Goal: Task Accomplishment & Management: Manage account settings

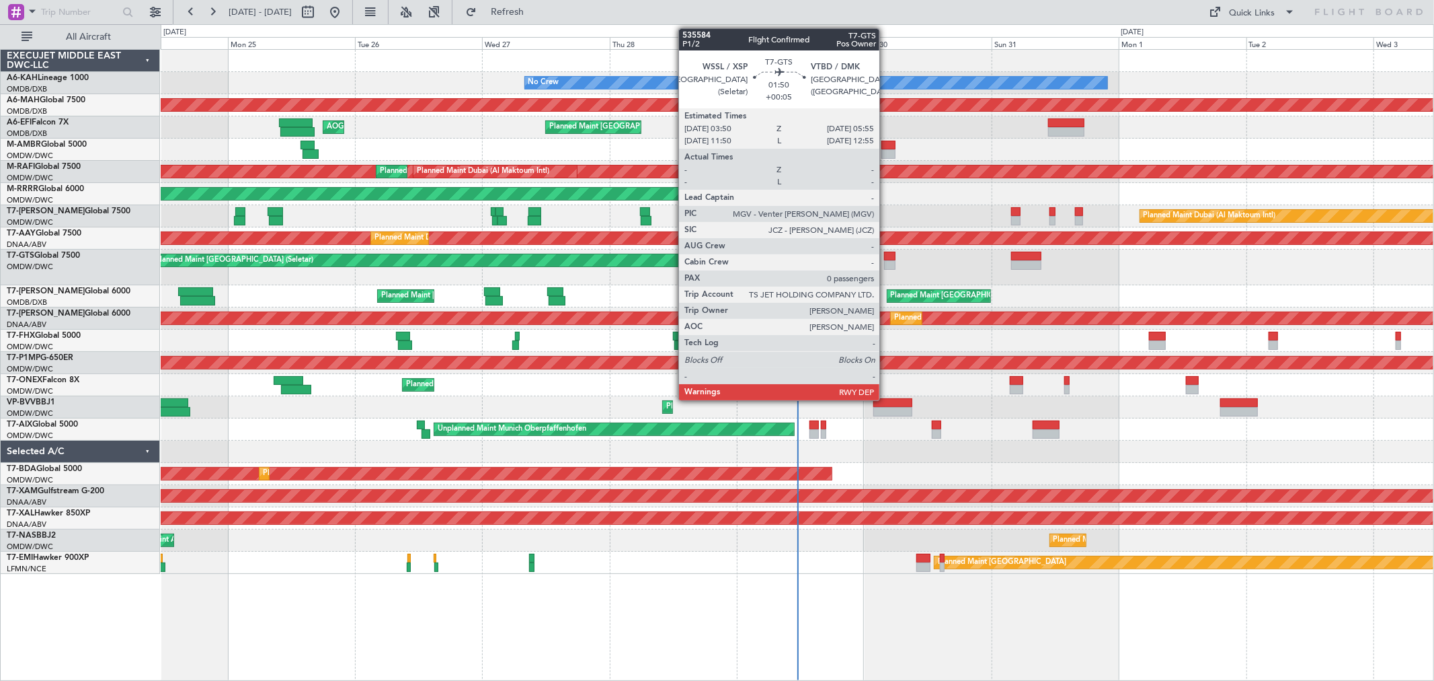
click at [886, 267] on div at bounding box center [889, 264] width 11 height 9
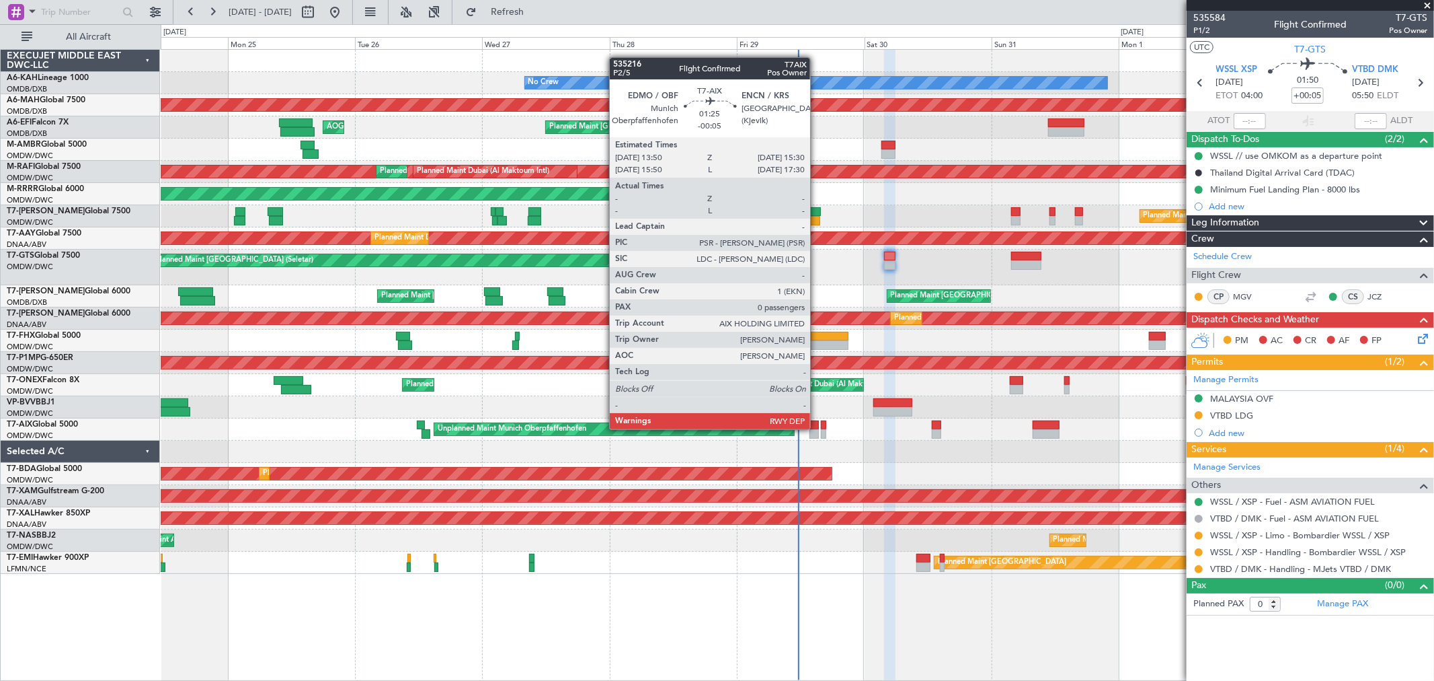
click at [817, 428] on div at bounding box center [814, 424] width 9 height 9
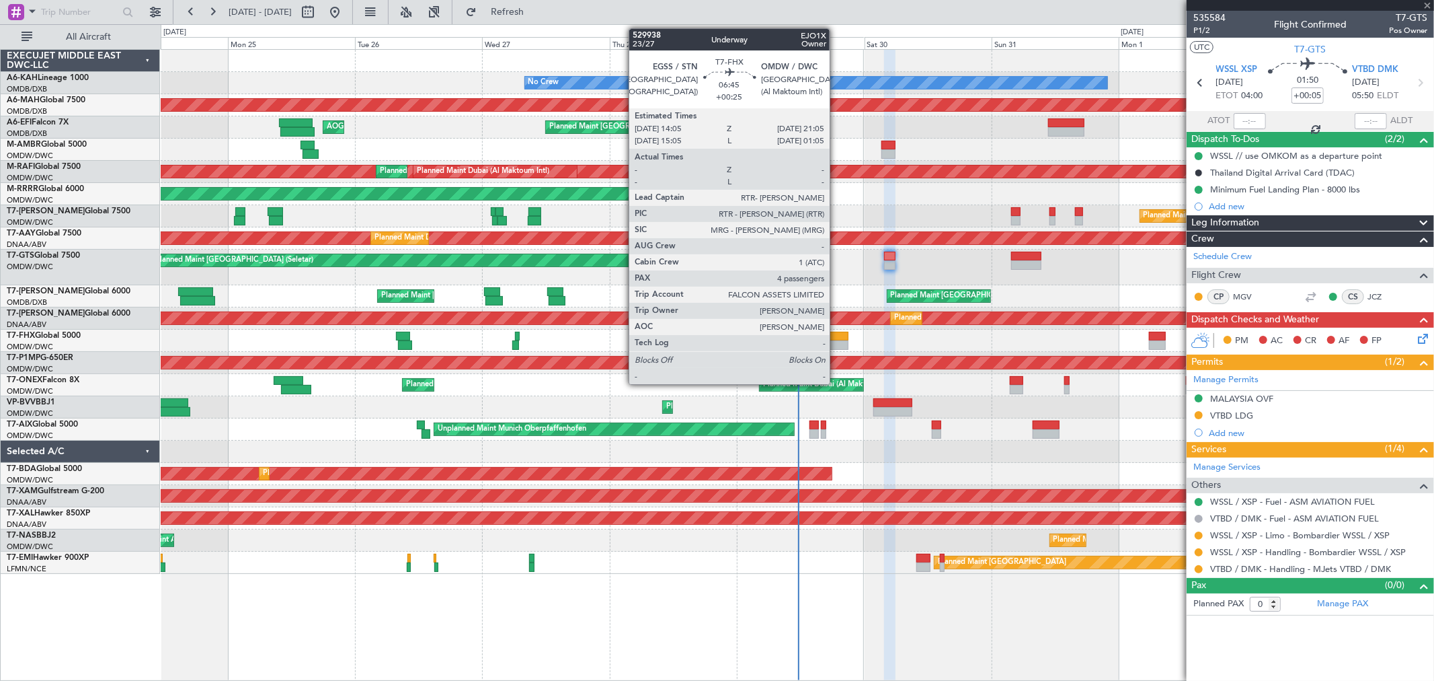
type input "-00:05"
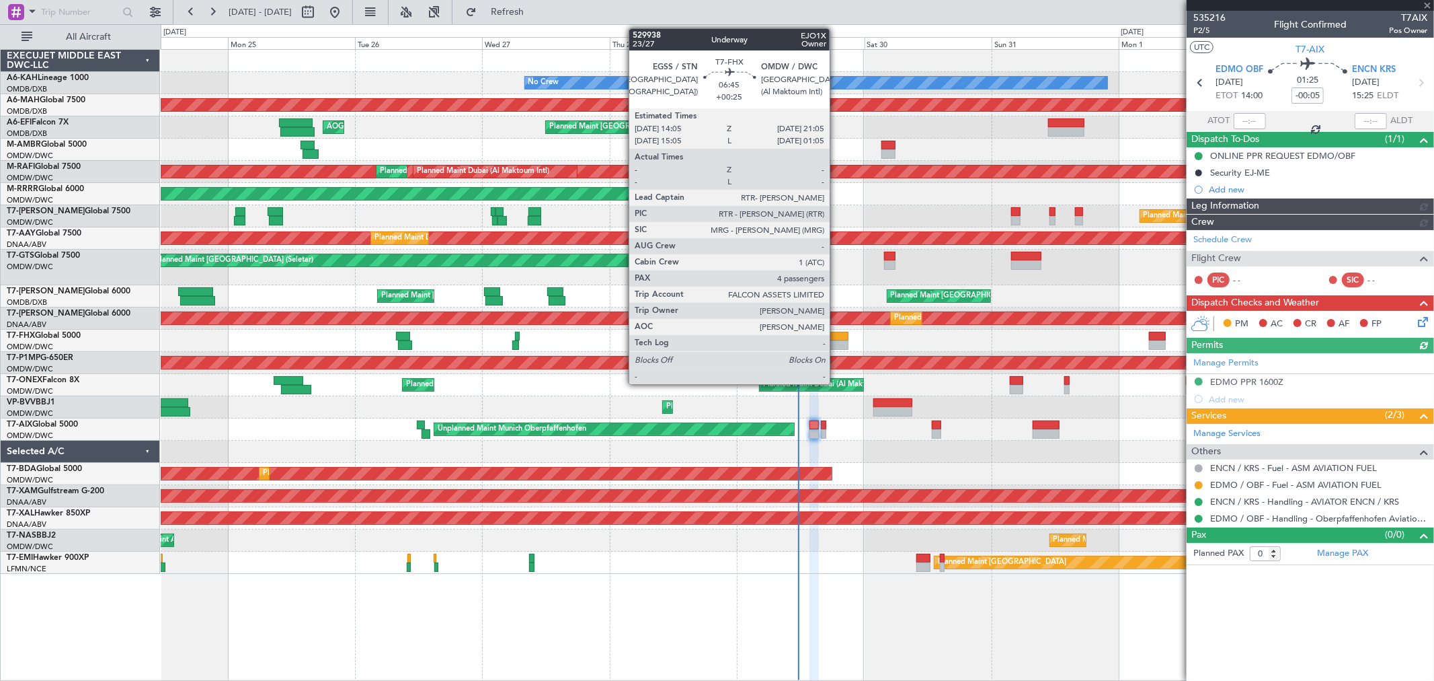
type input "[PERSON_NAME] (ANI)"
type input "7136"
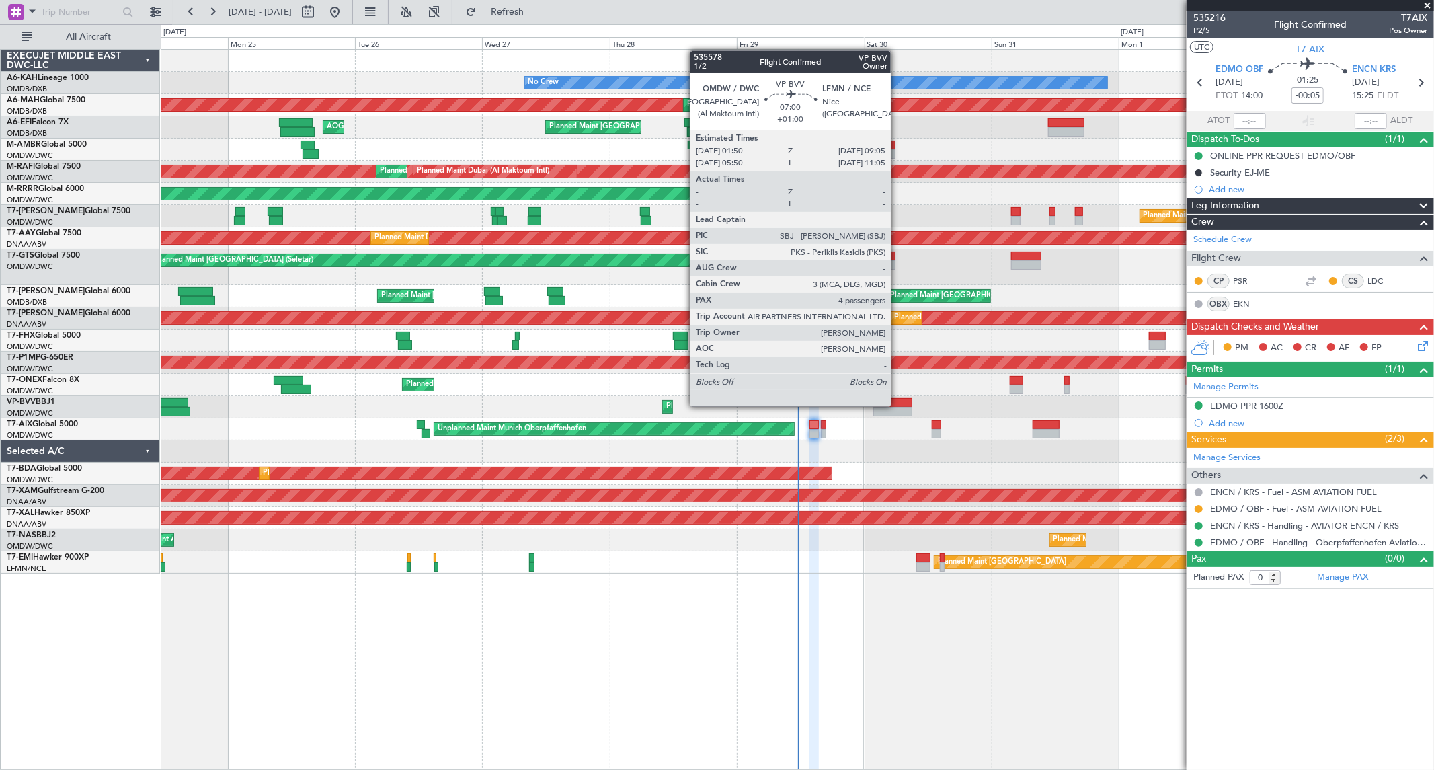
click at [898, 405] on div at bounding box center [893, 402] width 39 height 9
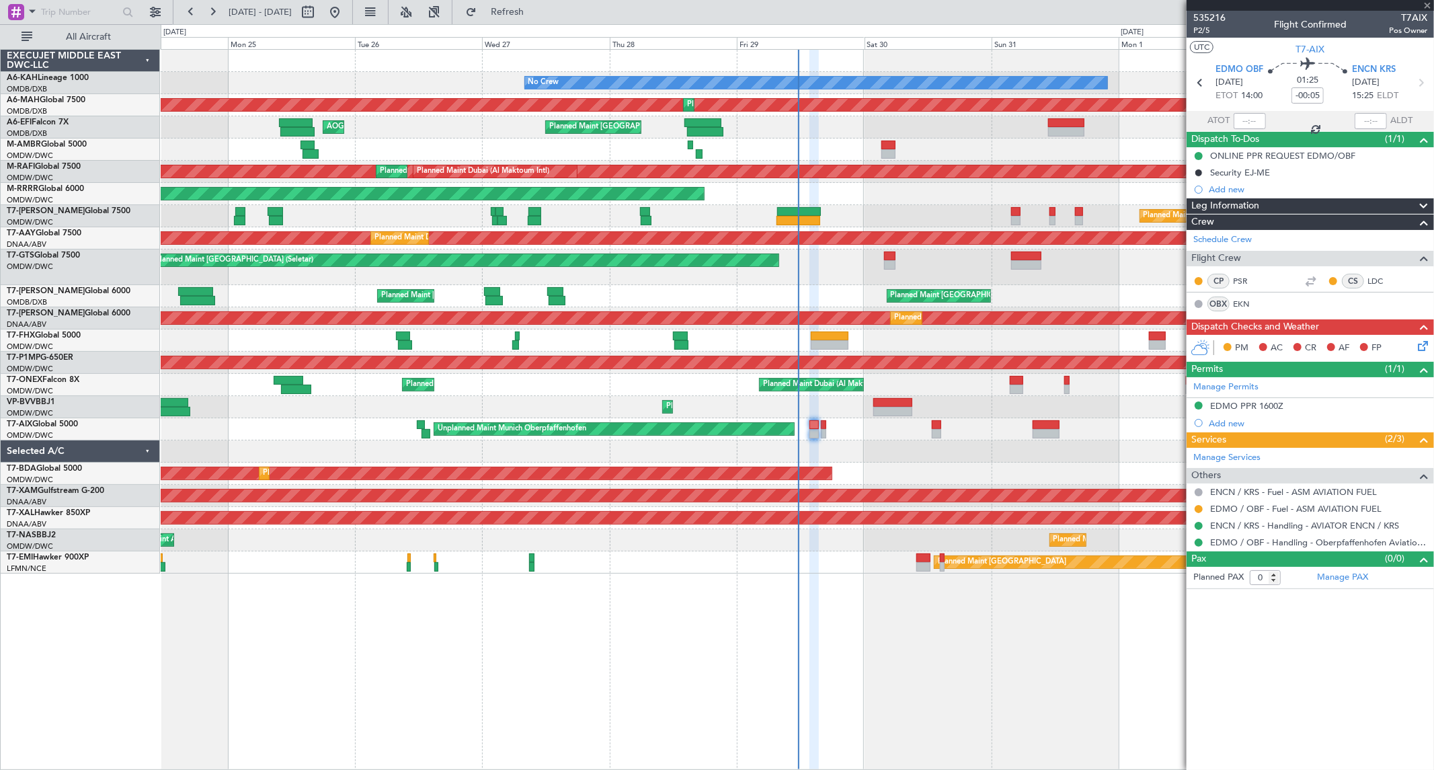
type input "+01:00"
type input "4"
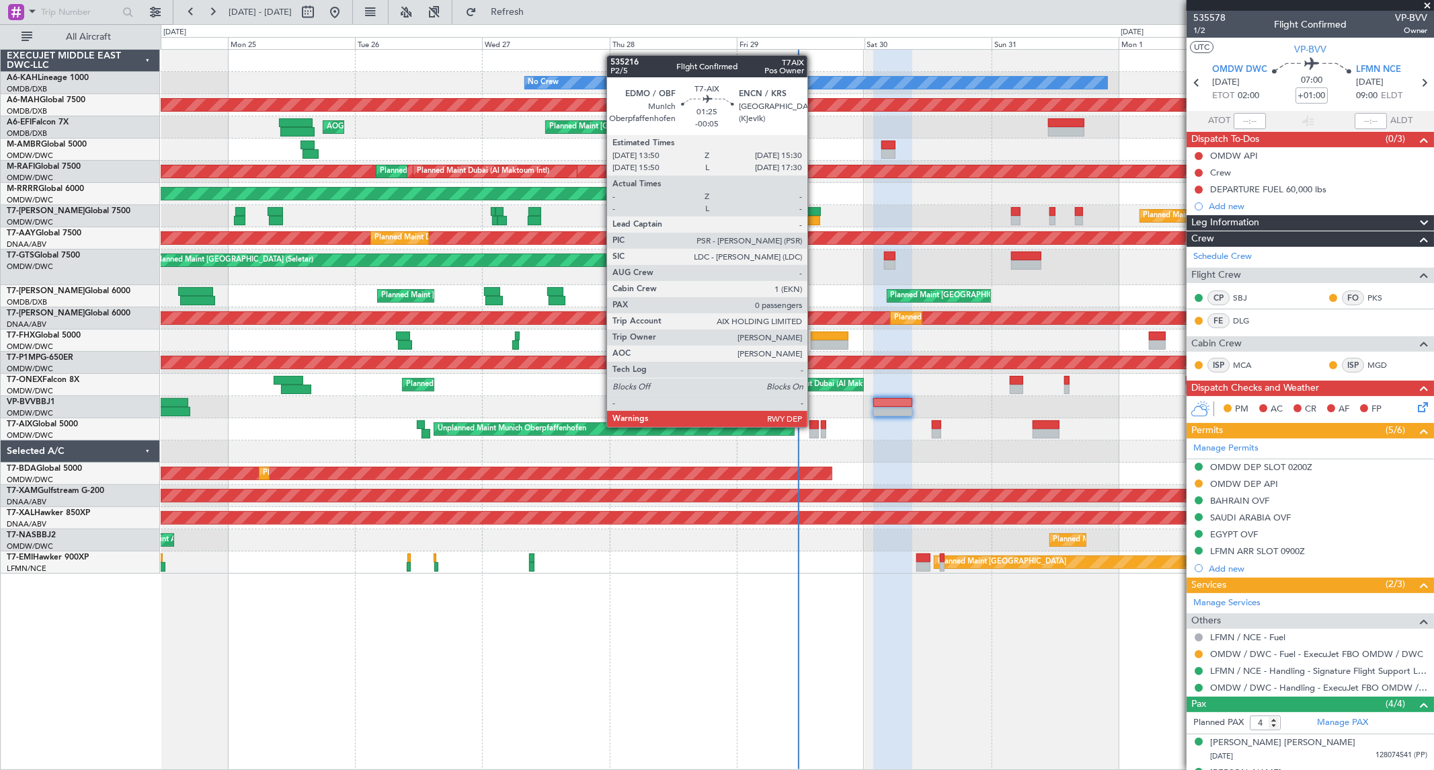
click at [814, 426] on div at bounding box center [814, 424] width 9 height 9
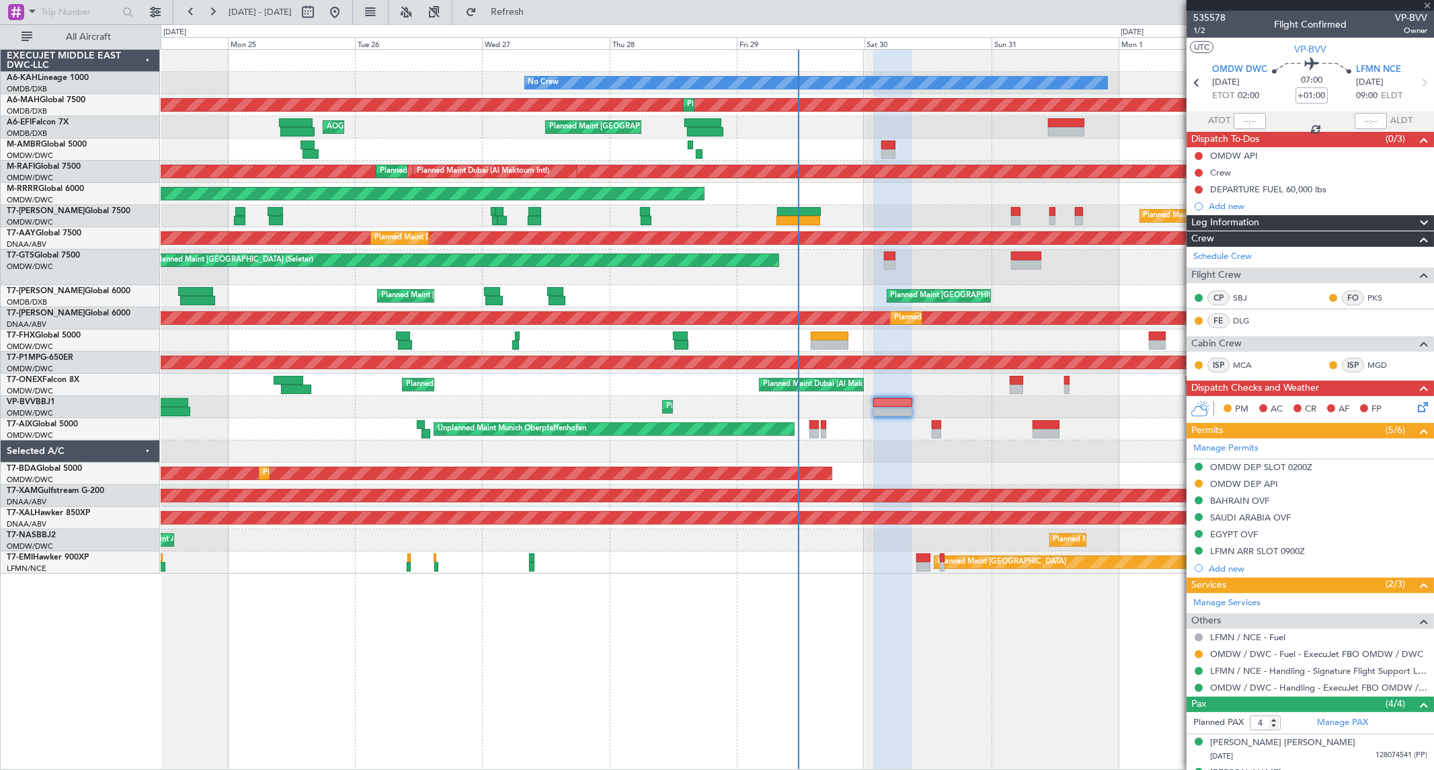
type input "-00:05"
type input "0"
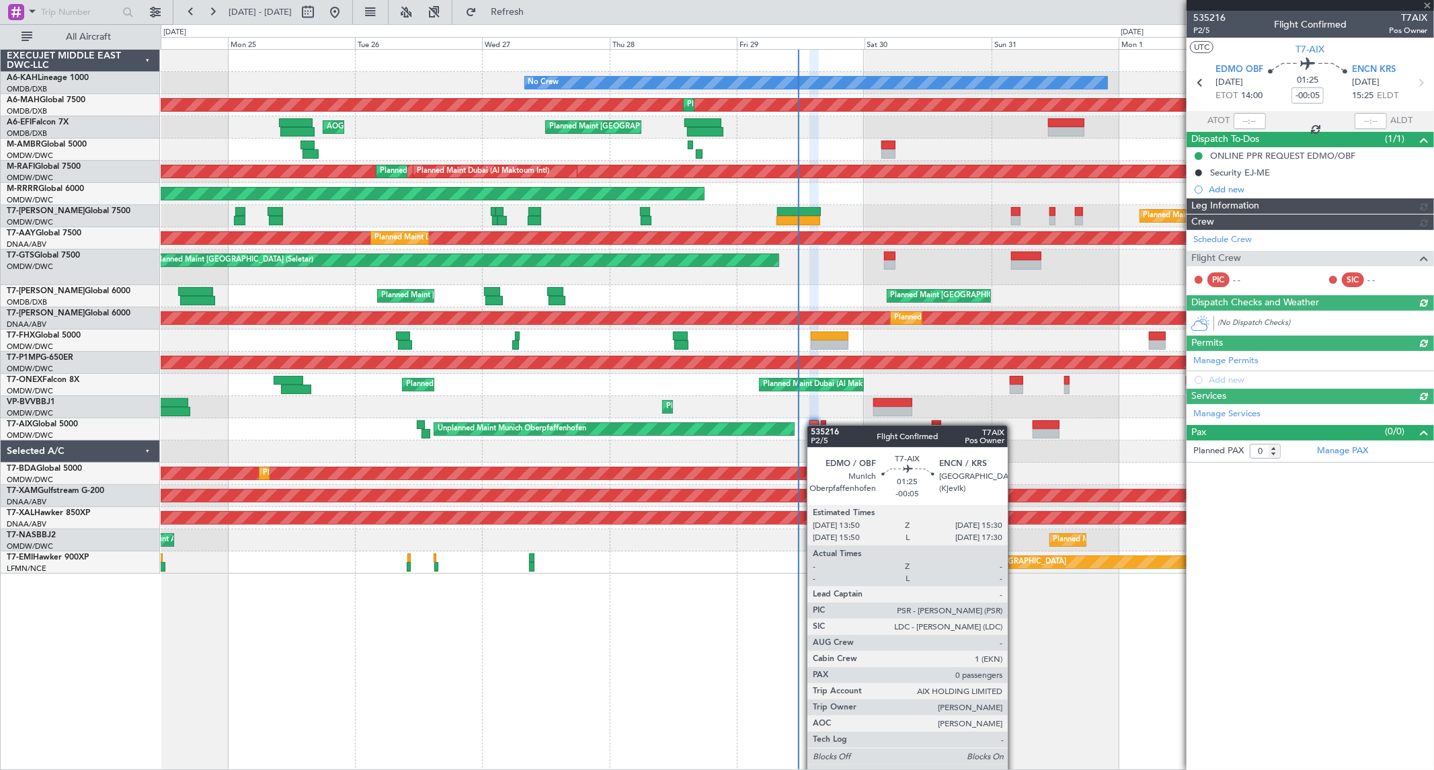
type input "[PERSON_NAME] (ANI)"
type input "7136"
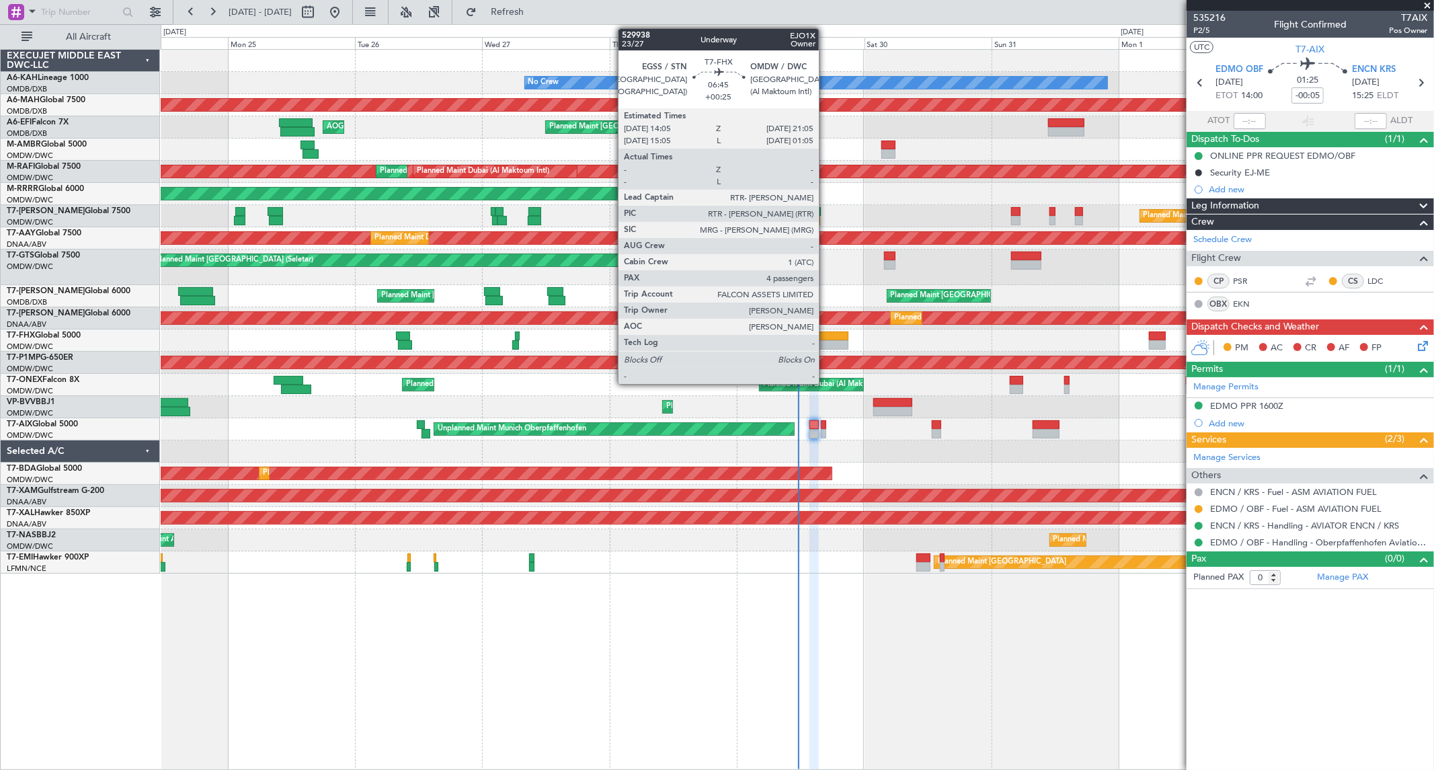
click at [826, 333] on div at bounding box center [830, 336] width 38 height 9
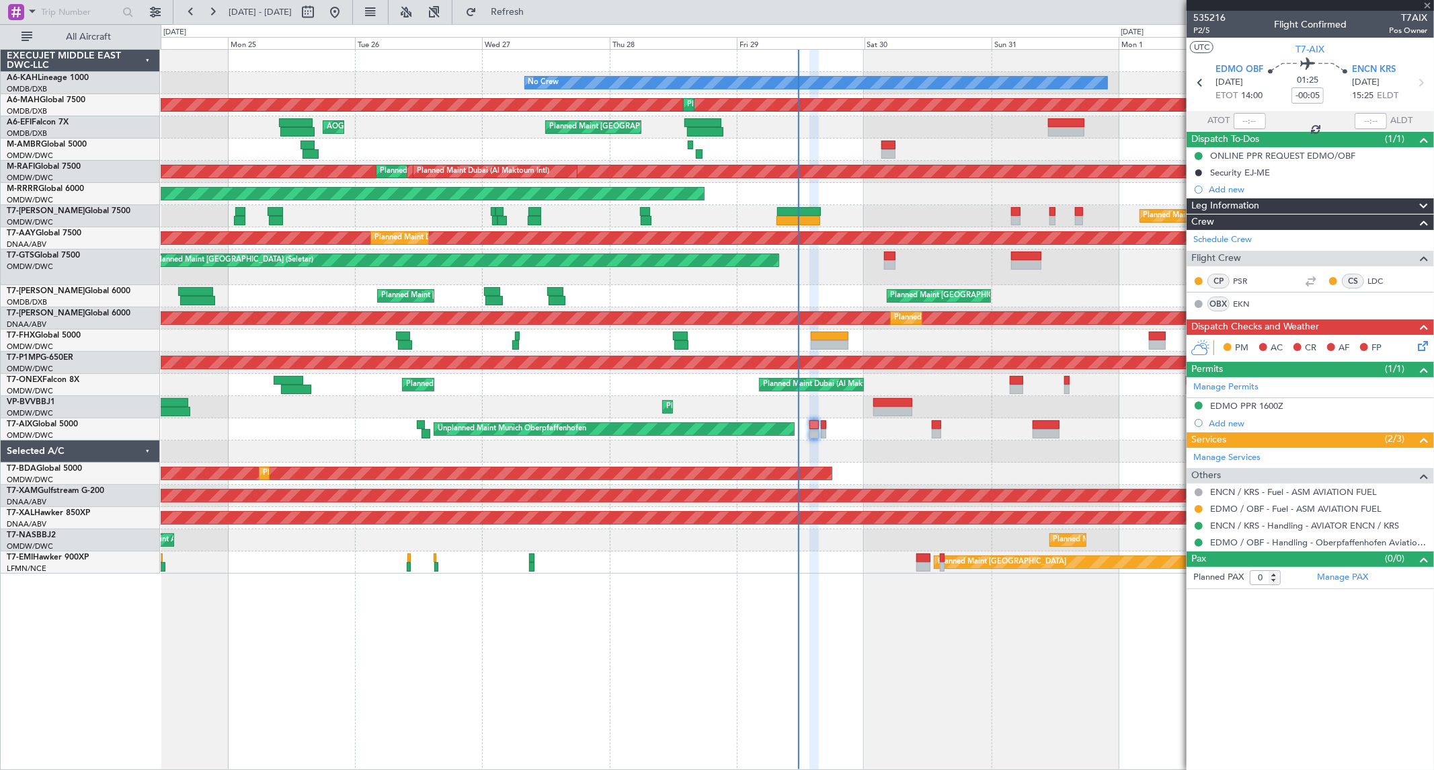
type input "+00:25"
type input "4"
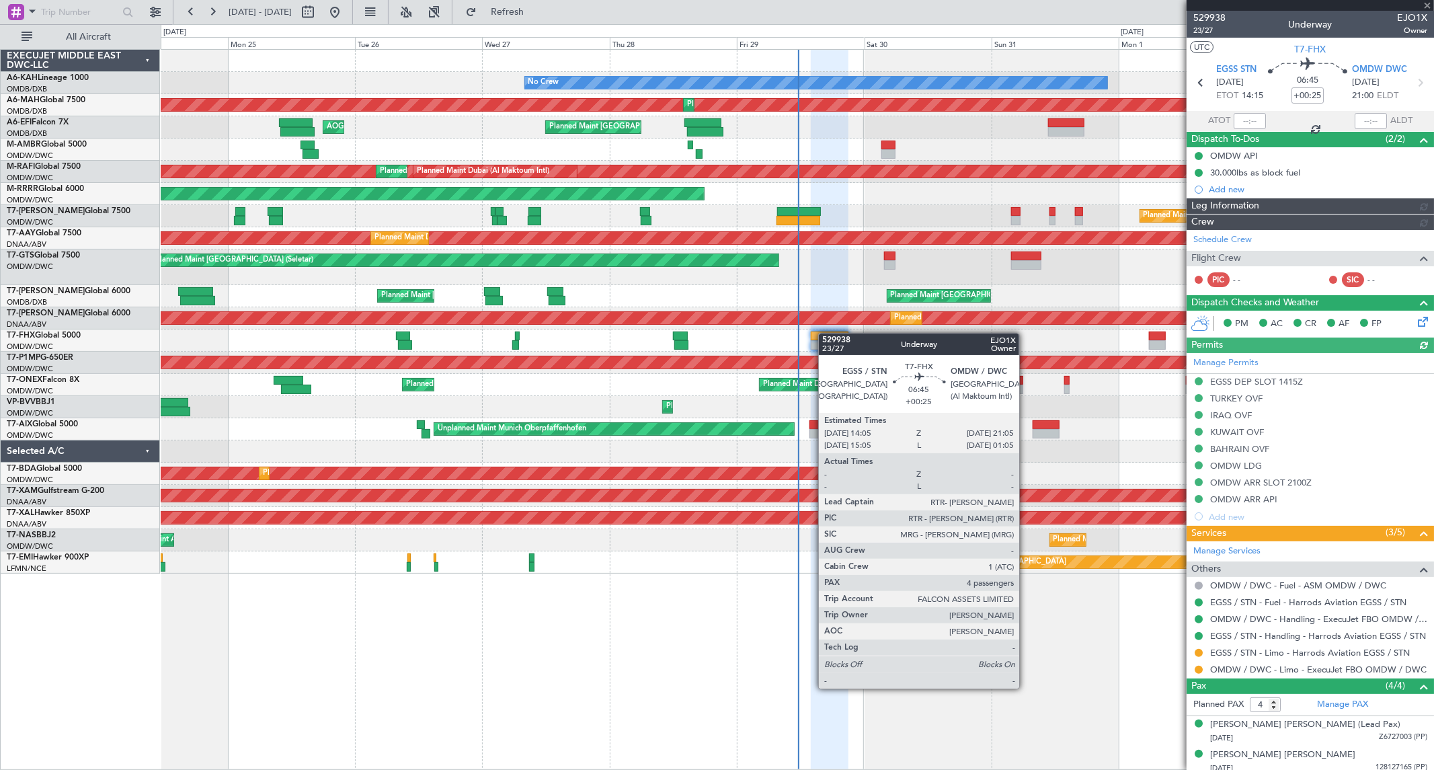
type input "[PERSON_NAME] (ANI)"
type input "7127"
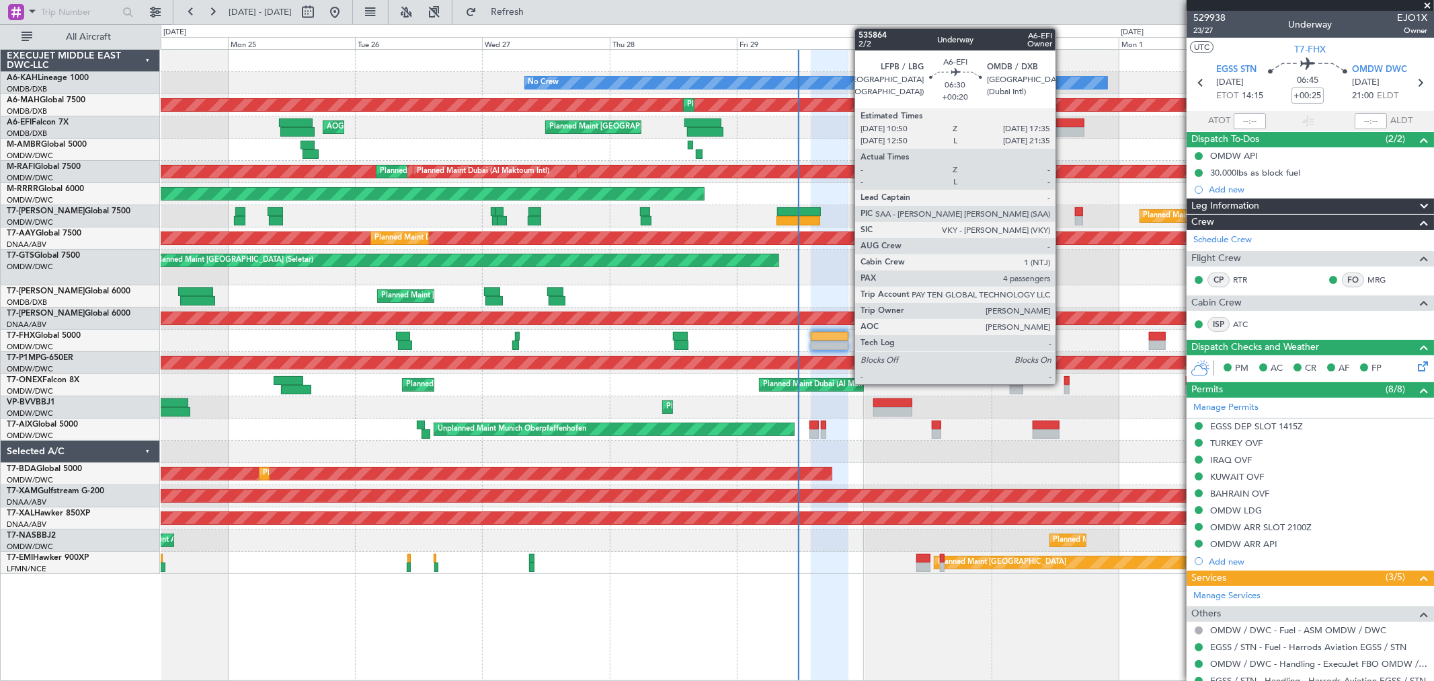
click at [1063, 130] on div at bounding box center [1066, 131] width 36 height 9
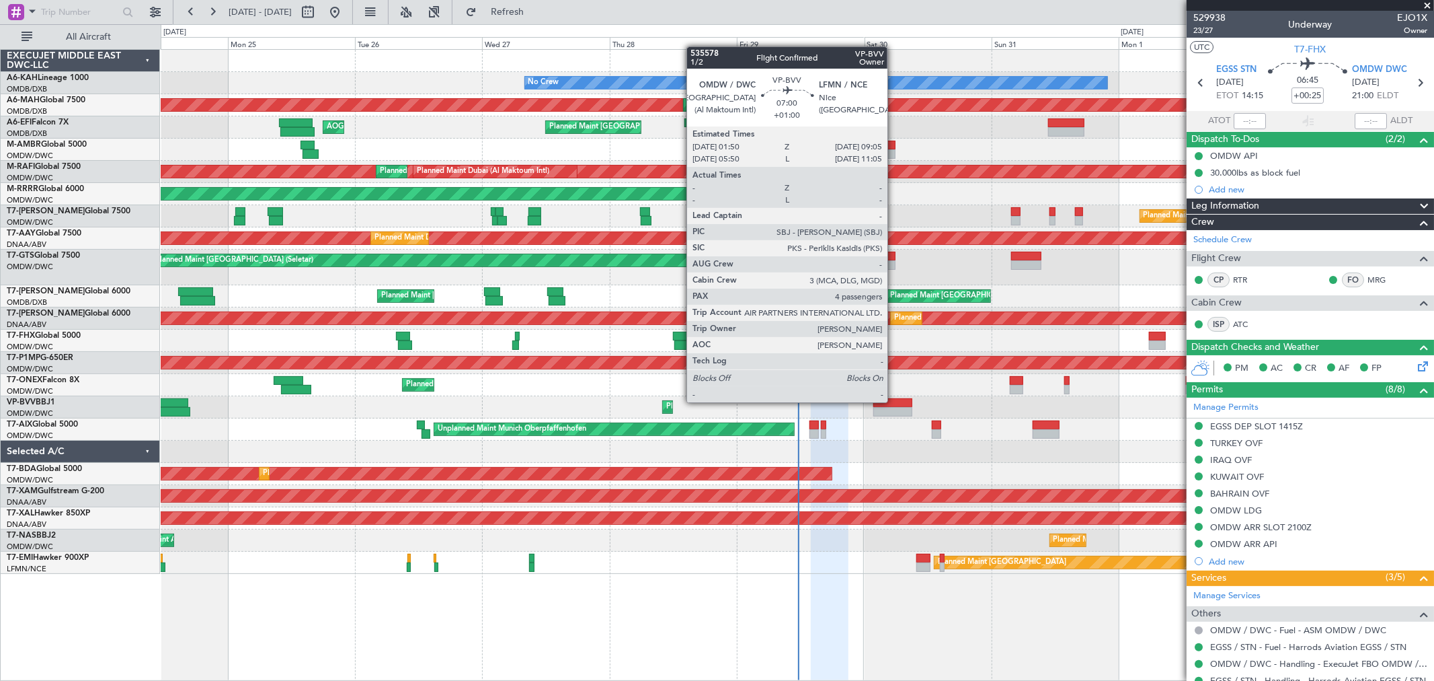
click at [894, 401] on div at bounding box center [893, 402] width 39 height 9
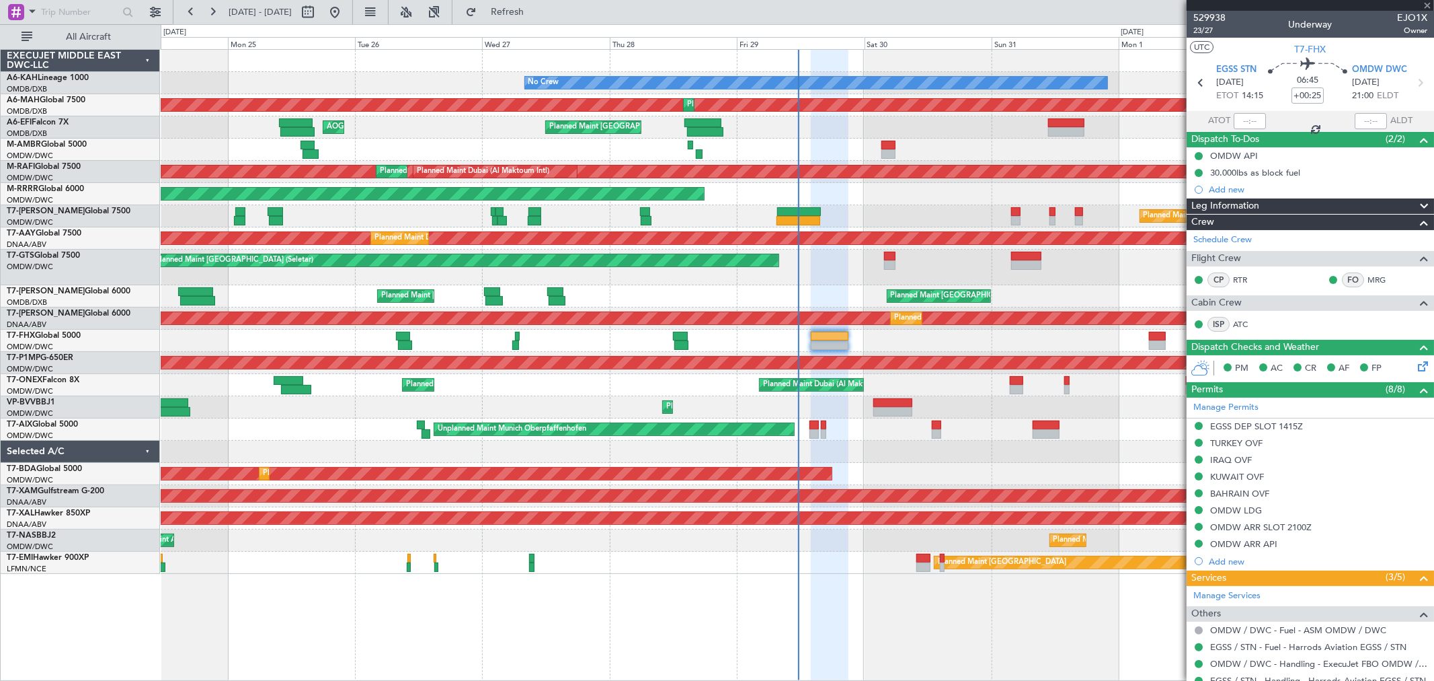
type input "+01:00"
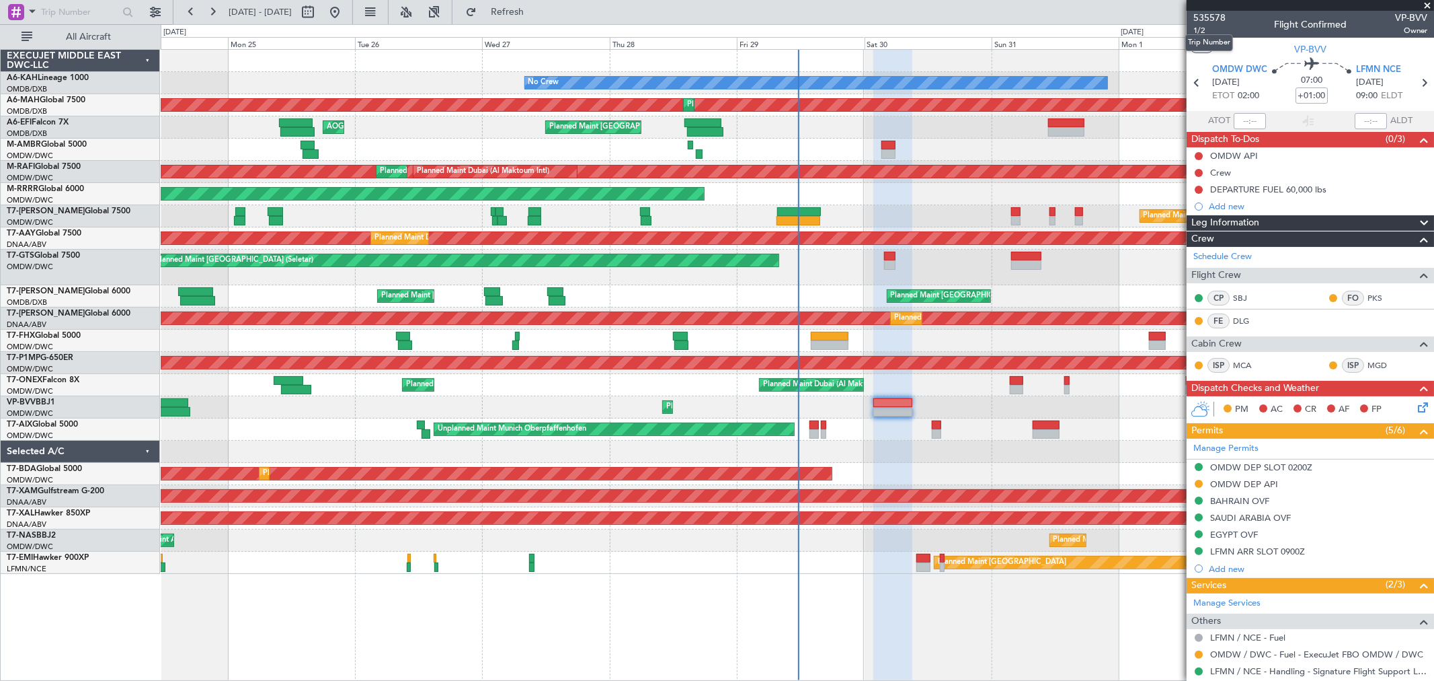
click at [1202, 27] on mat-tooltip-component "Trip Number" at bounding box center [1209, 43] width 67 height 36
click at [1204, 31] on span "1/2" at bounding box center [1210, 30] width 32 height 11
click at [1197, 27] on mat-tooltip-component "Trip Number" at bounding box center [1209, 43] width 67 height 36
click at [1198, 32] on span "1/2" at bounding box center [1210, 30] width 32 height 11
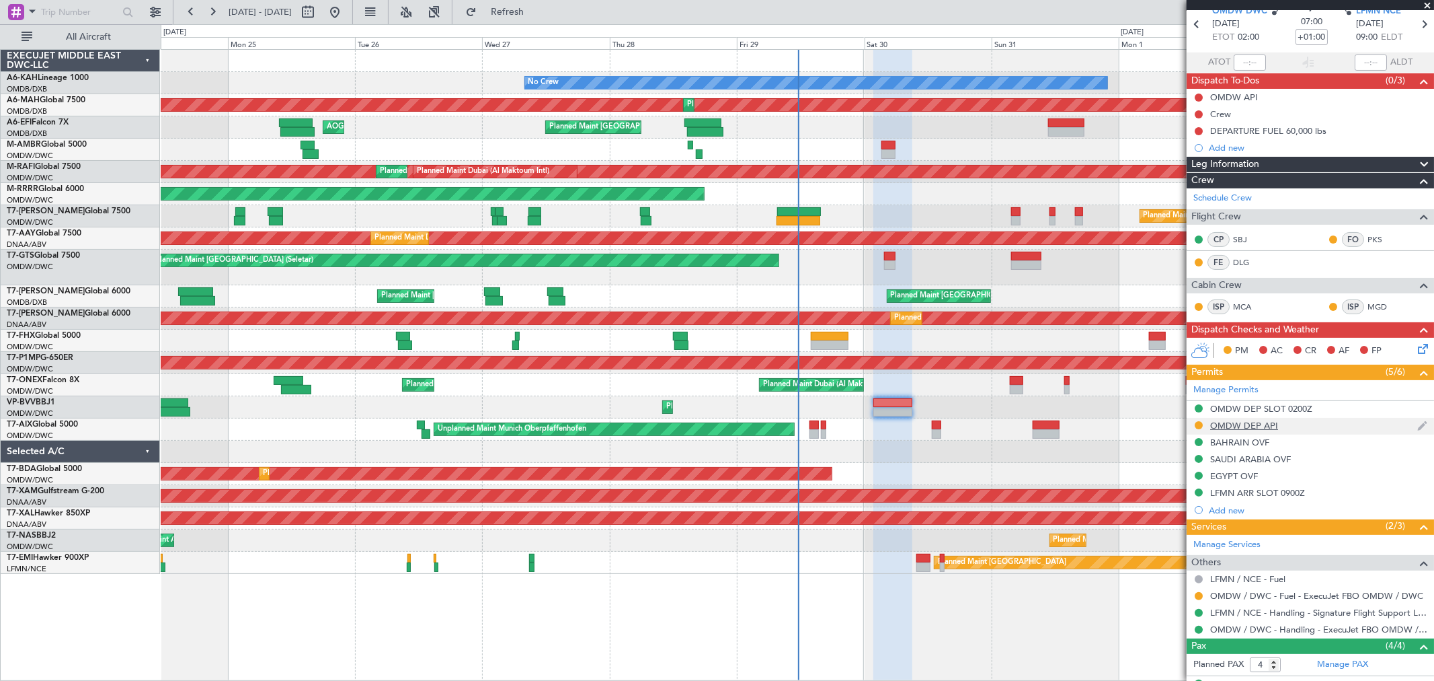
scroll to position [149, 0]
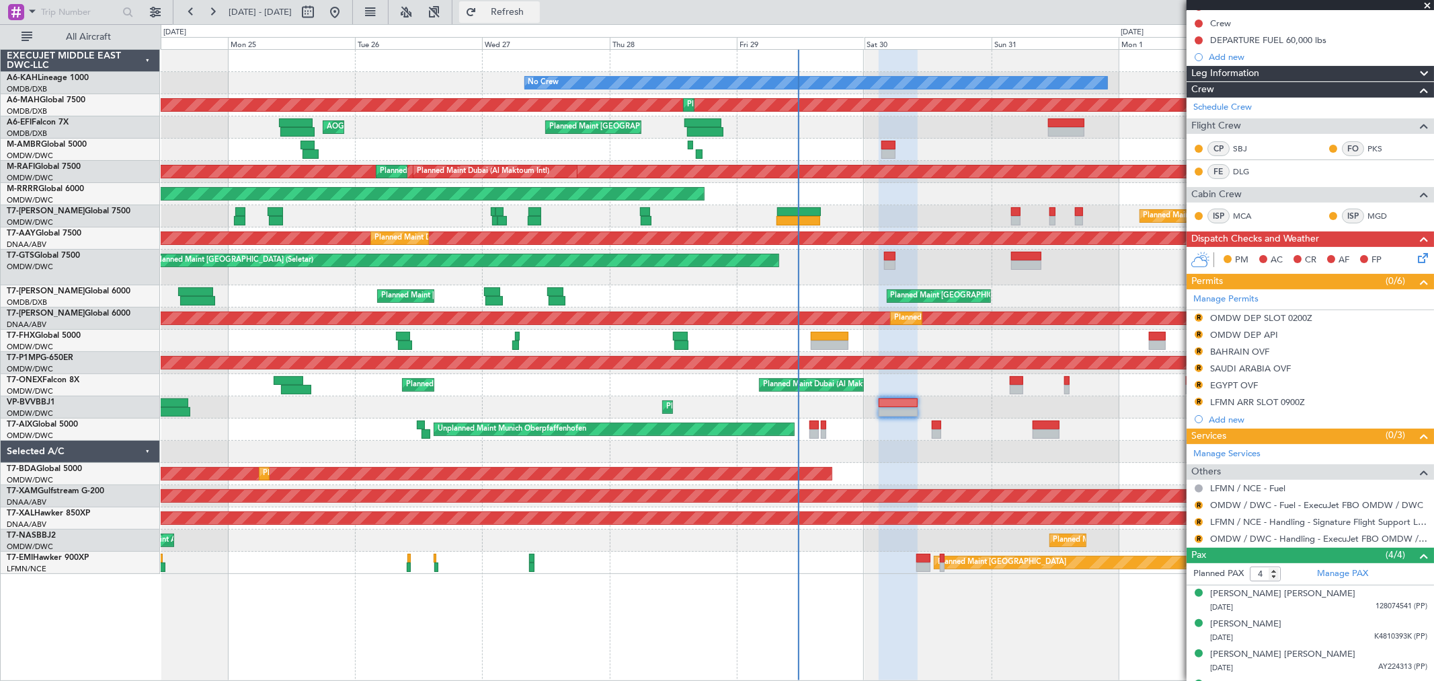
click at [536, 7] on span "Refresh" at bounding box center [507, 11] width 56 height 9
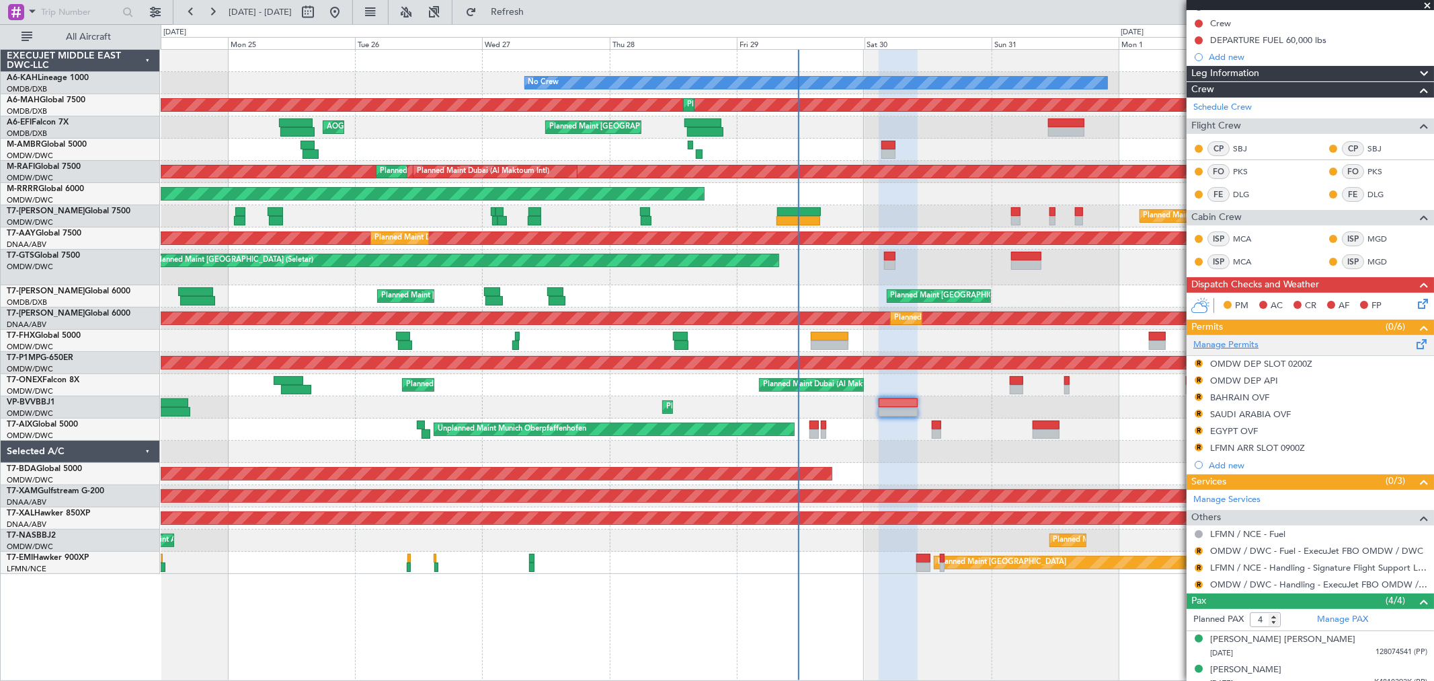
click at [1234, 344] on link "Manage Permits" at bounding box center [1226, 344] width 65 height 13
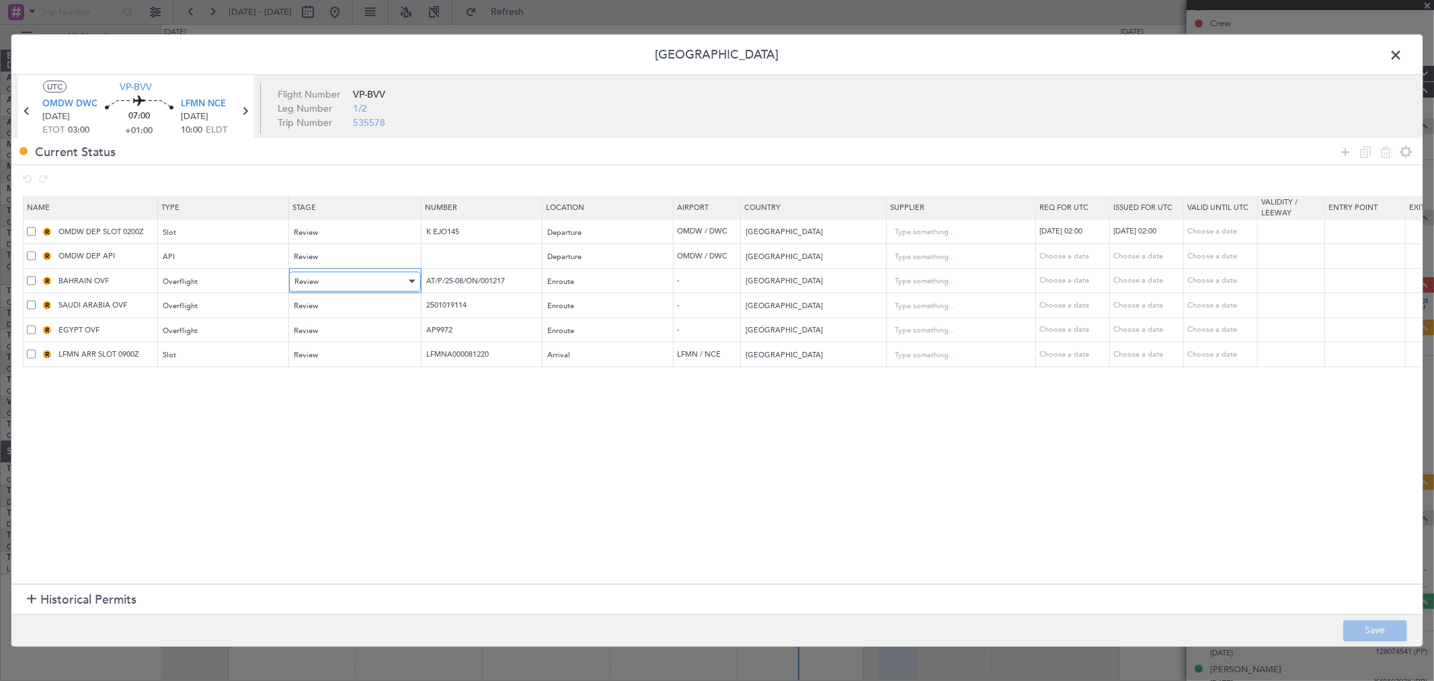
click at [358, 281] on div "Review" at bounding box center [351, 281] width 112 height 20
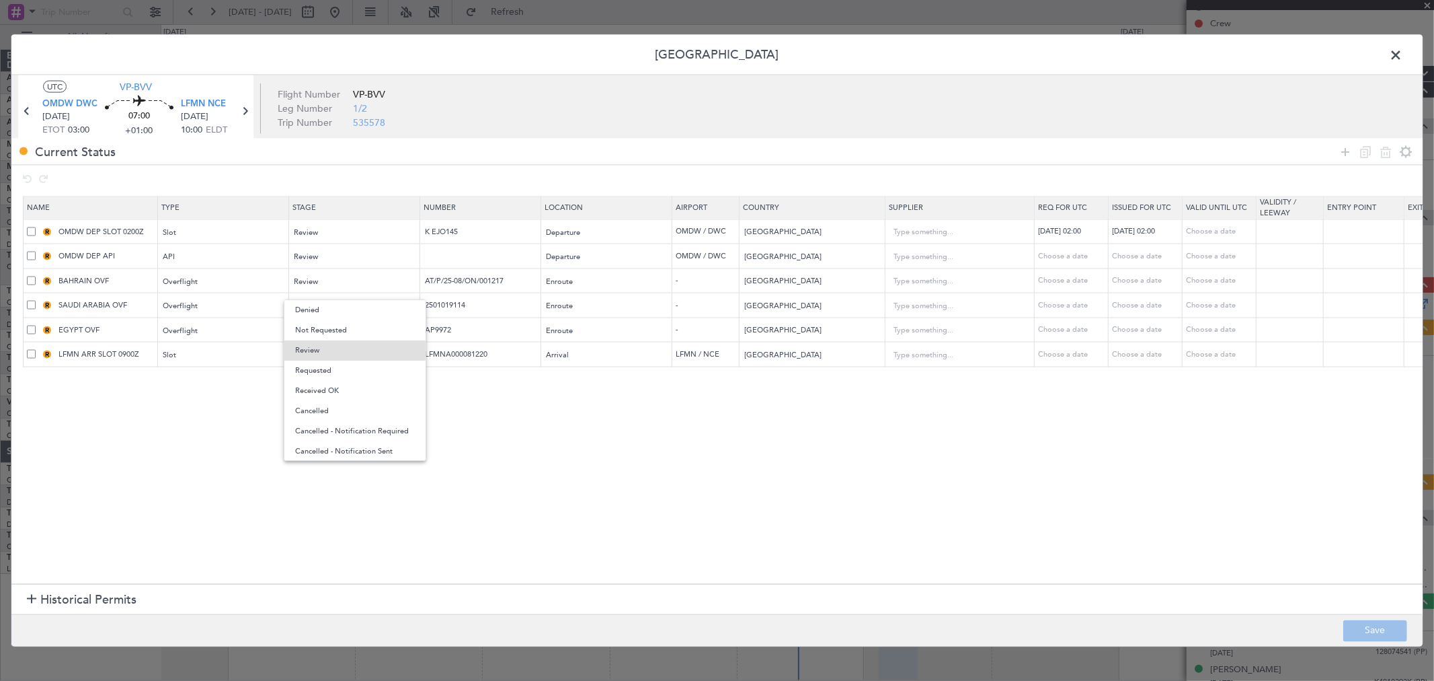
drag, startPoint x: 358, startPoint y: 386, endPoint x: 346, endPoint y: 332, distance: 55.8
click at [358, 387] on span "Received OK" at bounding box center [355, 391] width 120 height 20
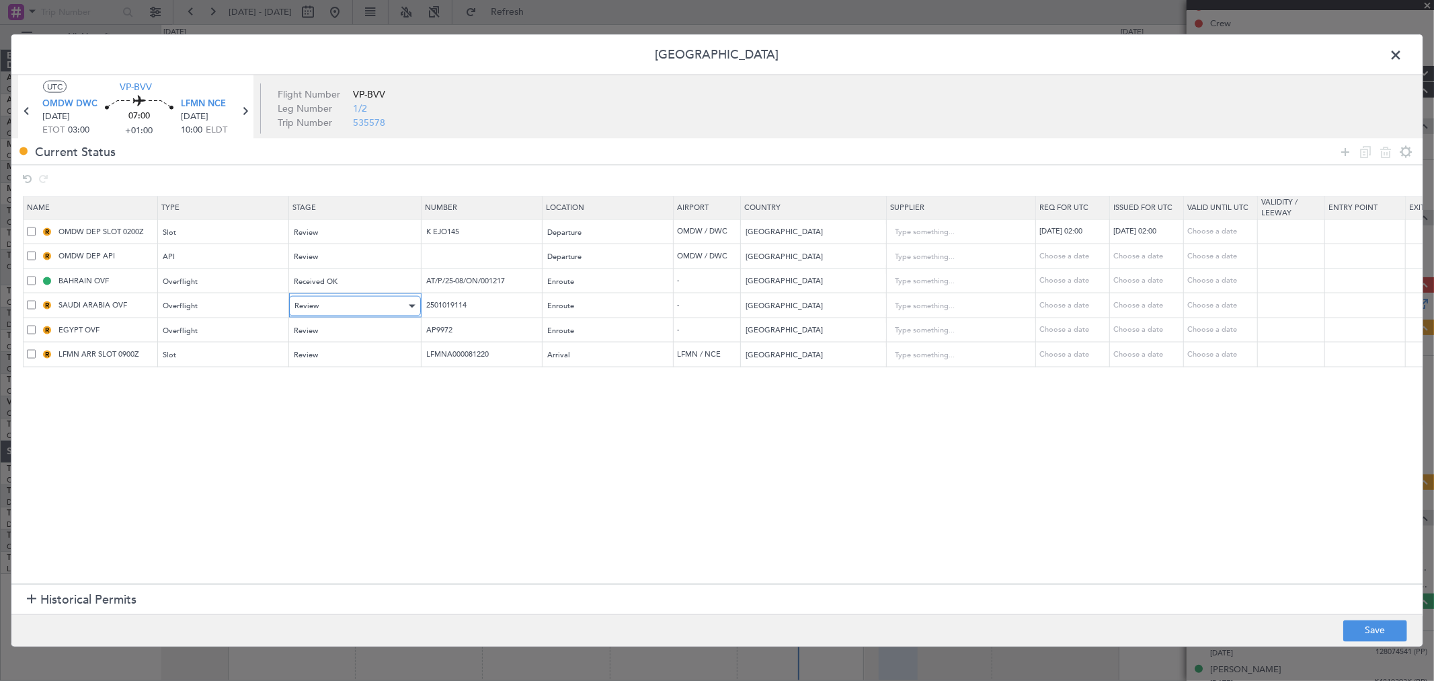
click at [346, 311] on div "Review" at bounding box center [351, 306] width 112 height 20
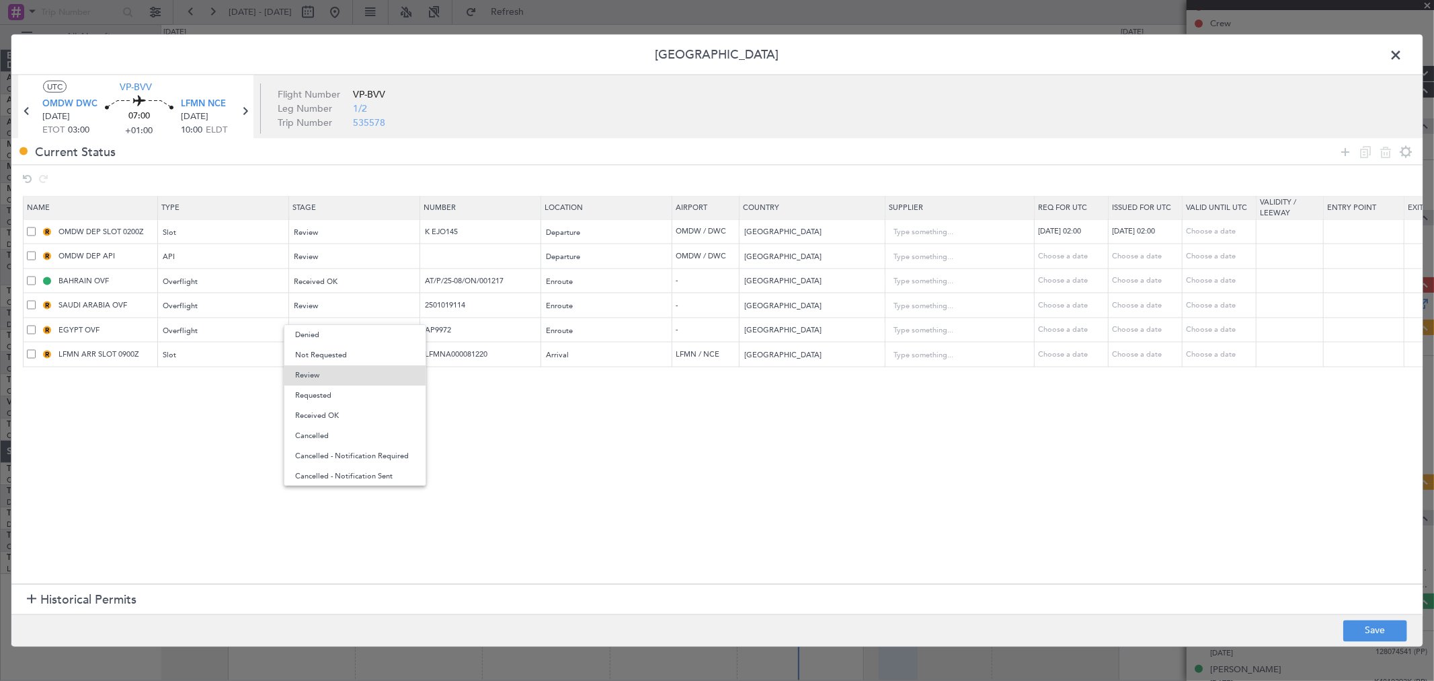
click at [347, 408] on span "Received OK" at bounding box center [355, 416] width 120 height 20
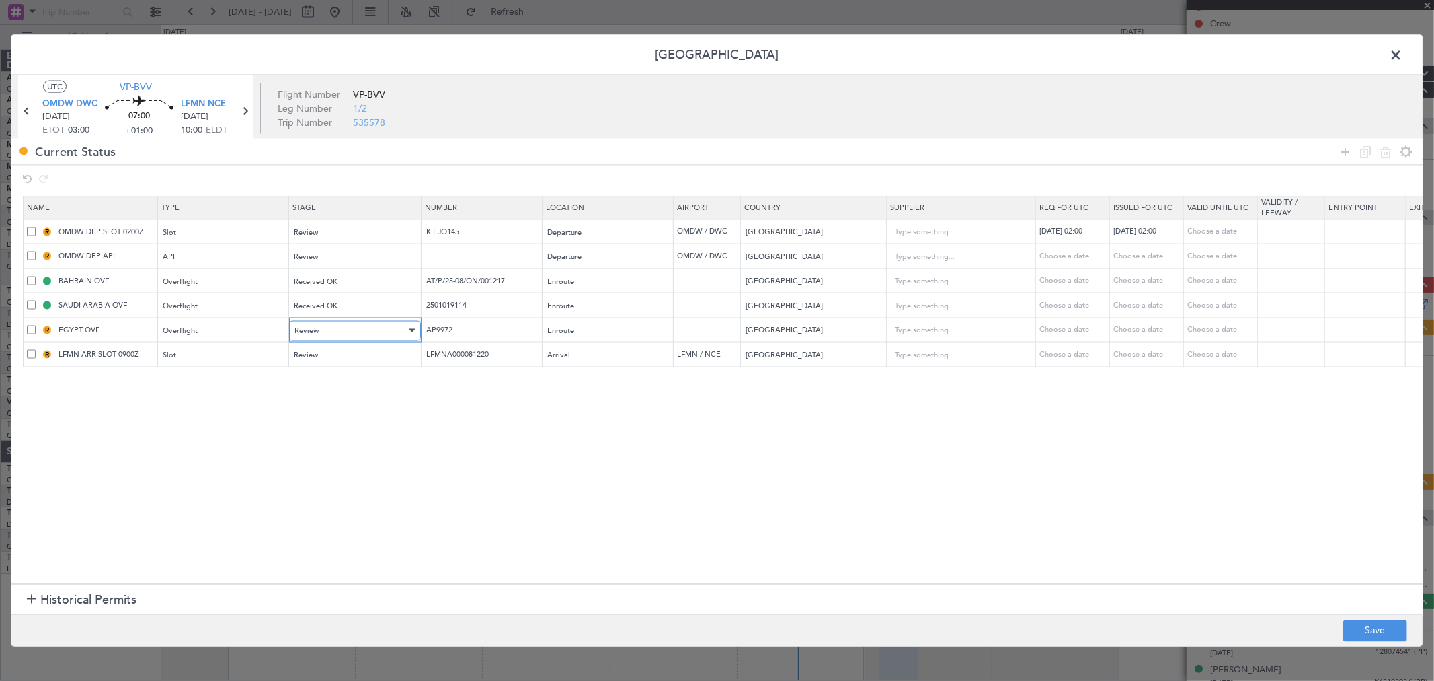
click at [350, 338] on div "Review" at bounding box center [351, 330] width 112 height 20
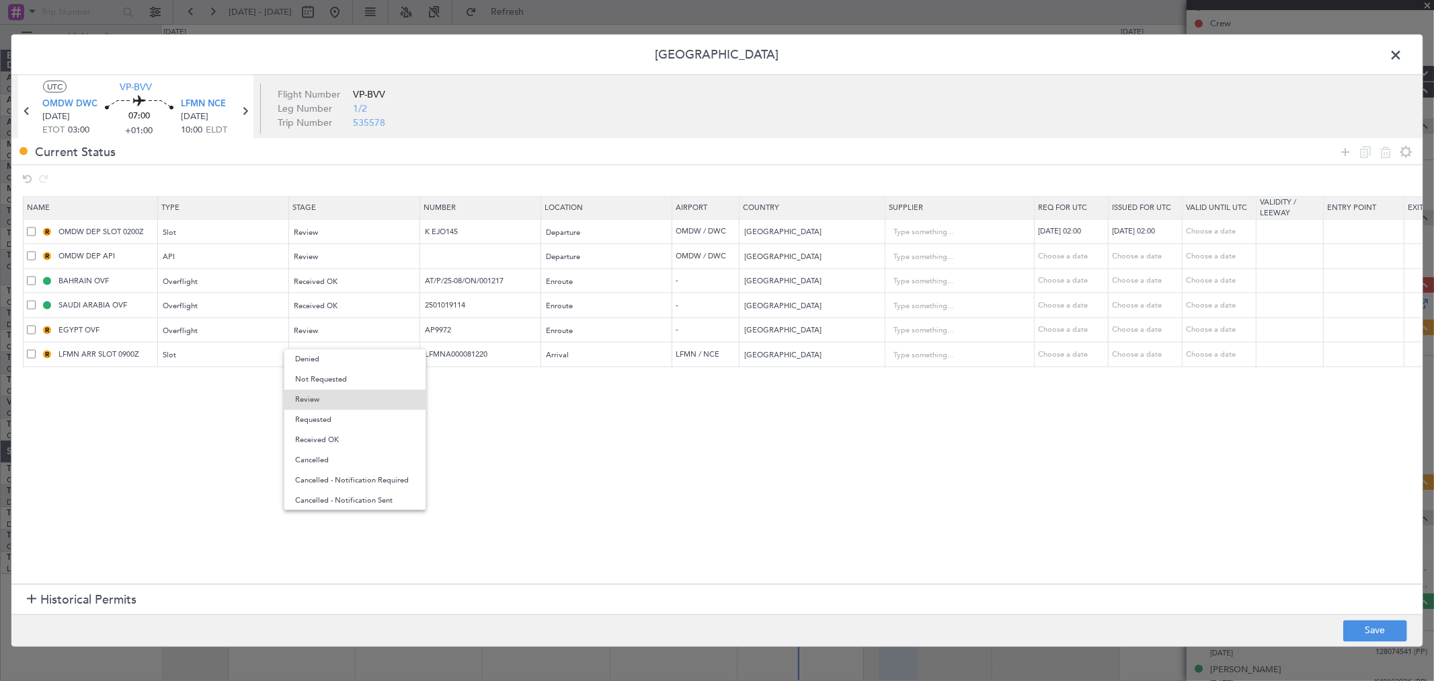
click at [338, 434] on span "Received OK" at bounding box center [355, 440] width 120 height 20
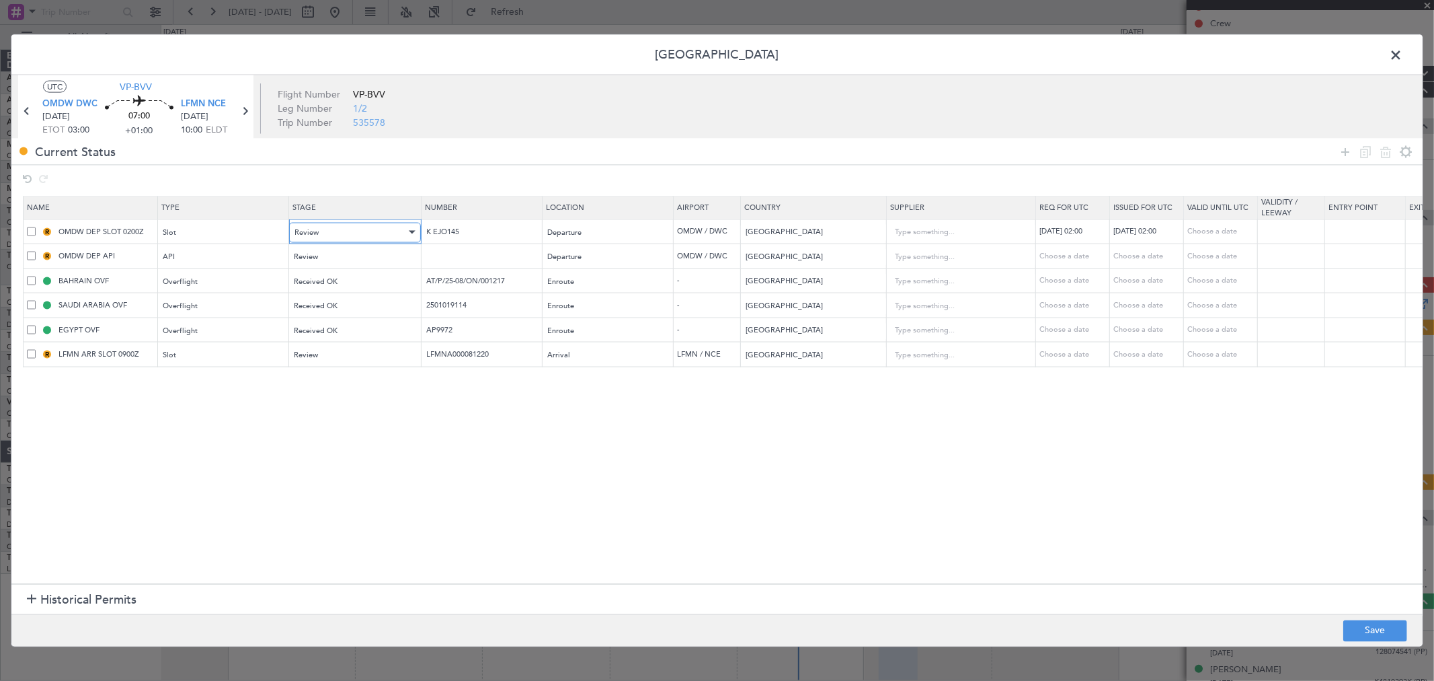
click at [381, 237] on div "Review" at bounding box center [351, 232] width 112 height 20
drag, startPoint x: 334, startPoint y: 319, endPoint x: 334, endPoint y: 254, distance: 65.9
click at [334, 320] on span "Requested" at bounding box center [355, 321] width 120 height 20
click at [330, 254] on div "Review" at bounding box center [351, 257] width 112 height 20
click at [334, 351] on span "Requested" at bounding box center [355, 346] width 120 height 20
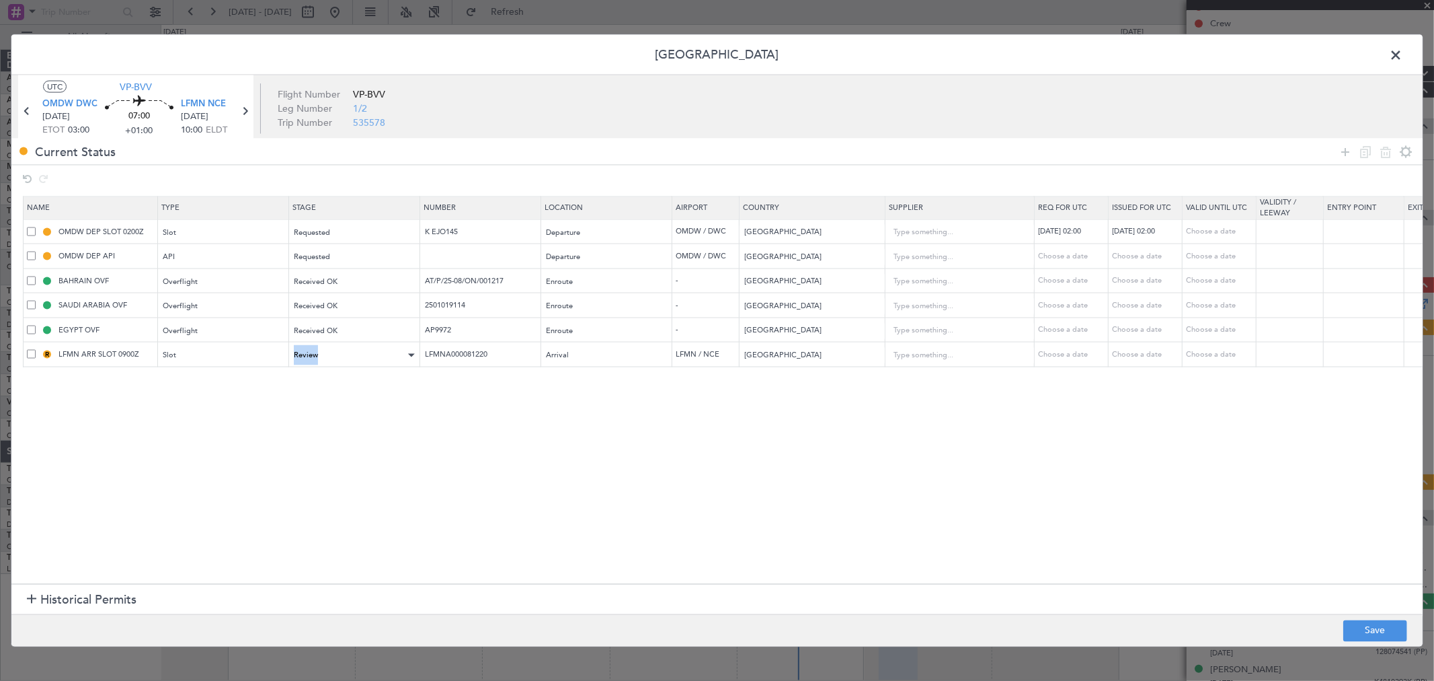
click at [348, 345] on div "Review" at bounding box center [354, 354] width 130 height 20
click at [346, 355] on div "Review" at bounding box center [351, 355] width 112 height 20
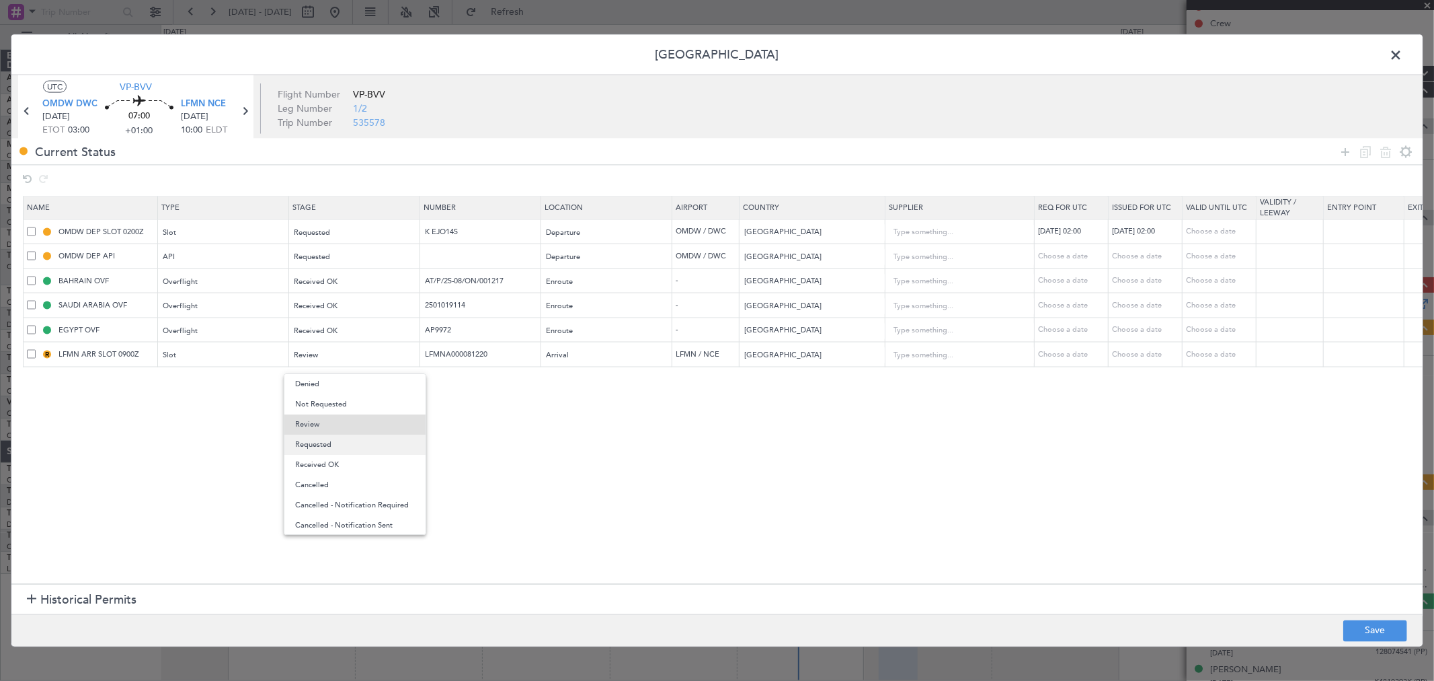
click at [344, 442] on span "Requested" at bounding box center [355, 444] width 120 height 20
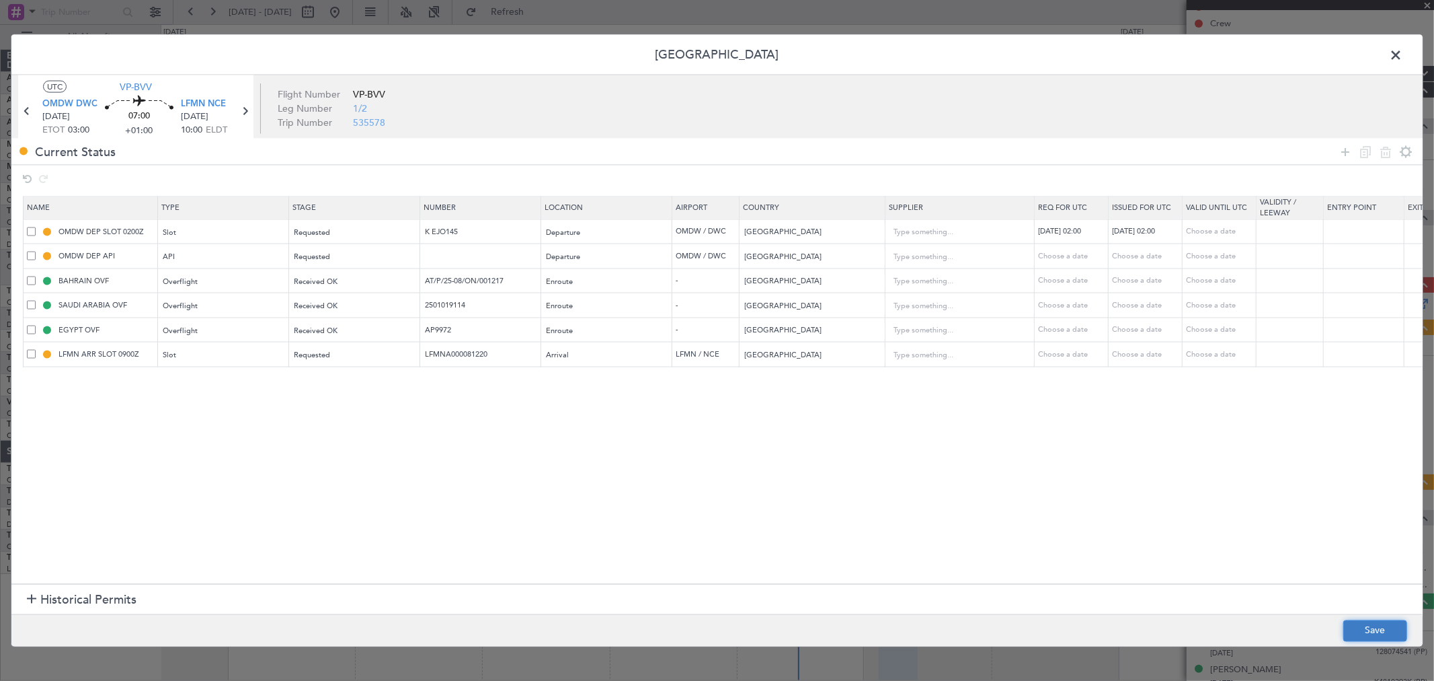
click at [1383, 621] on button "Save" at bounding box center [1376, 630] width 64 height 22
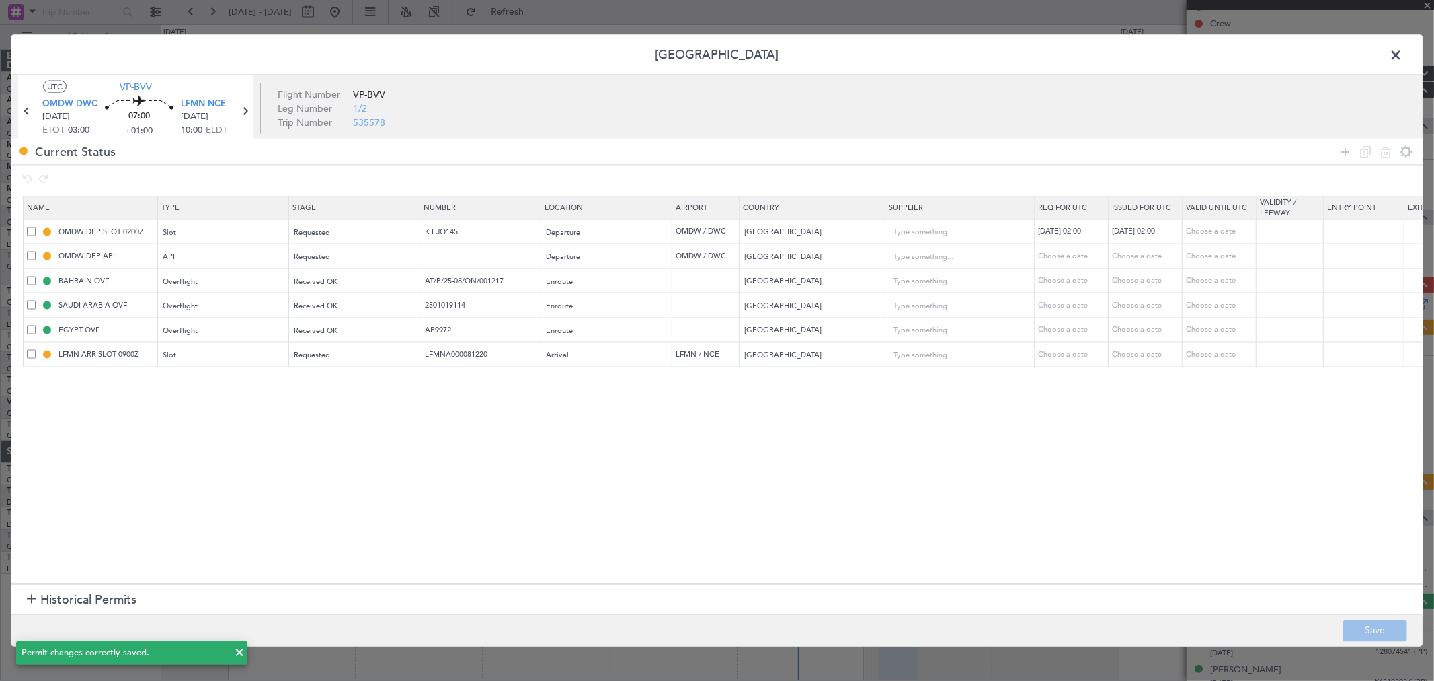
click at [1403, 63] on span at bounding box center [1403, 58] width 0 height 27
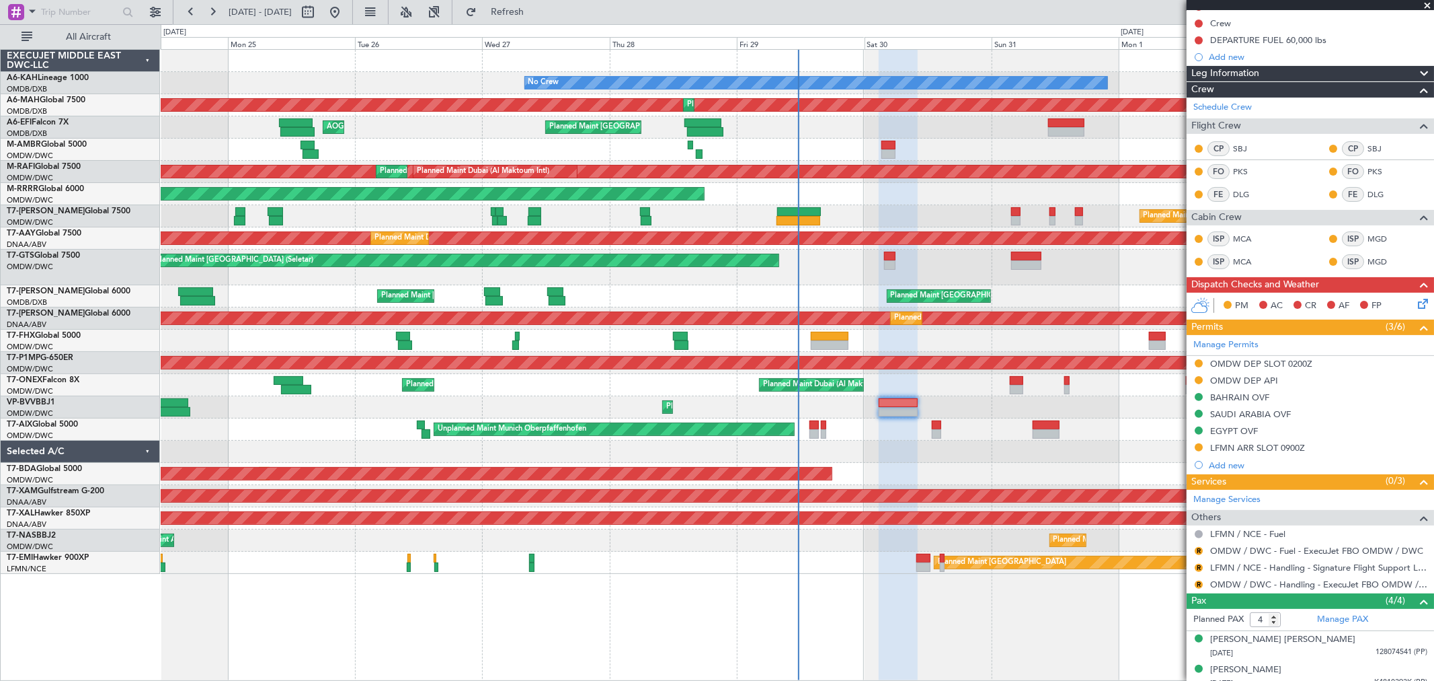
click at [1292, 592] on div "Pax (4/4) Planned PAX 4 Manage PAX Abbas Amin LALLJEE 11/01/1982 128074541 (PP)…" at bounding box center [1310, 671] width 247 height 159
click at [1276, 587] on link "OMDW / DWC - Handling - ExecuJet FBO OMDW / DWC" at bounding box center [1318, 583] width 217 height 11
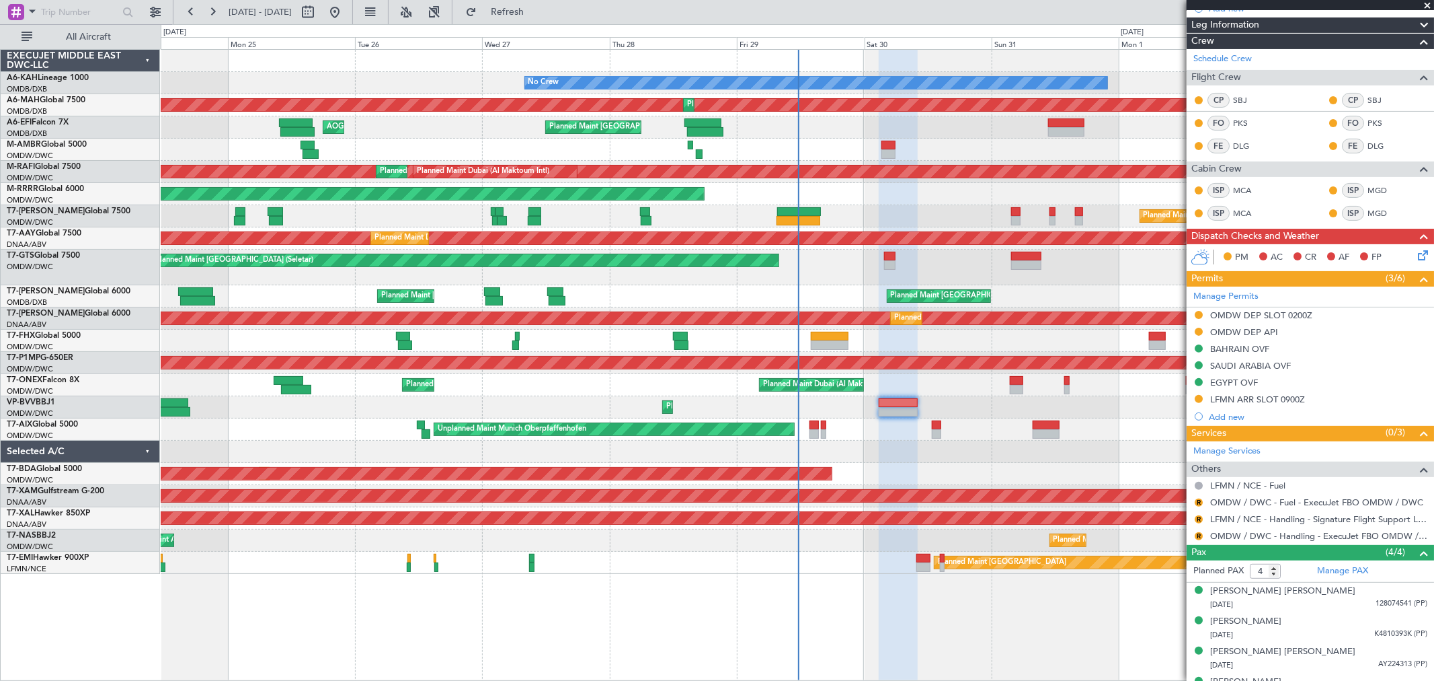
scroll to position [220, 0]
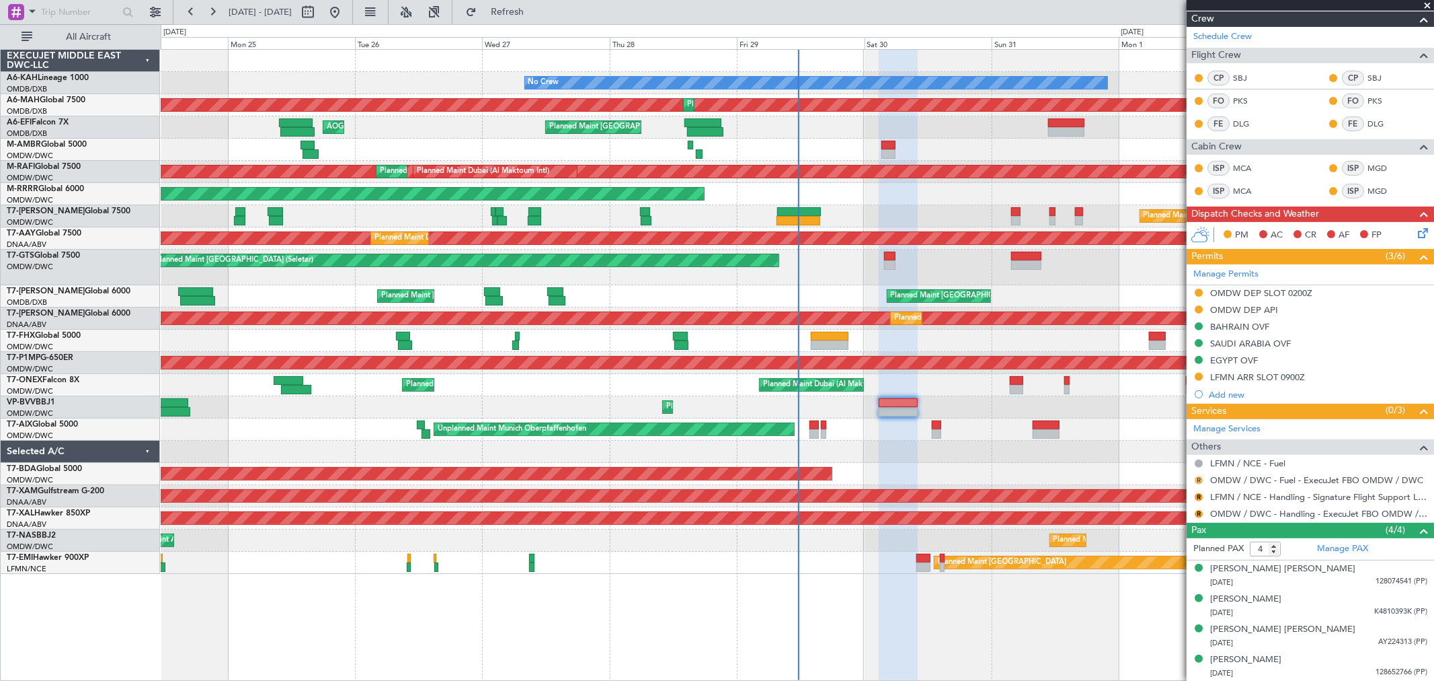
click at [1198, 477] on button "R" at bounding box center [1199, 480] width 8 height 8
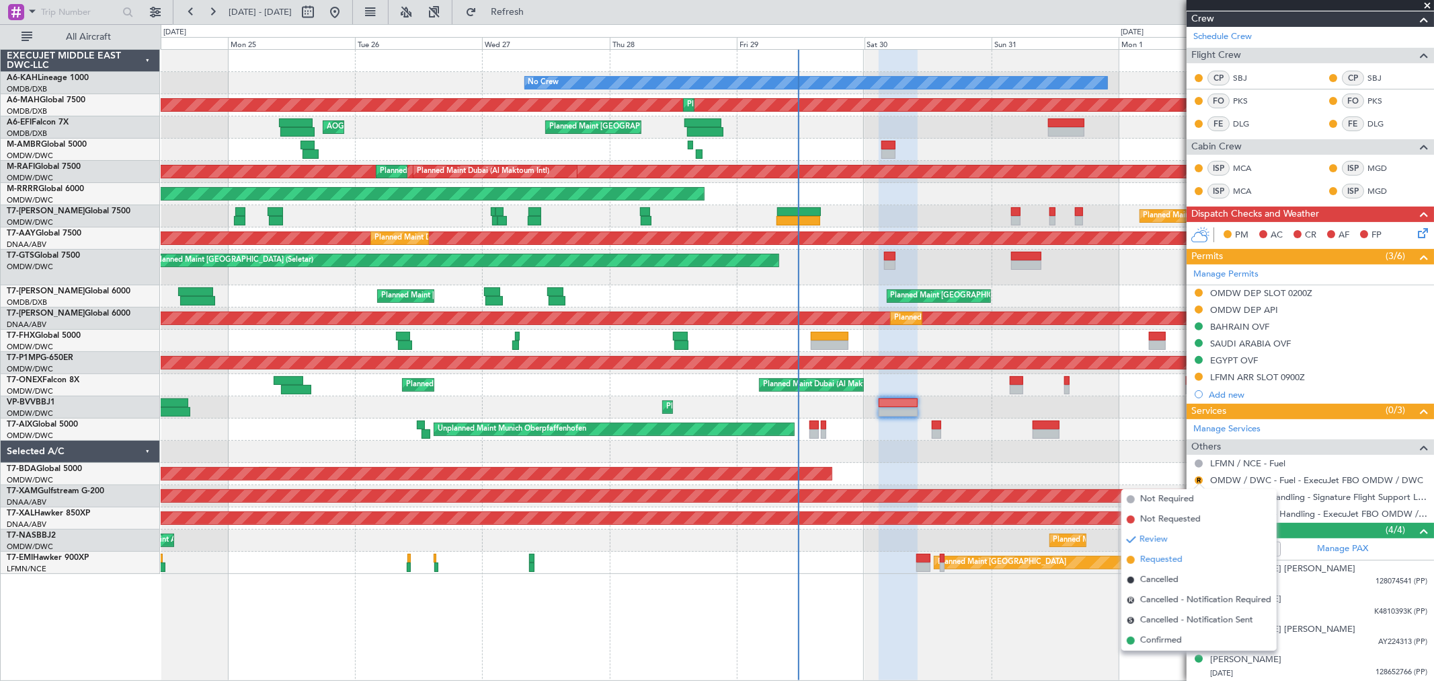
click at [1168, 551] on li "Requested" at bounding box center [1199, 559] width 155 height 20
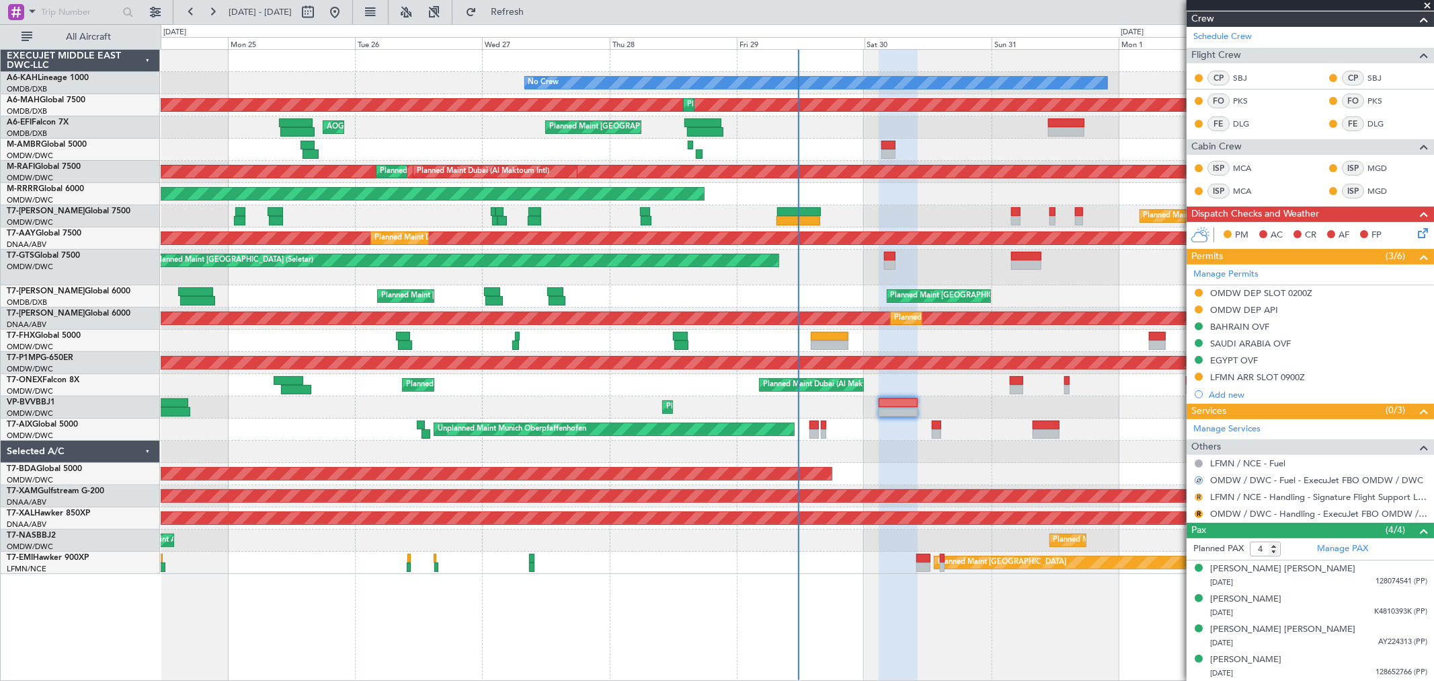
click at [1200, 496] on button "R" at bounding box center [1199, 497] width 8 height 8
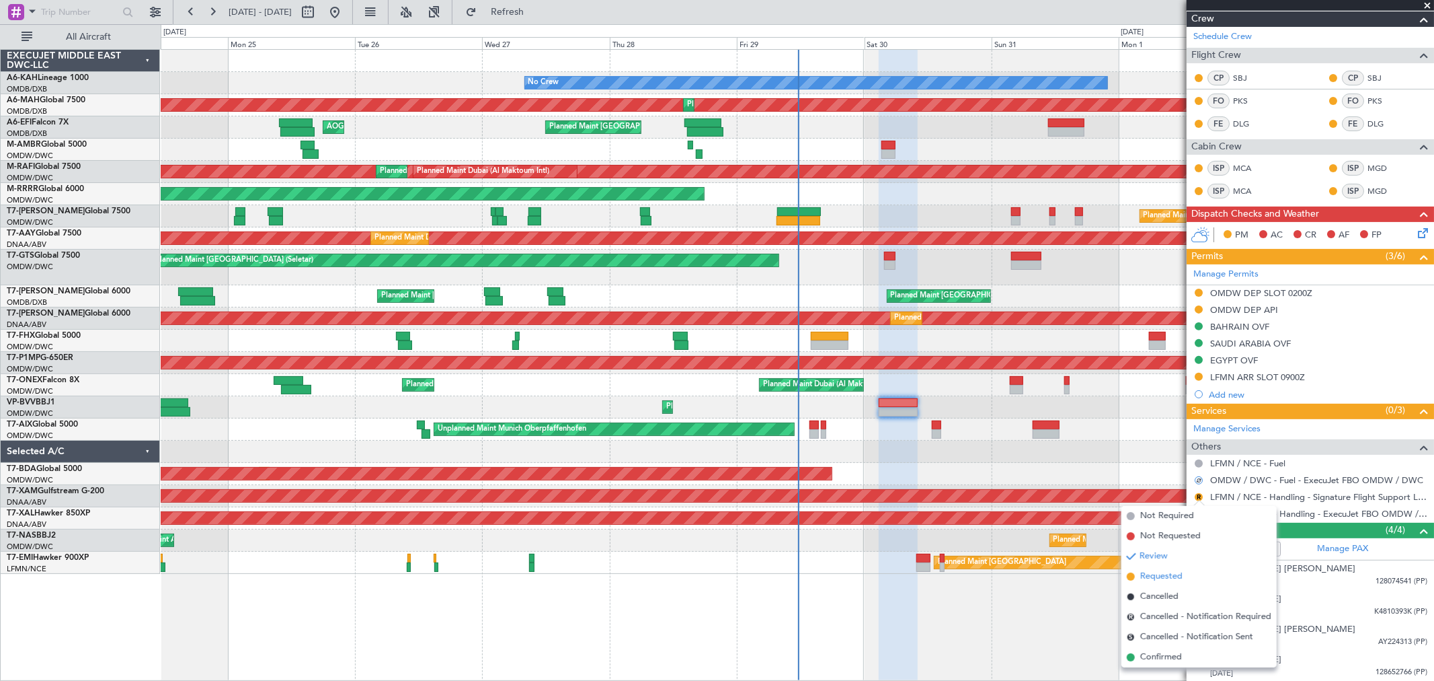
click at [1159, 568] on li "Requested" at bounding box center [1199, 576] width 155 height 20
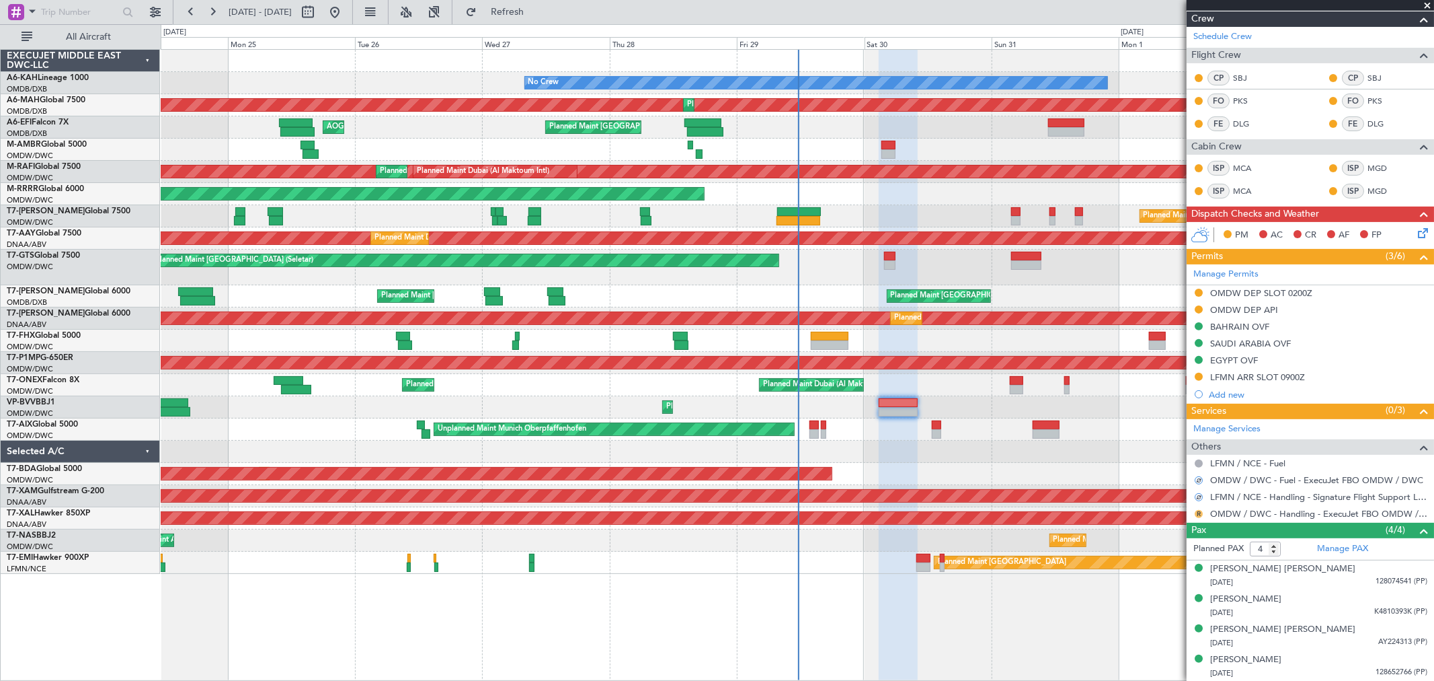
click at [1197, 513] on button "R" at bounding box center [1199, 514] width 8 height 8
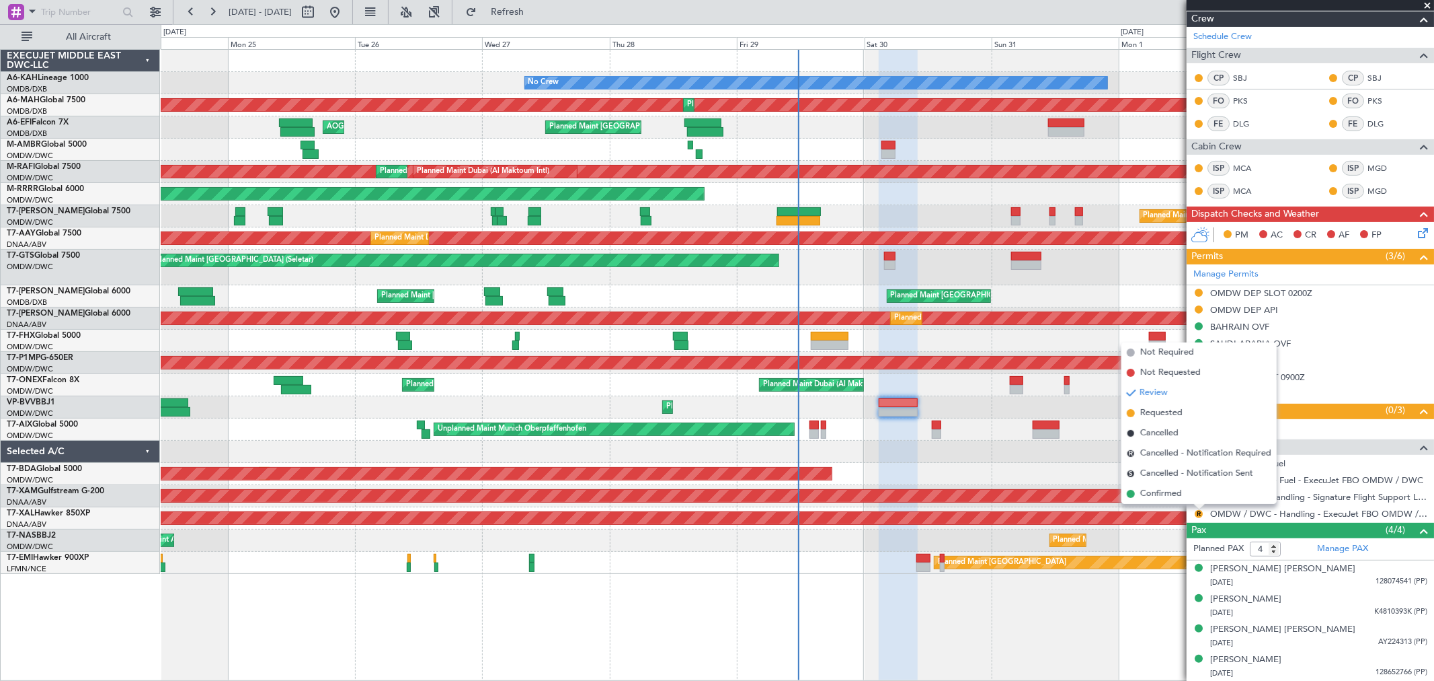
click at [1164, 414] on span "Requested" at bounding box center [1162, 412] width 42 height 13
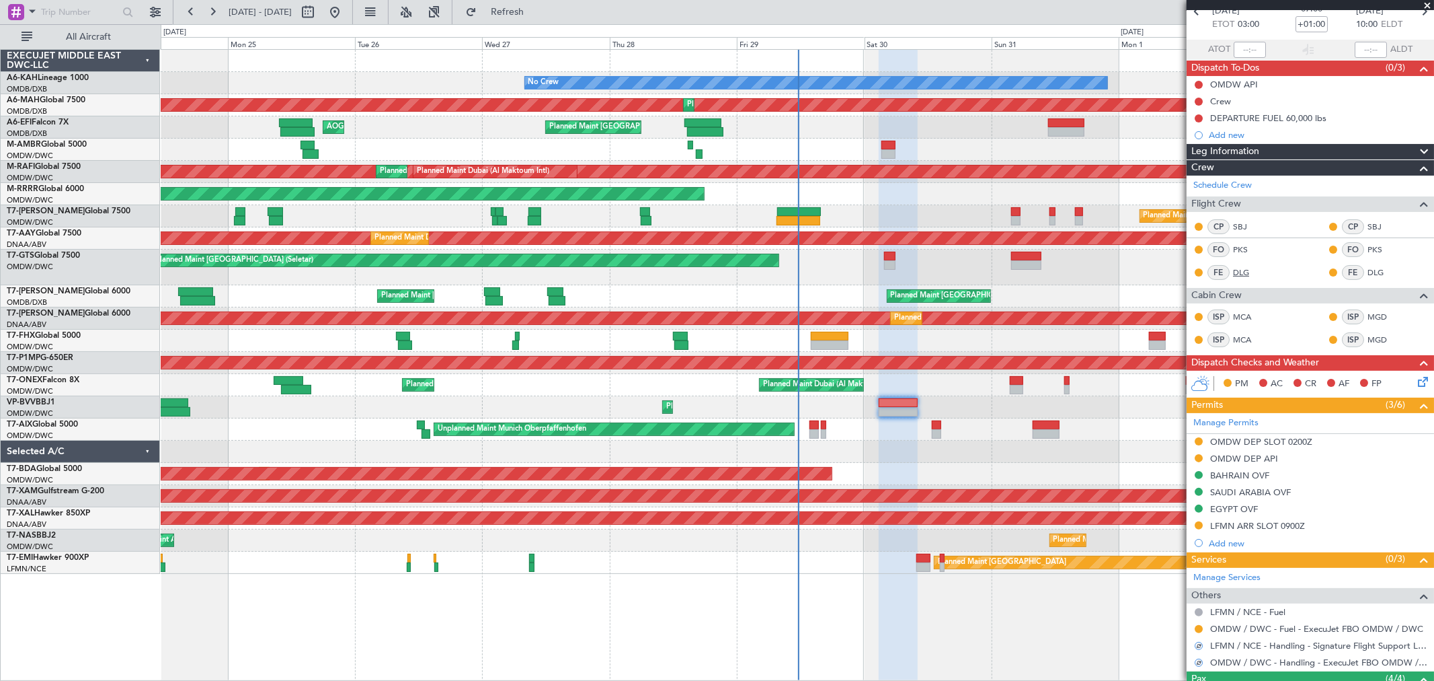
scroll to position [0, 0]
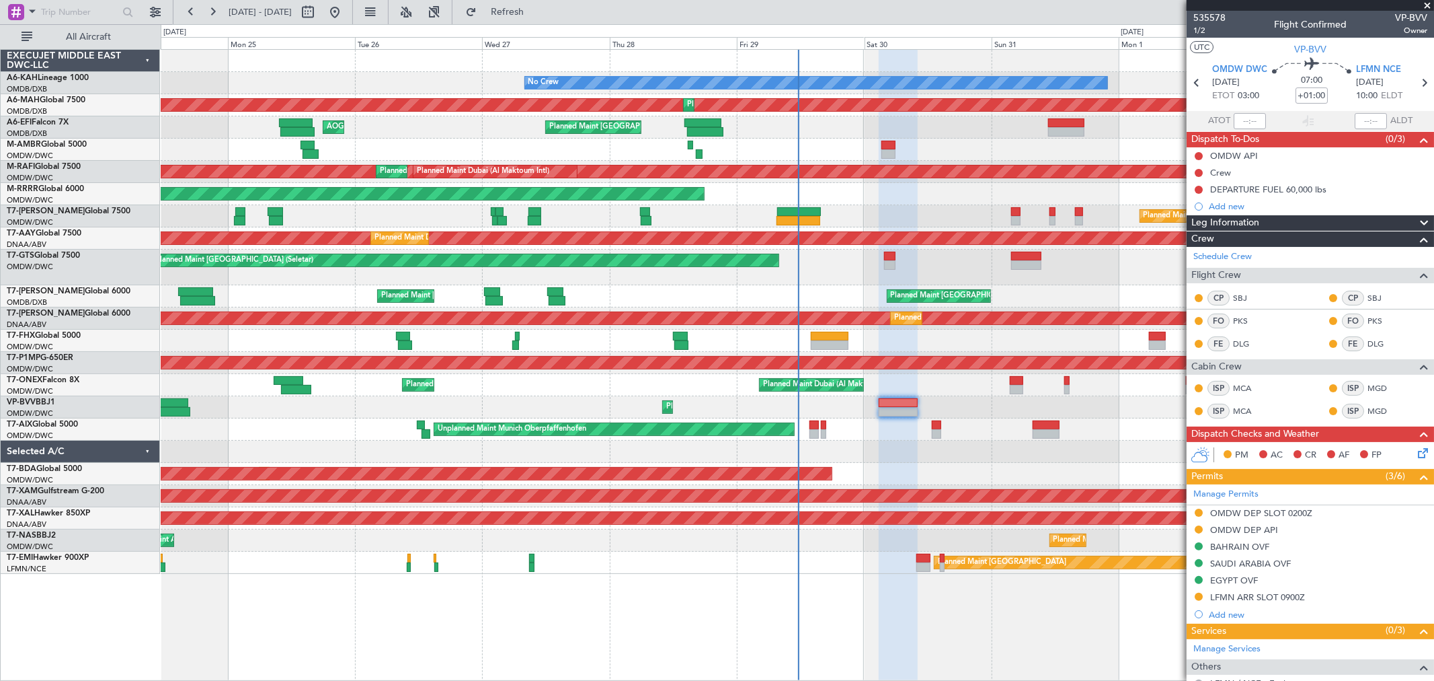
click at [1430, 1] on span at bounding box center [1427, 6] width 13 height 12
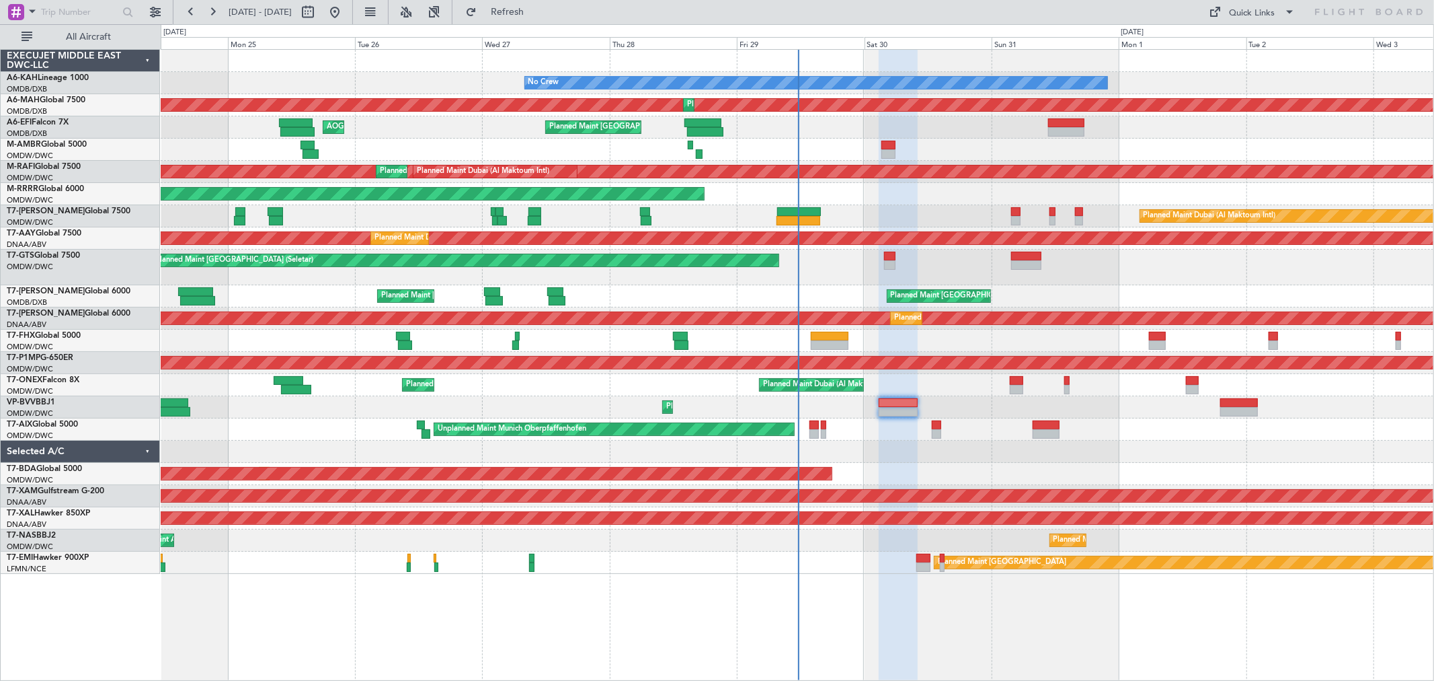
type input "0"
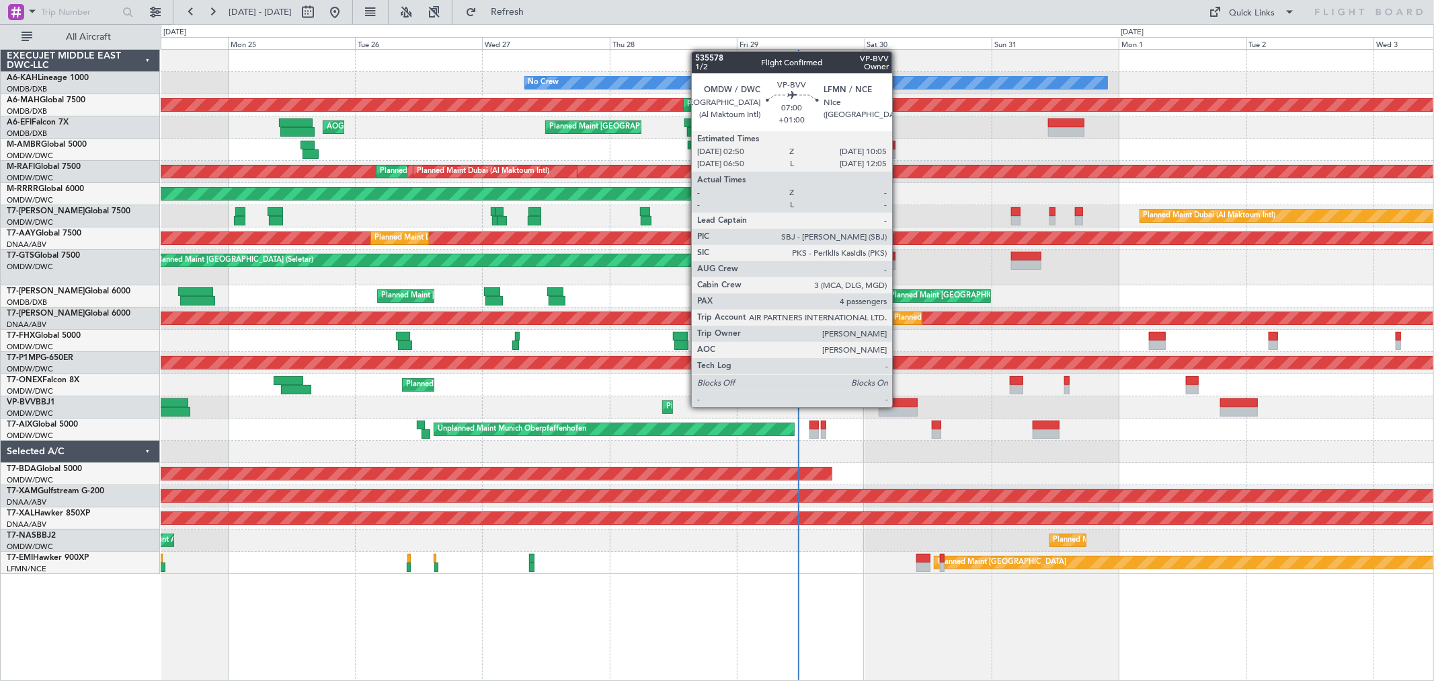
click at [899, 406] on div at bounding box center [898, 402] width 39 height 9
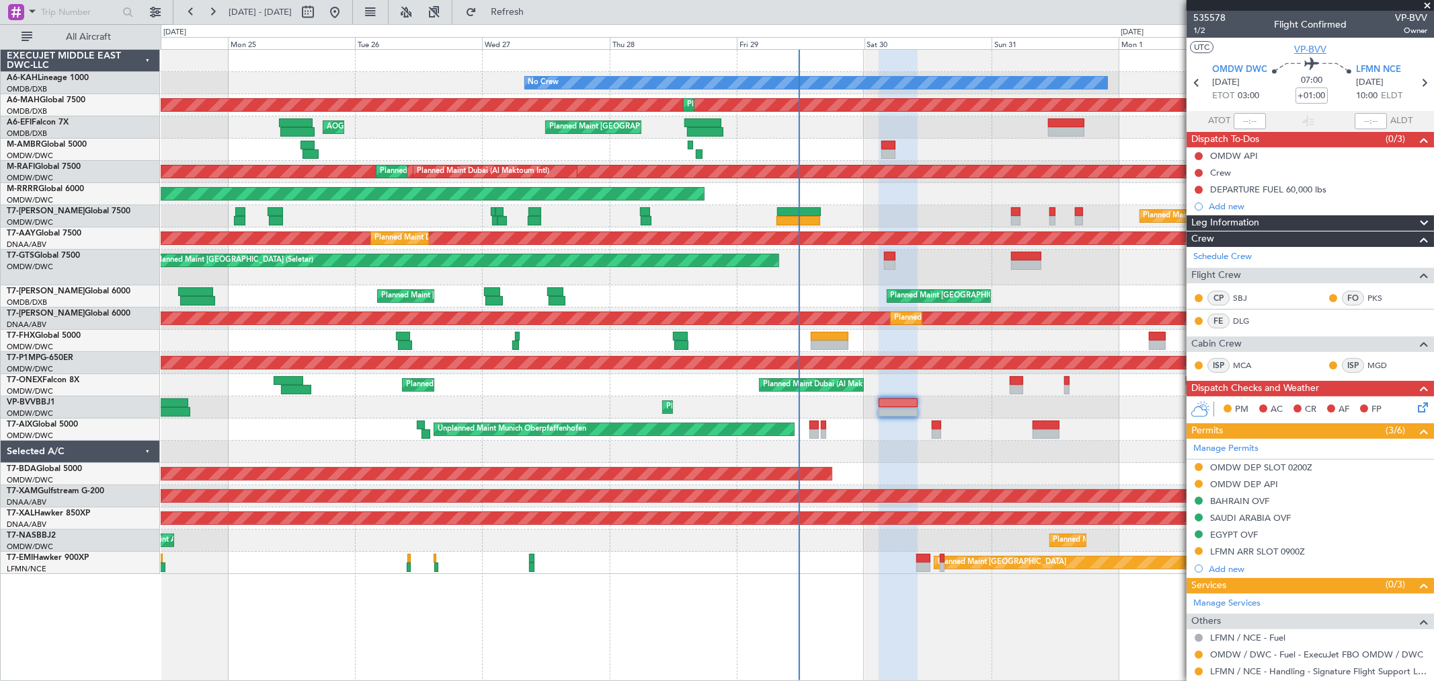
click at [1314, 49] on span "VP-BVV" at bounding box center [1311, 49] width 32 height 14
click at [1226, 171] on div "Crew" at bounding box center [1220, 172] width 21 height 11
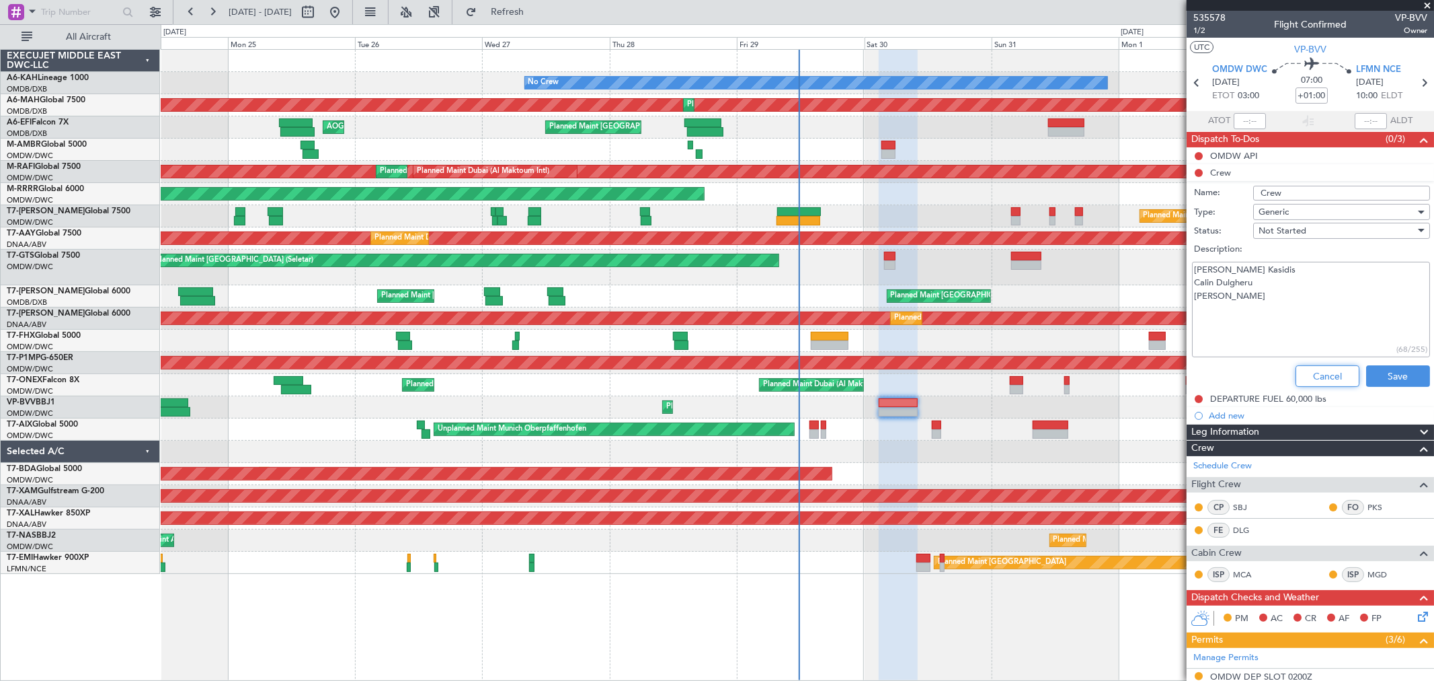
click at [1318, 374] on button "Cancel" at bounding box center [1328, 376] width 64 height 22
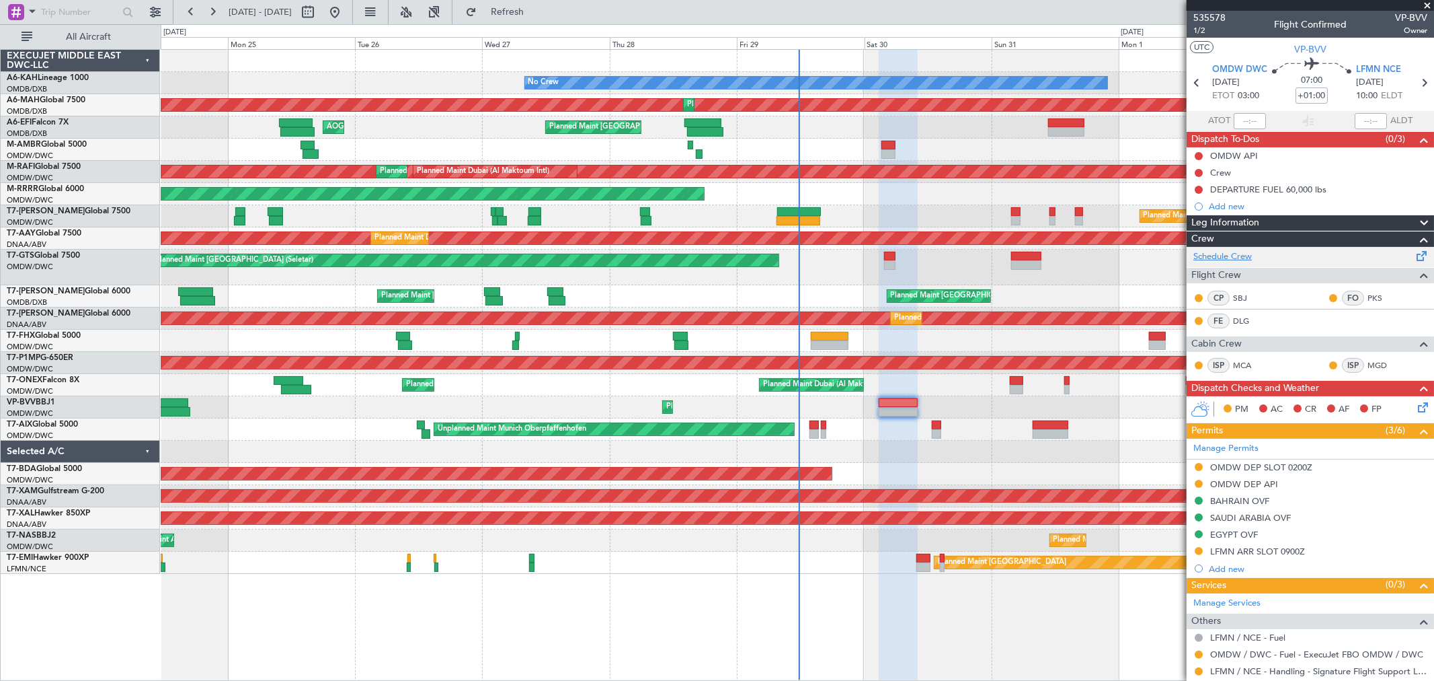
click at [1239, 250] on link "Schedule Crew" at bounding box center [1223, 256] width 59 height 13
click at [1225, 250] on link "Schedule Crew" at bounding box center [1223, 256] width 59 height 13
click at [1430, 2] on span at bounding box center [1427, 6] width 13 height 12
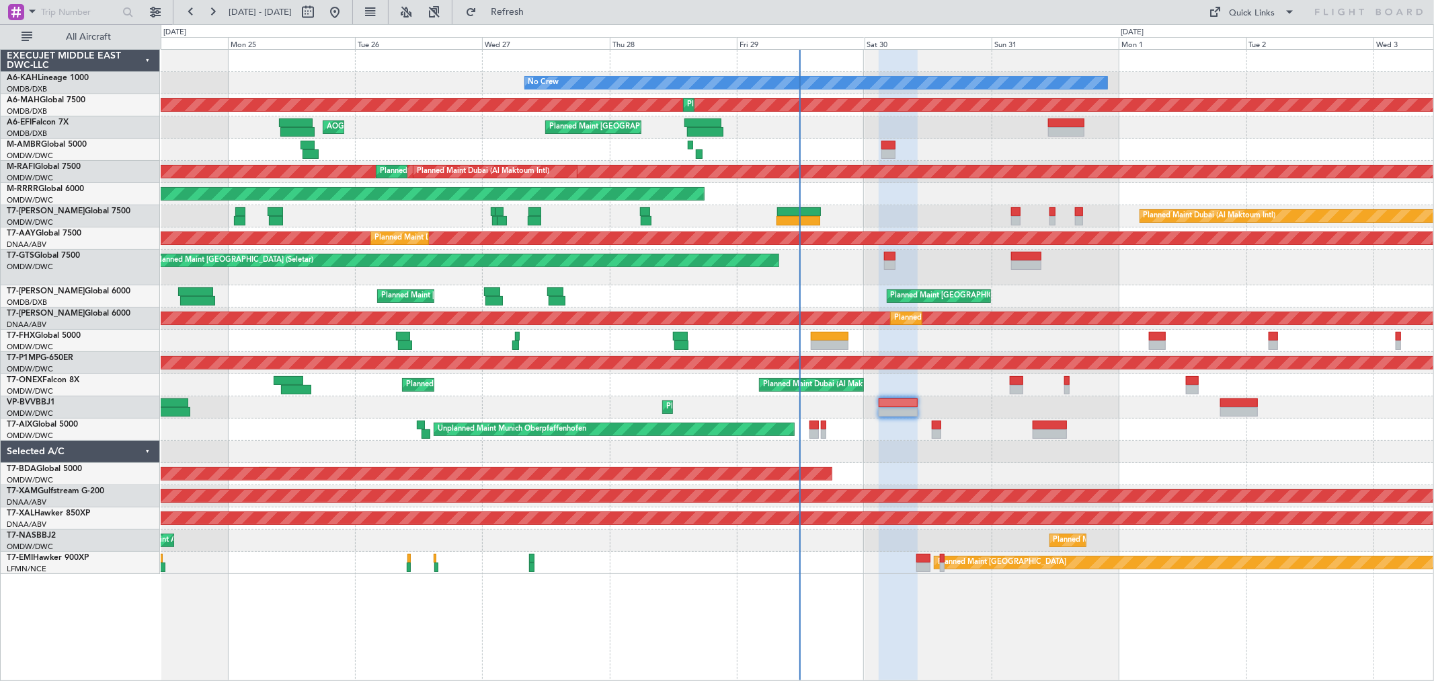
type input "0"
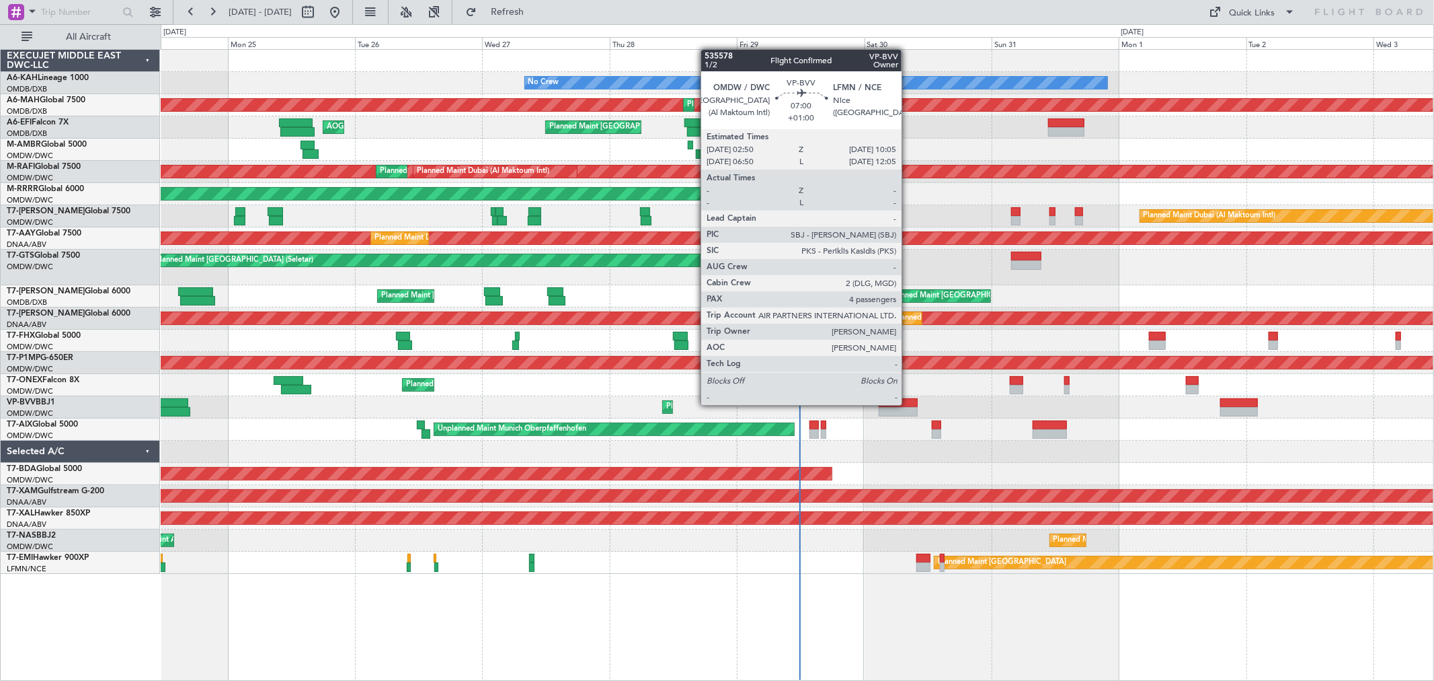
click at [908, 407] on div at bounding box center [898, 411] width 39 height 9
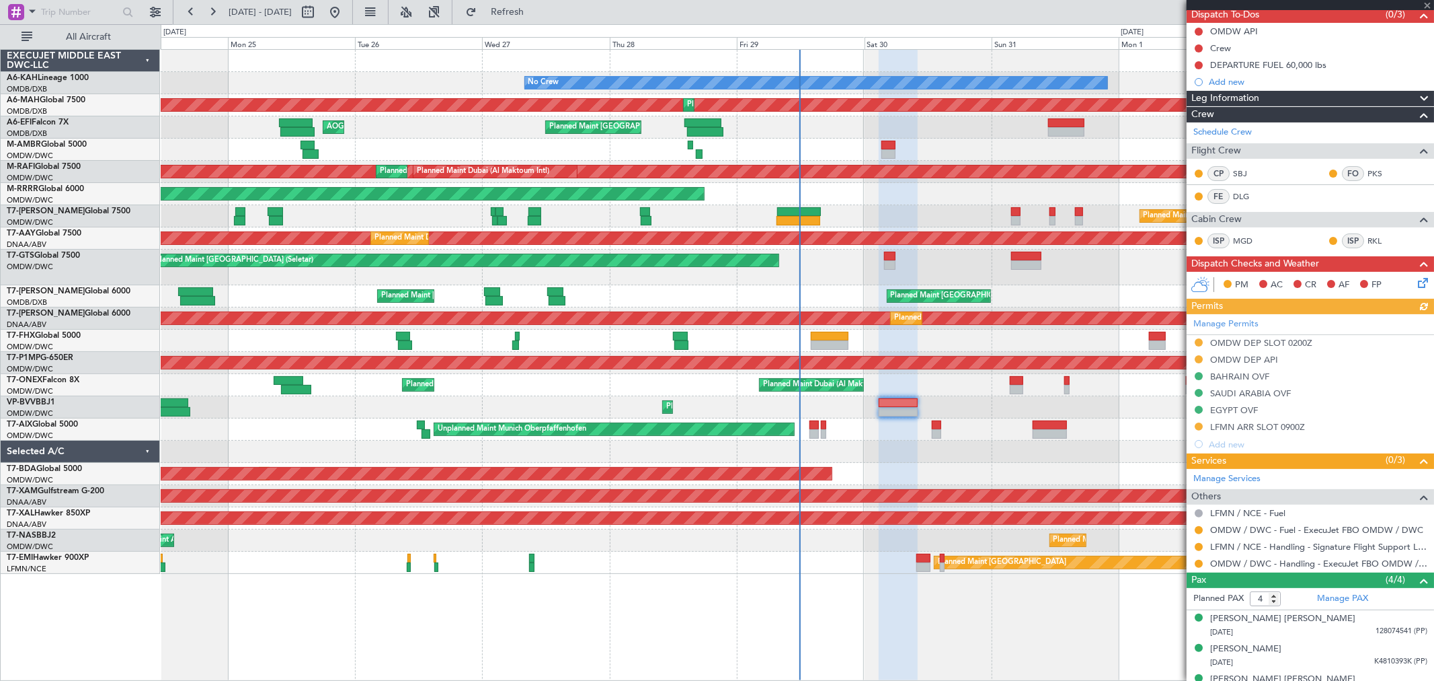
scroll to position [149, 0]
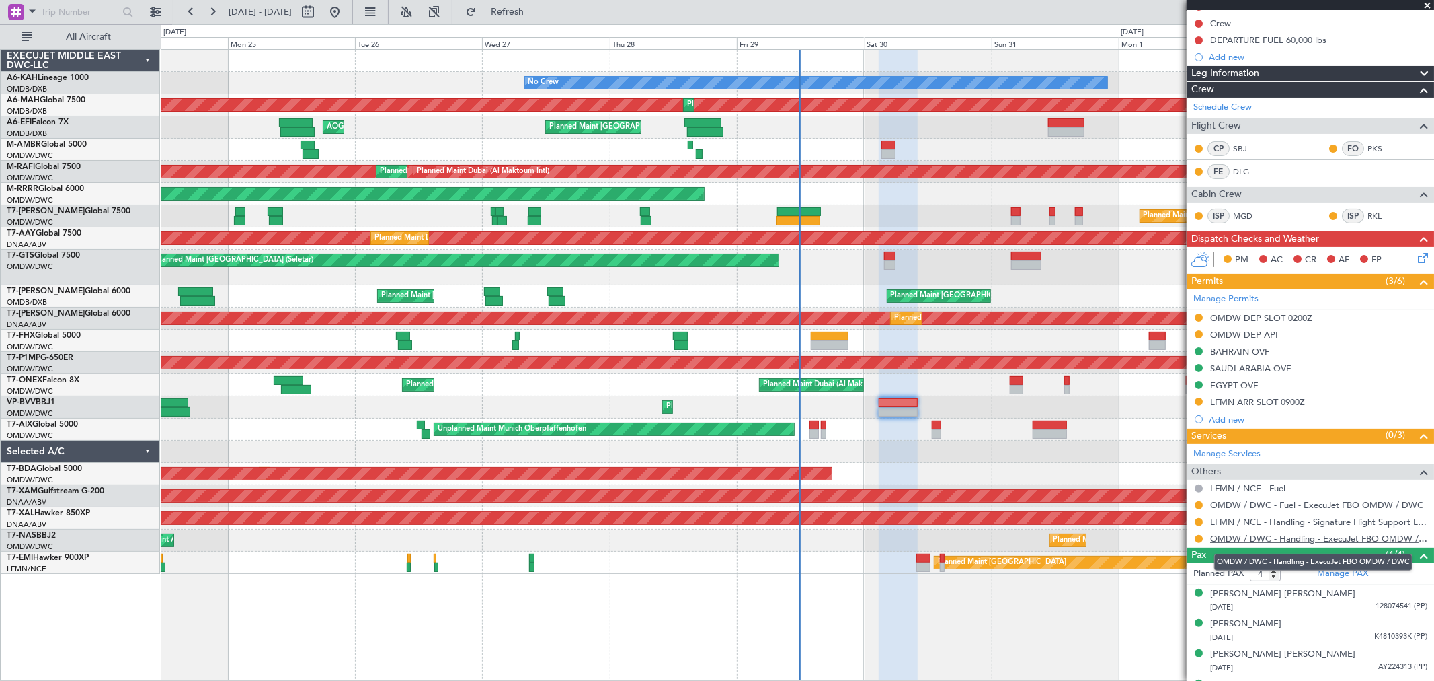
click at [1269, 539] on link "OMDW / DWC - Handling - ExecuJet FBO OMDW / DWC" at bounding box center [1318, 538] width 217 height 11
click at [1197, 539] on button at bounding box center [1199, 539] width 8 height 8
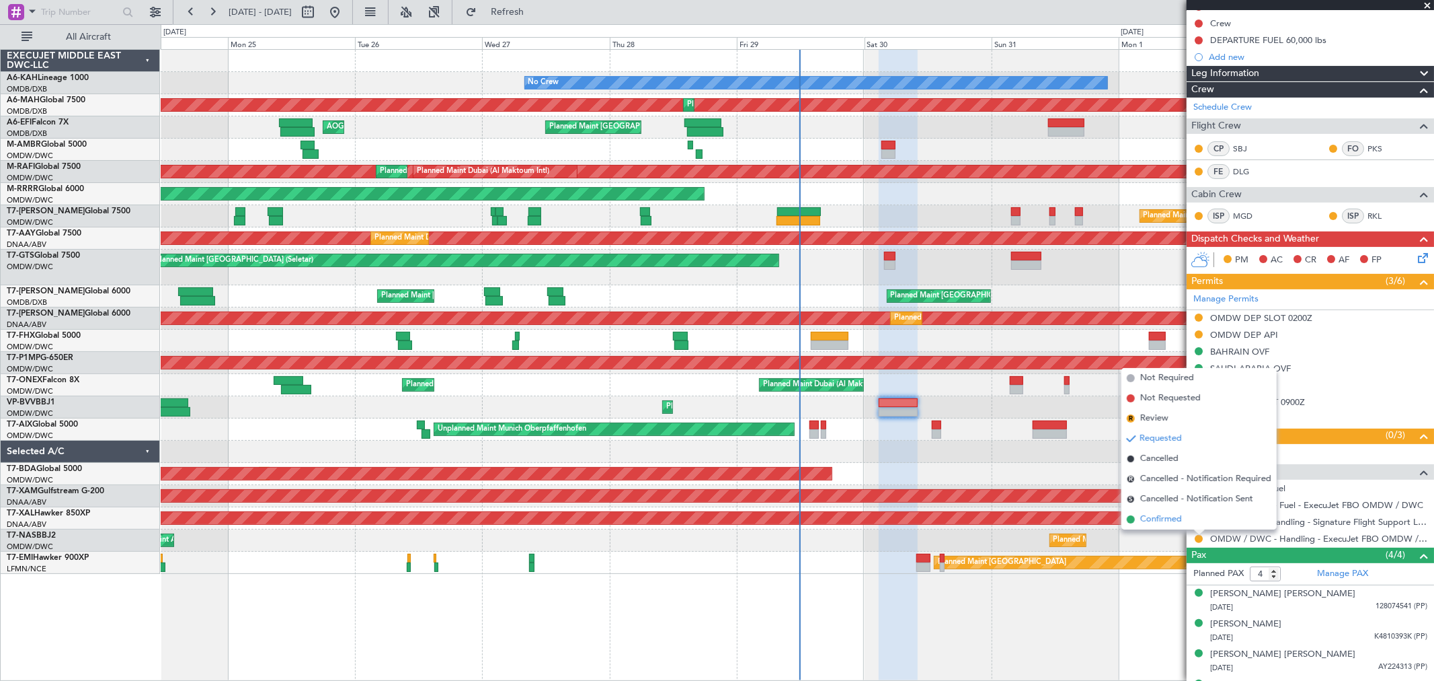
click at [1147, 523] on span "Confirmed" at bounding box center [1162, 518] width 42 height 13
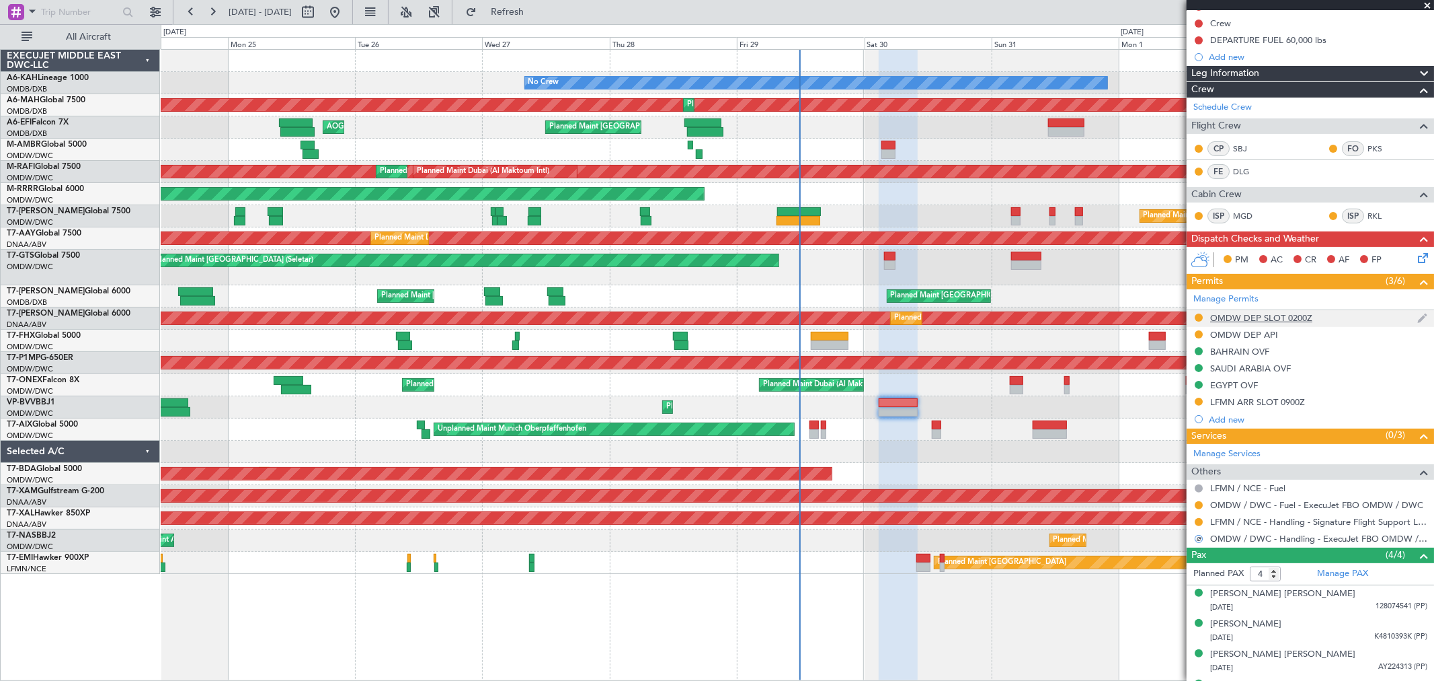
click at [1298, 323] on body "24 Aug 2025 - 03 Sep 2025 Refresh Quick Links All Aircraft No Crew Planned Main…" at bounding box center [717, 340] width 1434 height 681
click at [1301, 318] on div "OMDW DEP SLOT 0200Z" at bounding box center [1261, 317] width 102 height 11
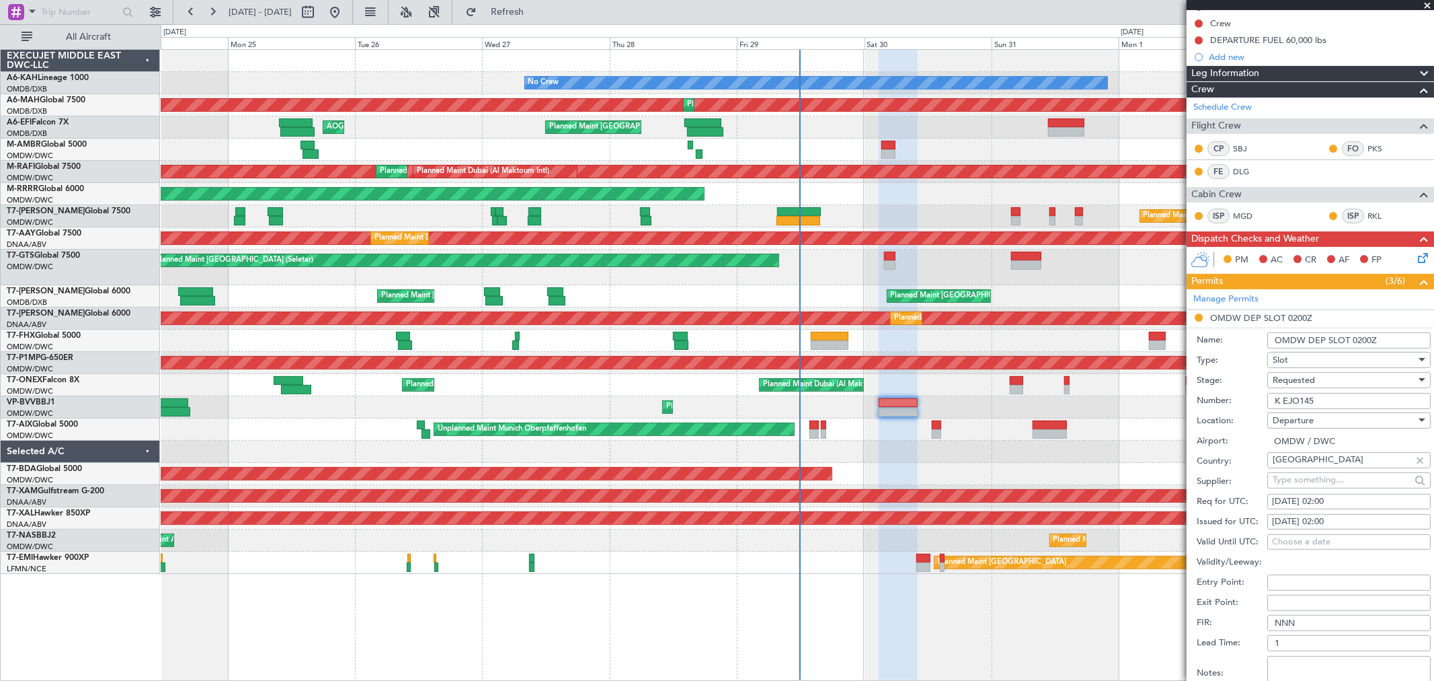
drag, startPoint x: 1380, startPoint y: 345, endPoint x: 1356, endPoint y: 345, distance: 24.2
click at [1356, 345] on input "OMDW DEP SLOT 0200Z" at bounding box center [1349, 340] width 163 height 16
type input "OMDW DEP SLOT 0300Z"
click at [1346, 501] on div "29/08/2025 02:00" at bounding box center [1349, 501] width 154 height 13
select select "8"
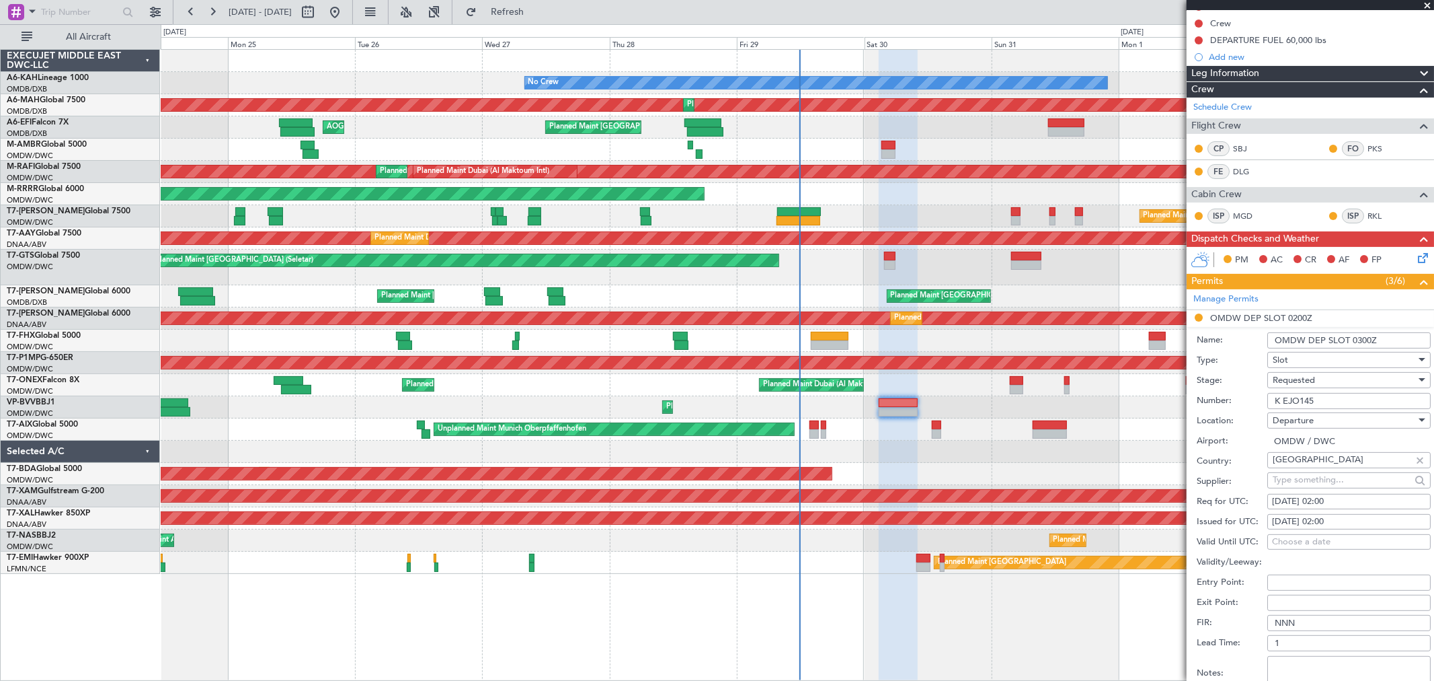
select select "2025"
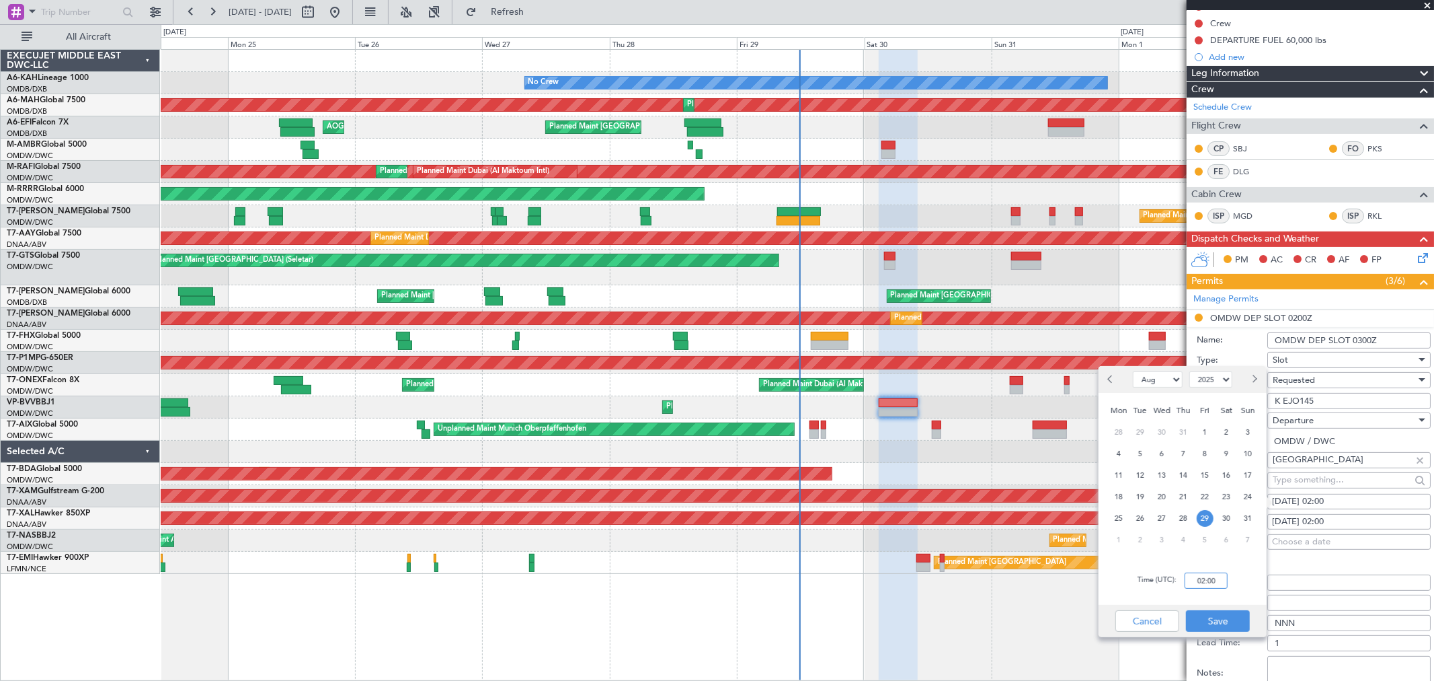
click at [1221, 576] on input "02:00" at bounding box center [1206, 580] width 43 height 16
type input "0300"
click at [1221, 613] on button "Save" at bounding box center [1218, 621] width 64 height 22
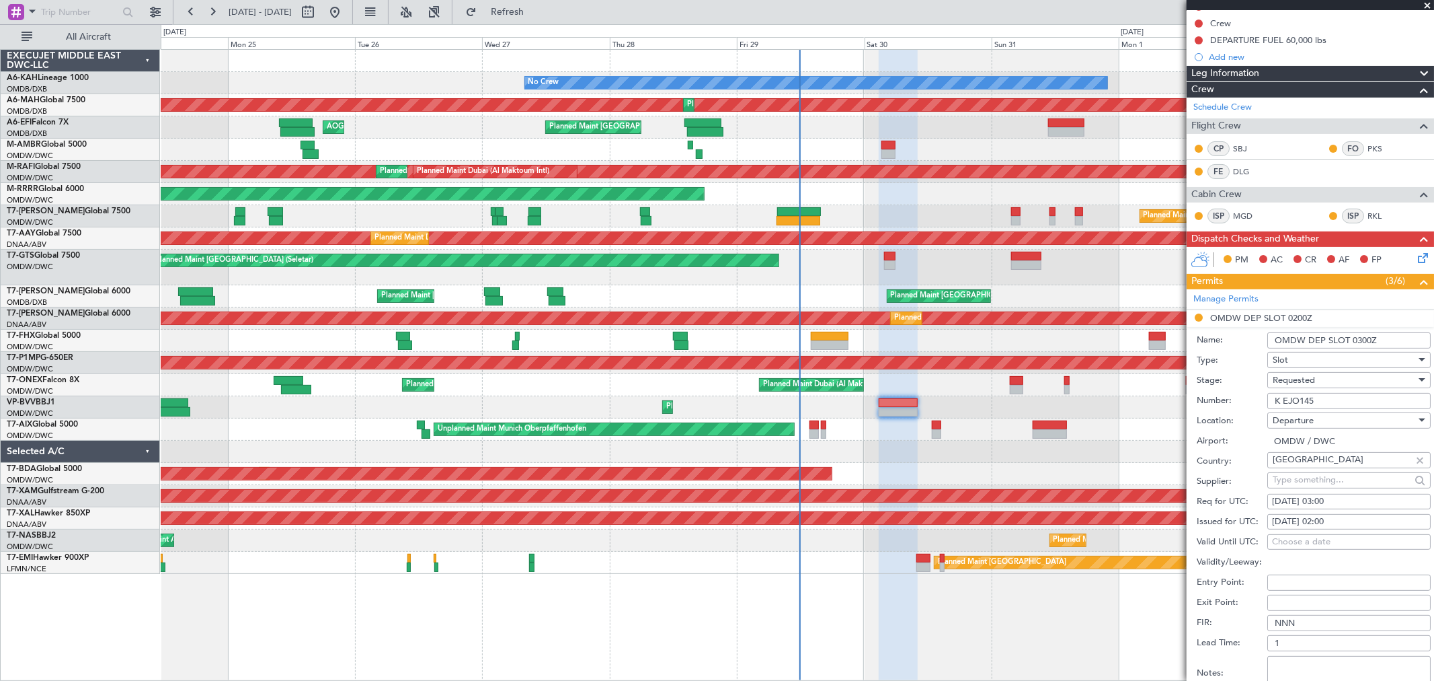
click at [1311, 531] on form "Name: OMDW DEP SLOT 0300Z Type: Slot Stage: Requested Number: K EJO145 Location…" at bounding box center [1310, 527] width 247 height 401
click at [1321, 516] on div "29/08/2025 02:00" at bounding box center [1349, 521] width 154 height 13
select select "8"
select select "2025"
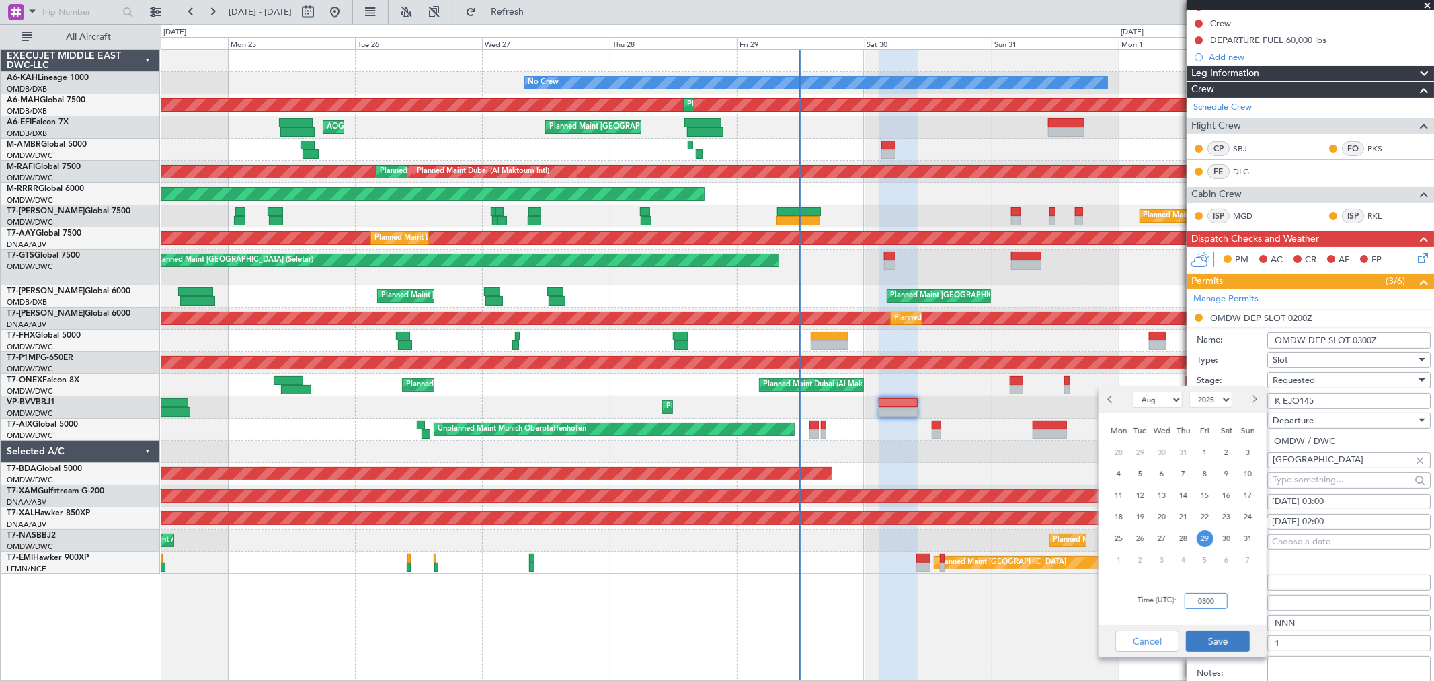
type input "0300"
click at [1233, 634] on button "Save" at bounding box center [1218, 641] width 64 height 22
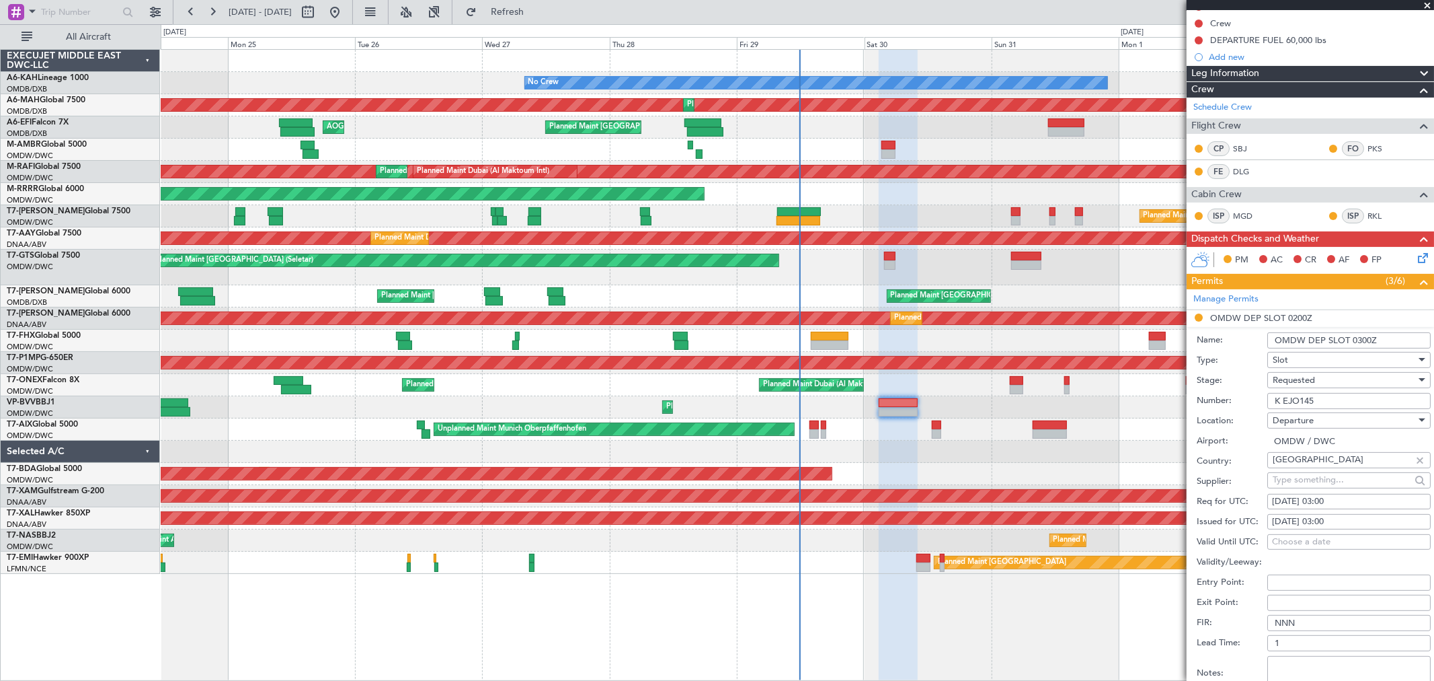
click at [1299, 381] on span "Requested" at bounding box center [1294, 380] width 42 height 12
click at [1306, 477] on span "Received OK" at bounding box center [1344, 483] width 140 height 20
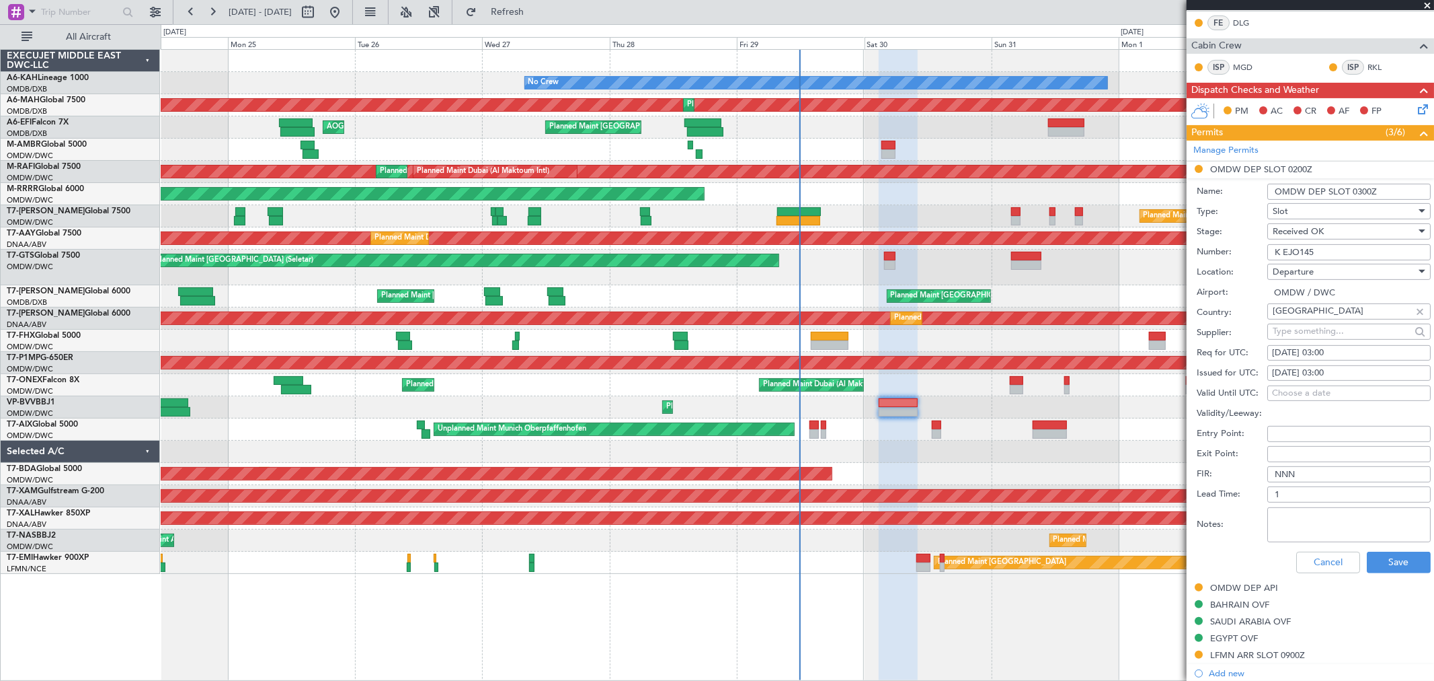
scroll to position [299, 0]
click at [1401, 552] on button "Save" at bounding box center [1399, 562] width 64 height 22
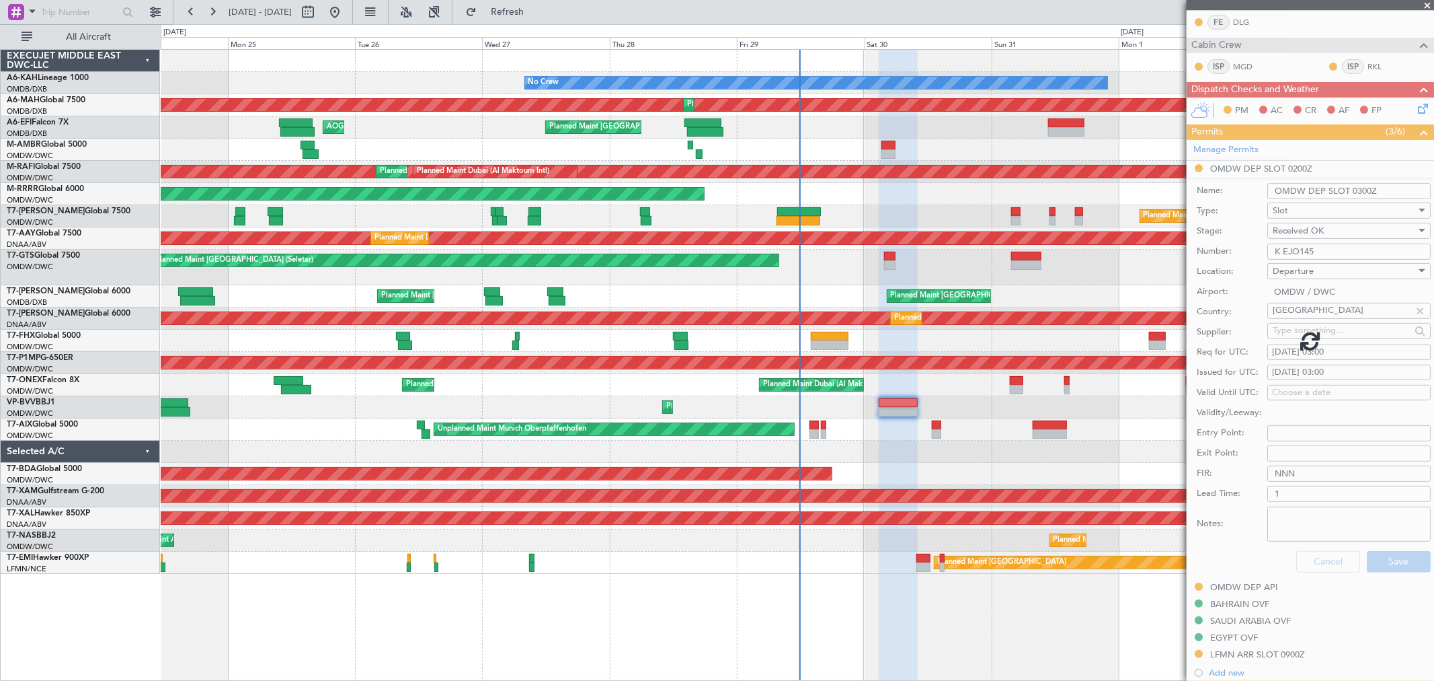
scroll to position [175, 0]
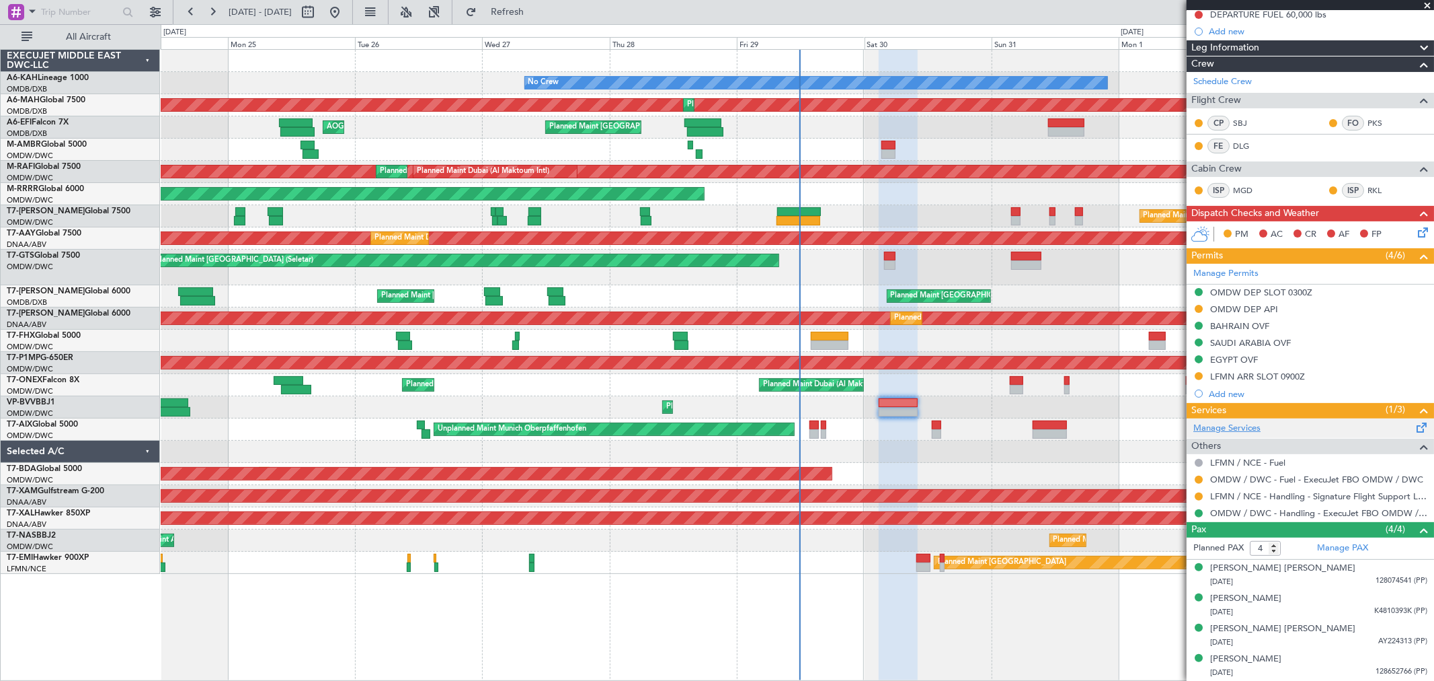
click at [1234, 426] on link "Manage Services" at bounding box center [1227, 428] width 67 height 13
click at [536, 12] on span "Refresh" at bounding box center [507, 11] width 56 height 9
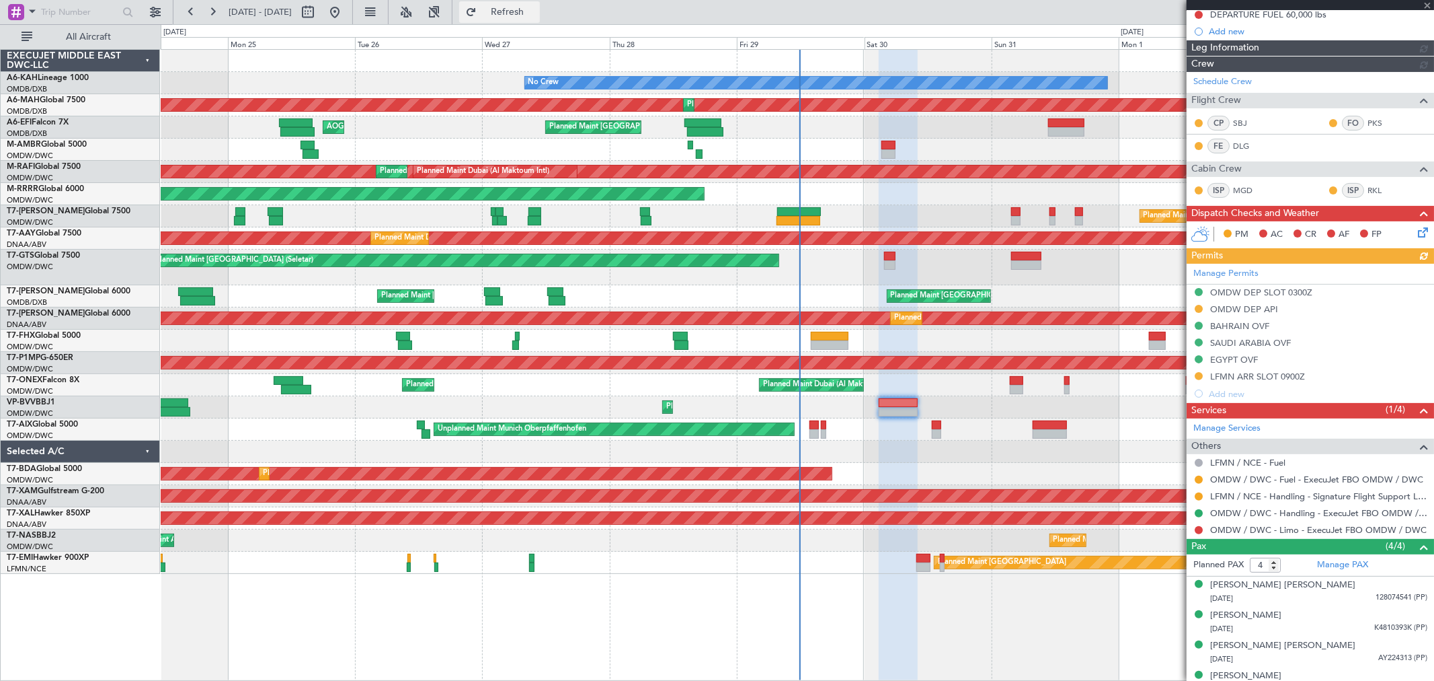
scroll to position [191, 0]
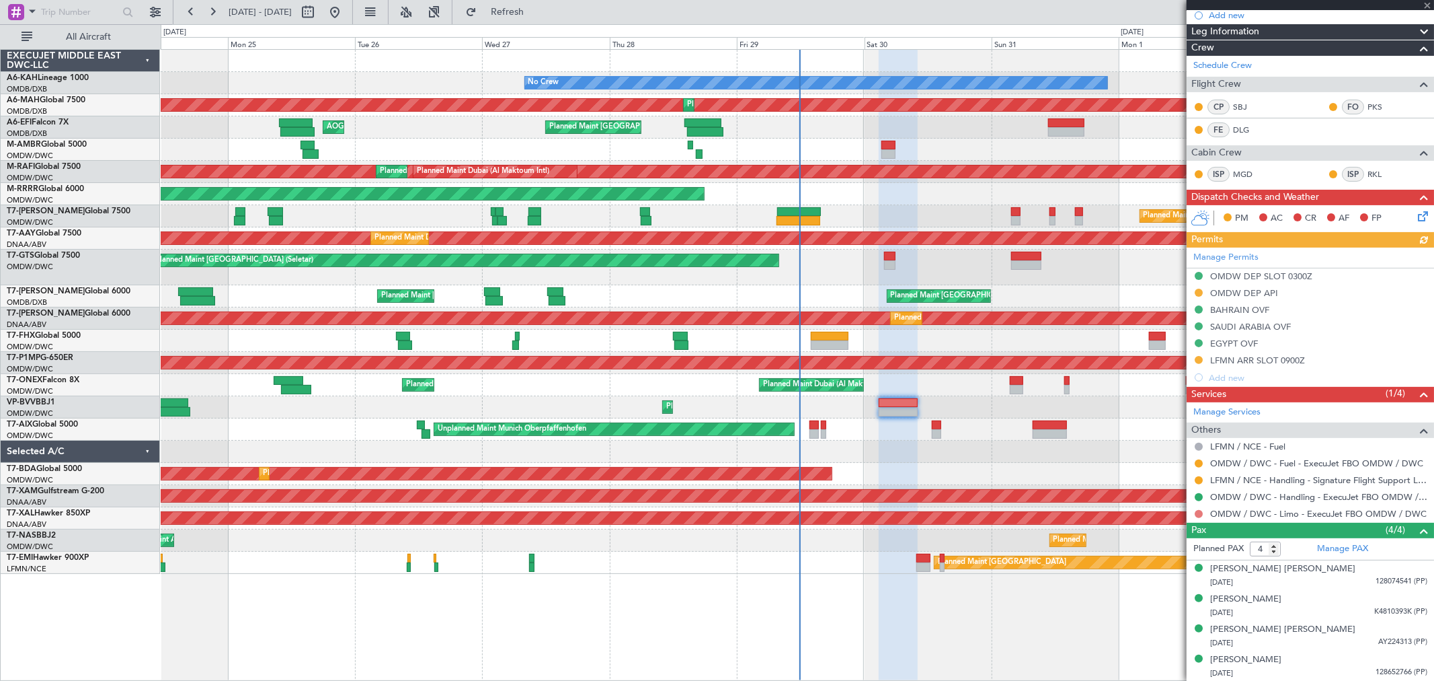
click at [1198, 510] on button at bounding box center [1199, 514] width 8 height 8
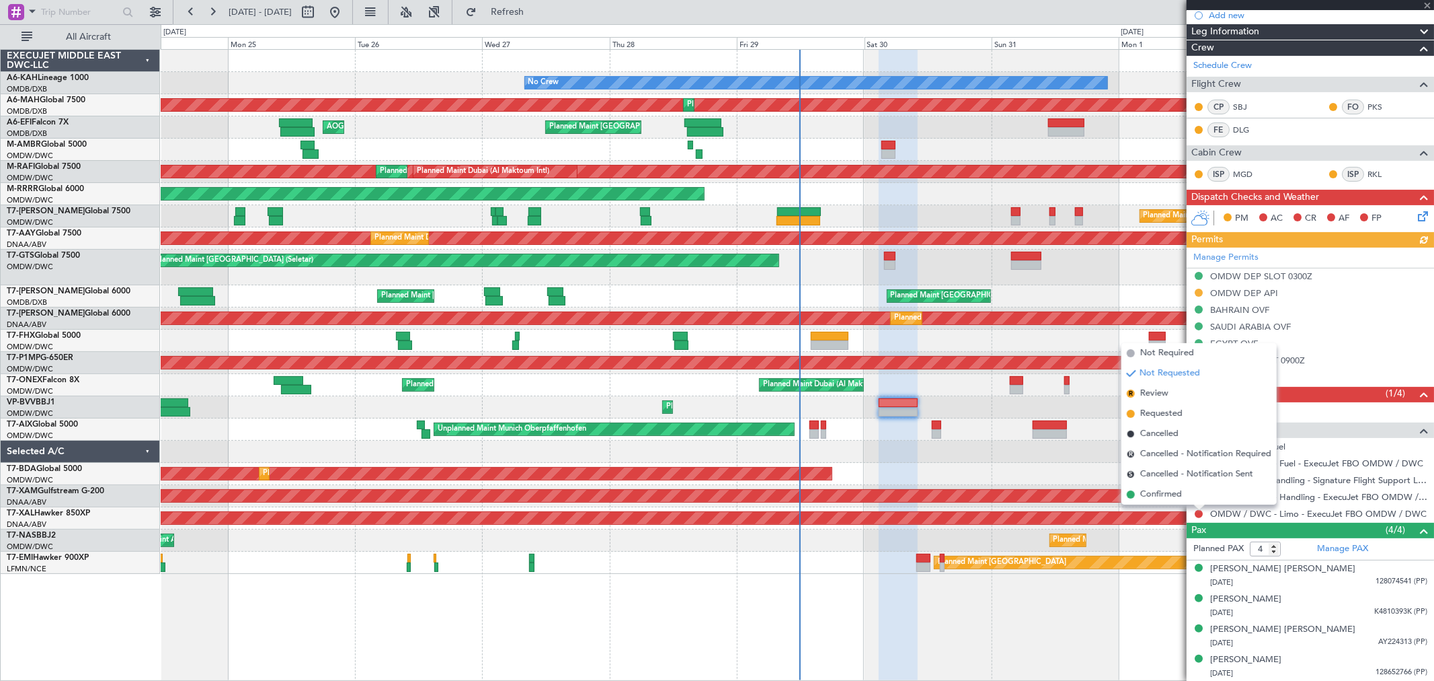
click at [1171, 496] on span "Confirmed" at bounding box center [1162, 494] width 42 height 13
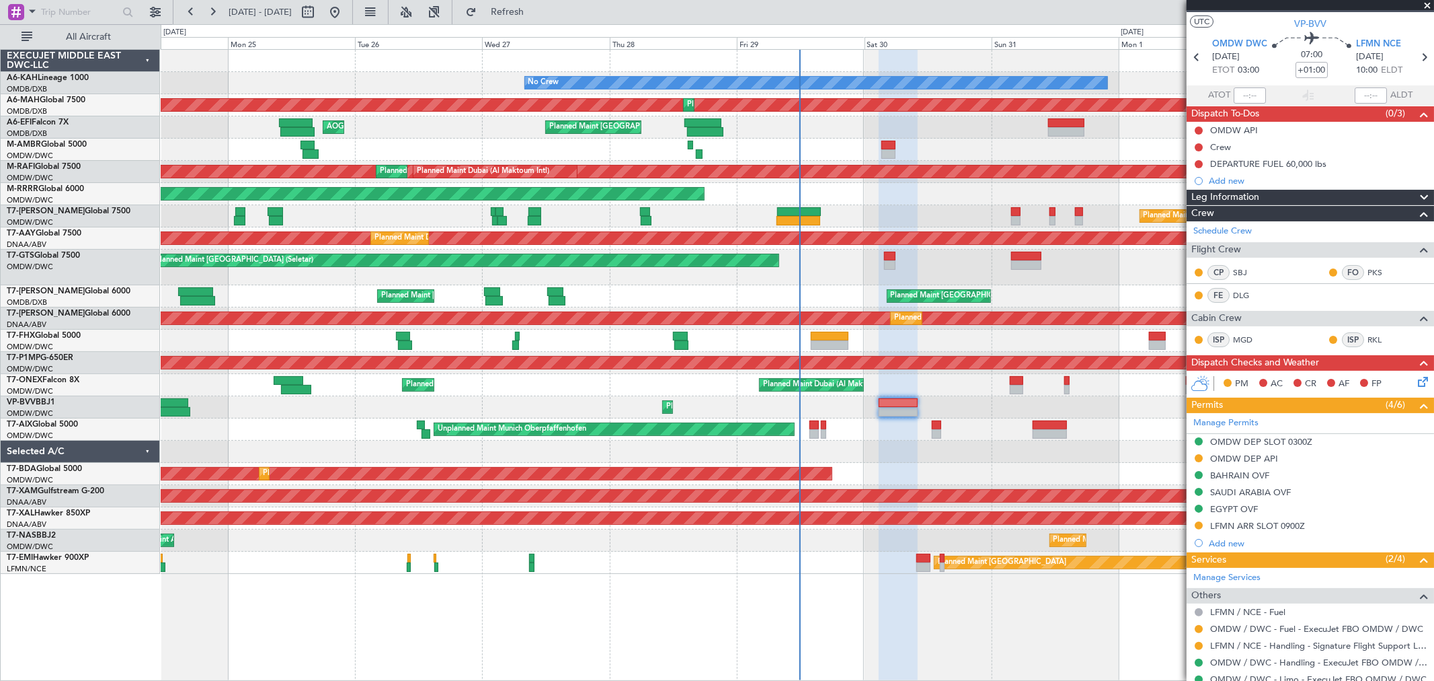
scroll to position [0, 0]
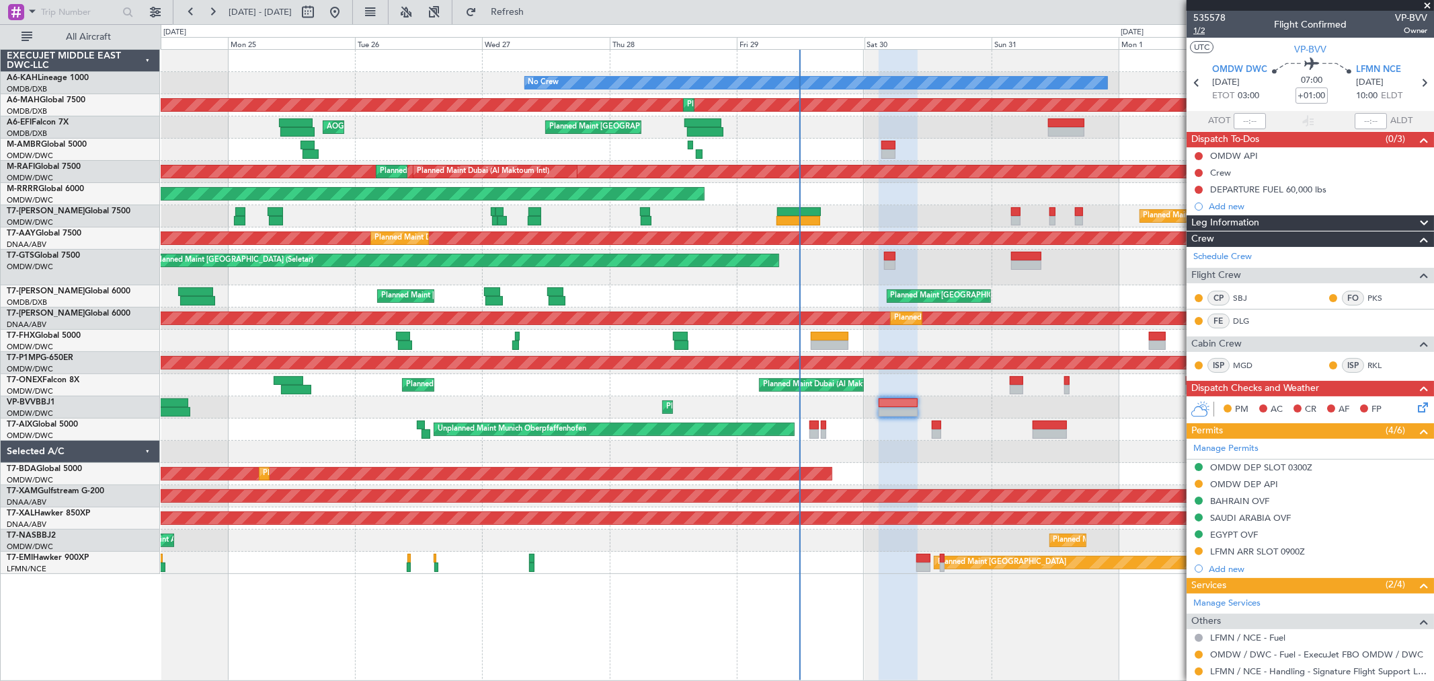
click at [1196, 30] on span "1/2" at bounding box center [1210, 30] width 32 height 11
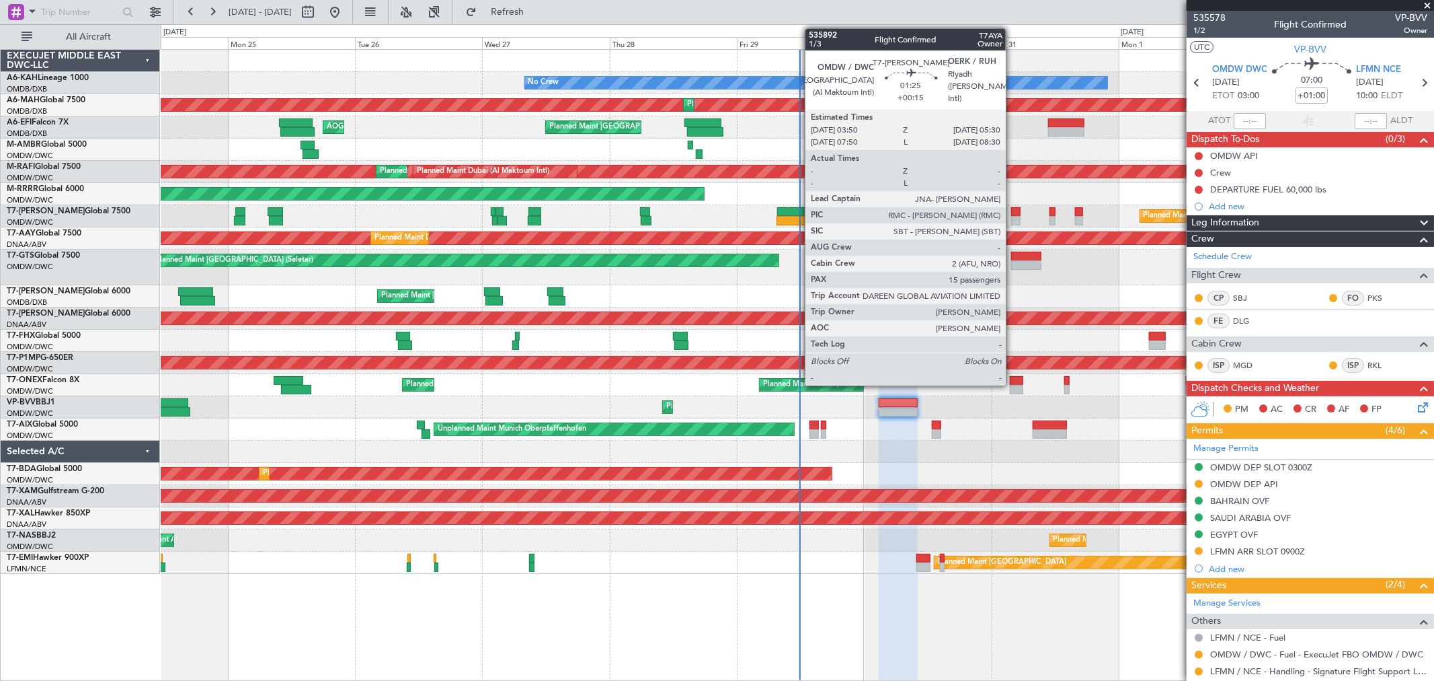
click at [1013, 213] on div at bounding box center [1015, 211] width 9 height 9
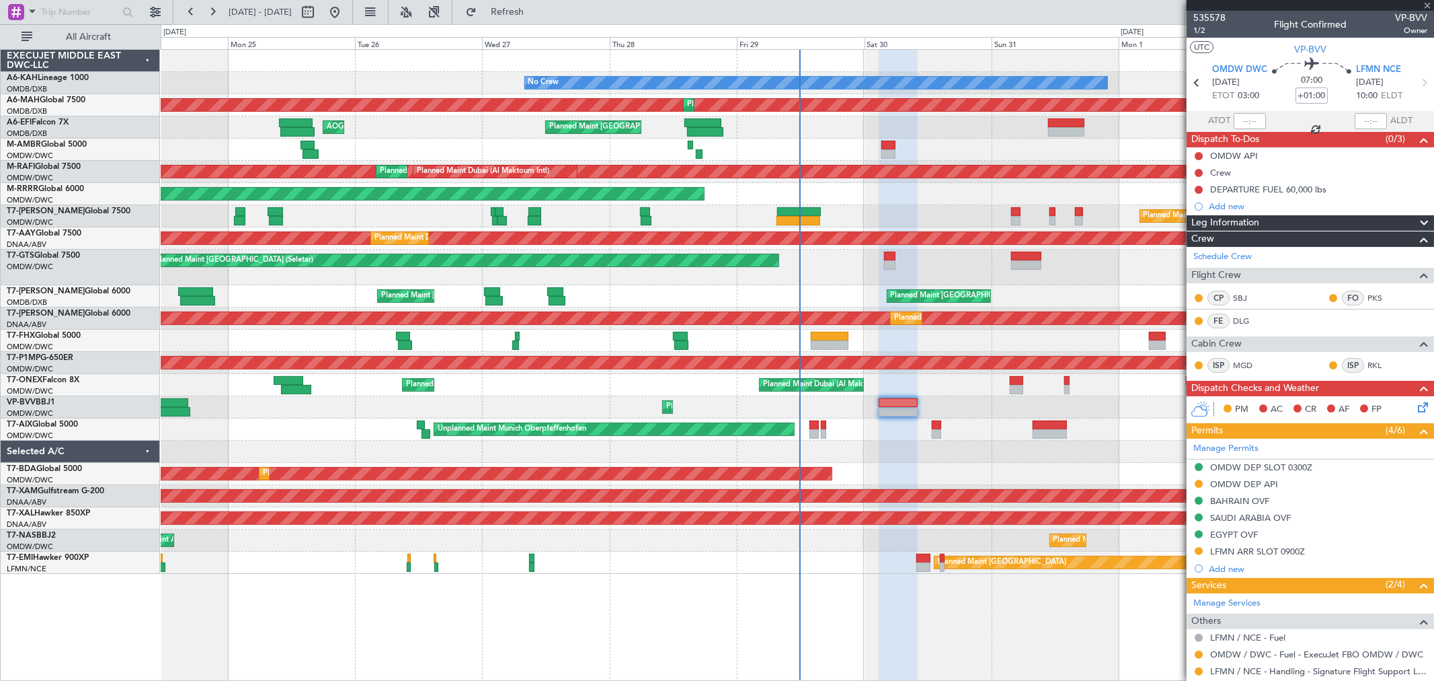
type input "+00:15"
type input "15"
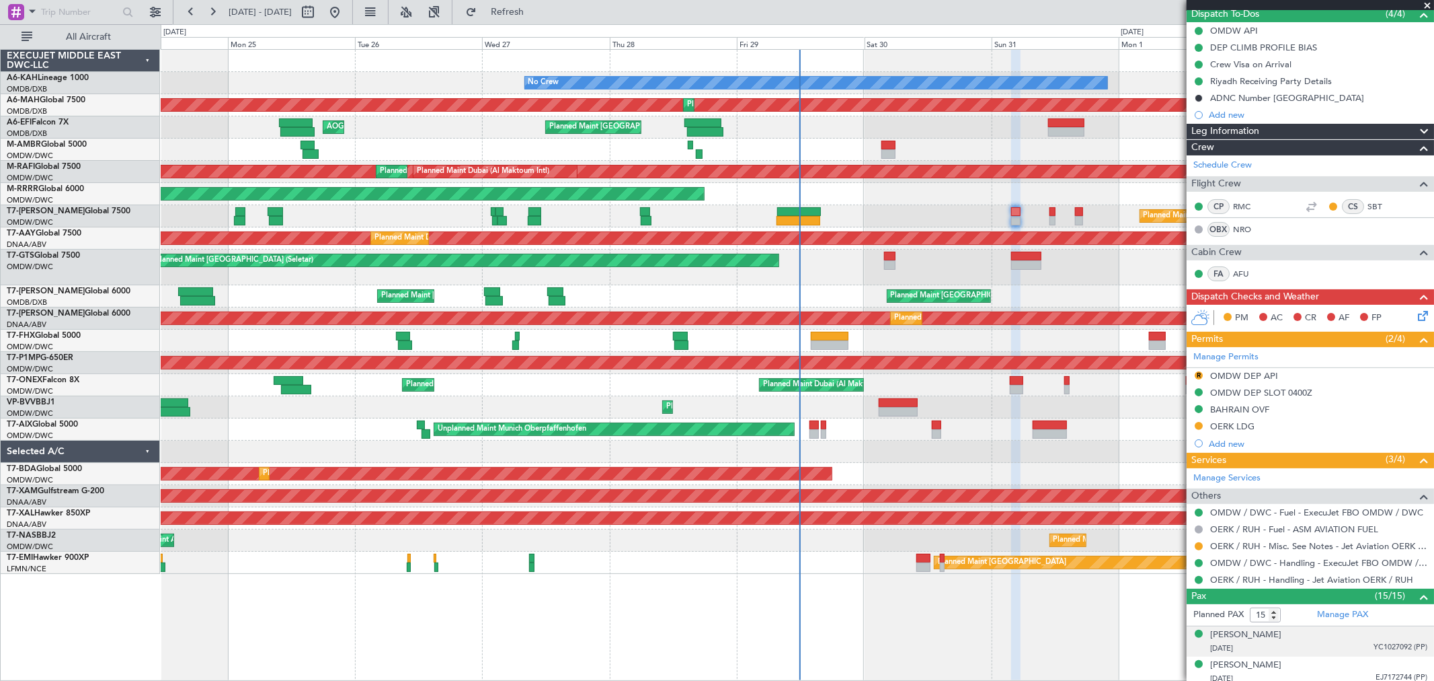
scroll to position [224, 0]
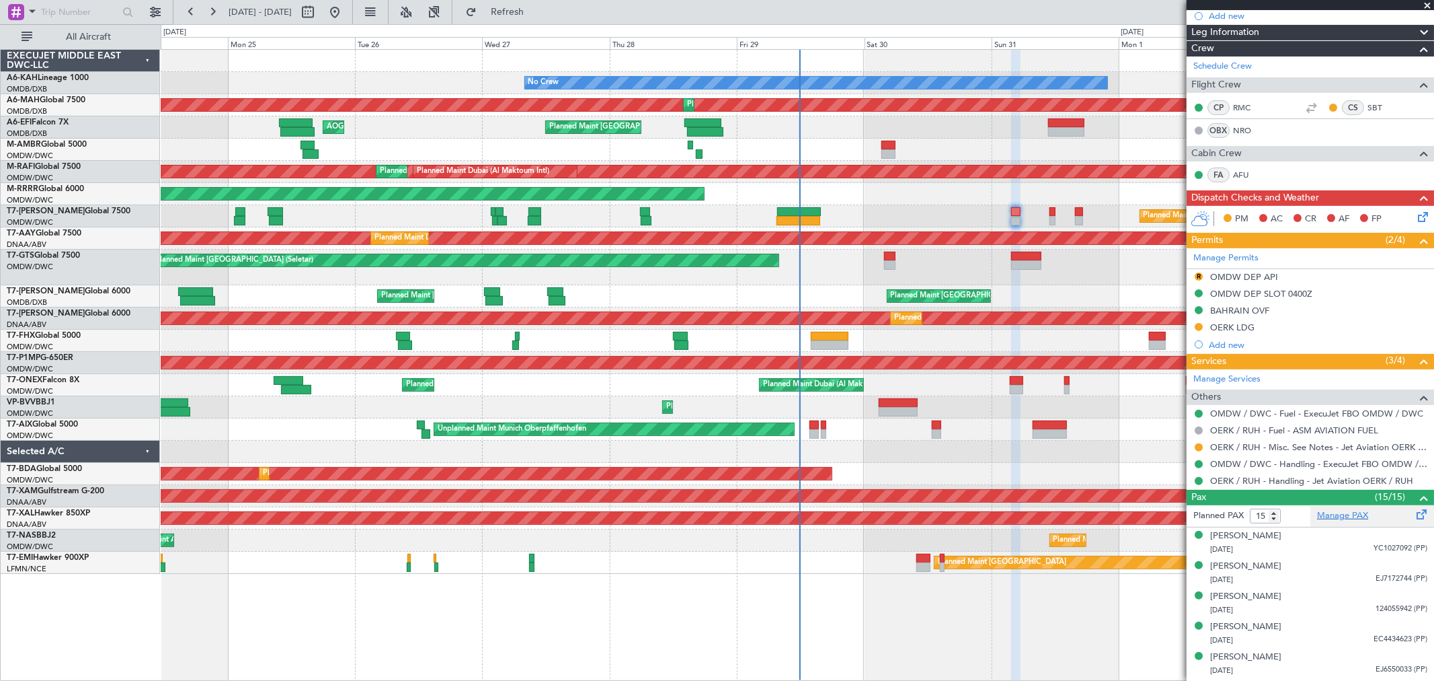
click at [1334, 516] on link "Manage PAX" at bounding box center [1342, 515] width 51 height 13
click at [536, 11] on span "Refresh" at bounding box center [507, 11] width 56 height 9
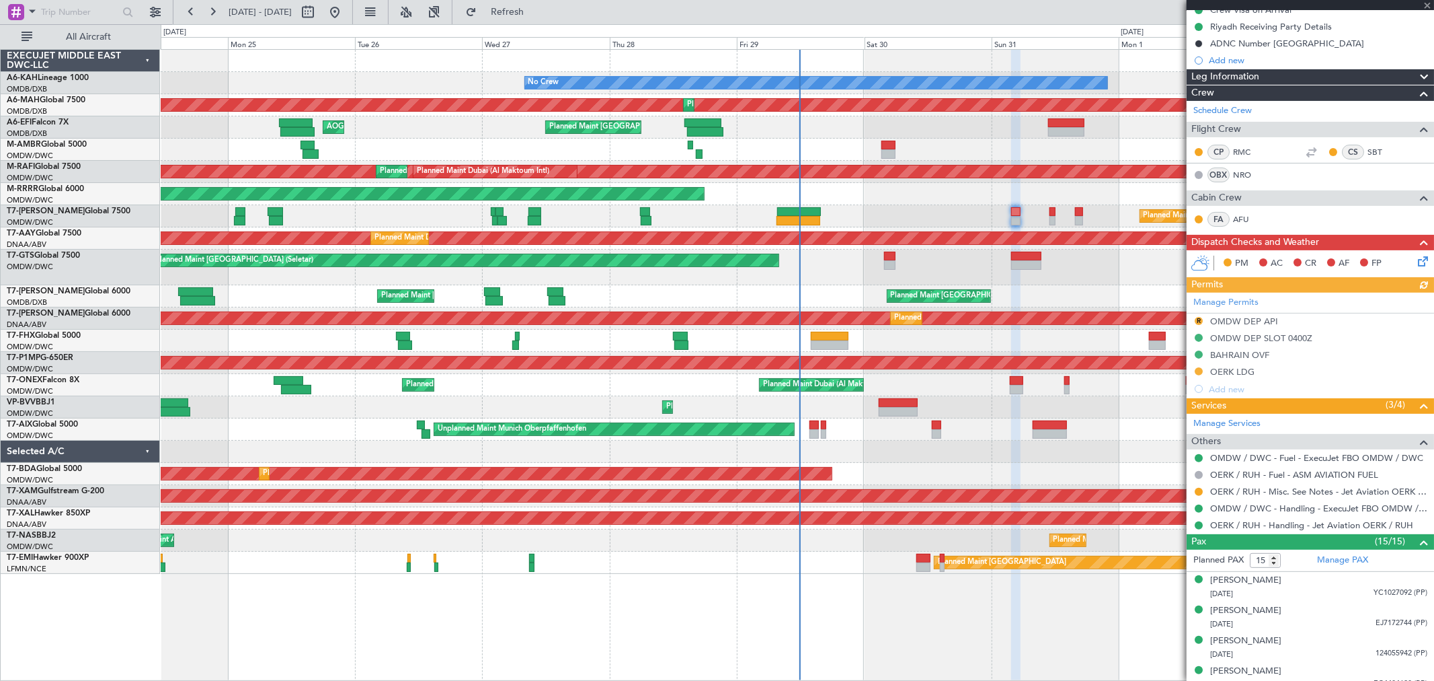
scroll to position [149, 0]
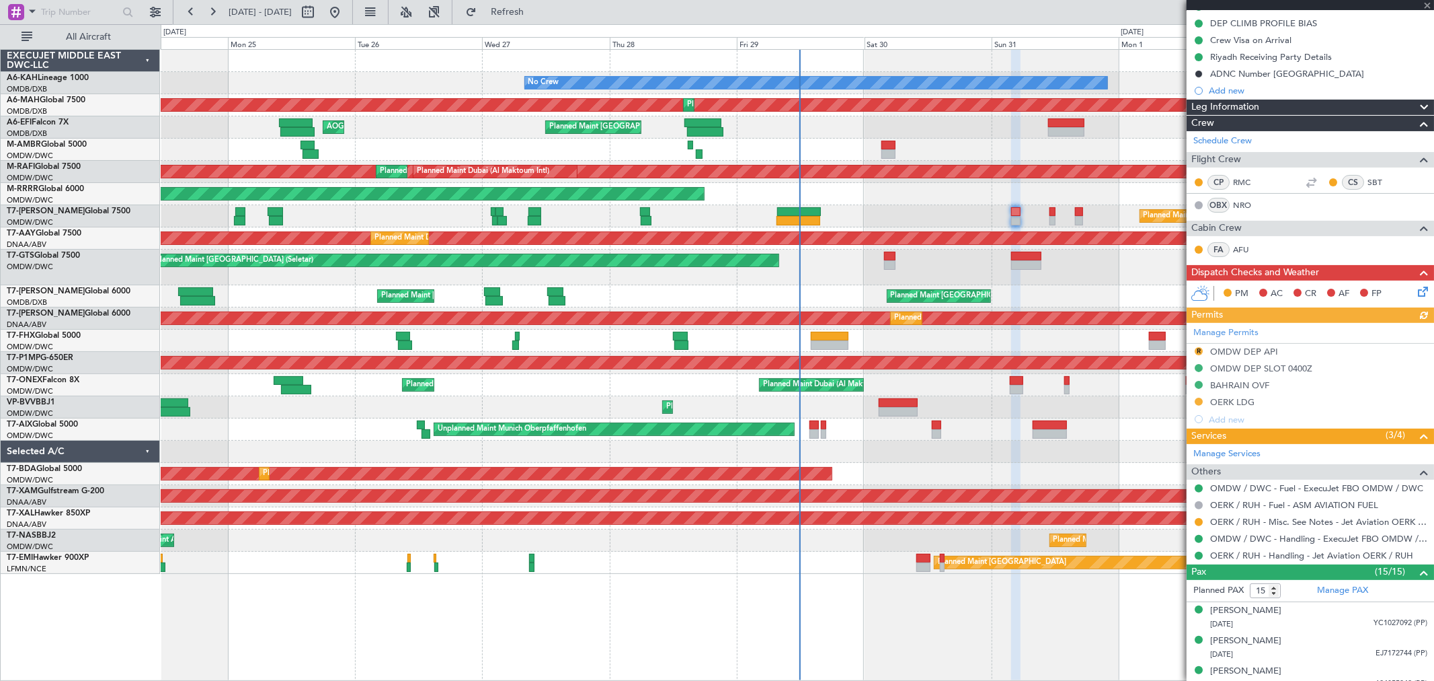
click at [1424, 5] on div at bounding box center [1310, 5] width 247 height 11
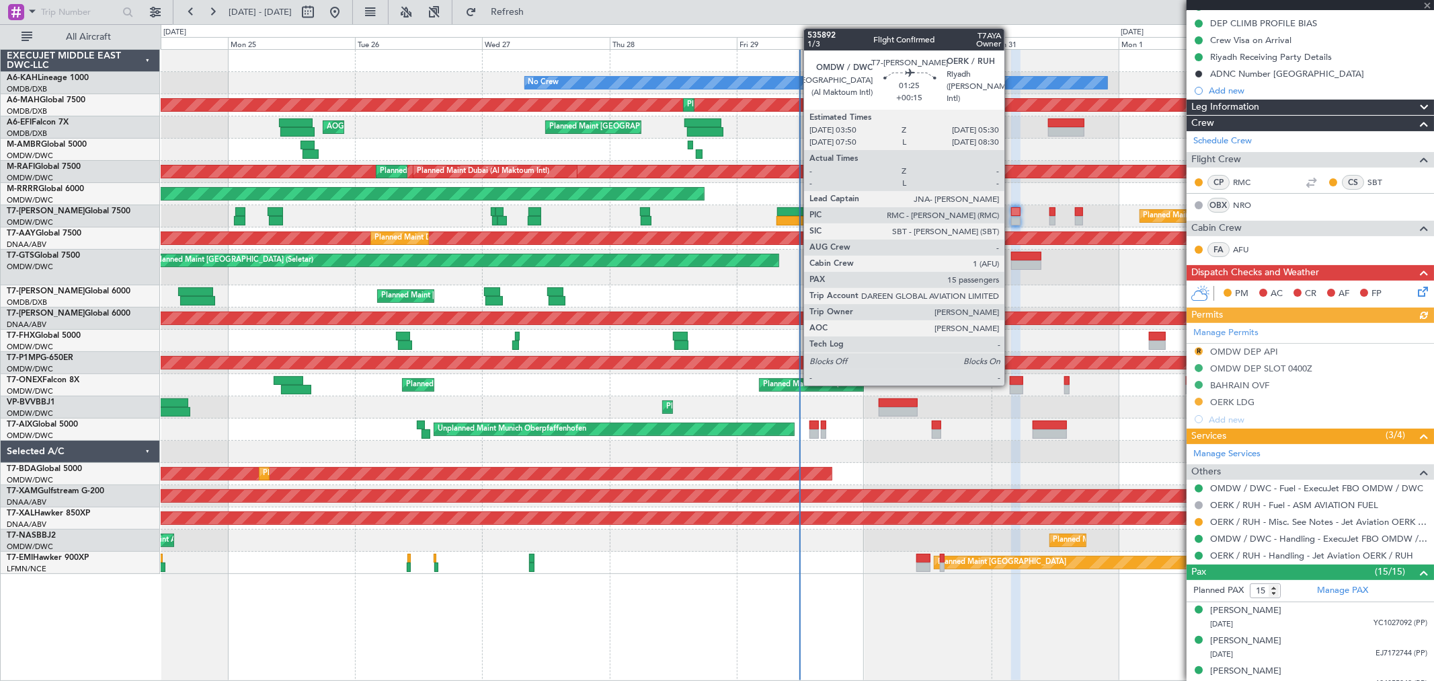
click at [1011, 219] on div at bounding box center [1015, 220] width 9 height 9
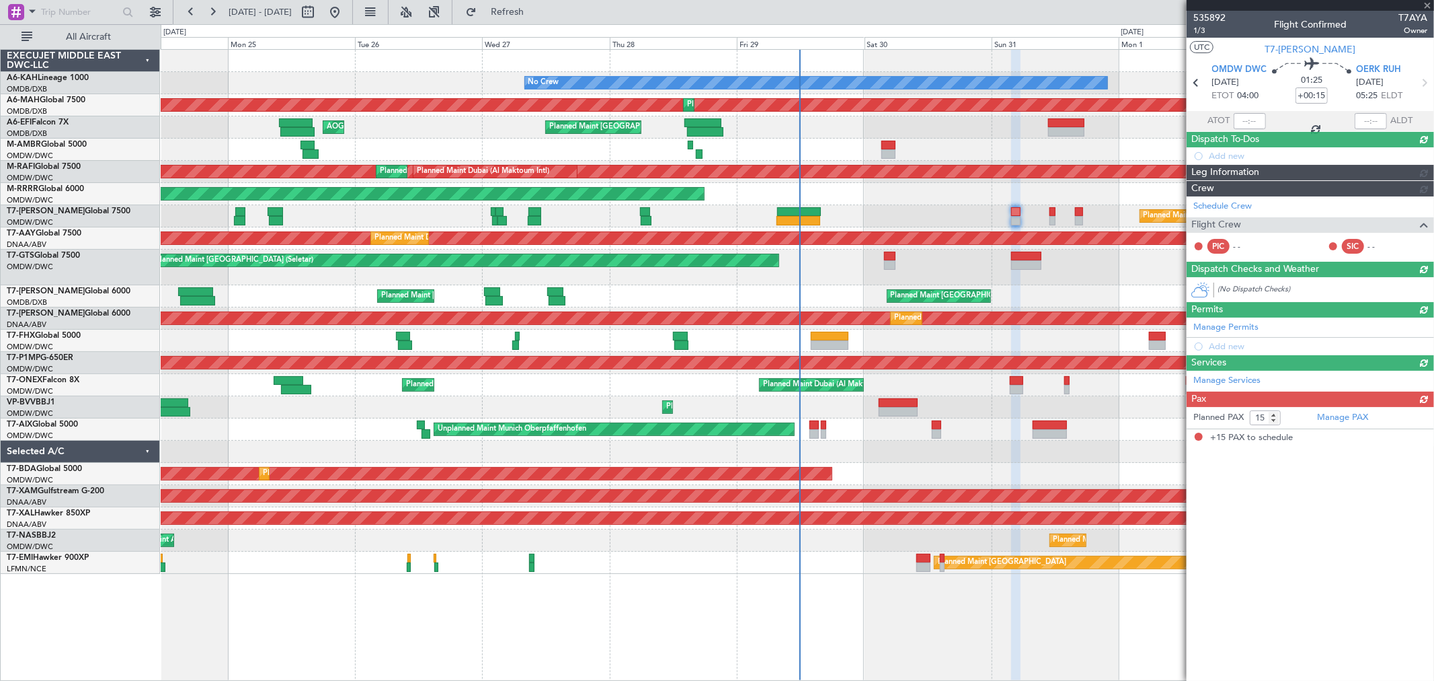
scroll to position [0, 0]
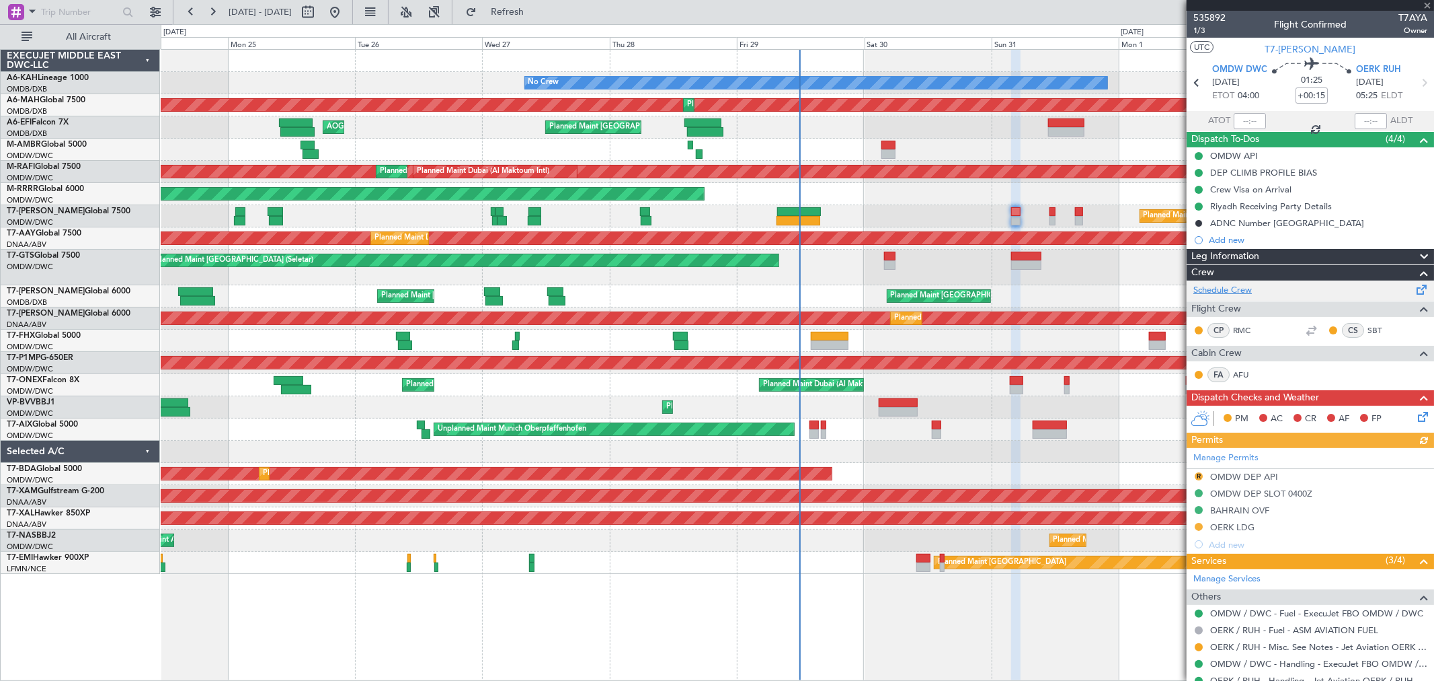
click at [1239, 286] on link "Schedule Crew" at bounding box center [1223, 290] width 59 height 13
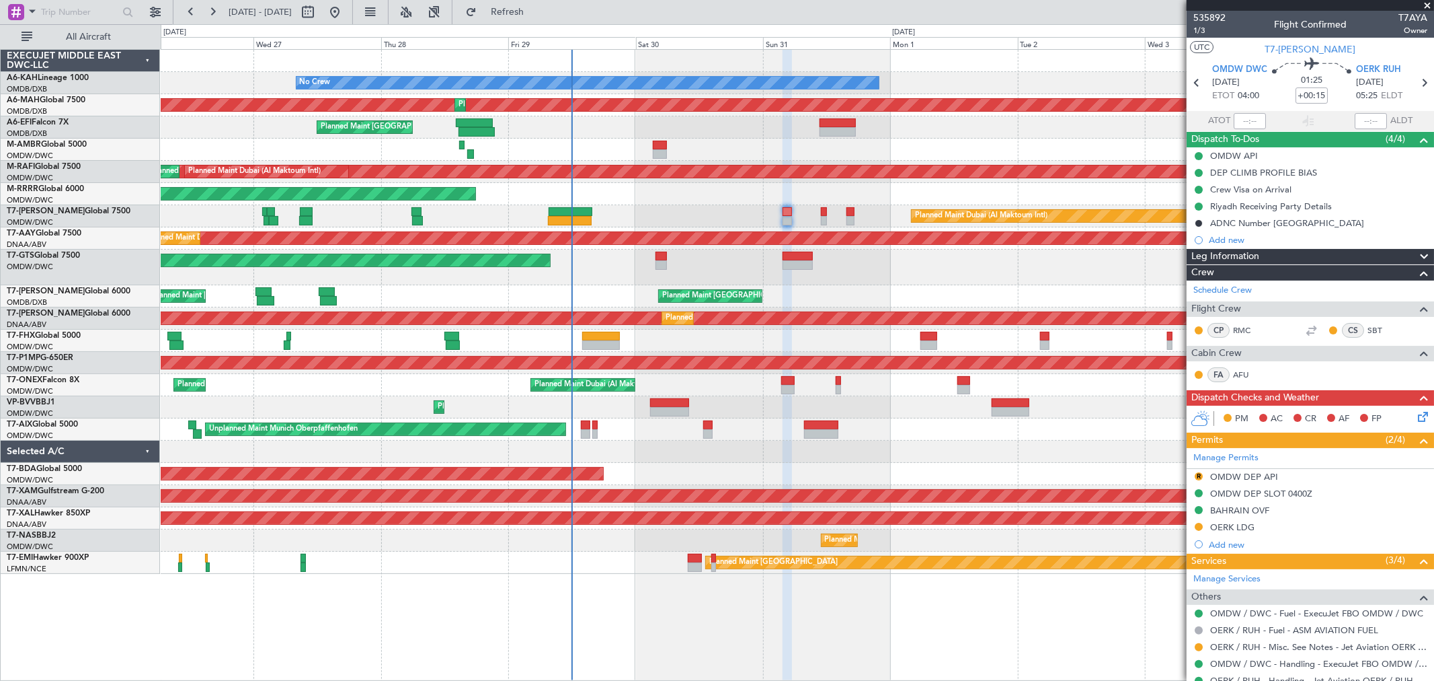
click at [702, 254] on div "Unplanned Maint [GEOGRAPHIC_DATA] (Seletar)" at bounding box center [797, 267] width 1273 height 36
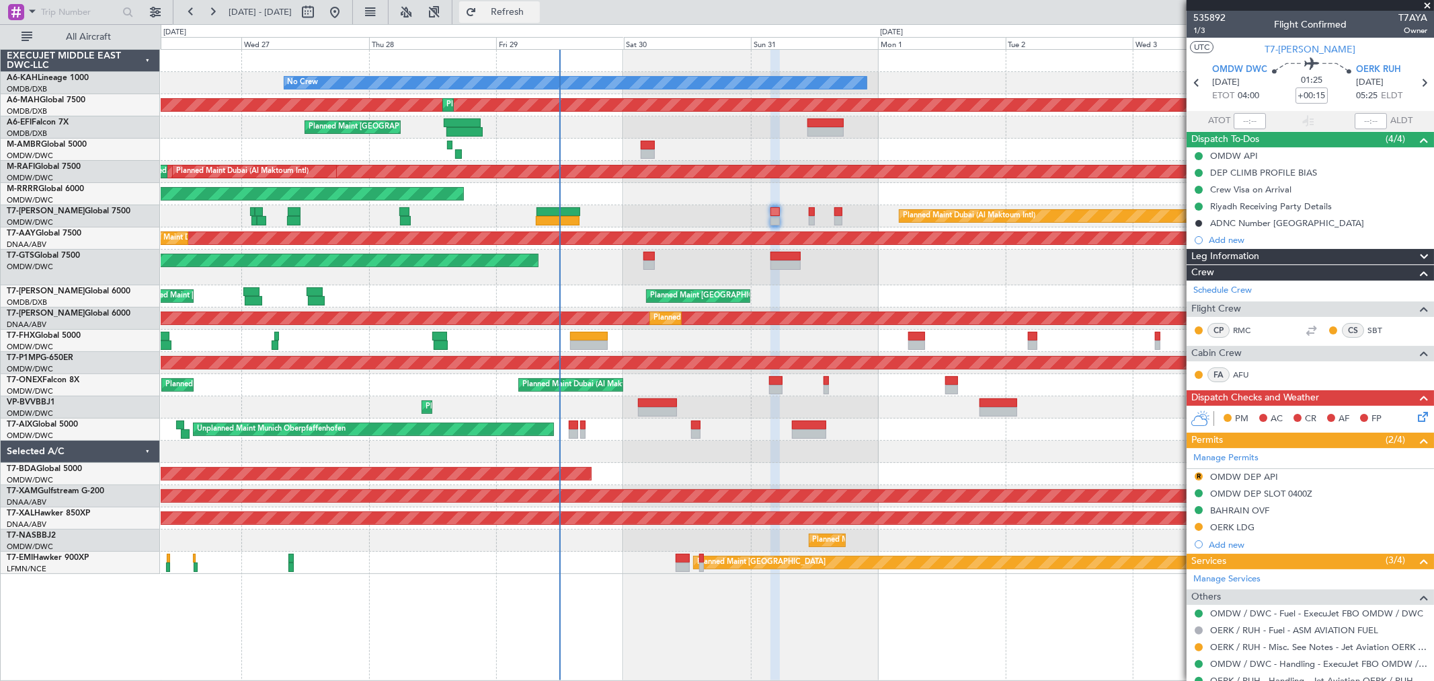
click at [540, 17] on button "Refresh" at bounding box center [499, 12] width 81 height 22
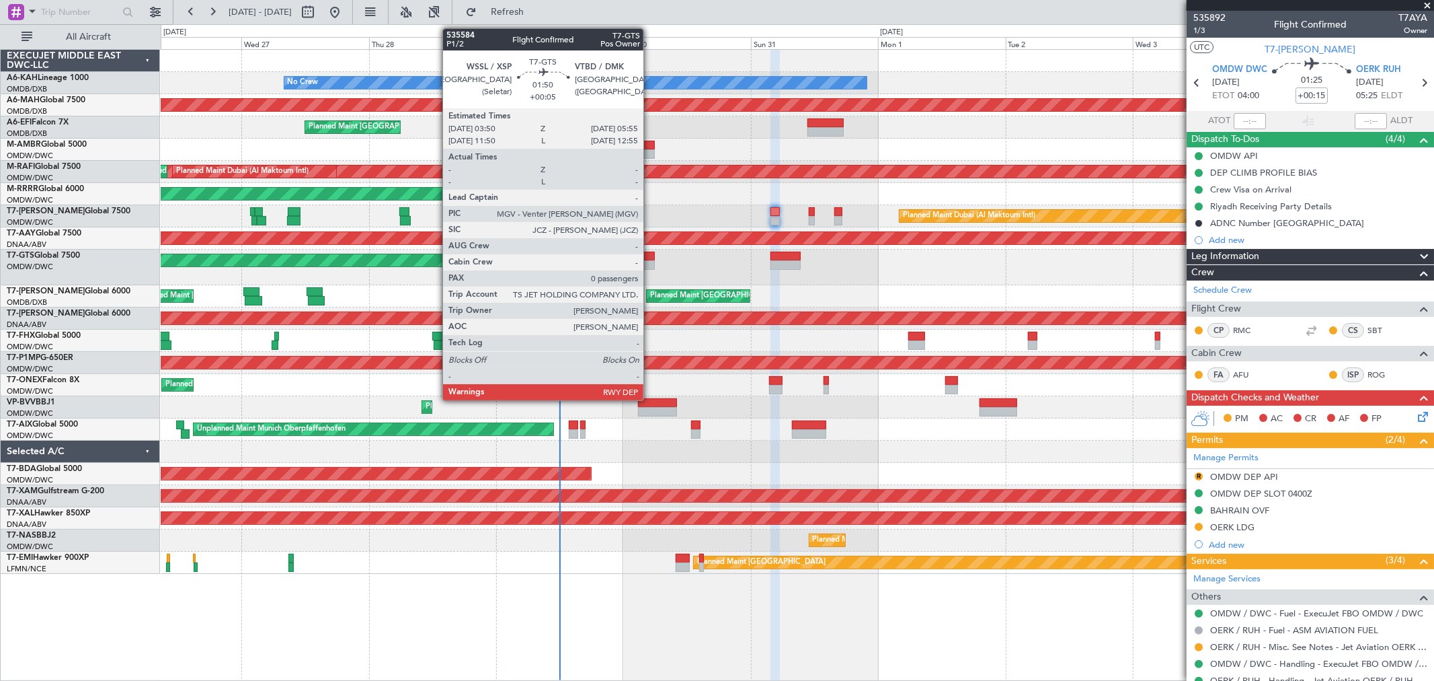
click at [650, 259] on div at bounding box center [649, 256] width 11 height 9
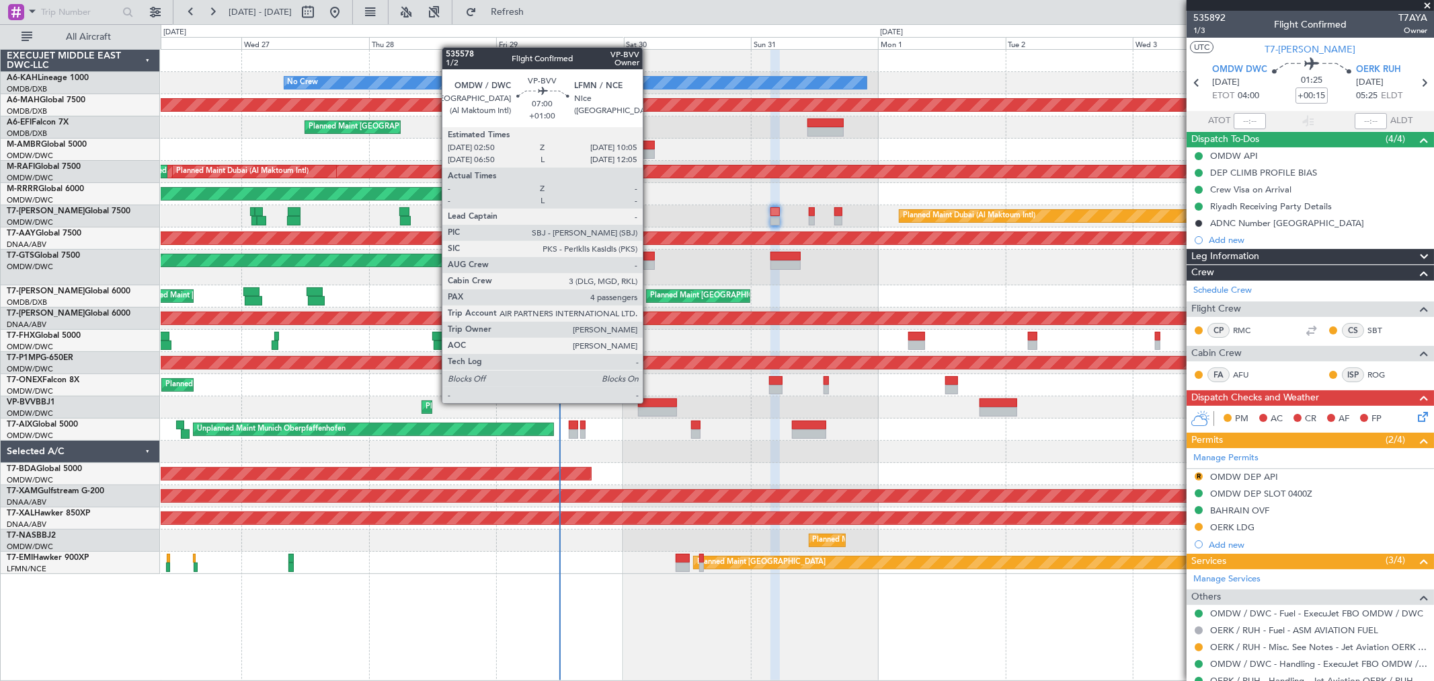
click at [650, 401] on div at bounding box center [657, 402] width 39 height 9
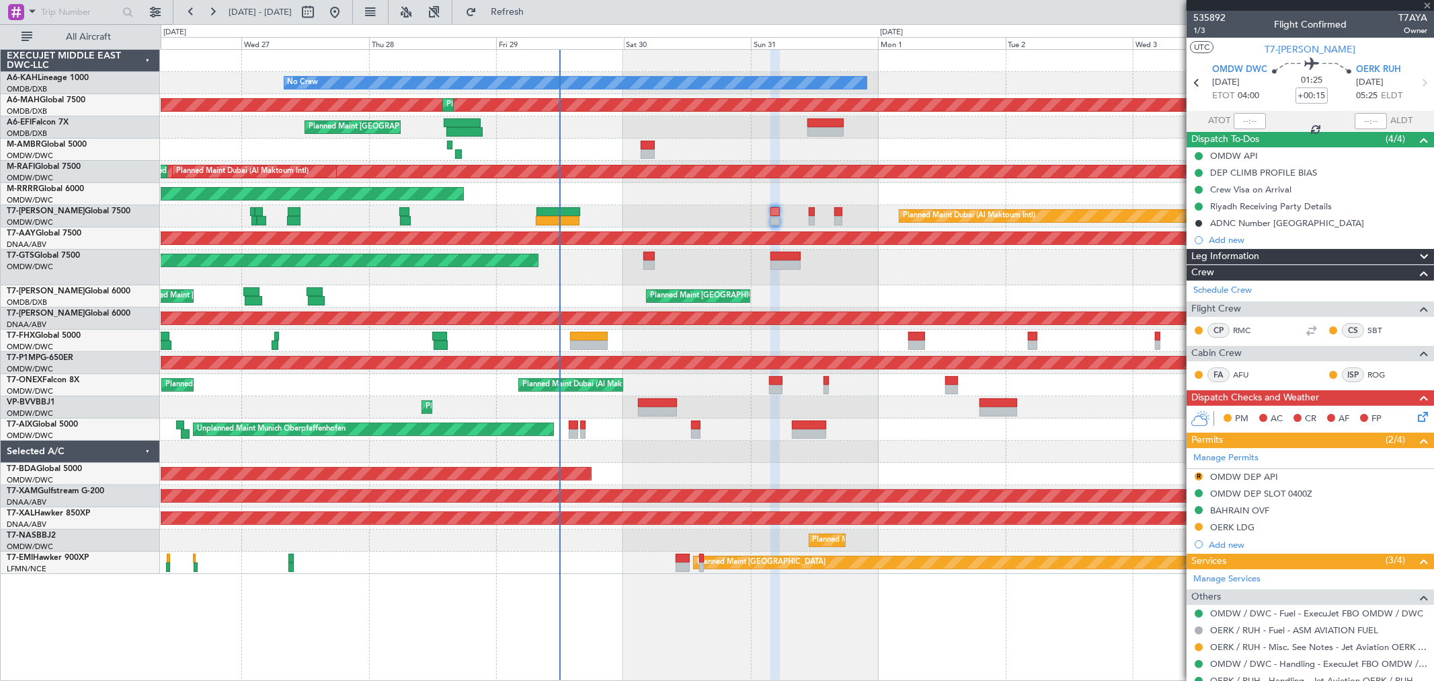
type input "+01:00"
type input "4"
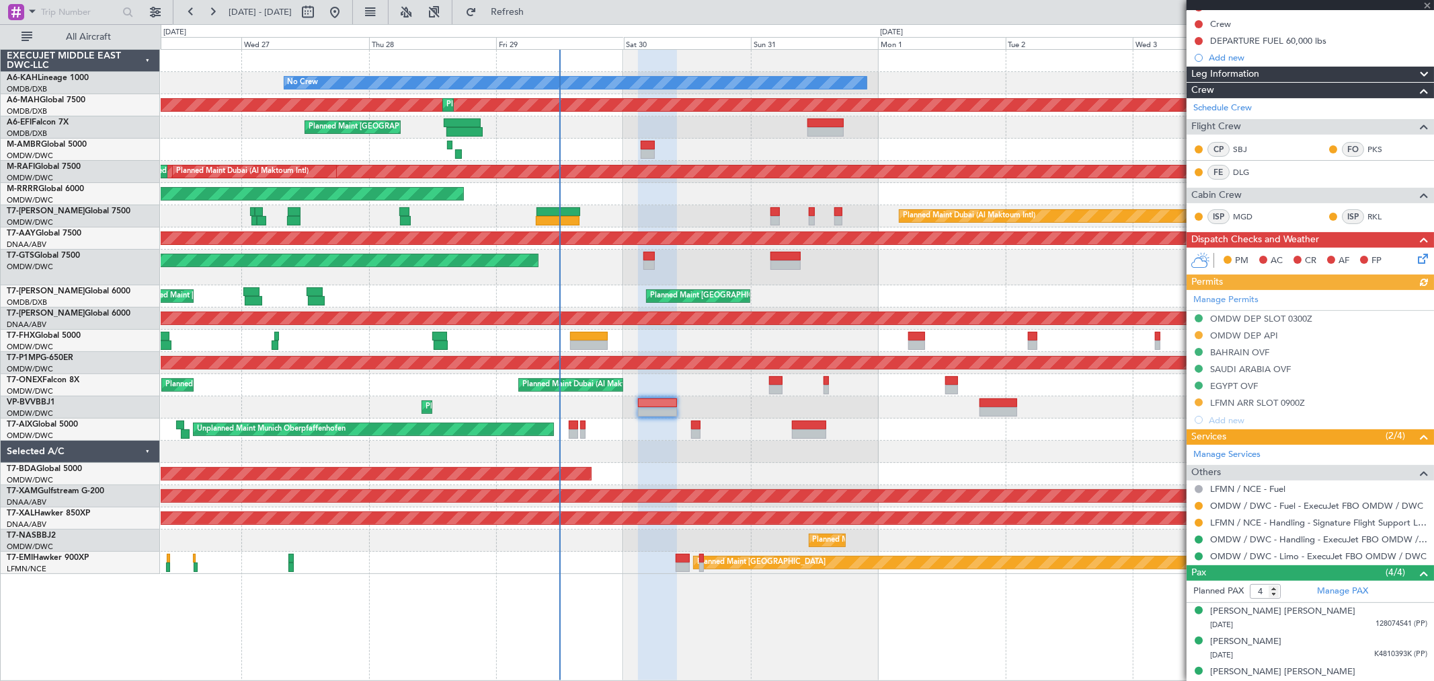
scroll to position [149, 0]
click at [1254, 336] on div "OMDW DEP API" at bounding box center [1244, 334] width 68 height 11
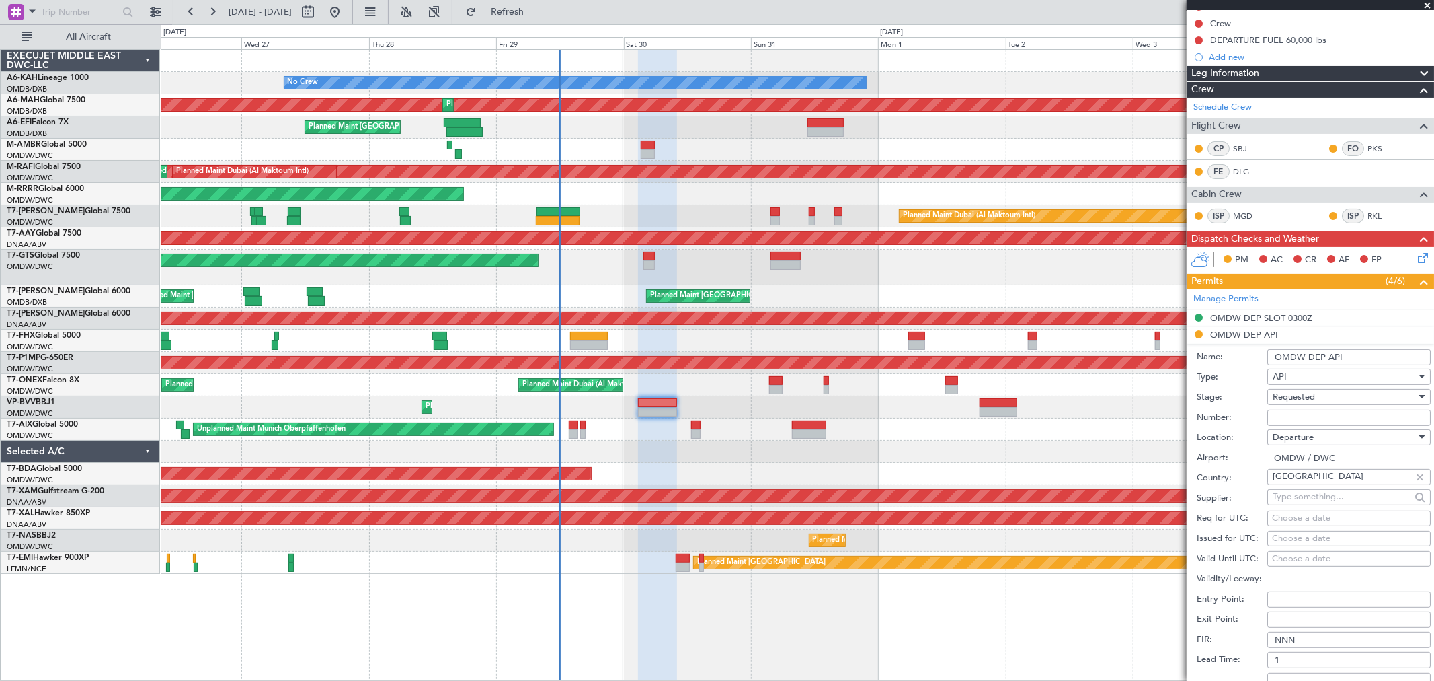
click at [1274, 420] on input "Number:" at bounding box center [1349, 418] width 163 height 16
type input "FILED AND SAVED IN LAN"
click at [1313, 393] on span "Requested" at bounding box center [1294, 397] width 42 height 12
click at [1317, 493] on span "Received OK" at bounding box center [1344, 500] width 140 height 20
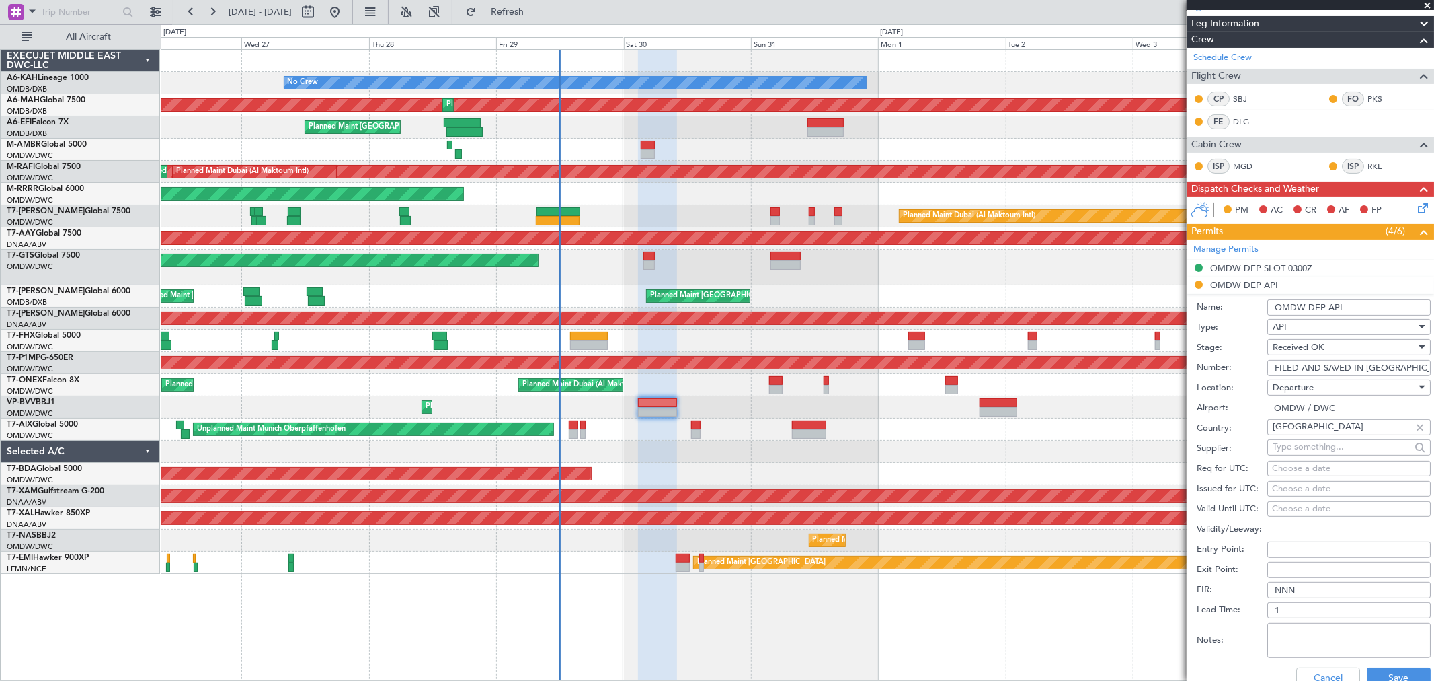
scroll to position [224, 0]
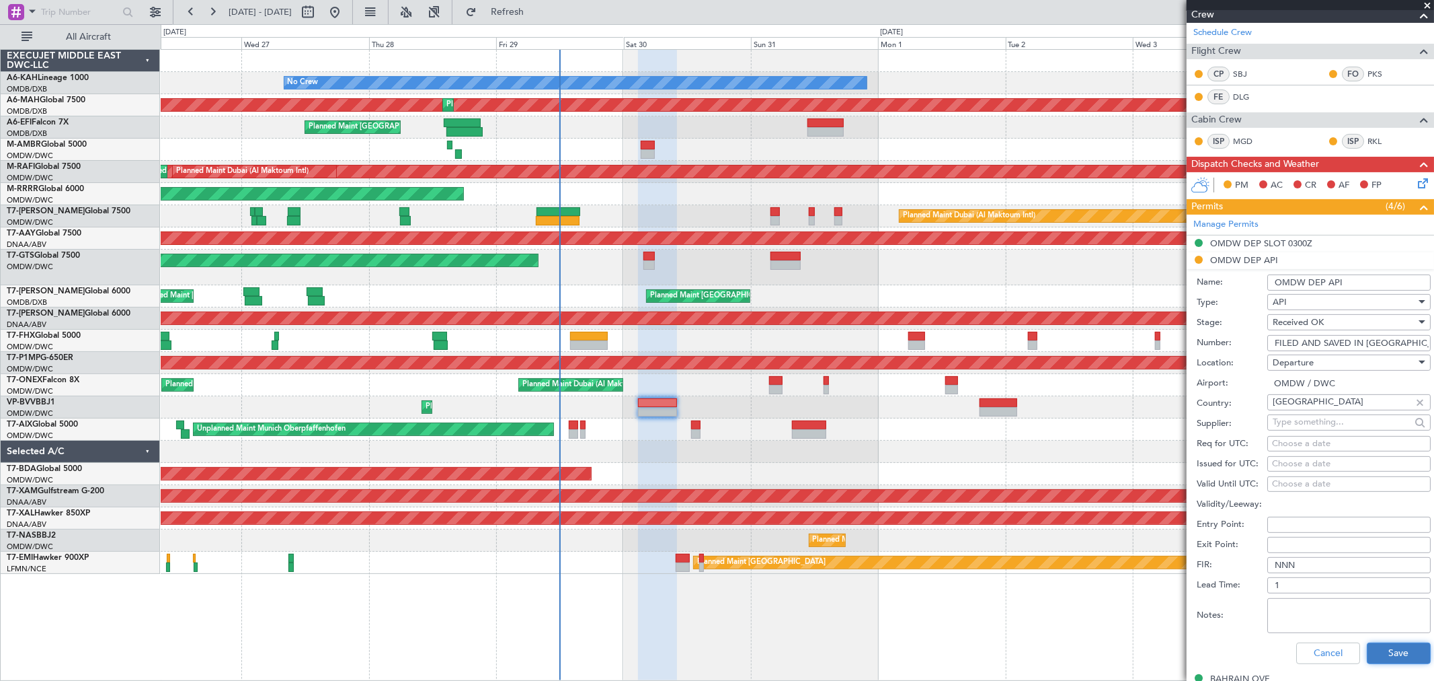
click at [1380, 661] on button "Save" at bounding box center [1399, 653] width 64 height 22
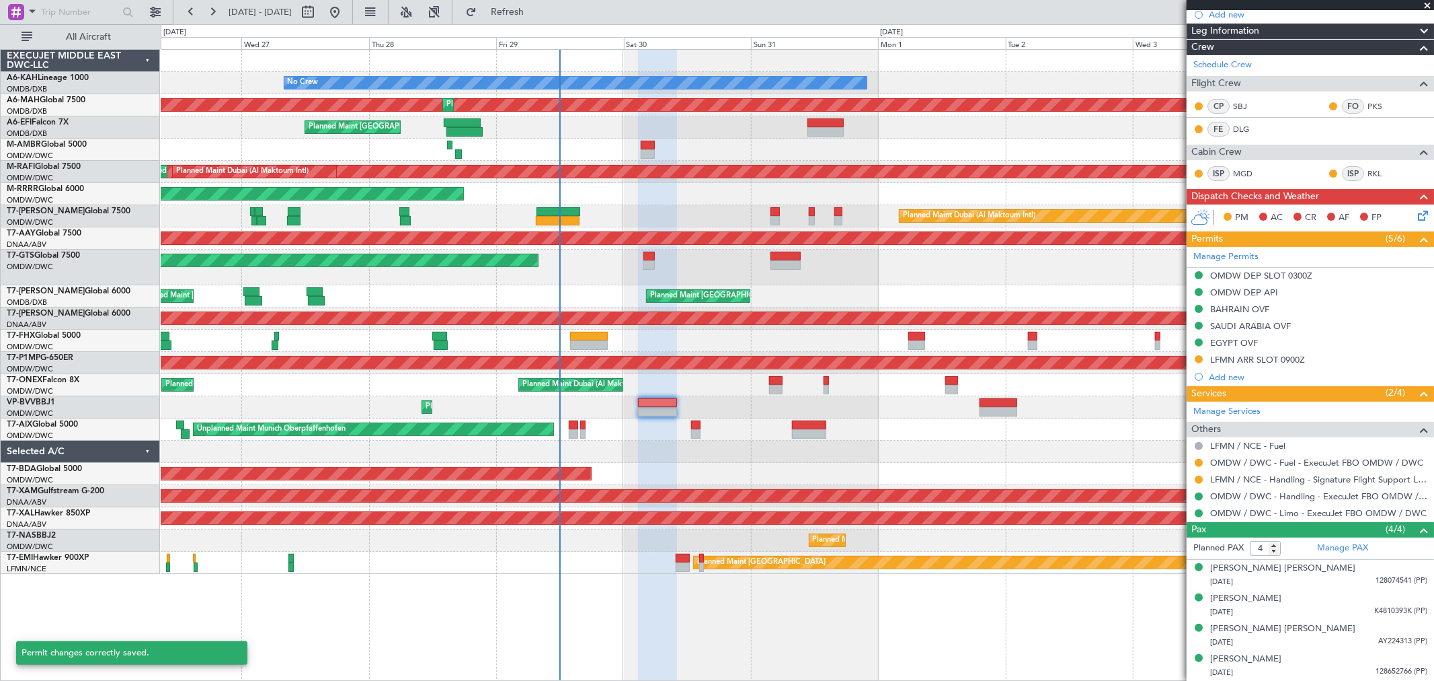
scroll to position [191, 0]
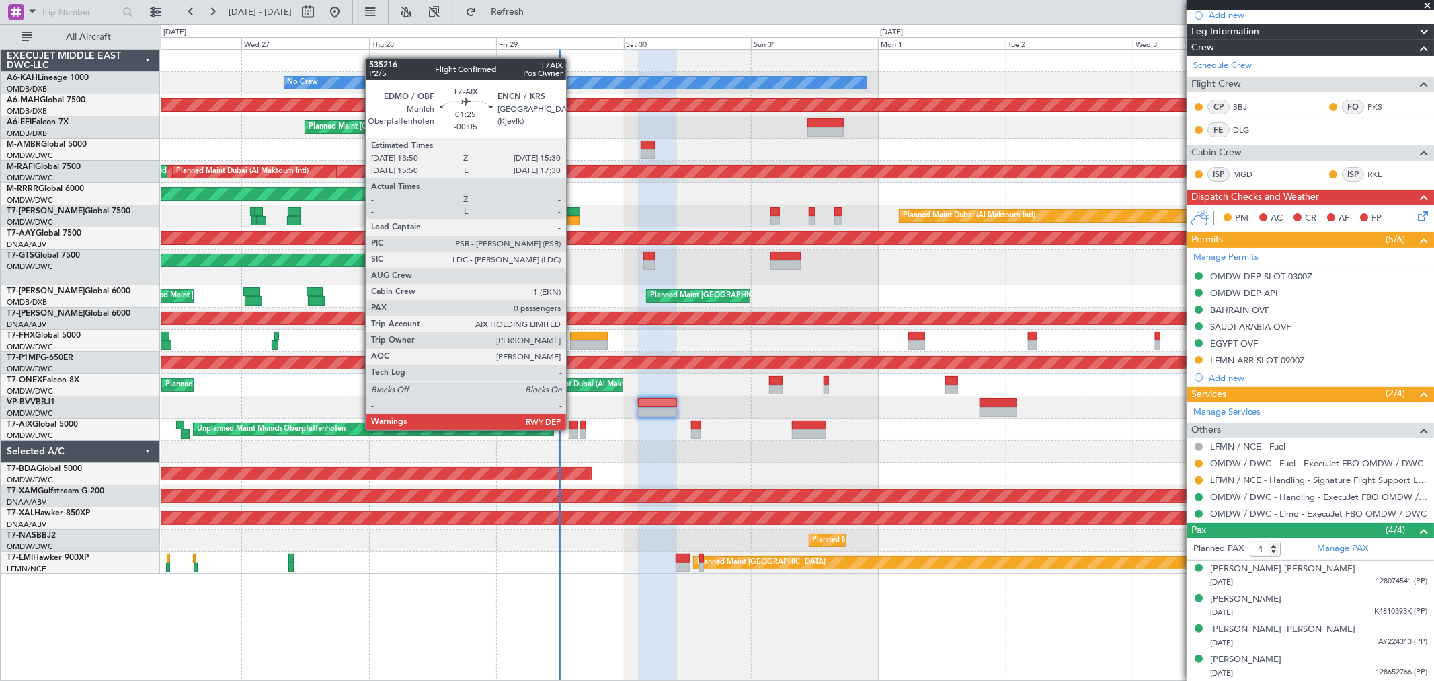
click at [573, 428] on div at bounding box center [573, 424] width 9 height 9
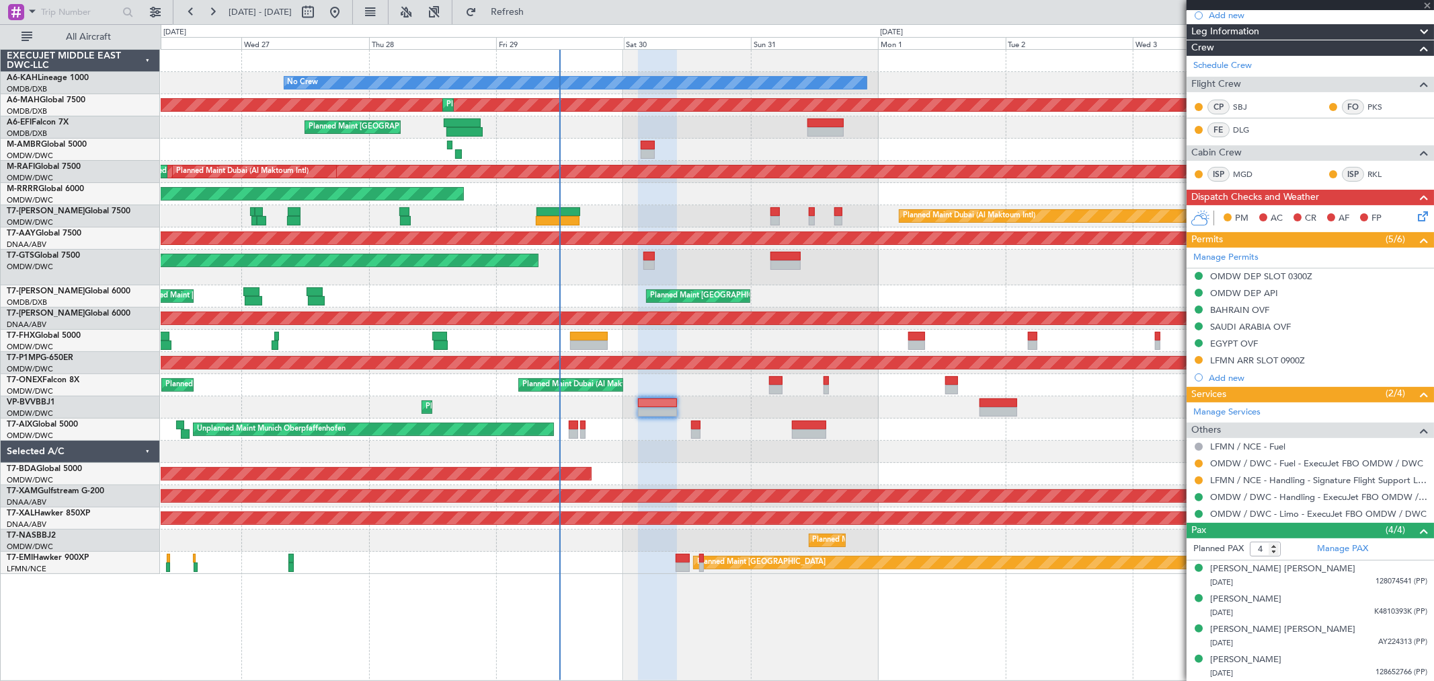
type input "-00:05"
type input "0"
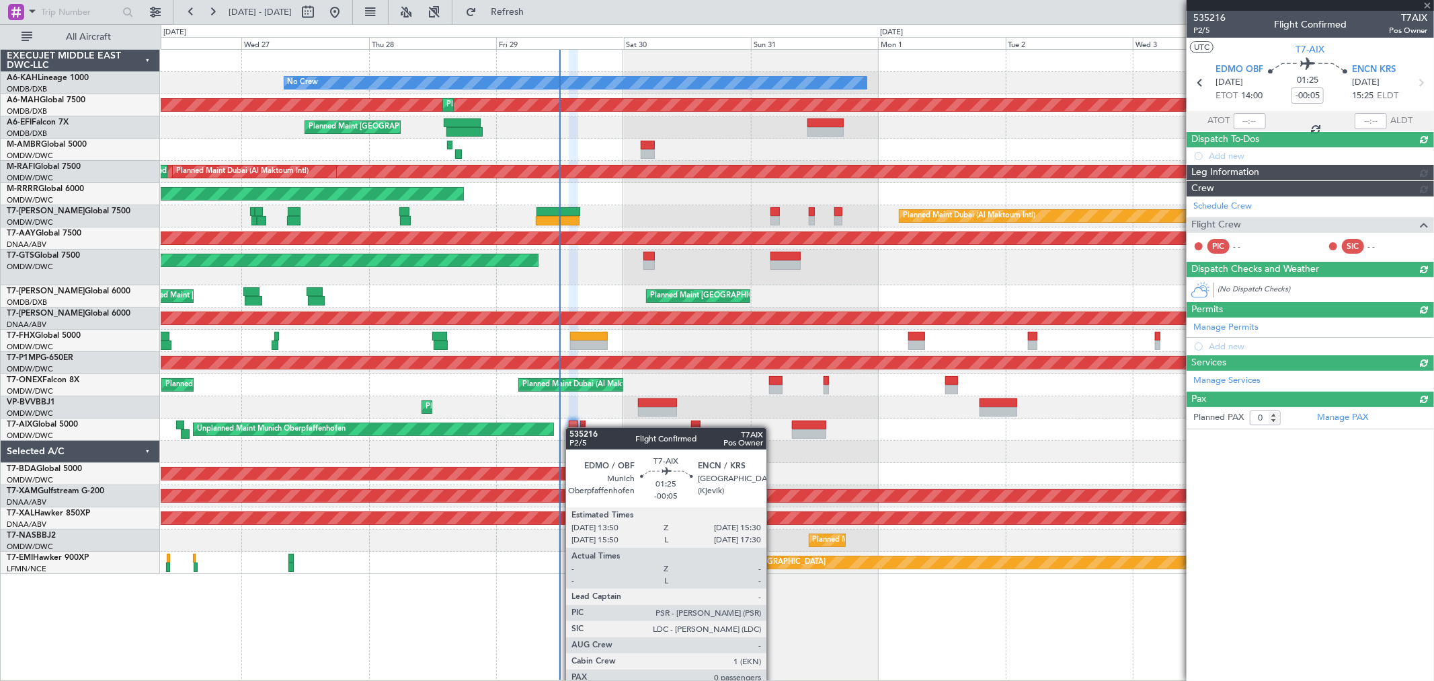
type input "[PERSON_NAME] (ANI)"
type input "7136"
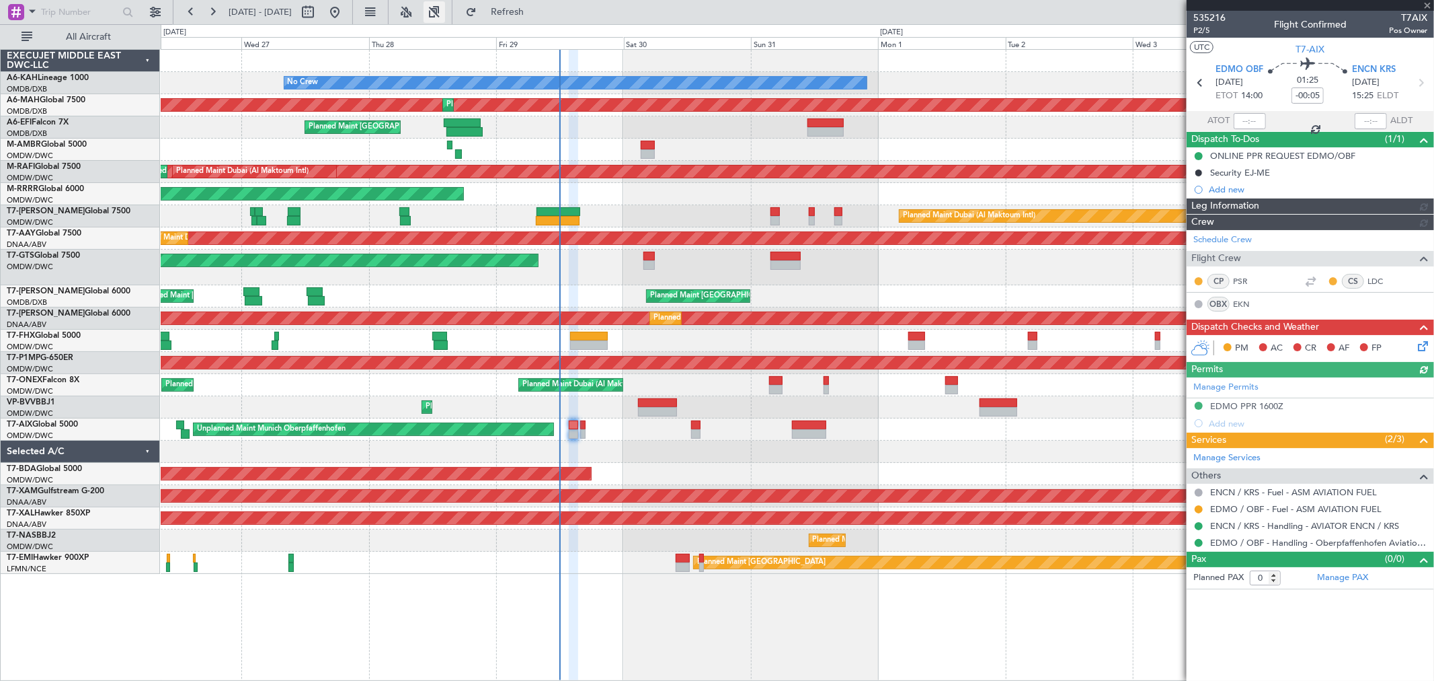
type input "[PERSON_NAME] (ANI)"
type input "7136"
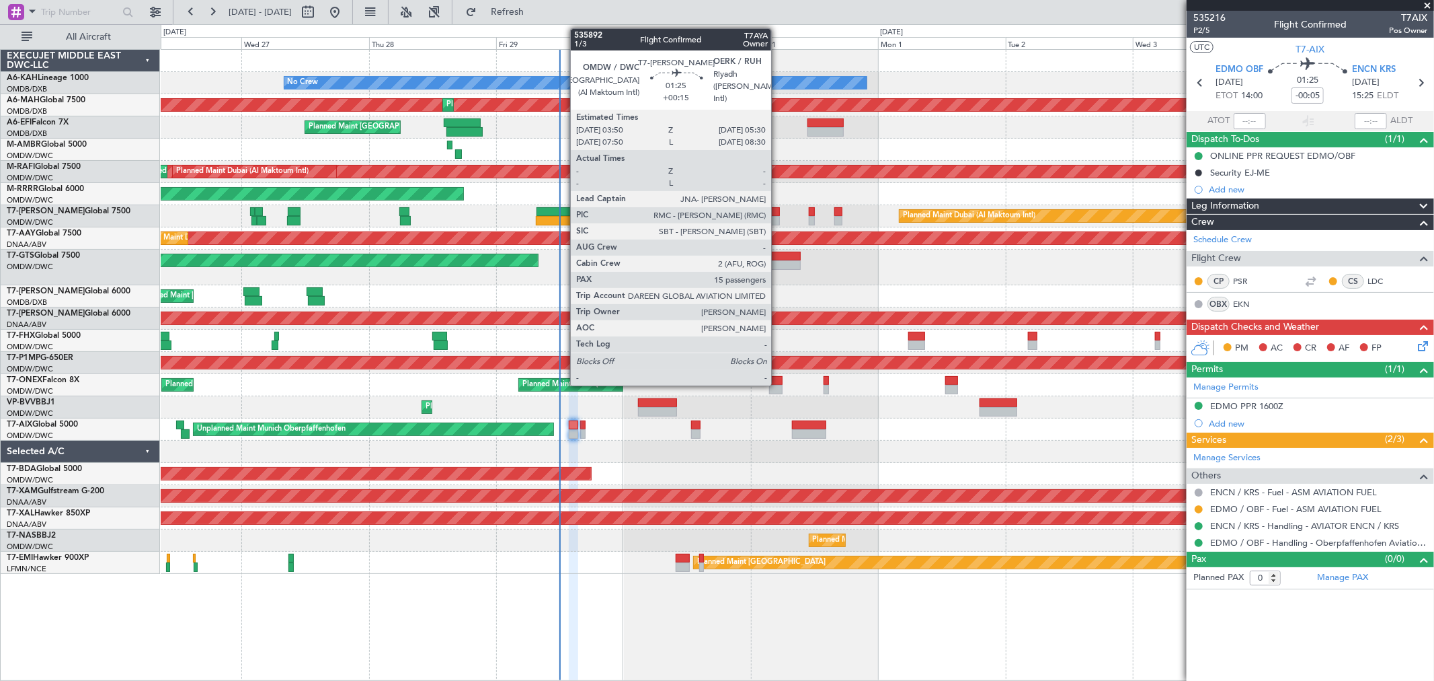
click at [778, 212] on div at bounding box center [775, 211] width 9 height 9
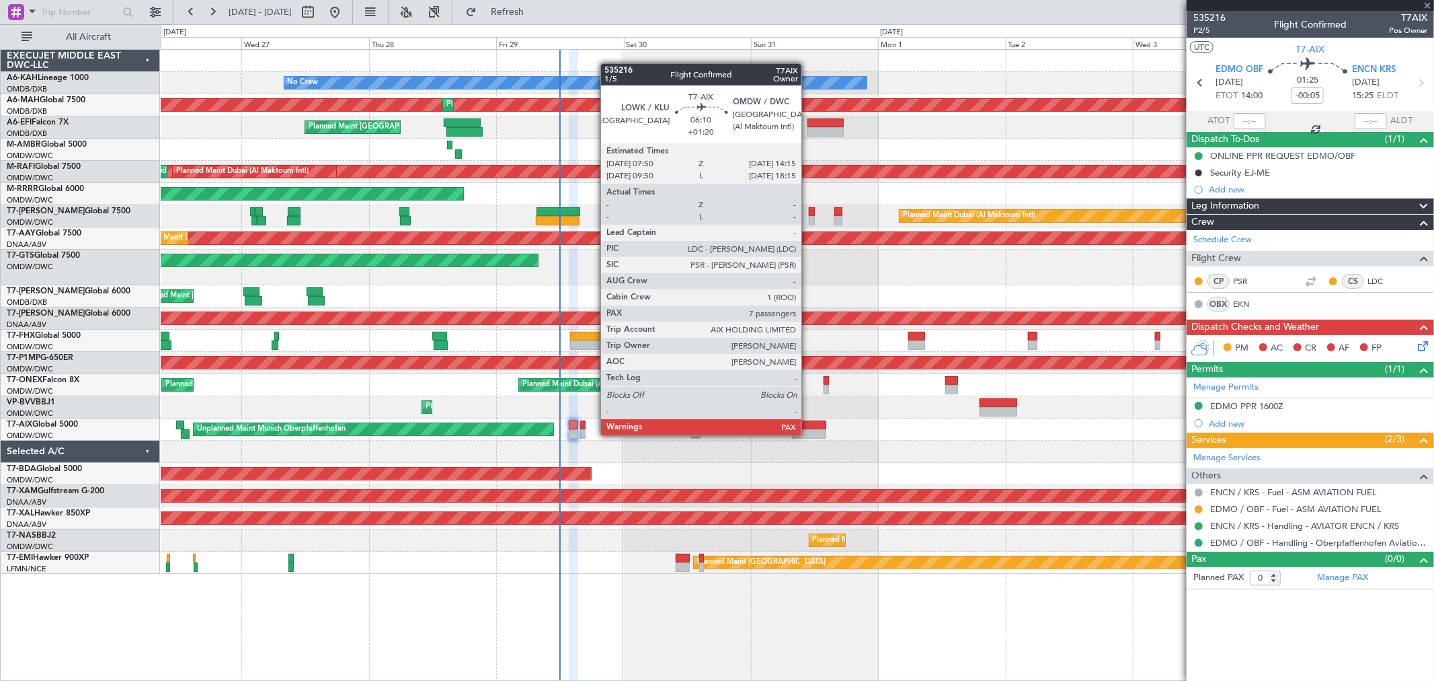
click at [808, 434] on div at bounding box center [809, 433] width 34 height 9
type input "+00:15"
type input "15"
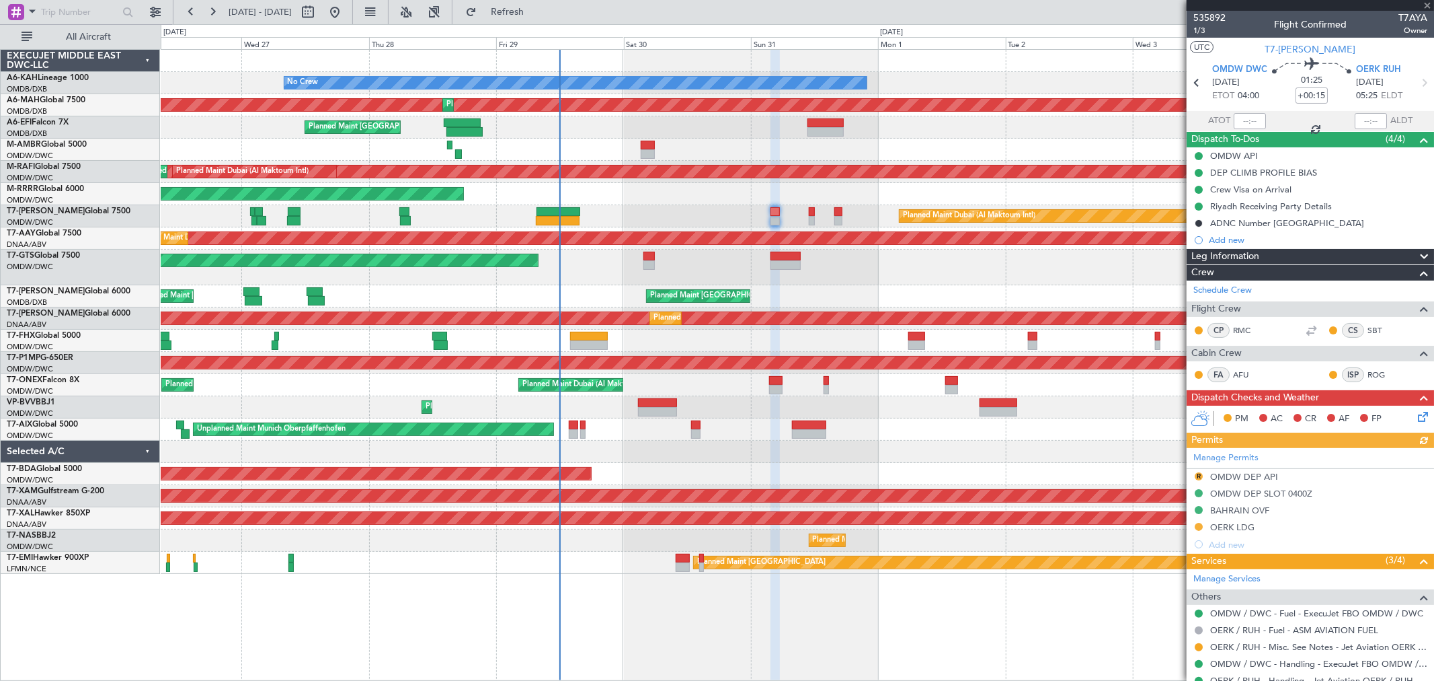
type input "+01:20"
type input "10"
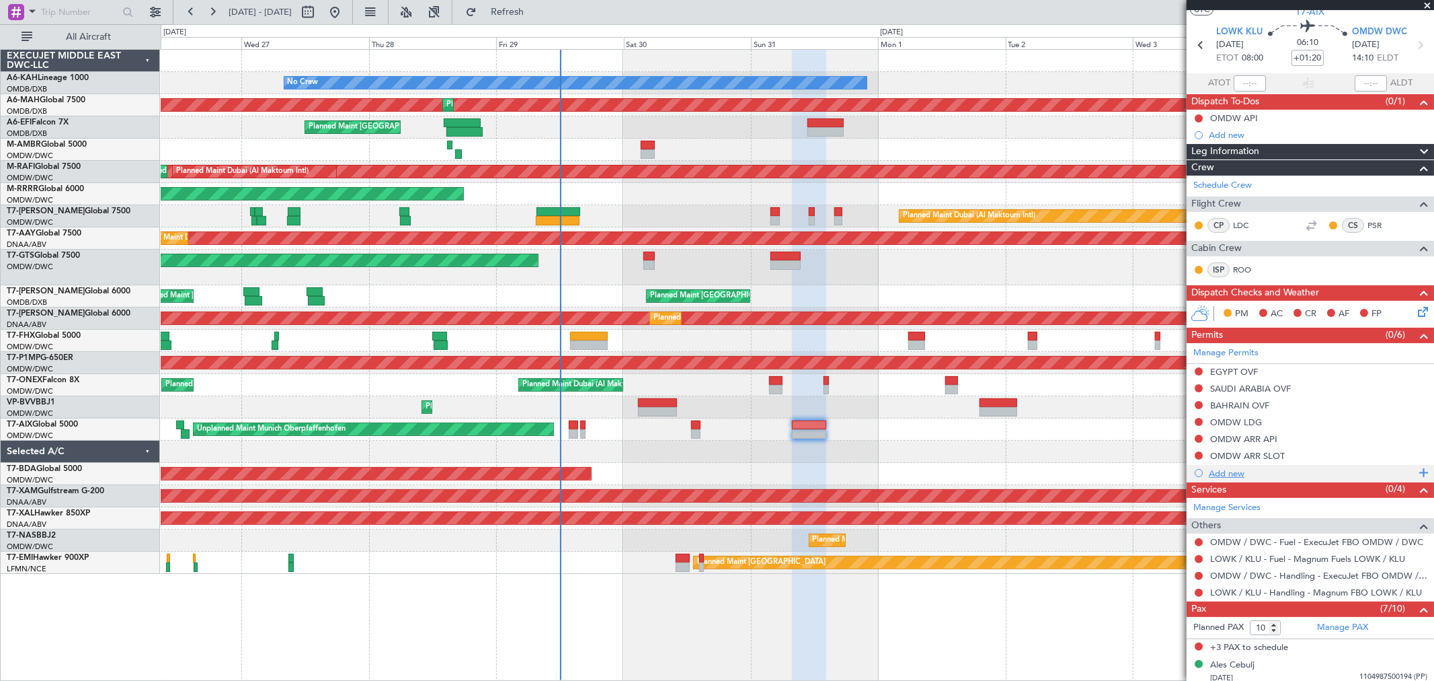
scroll to position [75, 0]
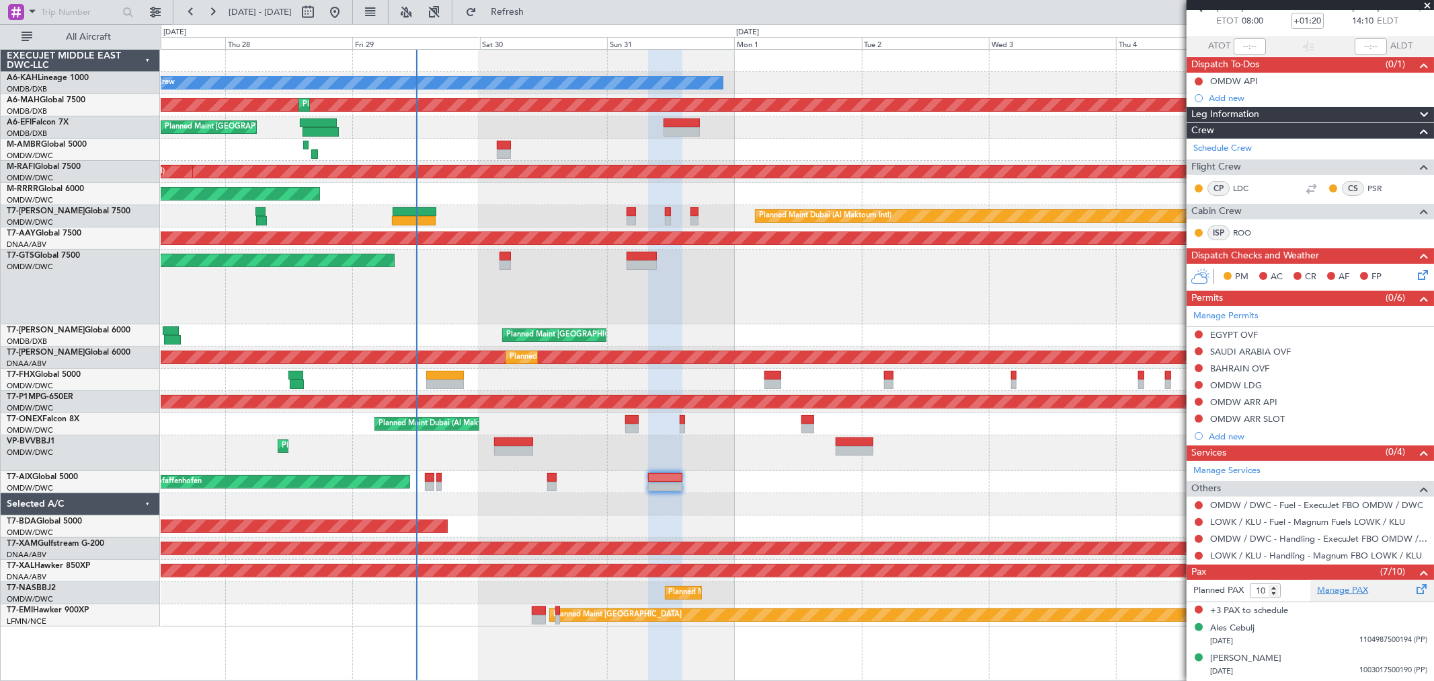
click at [1326, 586] on link "Manage PAX" at bounding box center [1342, 590] width 51 height 13
click at [540, 3] on button "Refresh" at bounding box center [499, 12] width 81 height 22
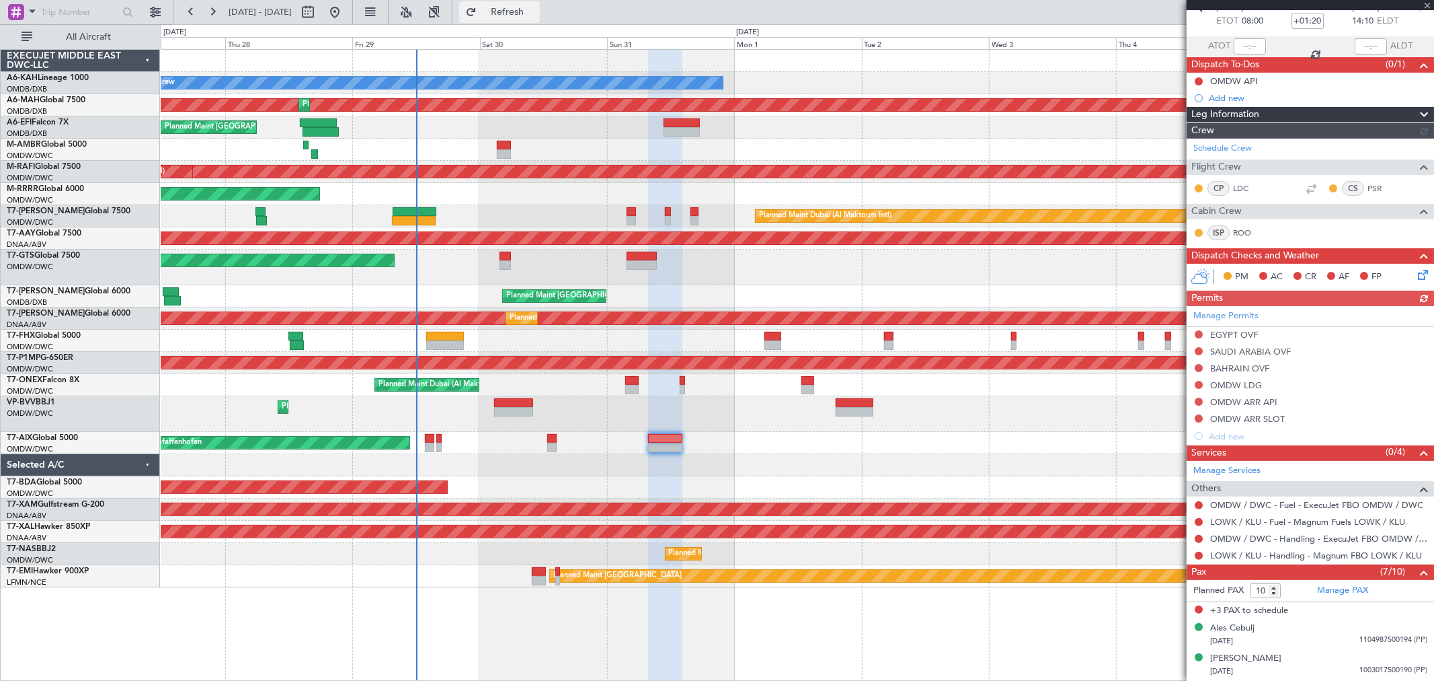
click at [540, 3] on button "Refresh" at bounding box center [499, 12] width 81 height 22
click at [540, 3] on button "Refreshing..." at bounding box center [499, 12] width 81 height 22
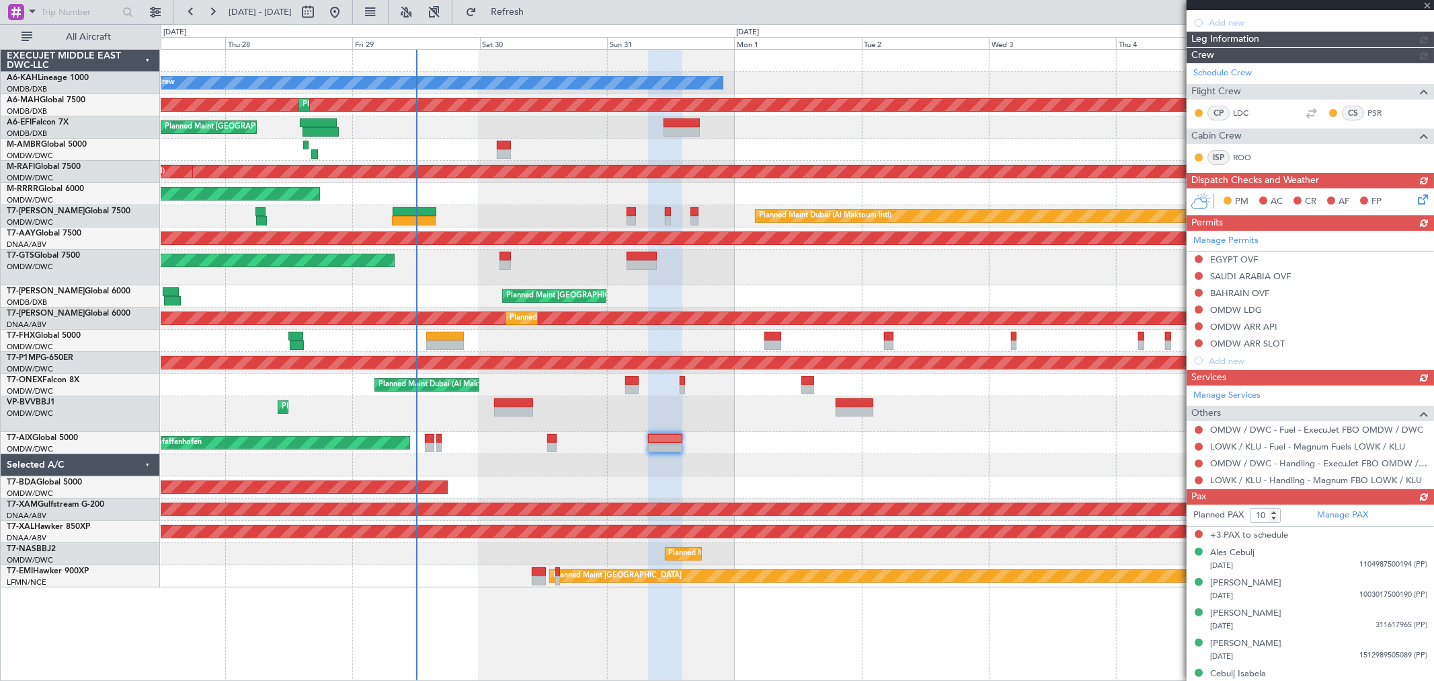
scroll to position [225, 0]
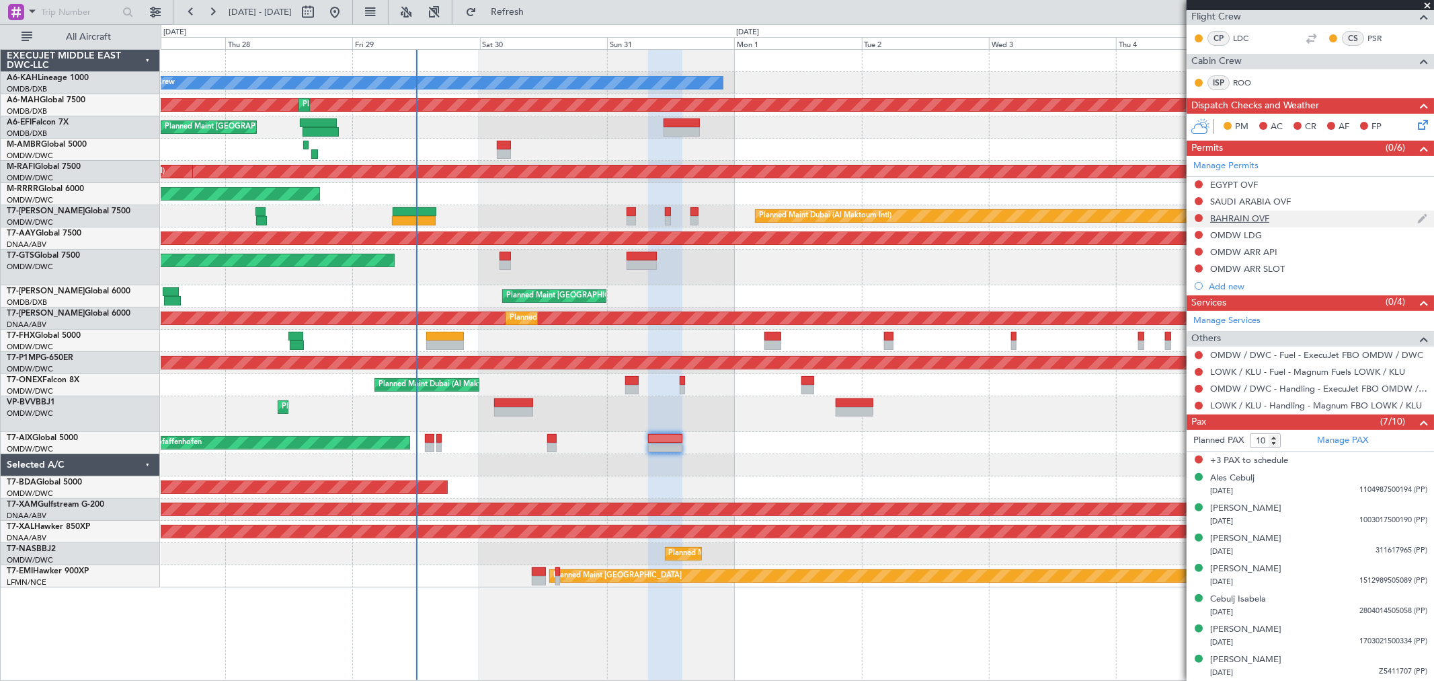
scroll to position [1, 0]
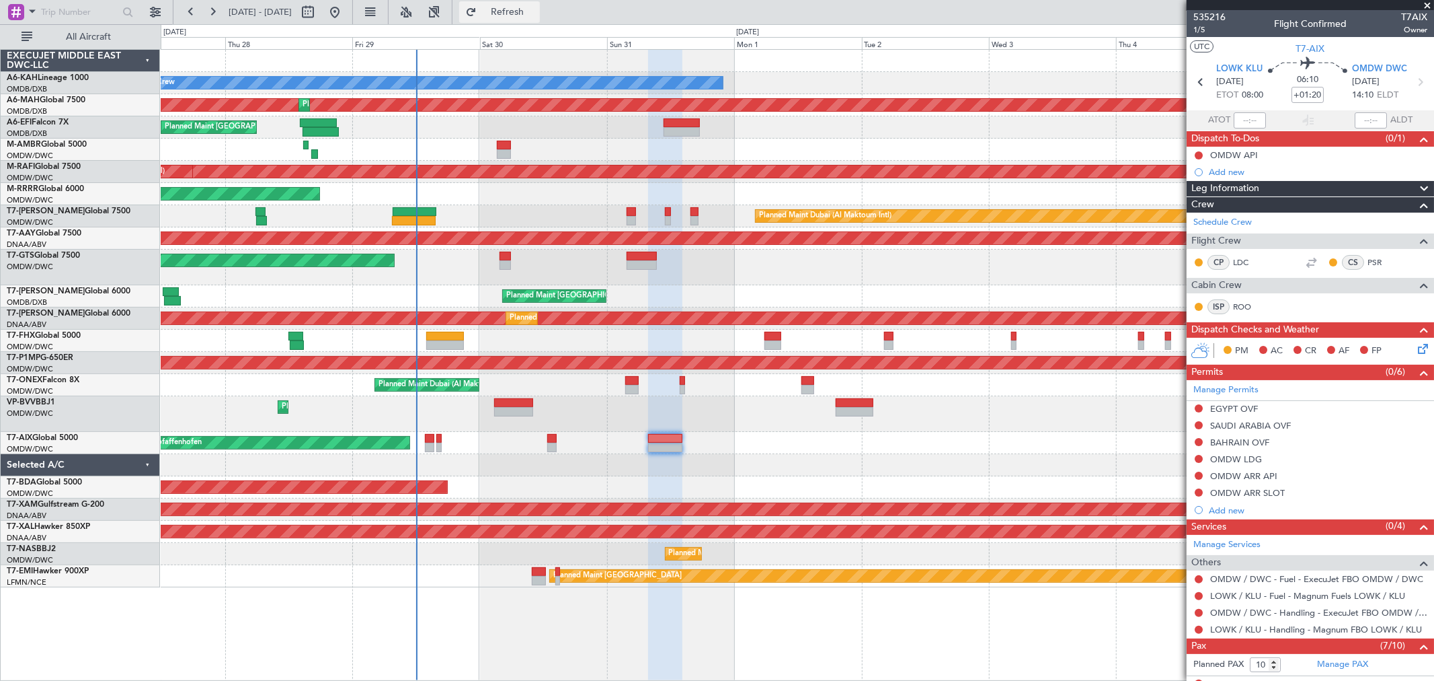
click at [514, 1] on button "Refresh" at bounding box center [499, 12] width 81 height 22
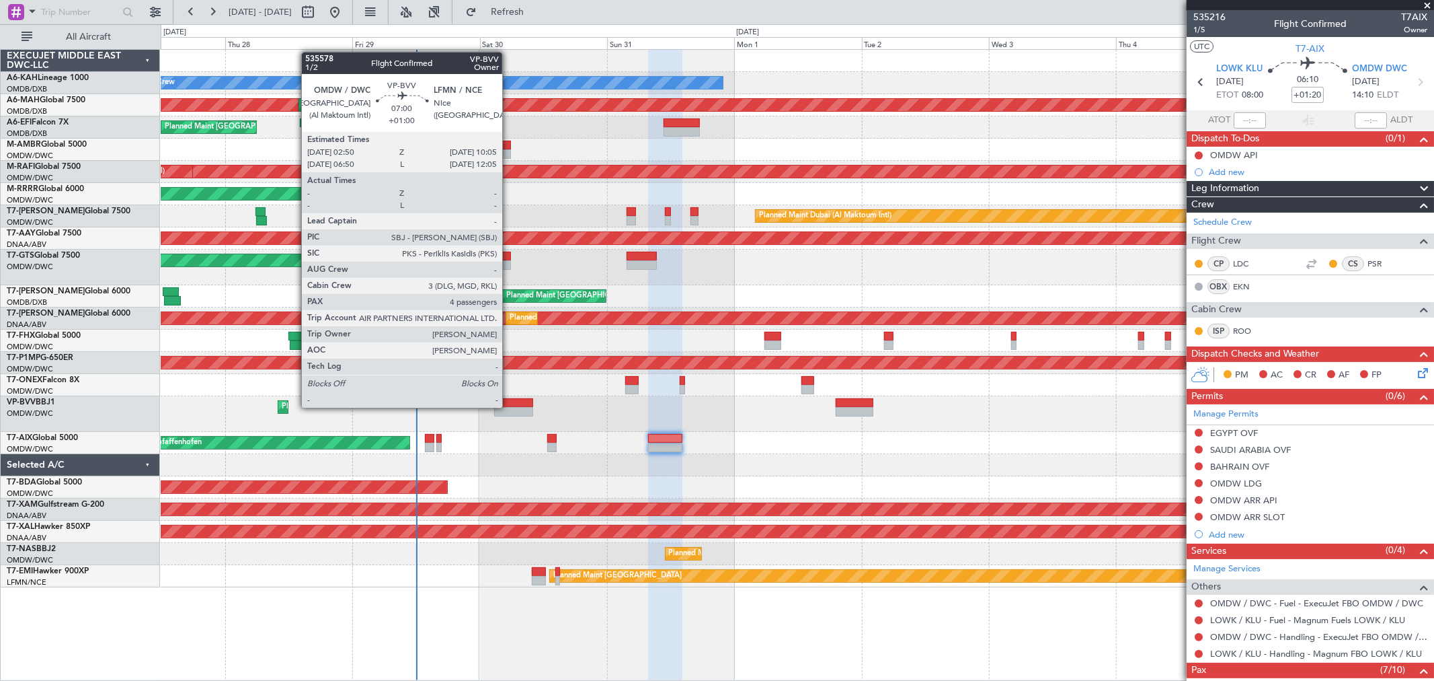
click at [509, 407] on div at bounding box center [513, 411] width 39 height 9
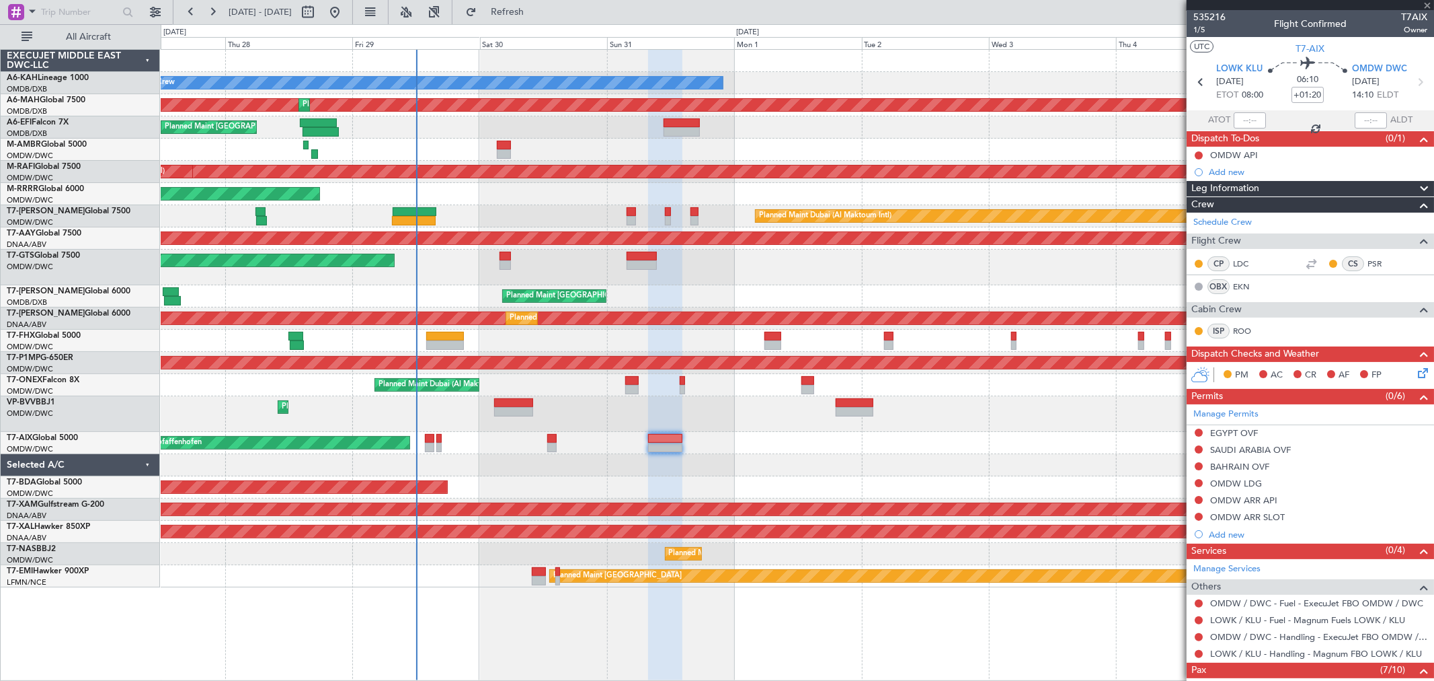
type input "+01:00"
type input "4"
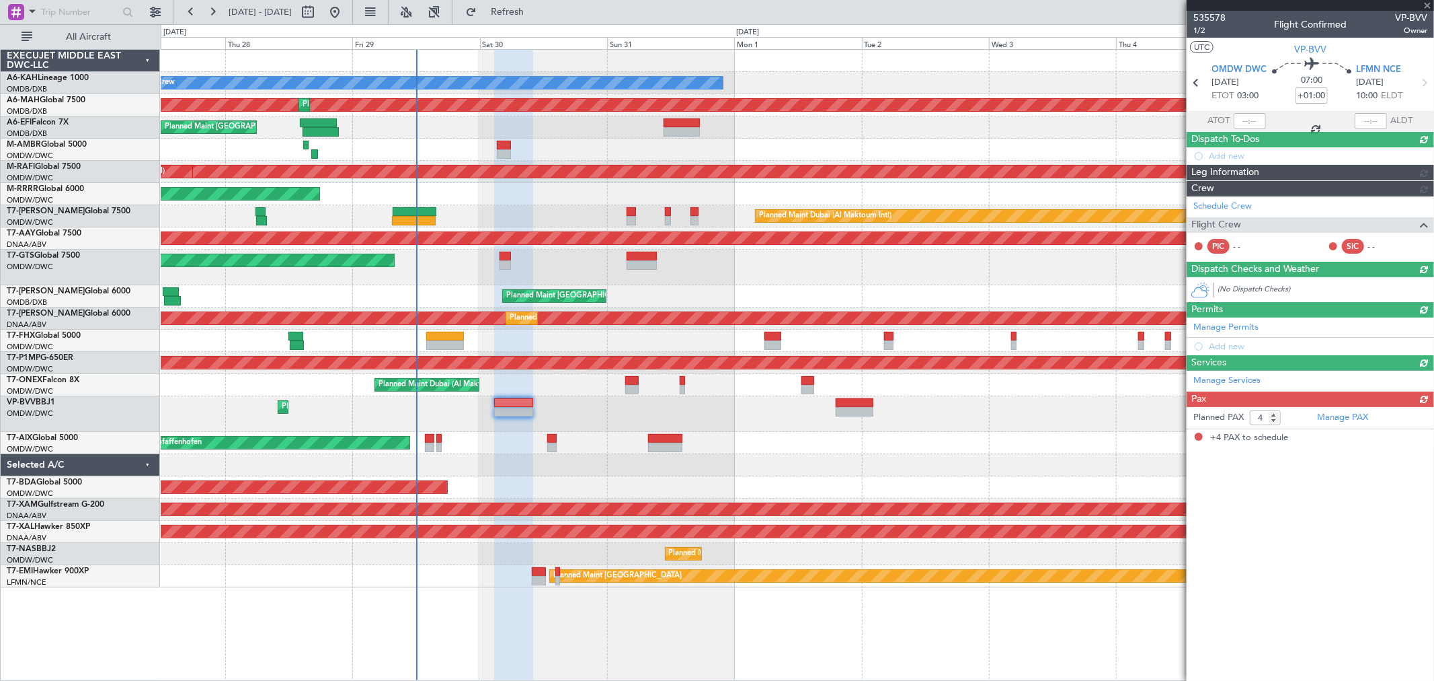
scroll to position [0, 0]
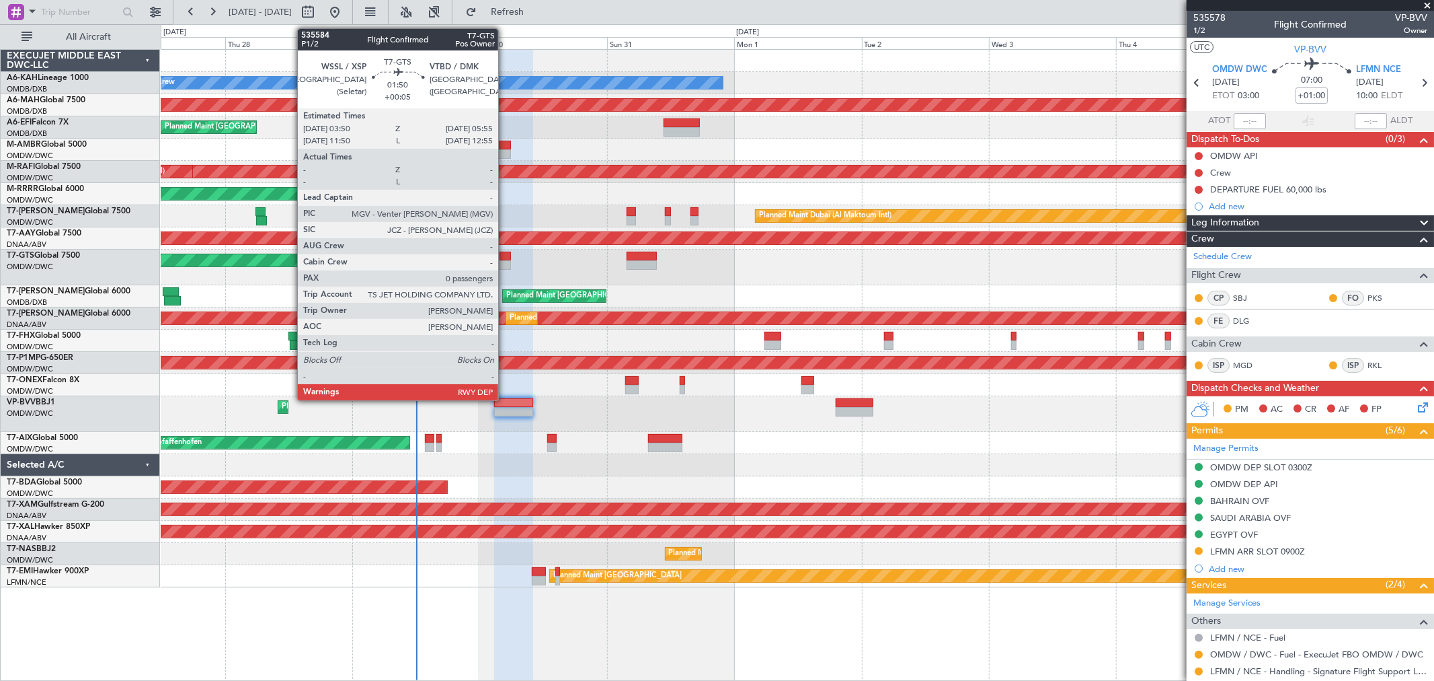
click at [505, 263] on div at bounding box center [505, 264] width 11 height 9
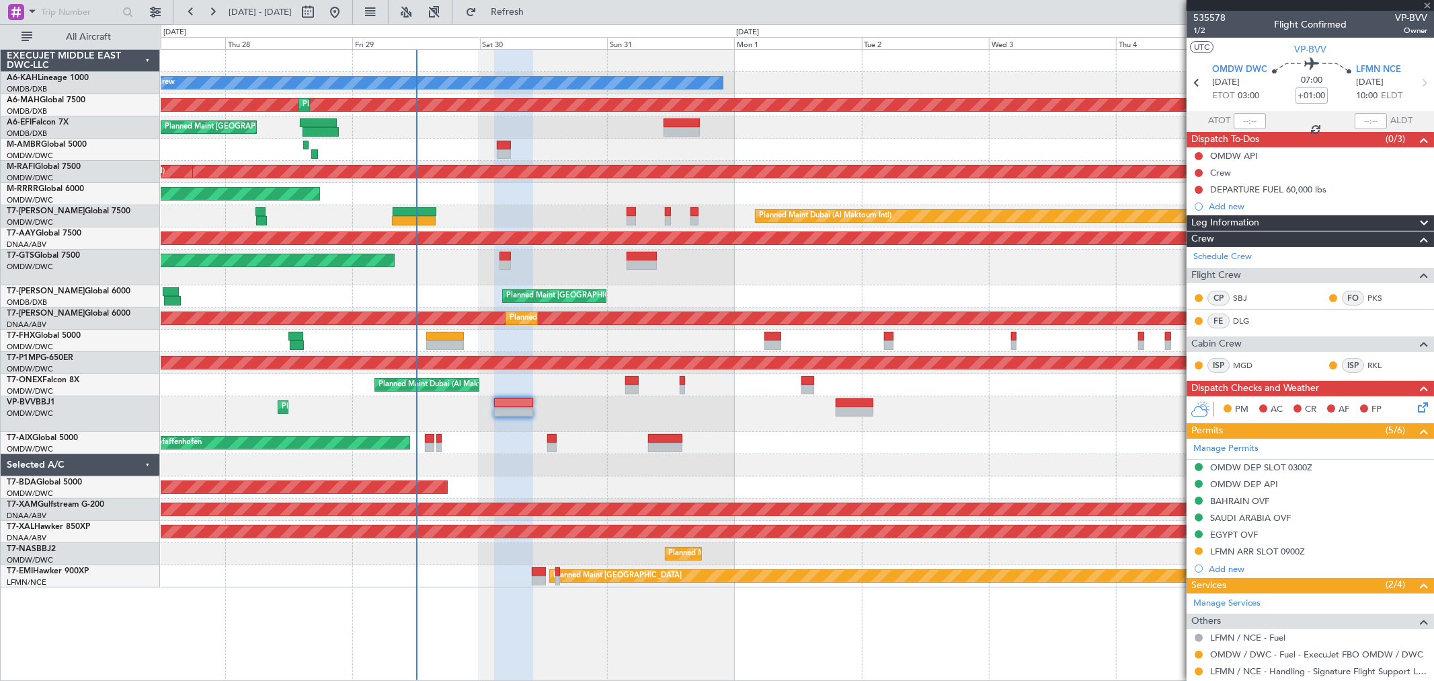
type input "+00:05"
type input "0"
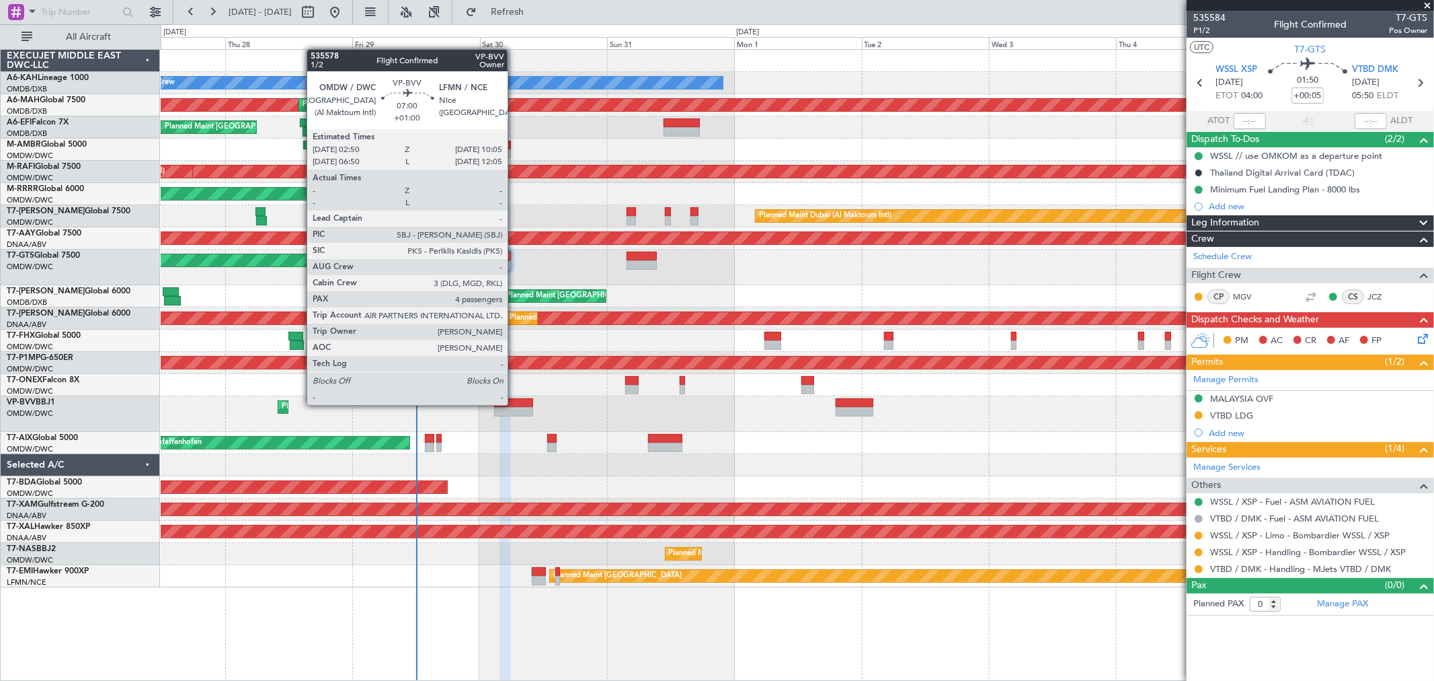
click at [514, 404] on div at bounding box center [513, 402] width 39 height 9
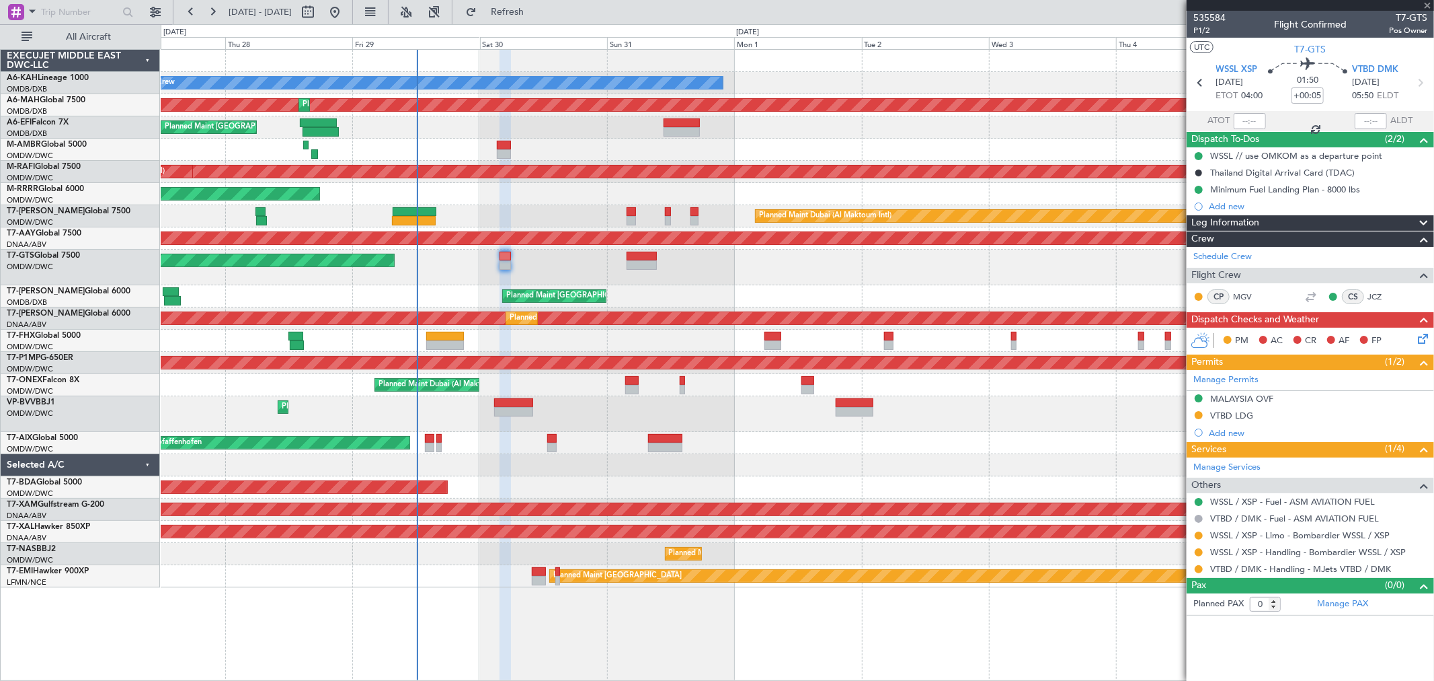
type input "+01:00"
type input "4"
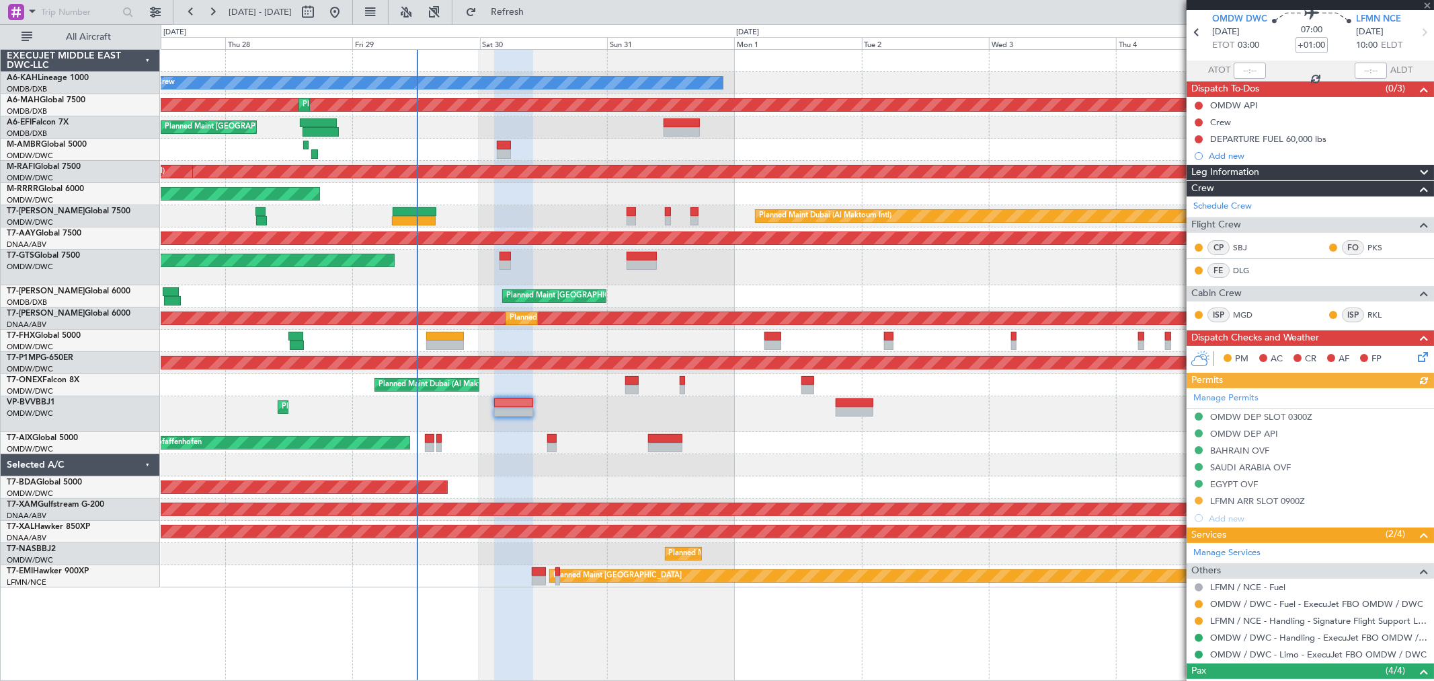
scroll to position [75, 0]
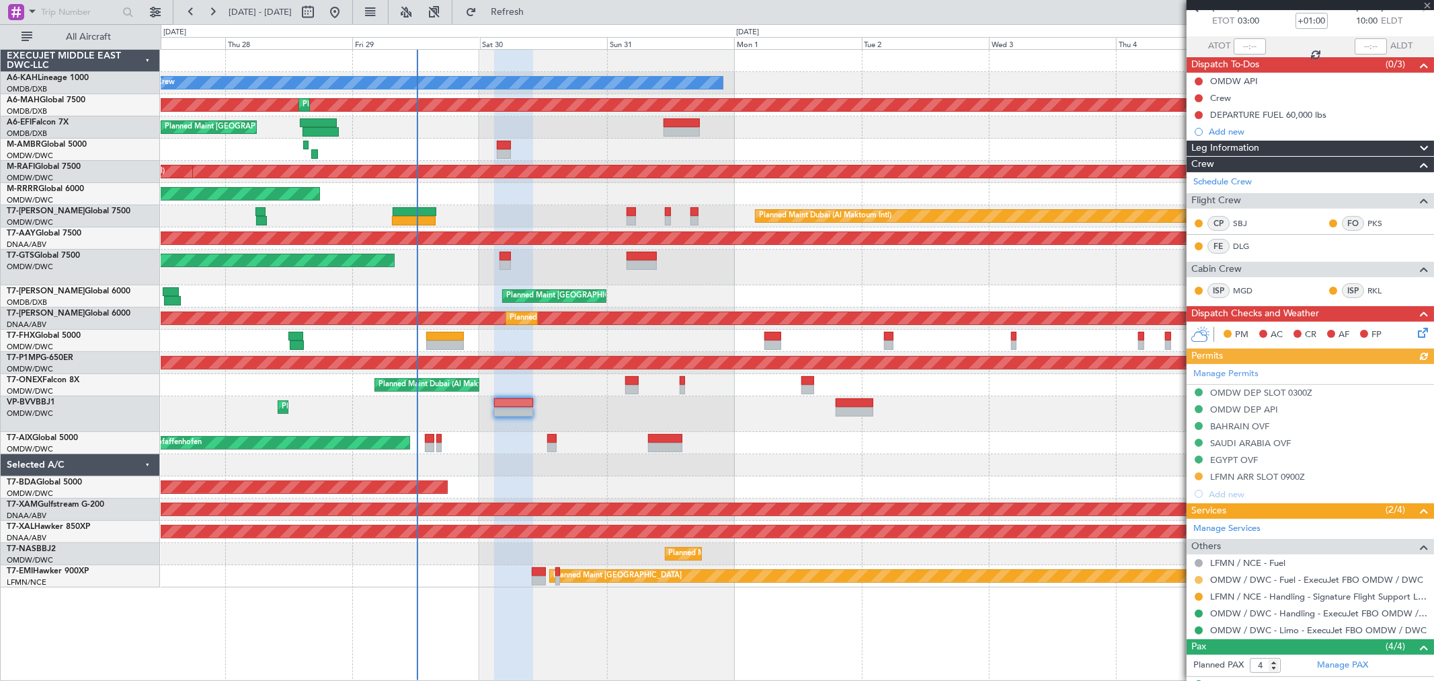
click at [1201, 577] on button at bounding box center [1199, 580] width 8 height 8
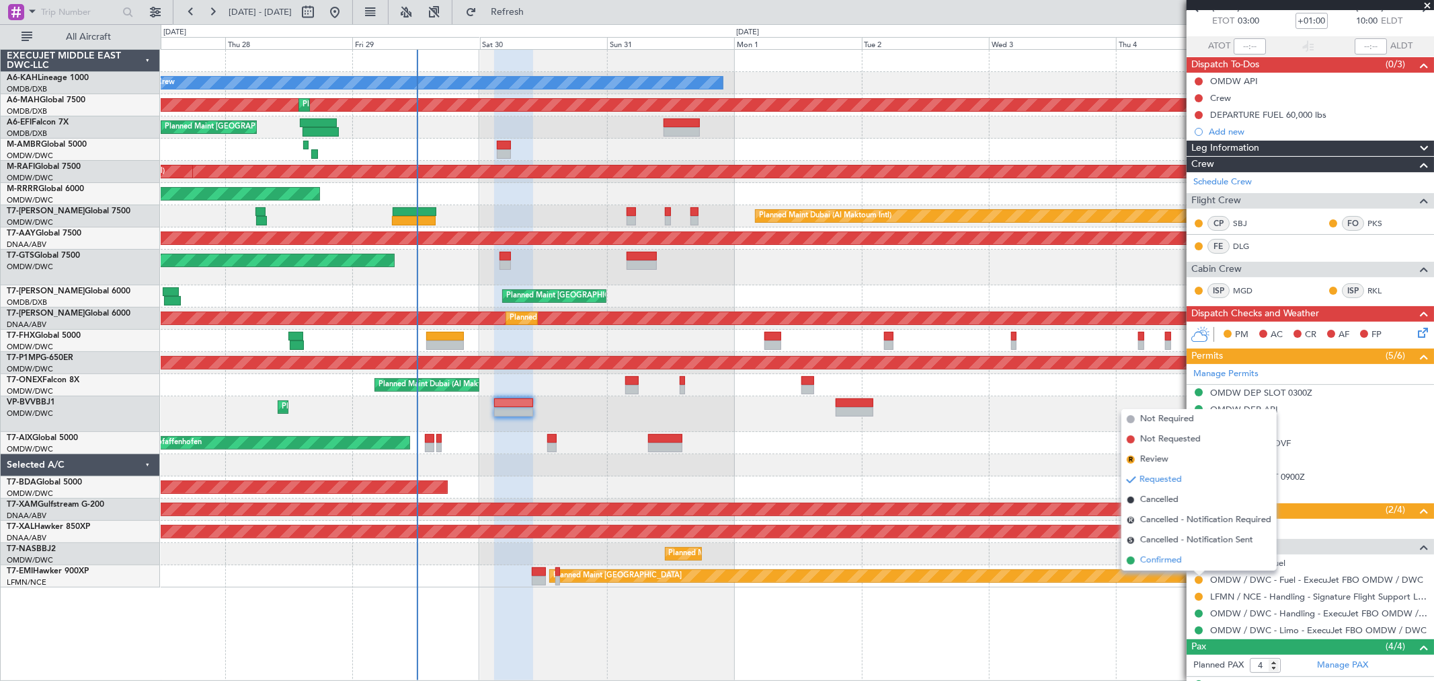
click at [1150, 557] on span "Confirmed" at bounding box center [1162, 559] width 42 height 13
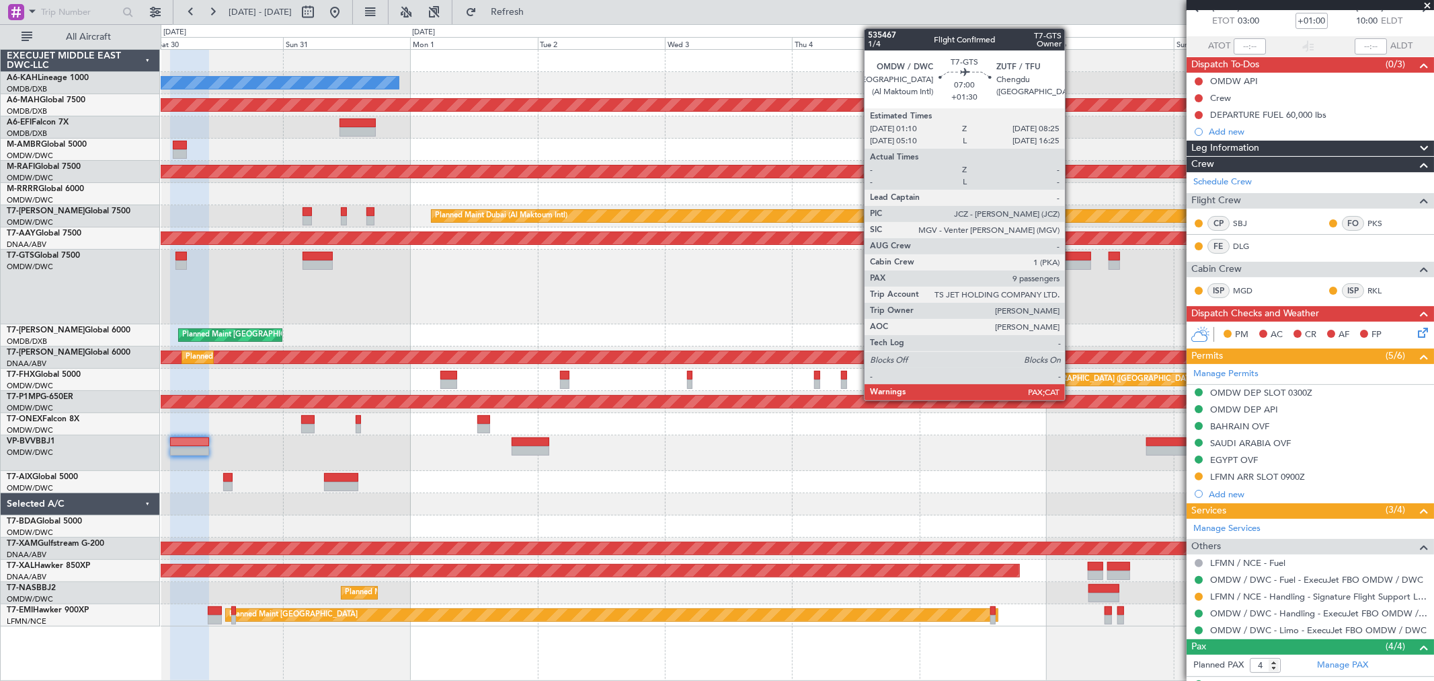
click at [1072, 260] on div at bounding box center [1071, 264] width 39 height 9
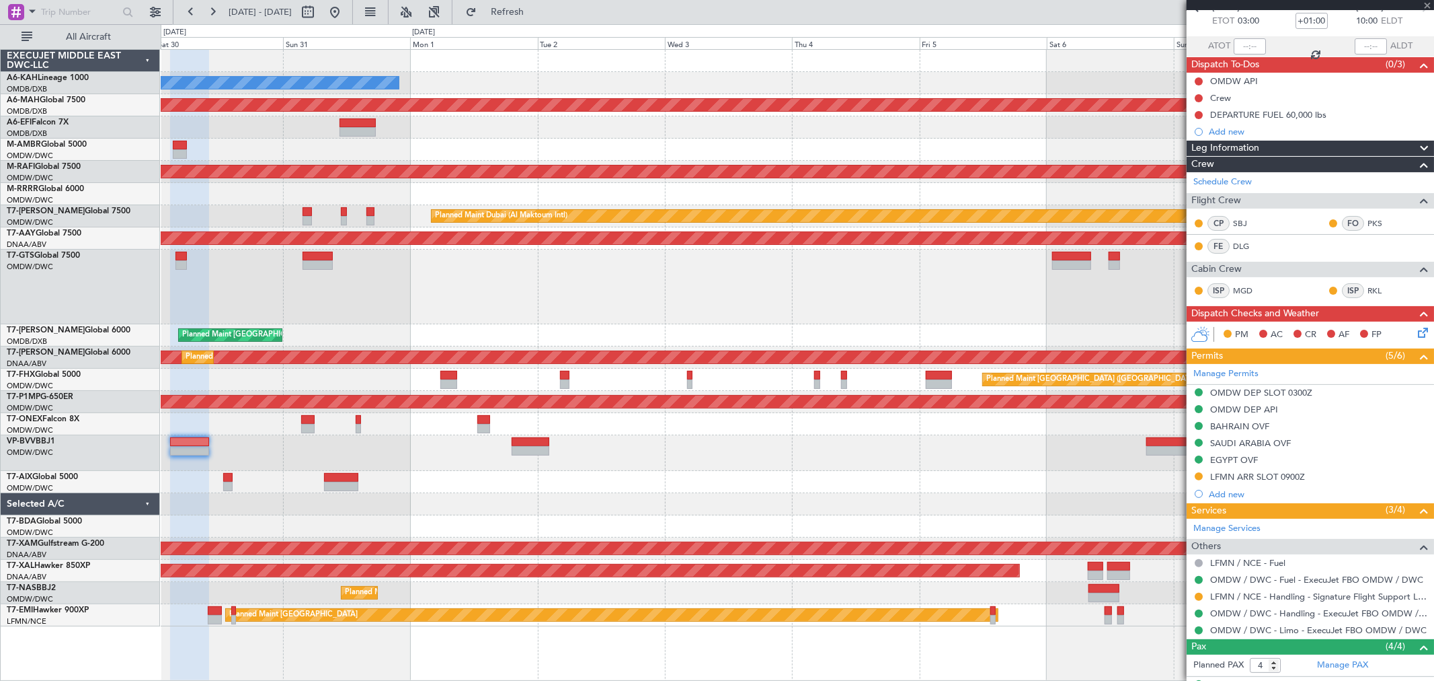
type input "+01:30"
type input "9"
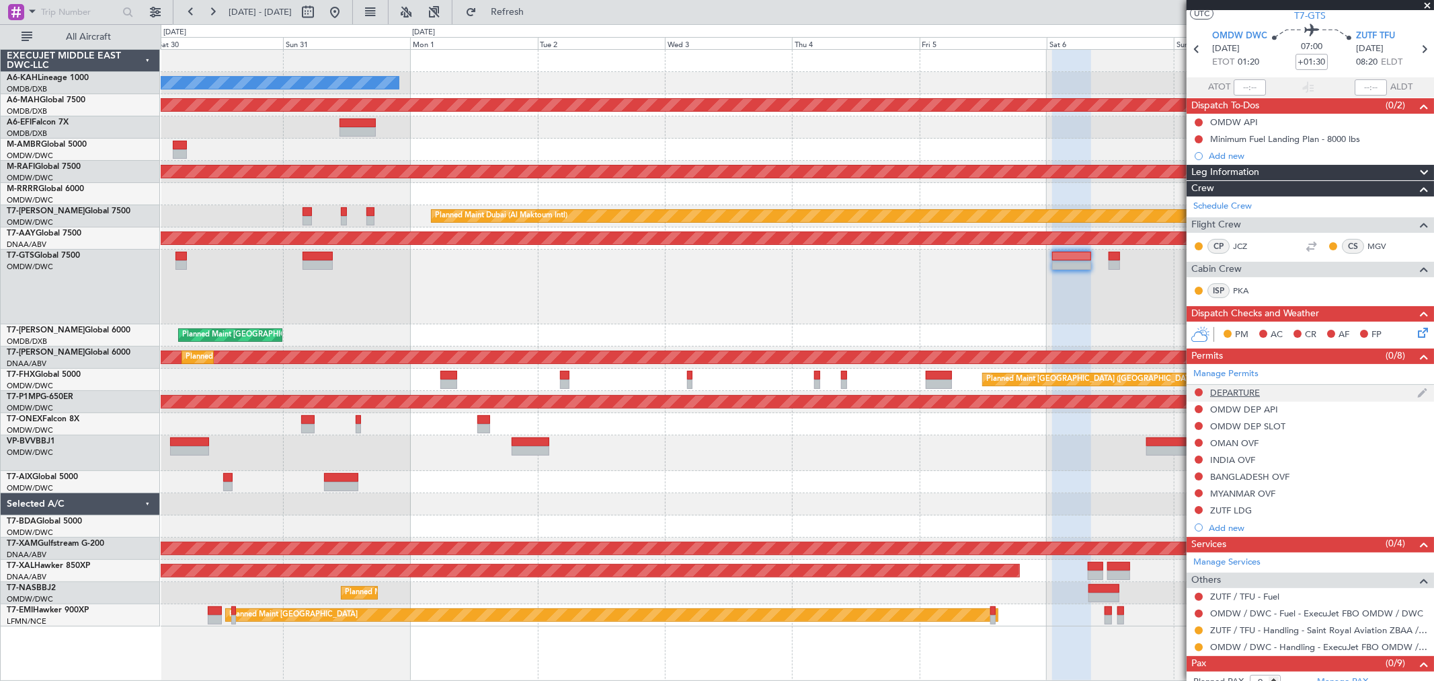
scroll to position [63, 0]
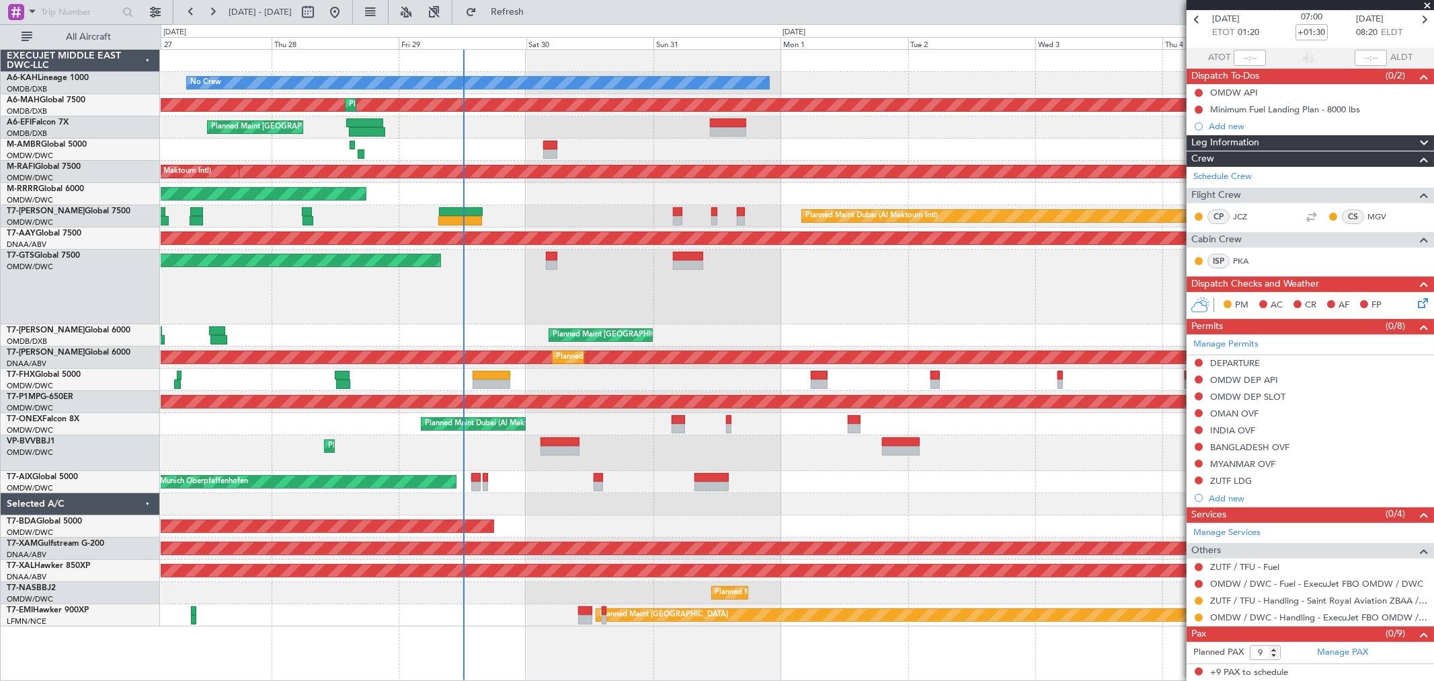
click at [869, 303] on div "Unplanned Maint [GEOGRAPHIC_DATA] (Seletar)" at bounding box center [797, 286] width 1273 height 75
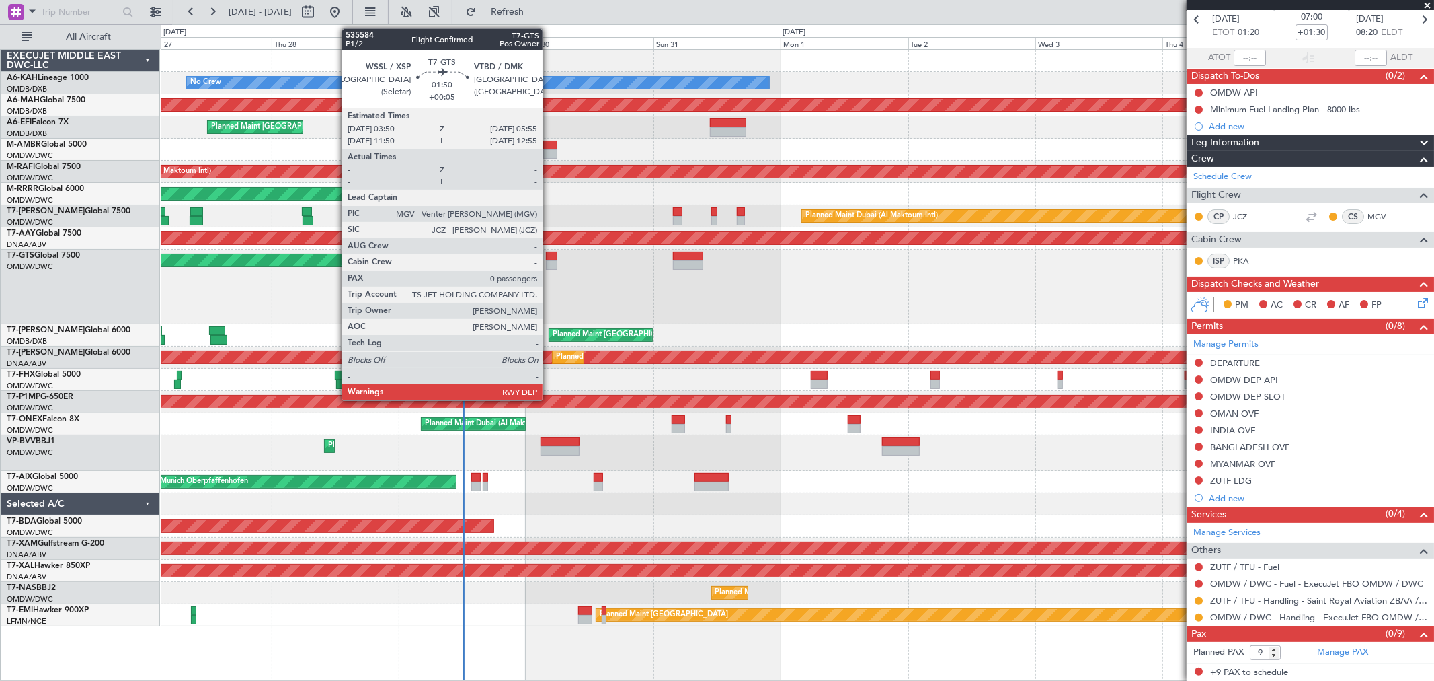
click at [549, 266] on div at bounding box center [551, 264] width 11 height 9
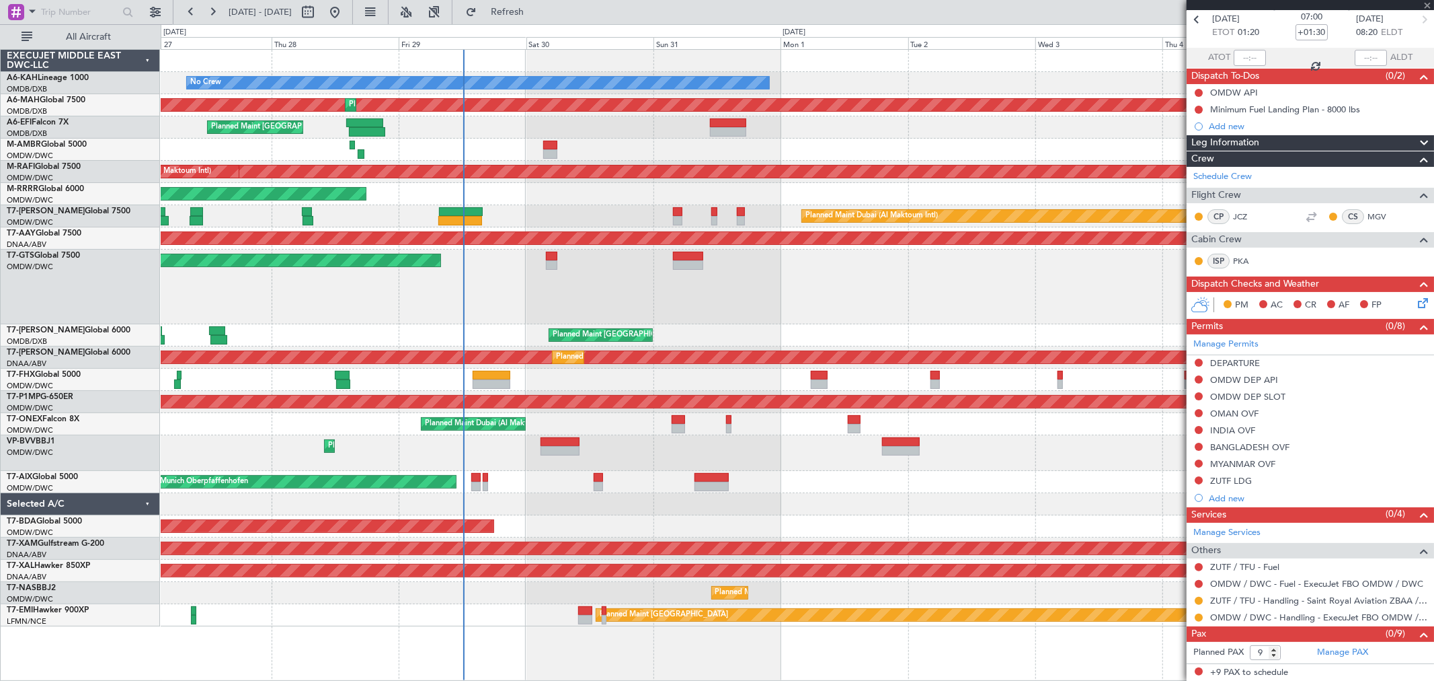
type input "+00:05"
type input "0"
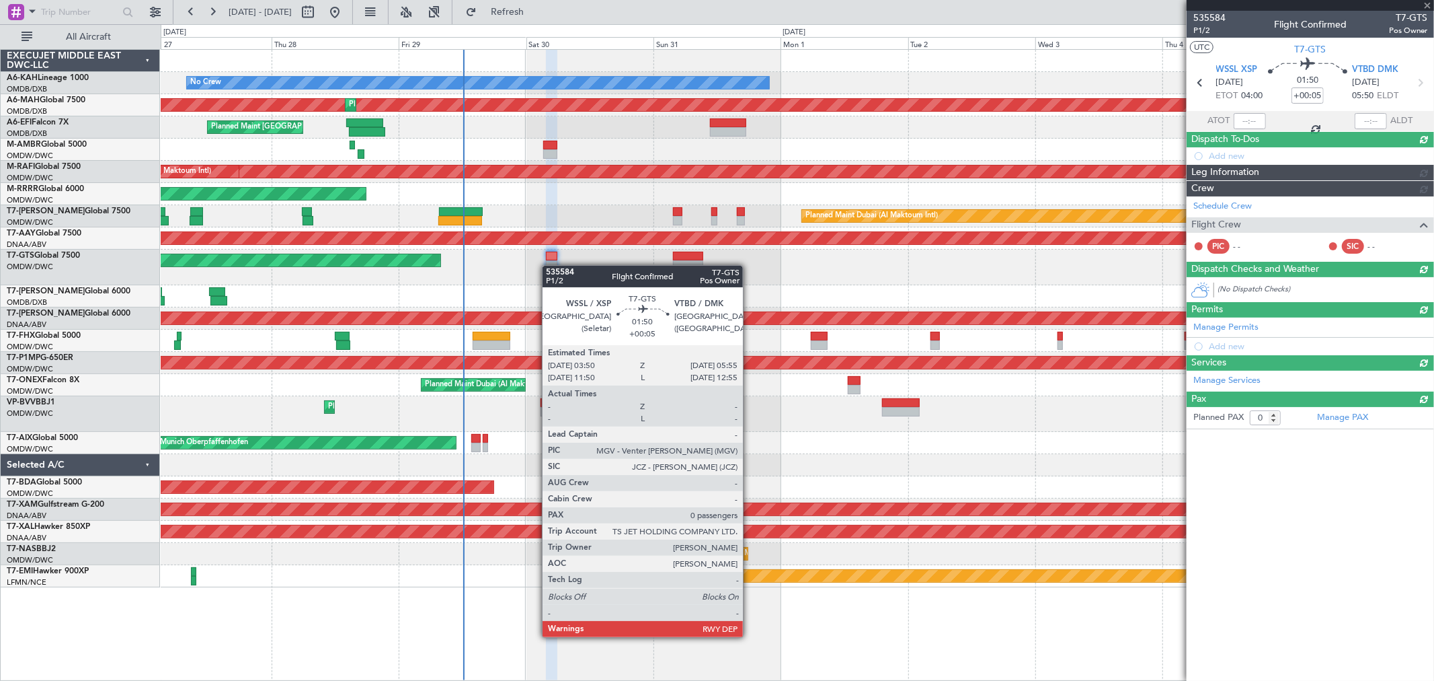
scroll to position [0, 0]
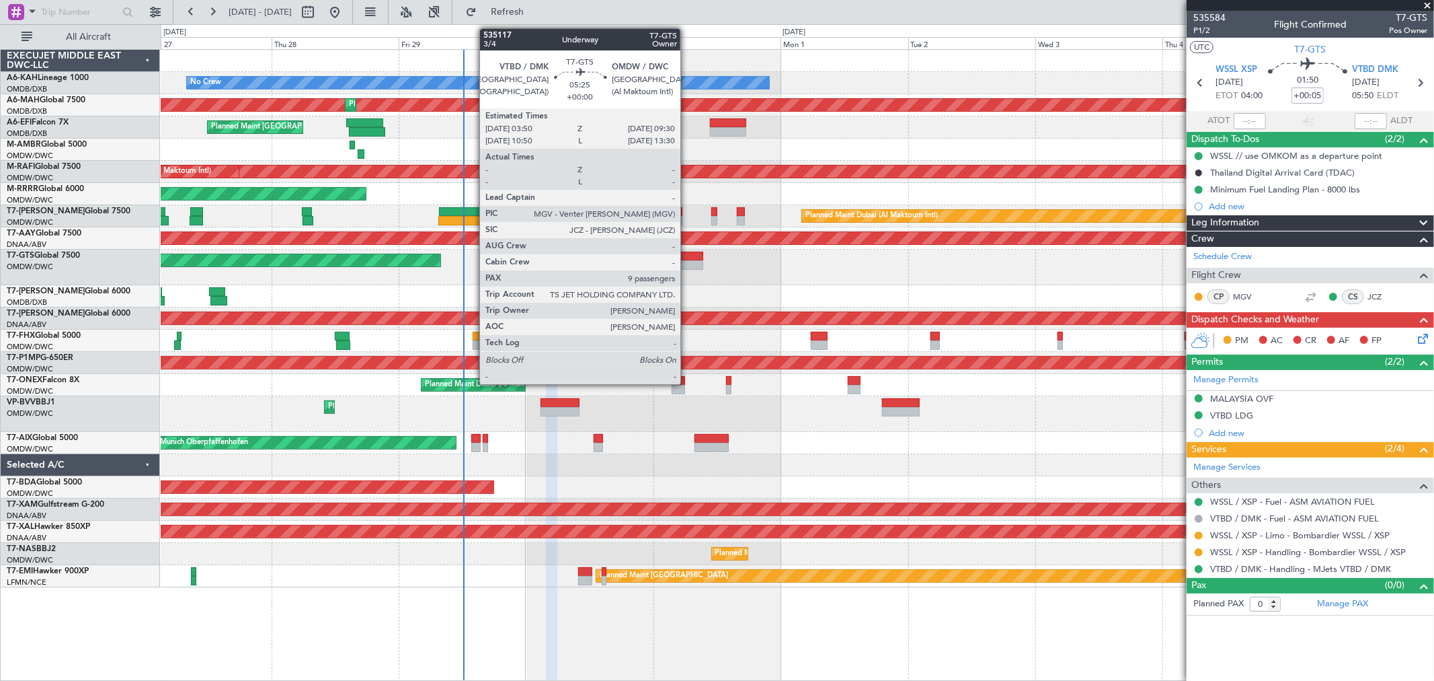
click at [687, 258] on div at bounding box center [688, 256] width 30 height 9
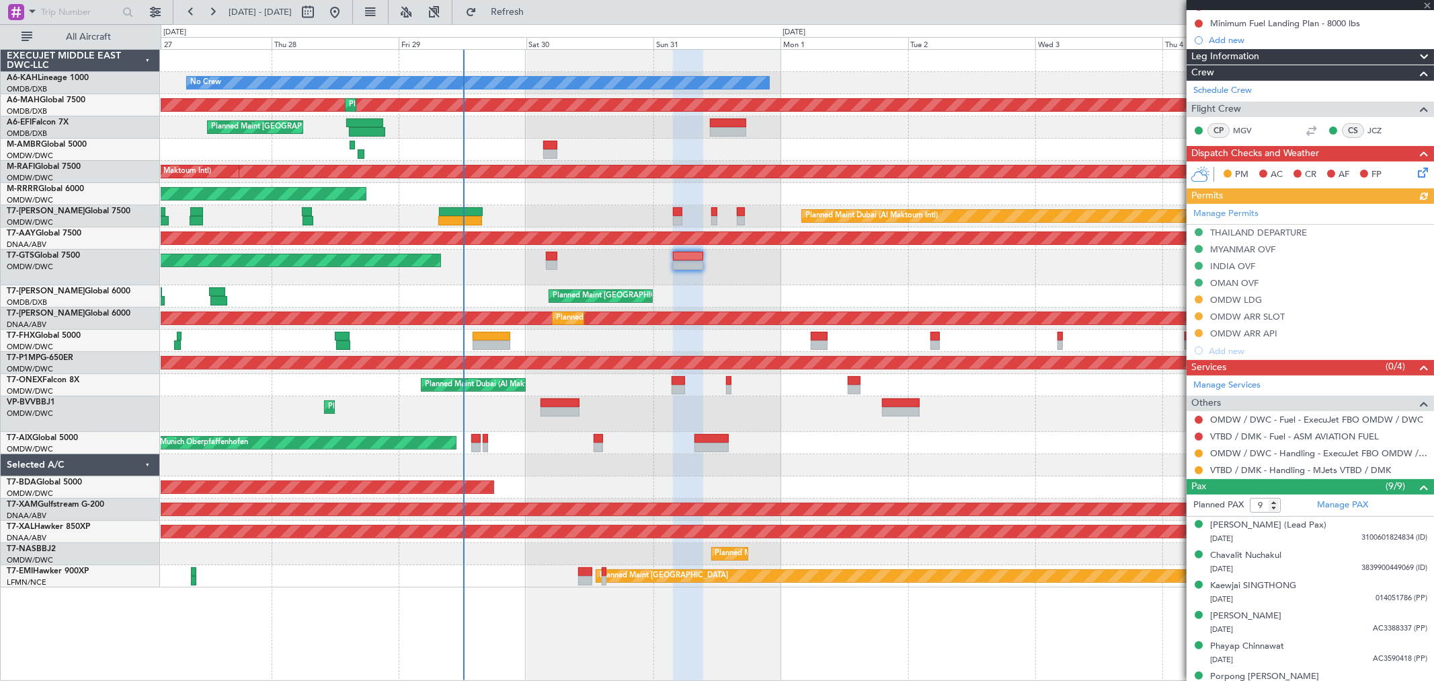
scroll to position [257, 0]
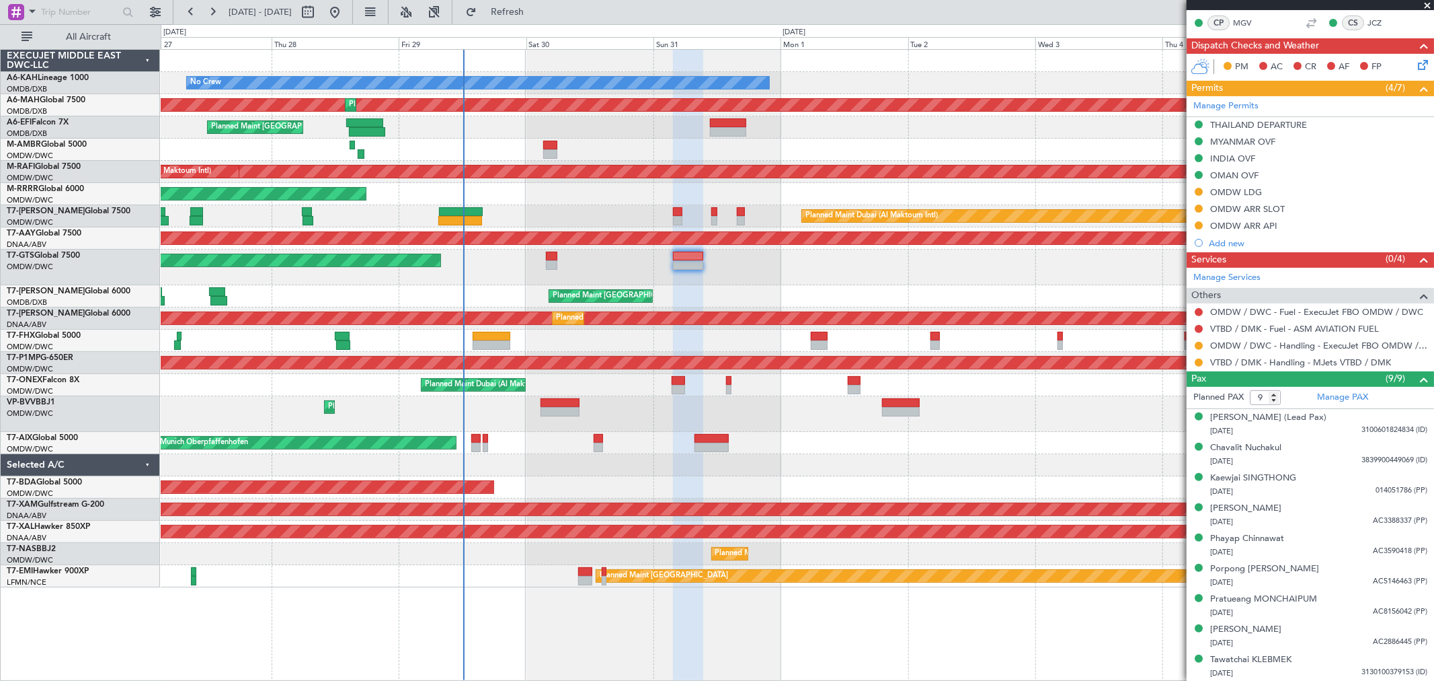
click at [1429, 5] on span at bounding box center [1427, 6] width 13 height 12
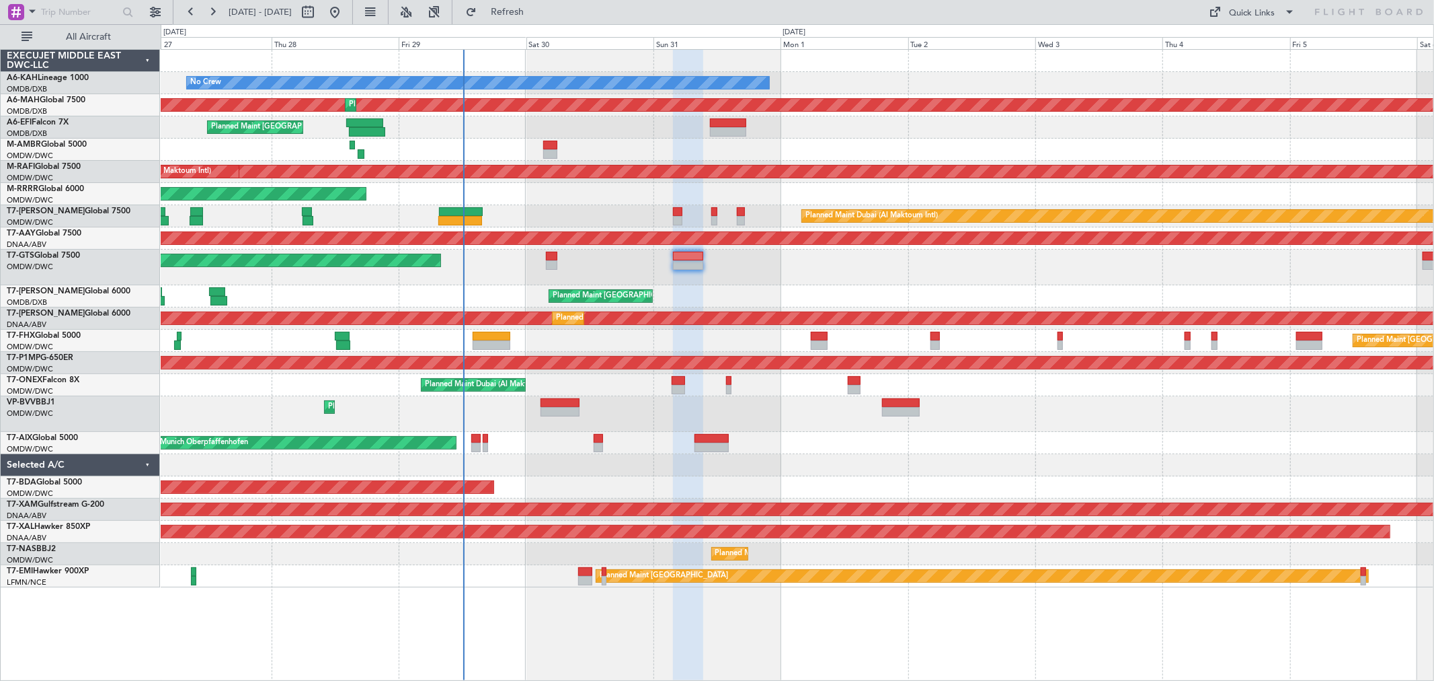
type input "0"
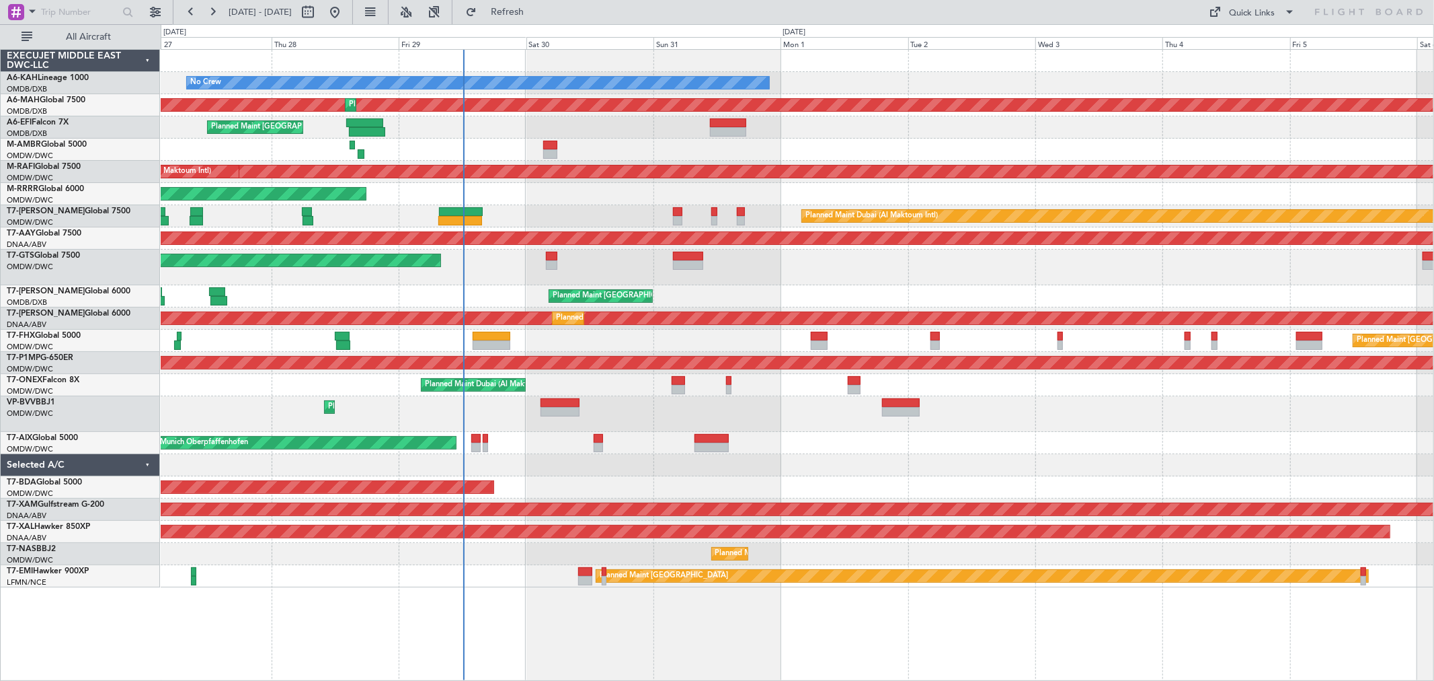
scroll to position [0, 0]
click at [729, 276] on div "Unplanned Maint [GEOGRAPHIC_DATA] (Seletar)" at bounding box center [797, 267] width 1273 height 36
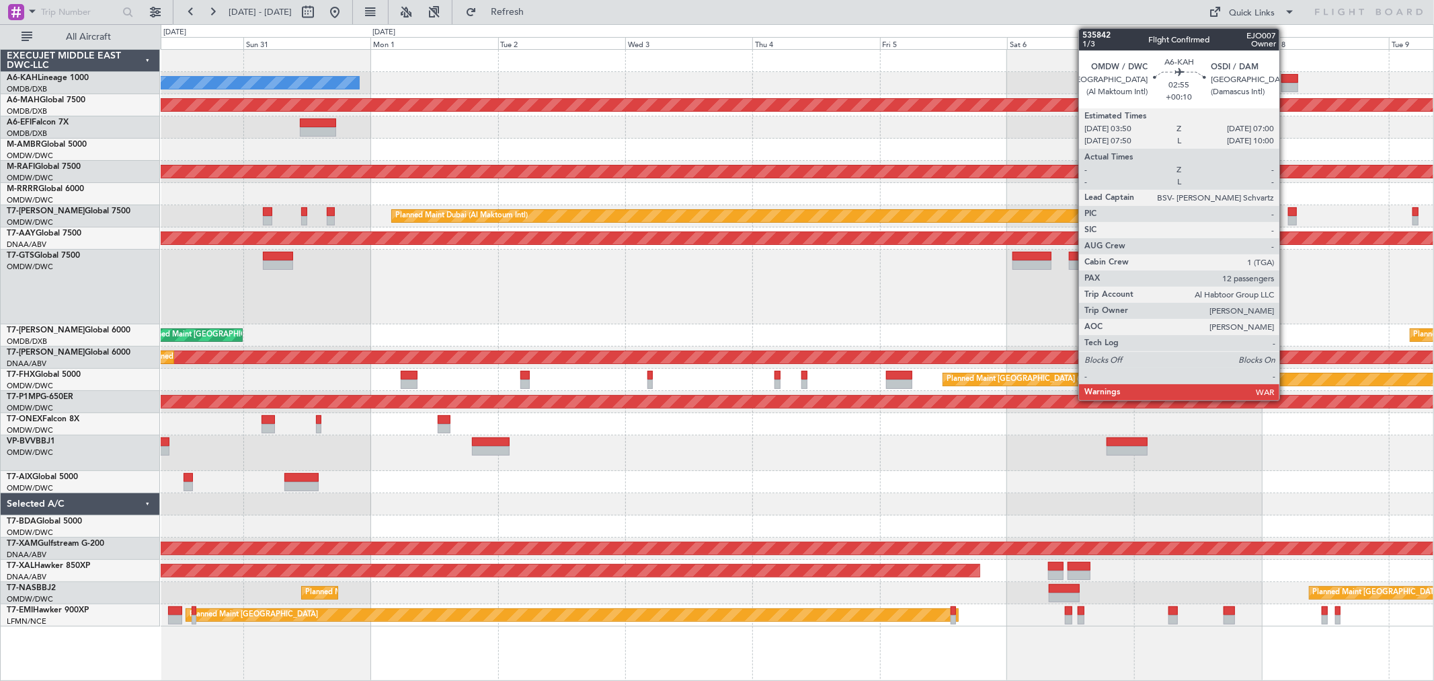
click at [1286, 83] on div at bounding box center [1290, 87] width 17 height 9
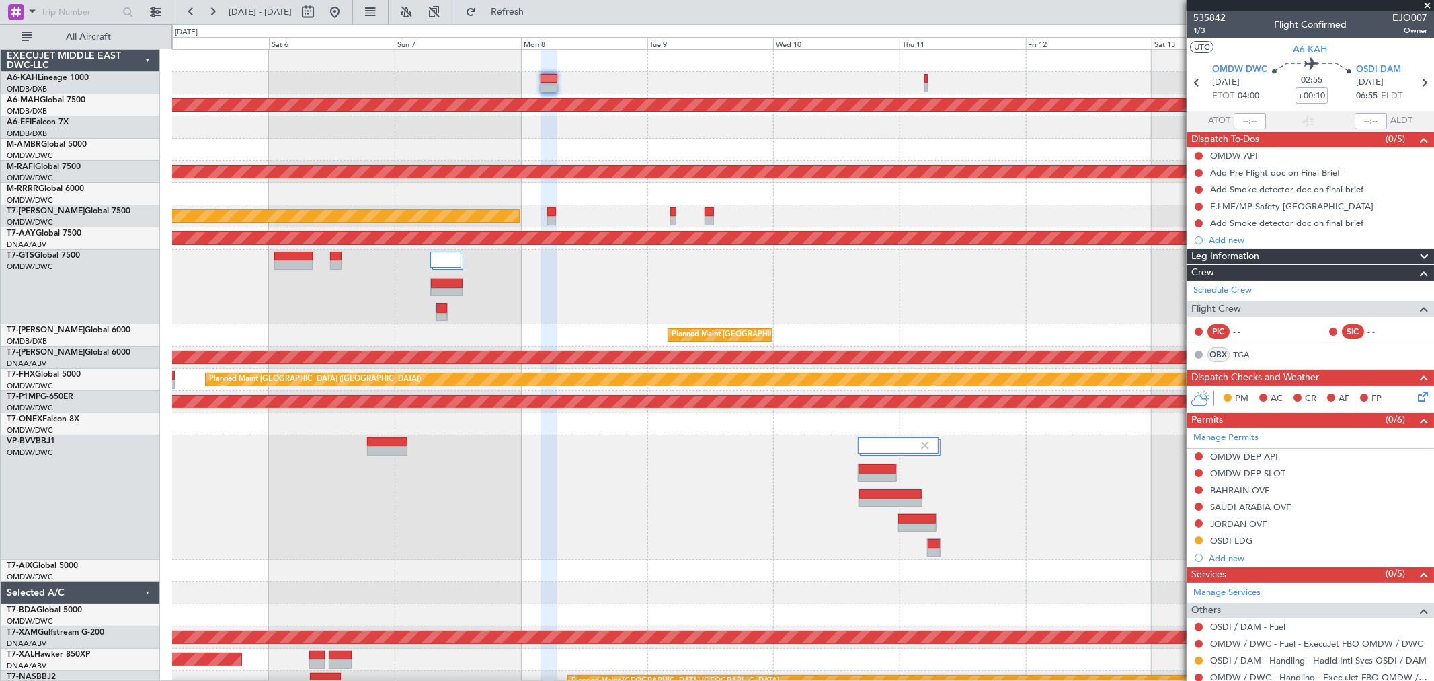
click at [669, 278] on div at bounding box center [803, 286] width 1262 height 75
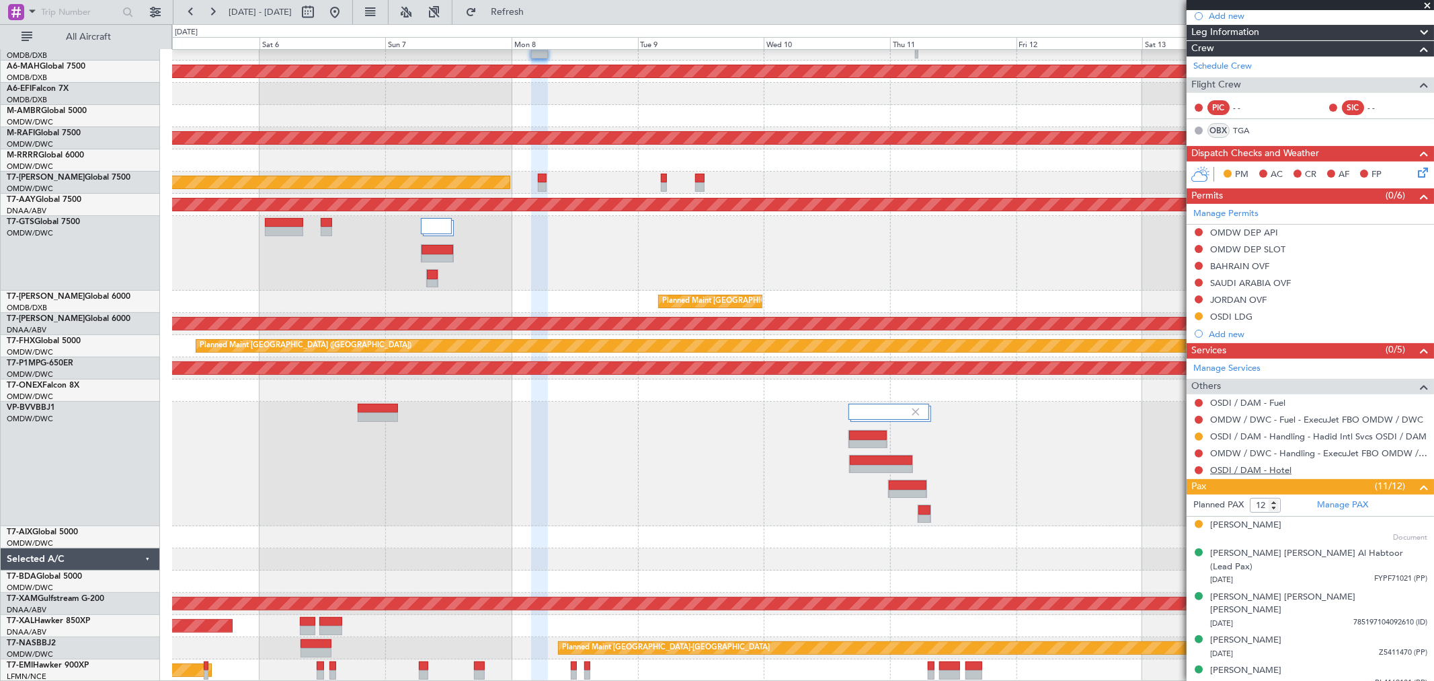
scroll to position [420, 0]
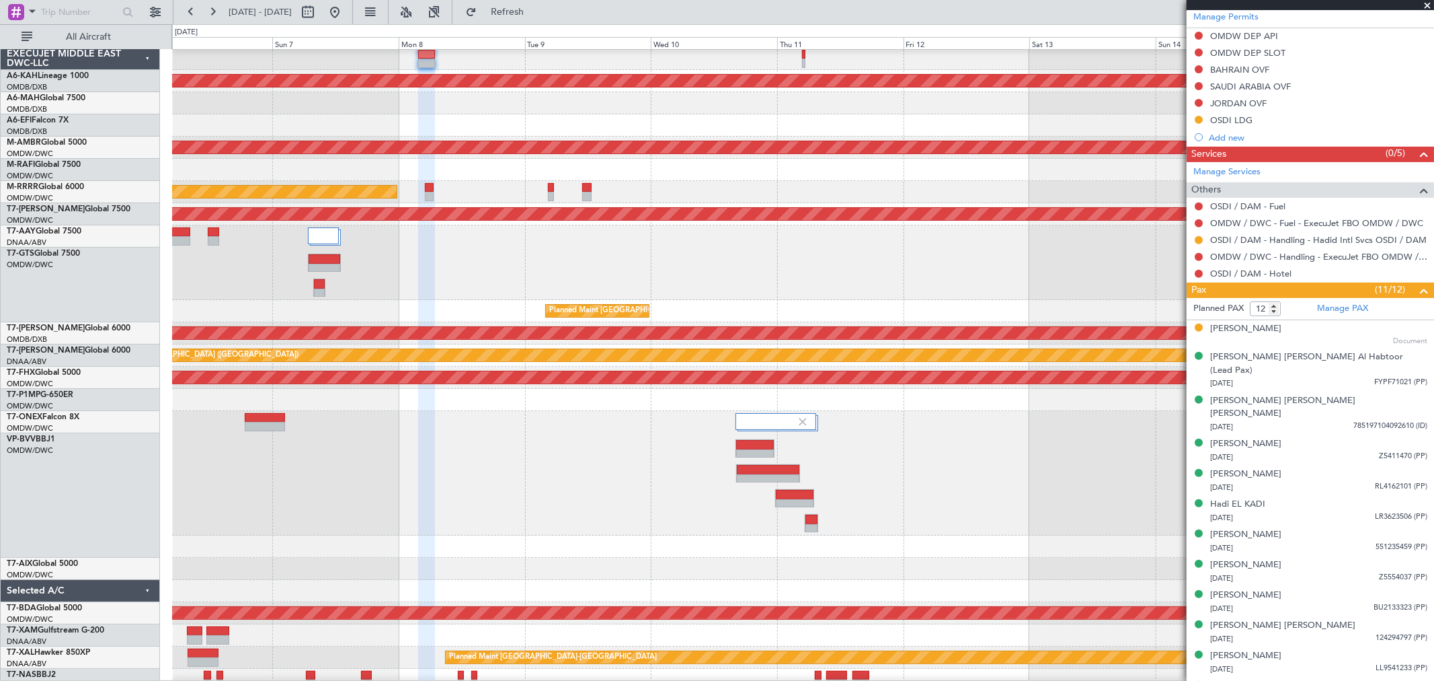
click at [553, 137] on div at bounding box center [803, 125] width 1262 height 22
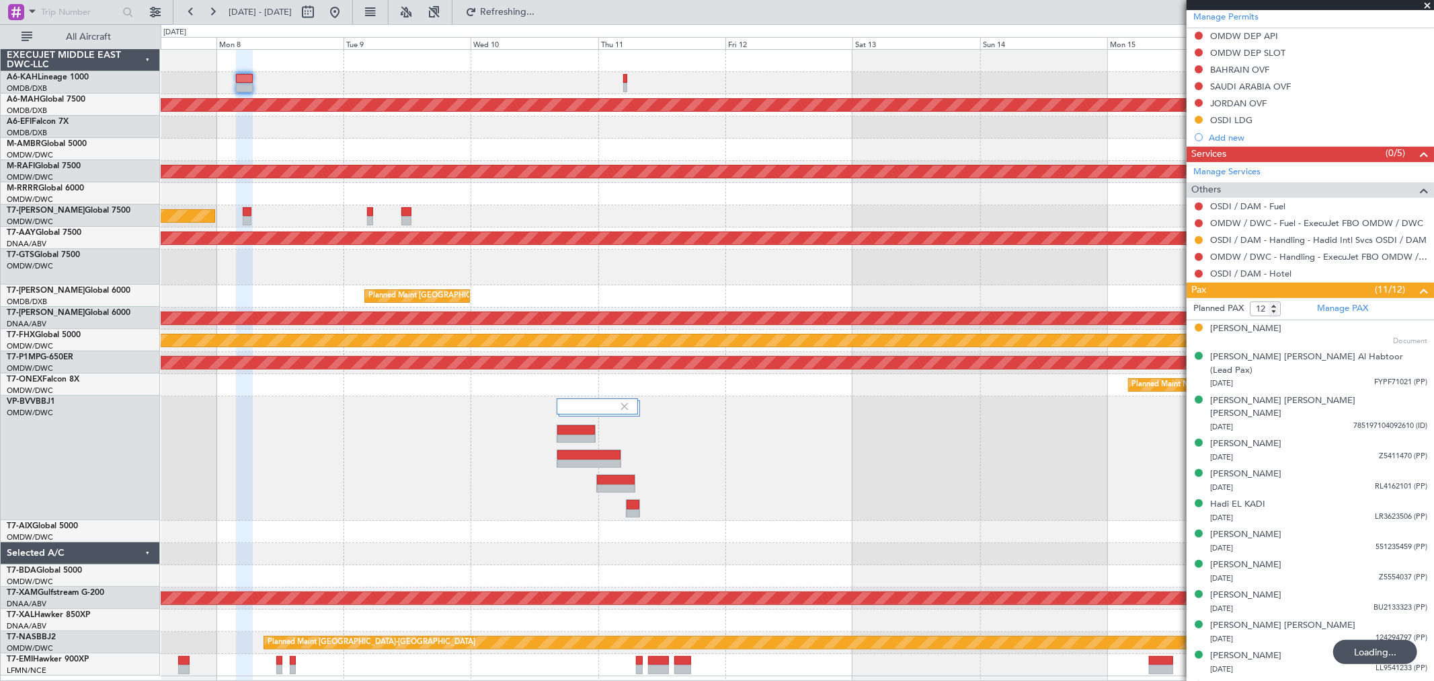
scroll to position [0, 0]
click at [346, 9] on button at bounding box center [335, 12] width 22 height 22
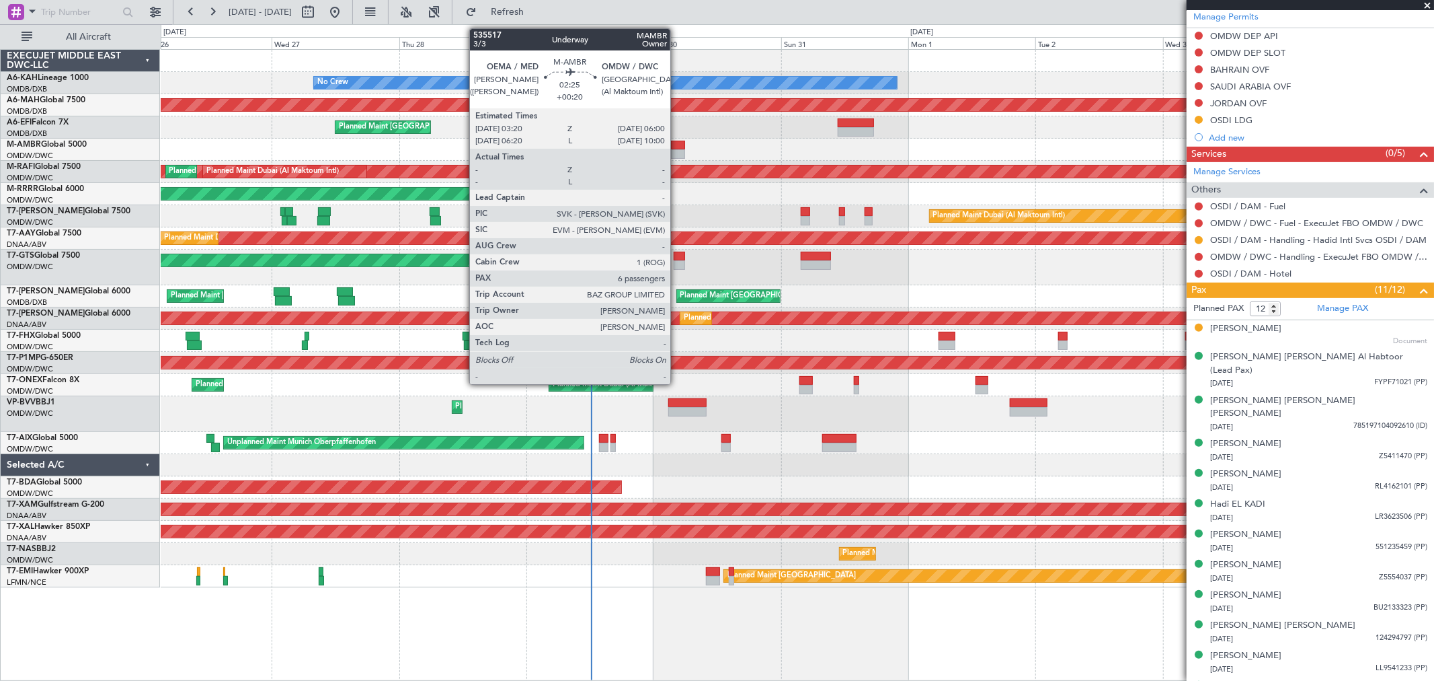
click at [677, 153] on div at bounding box center [678, 153] width 15 height 9
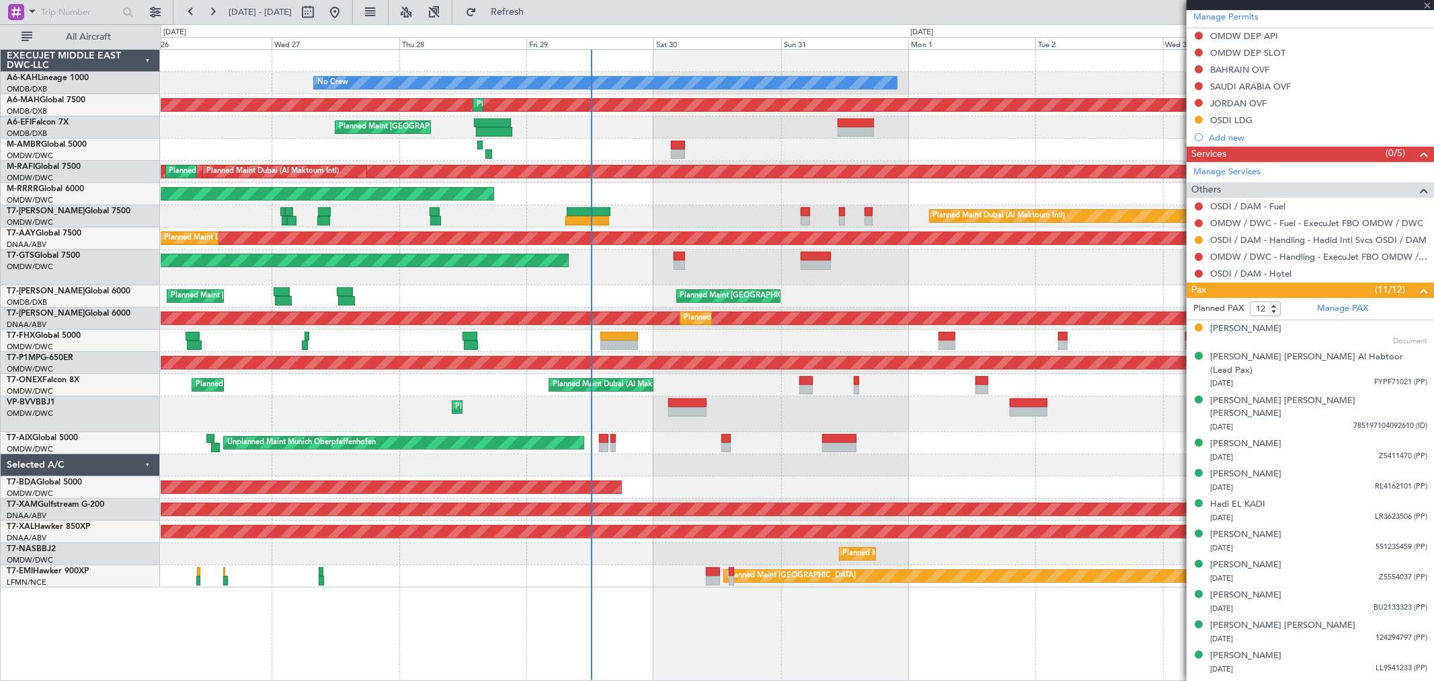
type input "+00:20"
type input "6"
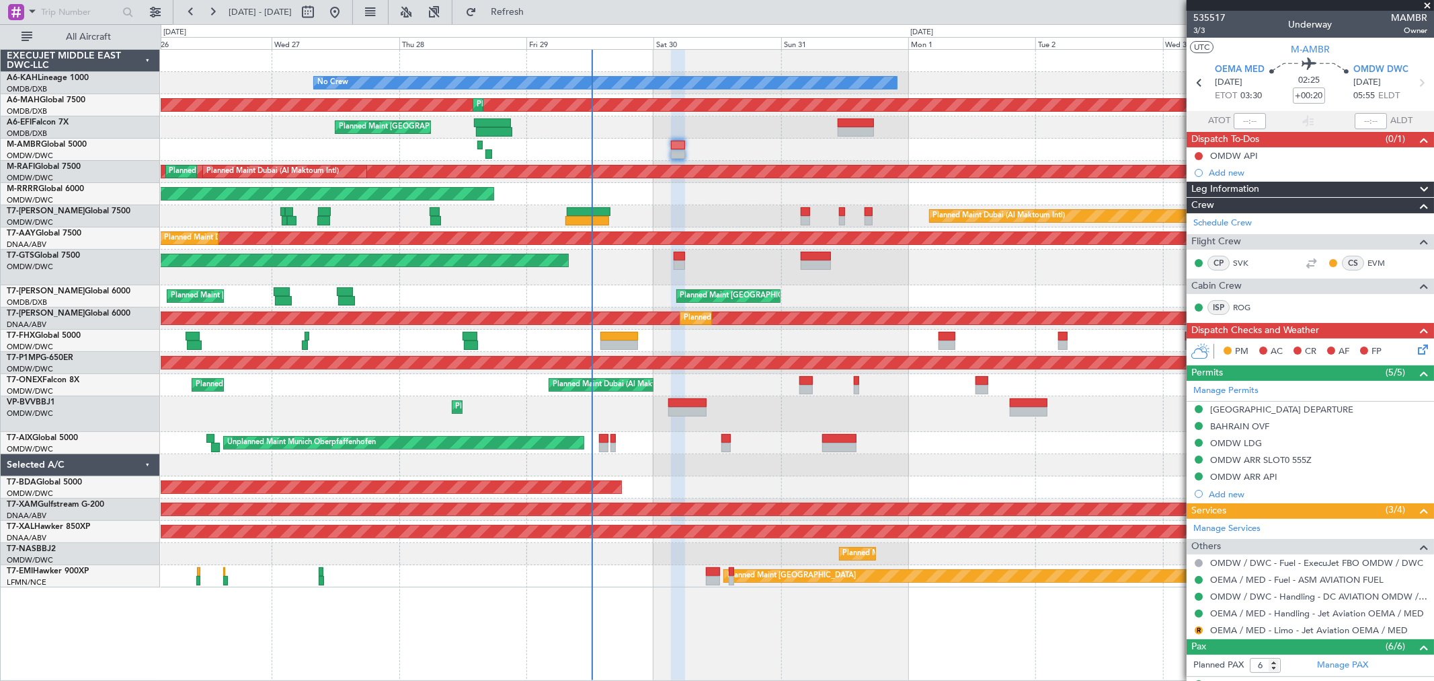
click at [716, 213] on div "Planned Maint Dubai (Al Maktoum Intl)" at bounding box center [797, 216] width 1273 height 22
click at [720, 206] on div "Planned Maint Dubai (Al Maktoum Intl)" at bounding box center [797, 216] width 1273 height 22
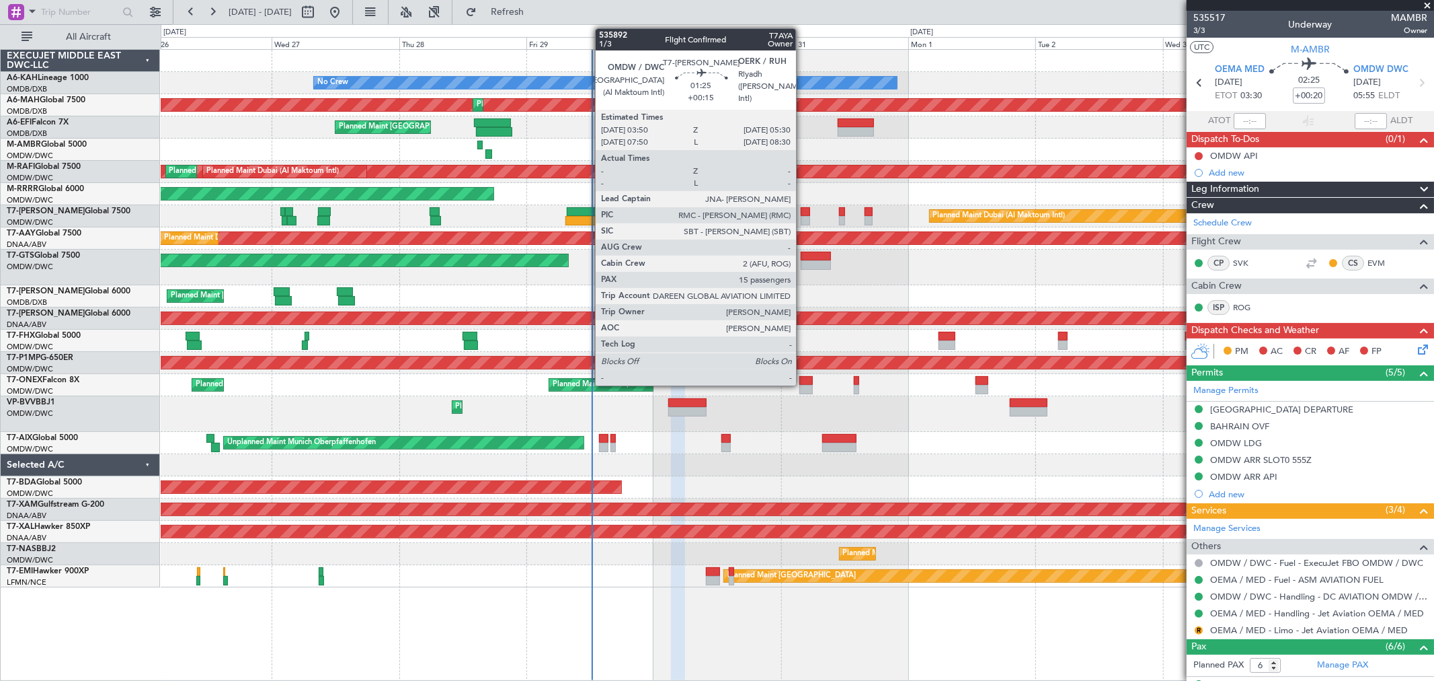
click at [803, 214] on div "Planned Maint Dubai (Al Maktoum Intl)" at bounding box center [797, 216] width 1273 height 22
click at [803, 213] on div at bounding box center [805, 211] width 9 height 9
type input "+00:15"
type input "15"
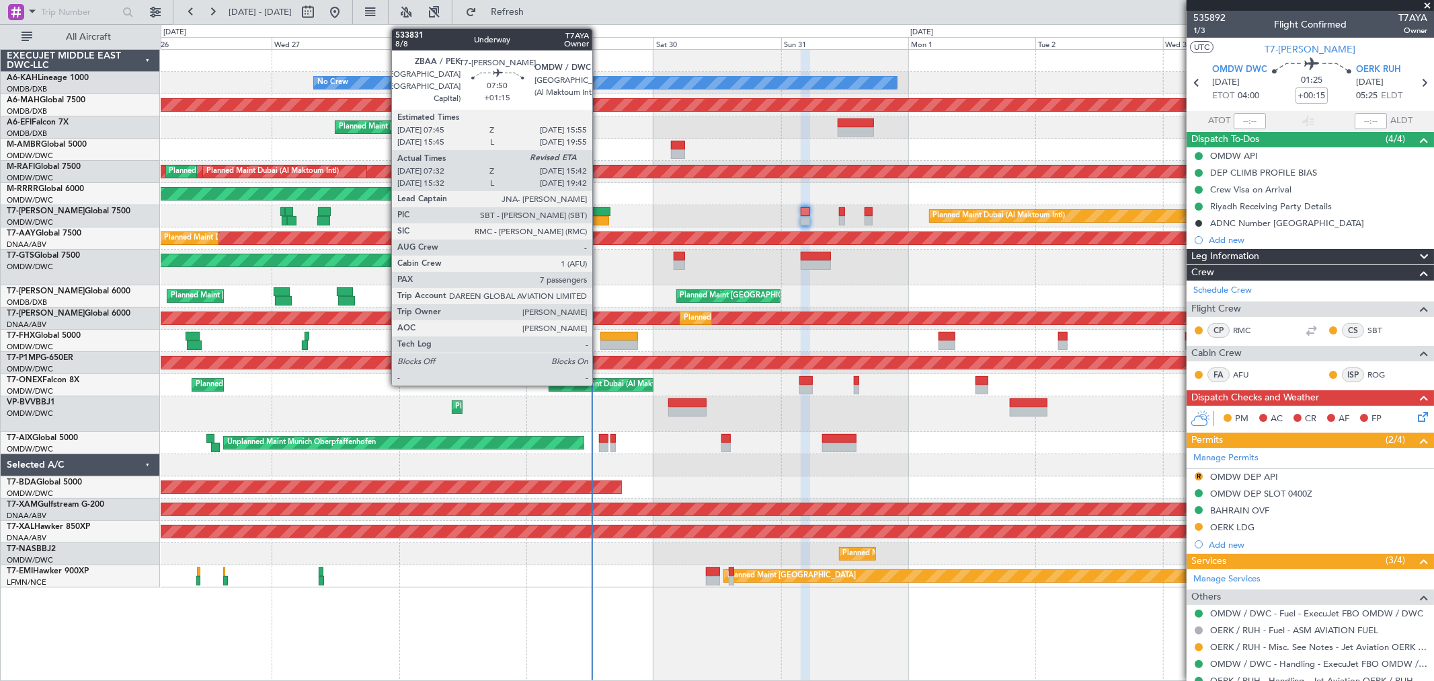
click at [599, 210] on div at bounding box center [589, 211] width 44 height 9
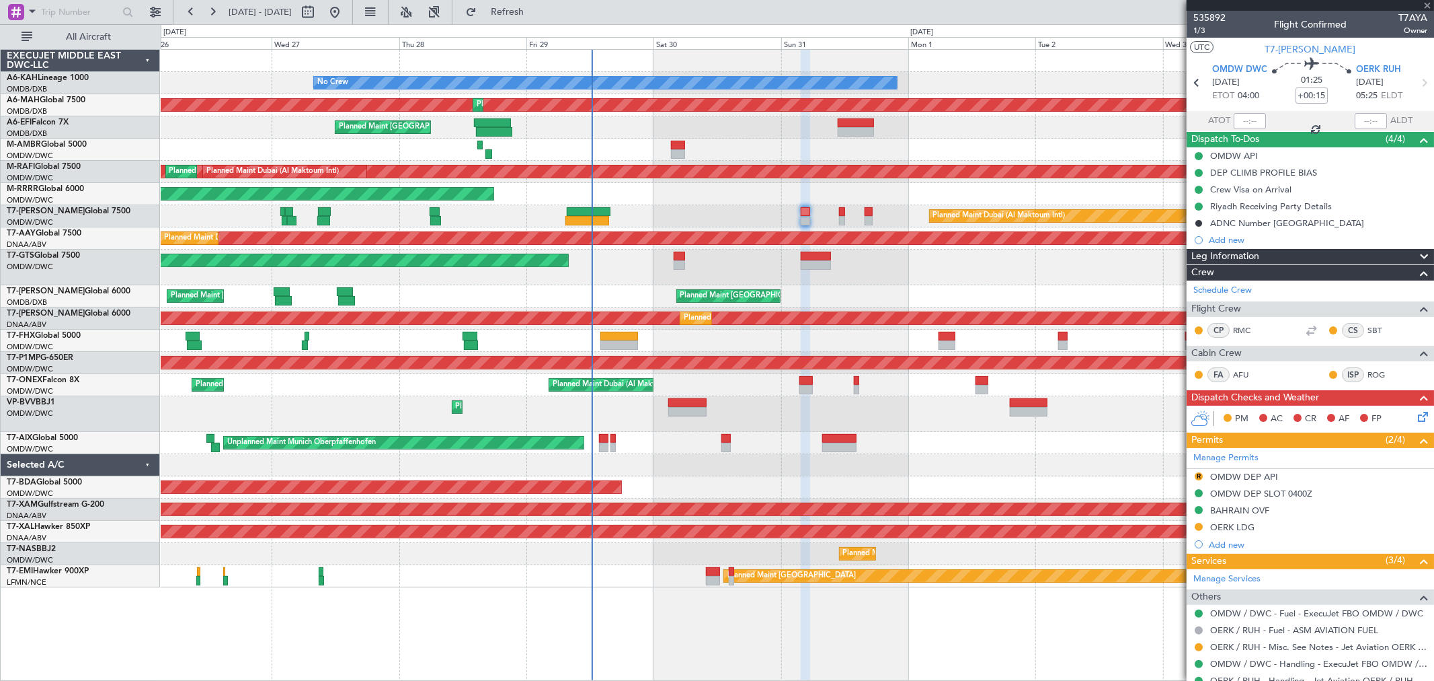
type input "+01:15"
type input "07:47"
type input "7"
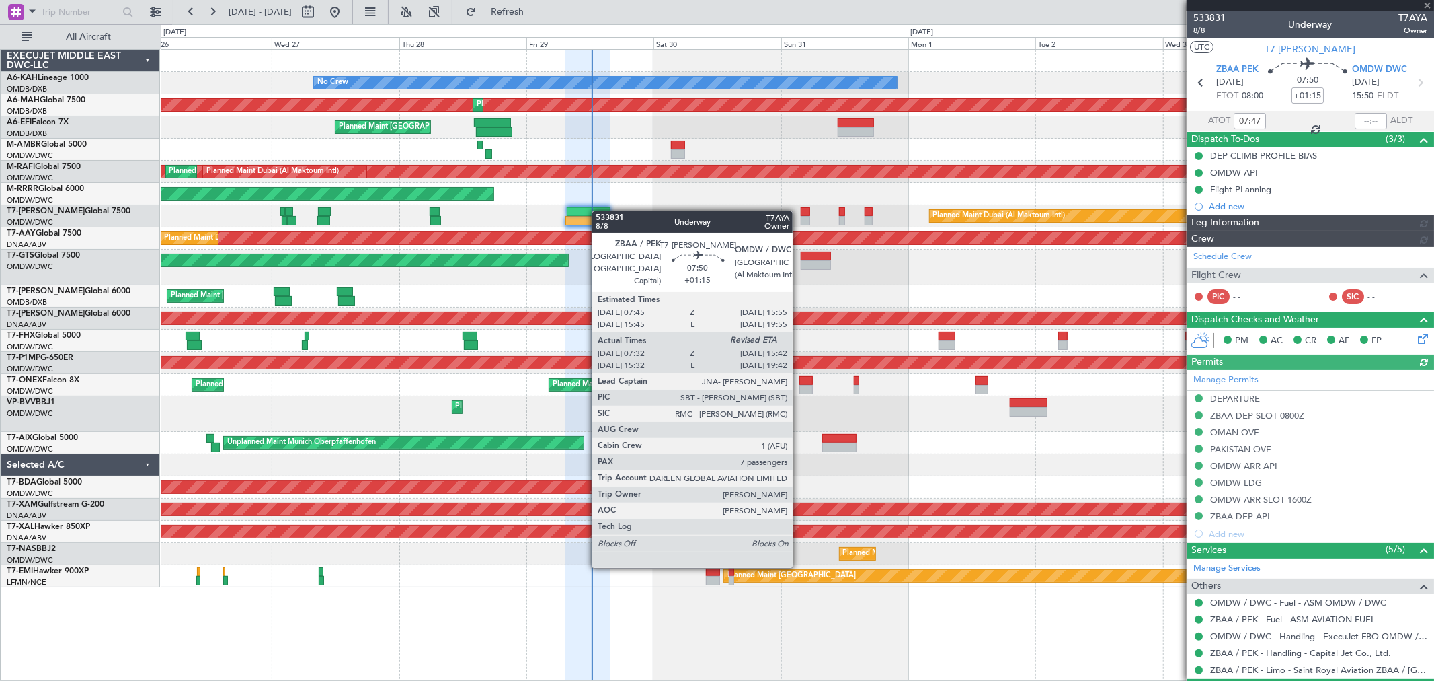
type input "[PERSON_NAME] ([PERSON_NAME])"
type input "7123"
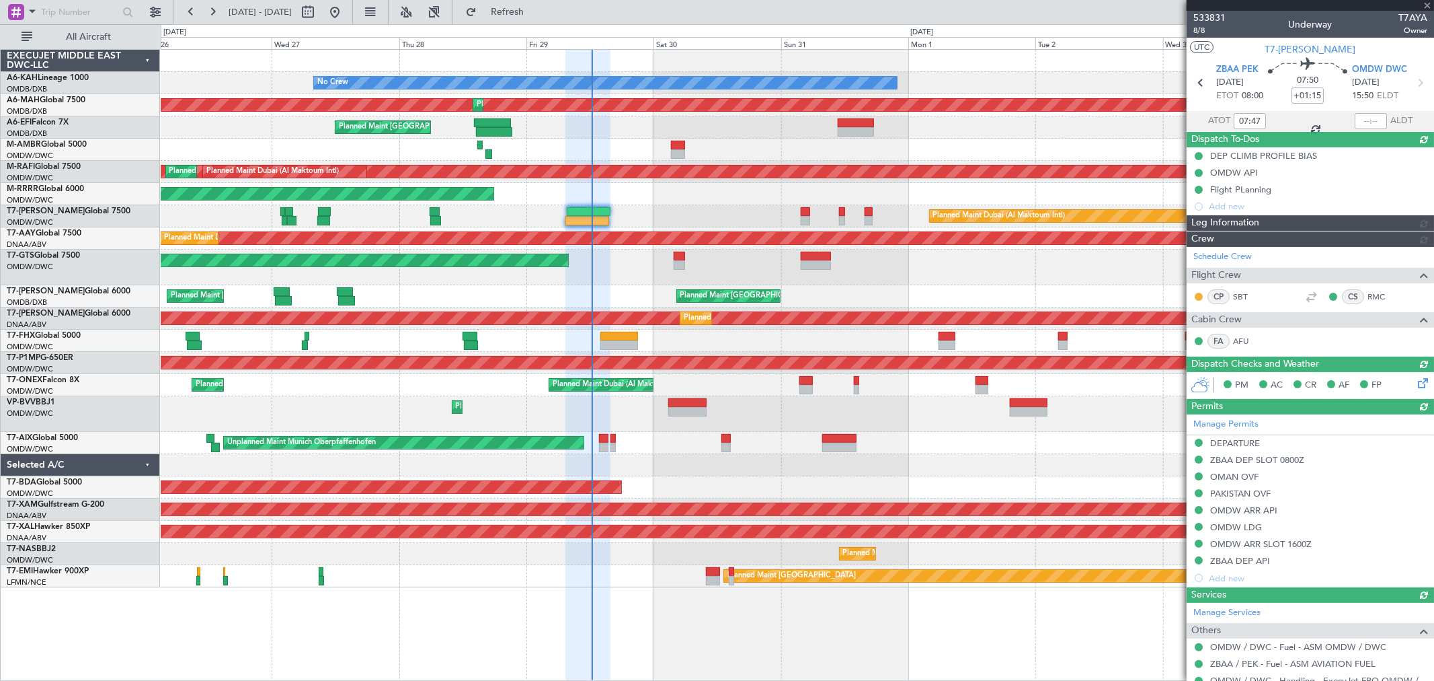
type input "[PERSON_NAME] ([PERSON_NAME])"
type input "7123"
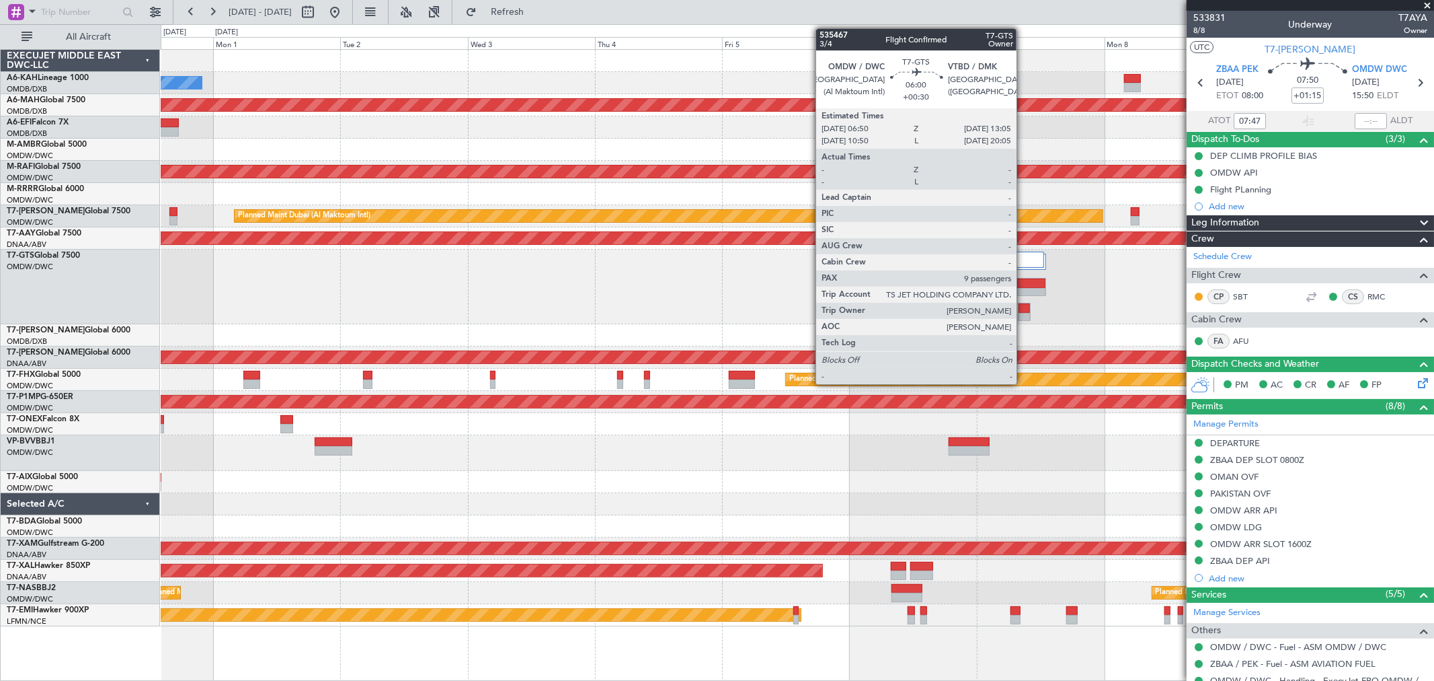
click at [1024, 293] on div at bounding box center [1029, 292] width 32 height 9
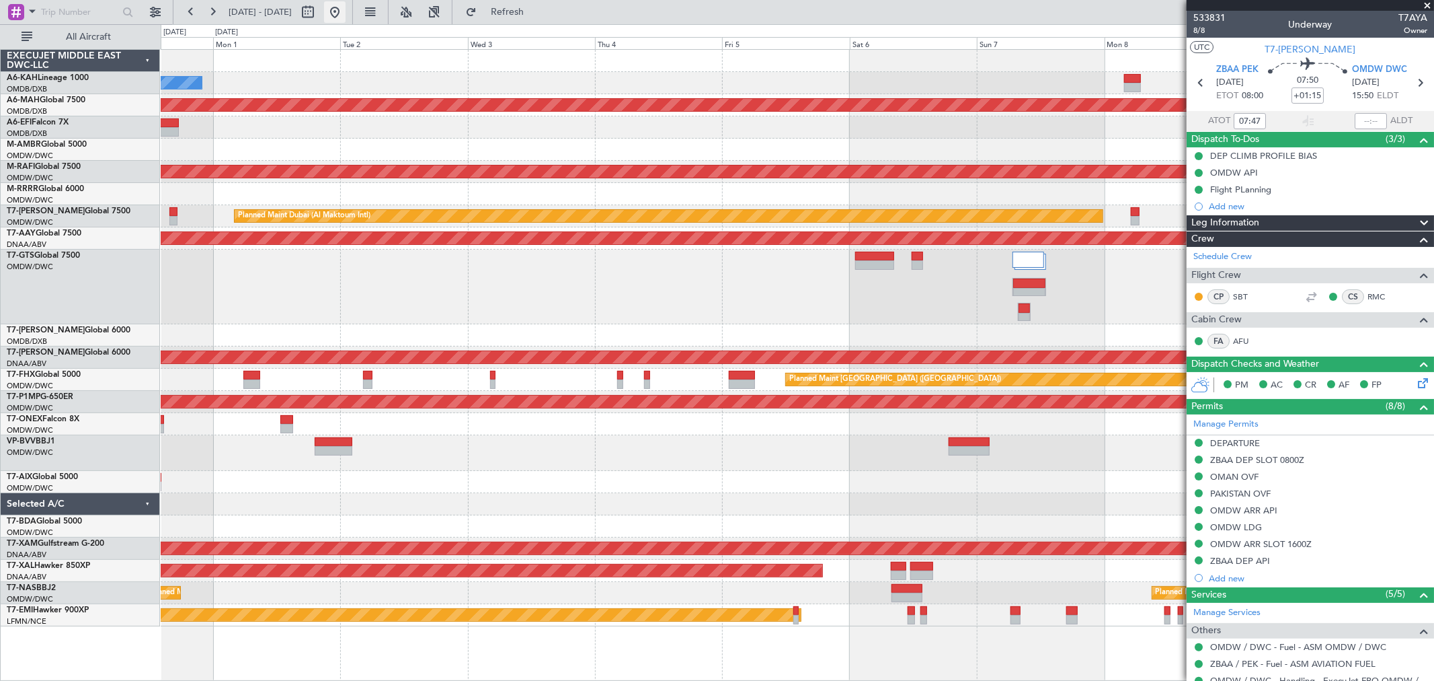
click at [346, 13] on button at bounding box center [335, 12] width 22 height 22
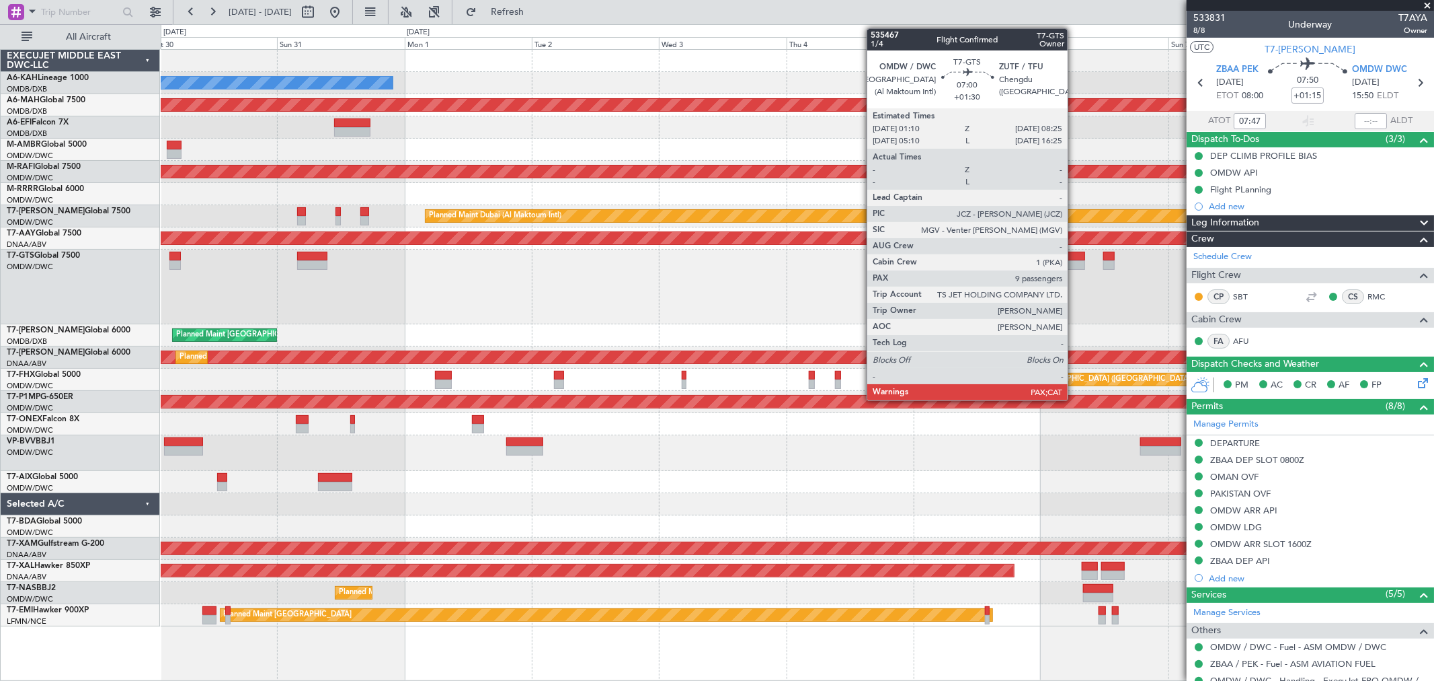
click at [1075, 258] on div at bounding box center [1066, 256] width 39 height 9
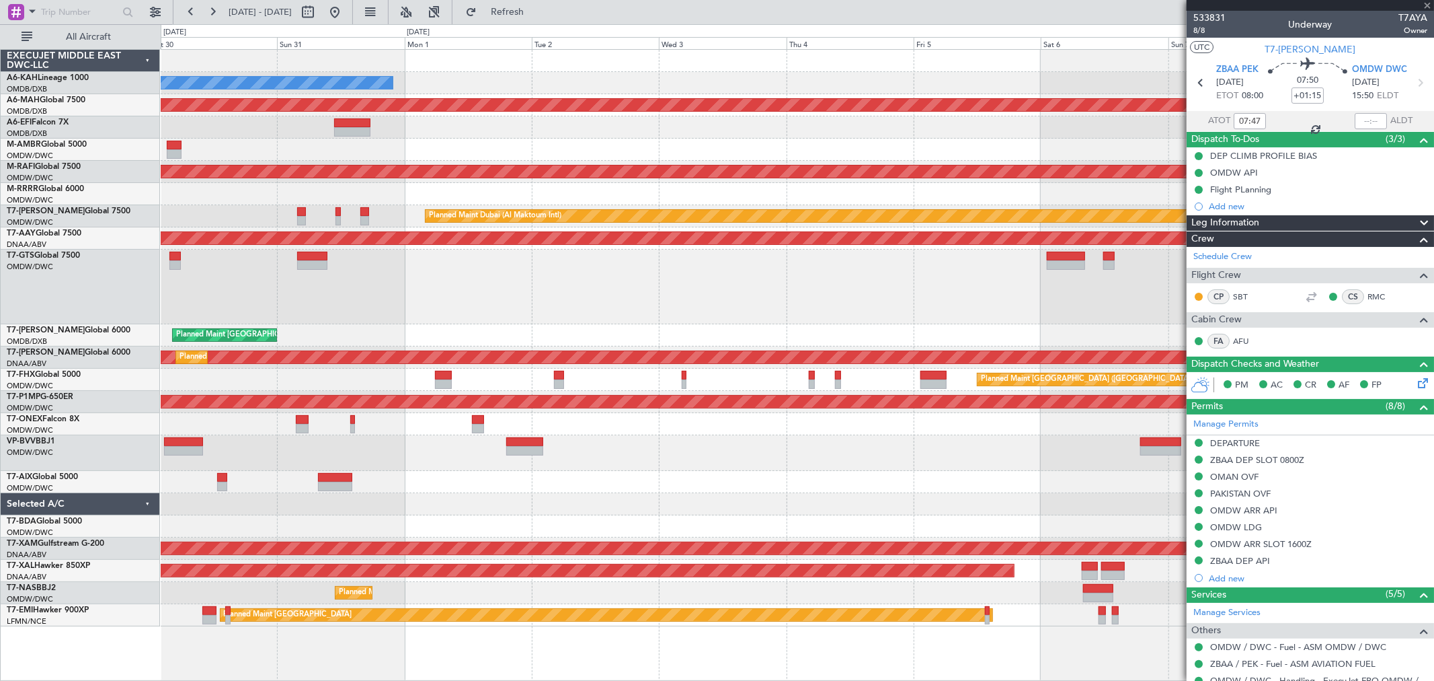
type input "+01:30"
type input "9"
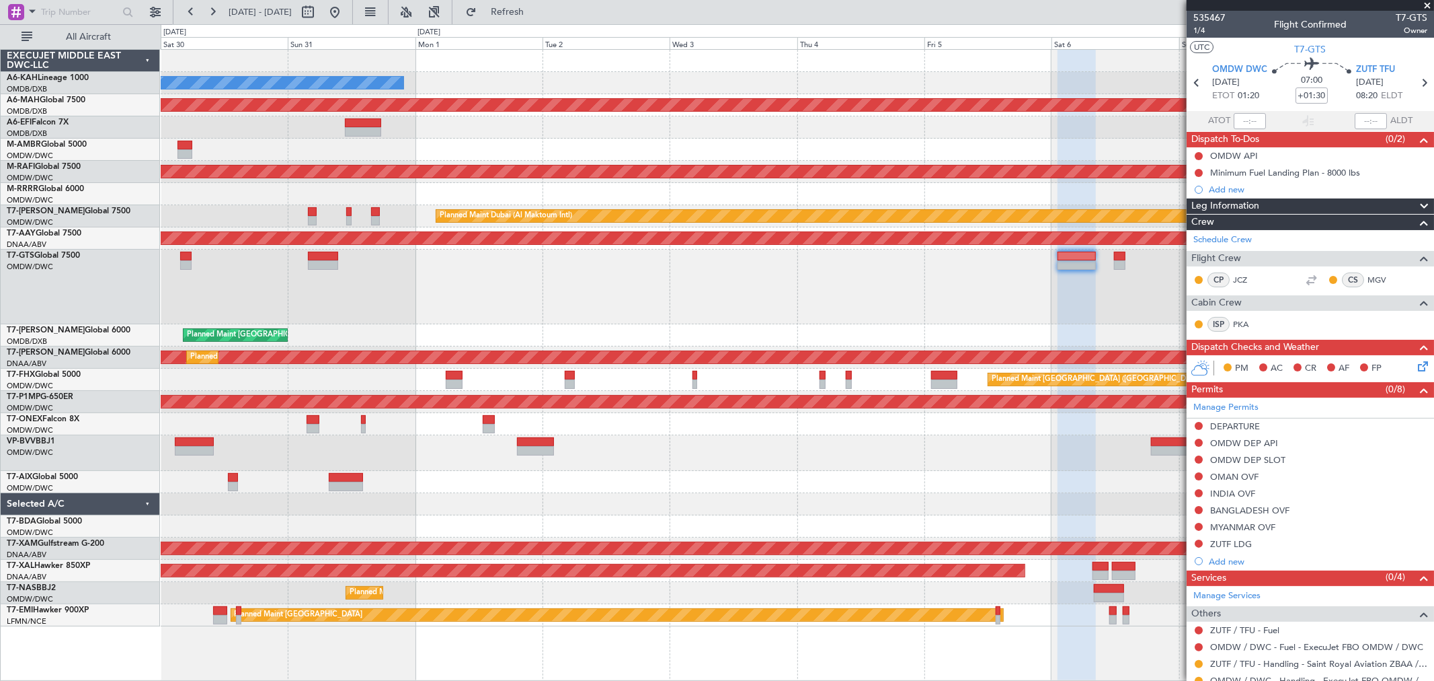
click at [906, 301] on div "Unplanned Maint [GEOGRAPHIC_DATA] (Seletar)" at bounding box center [797, 286] width 1273 height 75
click at [346, 10] on button at bounding box center [335, 12] width 22 height 22
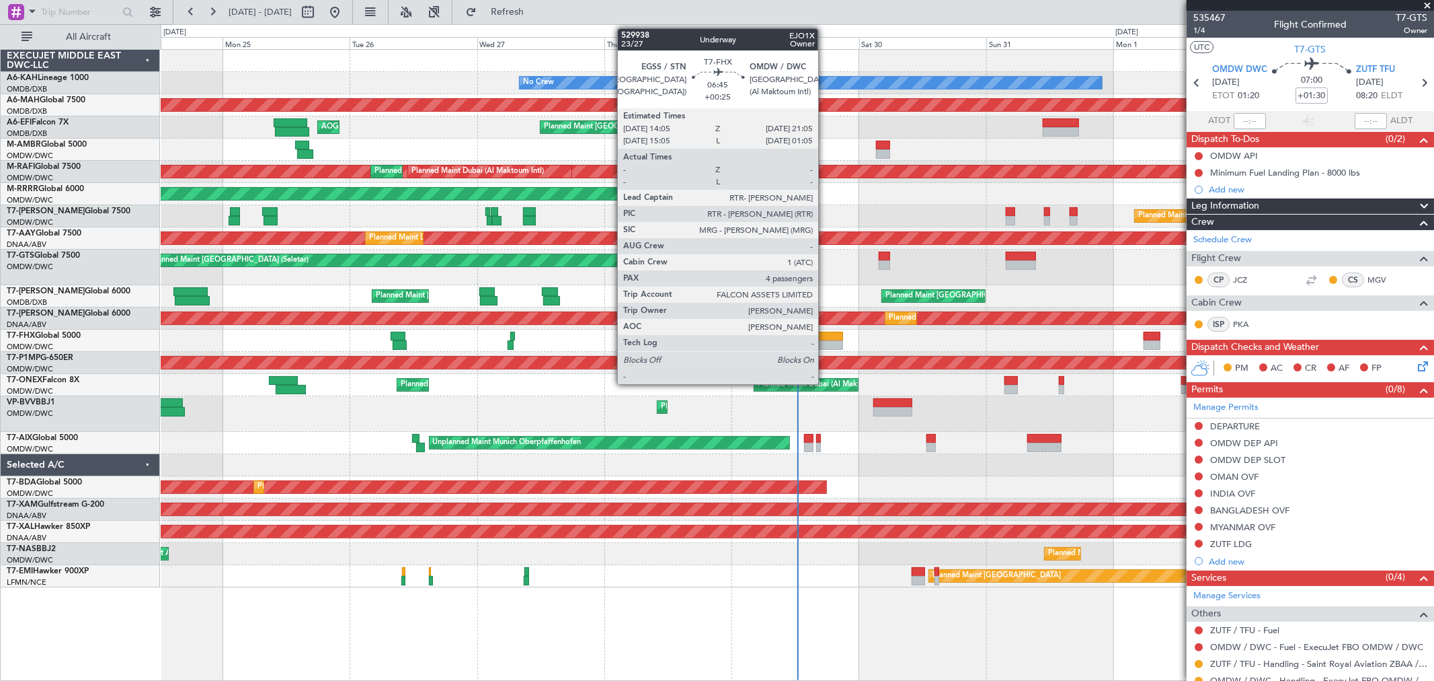
click at [825, 342] on div at bounding box center [825, 344] width 38 height 9
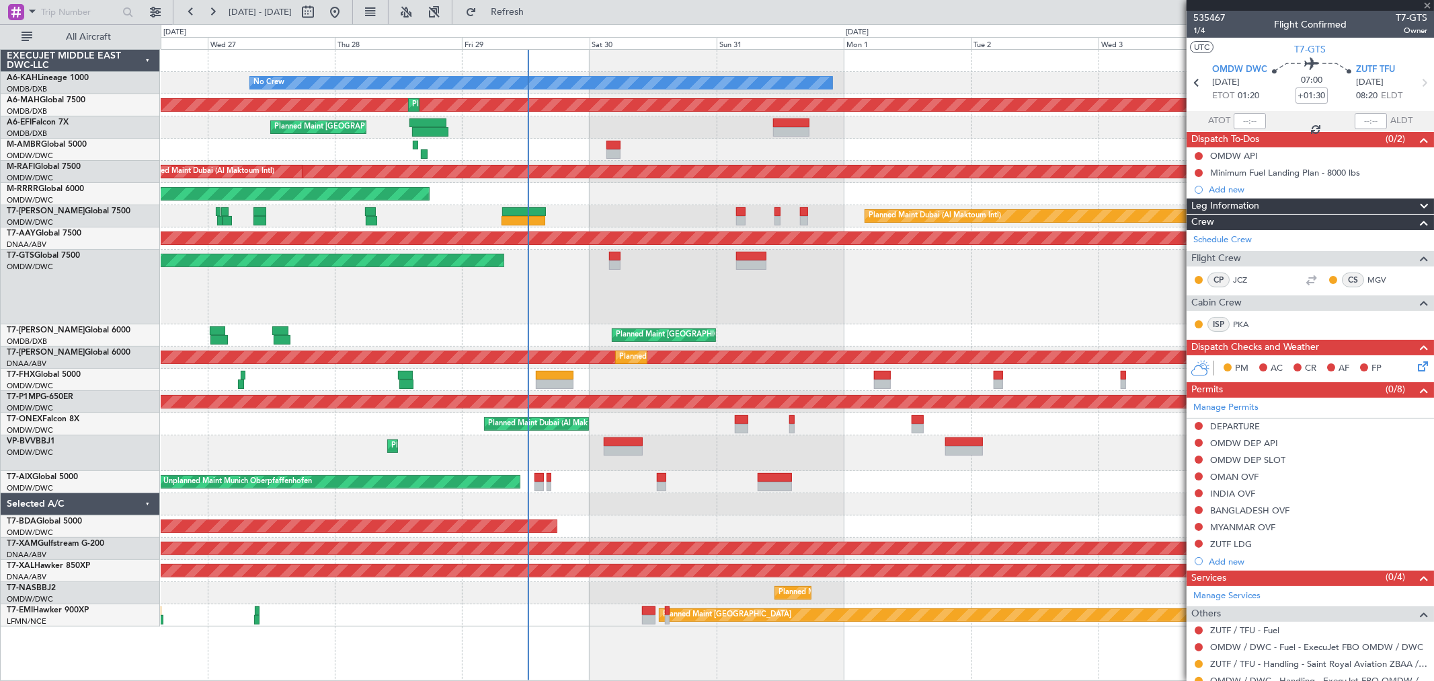
type input "+00:25"
type input "4"
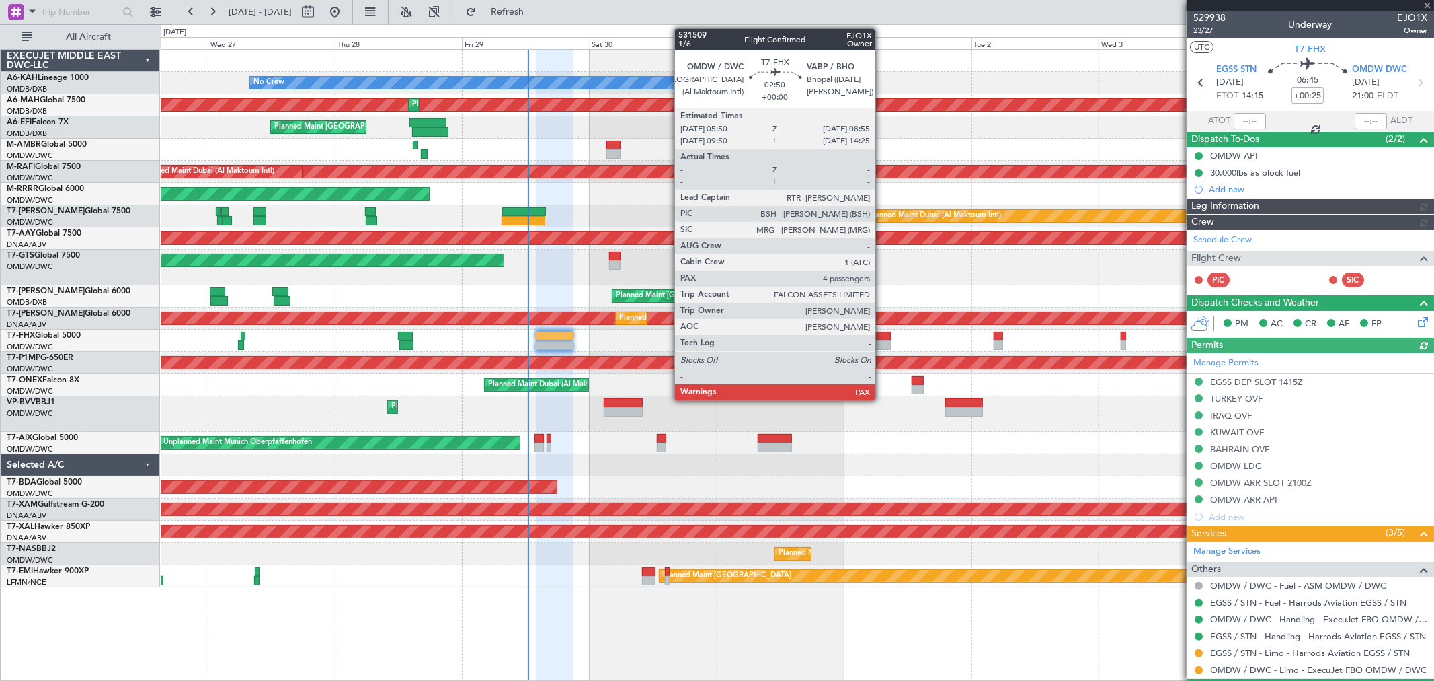
type input "[PERSON_NAME] (ANI)"
type input "7127"
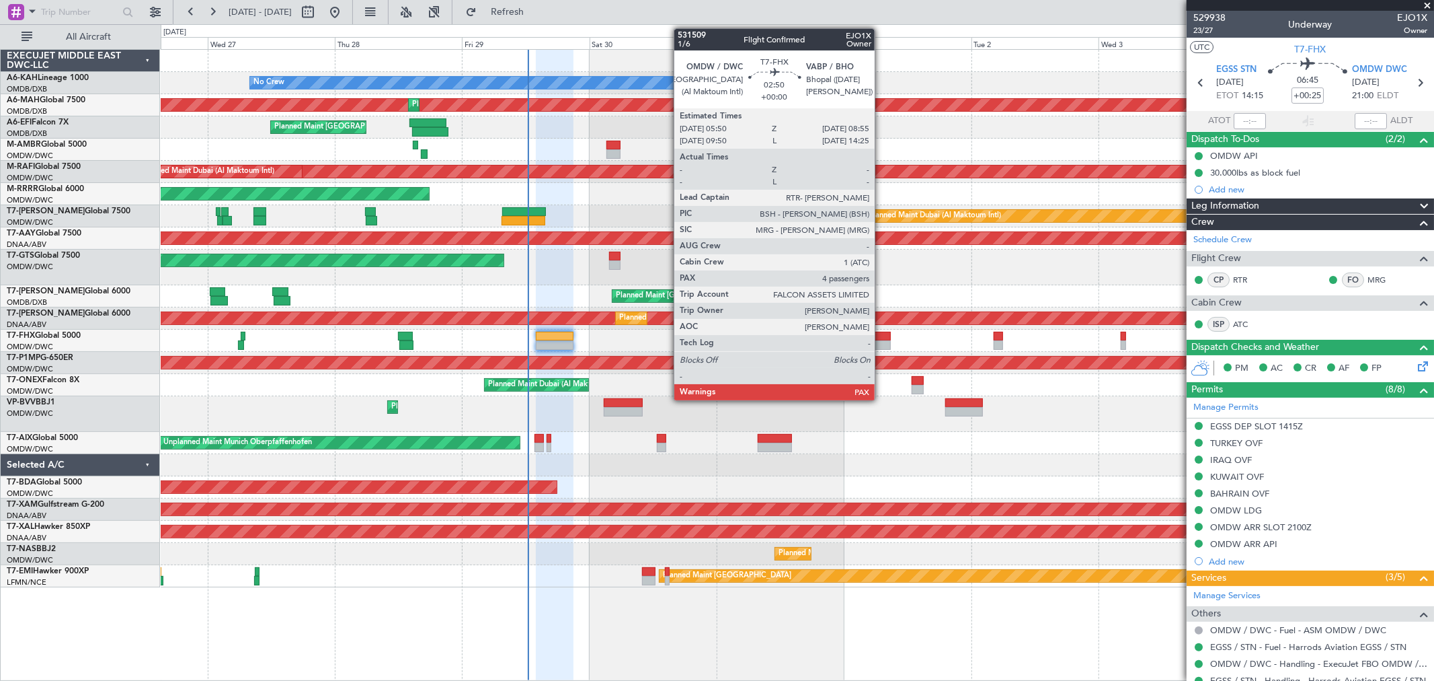
click at [882, 342] on div at bounding box center [882, 344] width 17 height 9
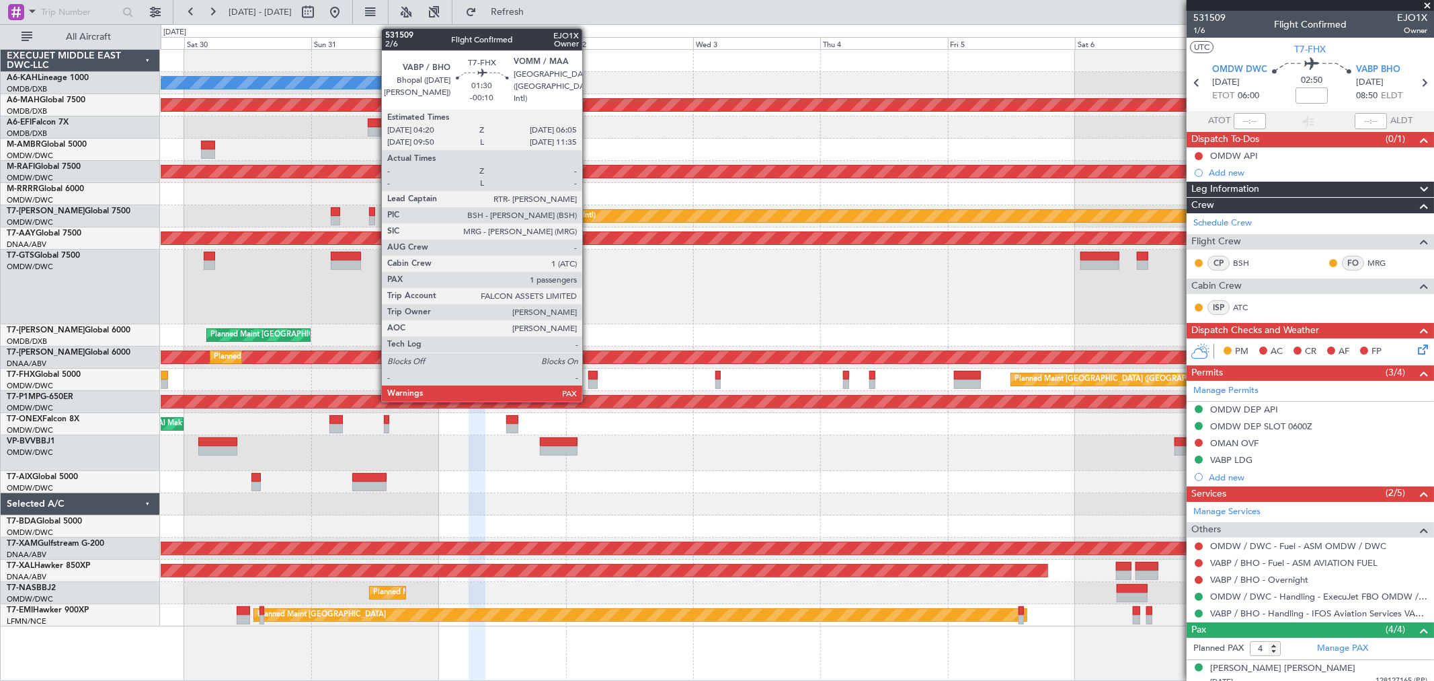
click at [589, 379] on div at bounding box center [592, 383] width 9 height 9
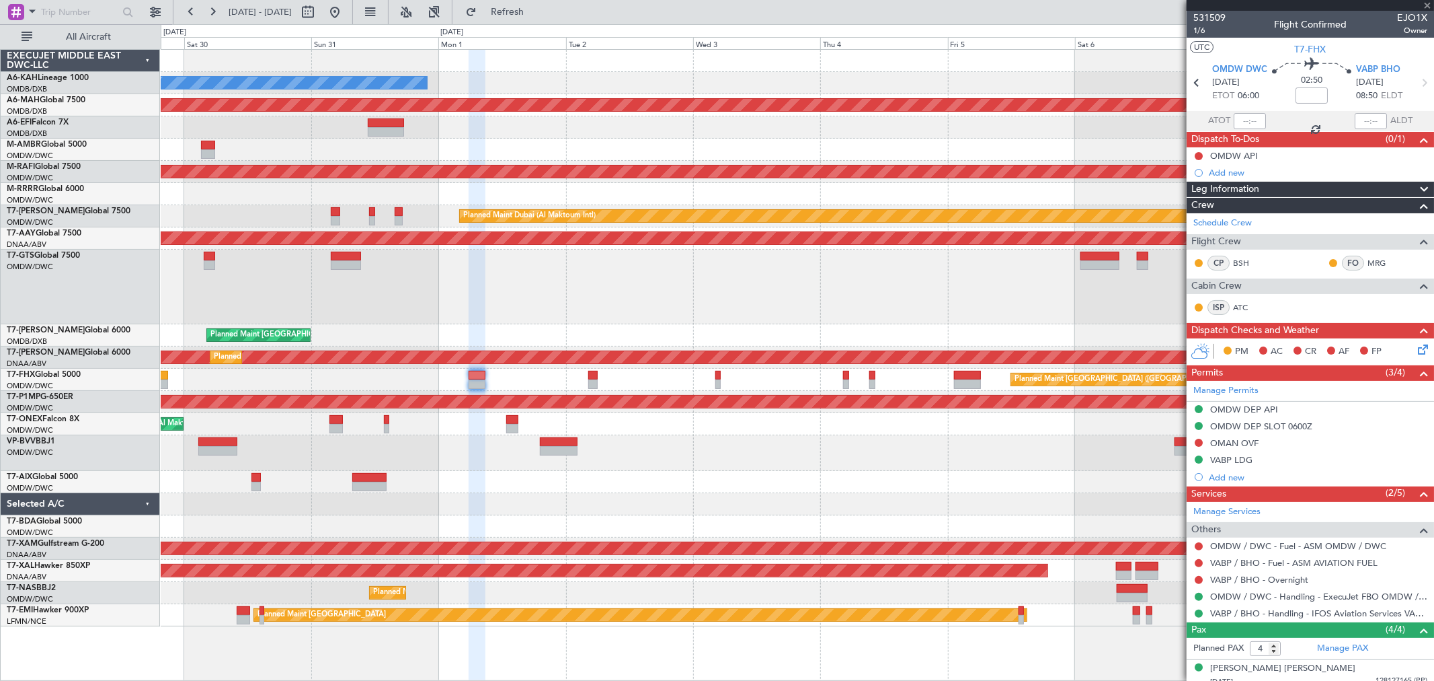
type input "-00:10"
type input "1"
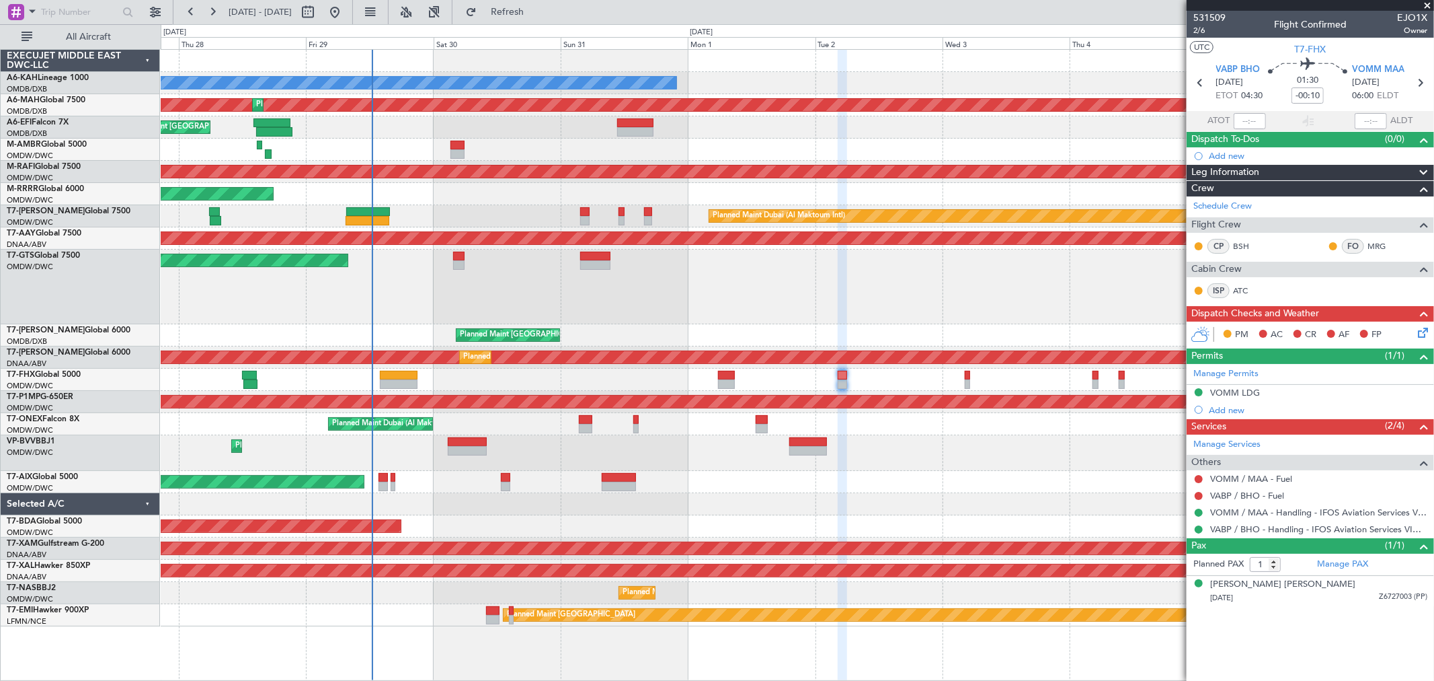
click at [567, 521] on div "No Crew Planned Maint [GEOGRAPHIC_DATA] ([GEOGRAPHIC_DATA]) Planned Maint [GEOG…" at bounding box center [797, 338] width 1273 height 576
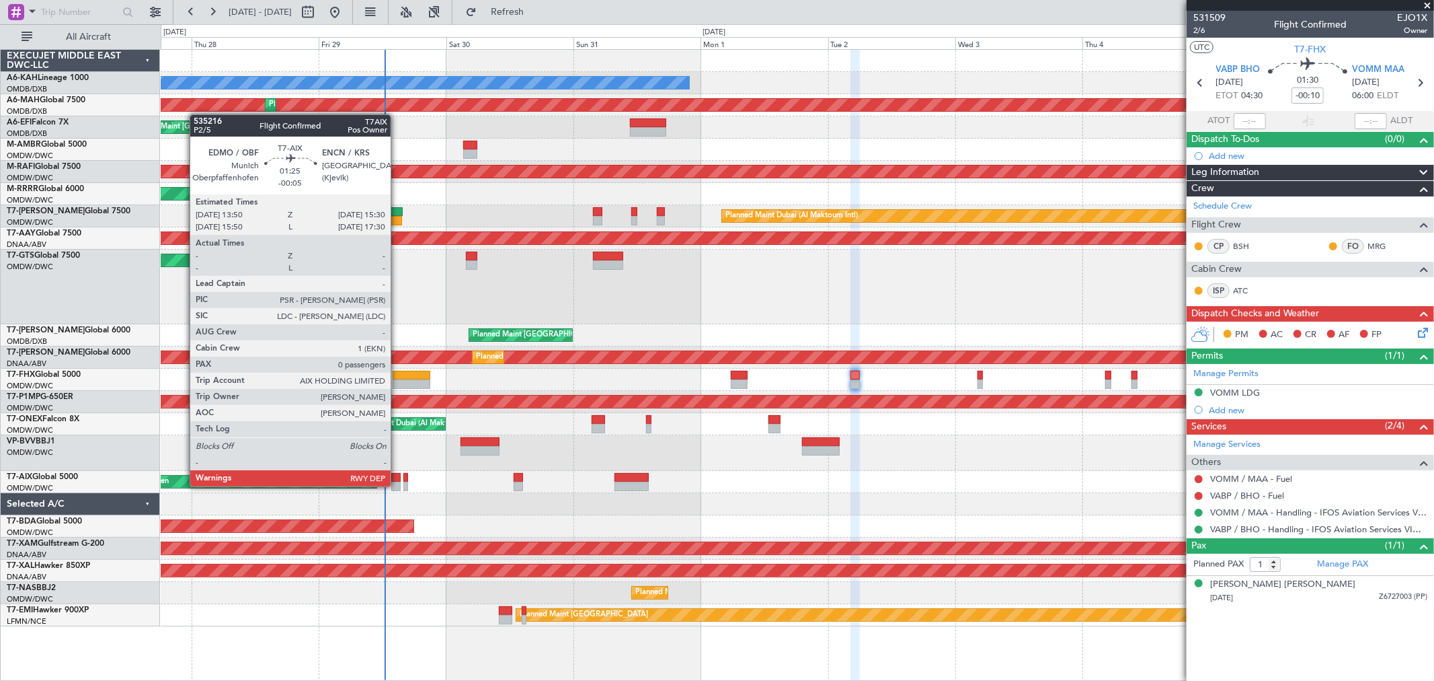
click at [397, 485] on div at bounding box center [395, 486] width 9 height 9
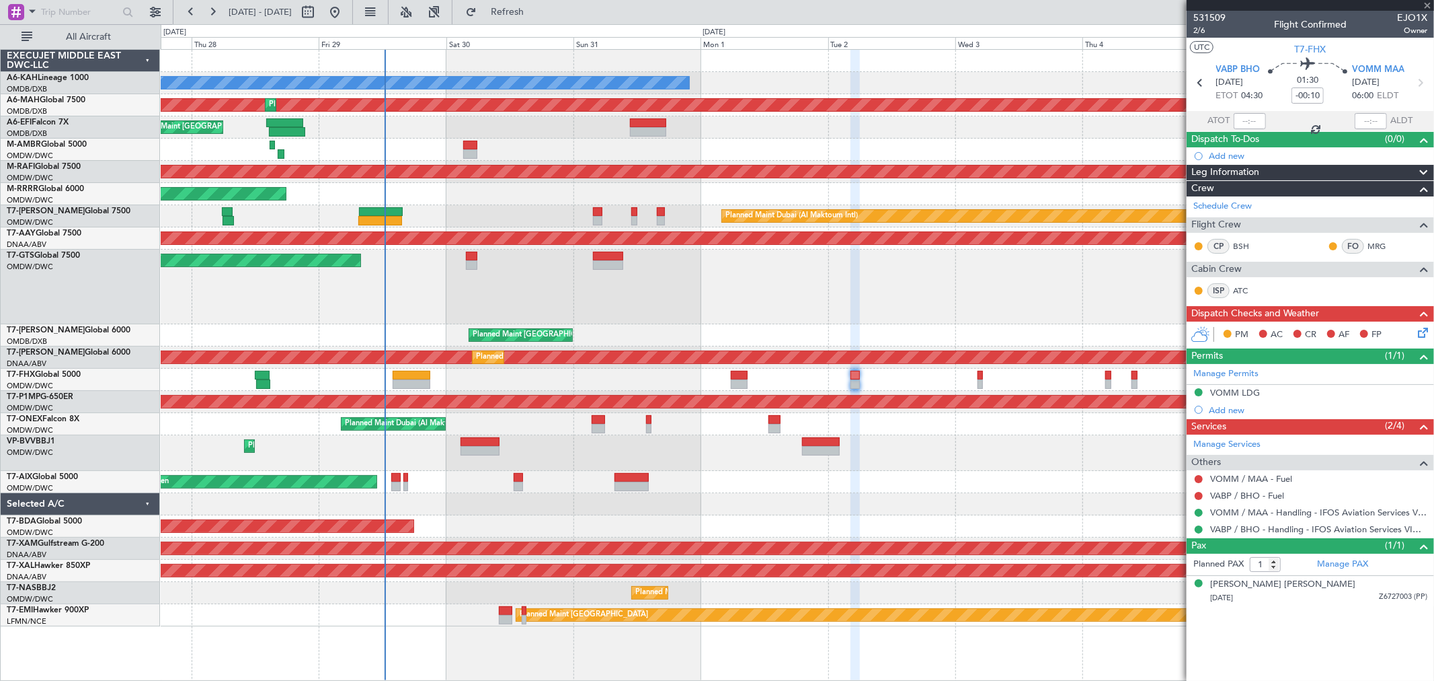
type input "-00:05"
type input "0"
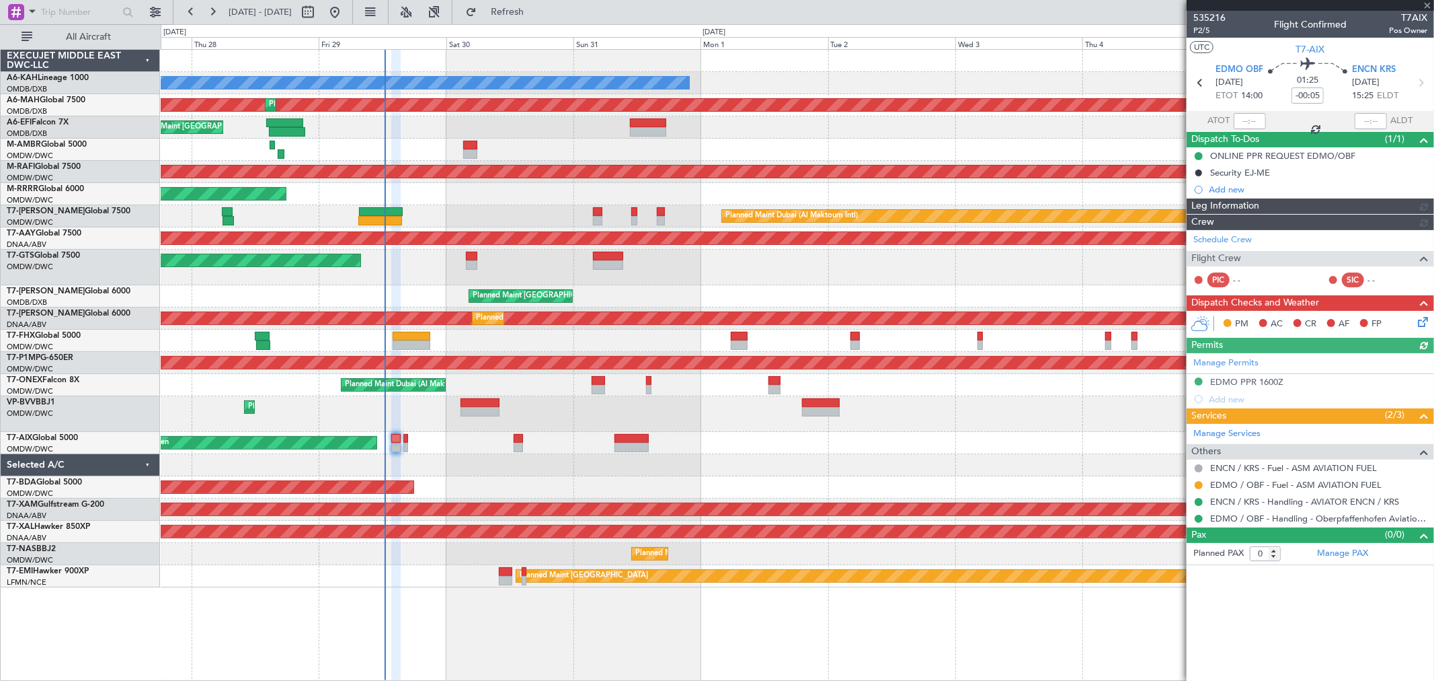
type input "[PERSON_NAME] (ANI)"
type input "7136"
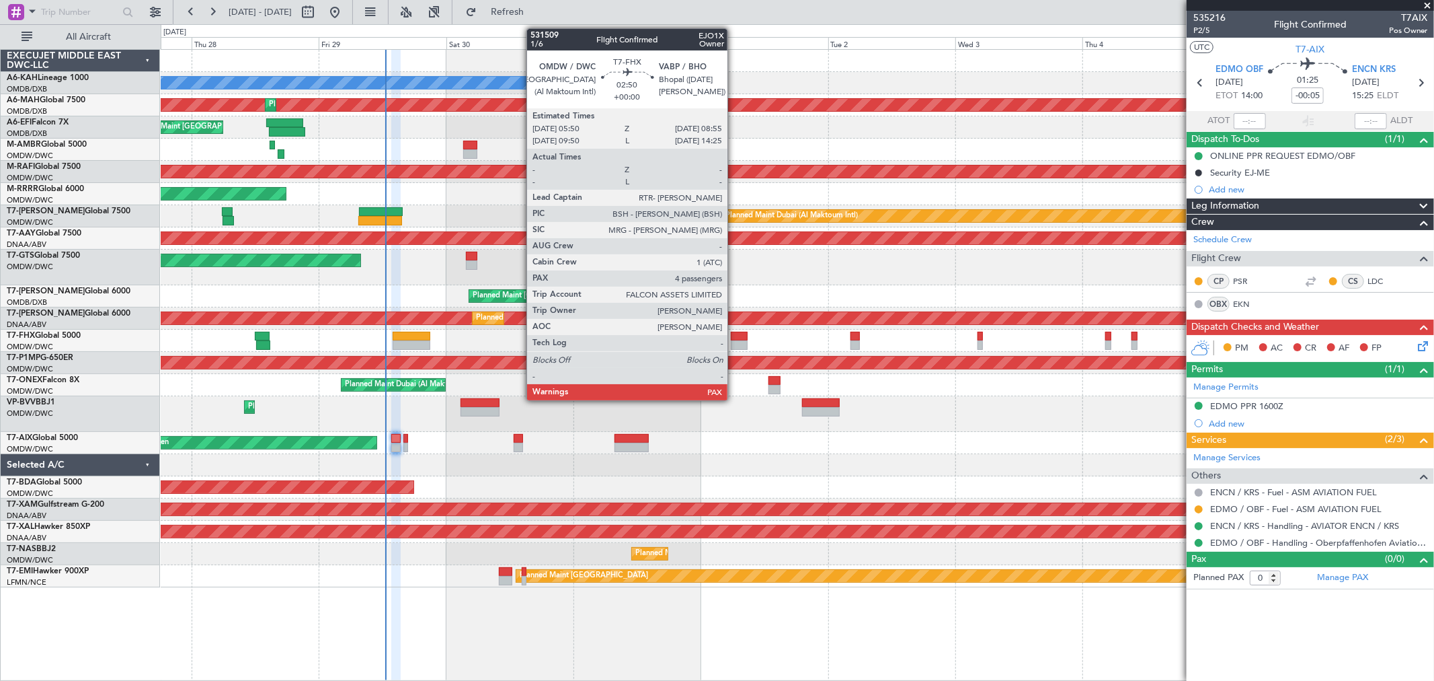
click at [734, 338] on div at bounding box center [739, 336] width 17 height 9
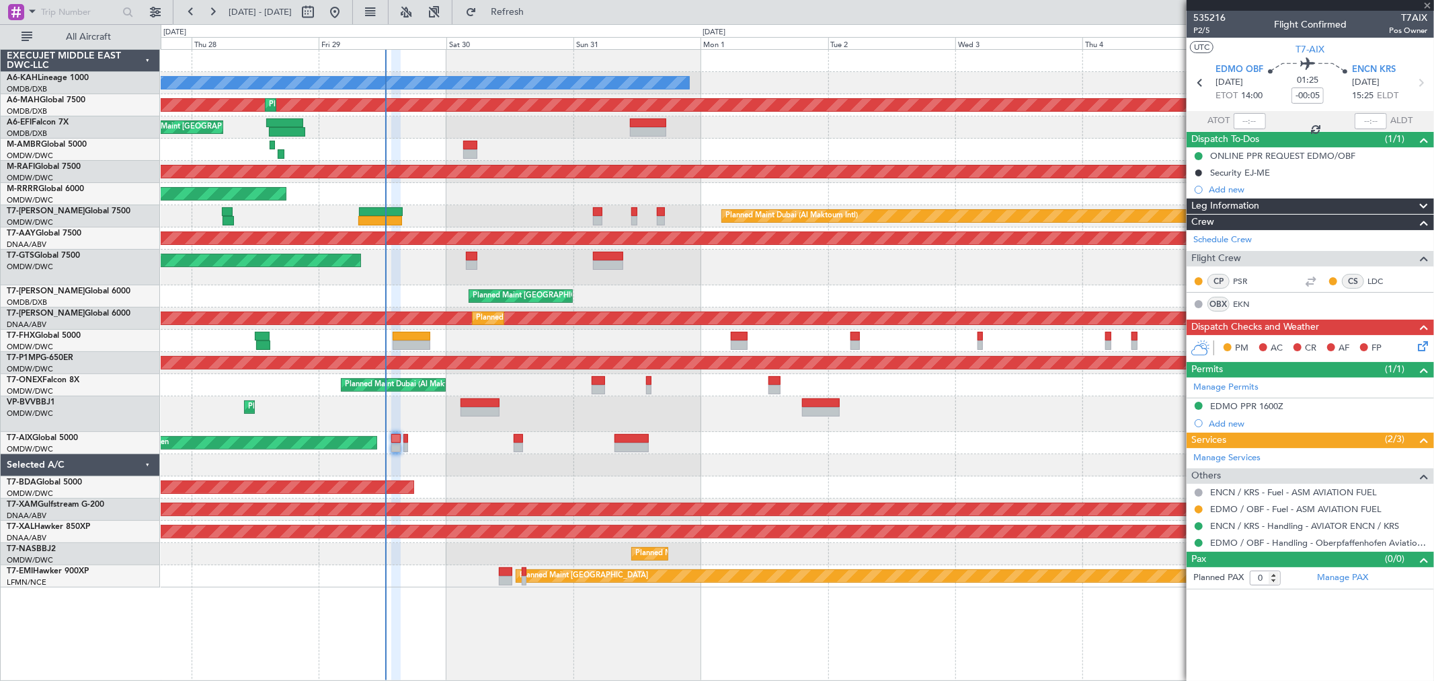
type input "4"
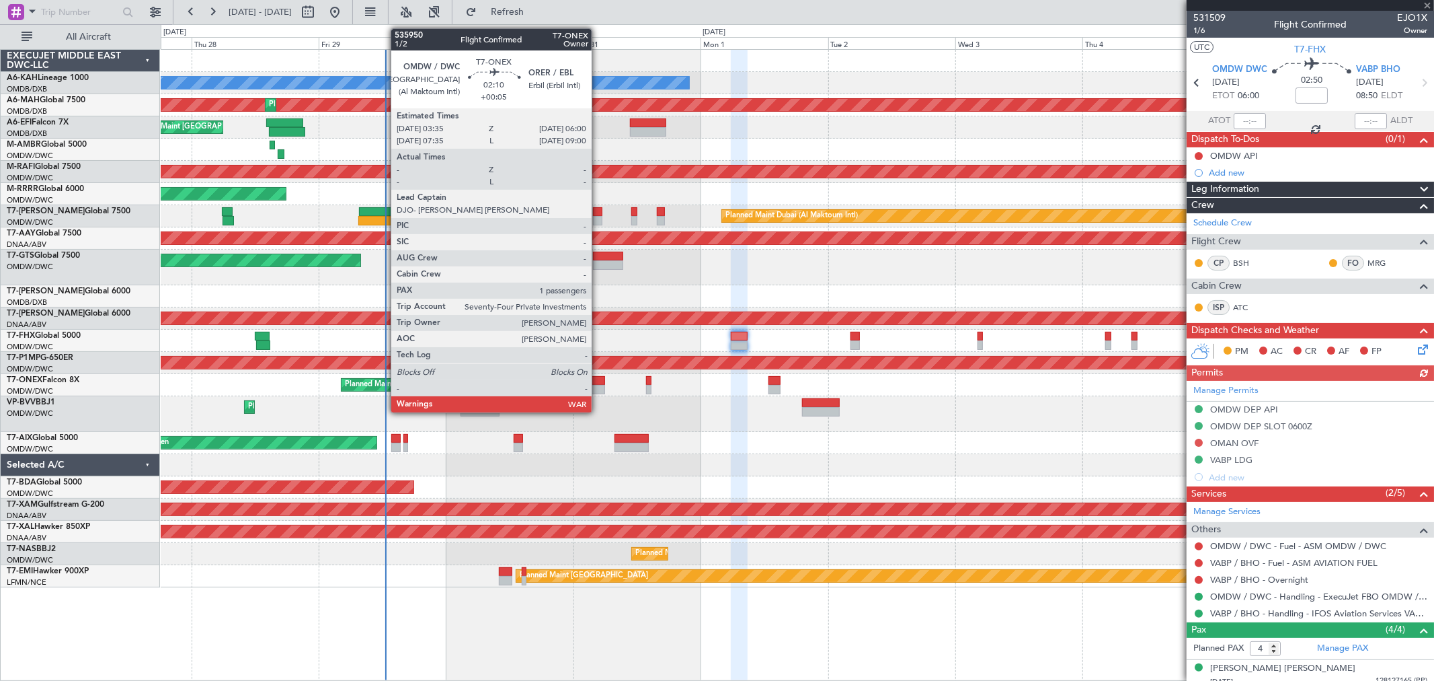
click at [599, 387] on div at bounding box center [598, 389] width 13 height 9
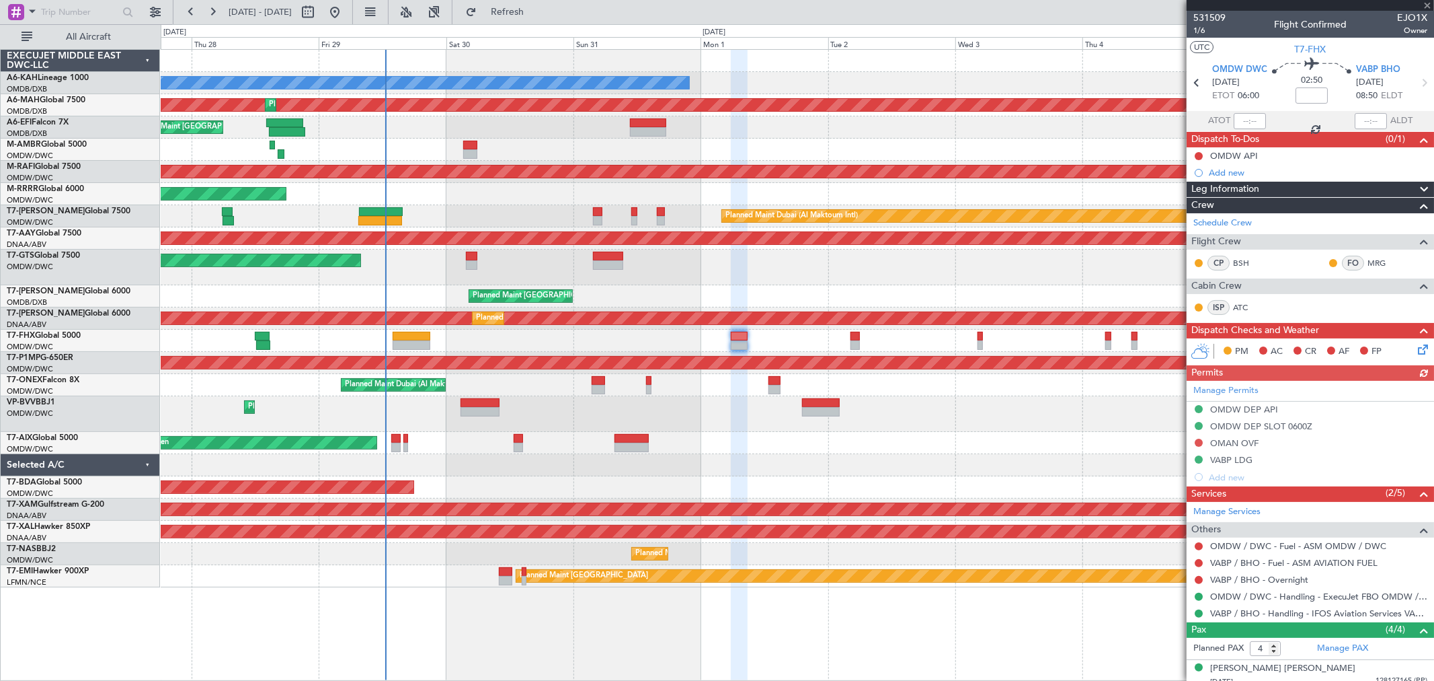
type input "+00:05"
type input "1"
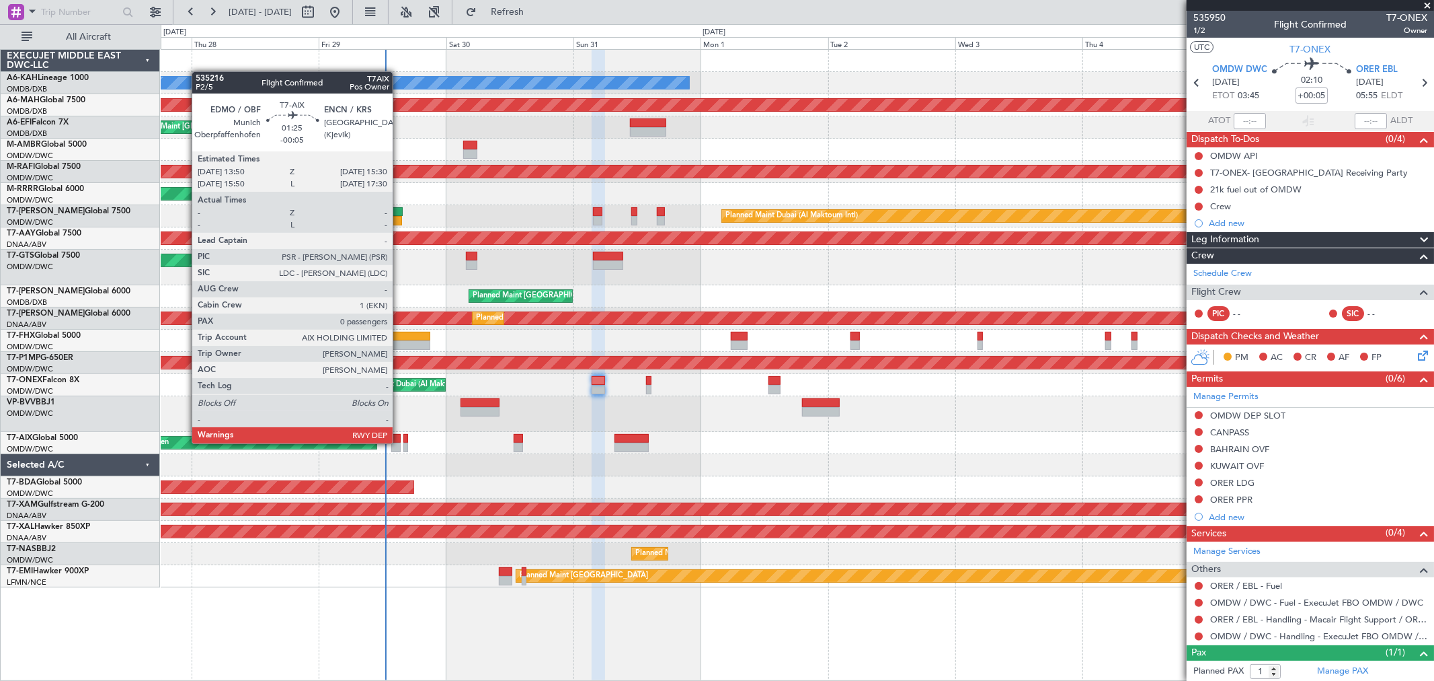
click at [399, 441] on div at bounding box center [395, 438] width 9 height 9
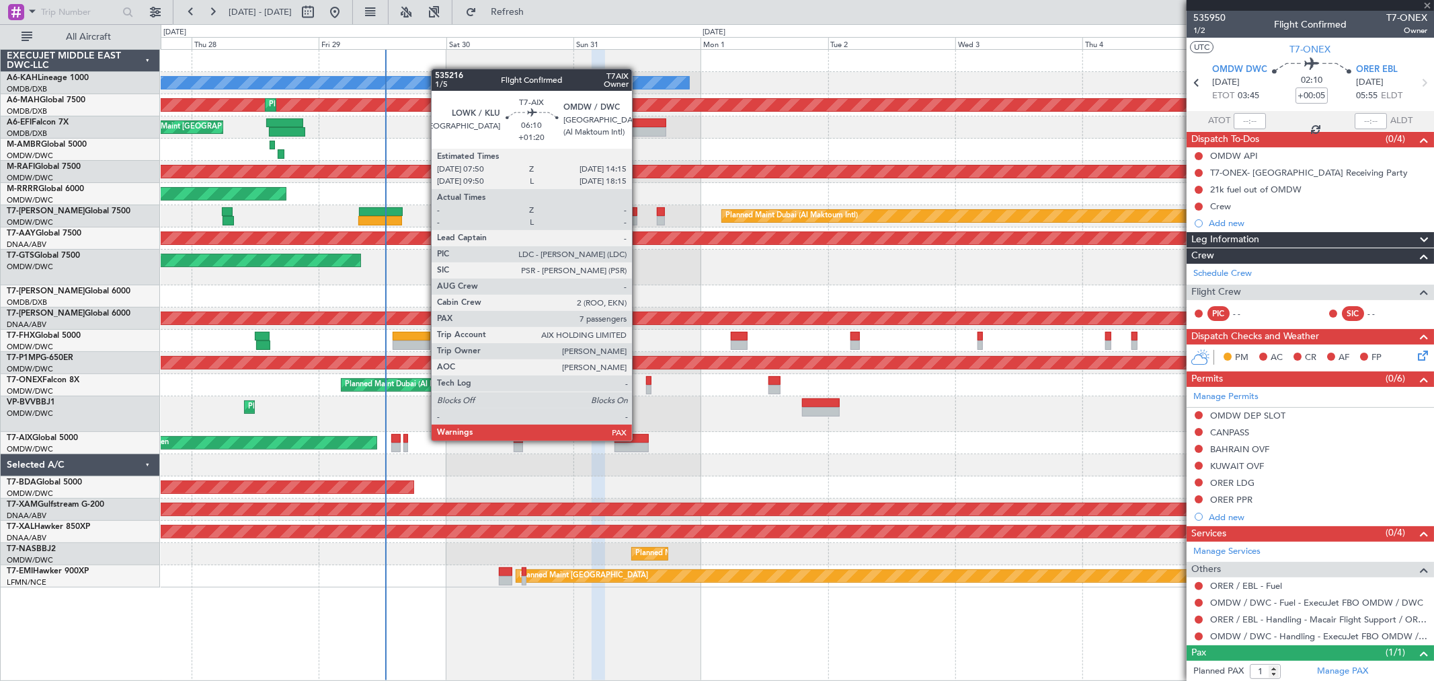
click at [639, 439] on div at bounding box center [632, 438] width 34 height 9
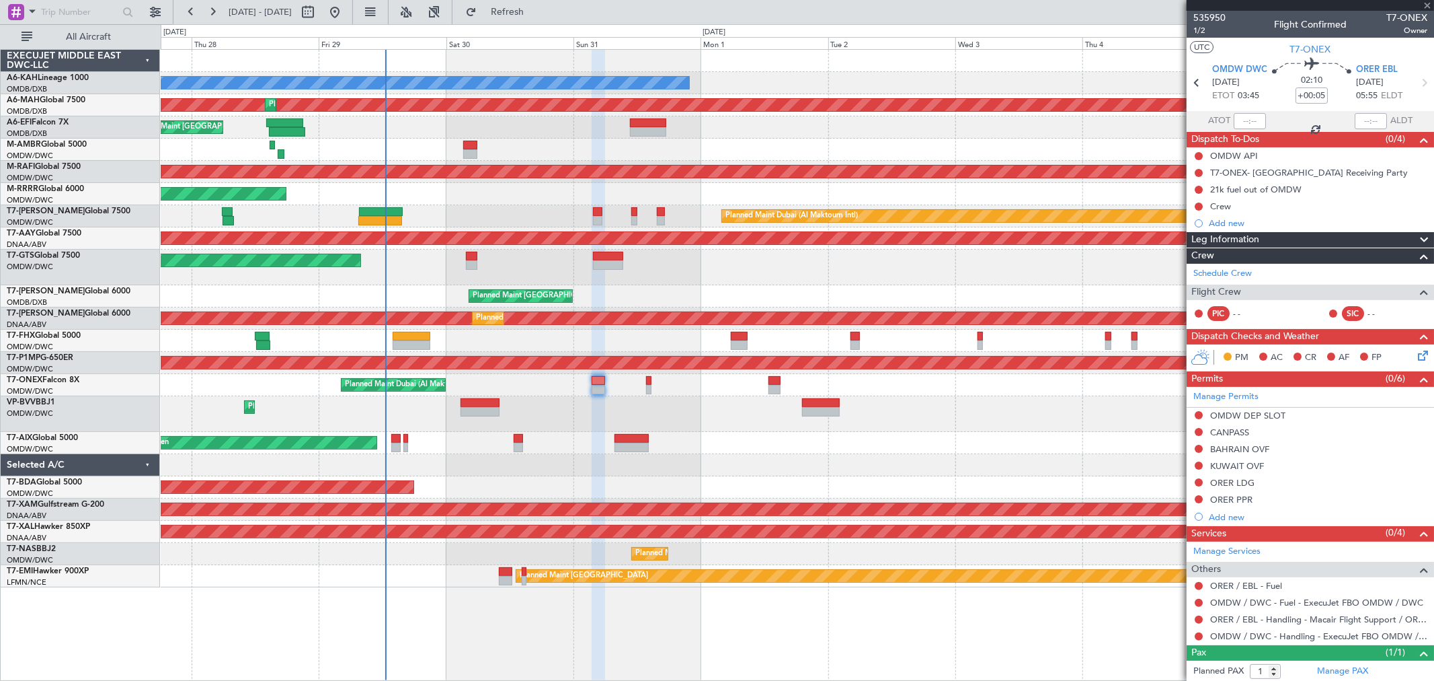
type input "+01:20"
type input "10"
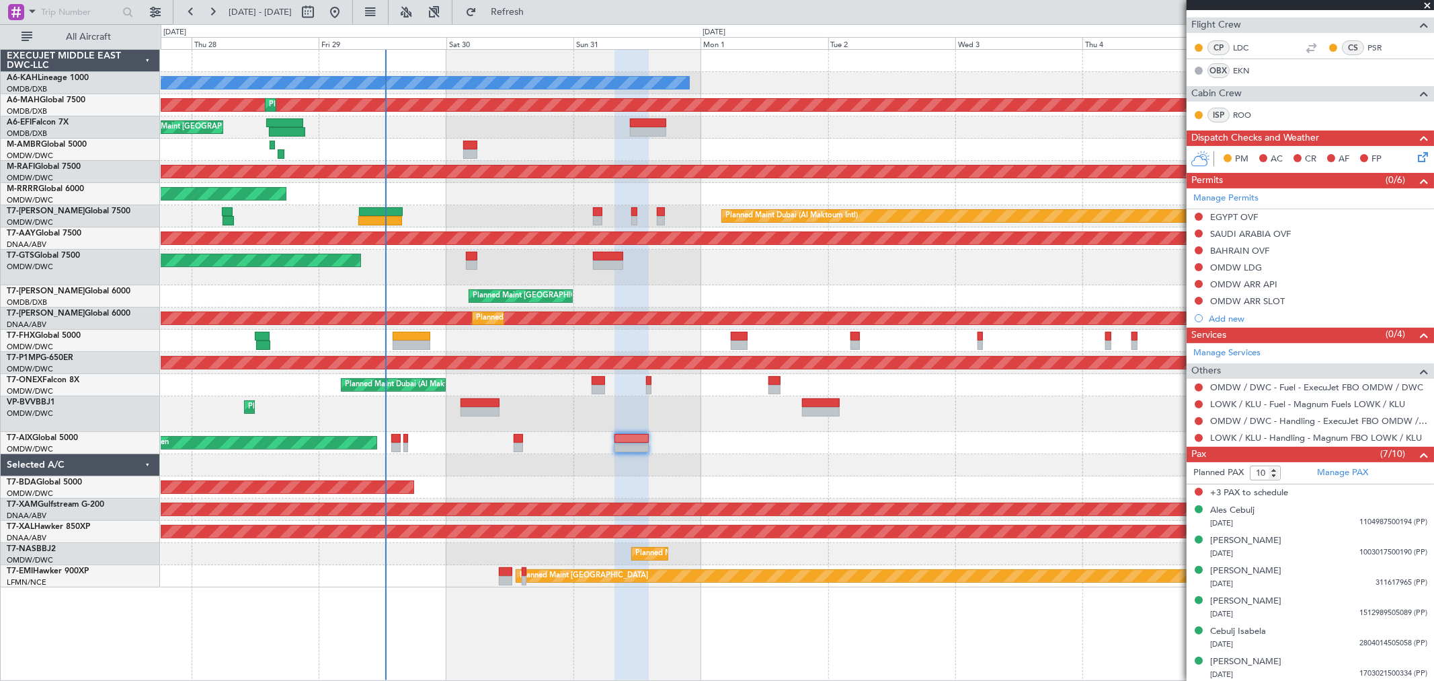
scroll to position [249, 0]
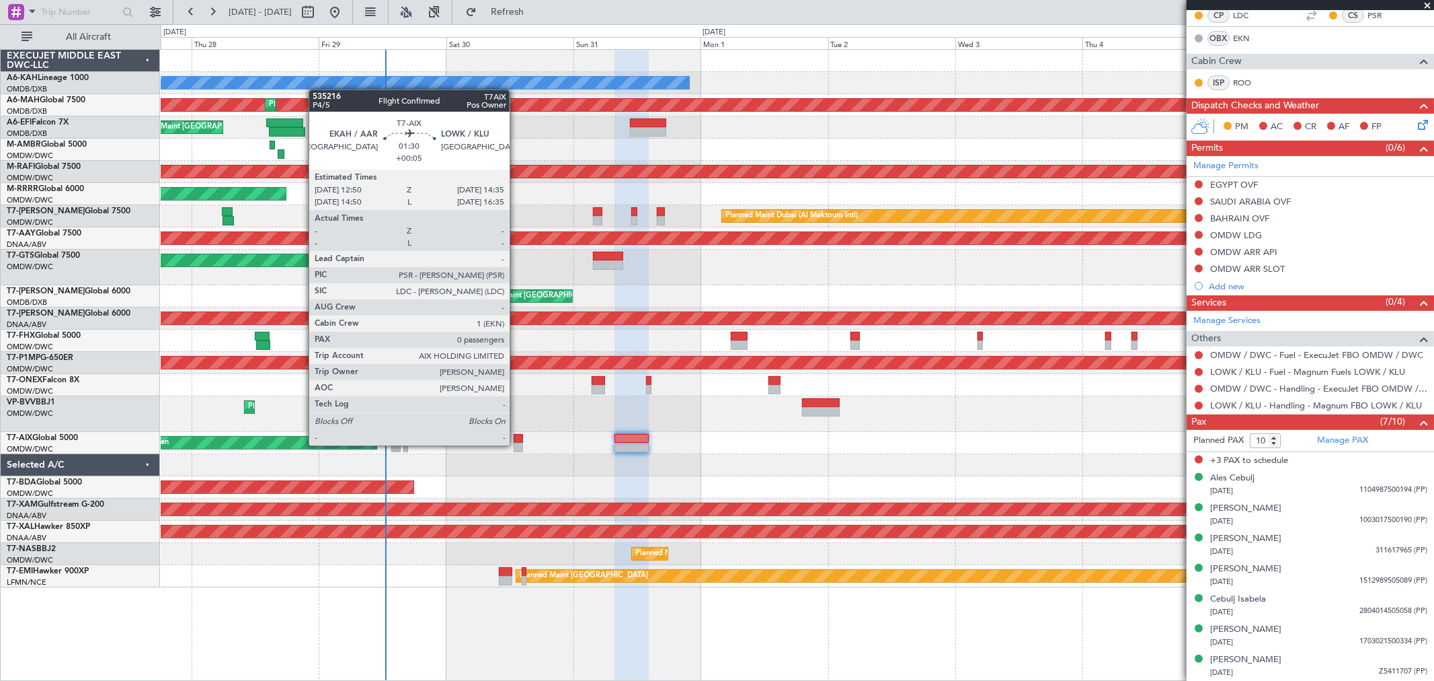
click at [516, 442] on div at bounding box center [518, 446] width 9 height 9
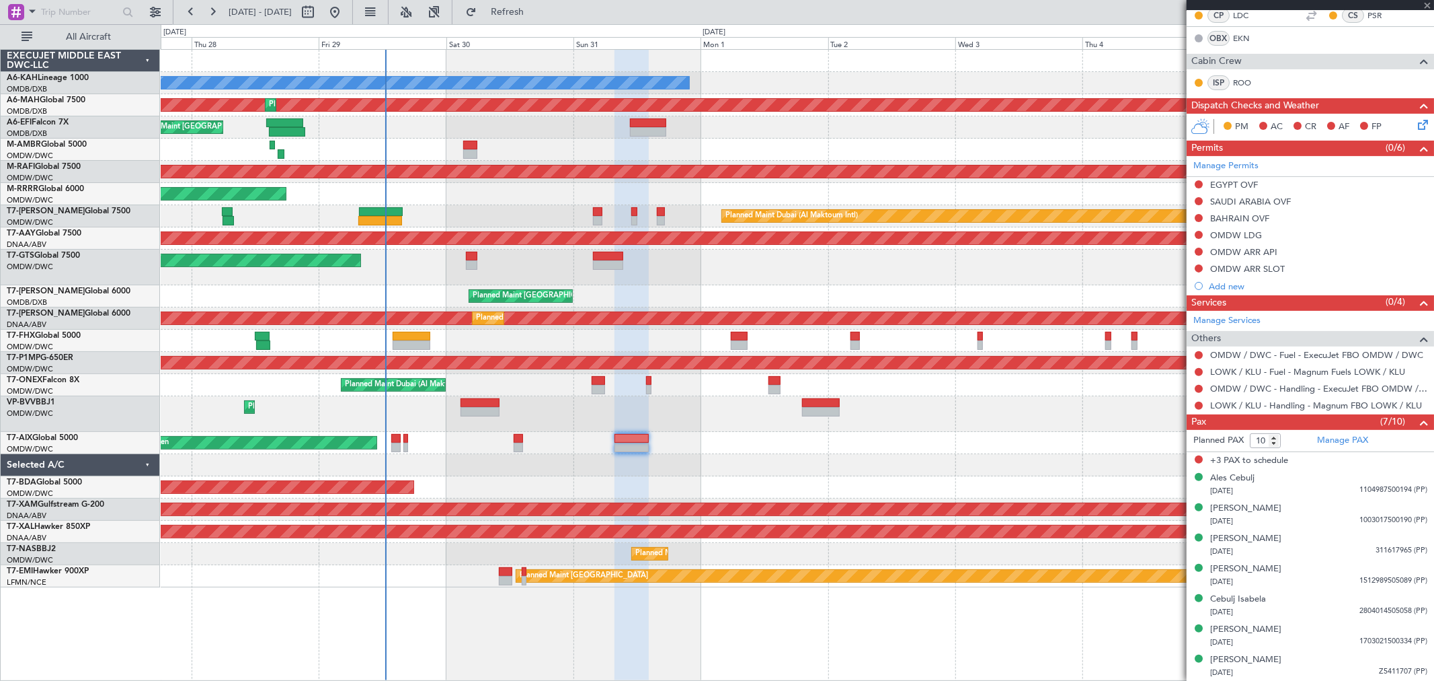
type input "+00:05"
type input "0"
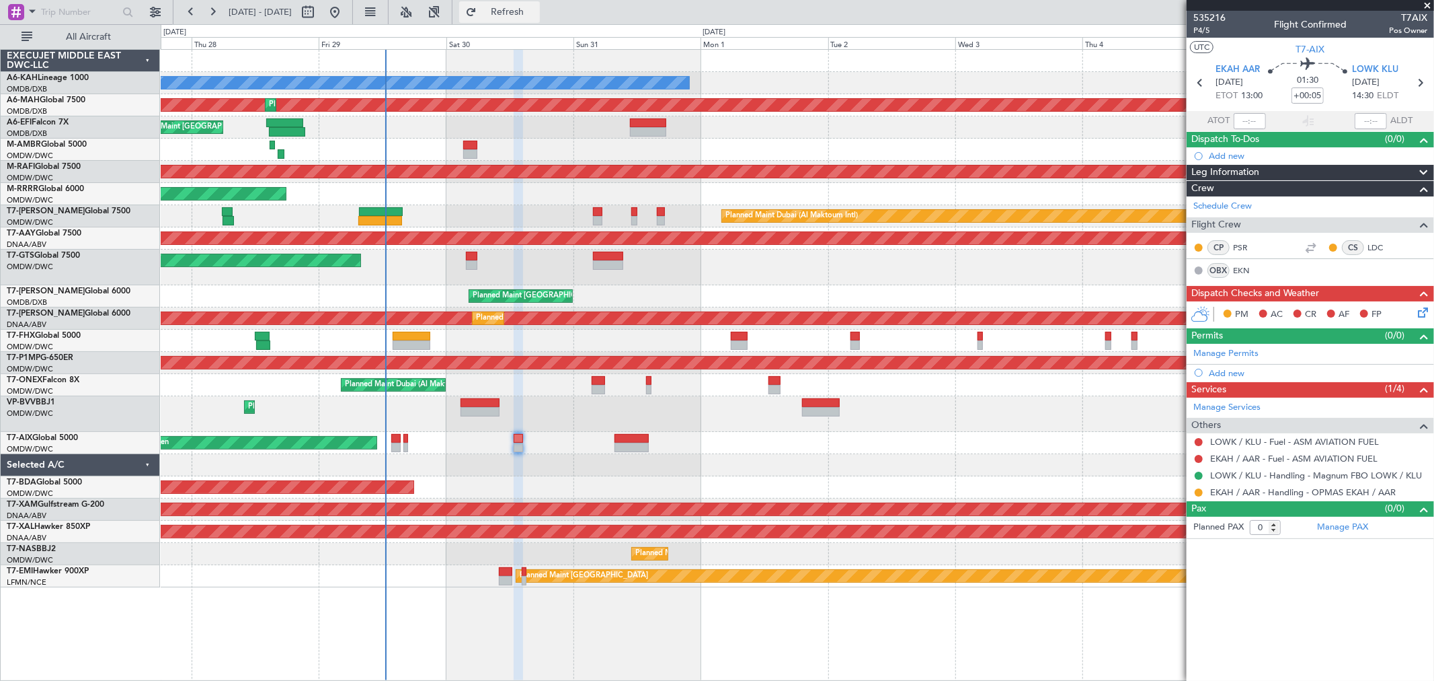
click at [540, 4] on button "Refresh" at bounding box center [499, 12] width 81 height 22
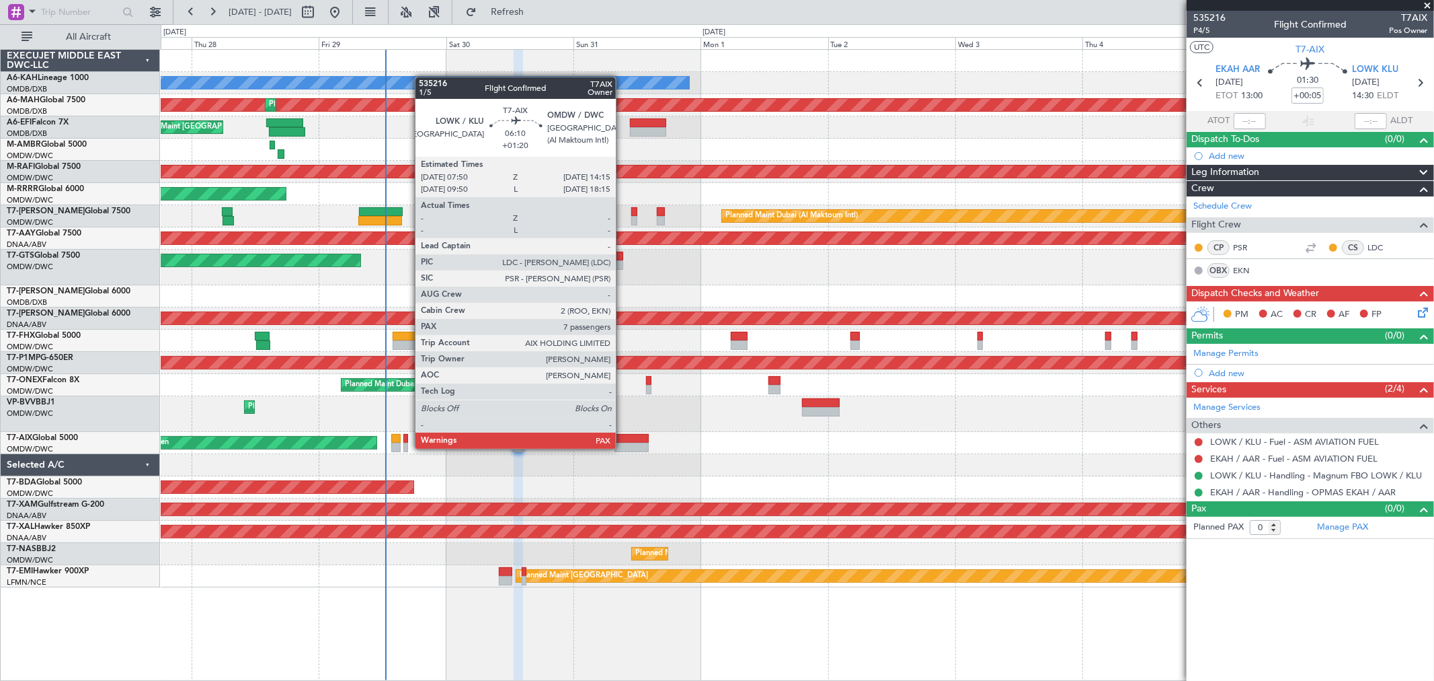
click at [623, 447] on div at bounding box center [632, 446] width 34 height 9
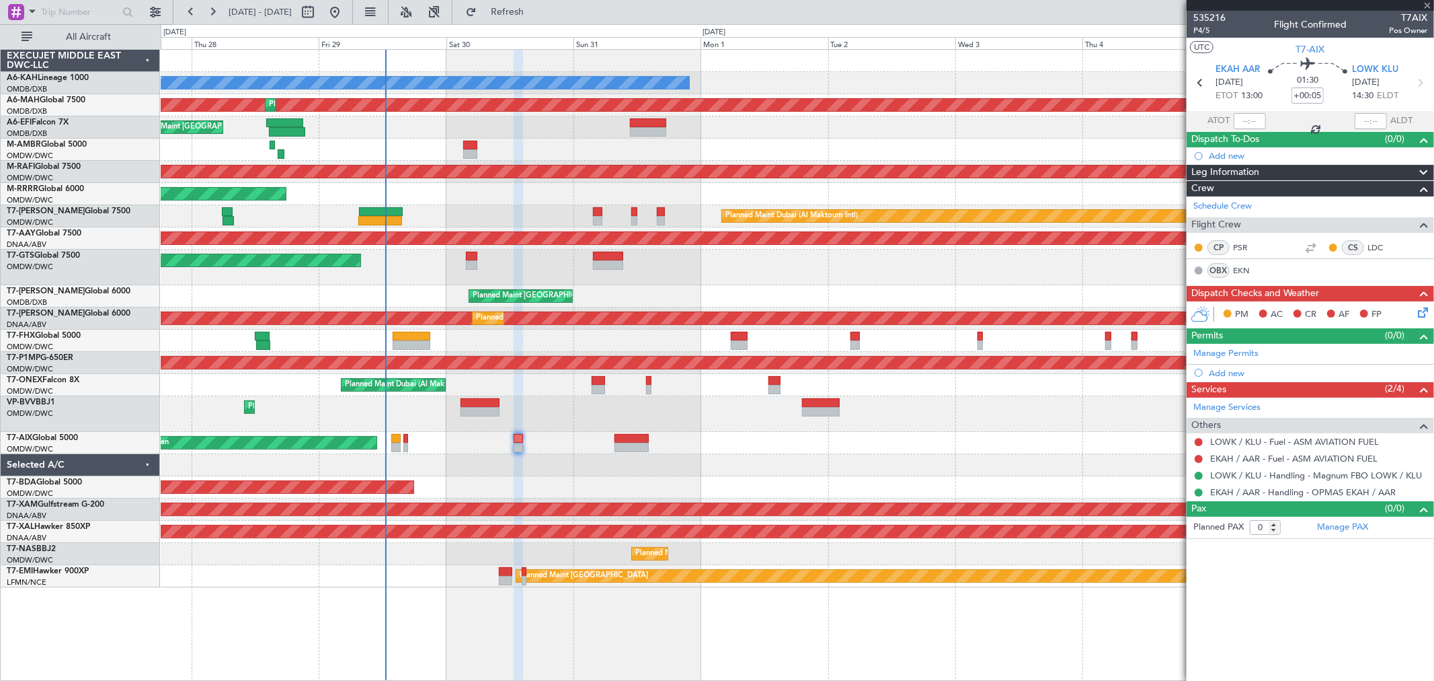
type input "+01:20"
type input "10"
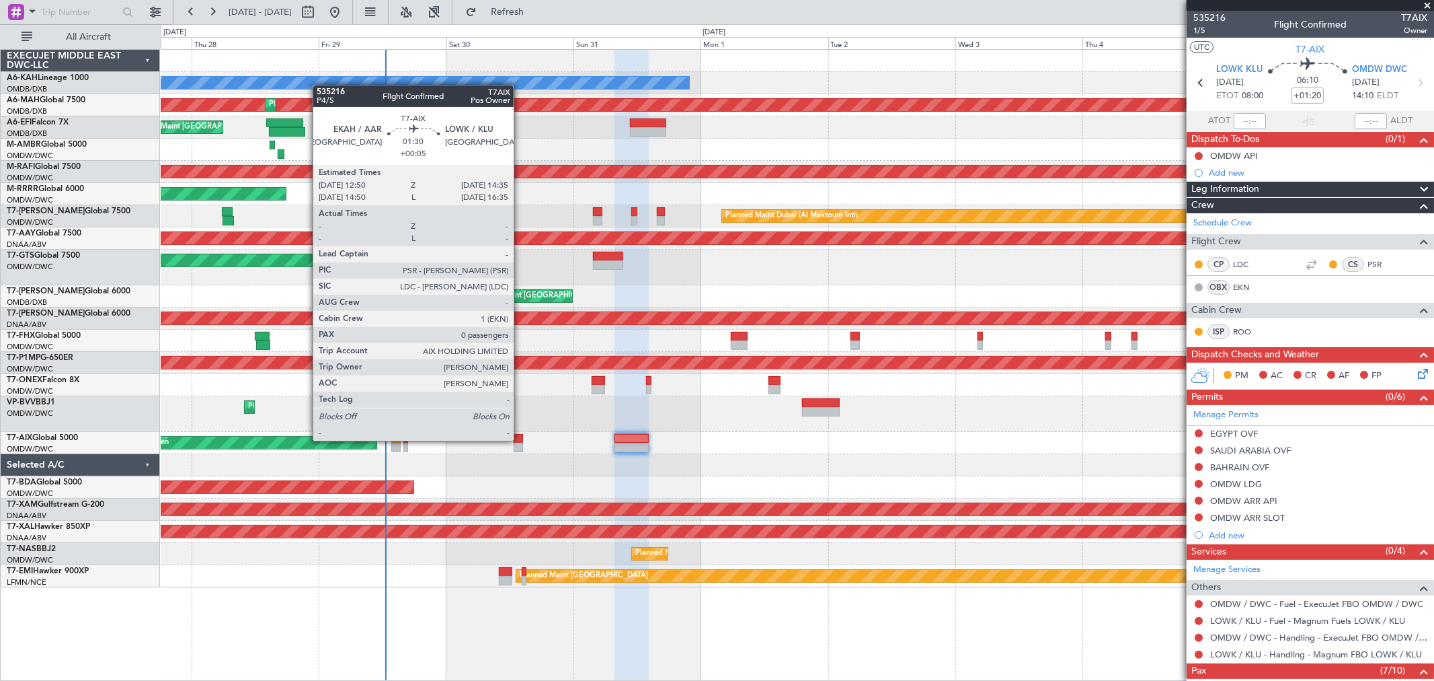
click at [520, 438] on div at bounding box center [518, 438] width 9 height 9
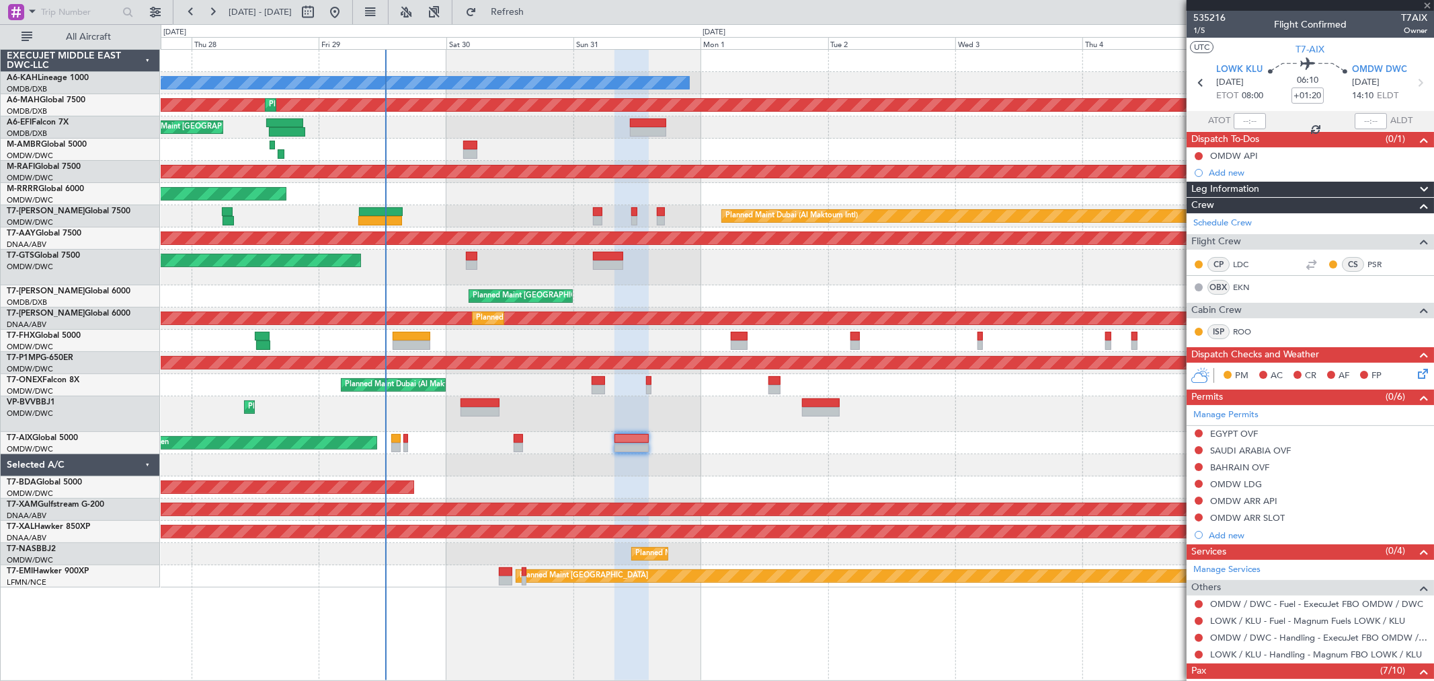
type input "+00:05"
type input "0"
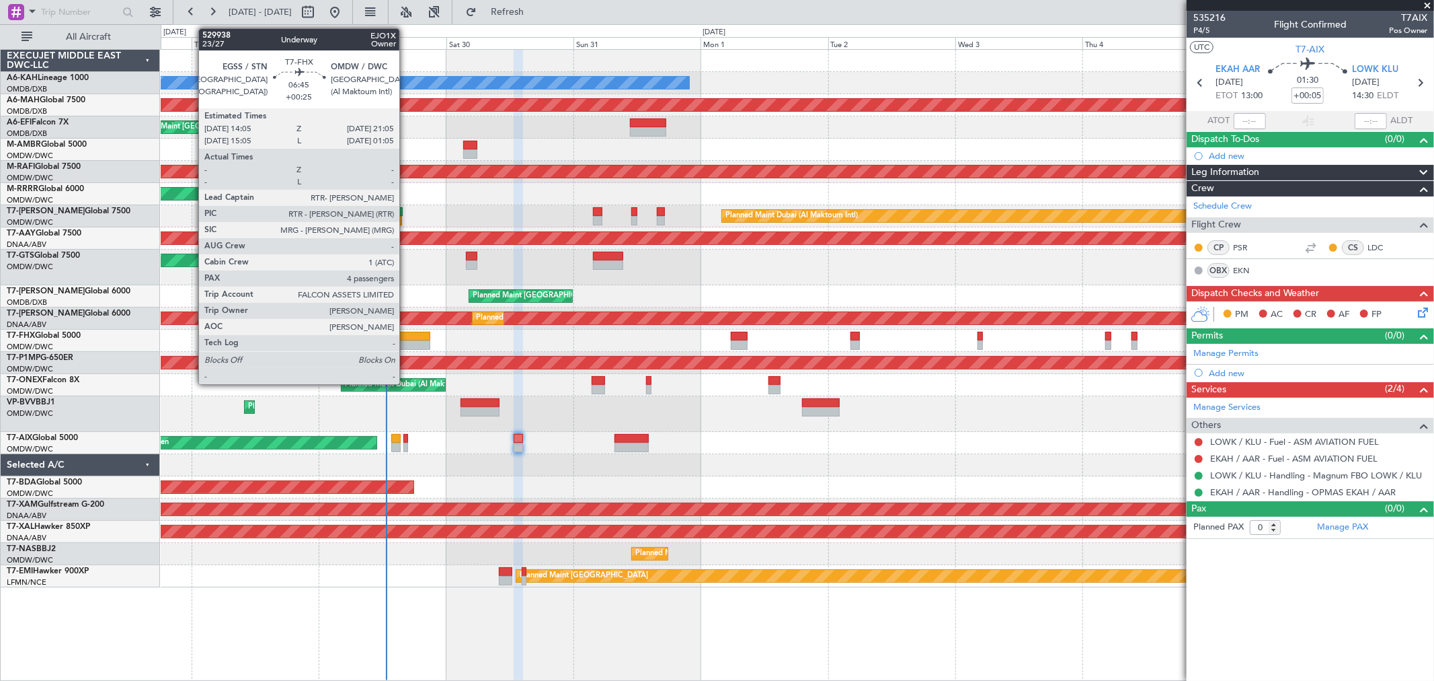
click at [406, 335] on div at bounding box center [412, 336] width 38 height 9
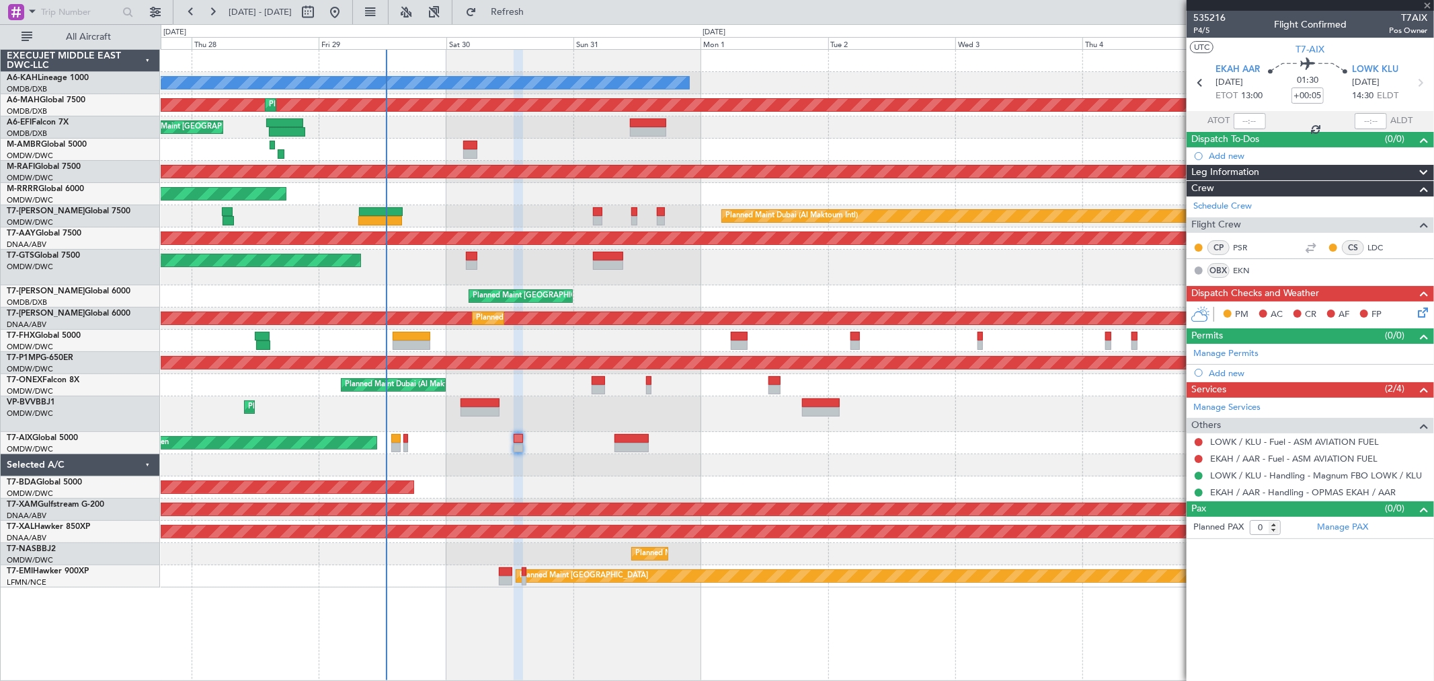
type input "+00:25"
type input "4"
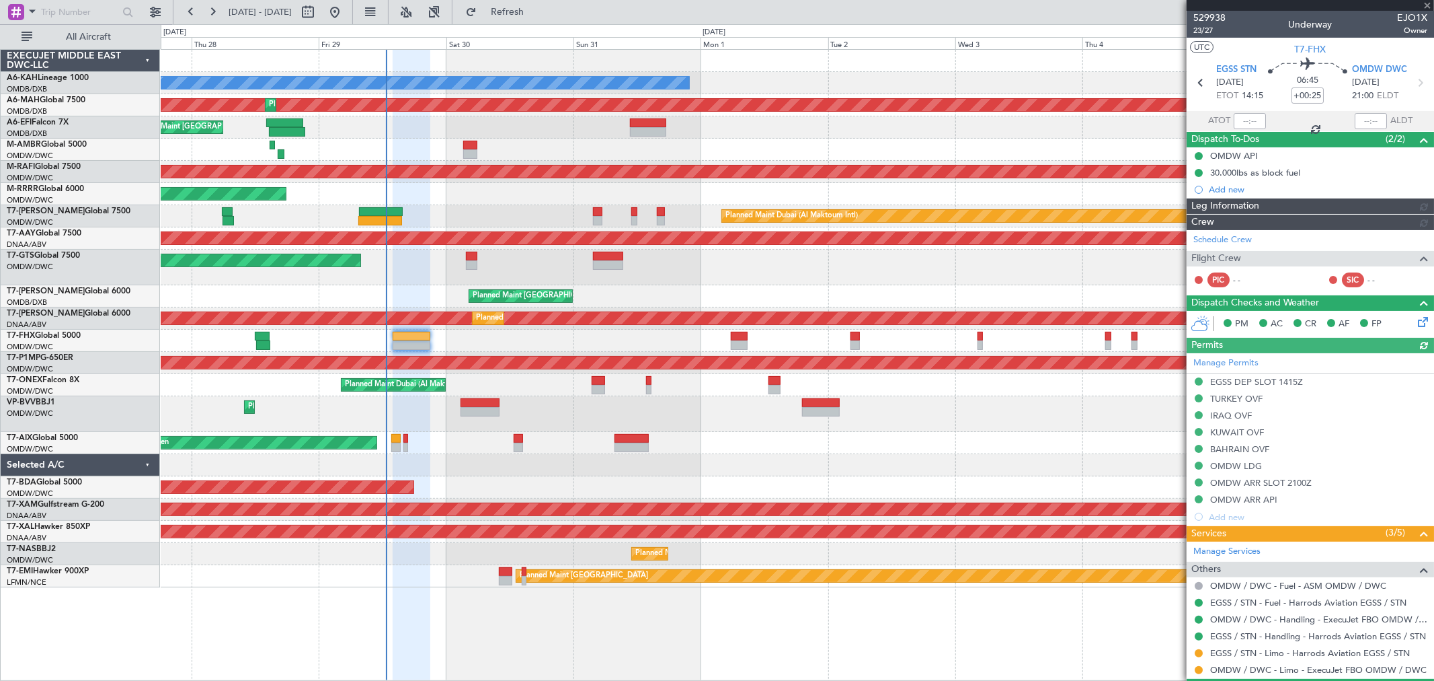
type input "[PERSON_NAME] (ANI)"
type input "7127"
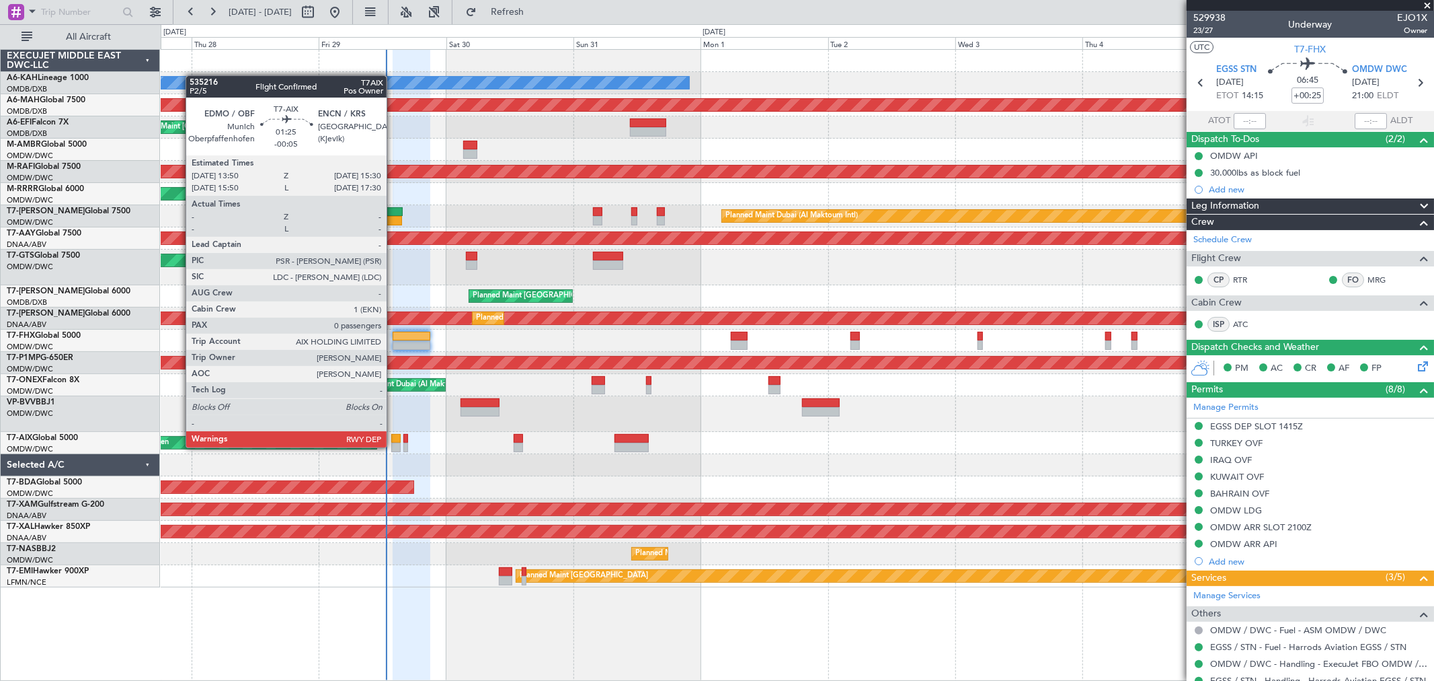
click at [393, 446] on div at bounding box center [395, 446] width 9 height 9
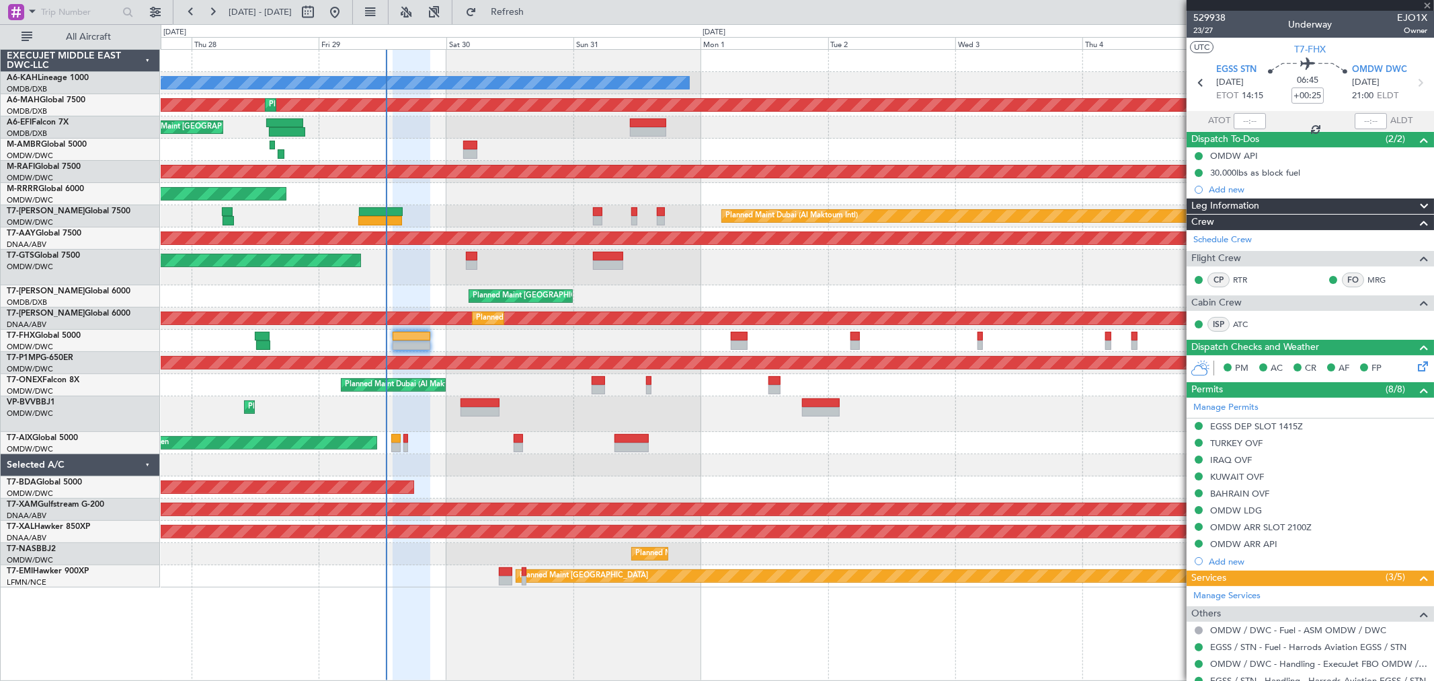
type input "-00:05"
type input "0"
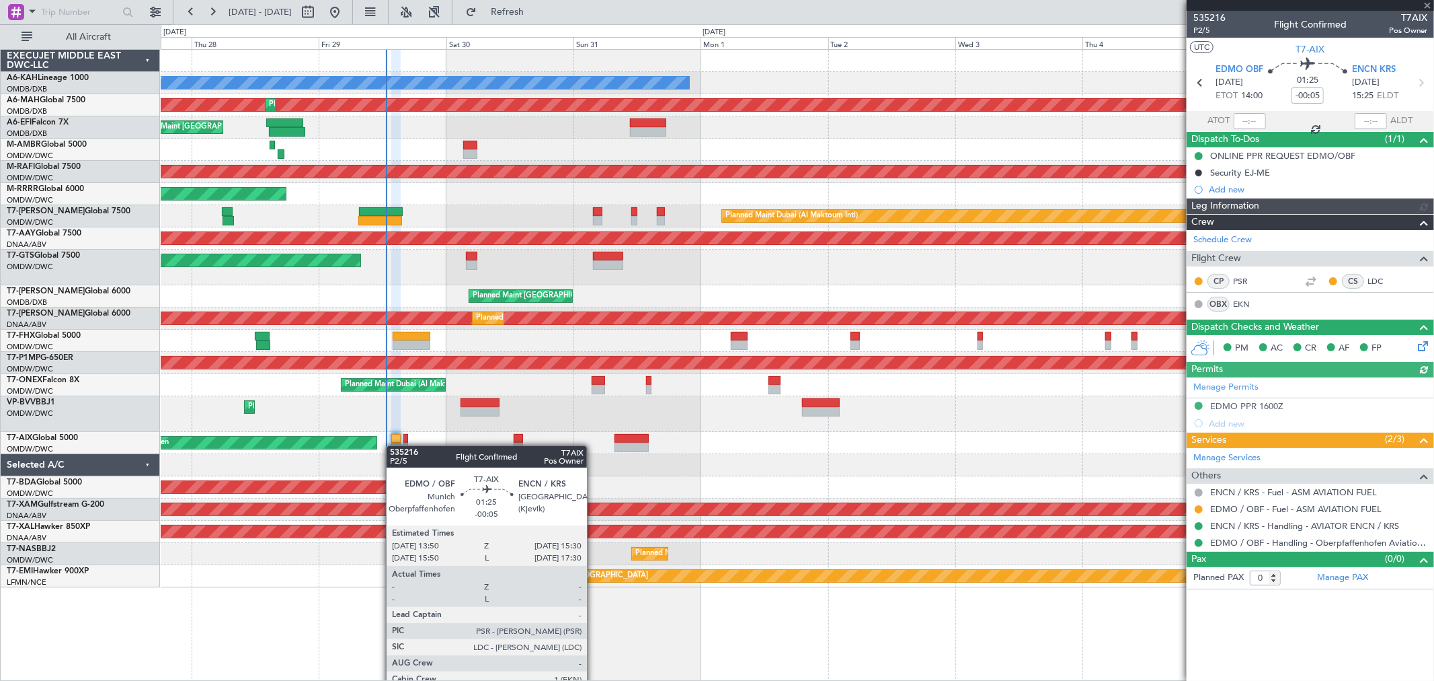
type input "[PERSON_NAME] (ANI)"
type input "7136"
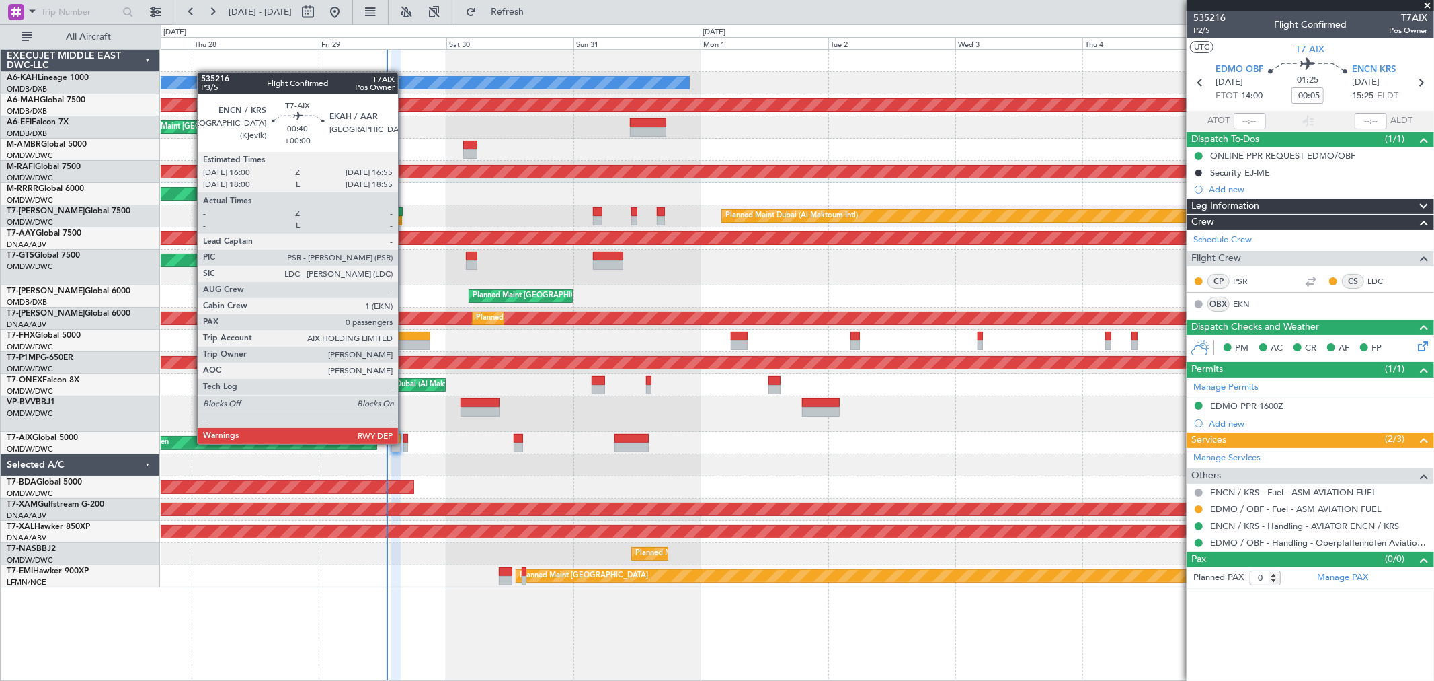
click at [405, 442] on div at bounding box center [405, 446] width 5 height 9
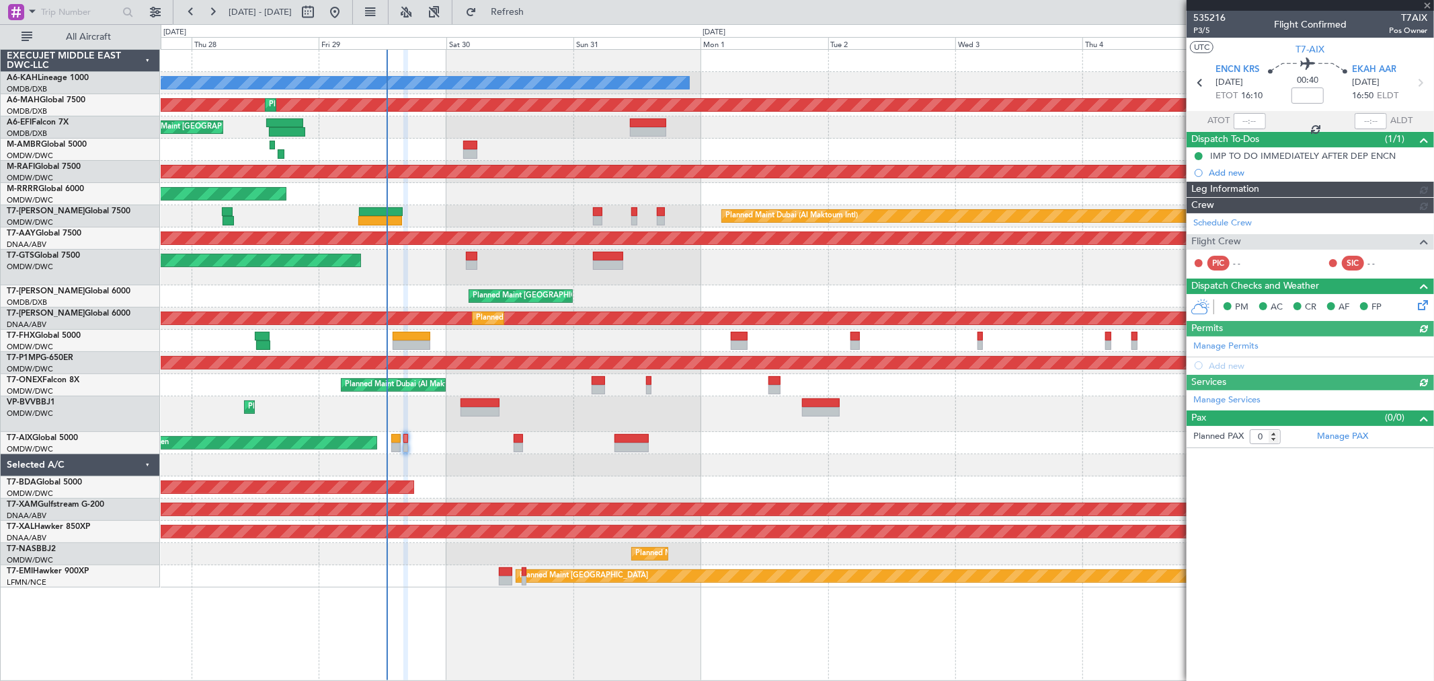
type input "[PERSON_NAME] (ANI)"
type input "7137"
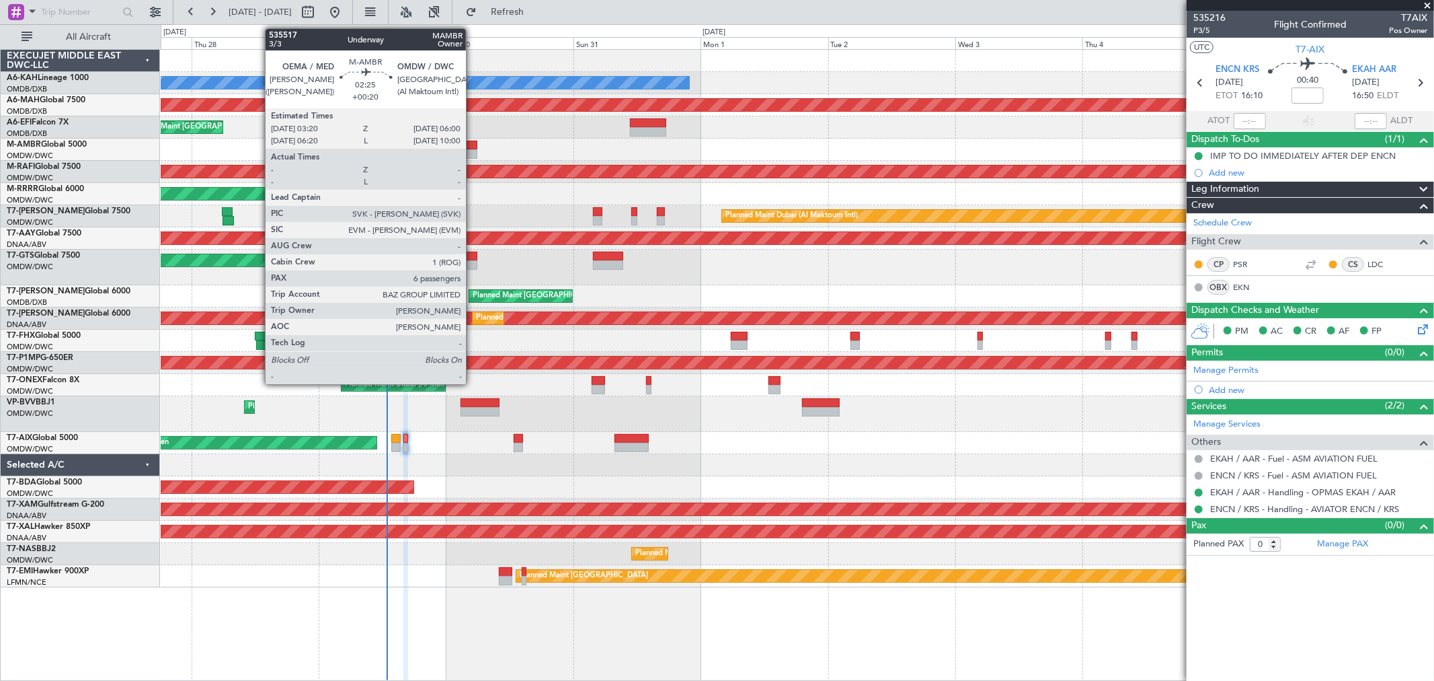
click at [473, 152] on div at bounding box center [470, 153] width 15 height 9
click at [473, 151] on div at bounding box center [470, 153] width 15 height 9
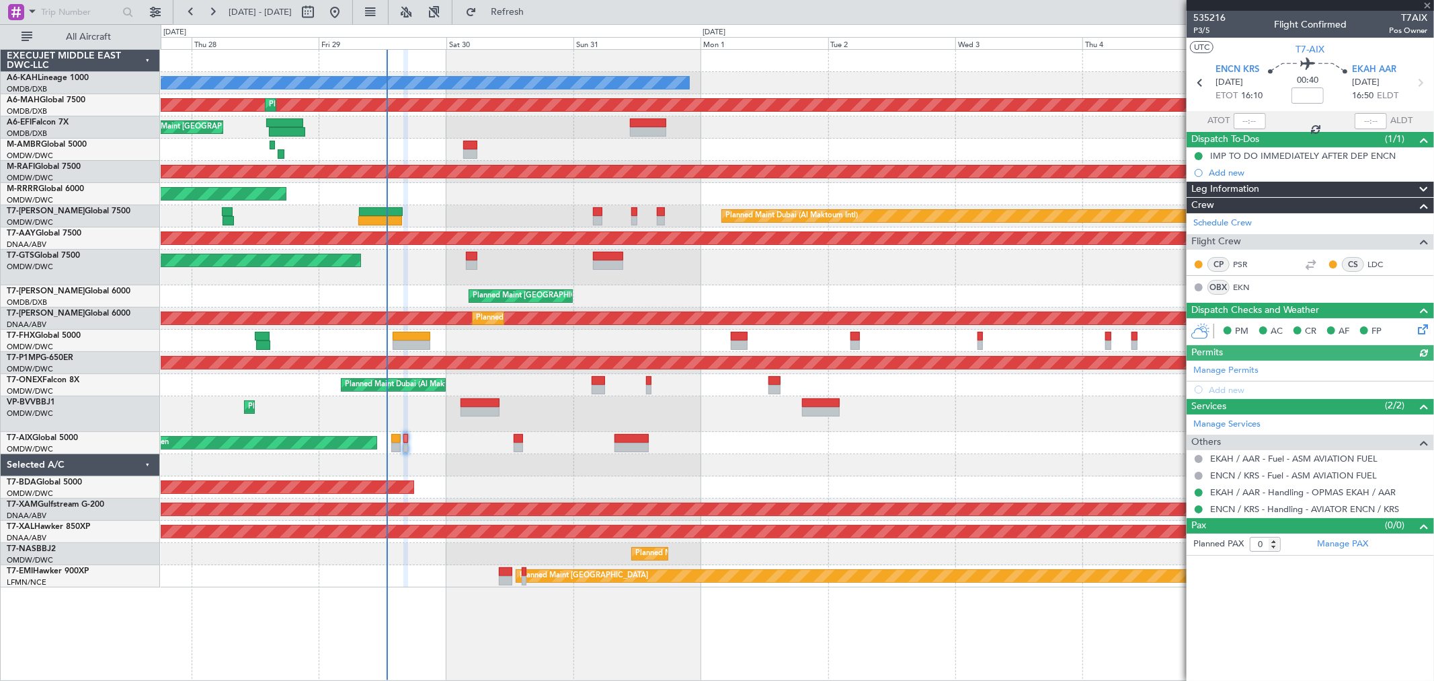
type input "[PERSON_NAME] (ANI)"
type input "7137"
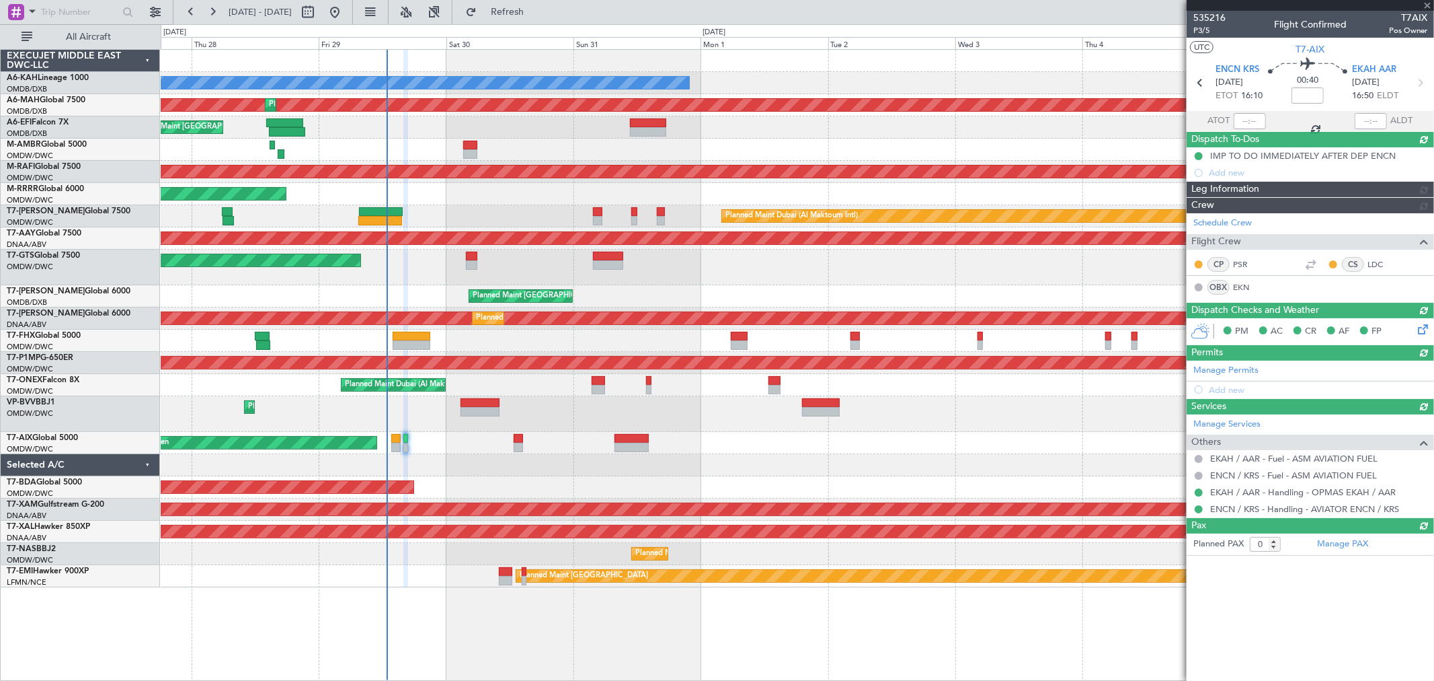
type input "[PERSON_NAME] (ANI)"
type input "7137"
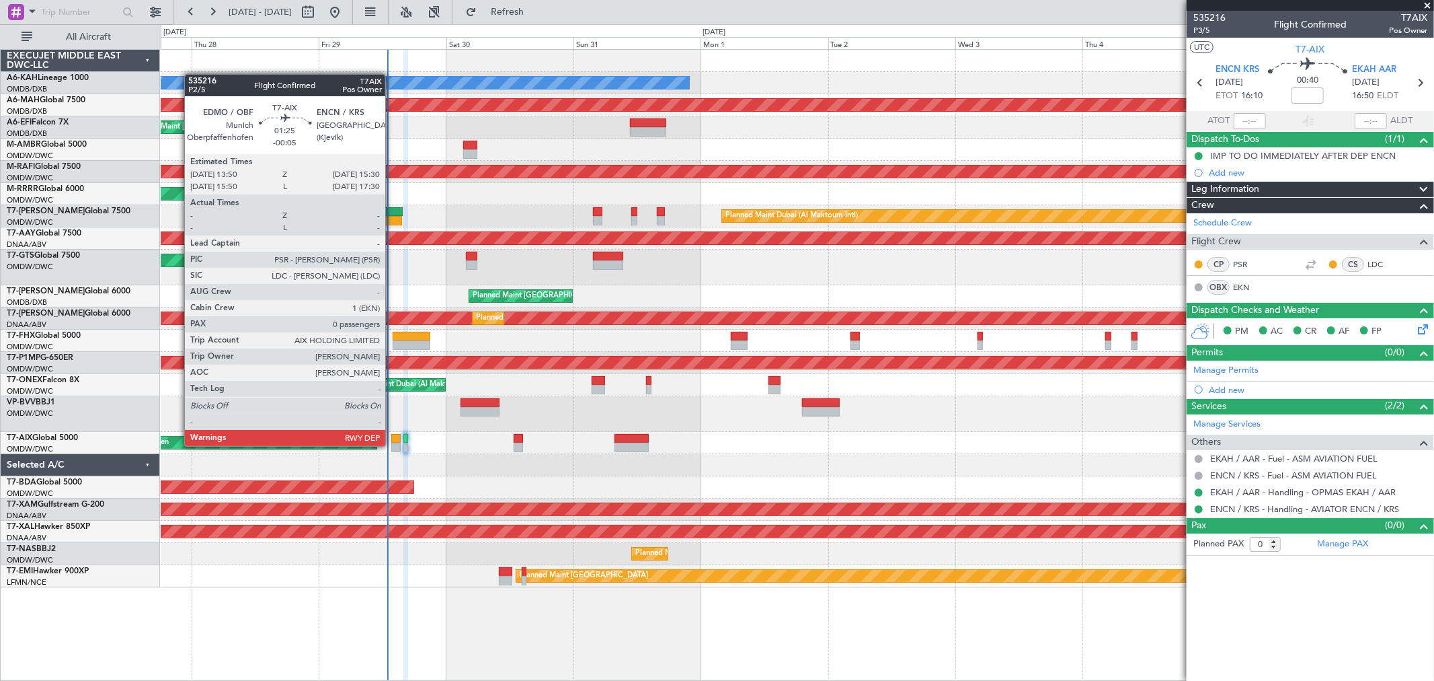
click at [392, 445] on div at bounding box center [395, 446] width 9 height 9
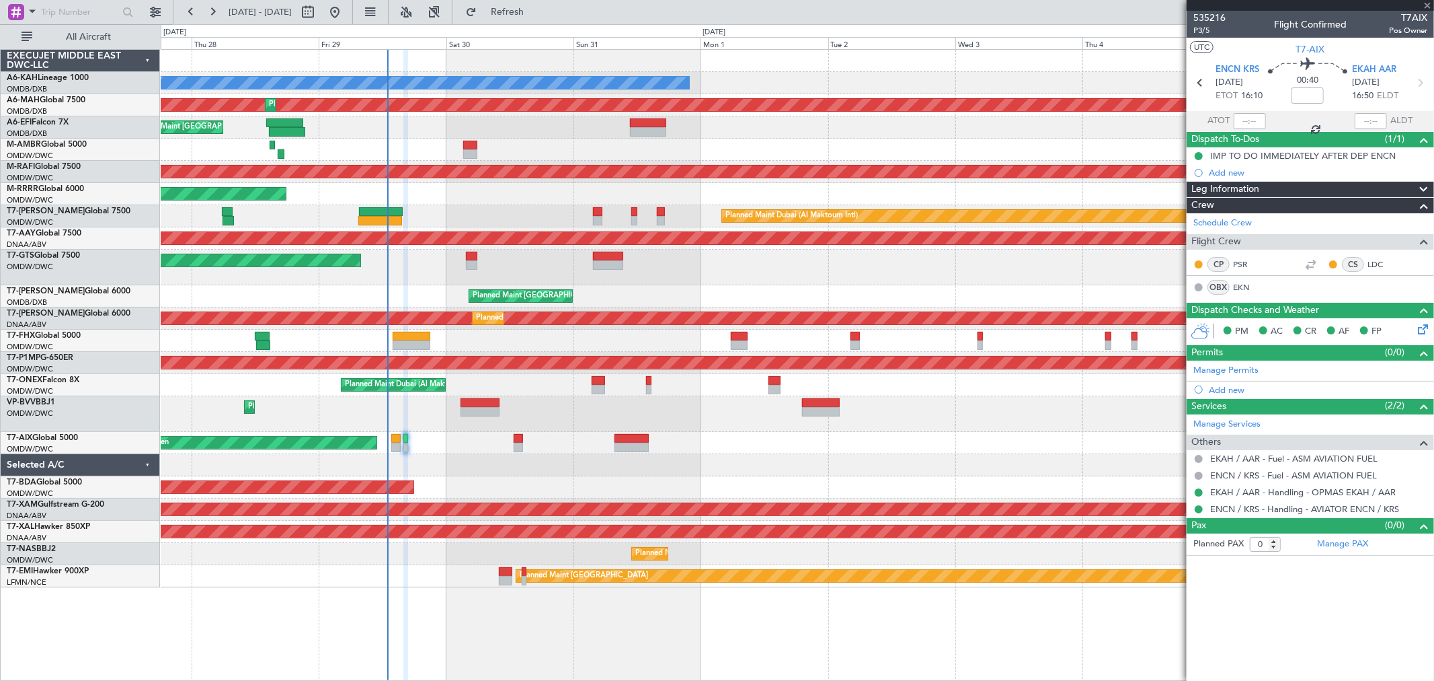
type input "-00:05"
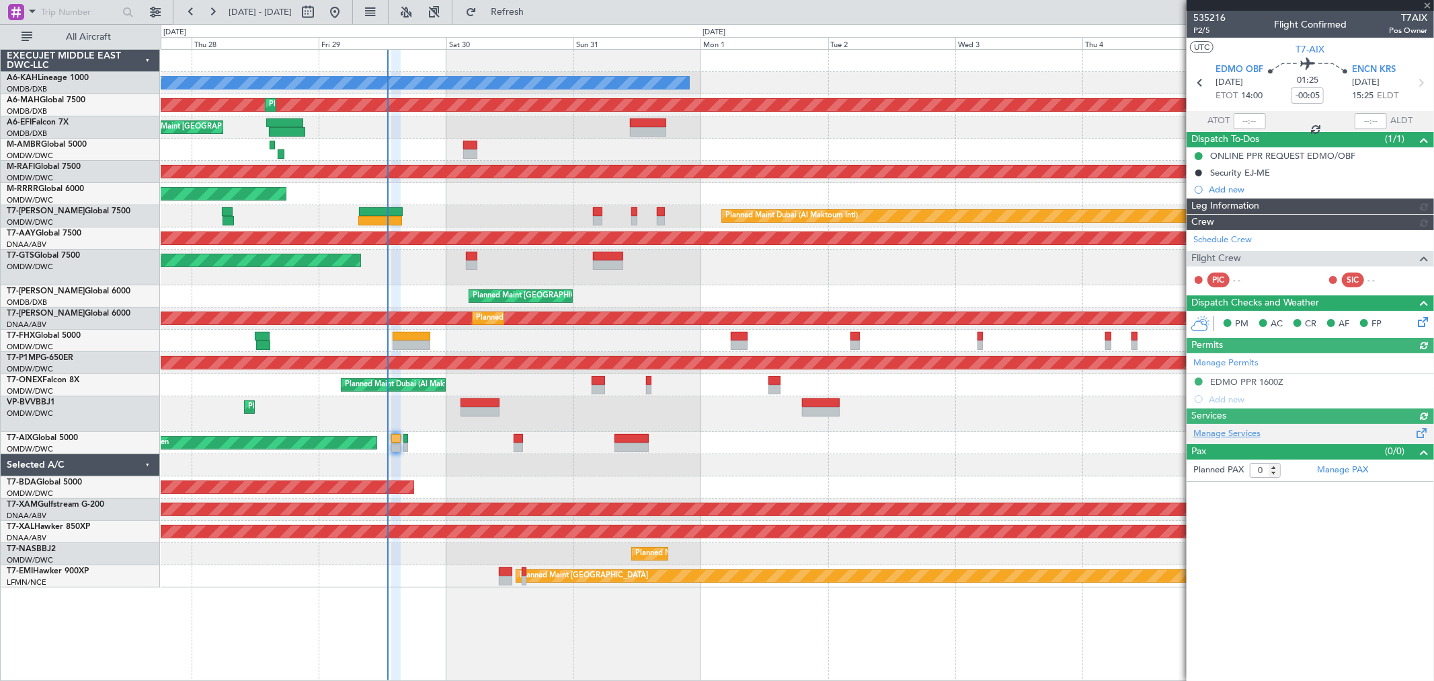
type input "[PERSON_NAME] (ANI)"
type input "7136"
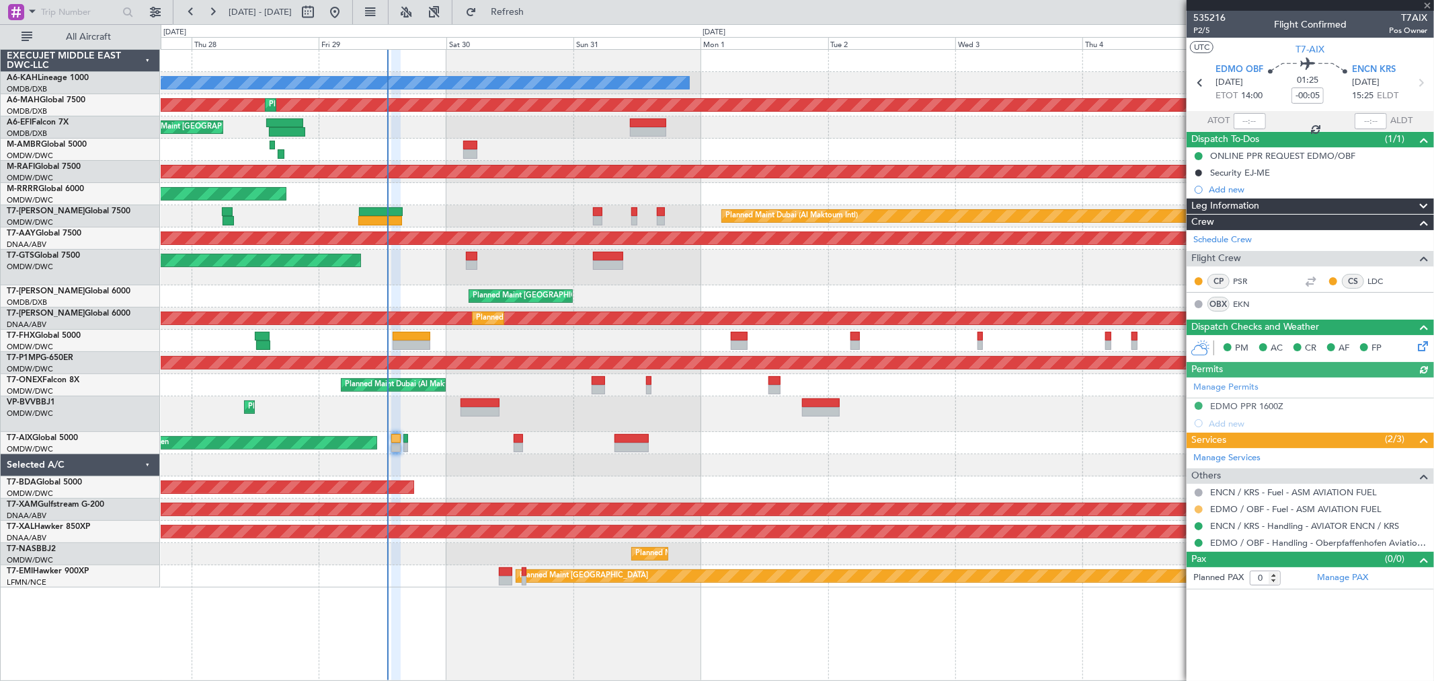
click at [1195, 506] on button at bounding box center [1199, 509] width 8 height 8
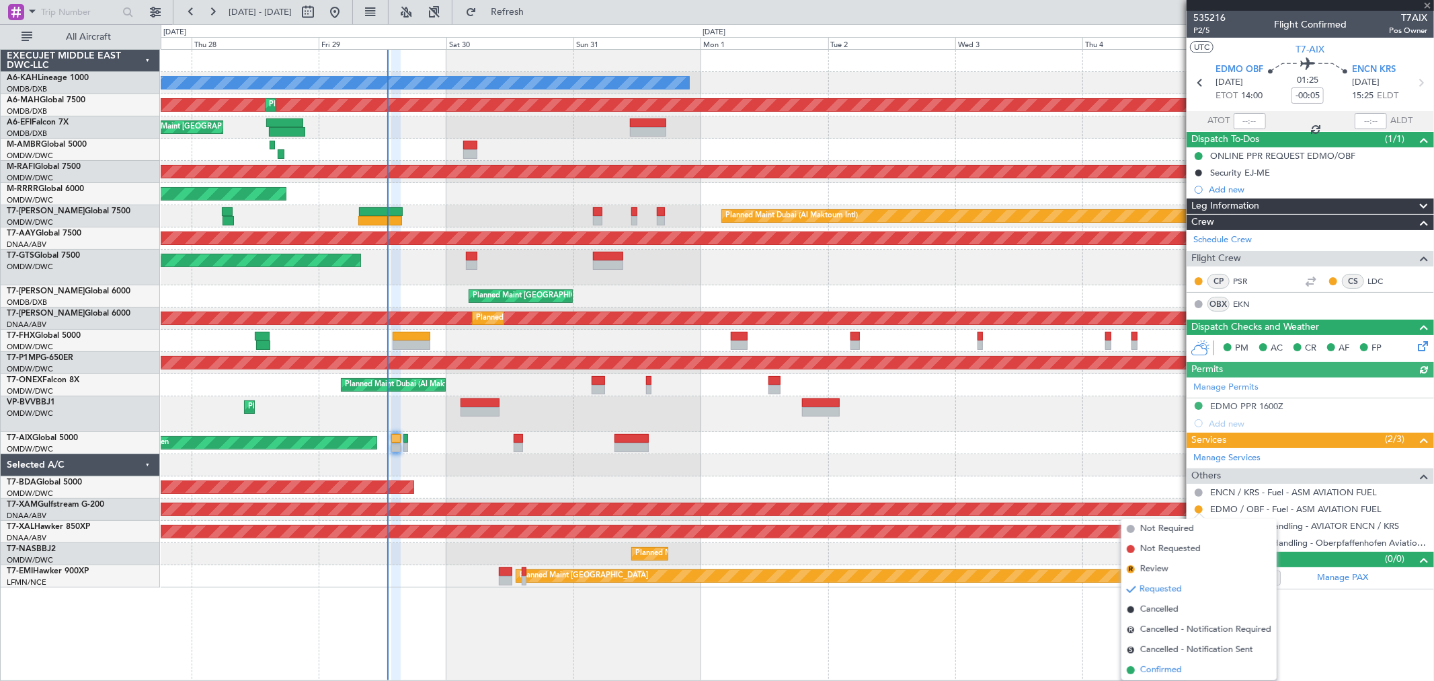
click at [1155, 666] on span "Confirmed" at bounding box center [1162, 669] width 42 height 13
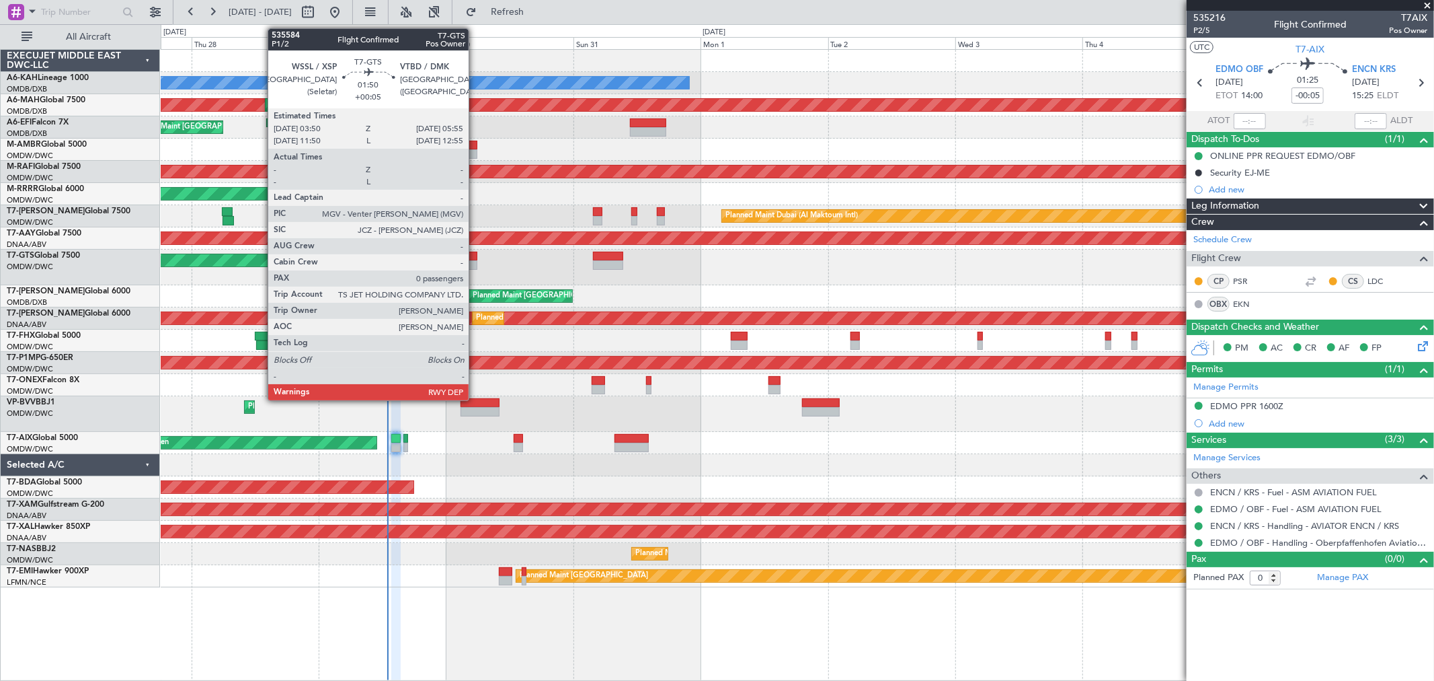
click at [475, 264] on div at bounding box center [471, 264] width 11 height 9
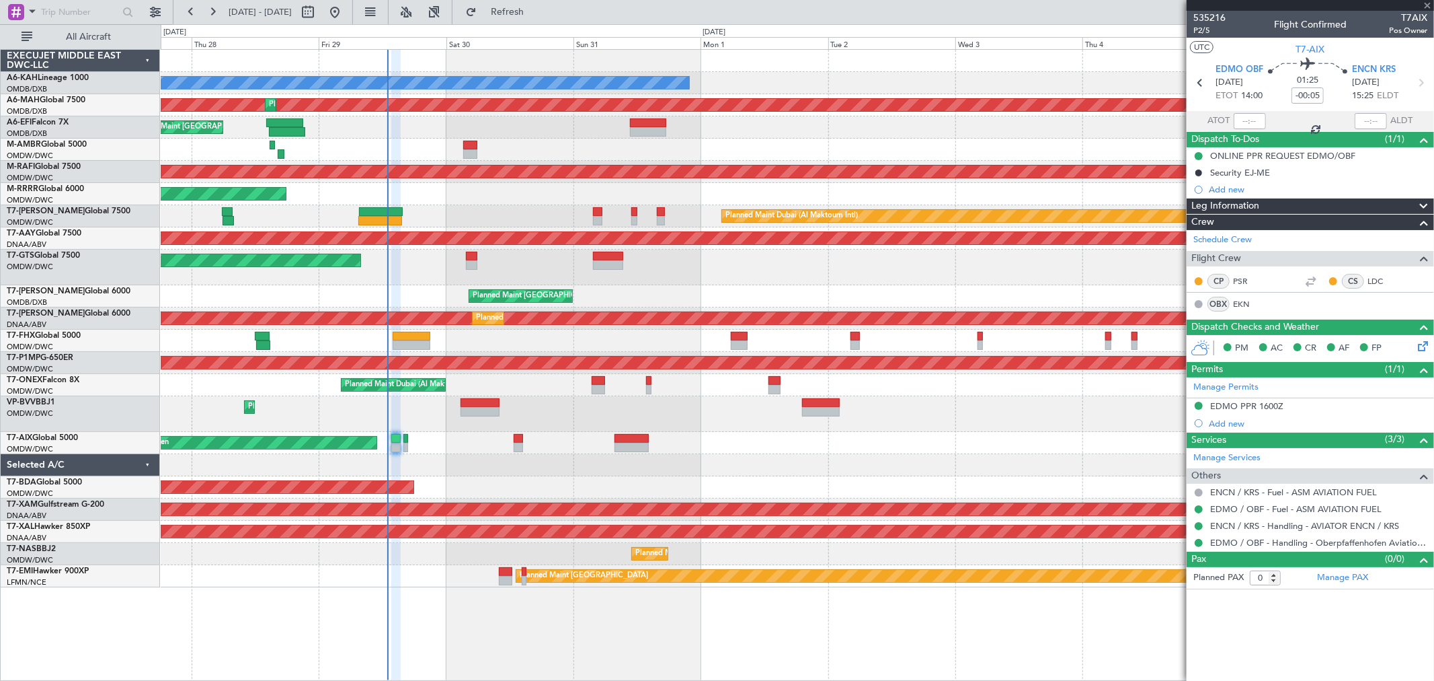
type input "+00:05"
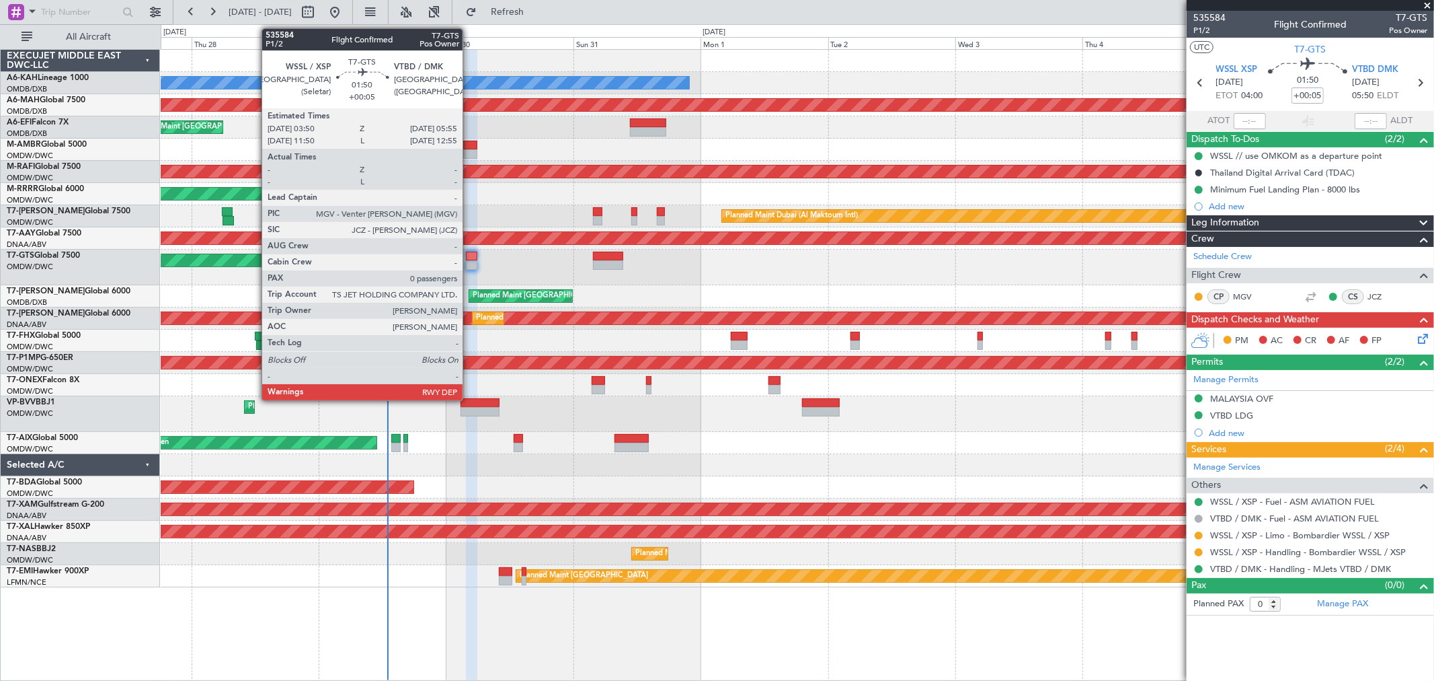
click at [469, 256] on div at bounding box center [471, 256] width 11 height 9
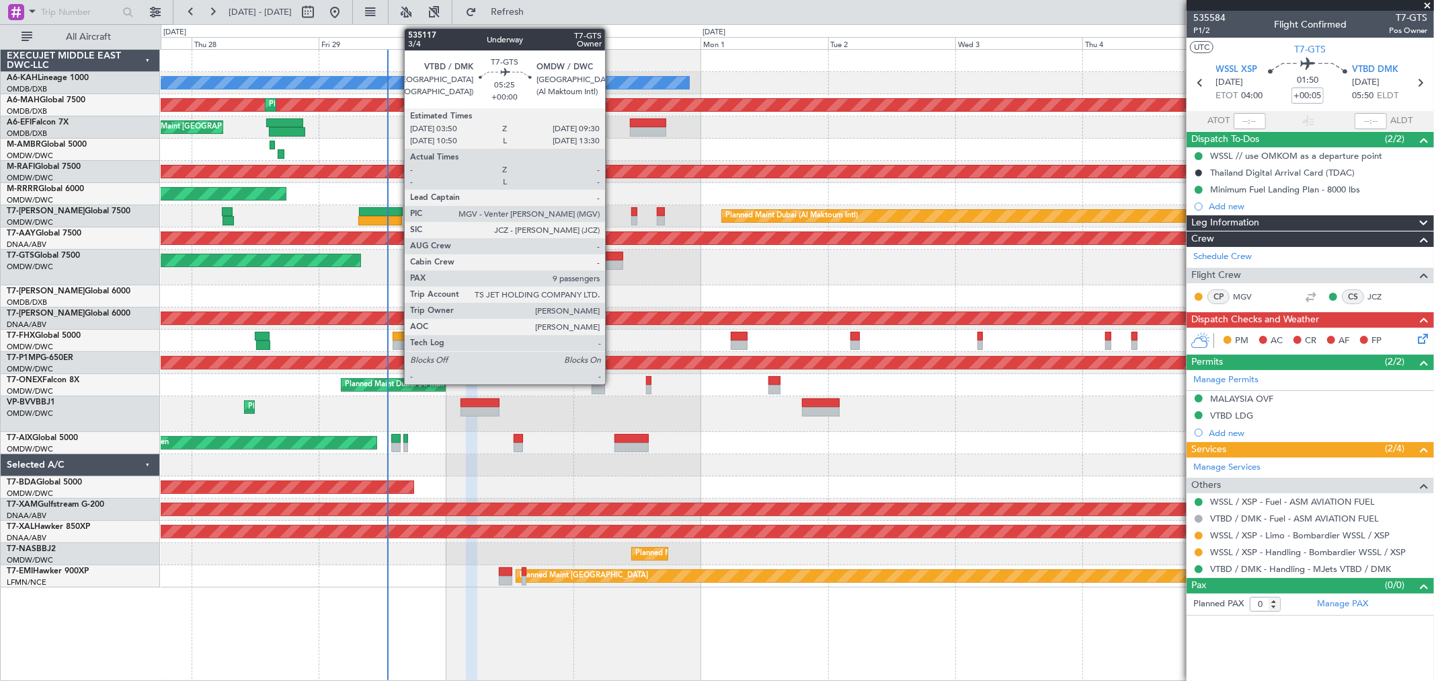
click at [612, 254] on div at bounding box center [608, 256] width 30 height 9
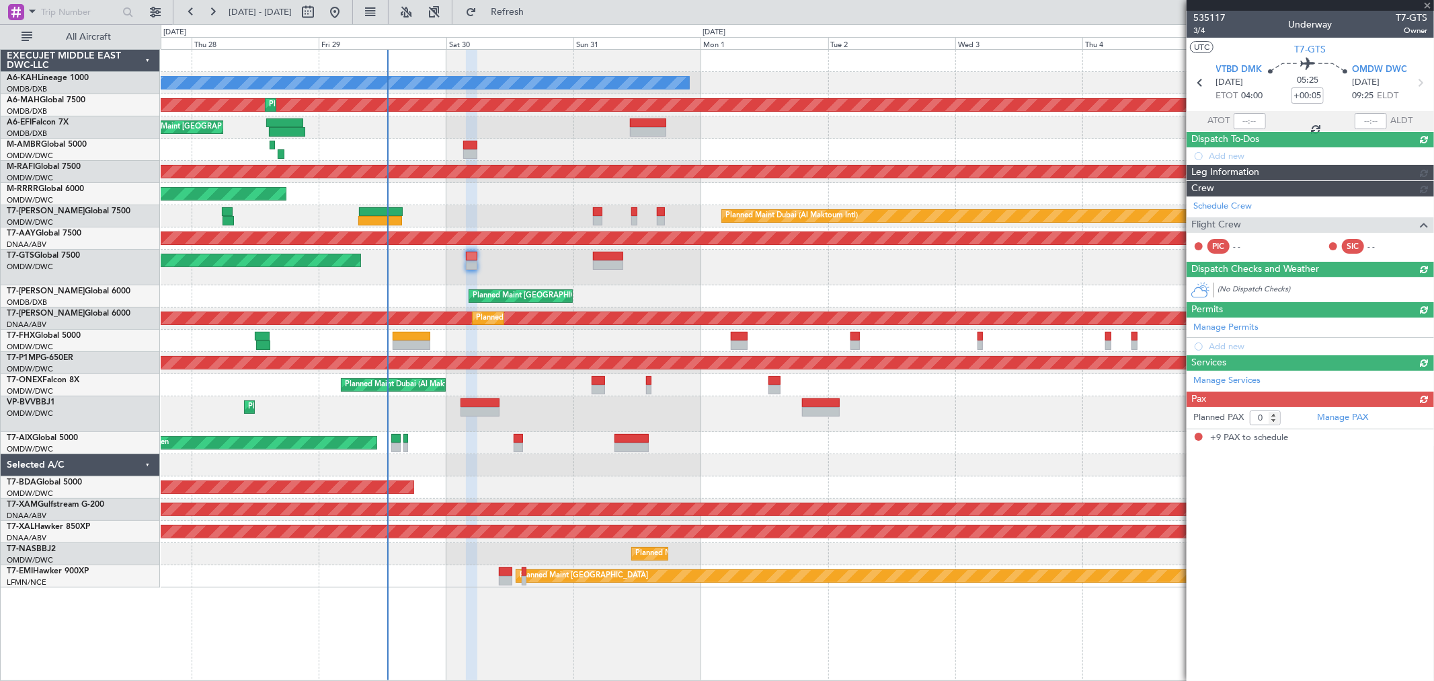
type input "9"
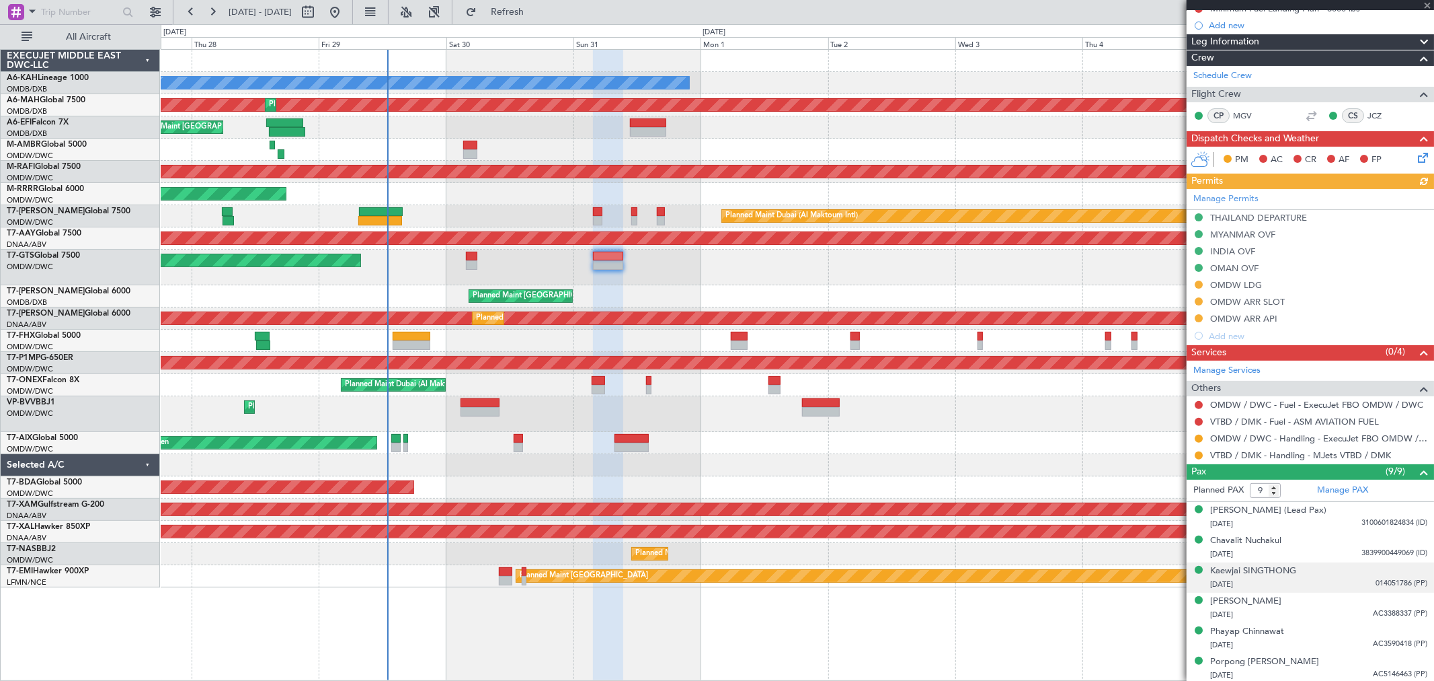
scroll to position [257, 0]
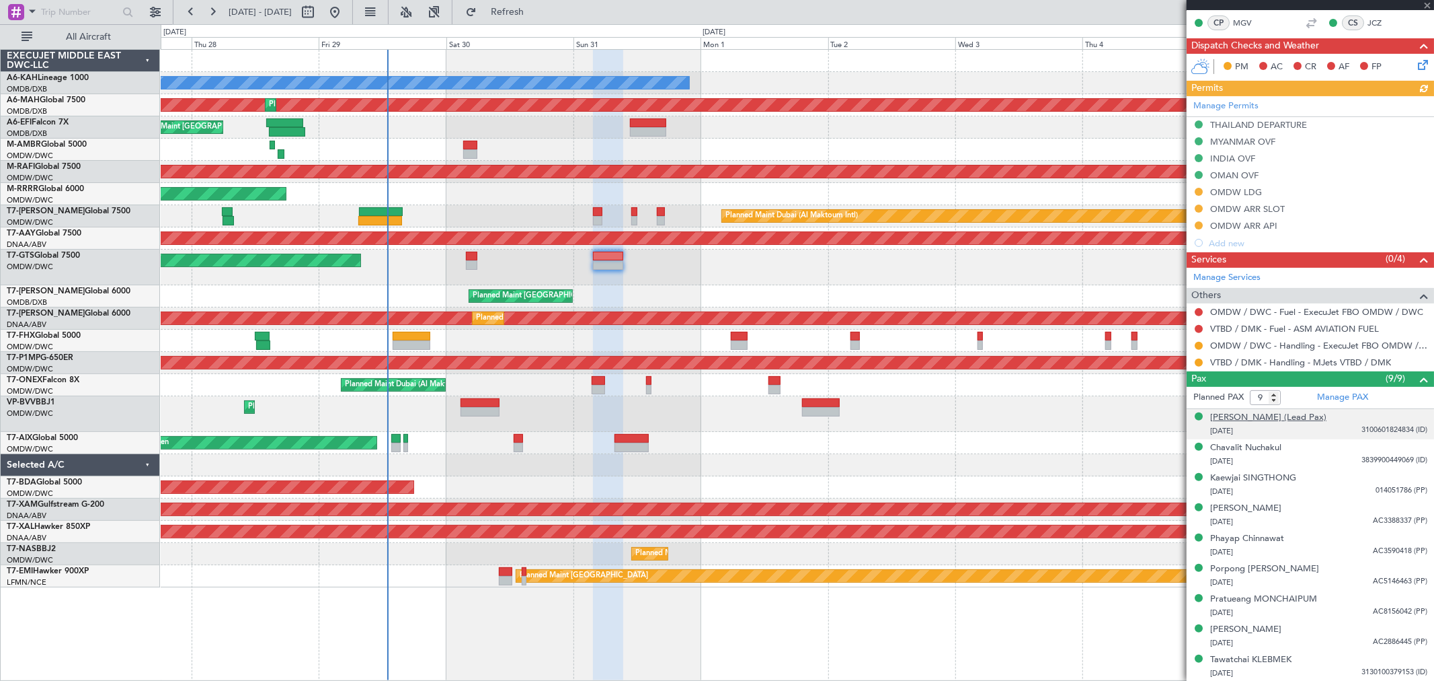
click at [1274, 412] on div "[PERSON_NAME] (Lead Pax)" at bounding box center [1268, 417] width 116 height 13
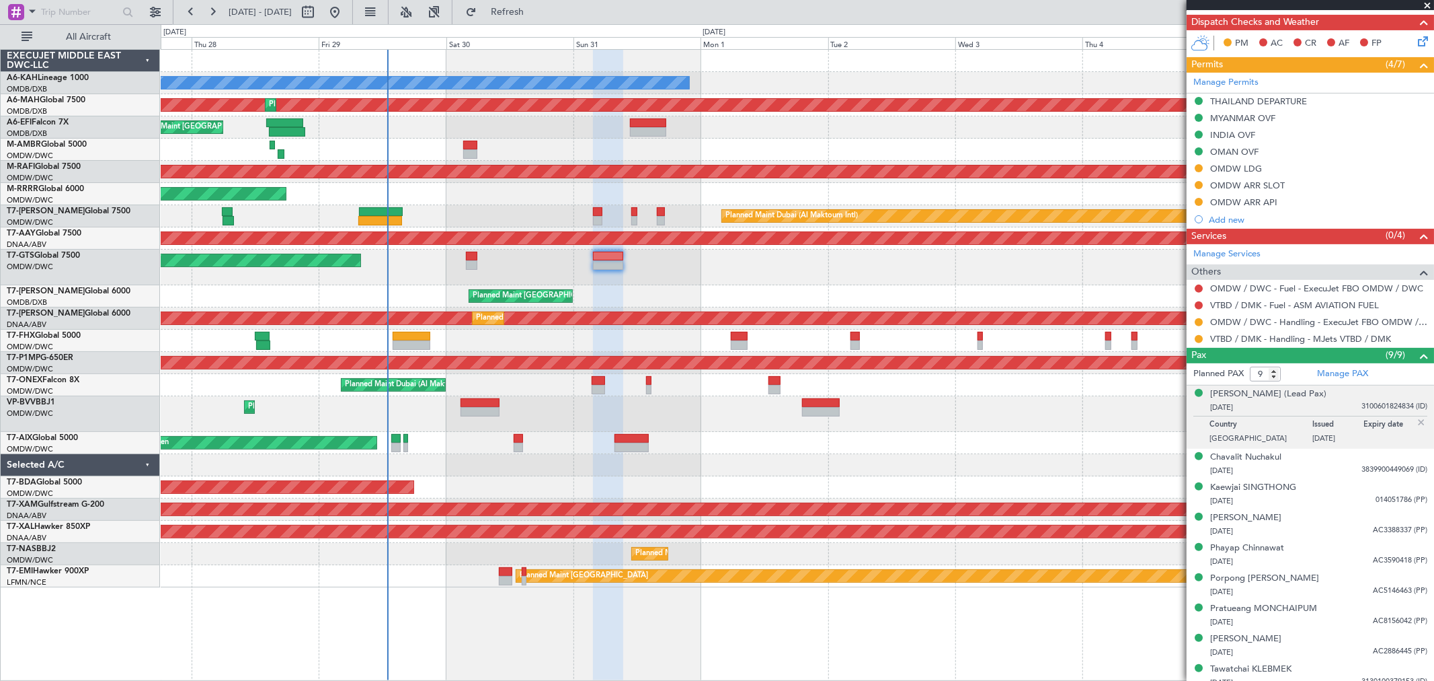
scroll to position [291, 0]
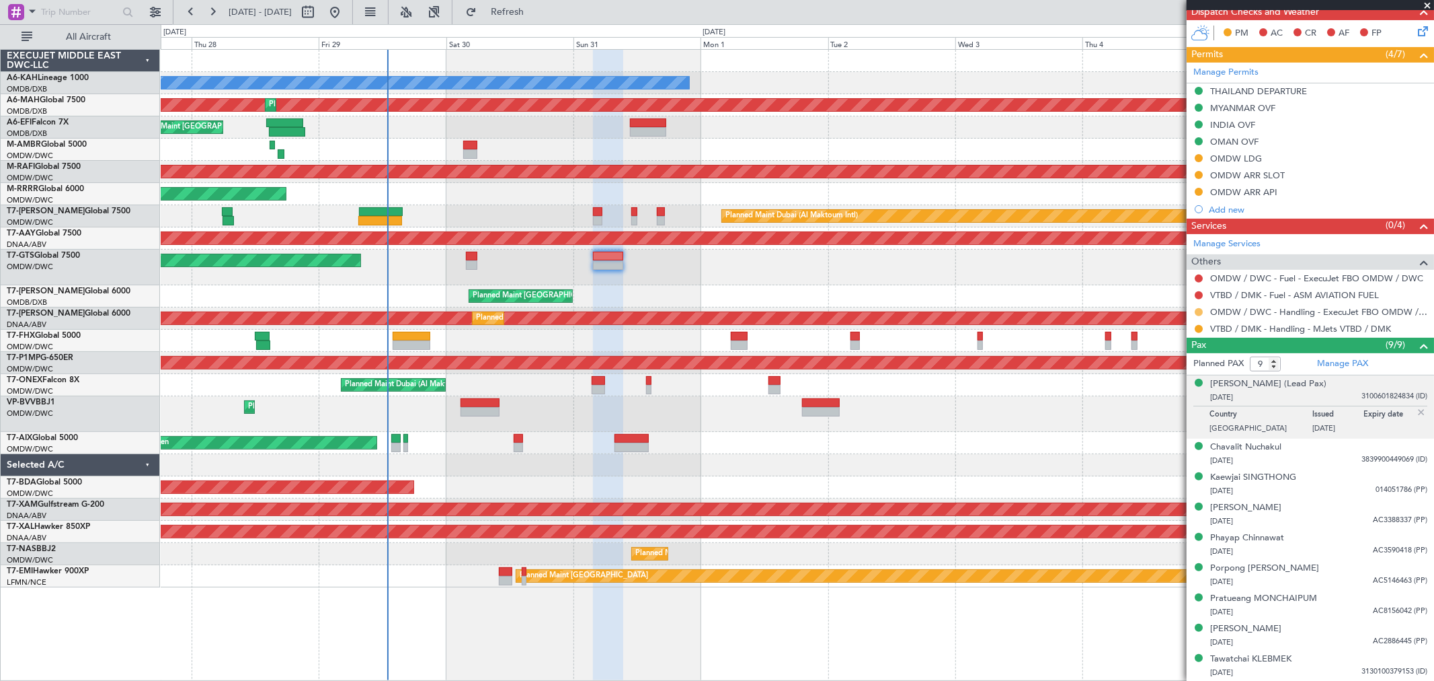
click at [1201, 311] on button at bounding box center [1199, 312] width 8 height 8
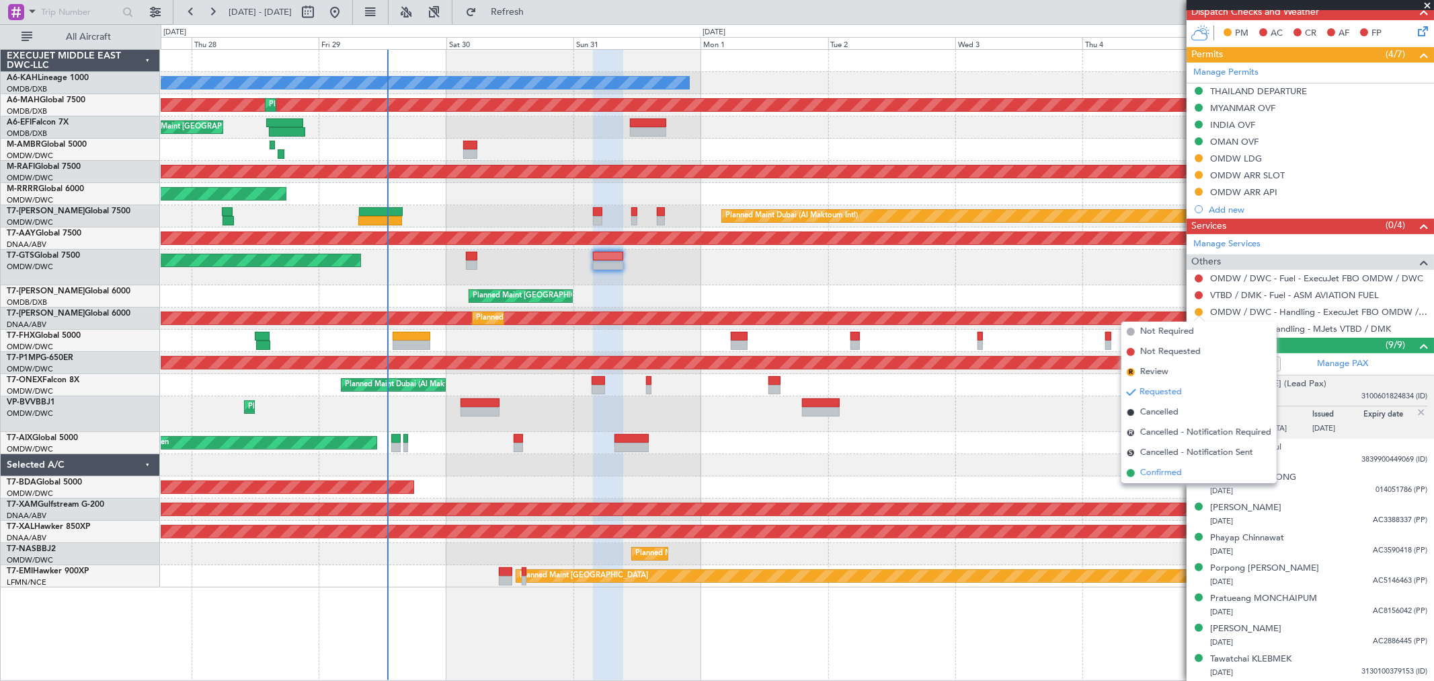
click at [1169, 471] on span "Confirmed" at bounding box center [1162, 472] width 42 height 13
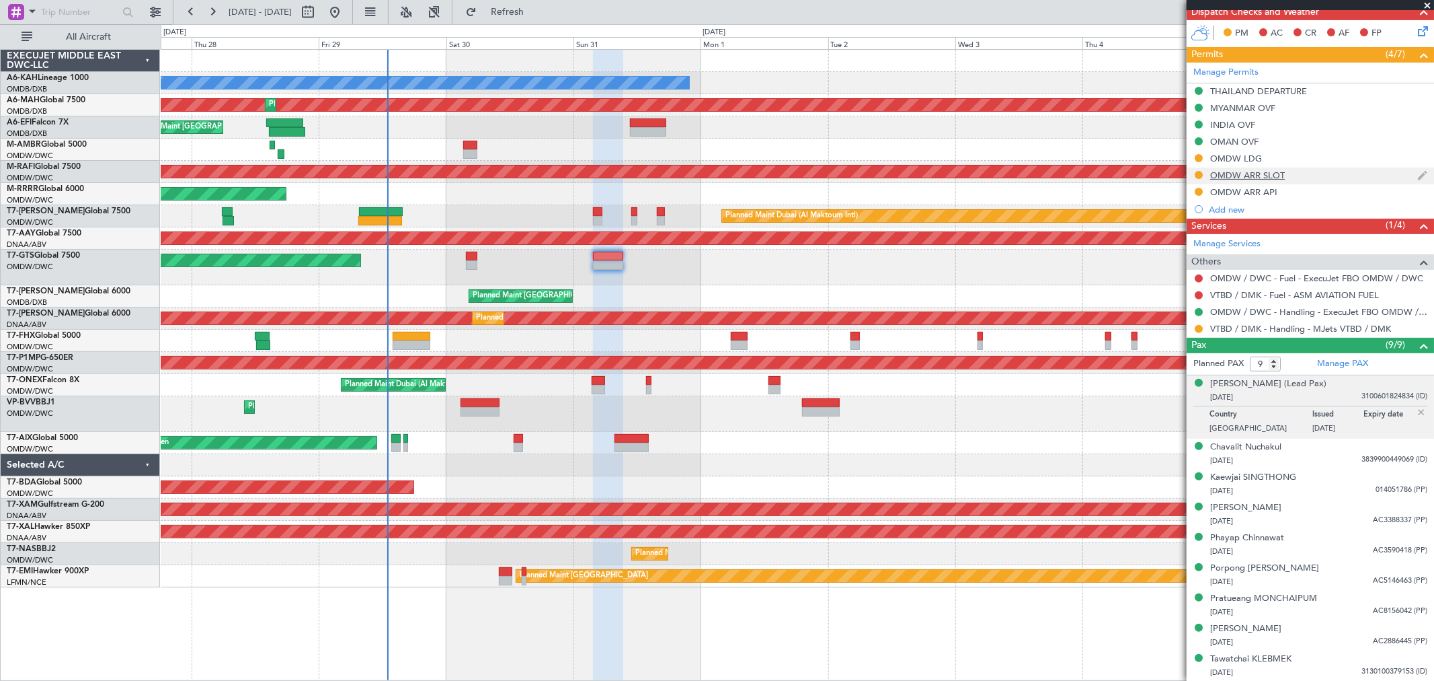
click at [1276, 177] on div "OMDW ARR SLOT" at bounding box center [1247, 174] width 75 height 11
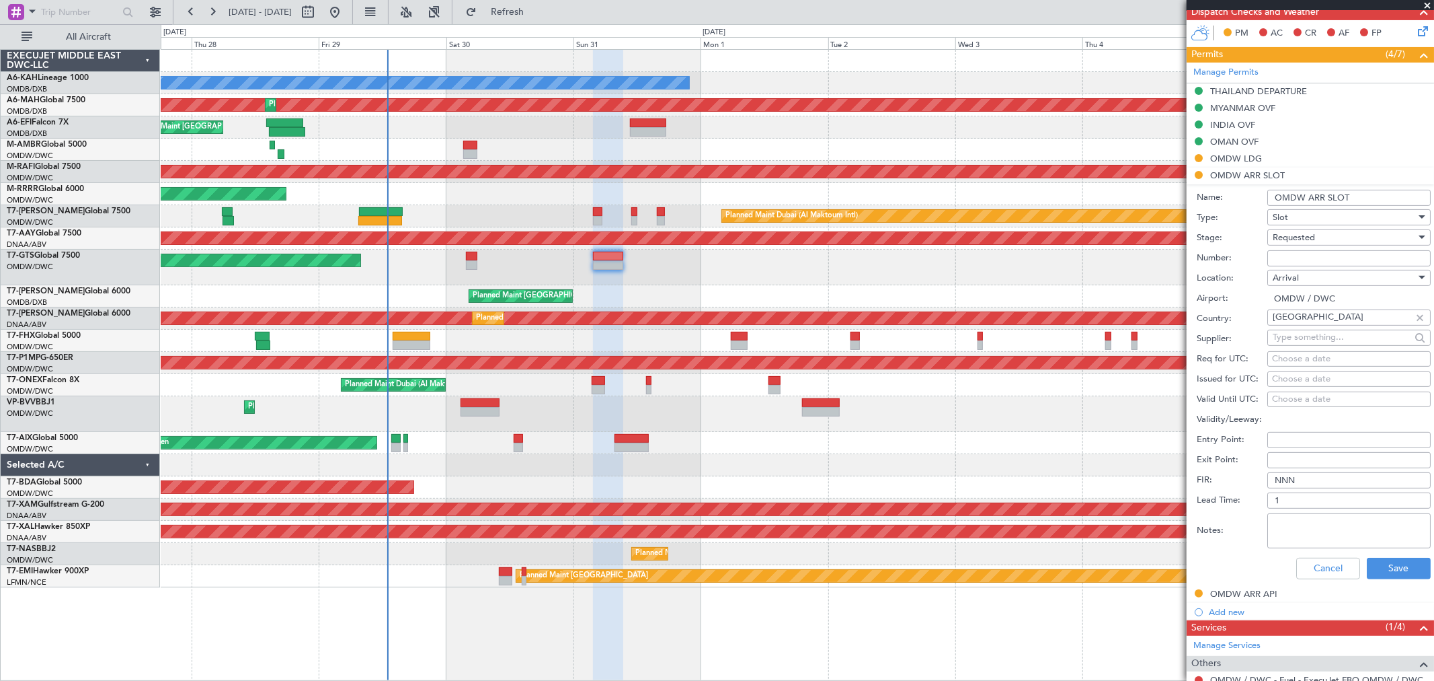
click at [1288, 256] on input "Number:" at bounding box center [1349, 258] width 163 height 16
paste input "KEJO109"
type input "KEJO109"
click at [1291, 245] on div "Requested" at bounding box center [1344, 237] width 143 height 20
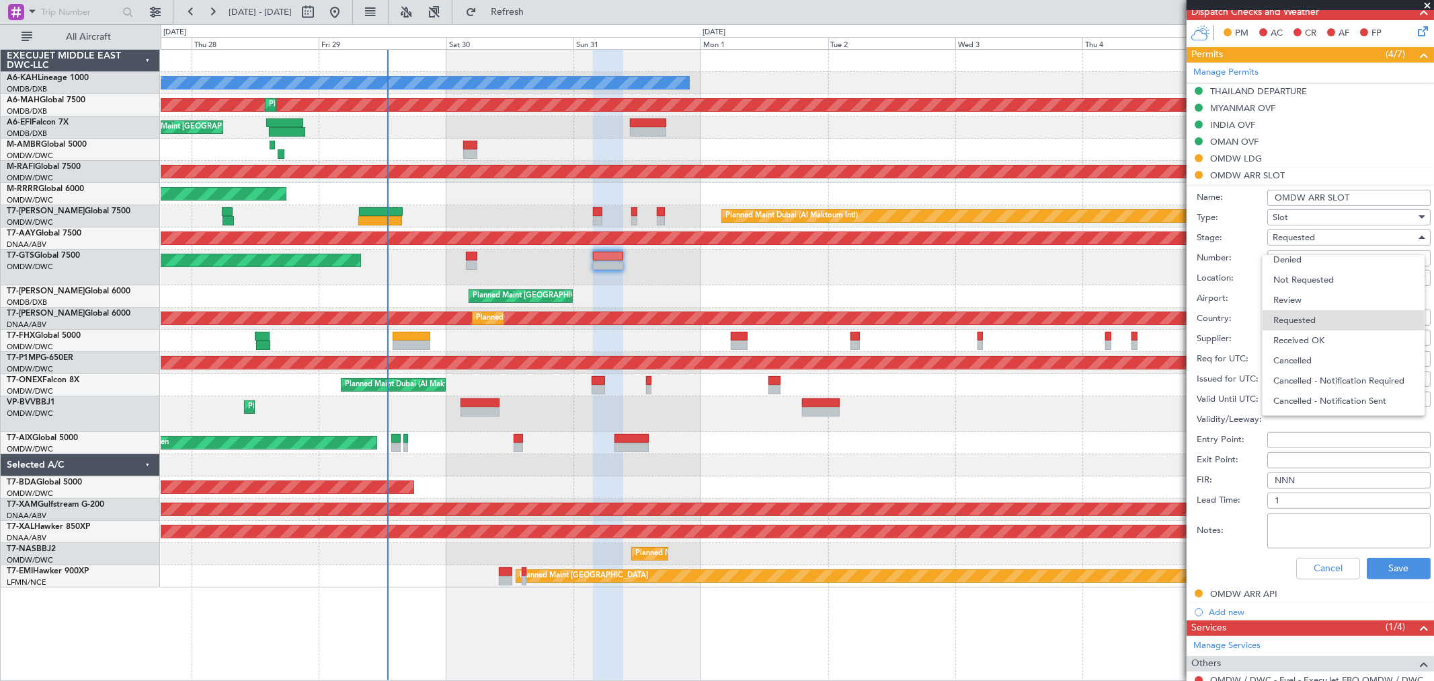
drag, startPoint x: 1307, startPoint y: 336, endPoint x: 1342, endPoint y: 337, distance: 35.6
click at [1307, 337] on span "Received OK" at bounding box center [1344, 340] width 140 height 20
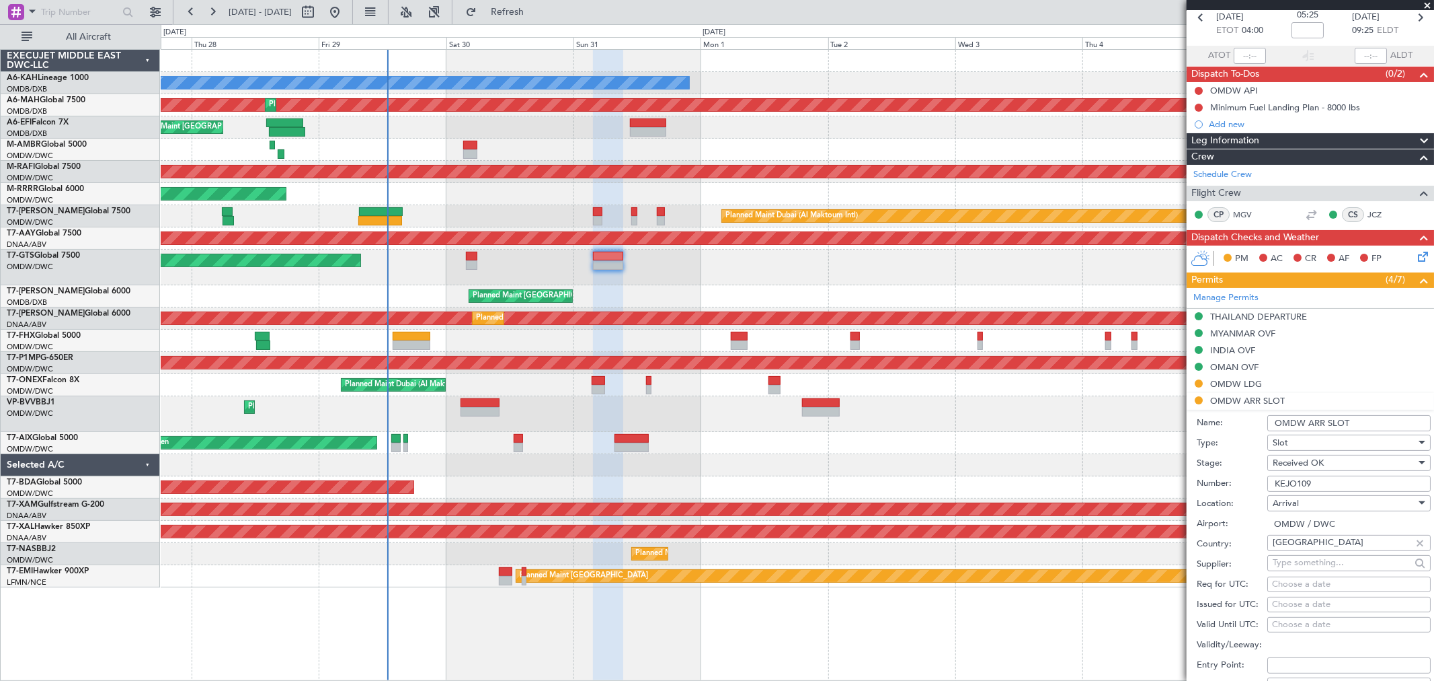
scroll to position [0, 0]
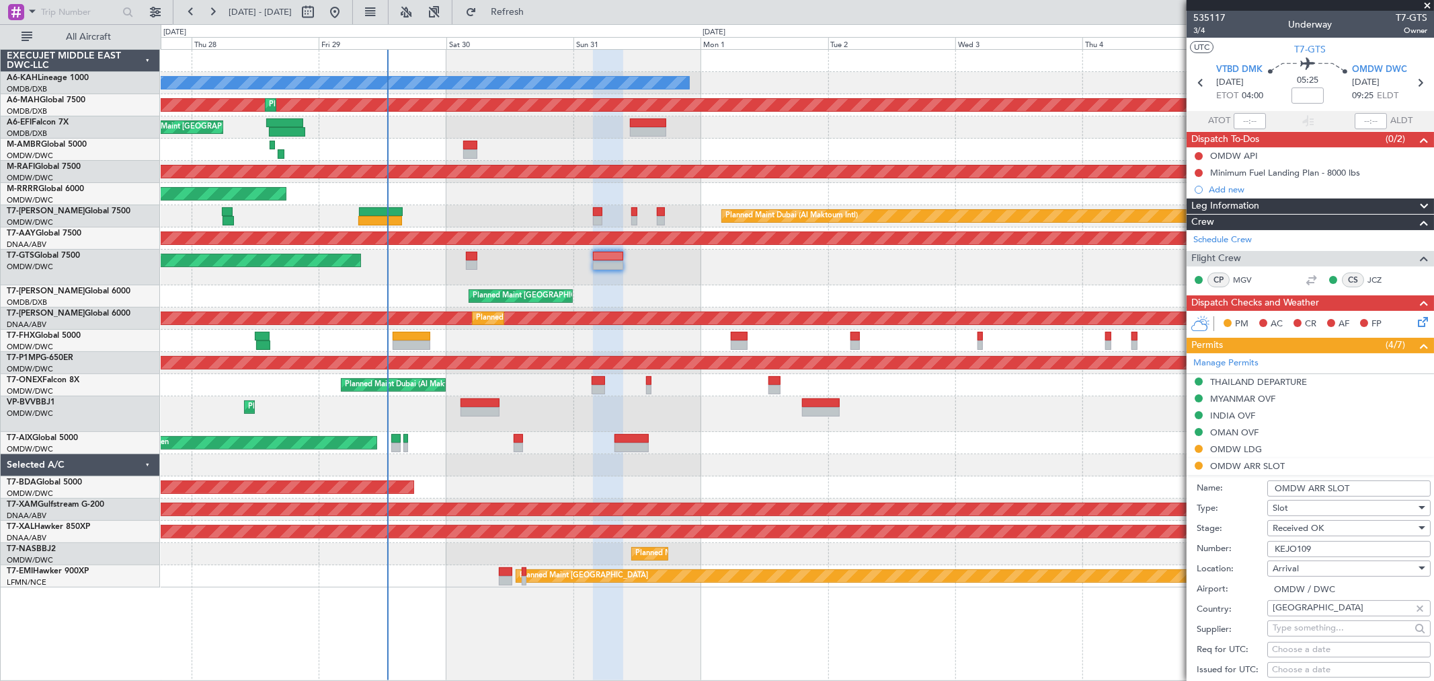
click at [1374, 492] on input "OMDW ARR SLOT" at bounding box center [1349, 488] width 163 height 16
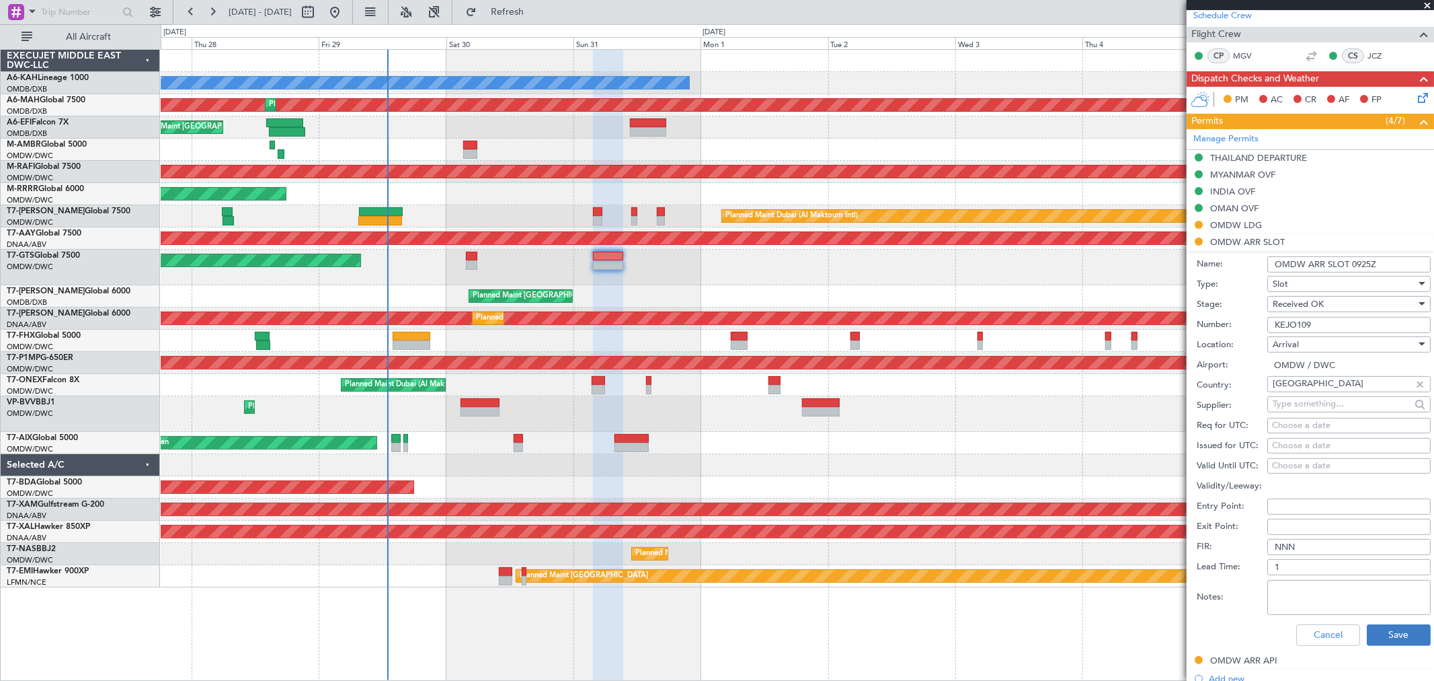
type input "OMDW ARR SLOT 0925Z"
click at [1389, 629] on button "Save" at bounding box center [1399, 635] width 64 height 22
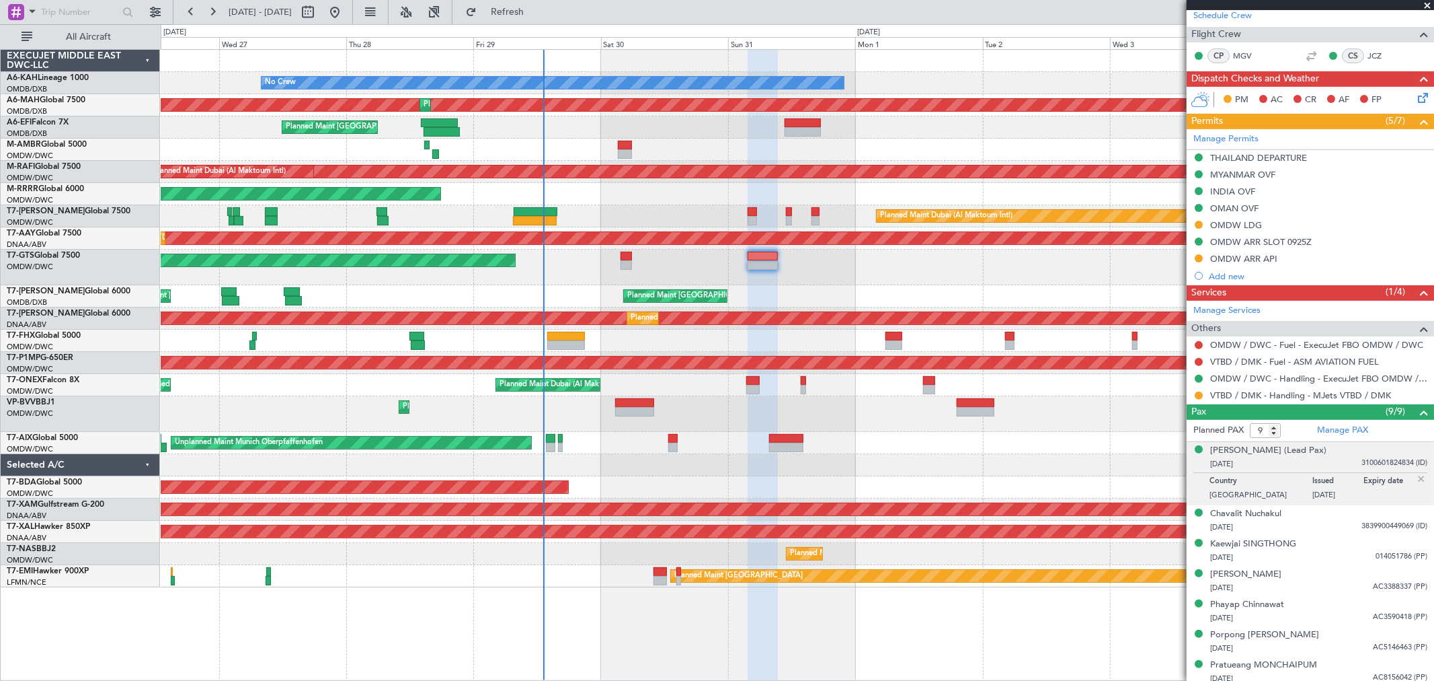
click at [617, 346] on div "Planned Maint [GEOGRAPHIC_DATA] ([GEOGRAPHIC_DATA])" at bounding box center [797, 341] width 1273 height 22
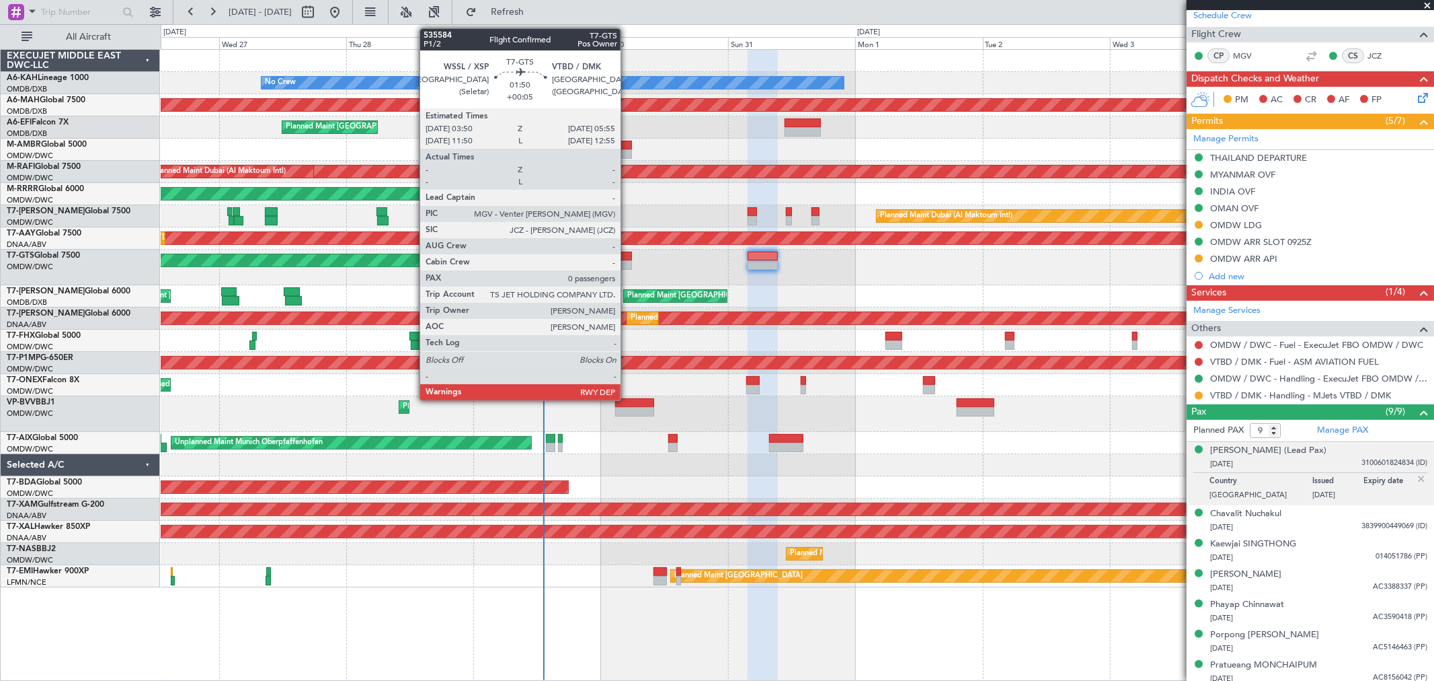
click at [627, 261] on div at bounding box center [626, 264] width 11 height 9
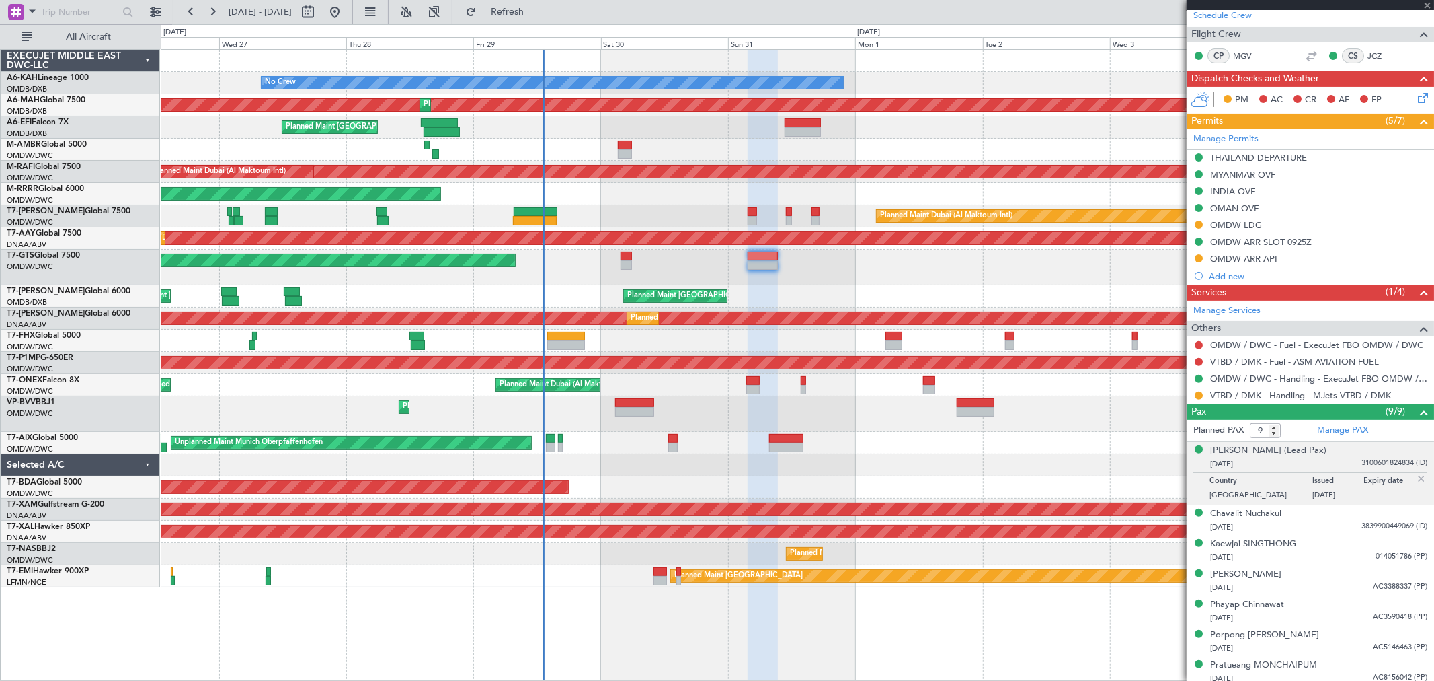
type input "+00:05"
type input "0"
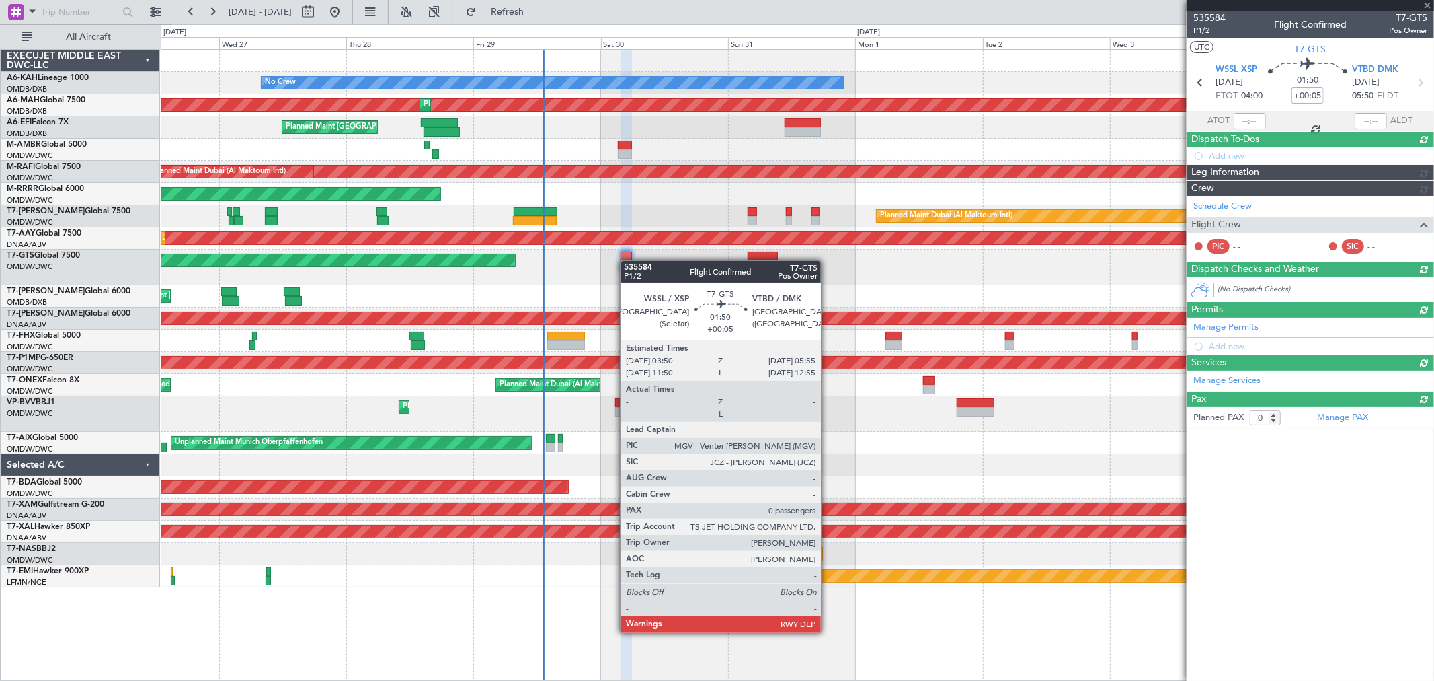
scroll to position [0, 0]
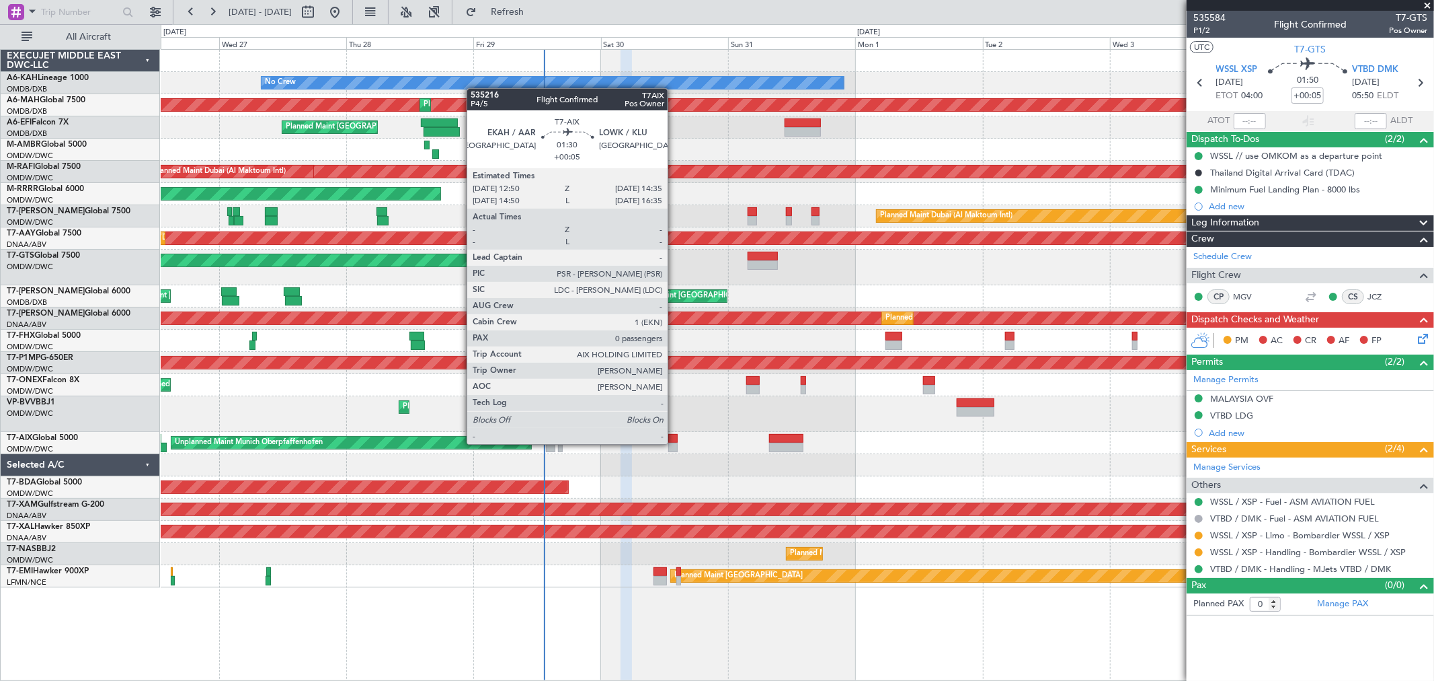
click at [675, 442] on div at bounding box center [672, 446] width 9 height 9
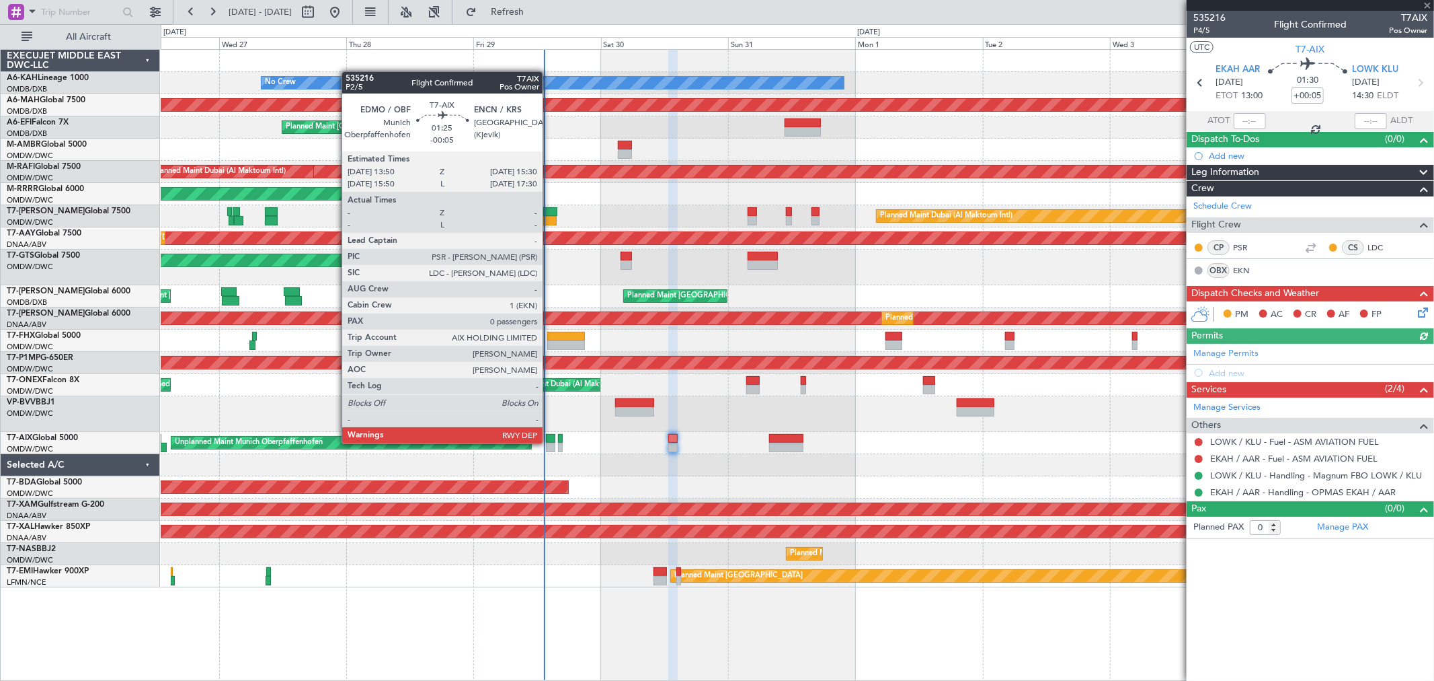
click at [549, 442] on div at bounding box center [550, 446] width 9 height 9
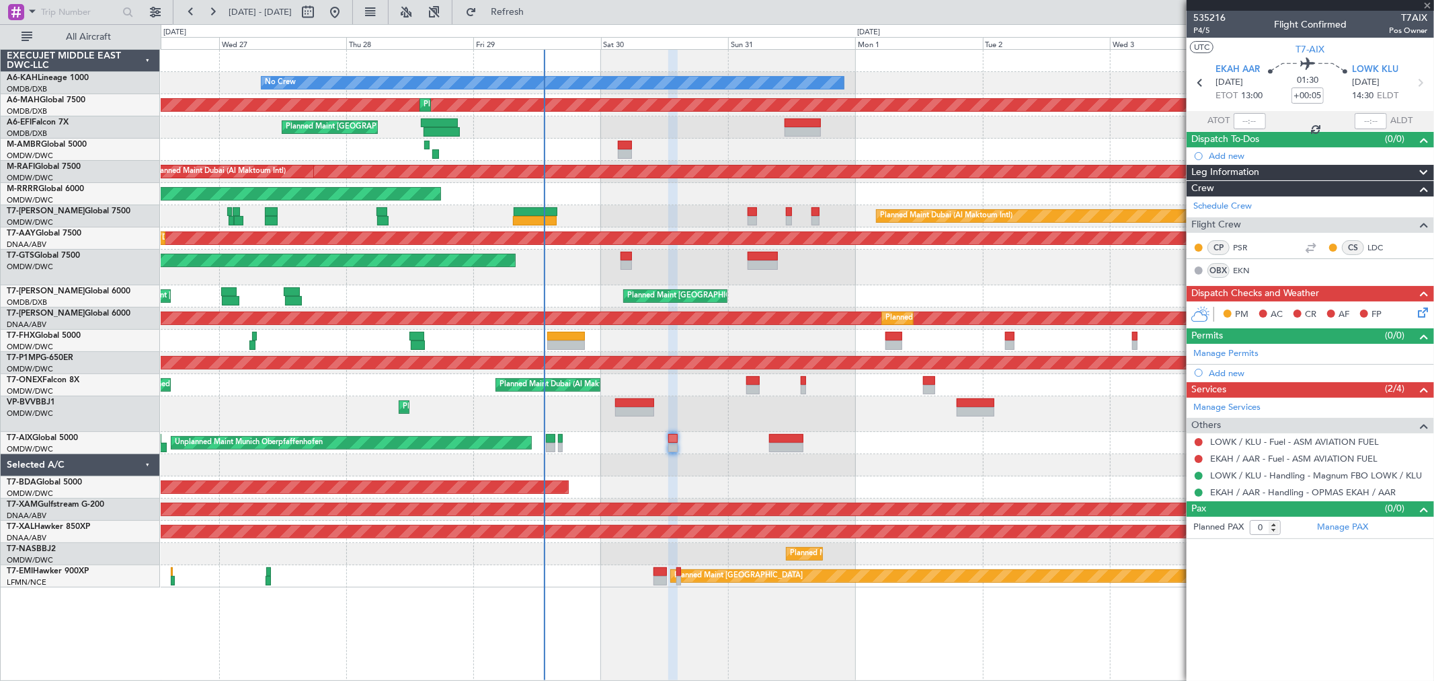
type input "-00:05"
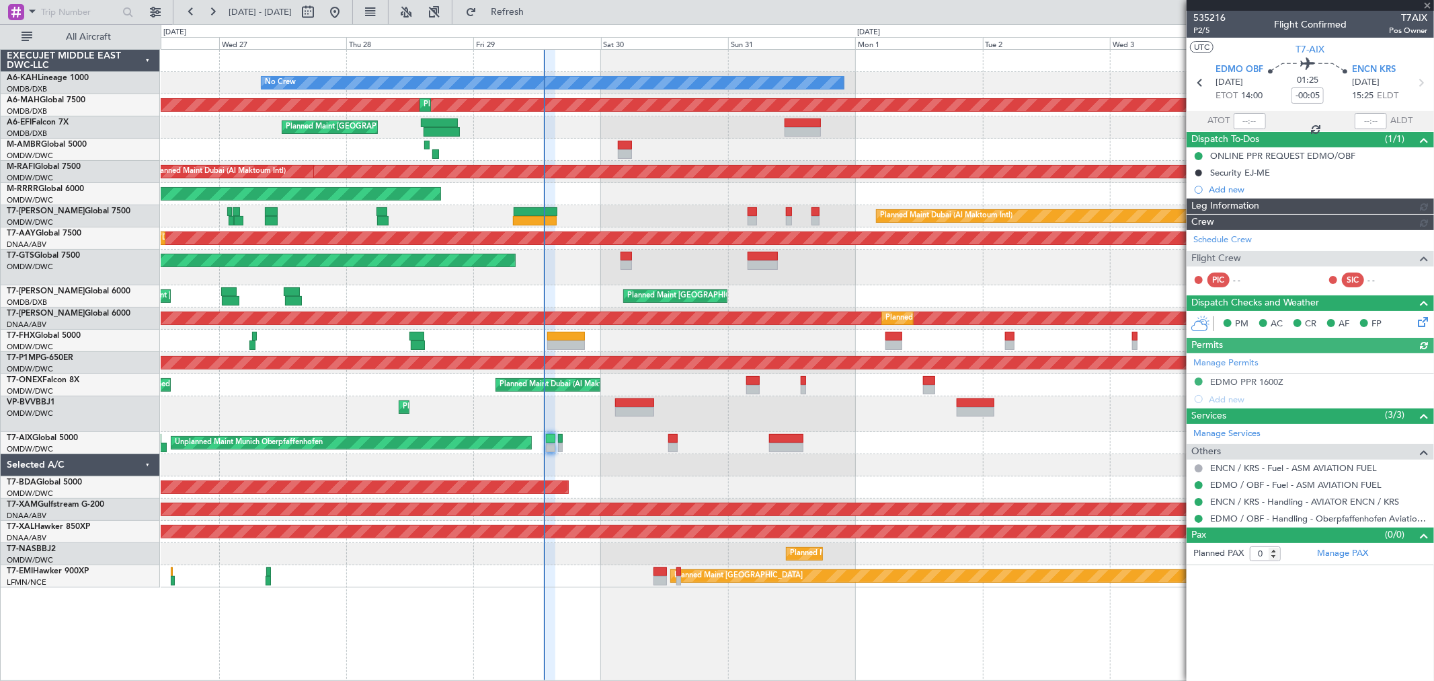
type input "Anita Mani (ANI)"
type input "7136"
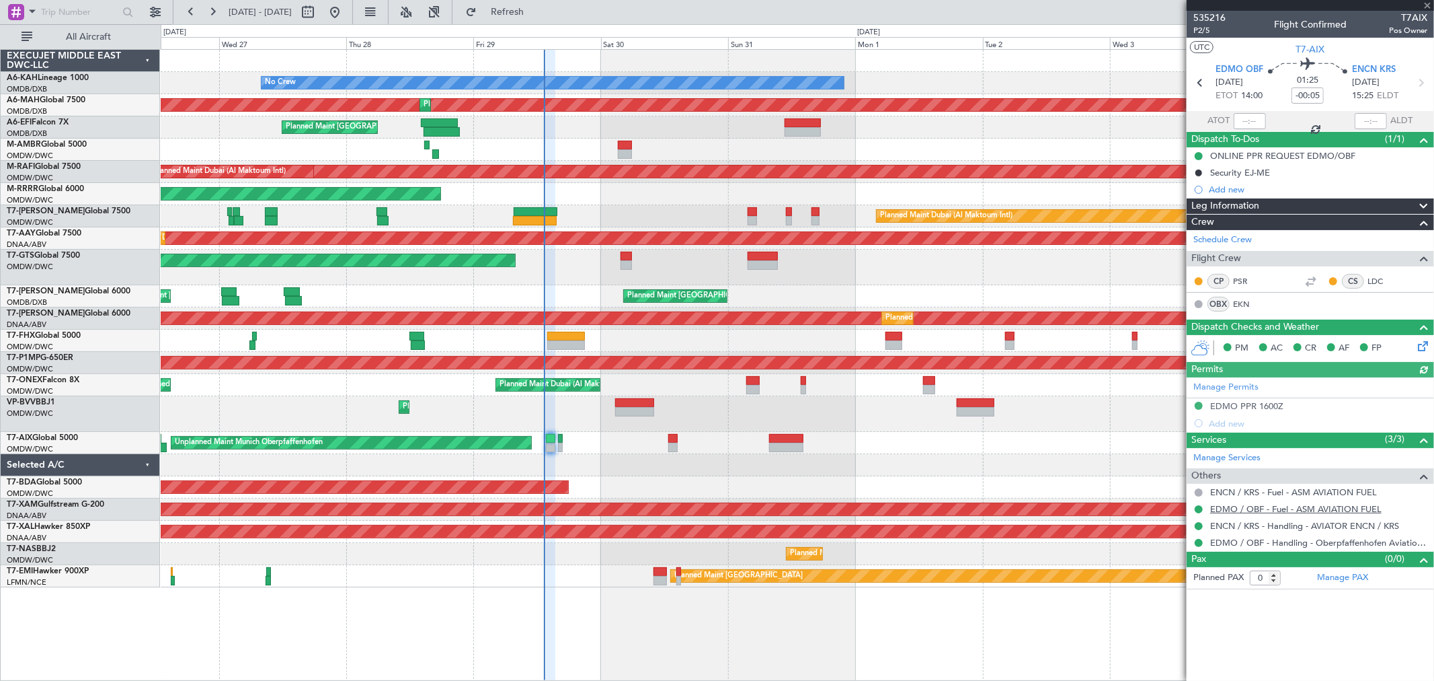
click at [1289, 508] on link "EDMO / OBF - Fuel - ASM AVIATION FUEL" at bounding box center [1295, 508] width 171 height 11
type input "Anita Mani (ANI)"
type input "7136"
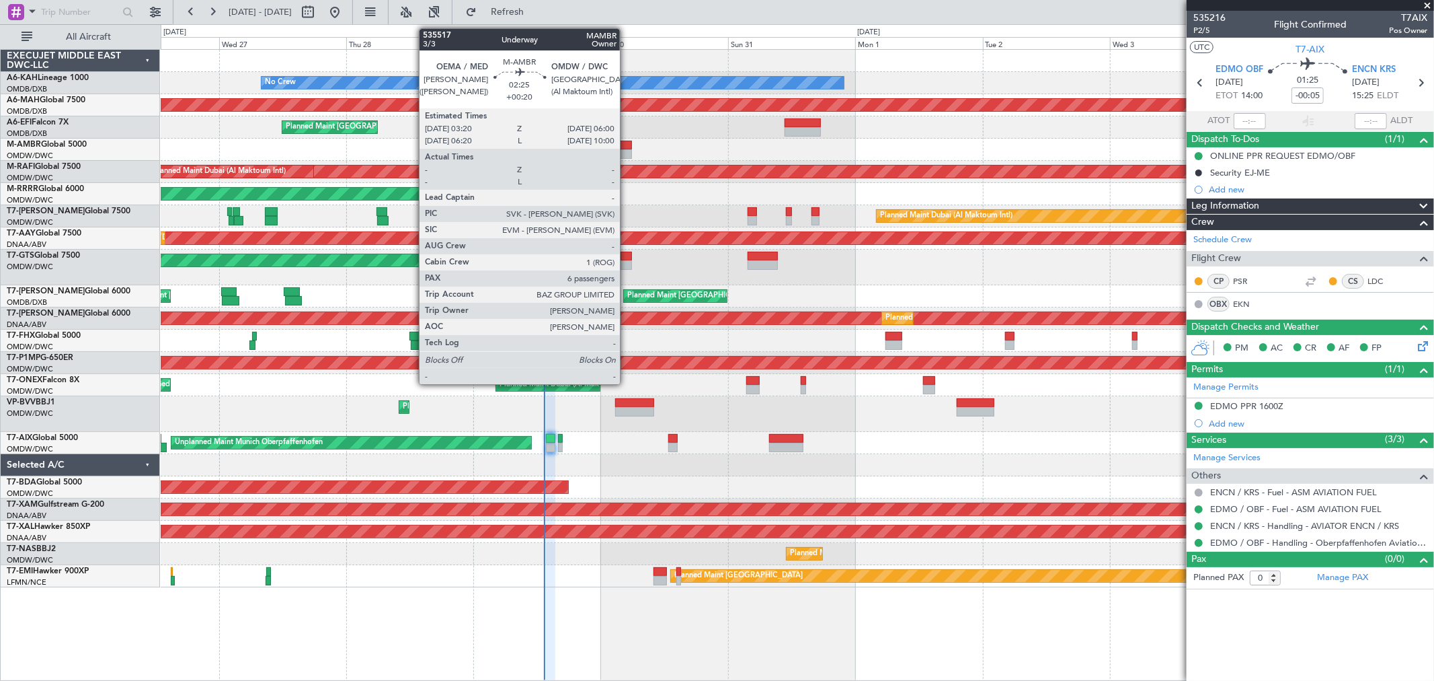
click at [627, 147] on div at bounding box center [625, 145] width 15 height 9
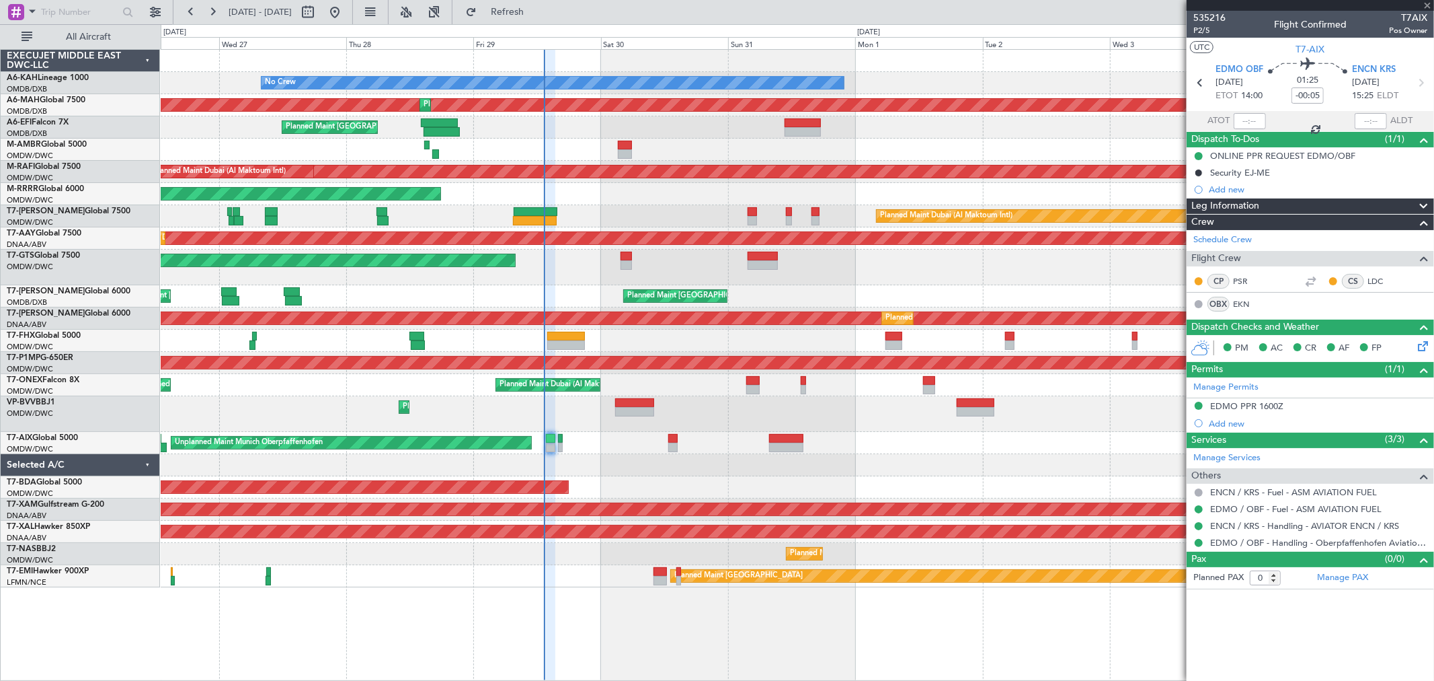
type input "+00:20"
type input "6"
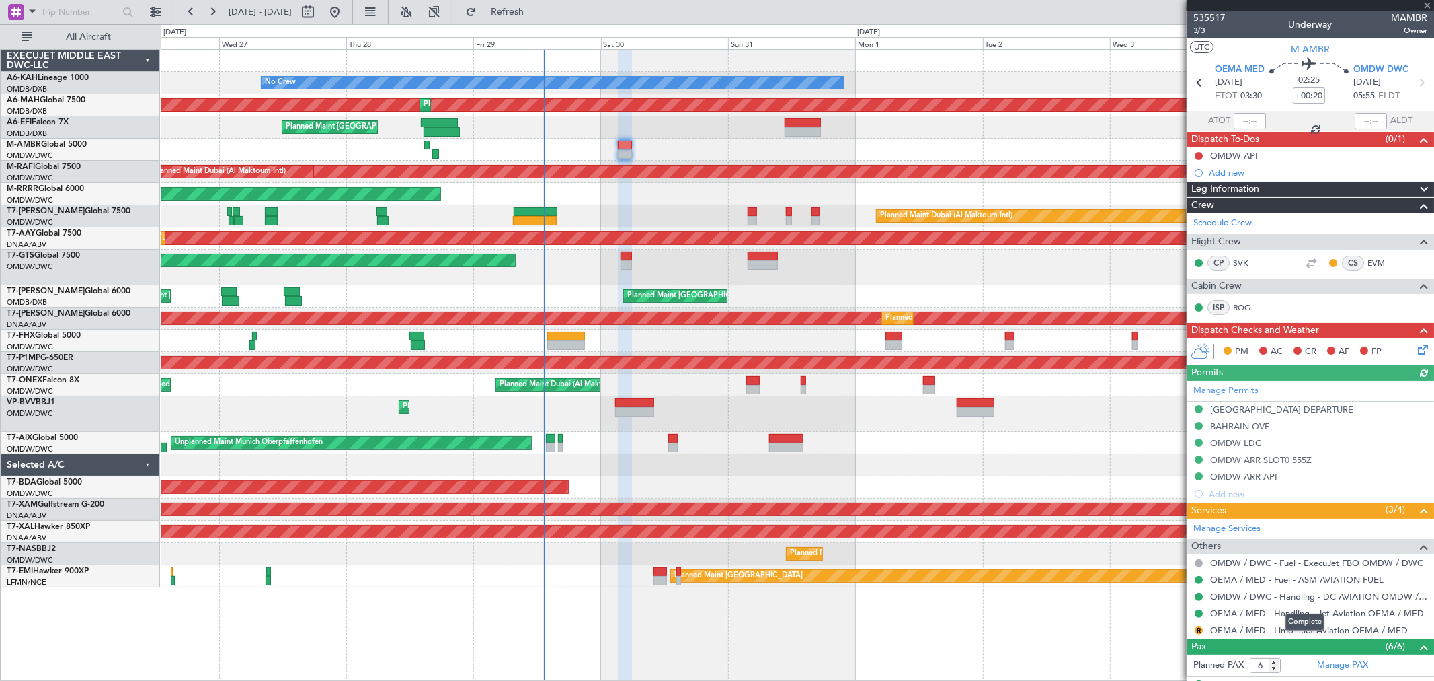
click at [1285, 631] on mat-tooltip-component "Complete" at bounding box center [1305, 622] width 58 height 36
click at [1274, 627] on link "OEMA / MED - Limo - Jet Aviation OEMA / MED" at bounding box center [1309, 629] width 198 height 11
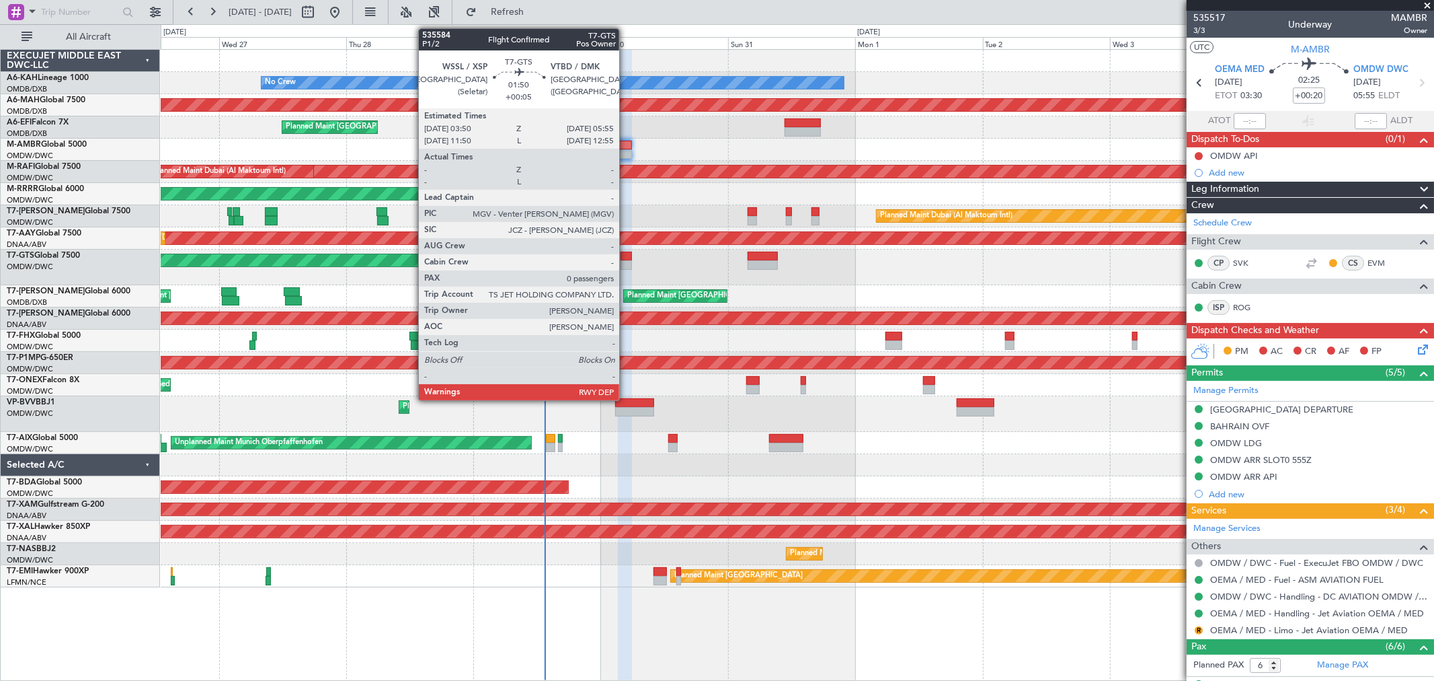
click at [626, 260] on div at bounding box center [626, 264] width 11 height 9
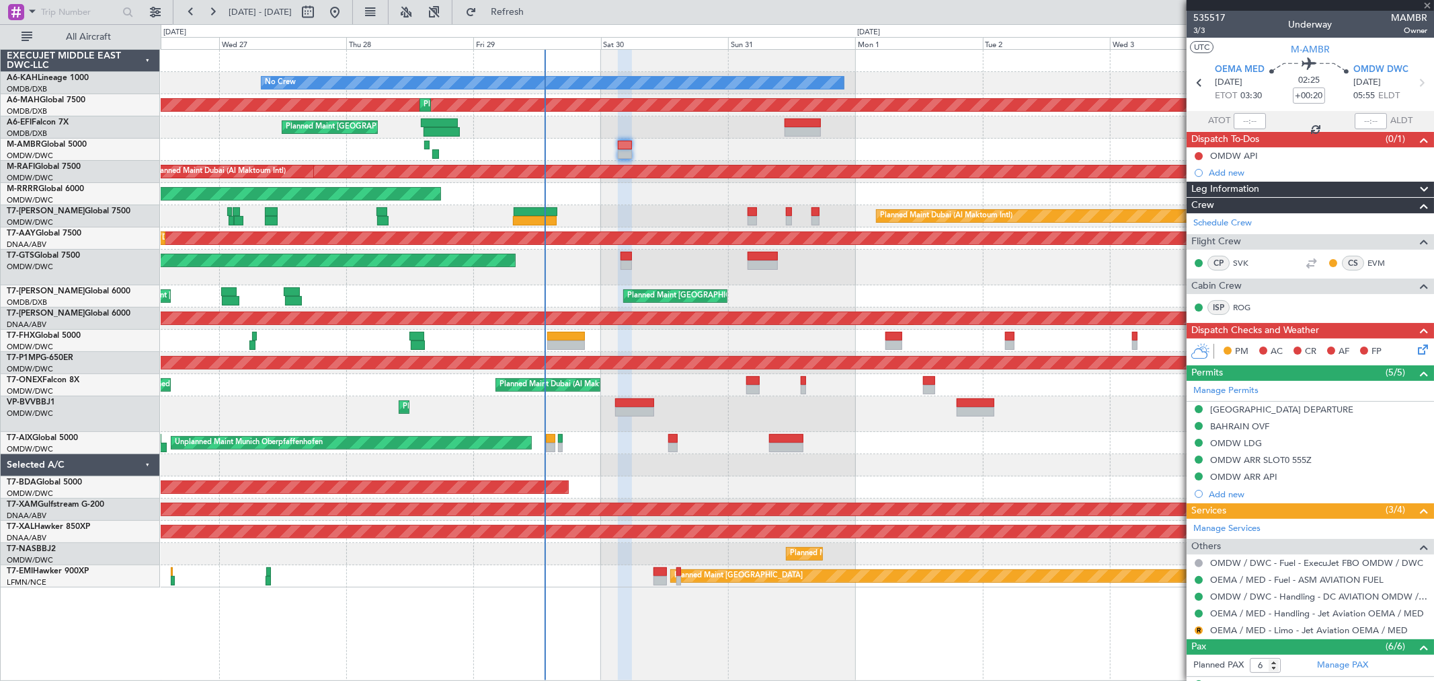
type input "+00:05"
type input "0"
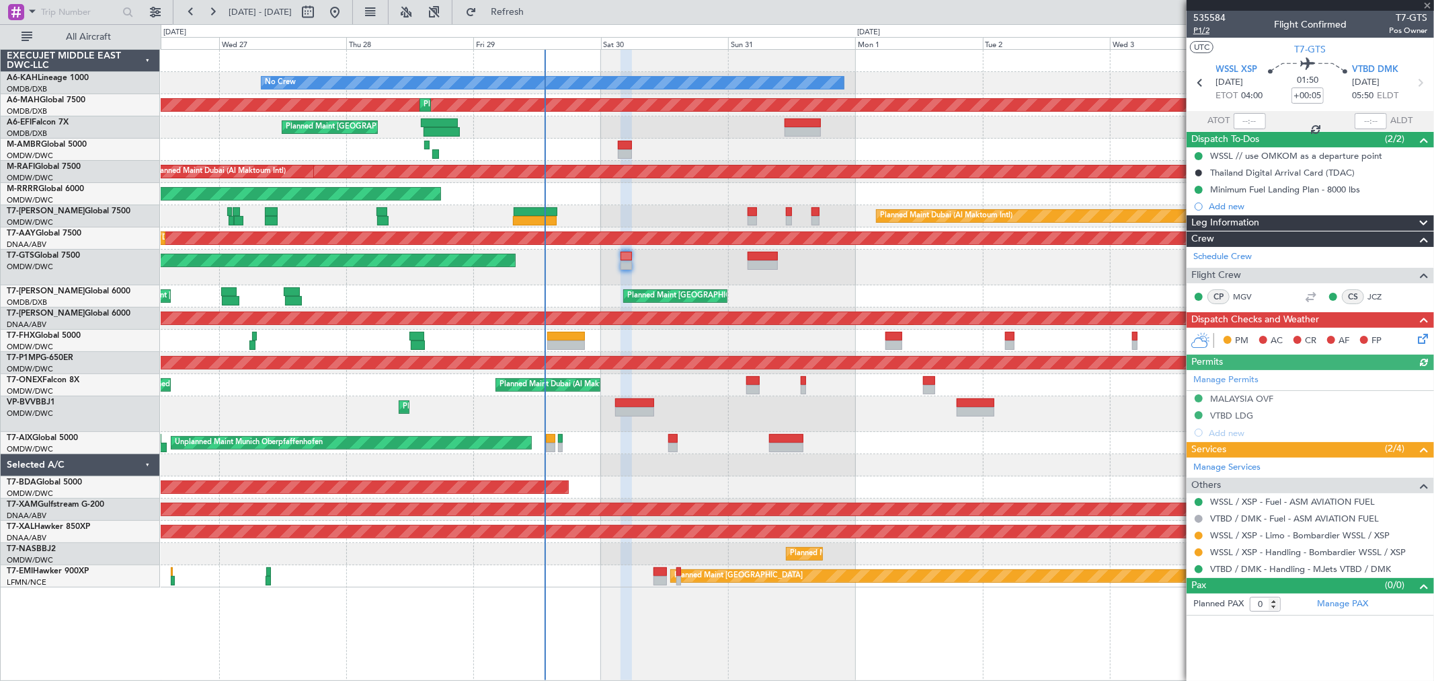
click at [1206, 30] on span "P1/2" at bounding box center [1210, 30] width 32 height 11
click at [536, 12] on span "Refresh" at bounding box center [507, 11] width 56 height 9
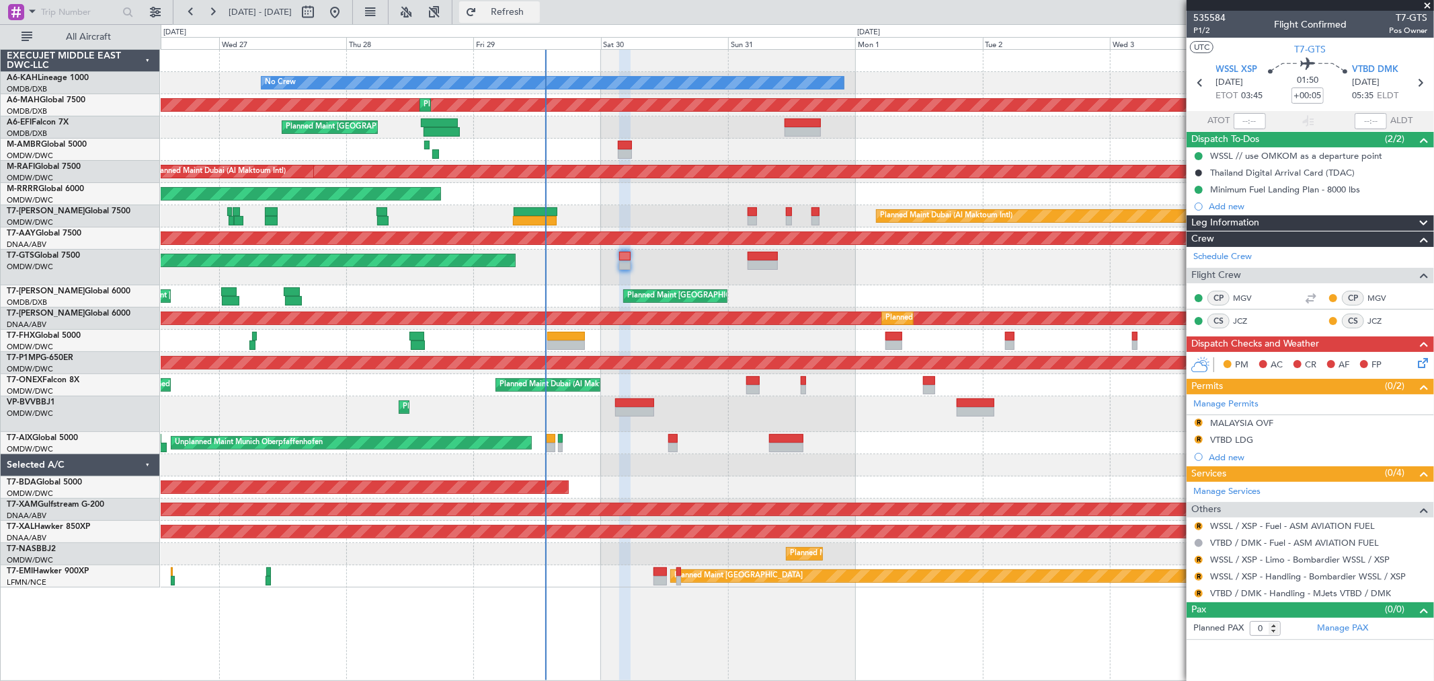
click at [536, 15] on span "Refresh" at bounding box center [507, 11] width 56 height 9
click at [1201, 556] on button "R" at bounding box center [1199, 559] width 8 height 8
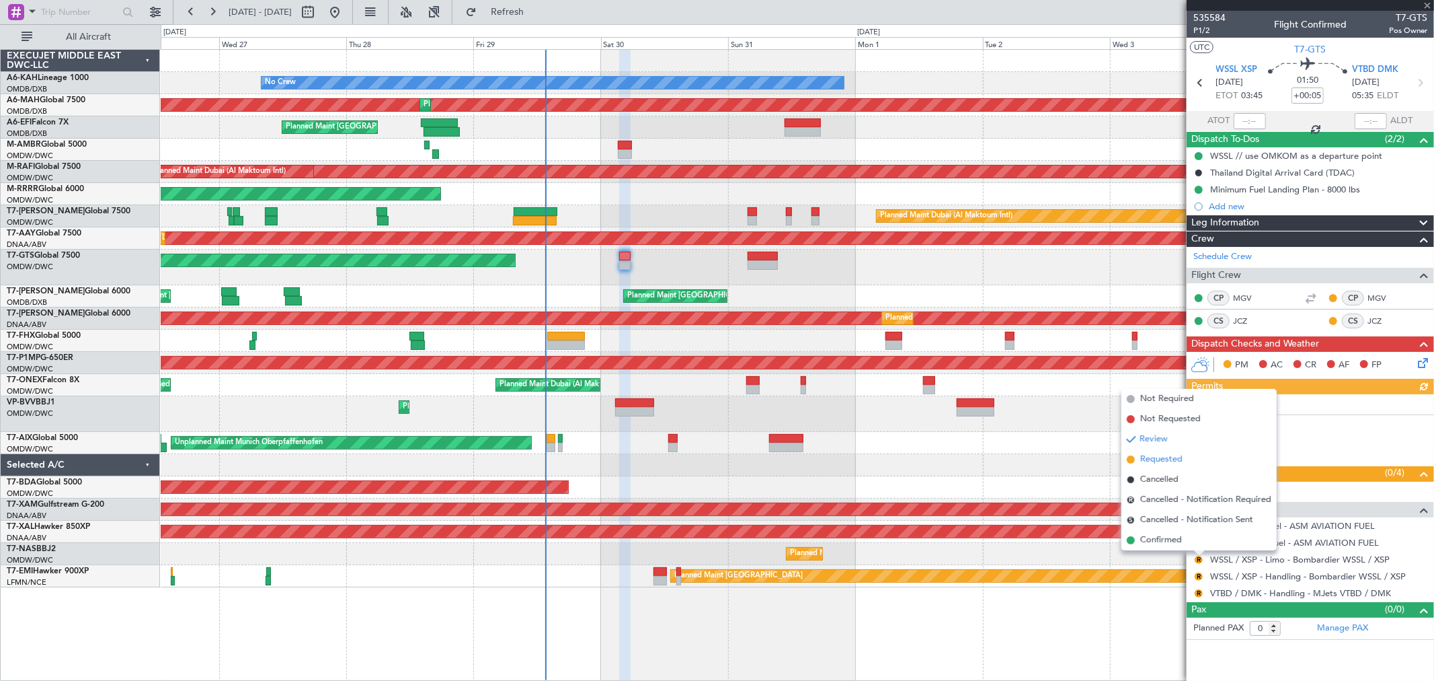
click at [1181, 458] on span "Requested" at bounding box center [1162, 459] width 42 height 13
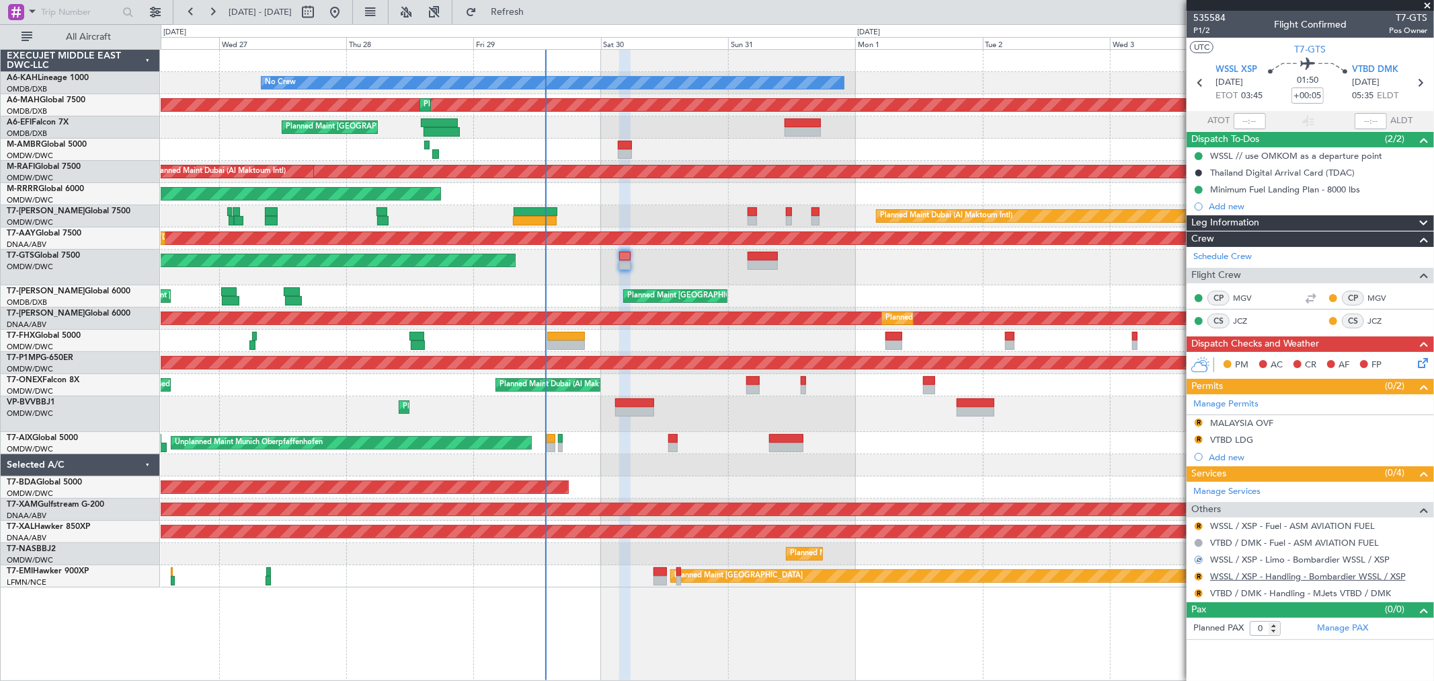
click at [1334, 572] on link "WSSL / XSP - Handling - Bombardier WSSL / XSP" at bounding box center [1308, 575] width 196 height 11
click at [1333, 631] on mat-tooltip-component "VTBD / DMK - Handling - MJets VTBD / DMK" at bounding box center [1299, 617] width 174 height 36
click at [1360, 633] on link "Manage PAX" at bounding box center [1342, 627] width 51 height 13
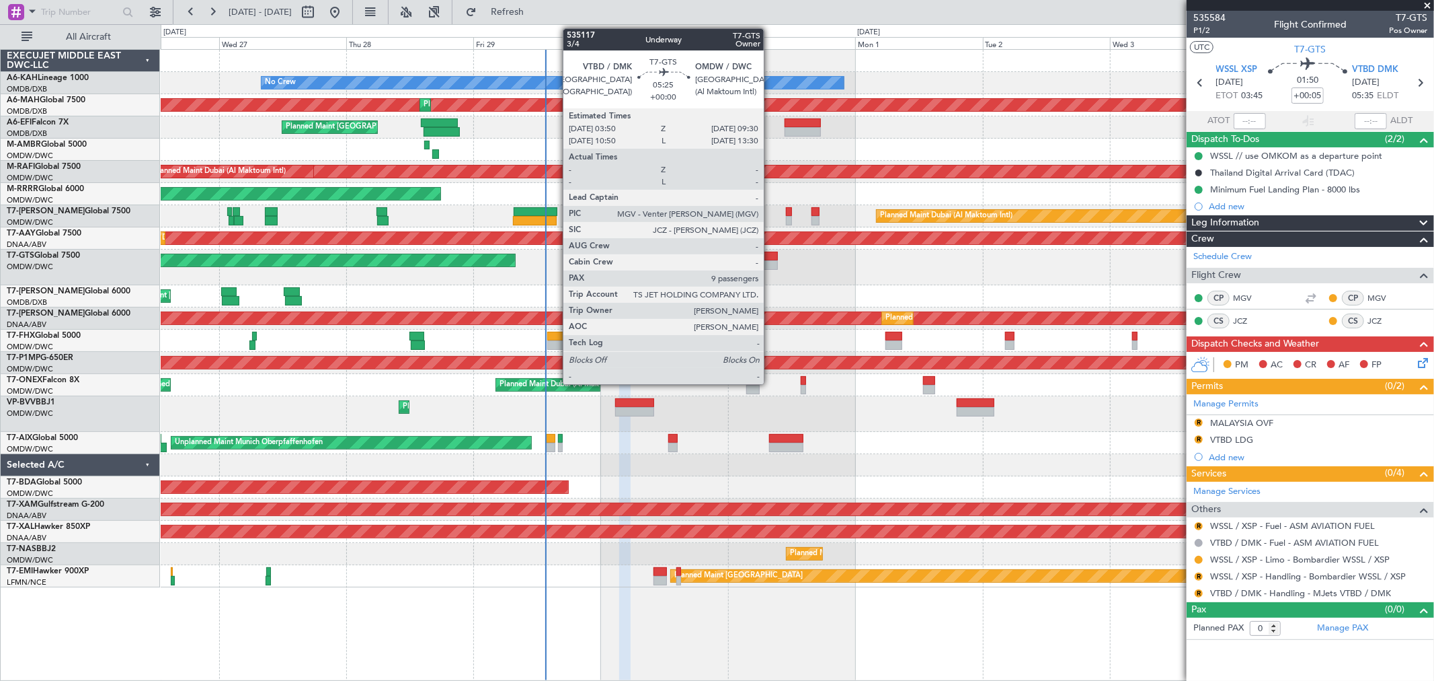
click at [771, 266] on div at bounding box center [763, 264] width 30 height 9
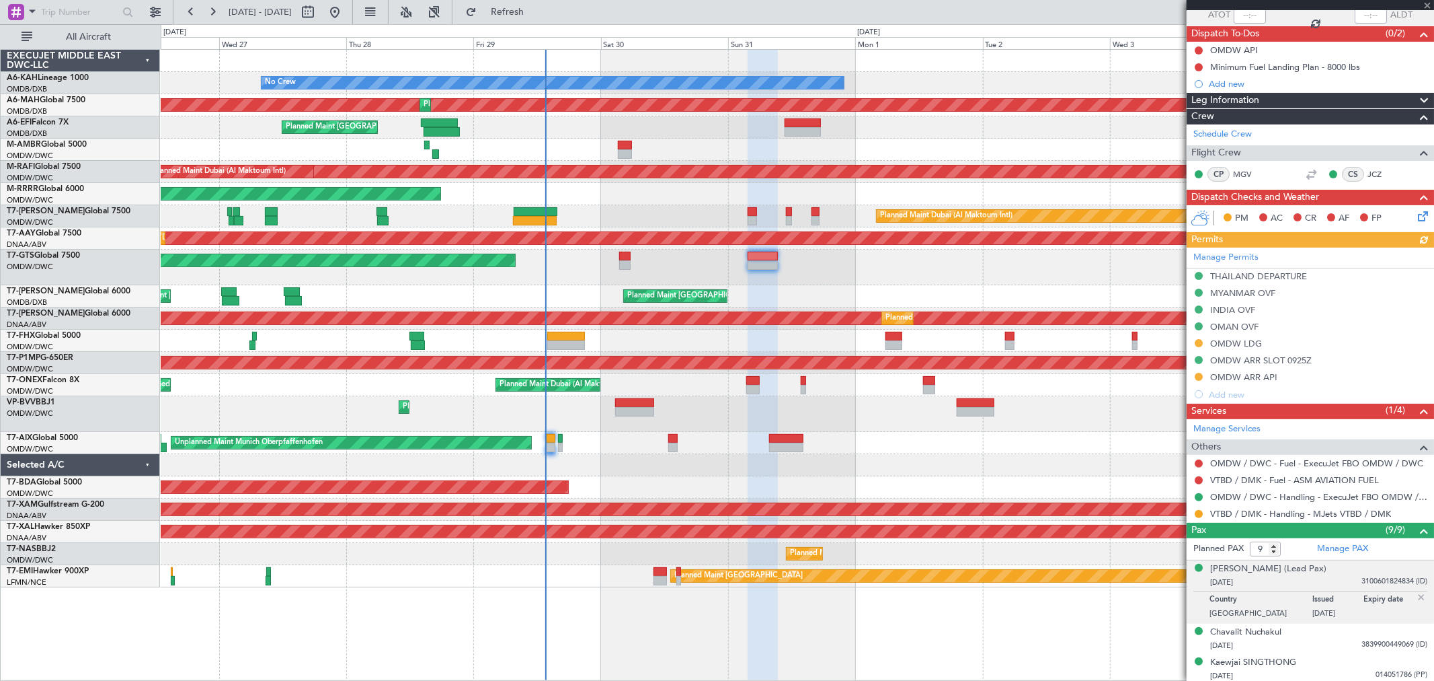
scroll to position [149, 0]
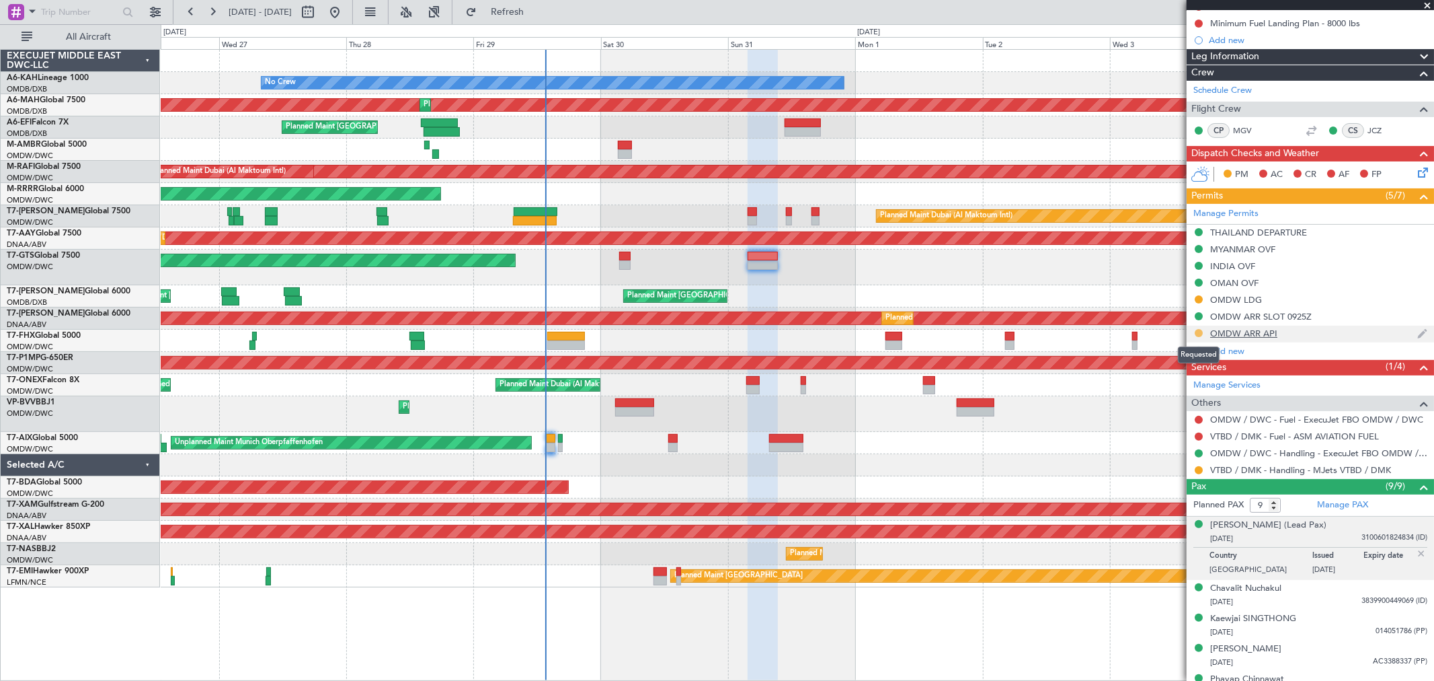
click at [1198, 330] on button at bounding box center [1199, 333] width 8 height 8
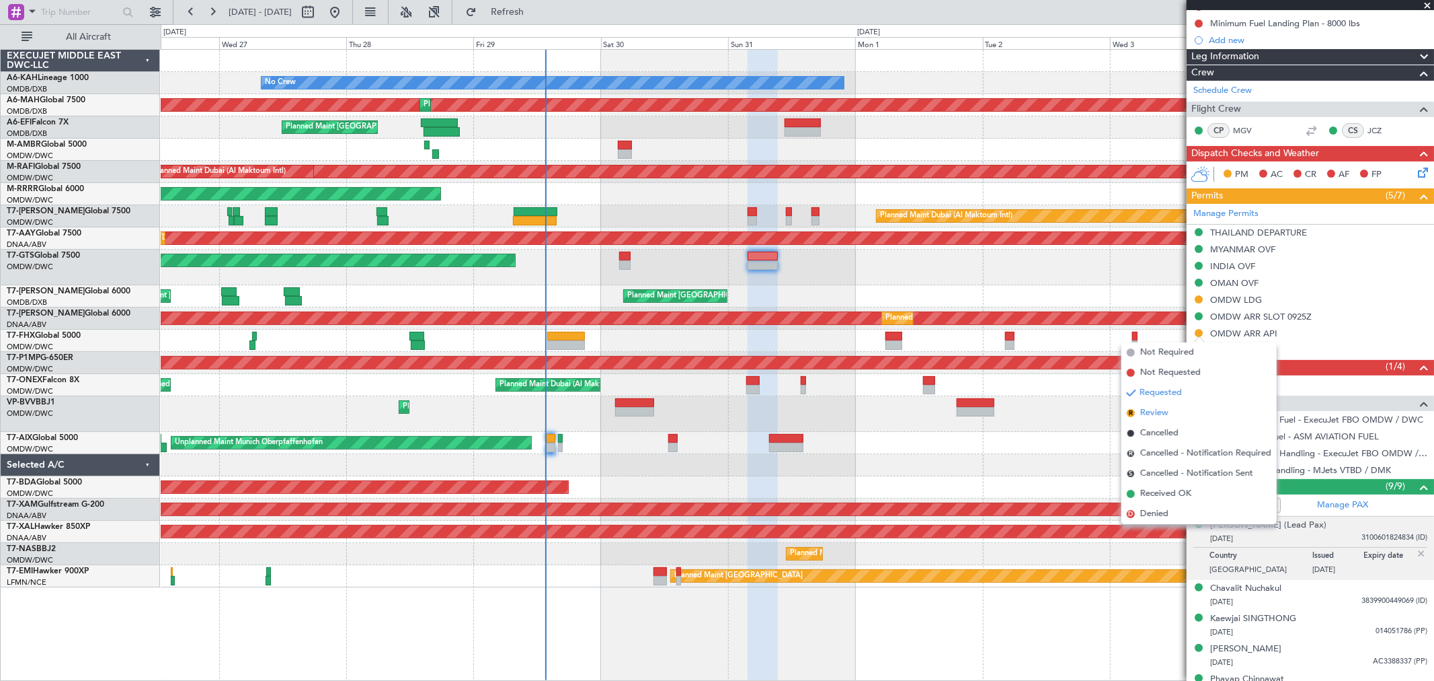
click at [1163, 410] on span "Review" at bounding box center [1155, 412] width 28 height 13
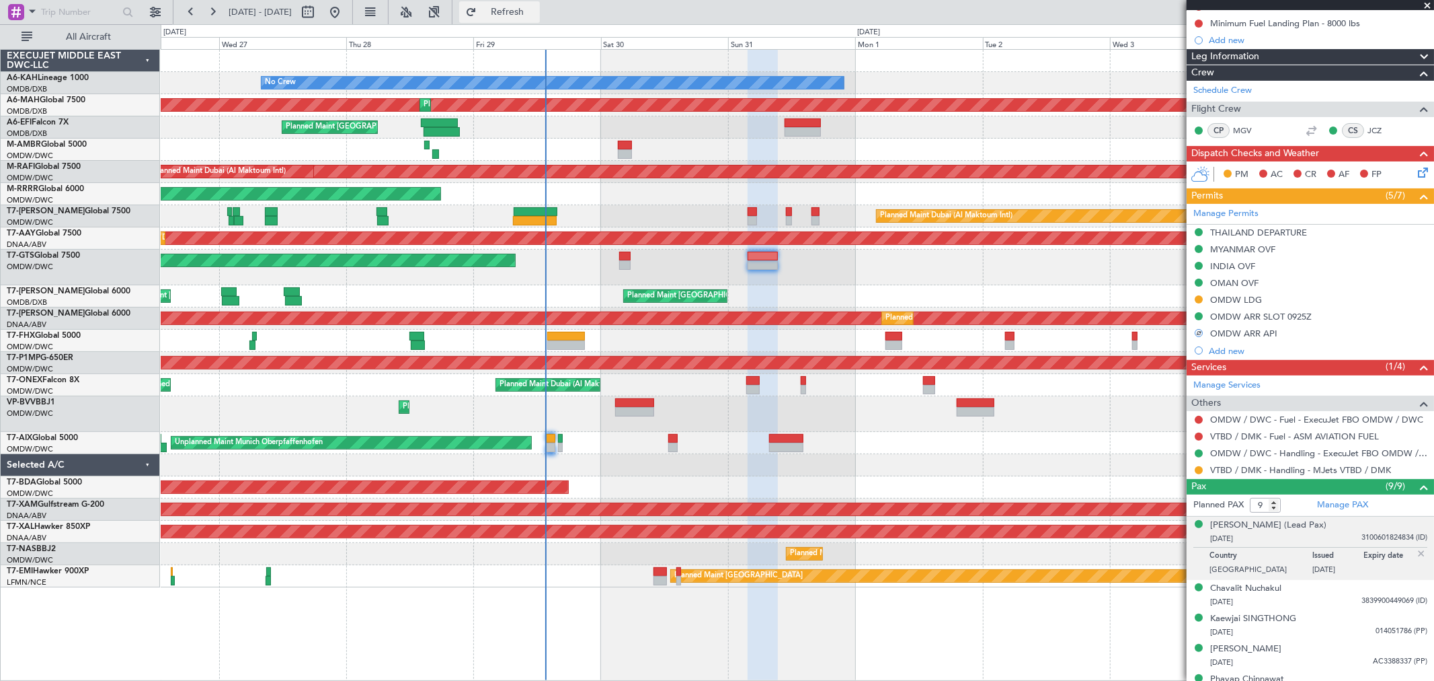
click at [525, 2] on button "Refresh" at bounding box center [499, 12] width 81 height 22
click at [1352, 504] on link "Manage PAX" at bounding box center [1342, 504] width 51 height 13
click at [540, 2] on button "Refresh" at bounding box center [499, 12] width 81 height 22
click at [1426, 3] on span at bounding box center [1427, 6] width 13 height 12
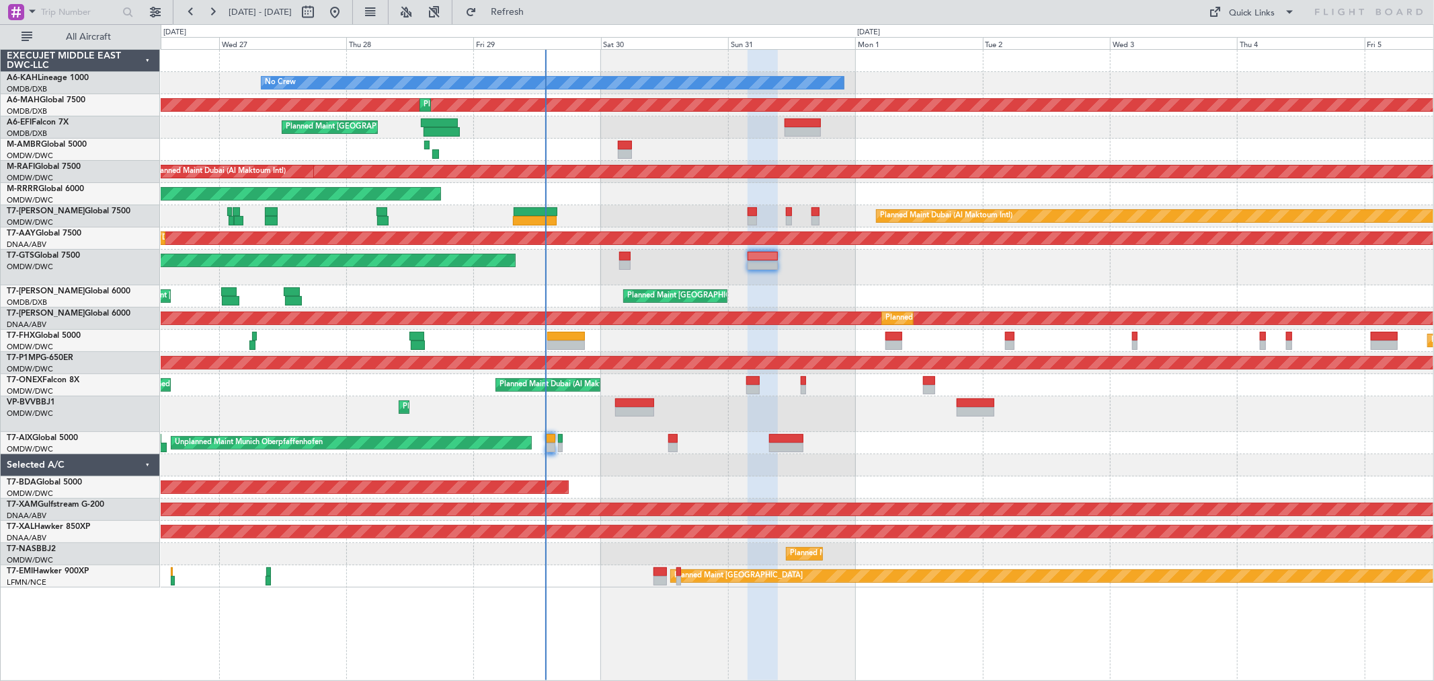
type input "0"
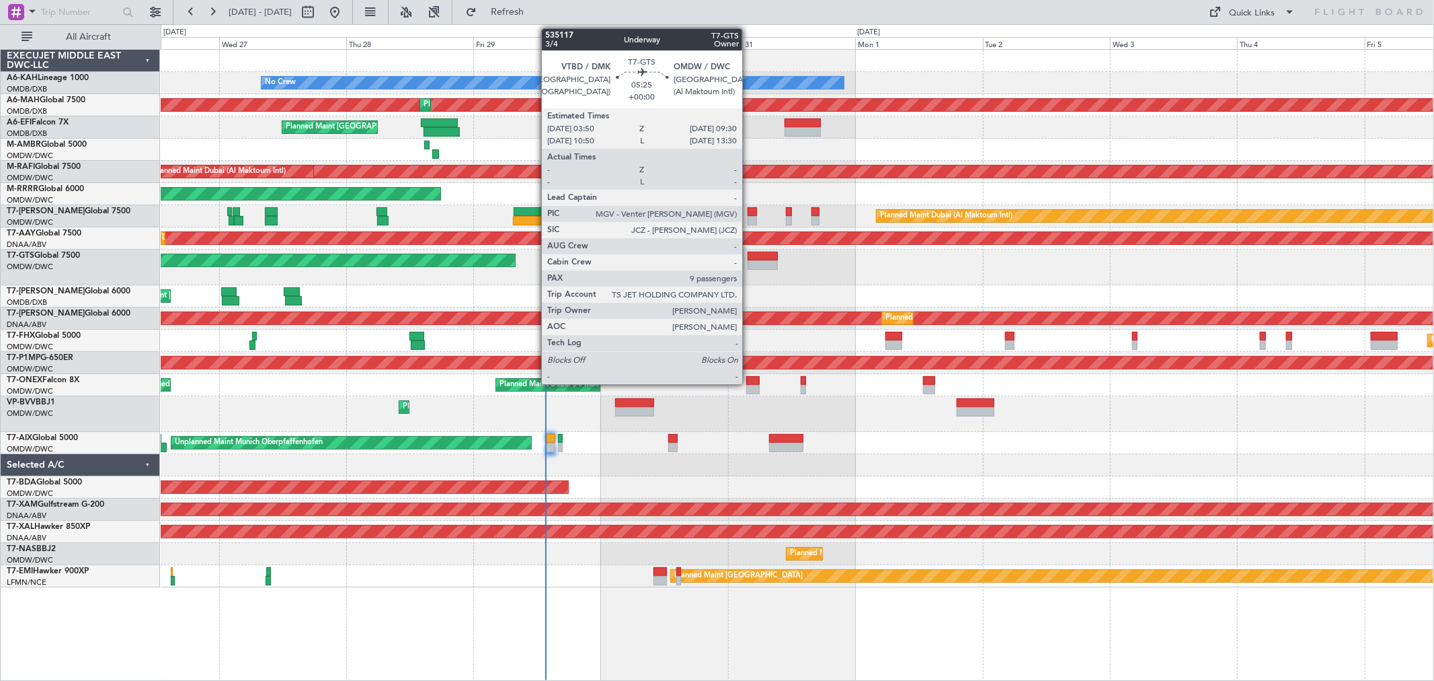
click at [750, 258] on div at bounding box center [763, 256] width 30 height 9
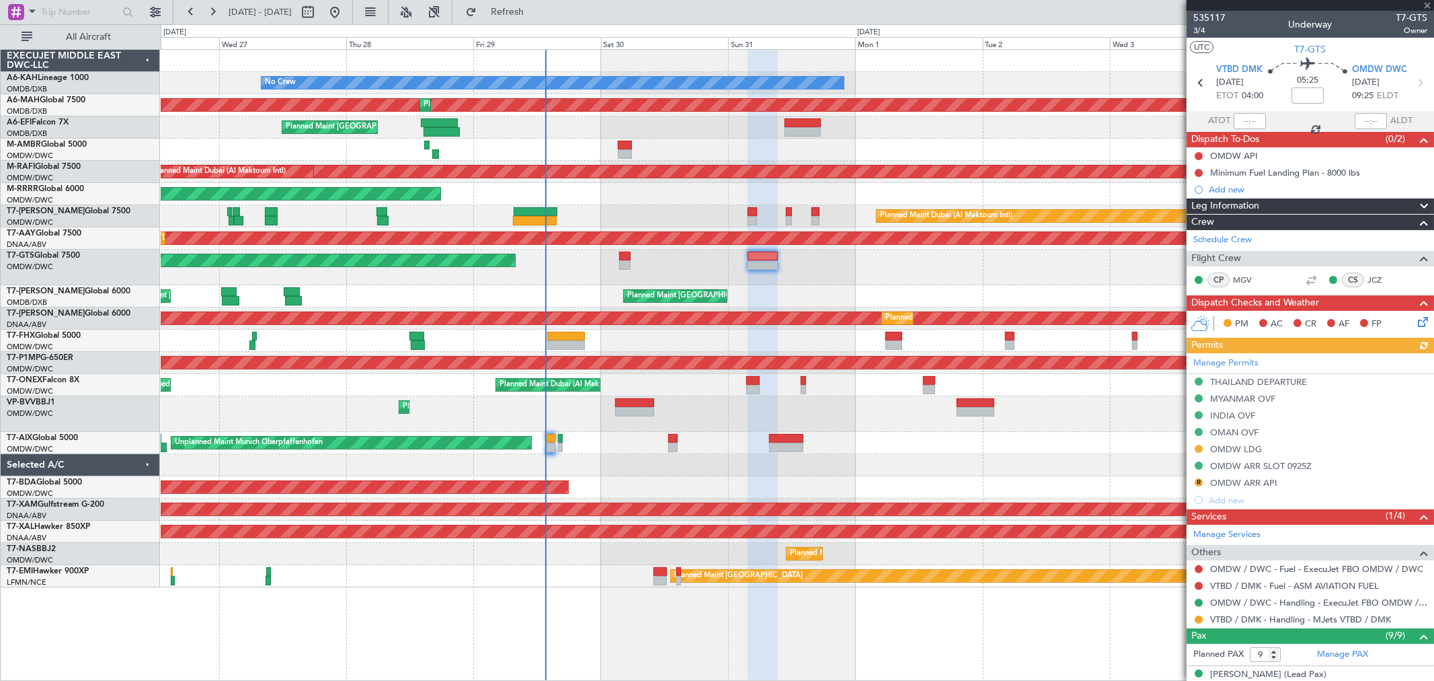
scroll to position [75, 0]
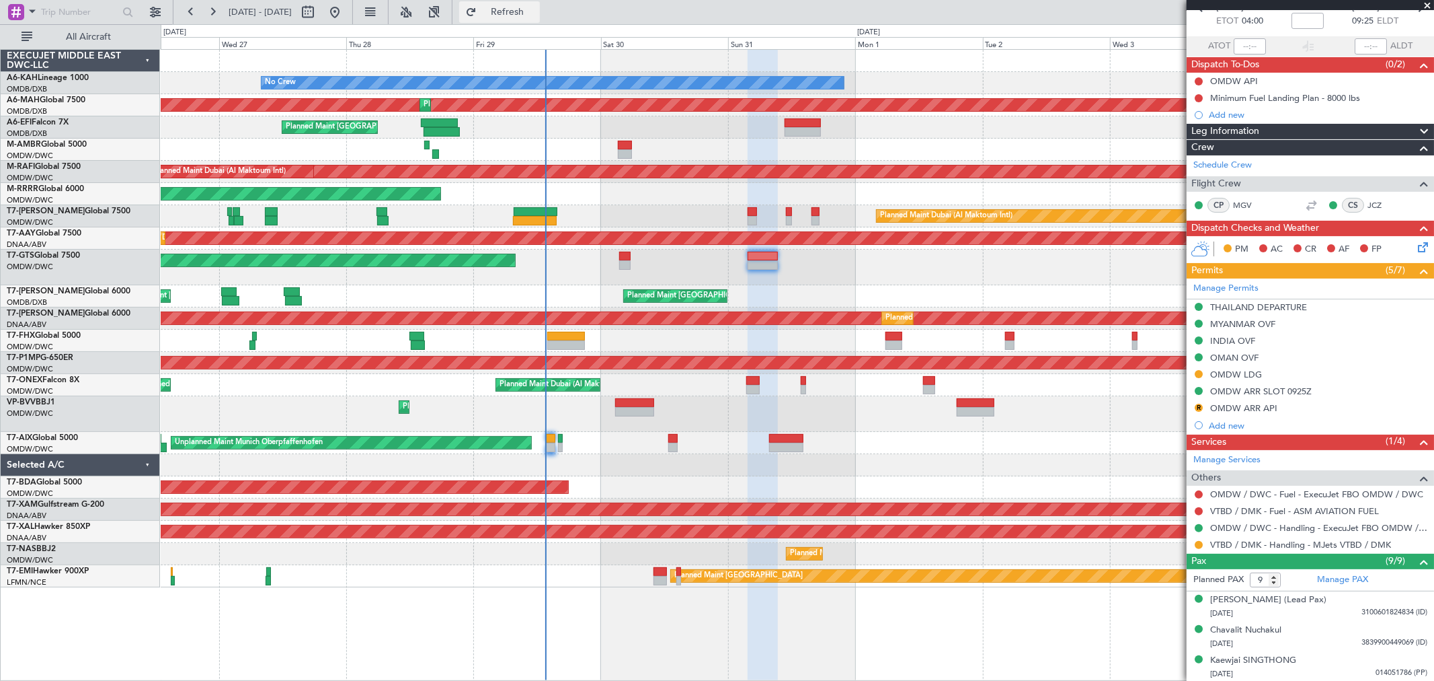
click at [536, 15] on span "Refresh" at bounding box center [507, 11] width 56 height 9
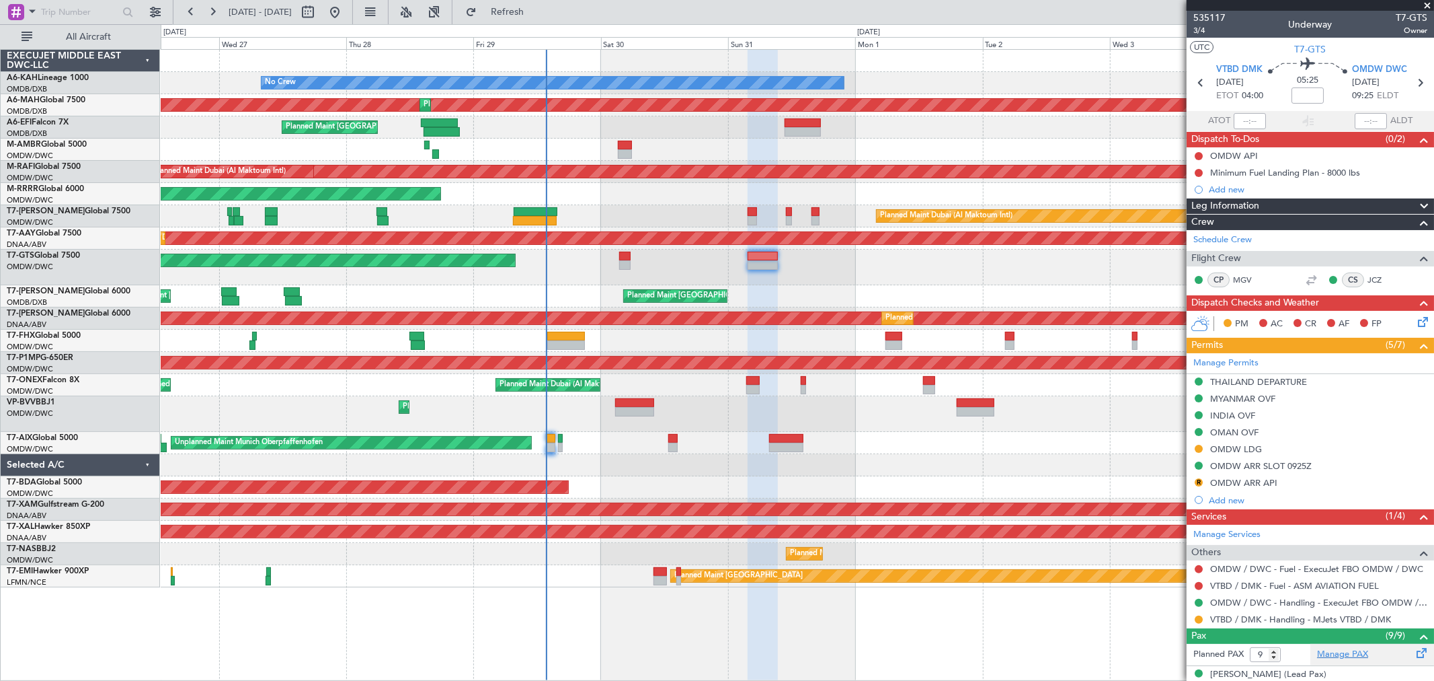
click at [1337, 658] on link "Manage PAX" at bounding box center [1342, 654] width 51 height 13
click at [540, 17] on button "Refresh" at bounding box center [499, 12] width 81 height 22
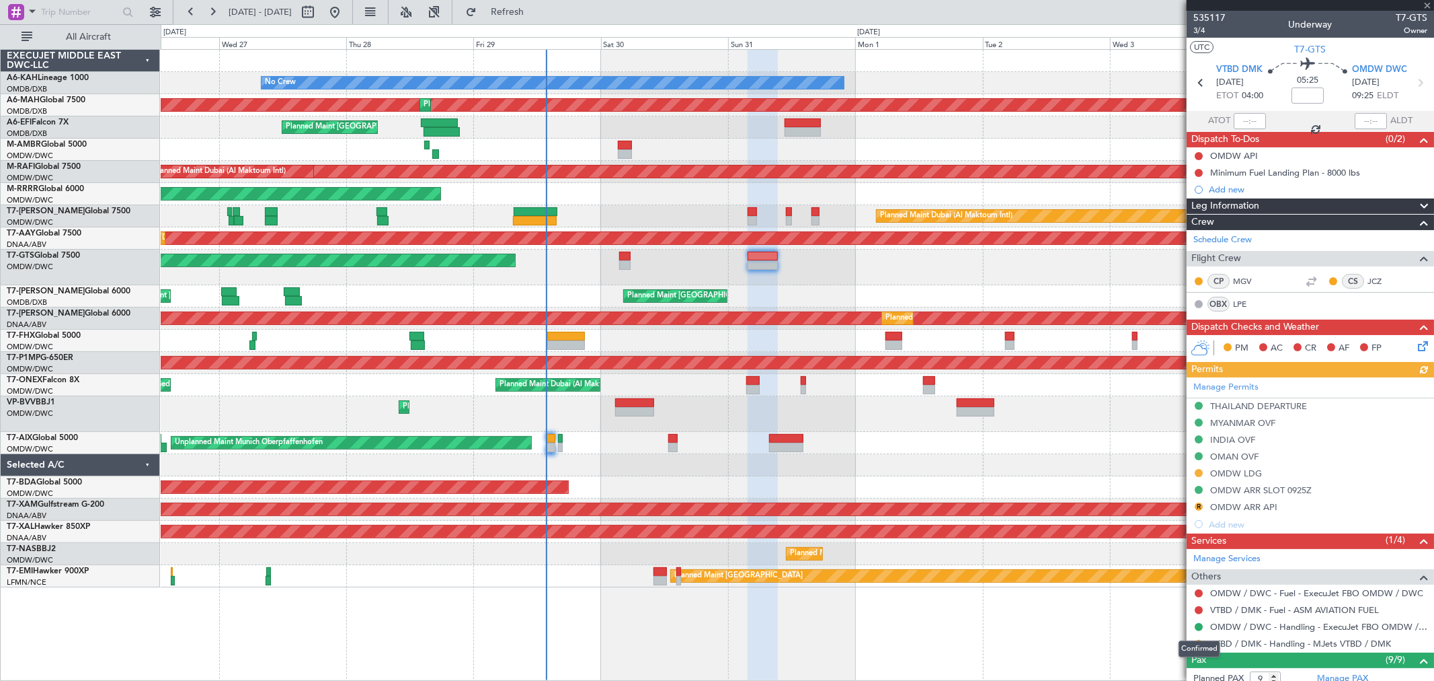
click at [1195, 641] on div "Confirmed" at bounding box center [1200, 648] width 42 height 17
click at [1199, 642] on button at bounding box center [1199, 644] width 8 height 8
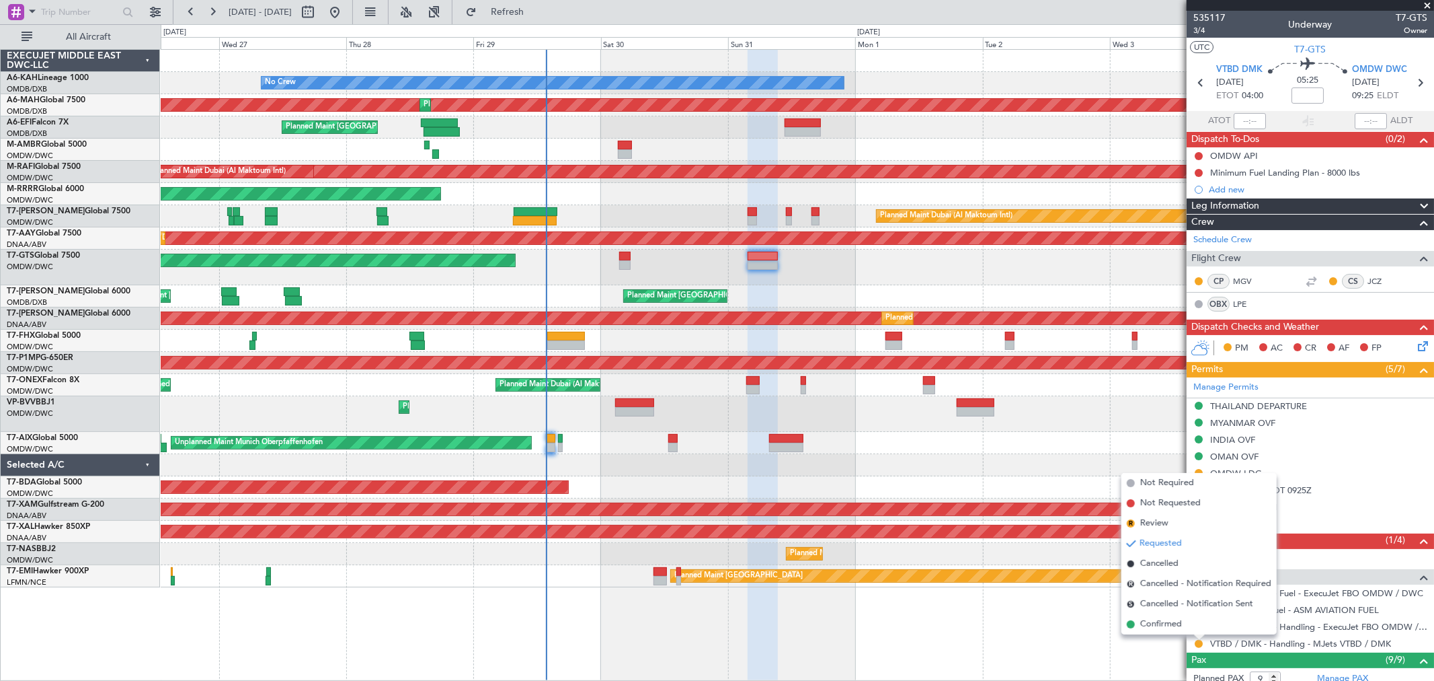
drag, startPoint x: 1154, startPoint y: 619, endPoint x: 615, endPoint y: 352, distance: 600.9
click at [1154, 619] on span "Confirmed" at bounding box center [1162, 623] width 42 height 13
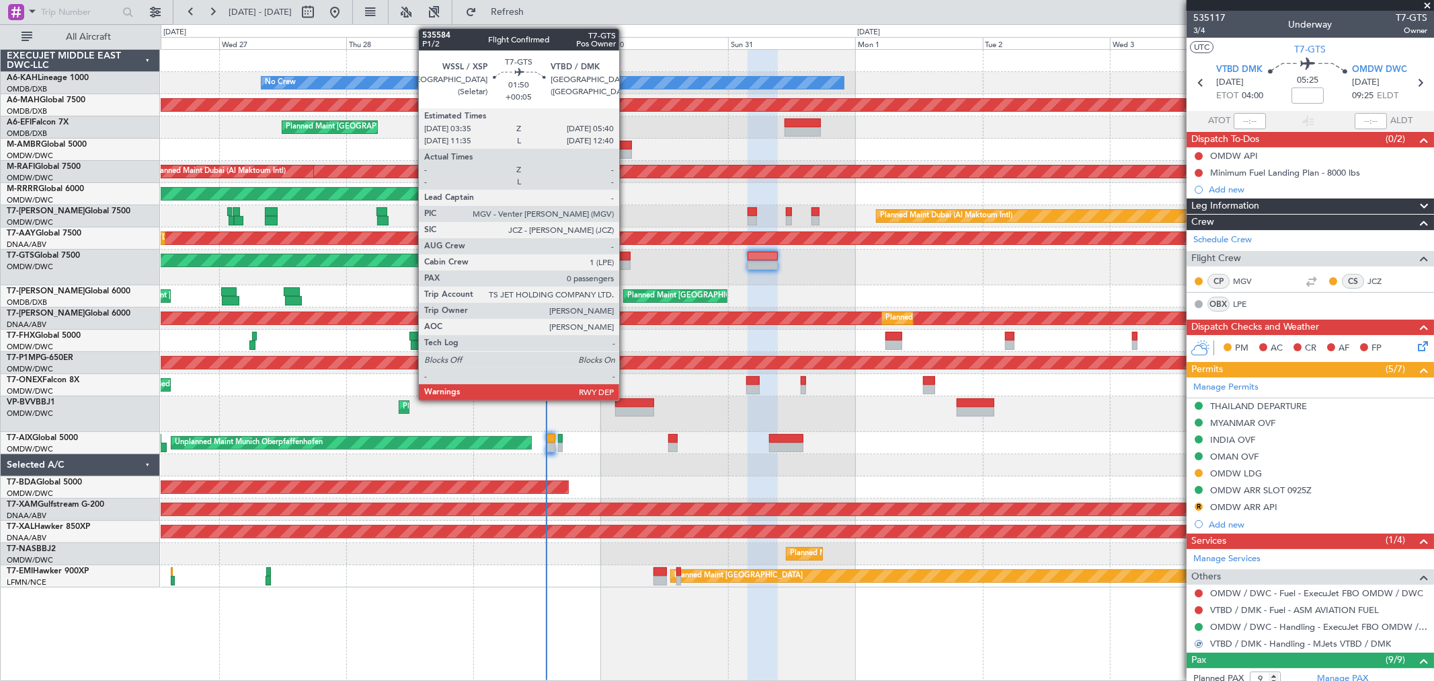
click at [626, 258] on div at bounding box center [624, 256] width 11 height 9
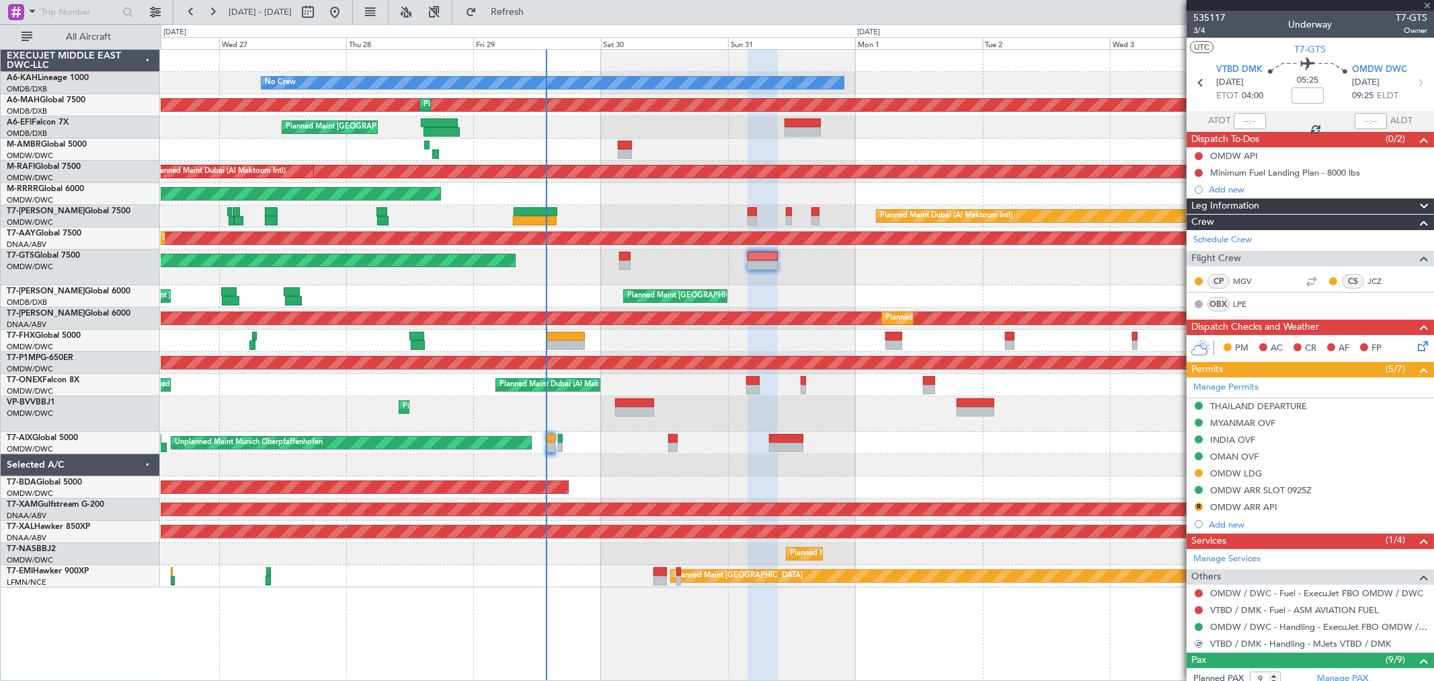
type input "+00:05"
type input "0"
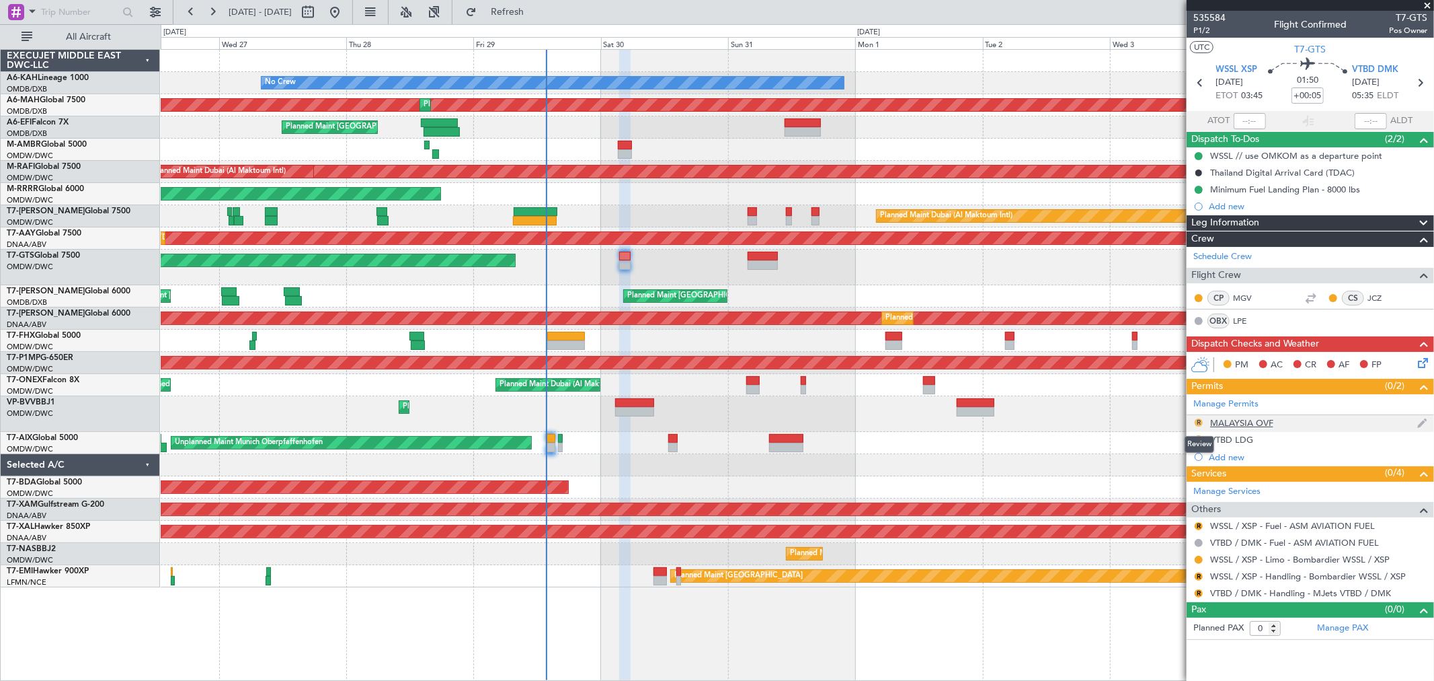
click at [1198, 421] on button "R" at bounding box center [1199, 422] width 8 height 8
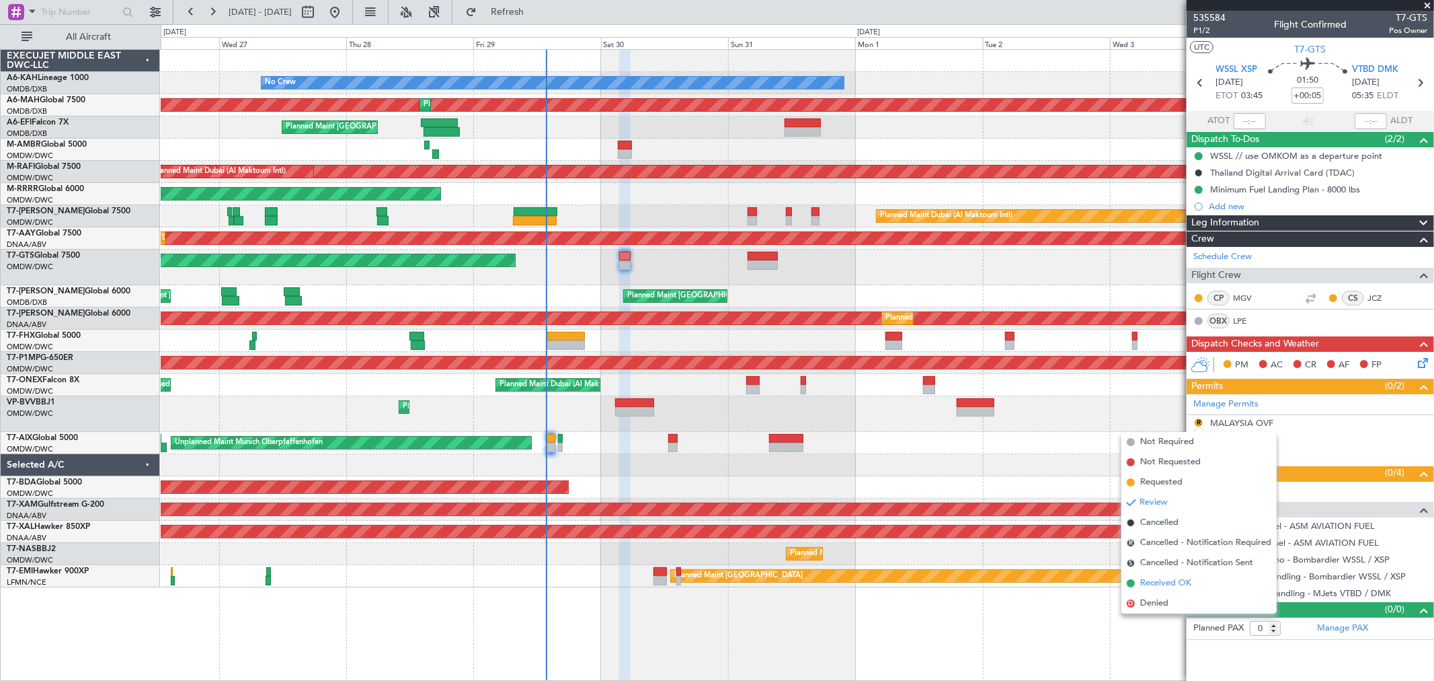
click at [1163, 583] on span "Received OK" at bounding box center [1166, 582] width 51 height 13
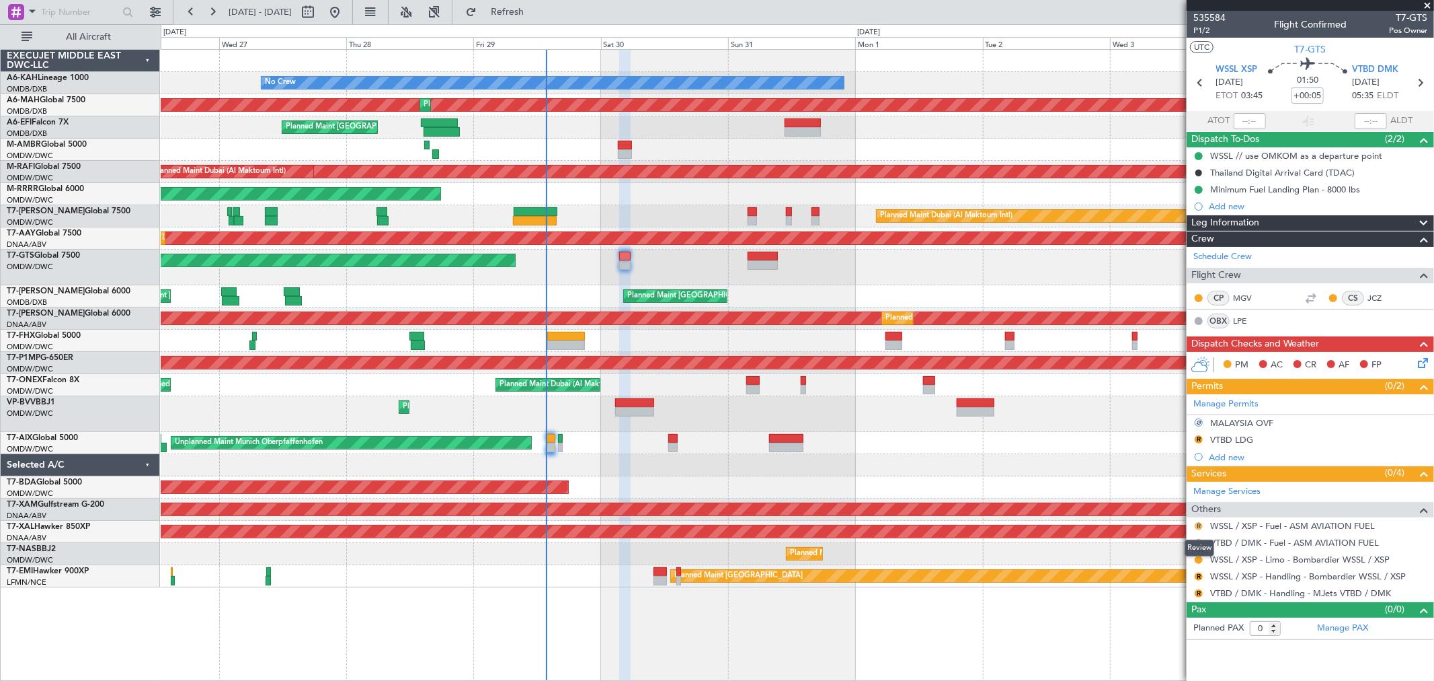
click at [1198, 527] on button "R" at bounding box center [1199, 526] width 8 height 8
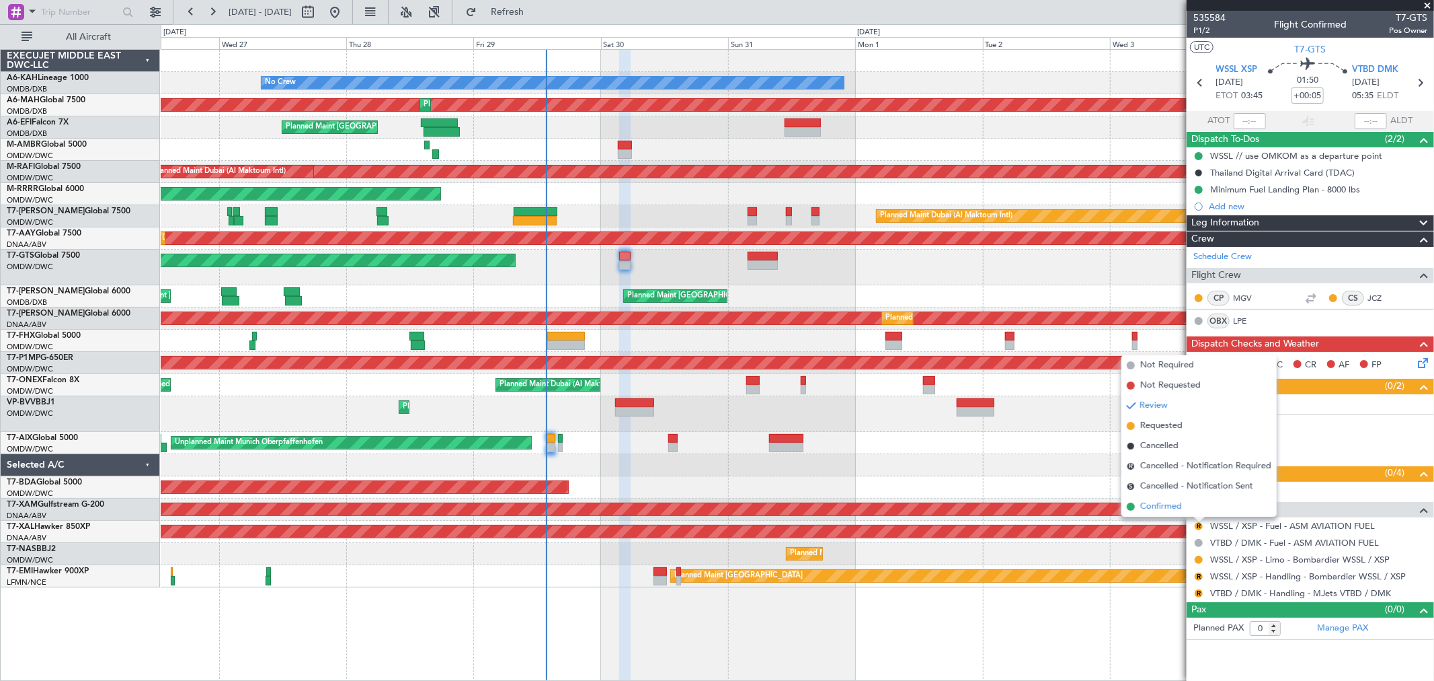
click at [1173, 512] on span "Confirmed" at bounding box center [1162, 506] width 42 height 13
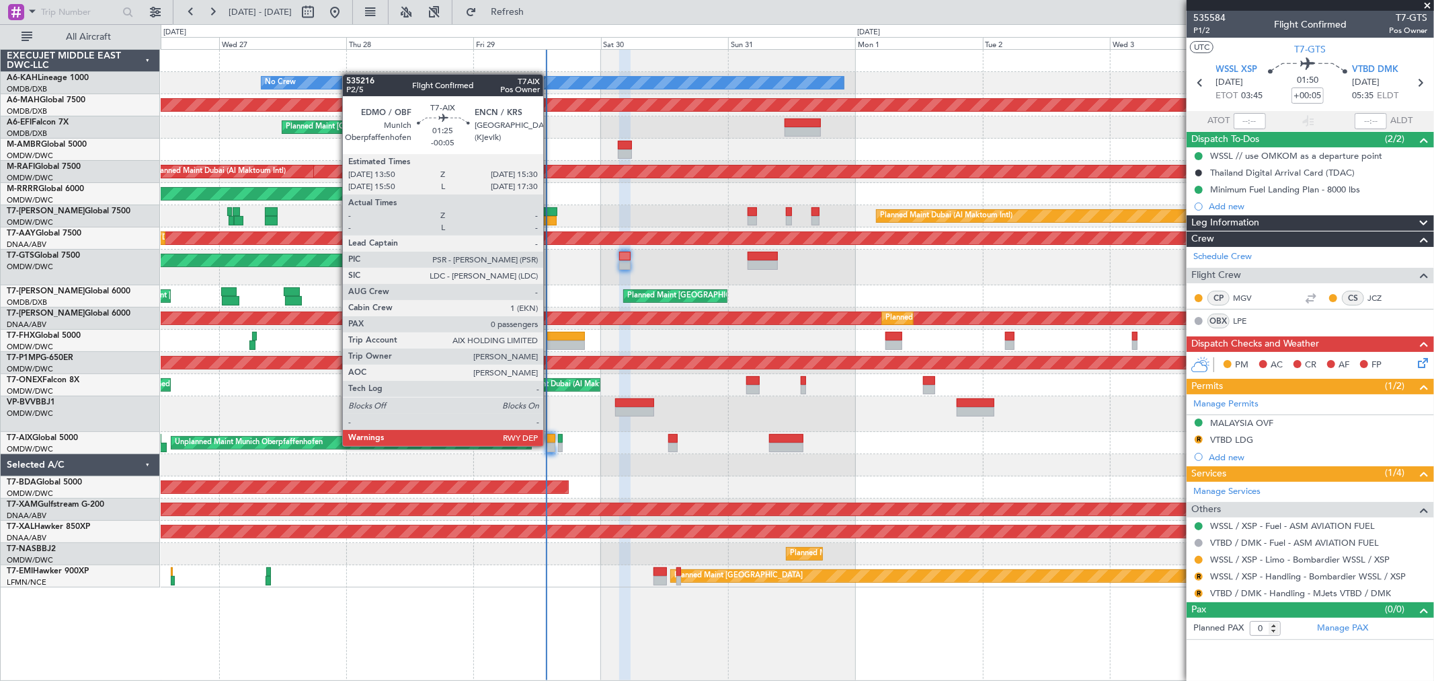
click at [550, 445] on div at bounding box center [550, 446] width 9 height 9
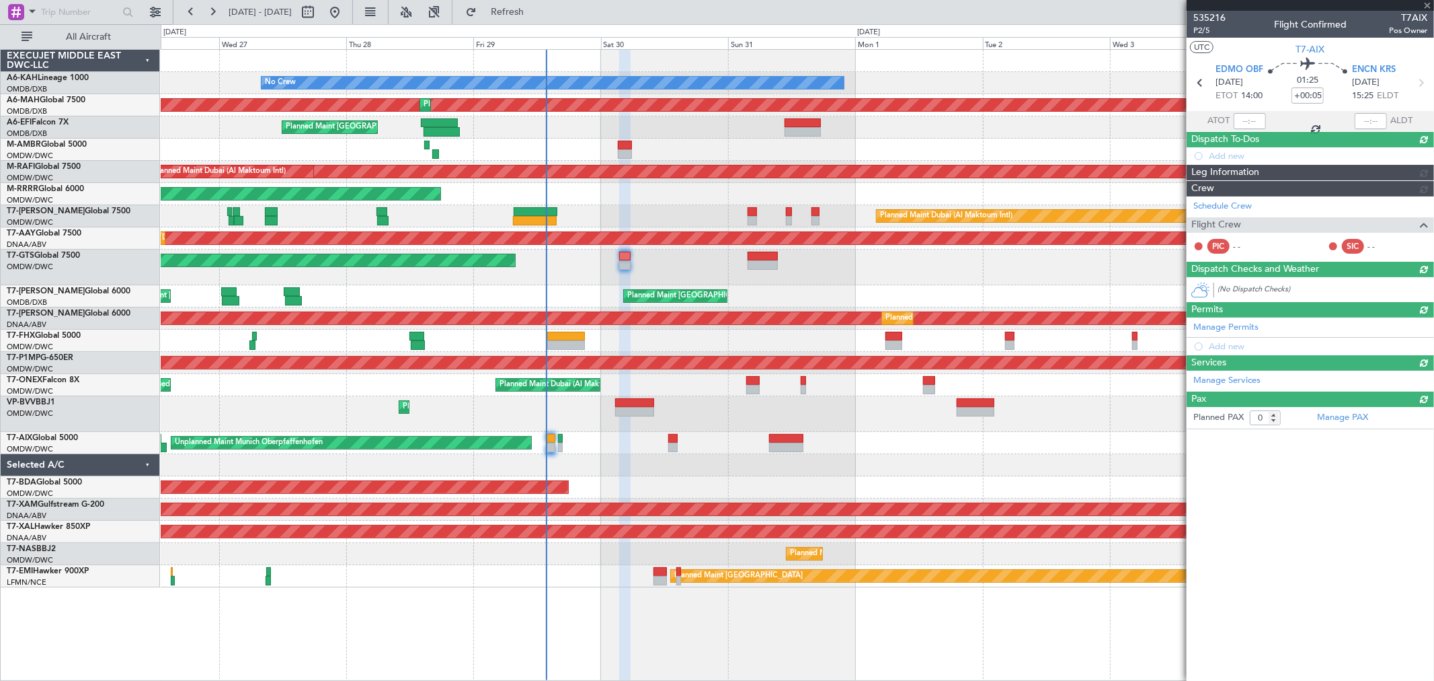
type input "-00:05"
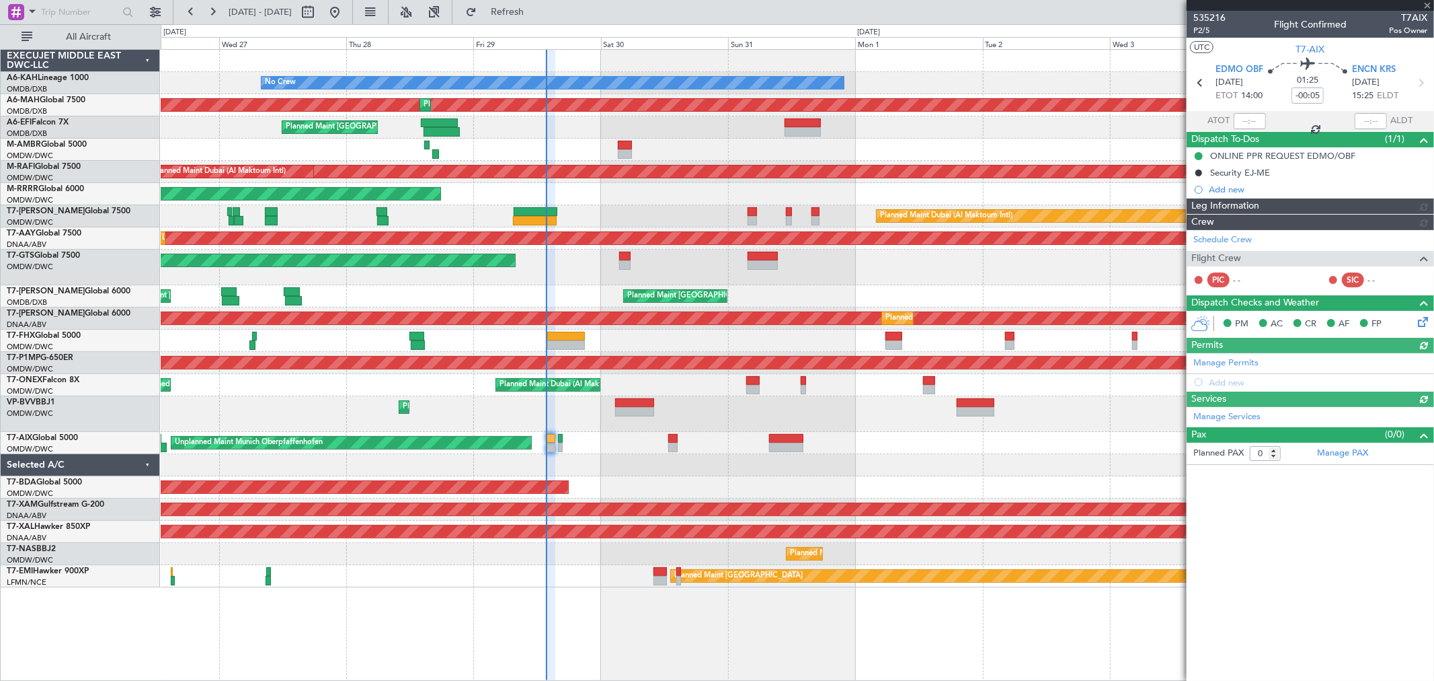
type input "[PERSON_NAME] (ANI)"
type input "7136"
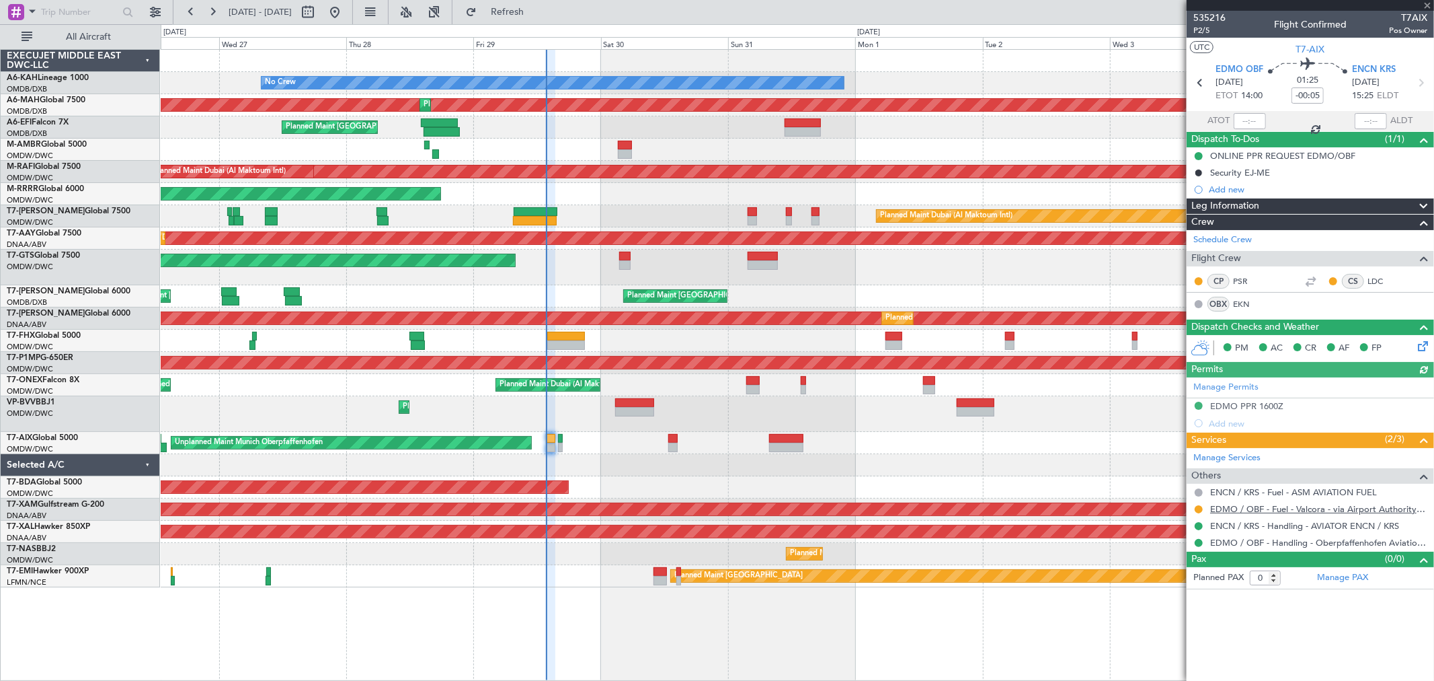
click at [1307, 509] on link "EDMO / OBF - Fuel - Valcora - via Airport Authority Intl EDMO / OBF" at bounding box center [1318, 508] width 217 height 11
type input "[PERSON_NAME] (ANI)"
type input "7136"
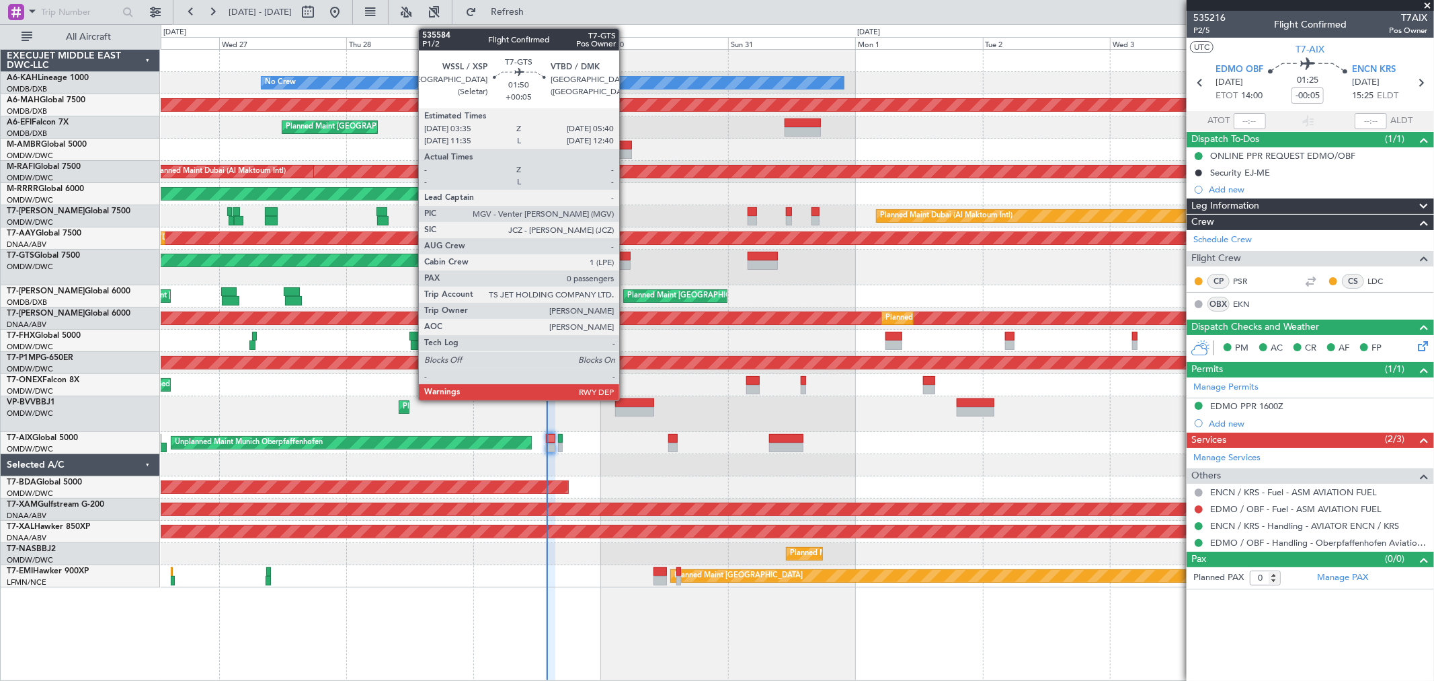
click at [626, 256] on div at bounding box center [624, 256] width 11 height 9
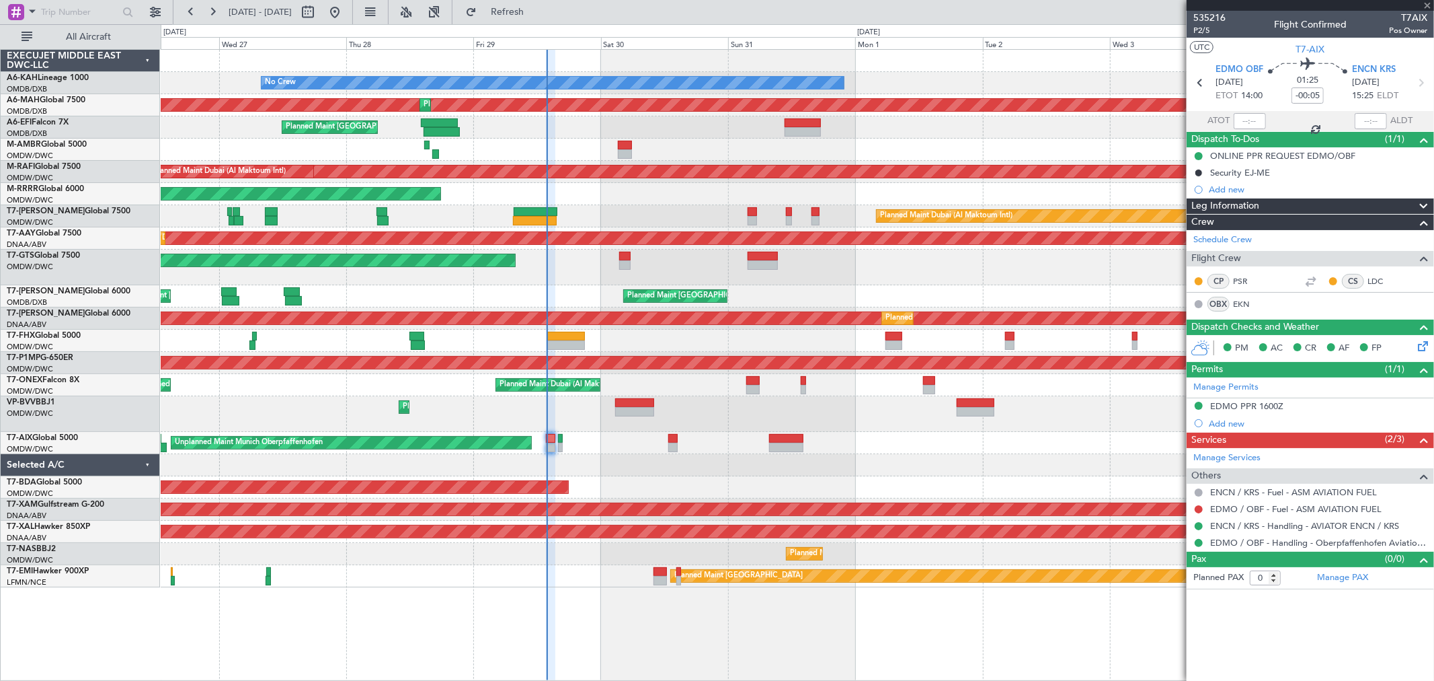
type input "+00:05"
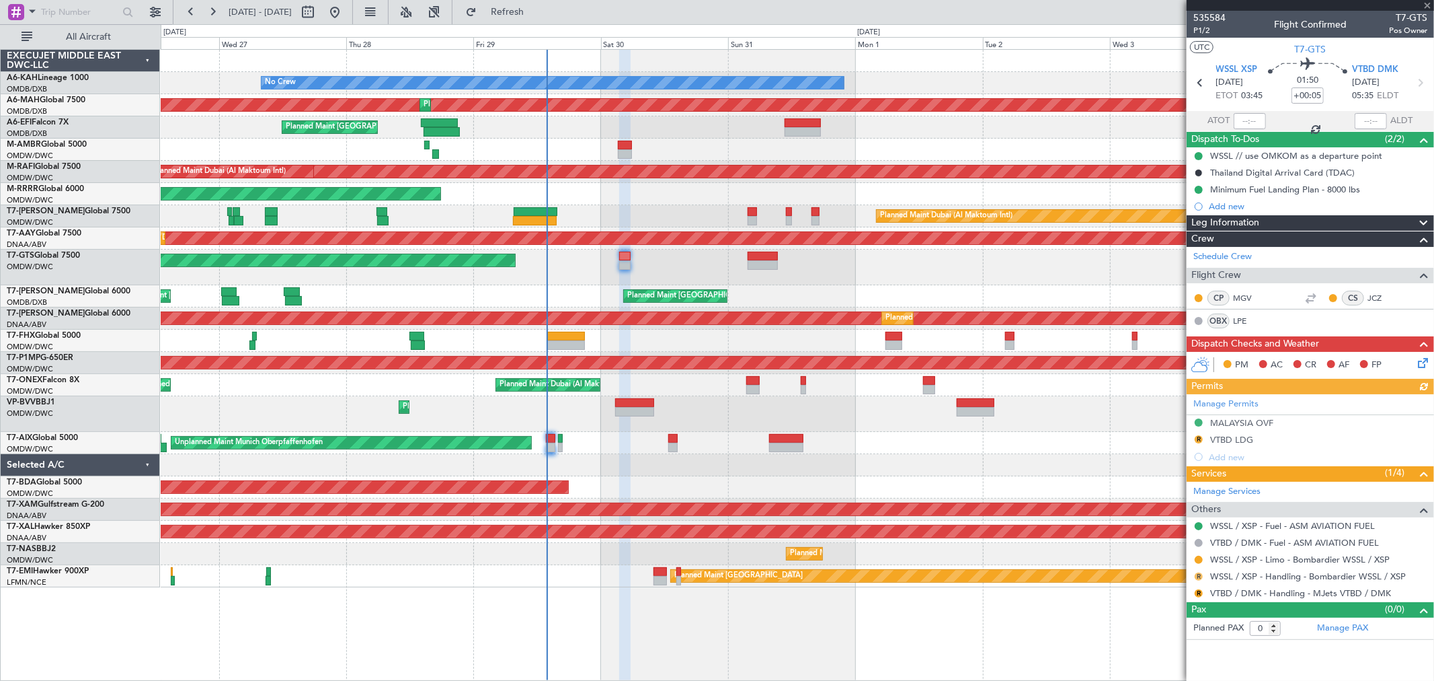
click at [1200, 573] on button "R" at bounding box center [1199, 576] width 8 height 8
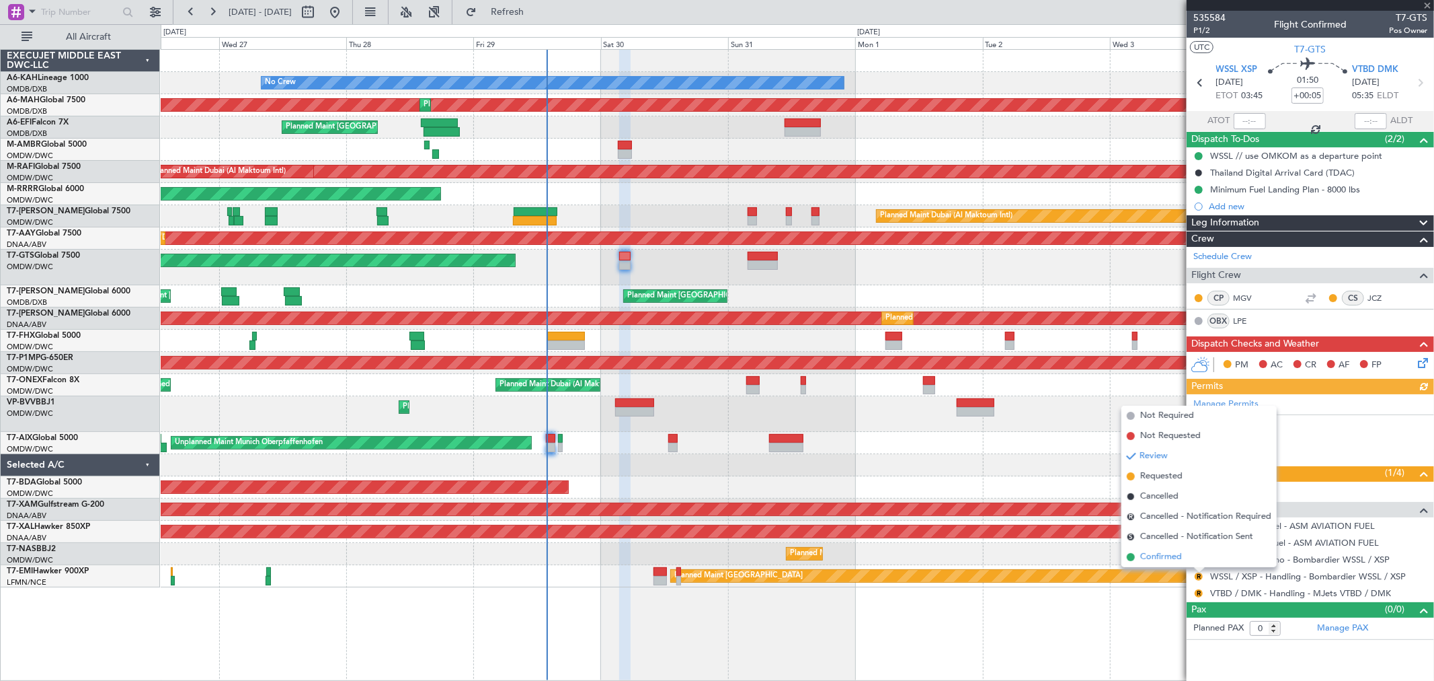
click at [1155, 559] on span "Confirmed" at bounding box center [1162, 556] width 42 height 13
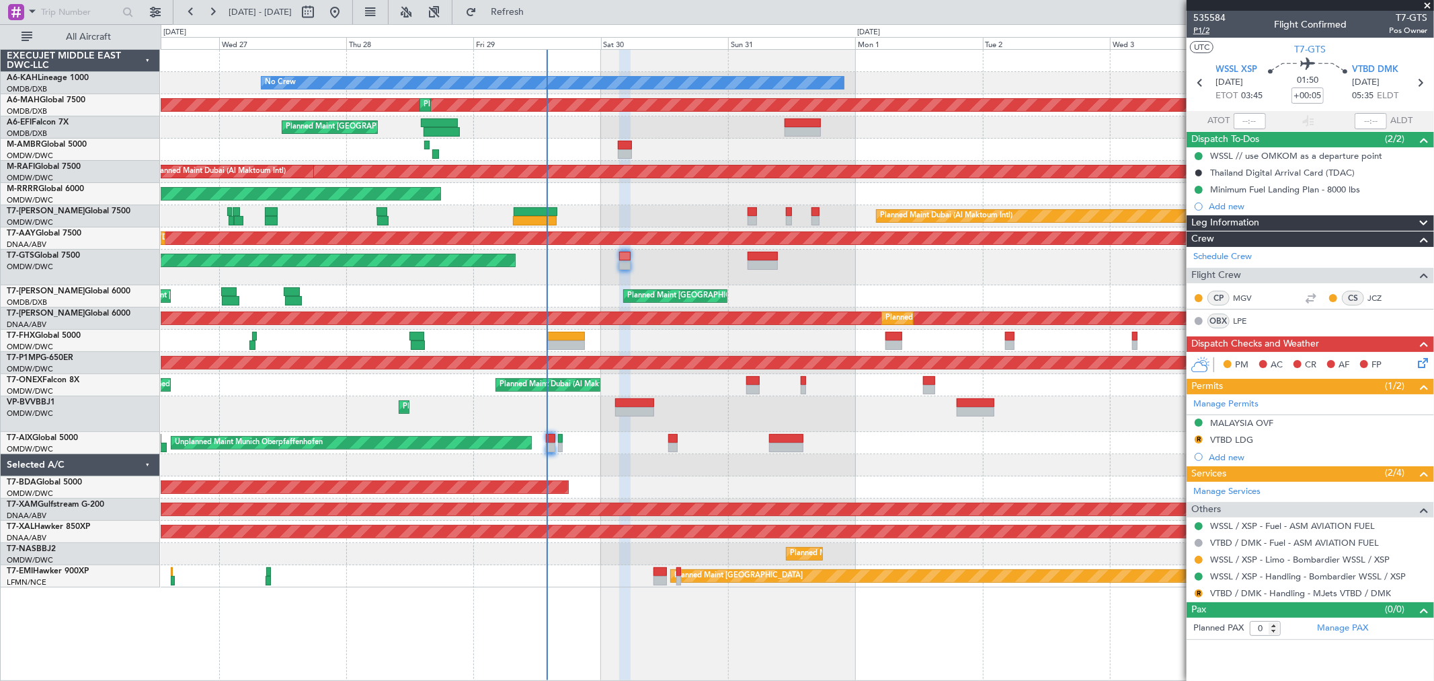
click at [1217, 32] on span "P1/2" at bounding box center [1210, 30] width 32 height 11
click at [1210, 34] on span "P1/2" at bounding box center [1210, 30] width 32 height 11
click at [1199, 592] on button "R" at bounding box center [1199, 593] width 8 height 8
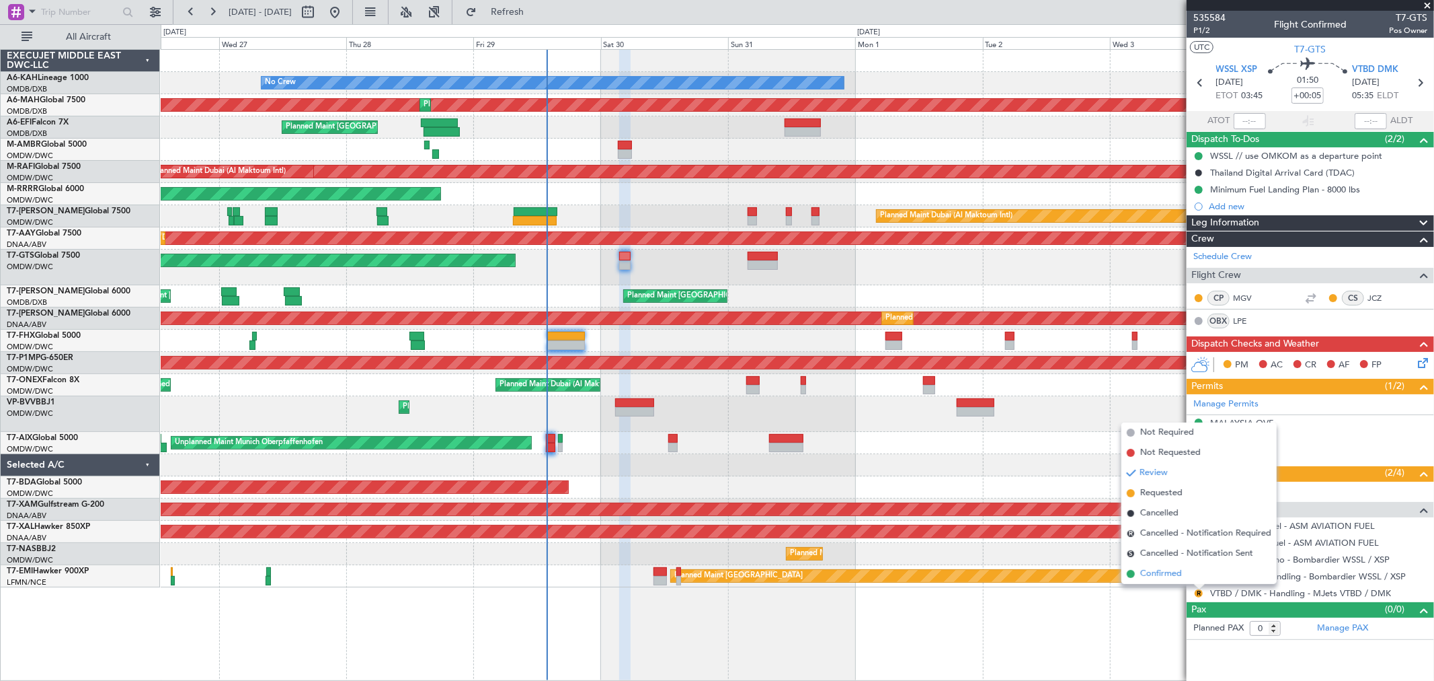
click at [1161, 575] on span "Confirmed" at bounding box center [1162, 573] width 42 height 13
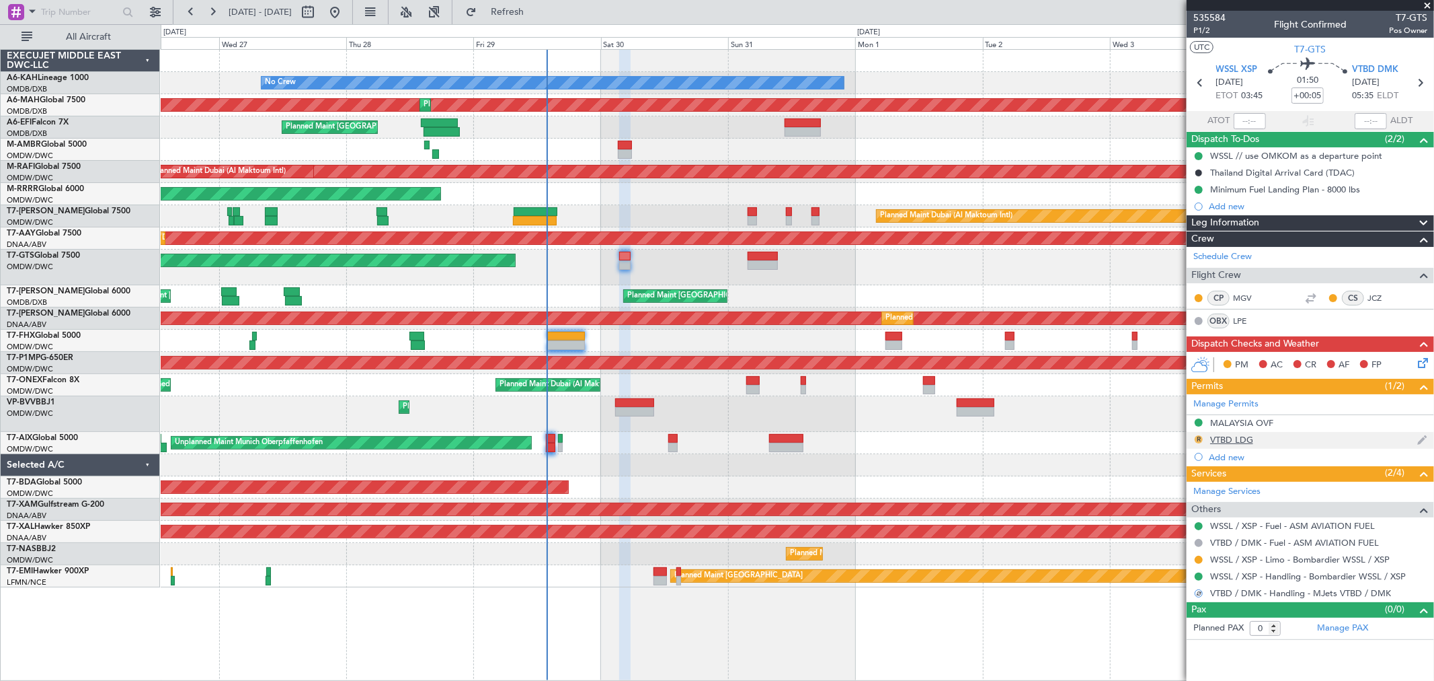
click at [1198, 438] on button "R" at bounding box center [1199, 439] width 8 height 8
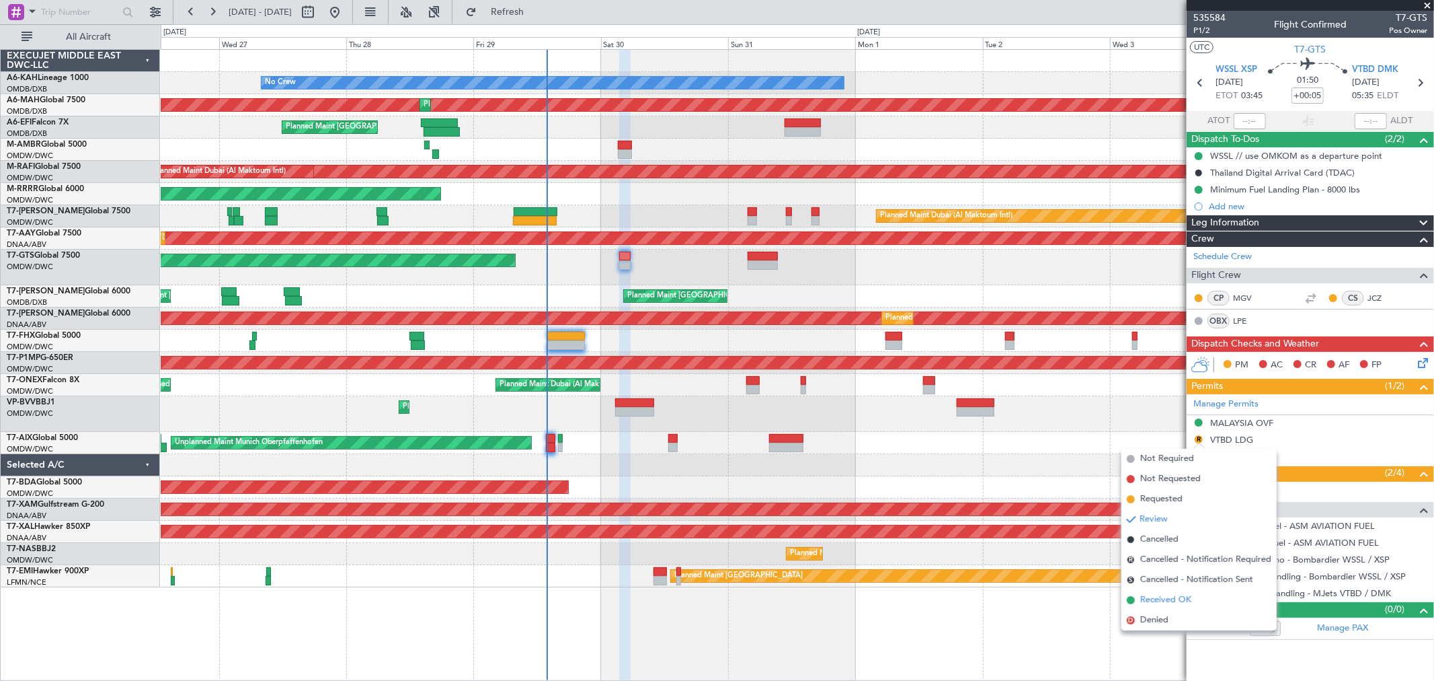
click at [1168, 602] on span "Received OK" at bounding box center [1166, 599] width 51 height 13
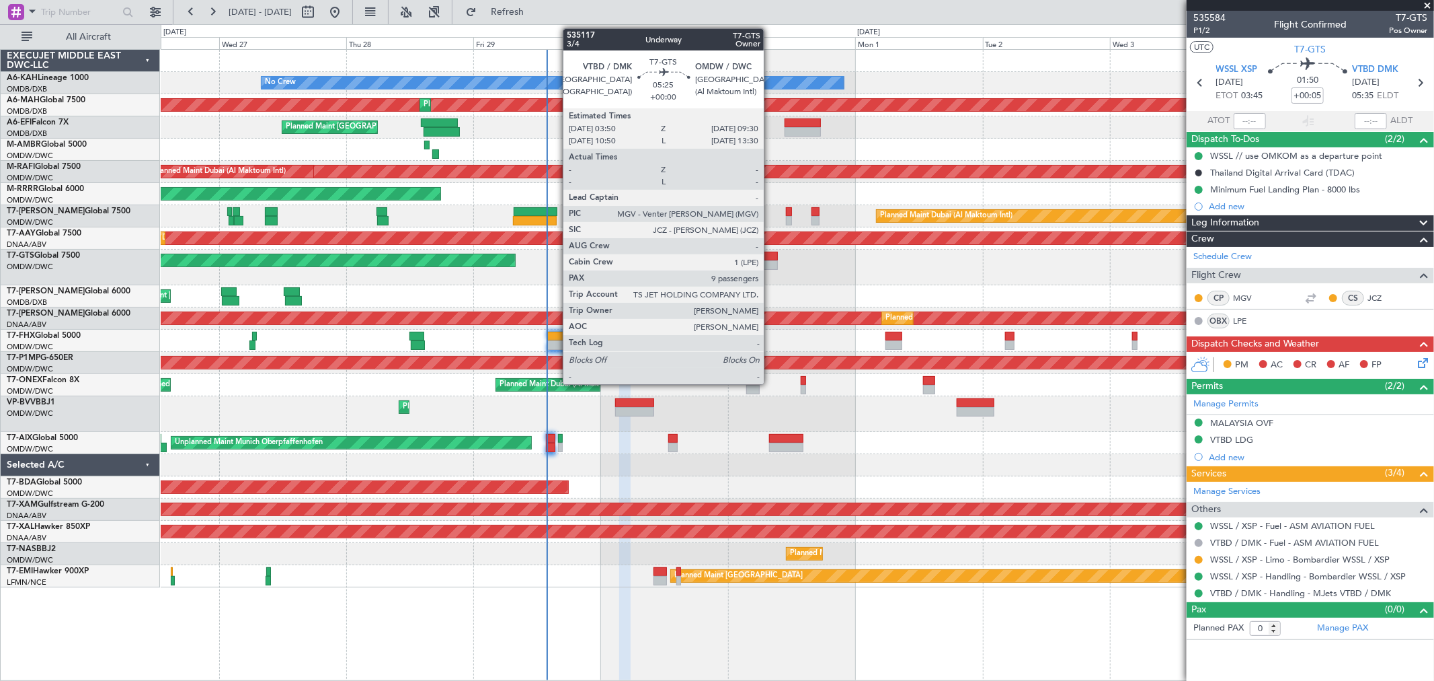
click at [771, 262] on div at bounding box center [763, 264] width 30 height 9
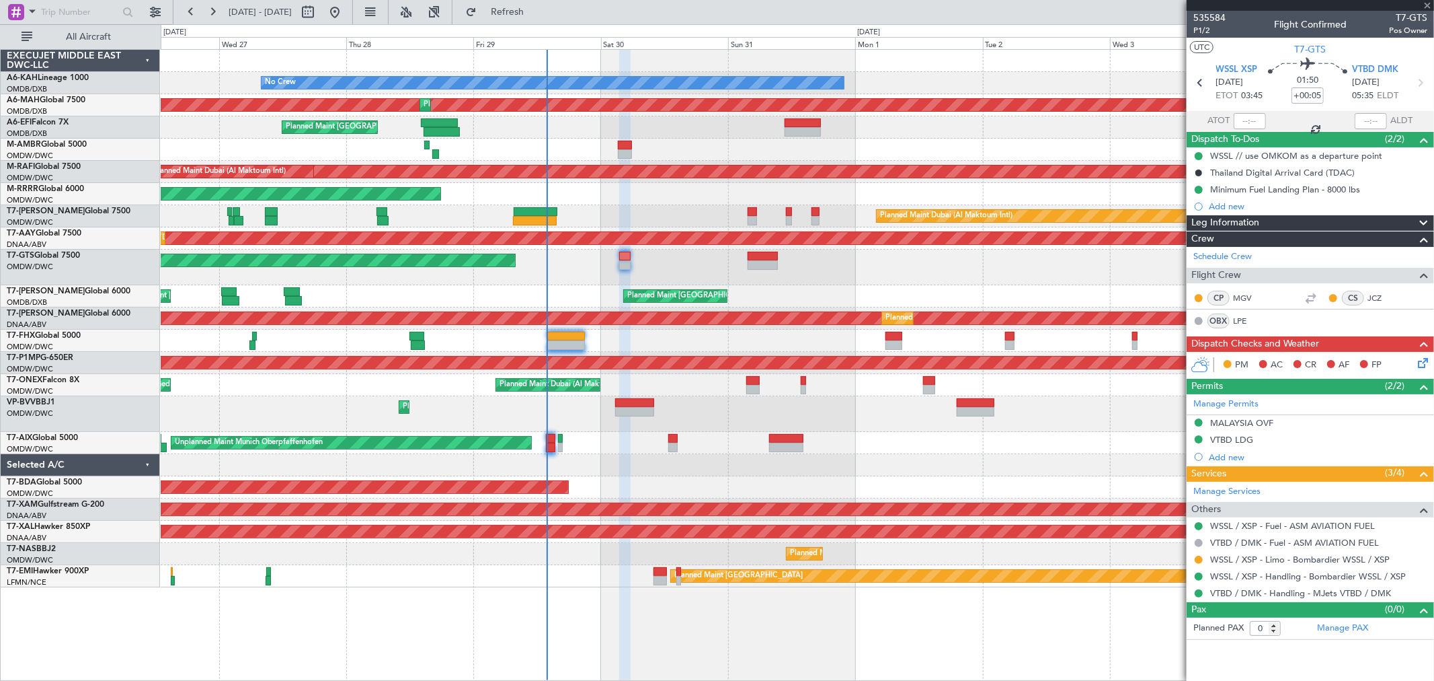
type input "9"
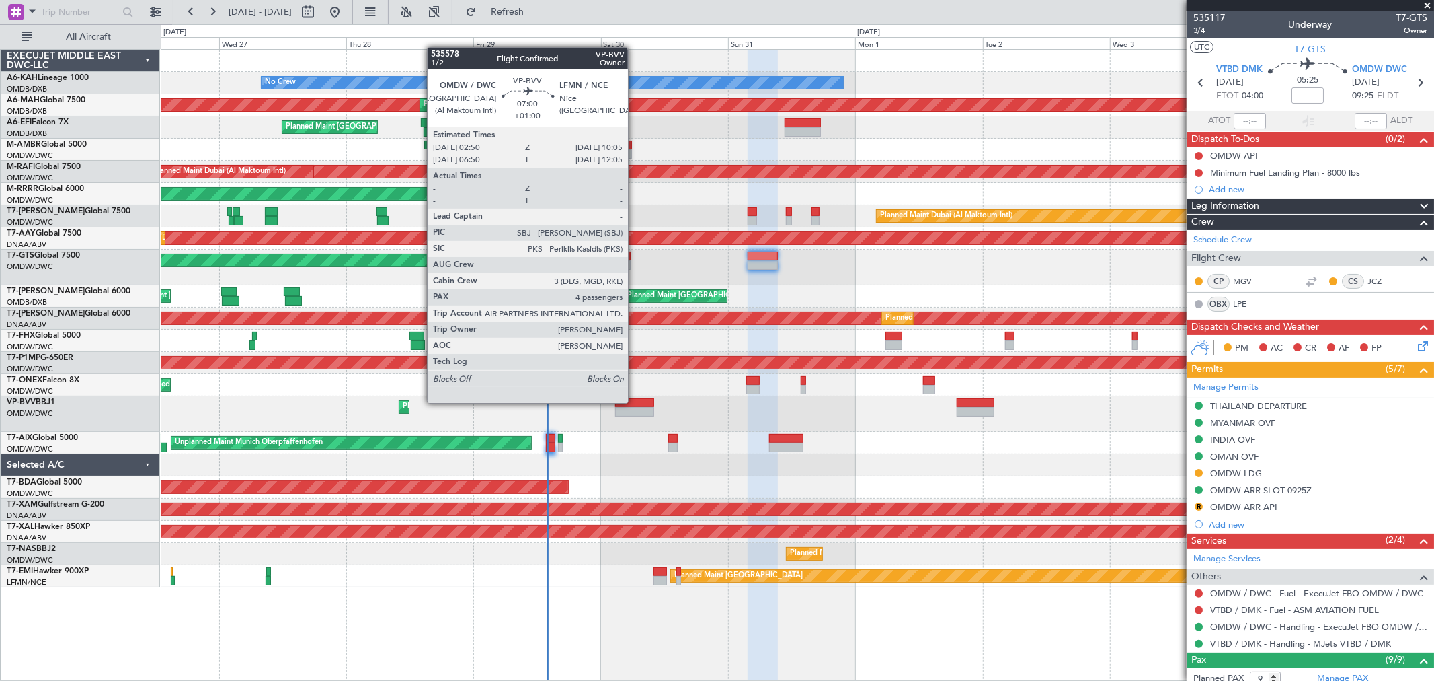
click at [635, 401] on div at bounding box center [634, 402] width 39 height 9
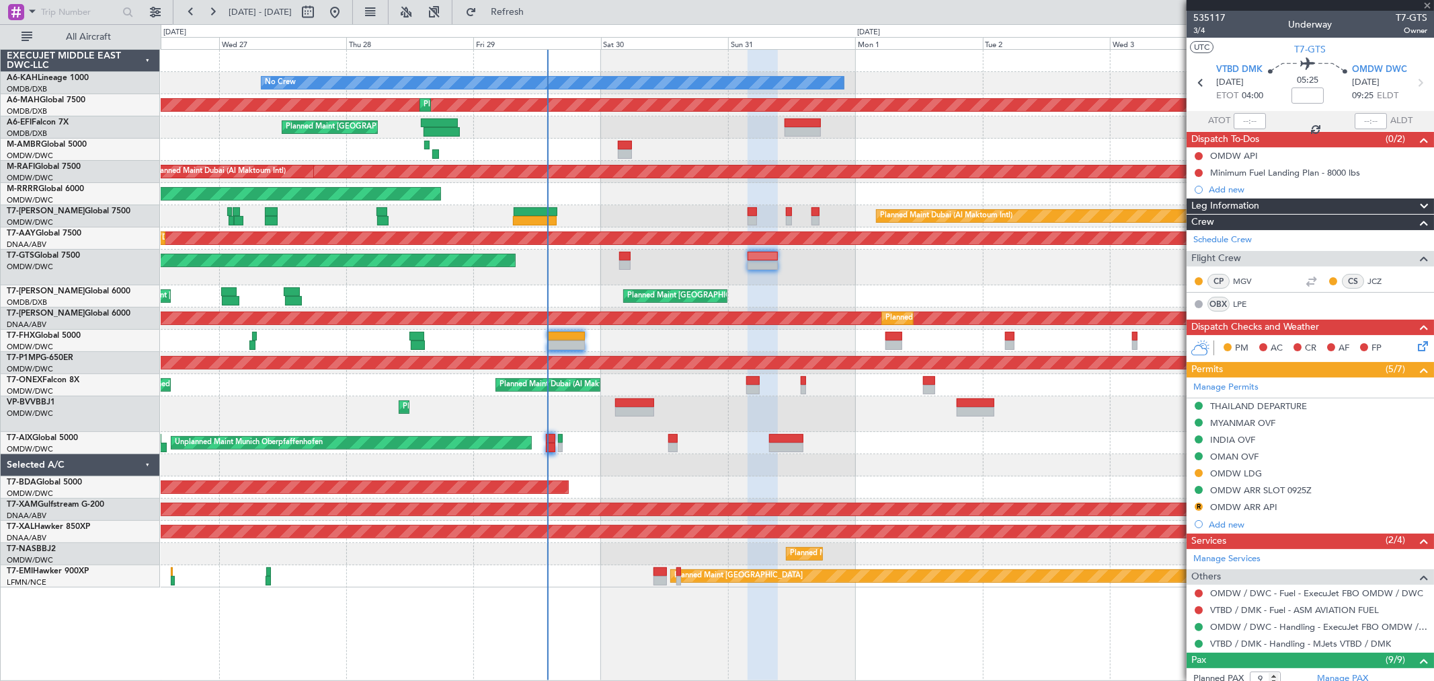
type input "+01:00"
type input "4"
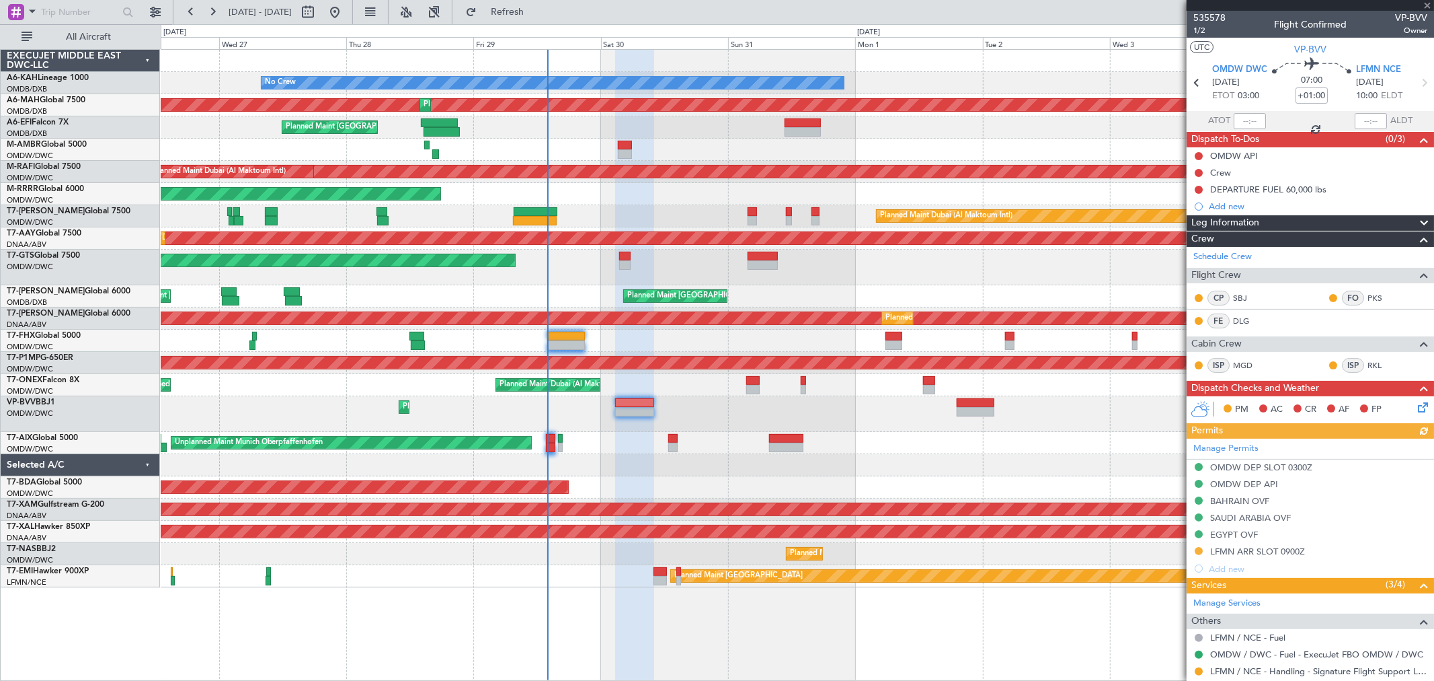
scroll to position [149, 0]
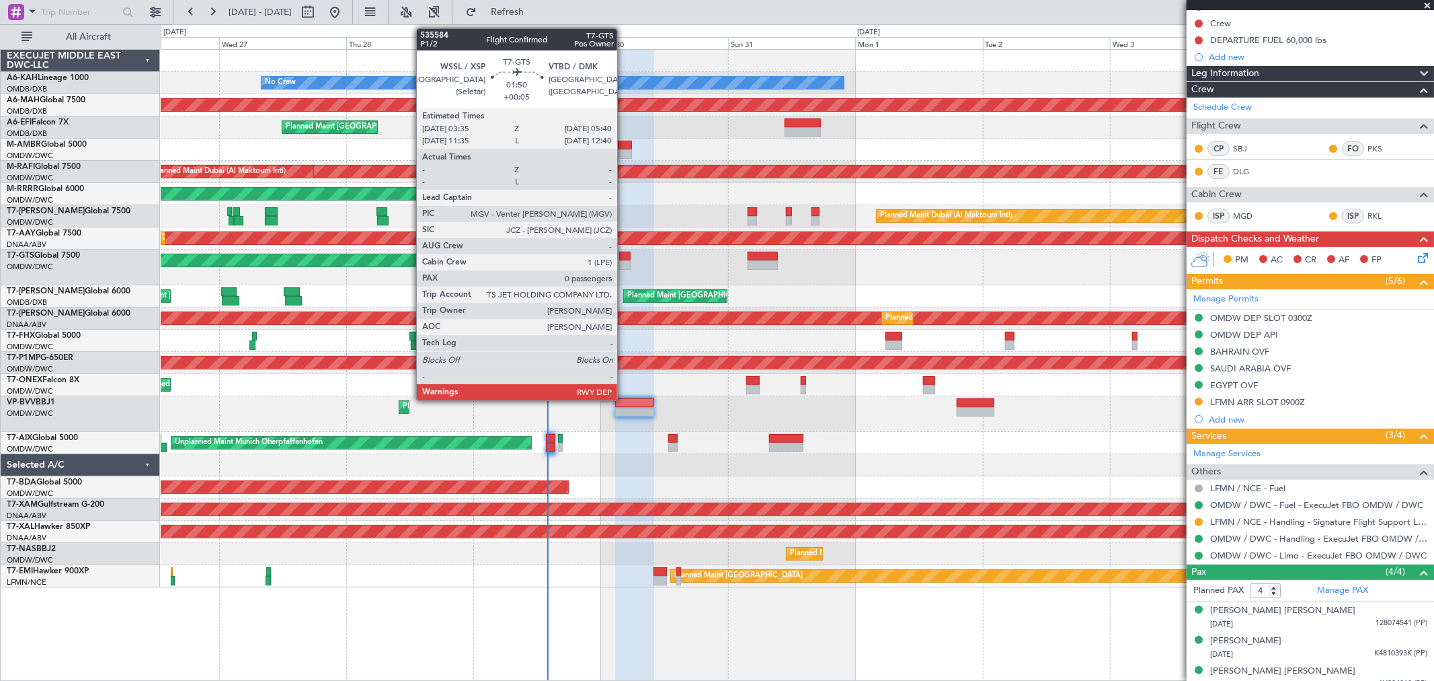
click at [624, 260] on div at bounding box center [624, 264] width 11 height 9
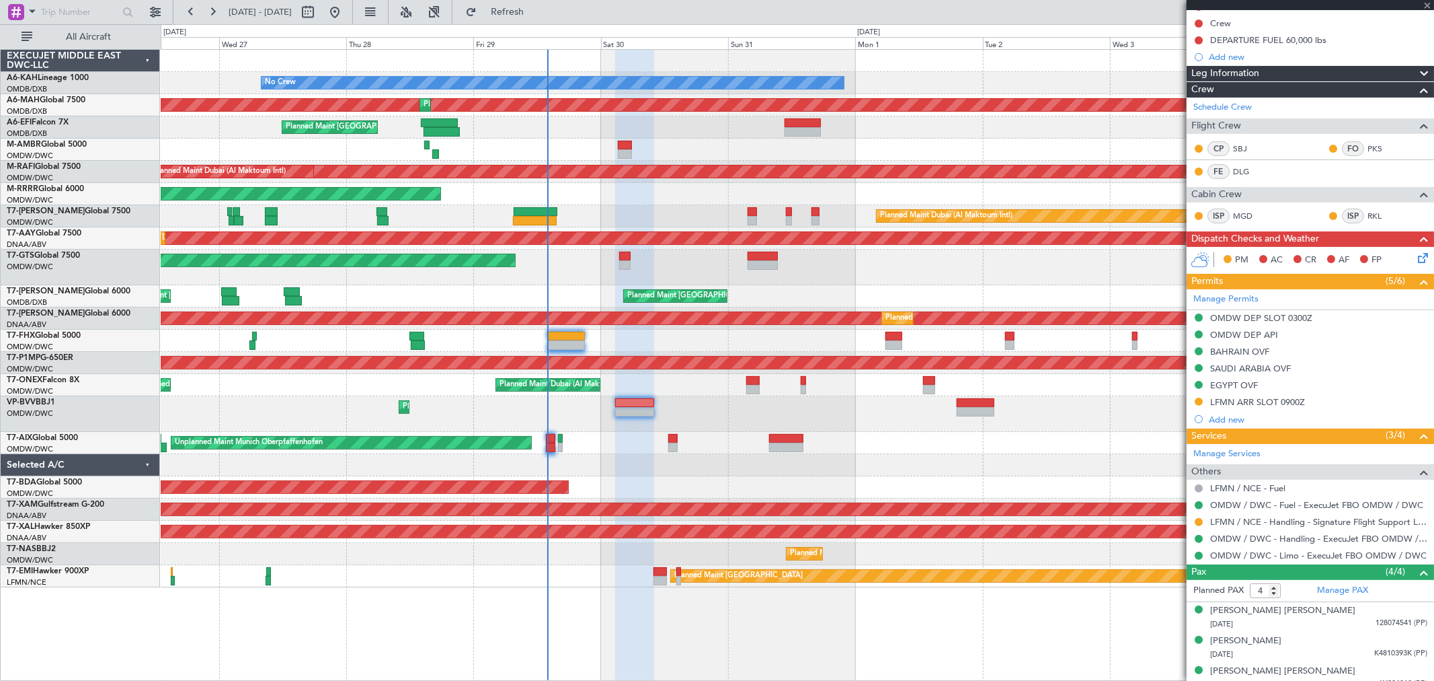
type input "+00:05"
type input "0"
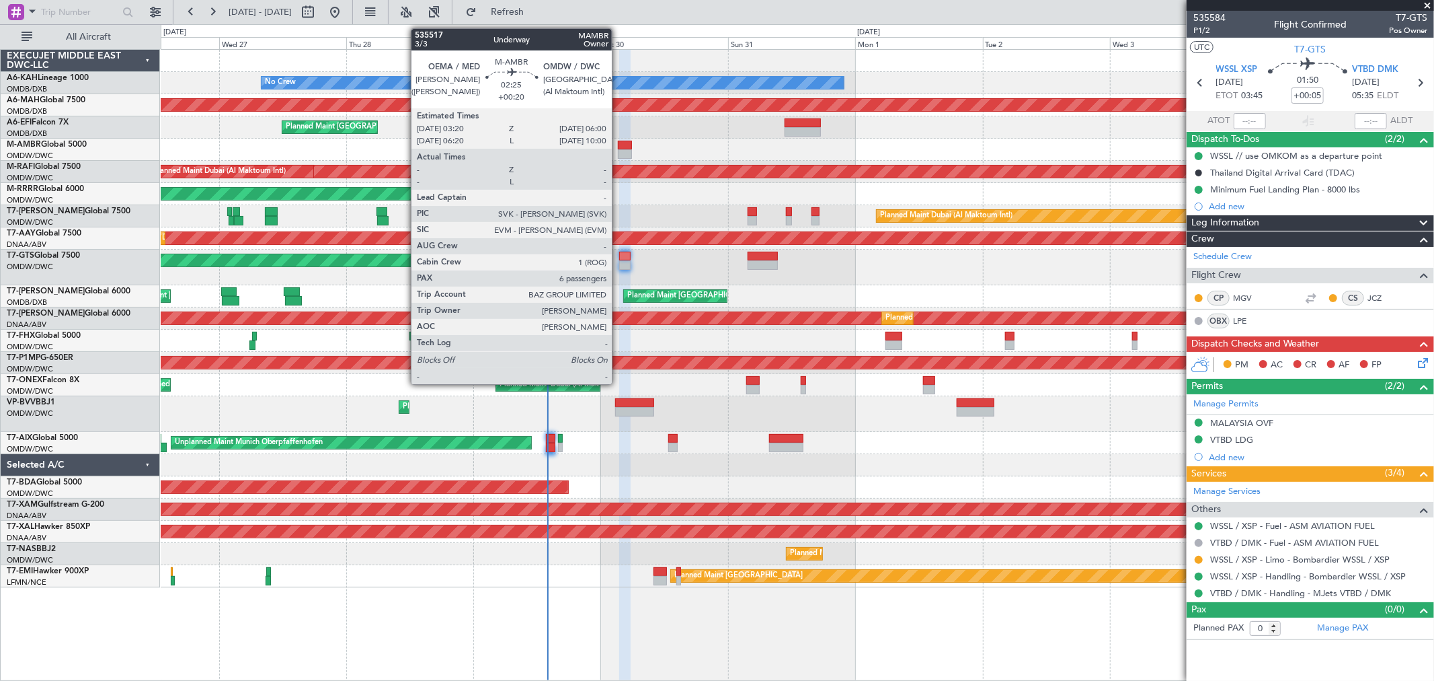
click at [619, 153] on div at bounding box center [625, 153] width 15 height 9
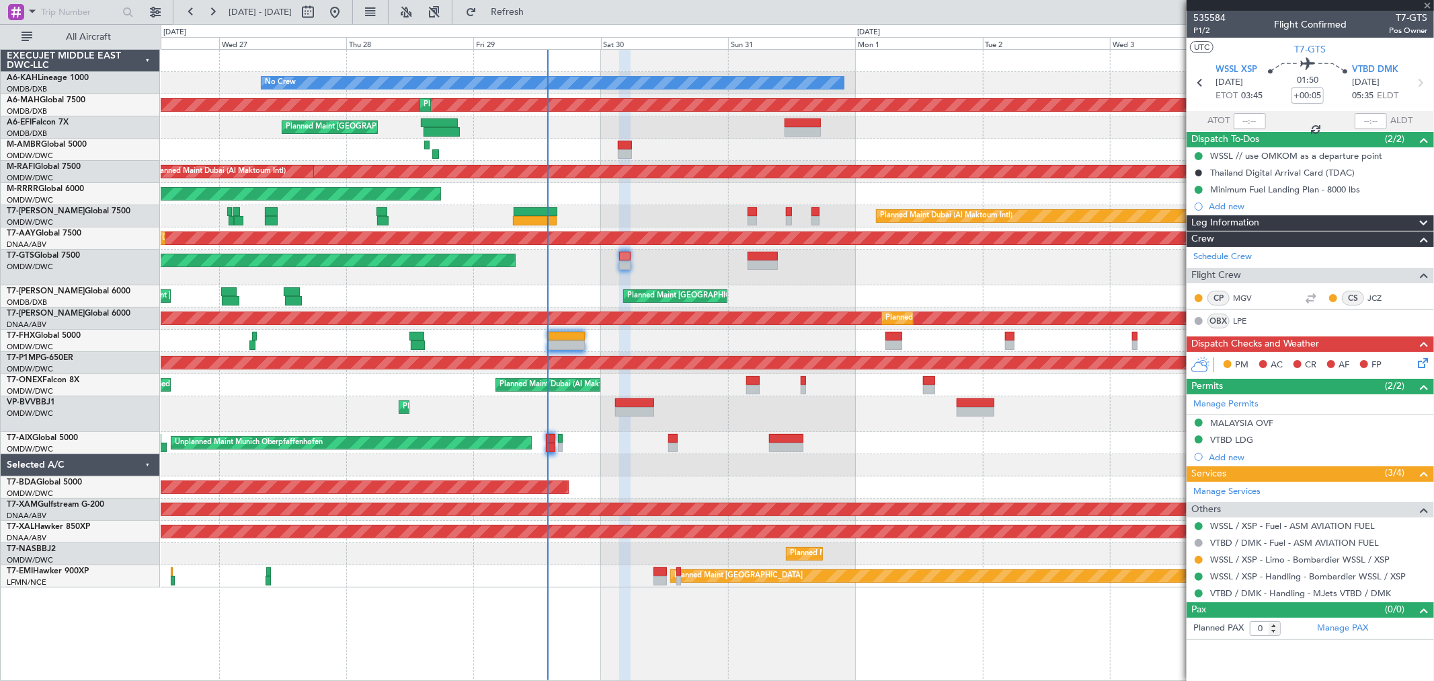
type input "+00:20"
type input "6"
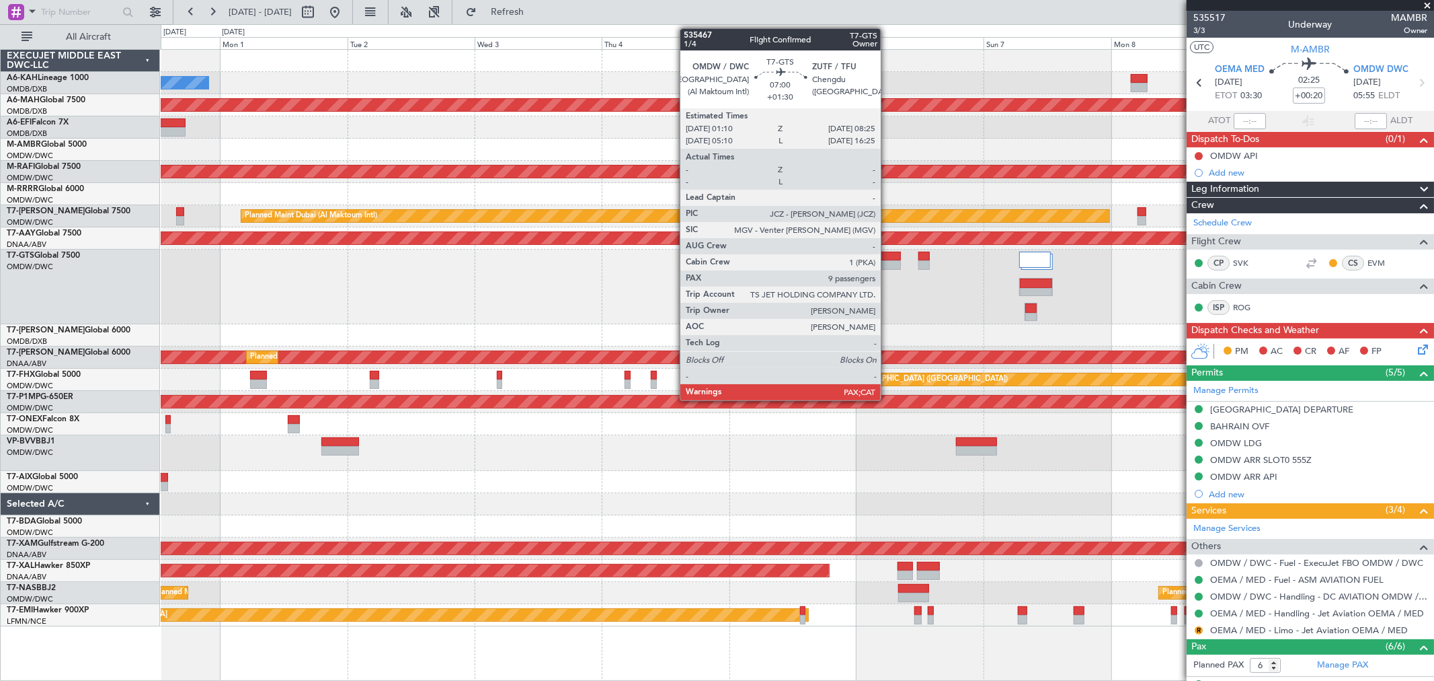
click at [888, 264] on div at bounding box center [881, 264] width 39 height 9
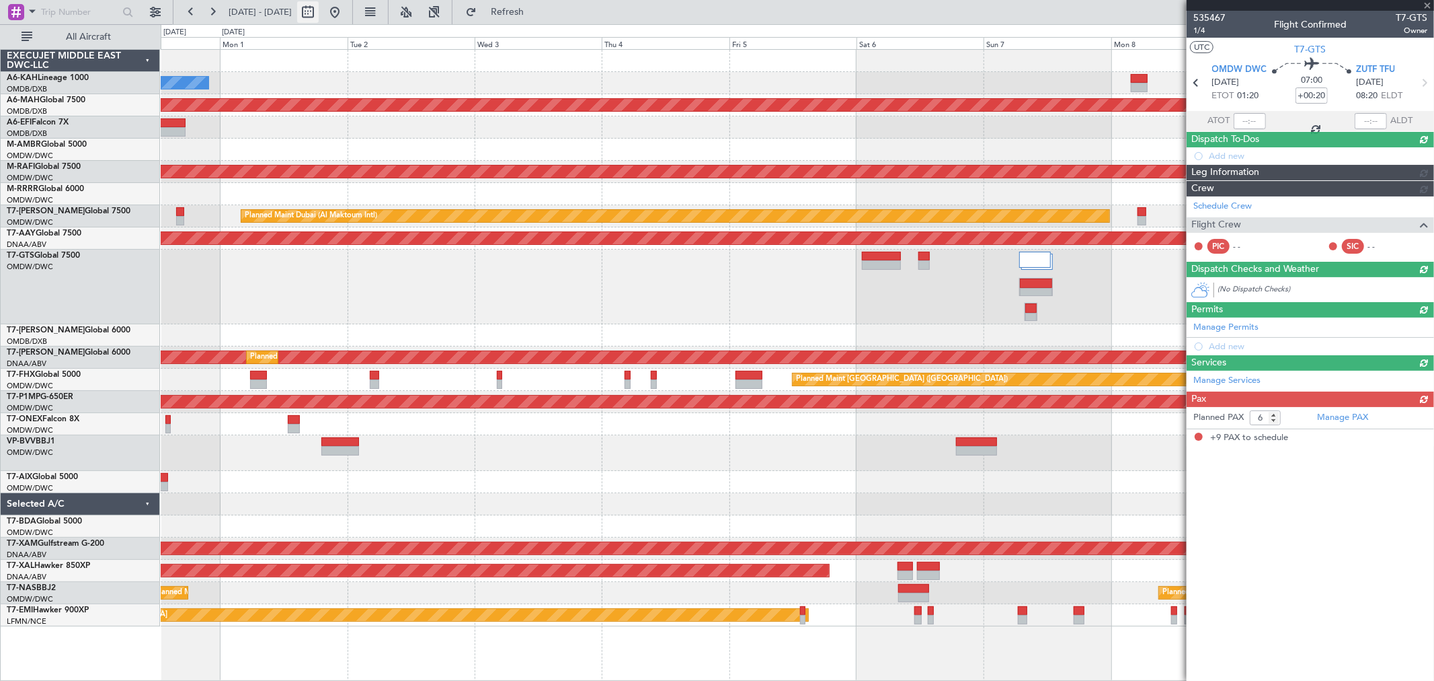
type input "+01:30"
type input "9"
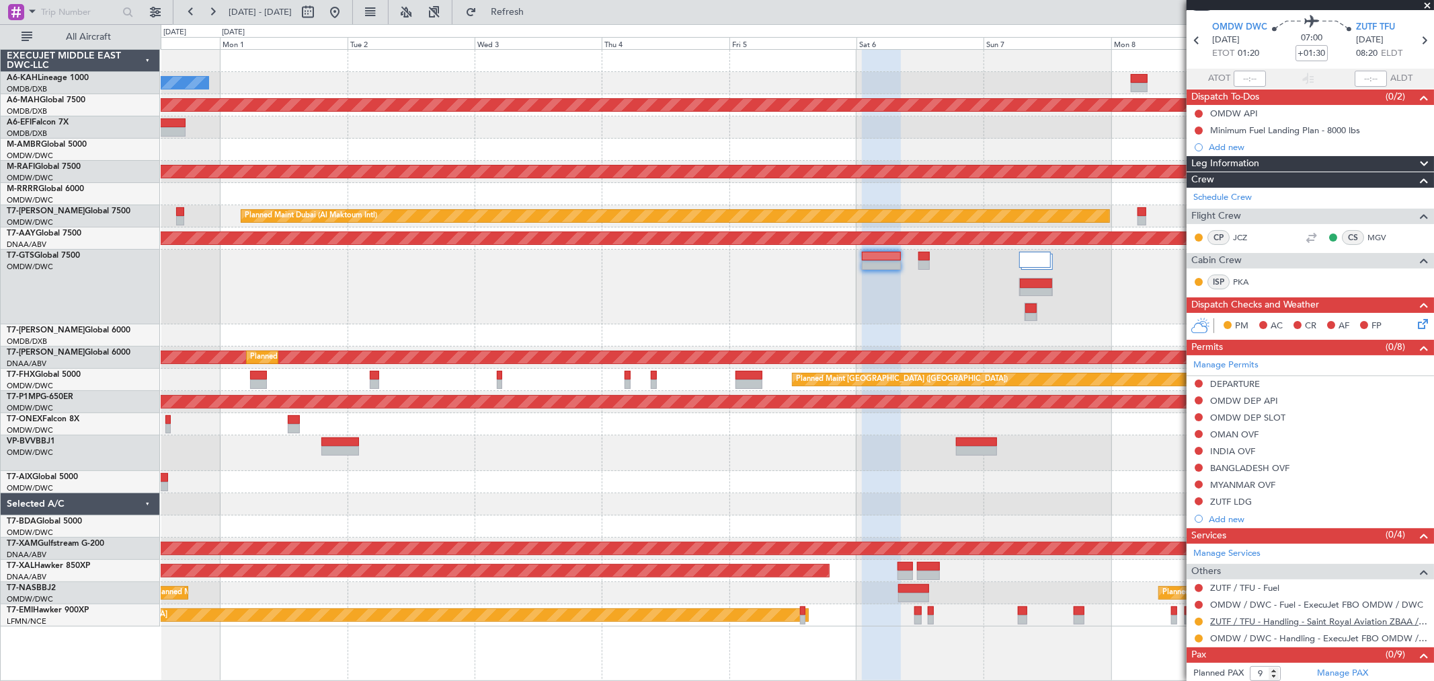
scroll to position [63, 0]
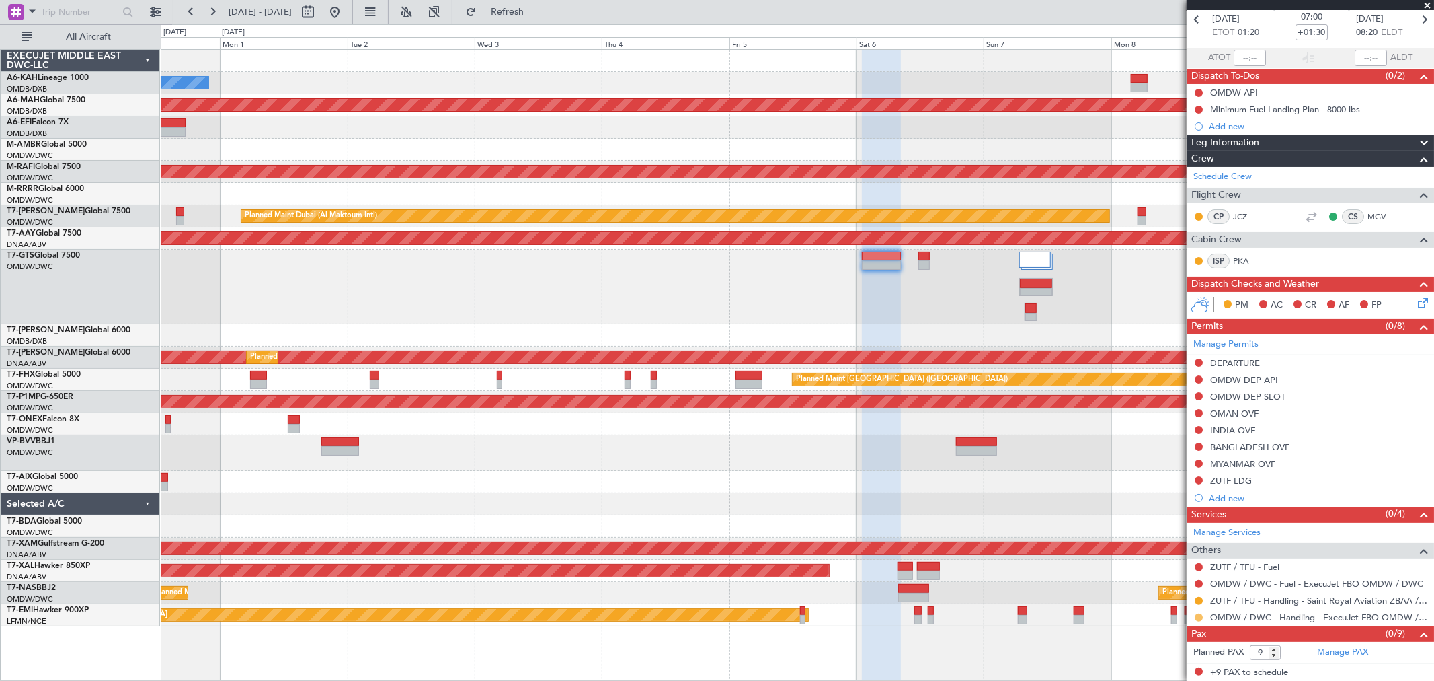
click at [1197, 616] on button at bounding box center [1199, 617] width 8 height 8
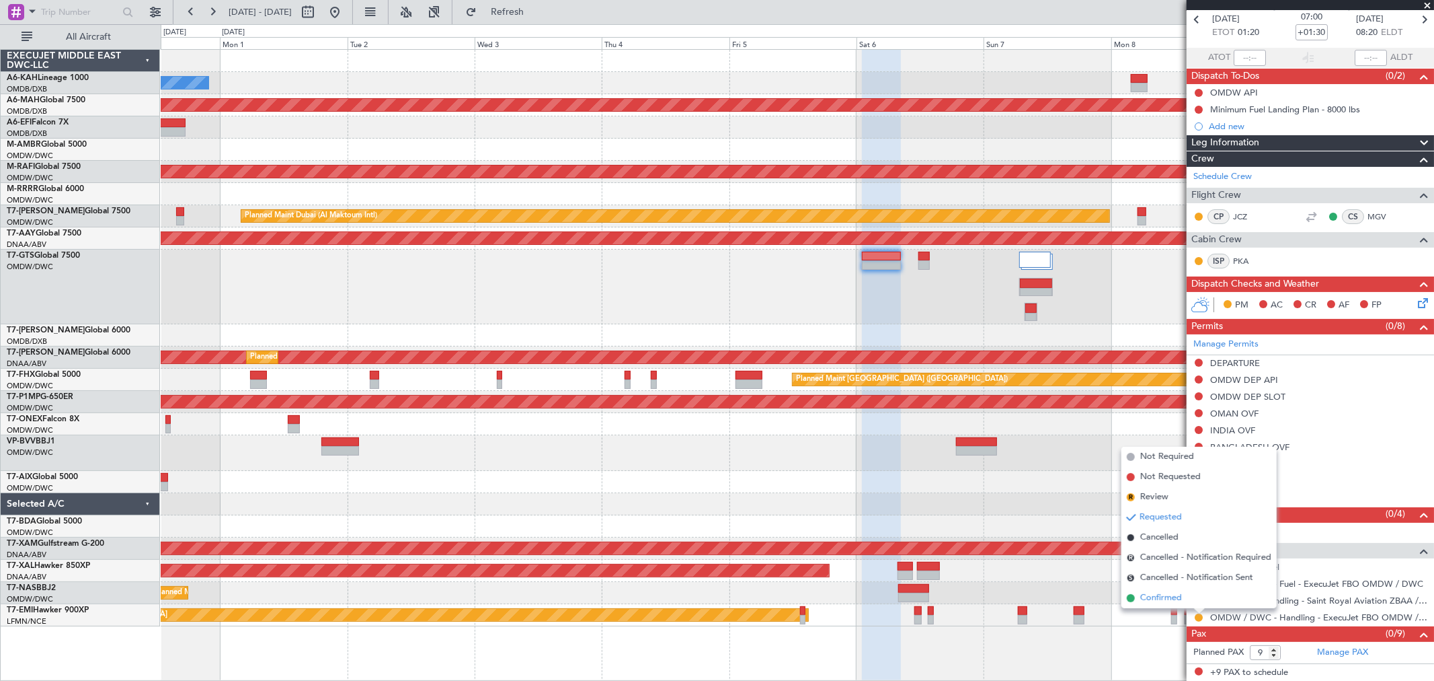
click at [1170, 599] on span "Confirmed" at bounding box center [1162, 597] width 42 height 13
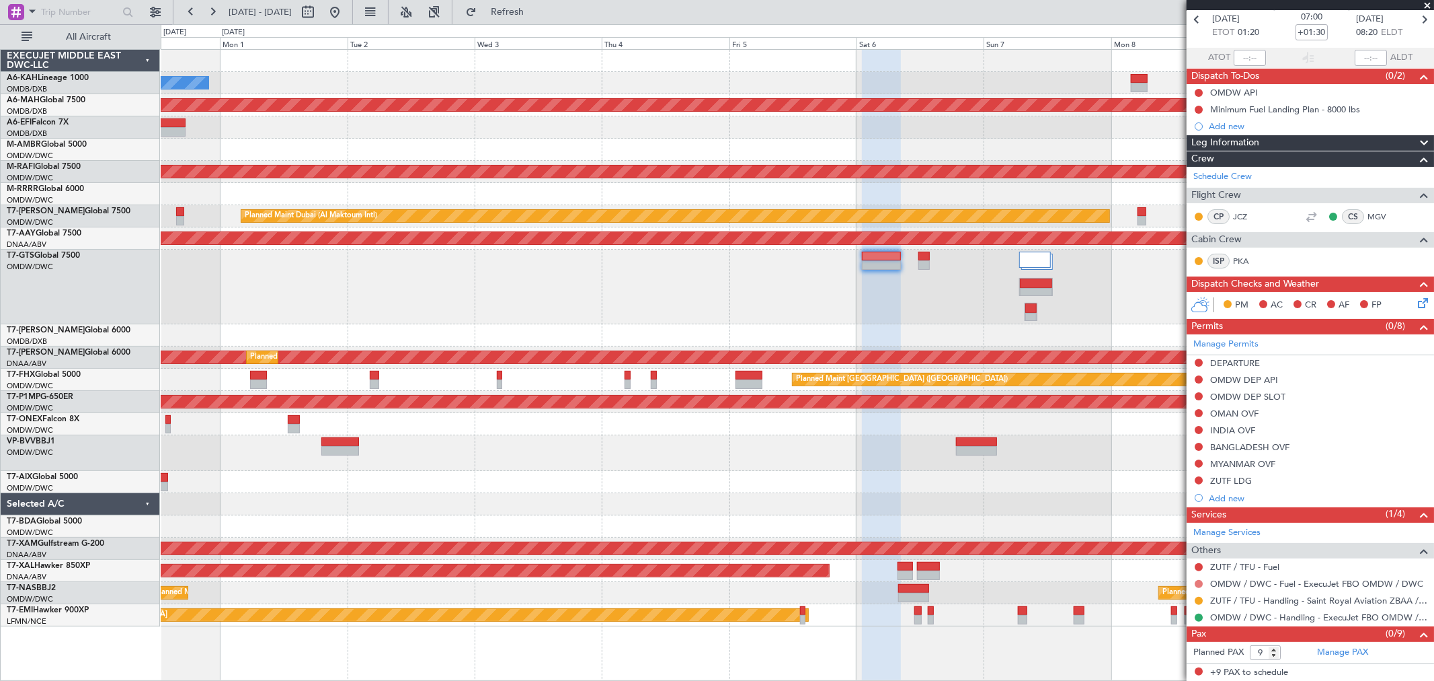
click at [1201, 582] on button at bounding box center [1199, 584] width 8 height 8
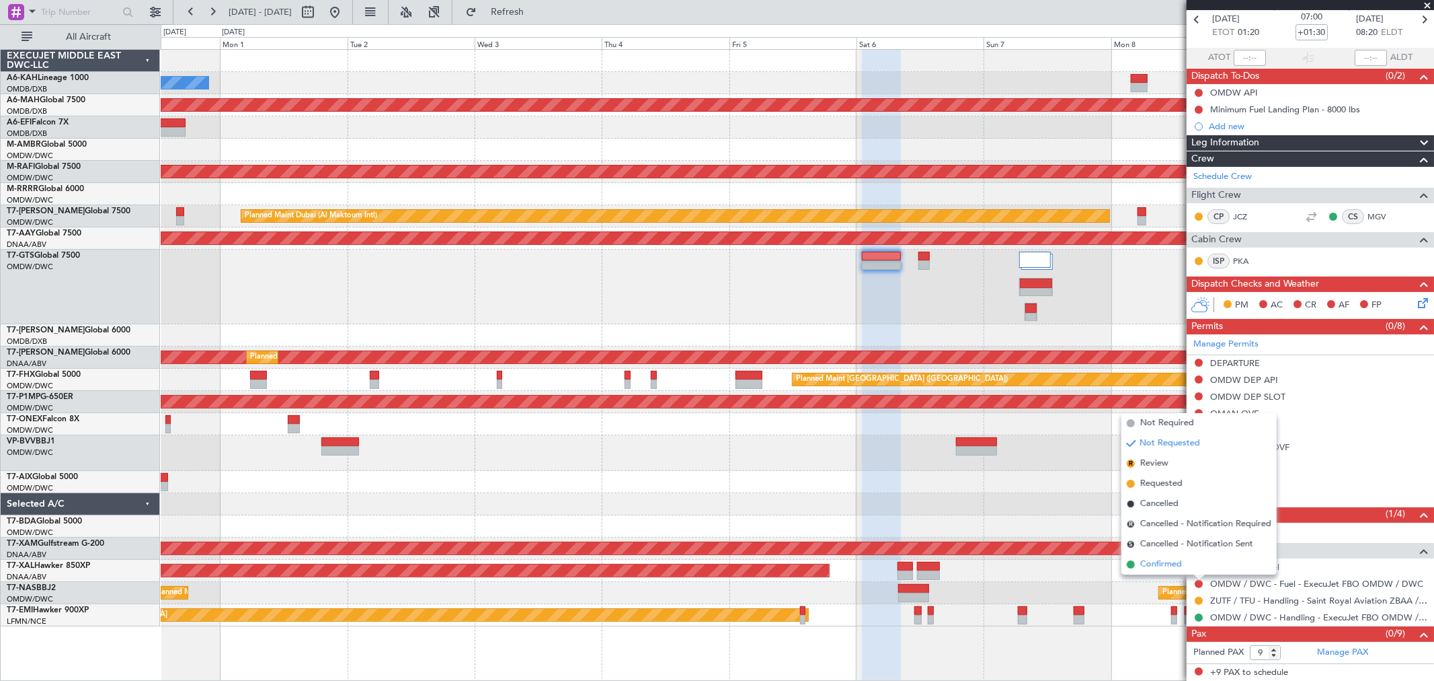
click at [1164, 568] on span "Confirmed" at bounding box center [1162, 563] width 42 height 13
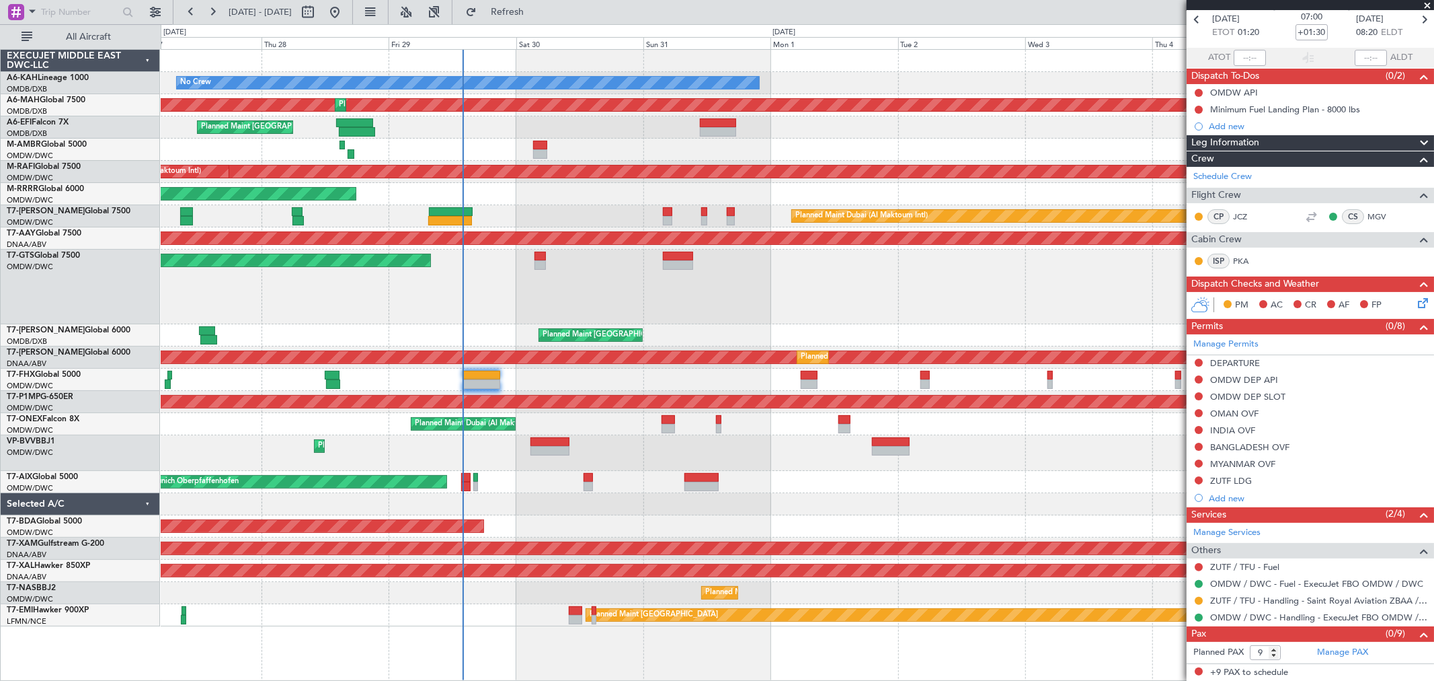
click at [993, 296] on div "Unplanned Maint [GEOGRAPHIC_DATA] (Seletar)" at bounding box center [797, 286] width 1273 height 75
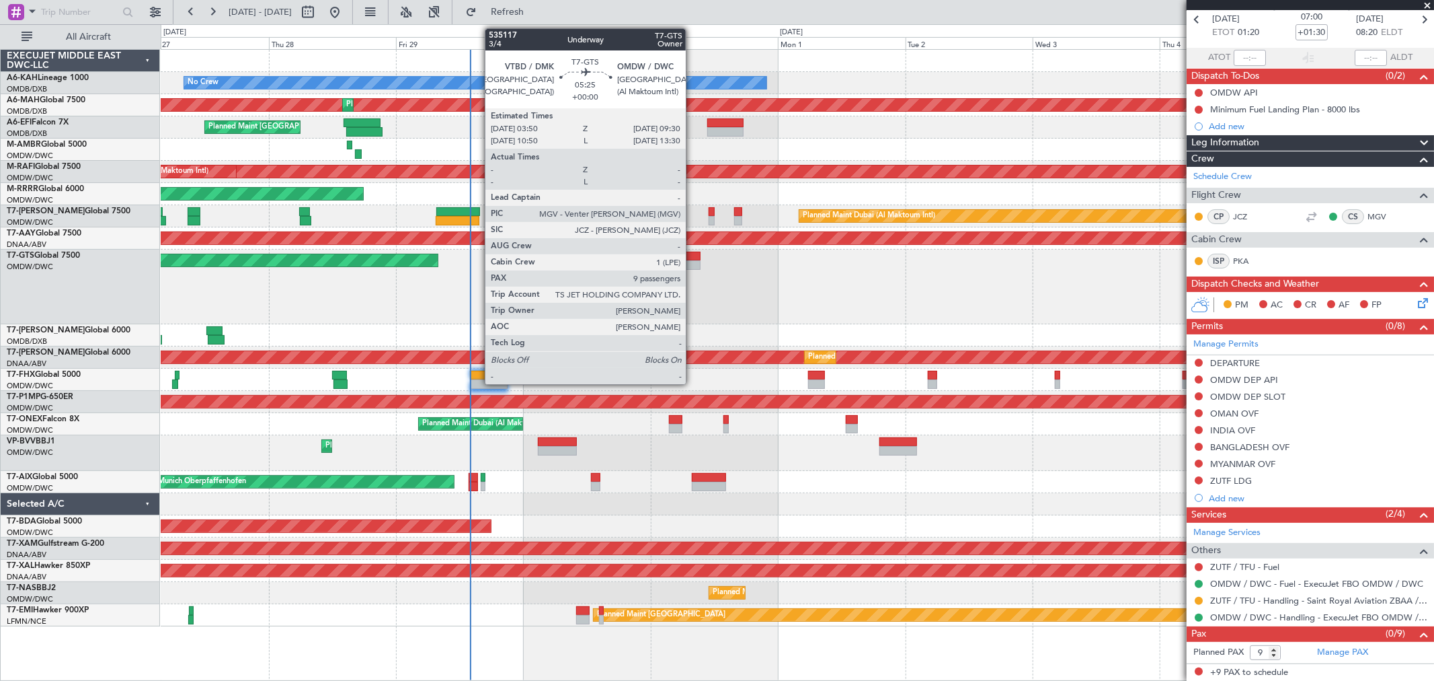
click at [691, 256] on div at bounding box center [685, 256] width 30 height 9
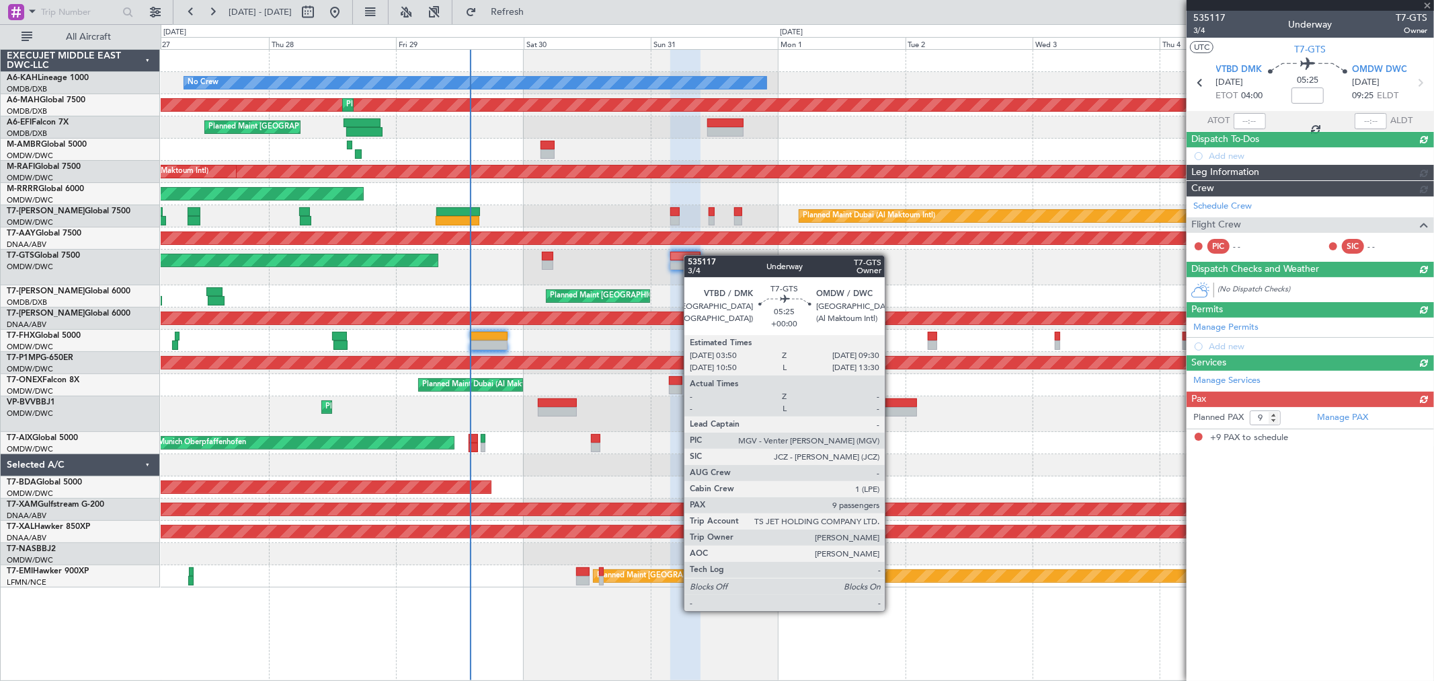
scroll to position [0, 0]
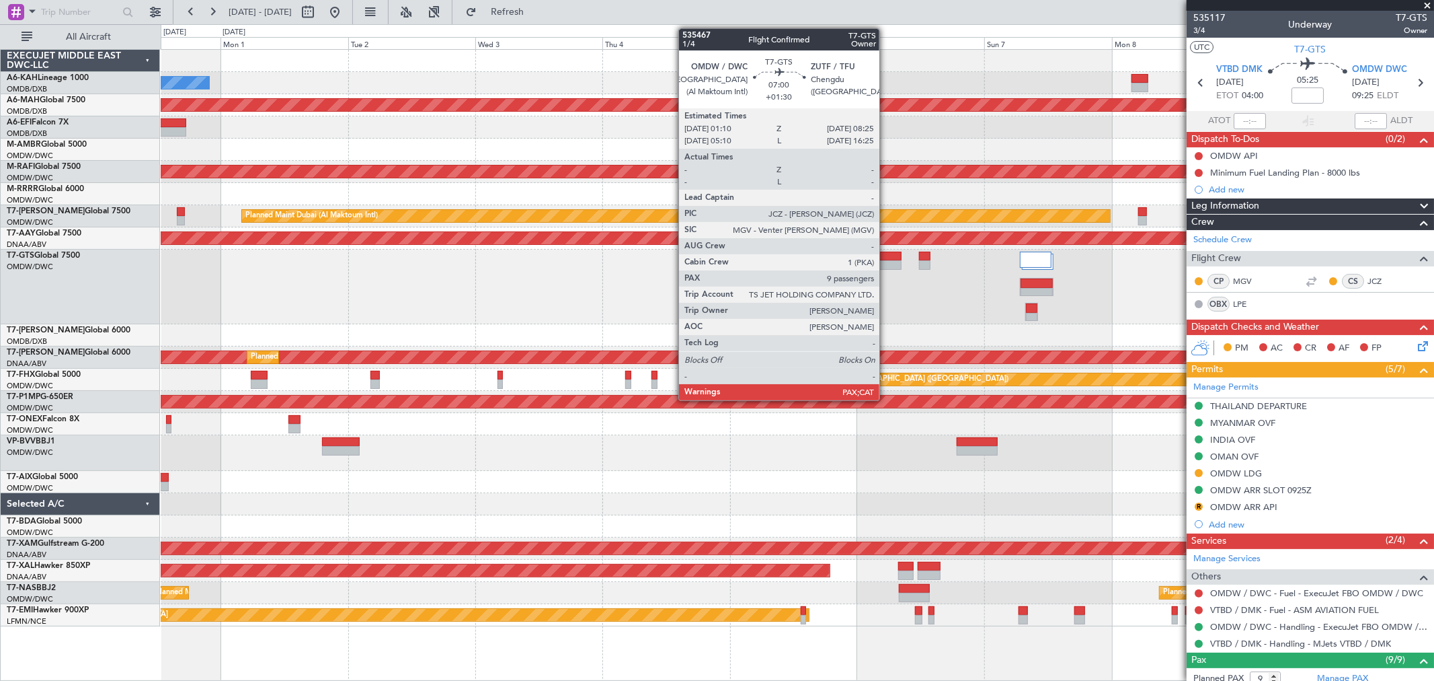
click at [886, 257] on div at bounding box center [882, 256] width 39 height 9
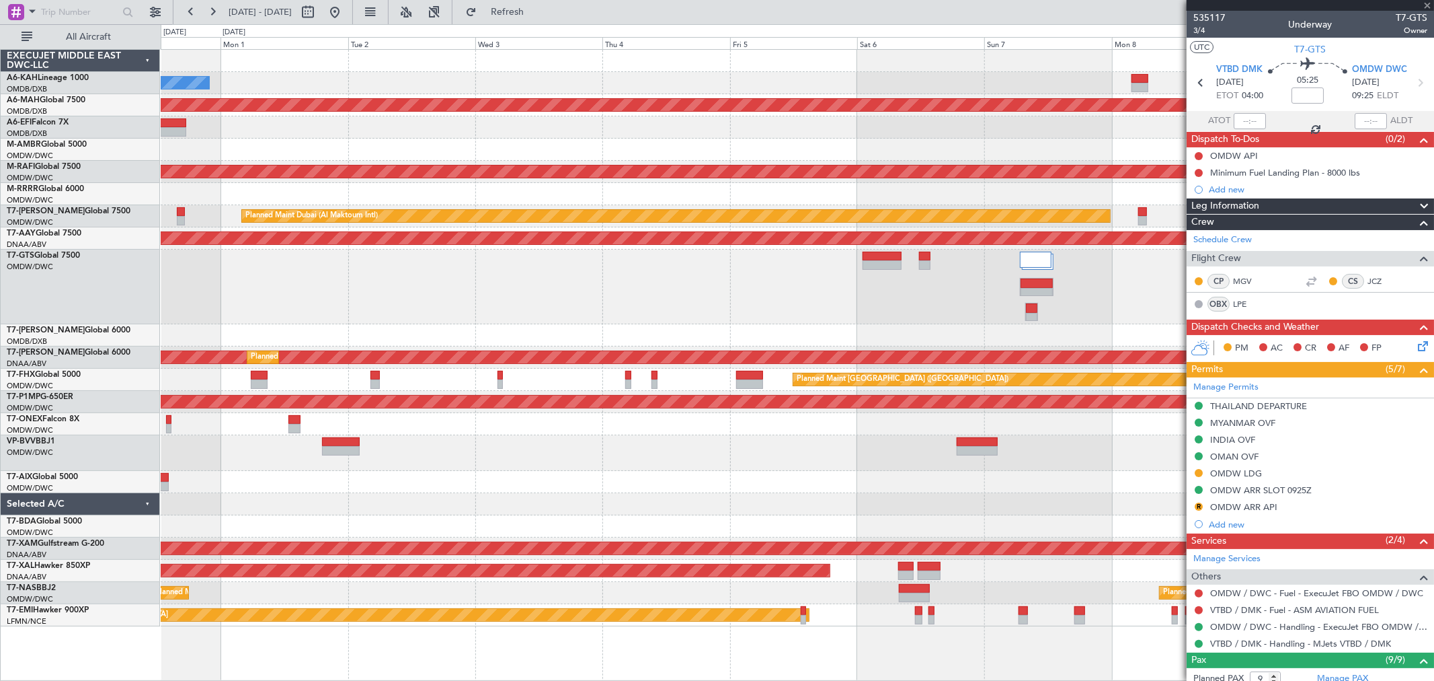
type input "+01:30"
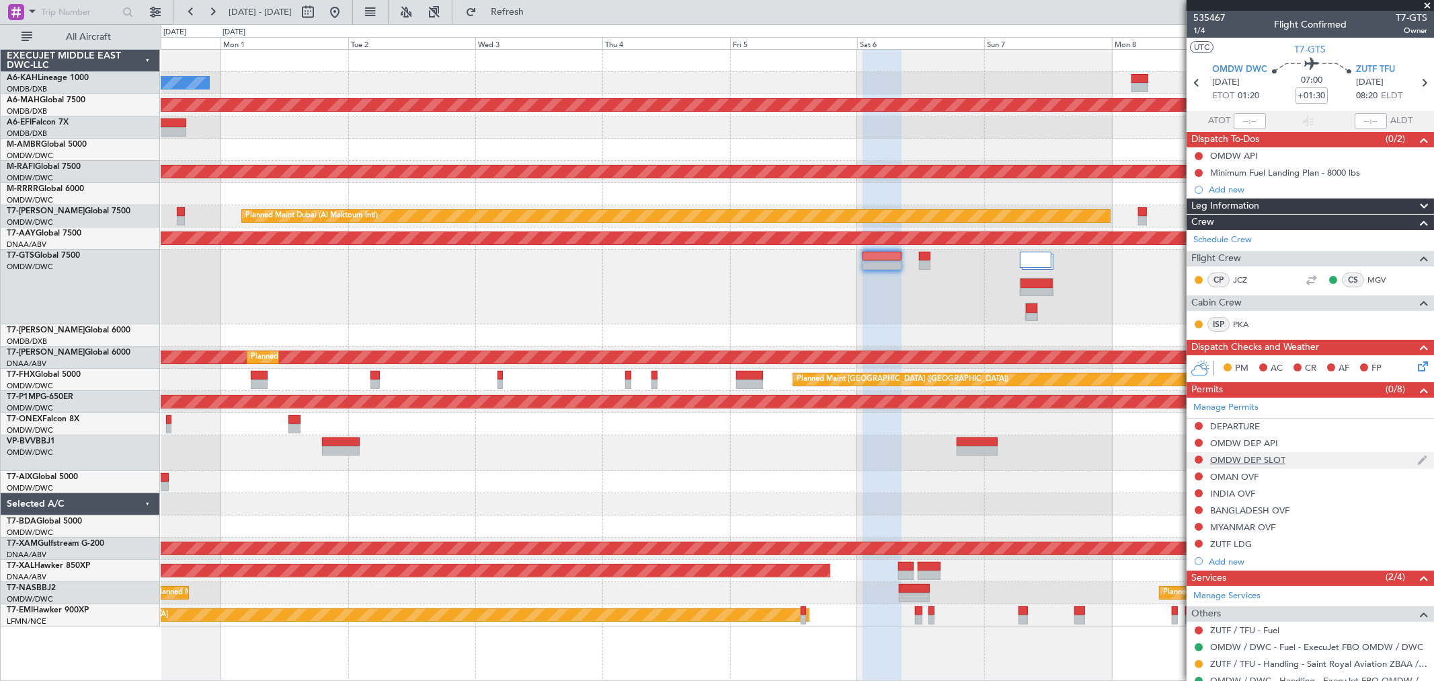
click at [1268, 455] on div "OMDW DEP SLOT" at bounding box center [1247, 459] width 75 height 11
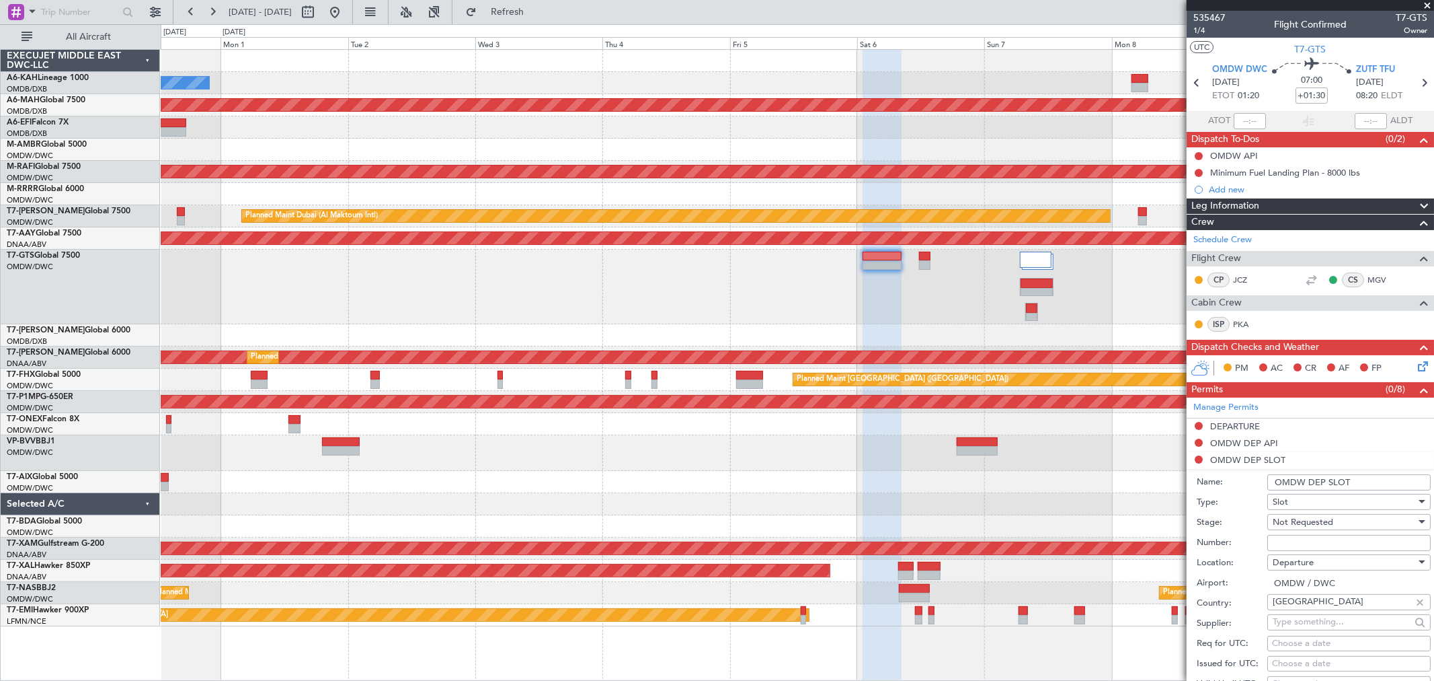
drag, startPoint x: 1293, startPoint y: 545, endPoint x: 1300, endPoint y: 533, distance: 13.8
click at [1293, 545] on input "Number:" at bounding box center [1349, 543] width 163 height 16
paste input "EJO109"
type input "EJO109"
click at [1299, 526] on span "Not Requested" at bounding box center [1303, 522] width 61 height 12
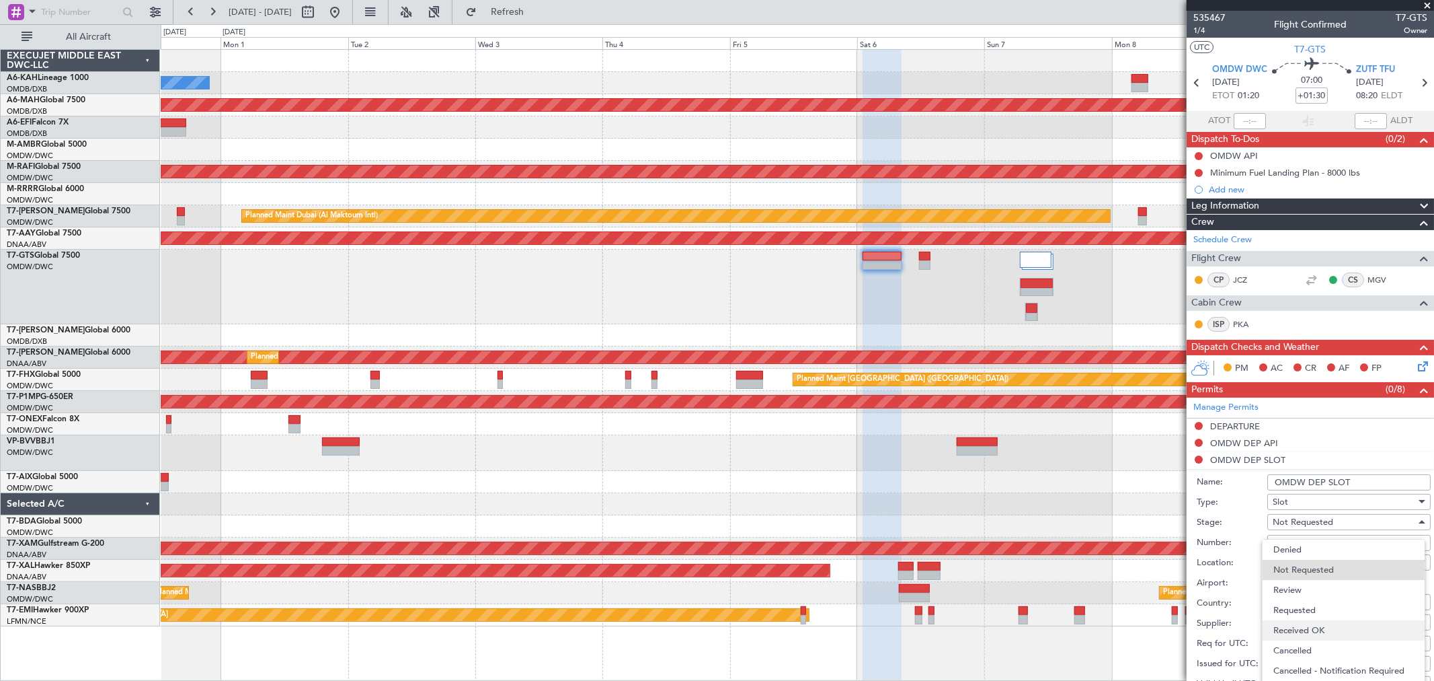
click at [1315, 623] on span "Received OK" at bounding box center [1344, 630] width 140 height 20
click at [1384, 479] on input "OMDW DEP SLOT" at bounding box center [1349, 482] width 163 height 16
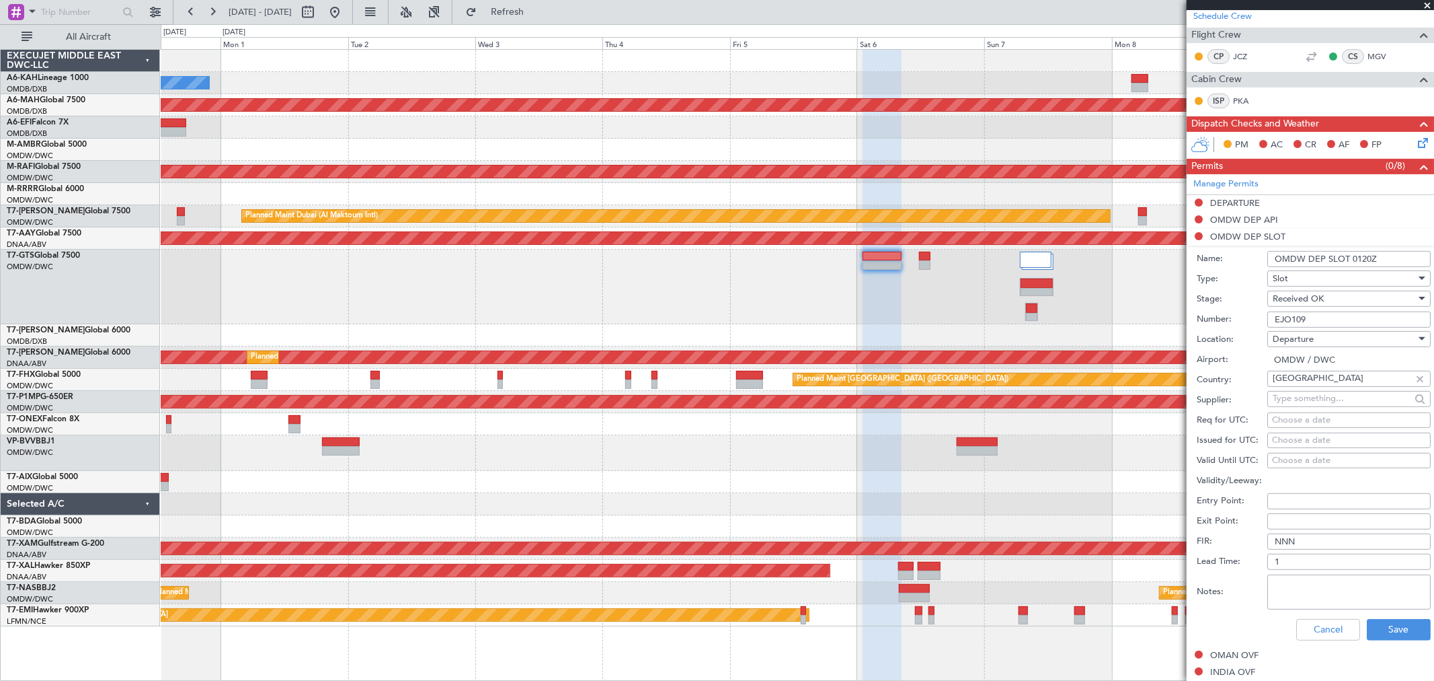
scroll to position [224, 0]
type input "OMDW DEP SLOT 0120Z"
click at [1388, 629] on button "Save" at bounding box center [1399, 629] width 64 height 22
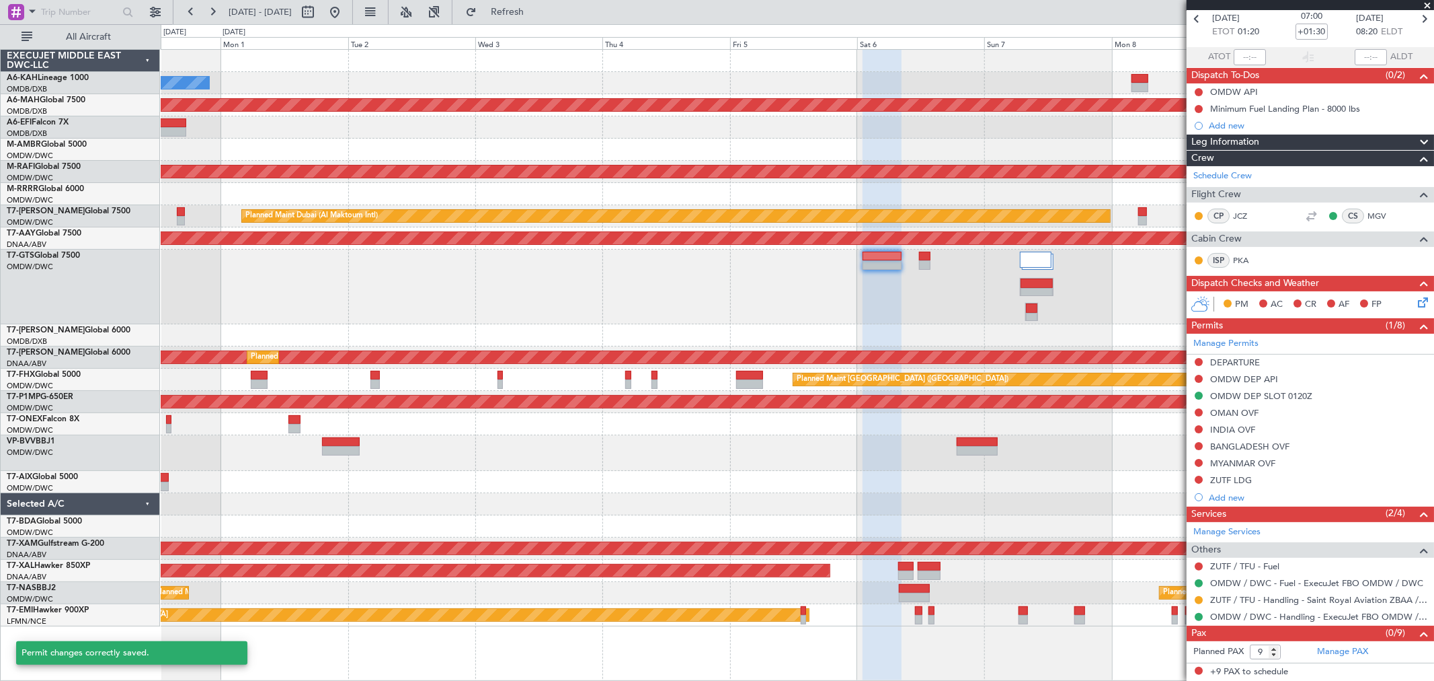
scroll to position [63, 0]
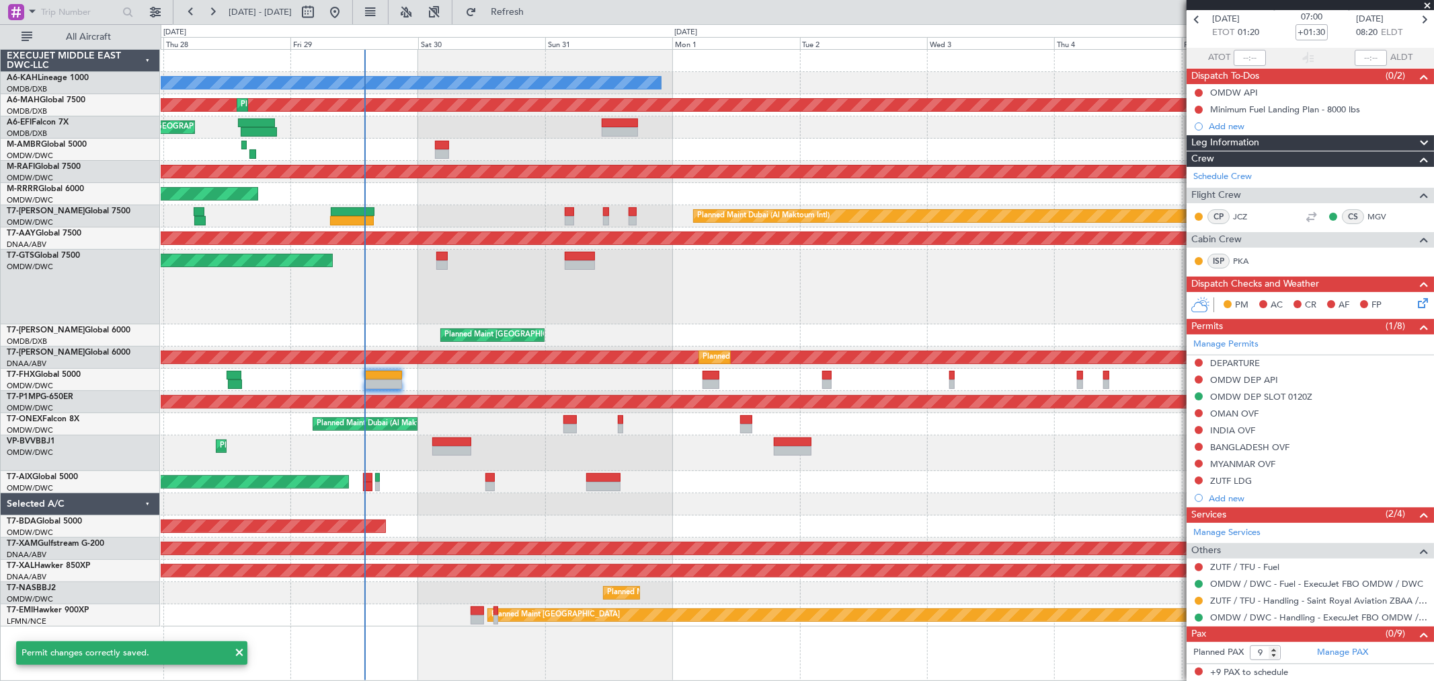
click at [1017, 310] on div "Unplanned Maint [GEOGRAPHIC_DATA] (Seletar)" at bounding box center [797, 286] width 1273 height 75
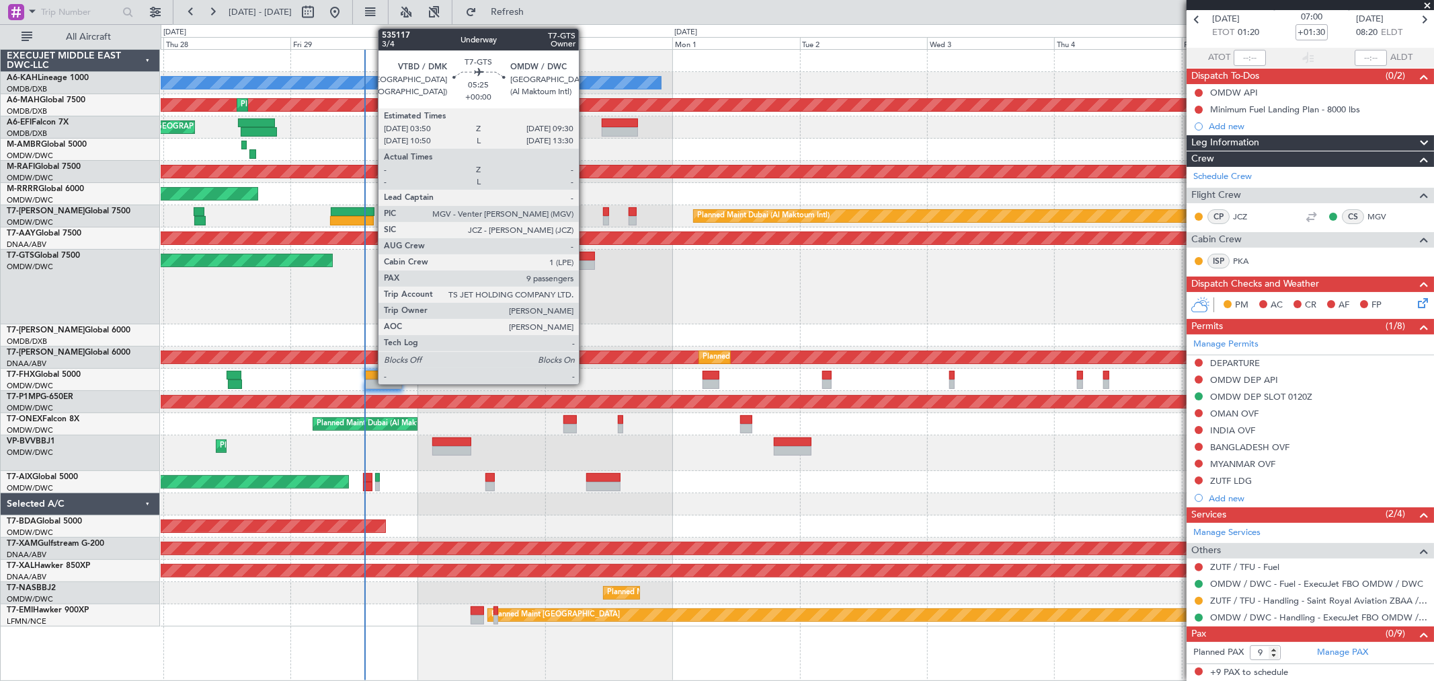
click at [586, 265] on div at bounding box center [580, 264] width 30 height 9
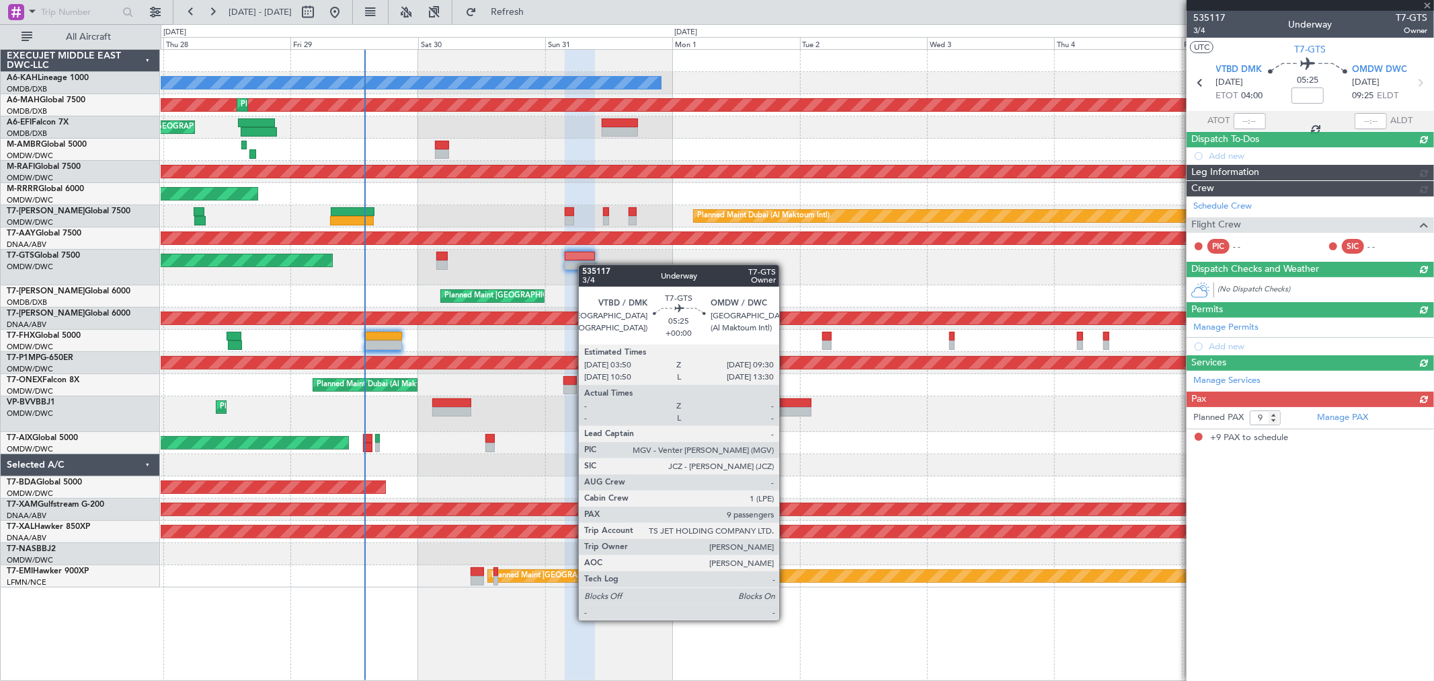
scroll to position [0, 0]
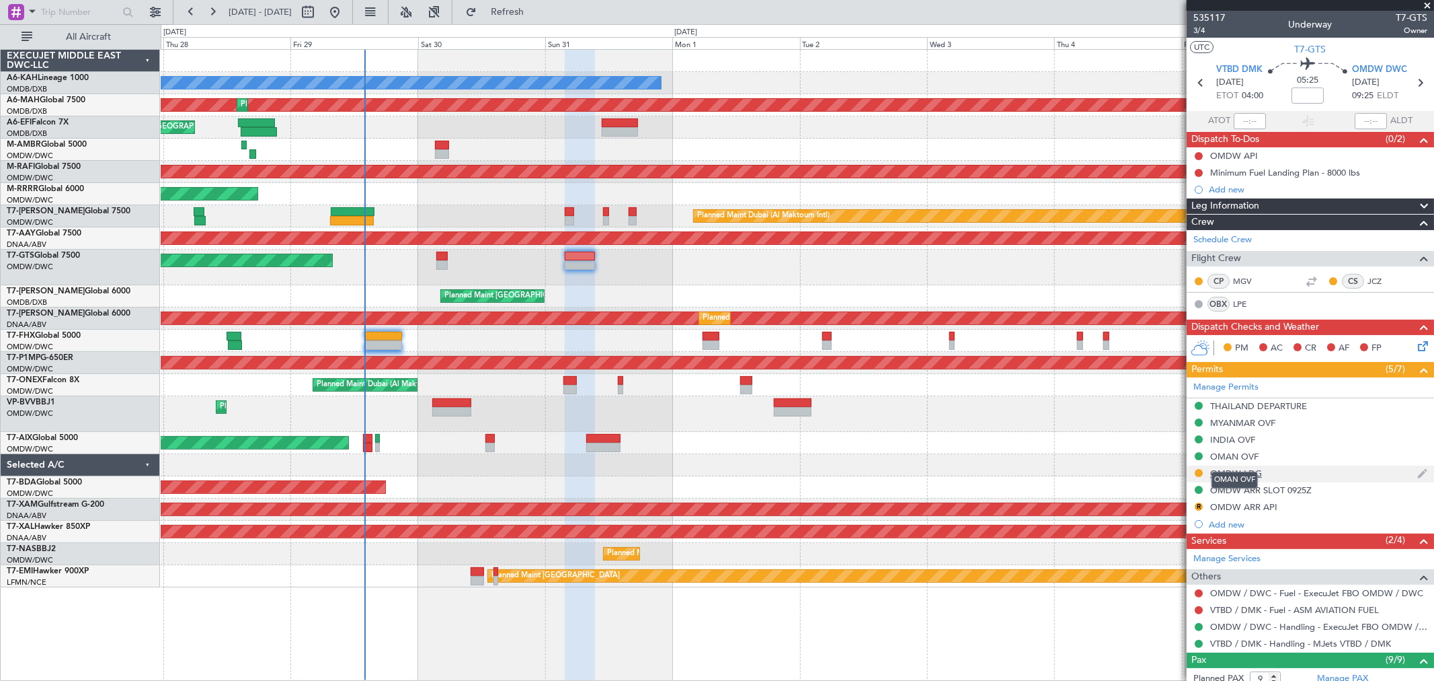
drag, startPoint x: 1247, startPoint y: 471, endPoint x: 1317, endPoint y: 478, distance: 70.3
click at [1247, 471] on div "OMAN OVF" at bounding box center [1235, 479] width 46 height 17
click at [1299, 477] on div "OMDW LDG" at bounding box center [1310, 473] width 247 height 17
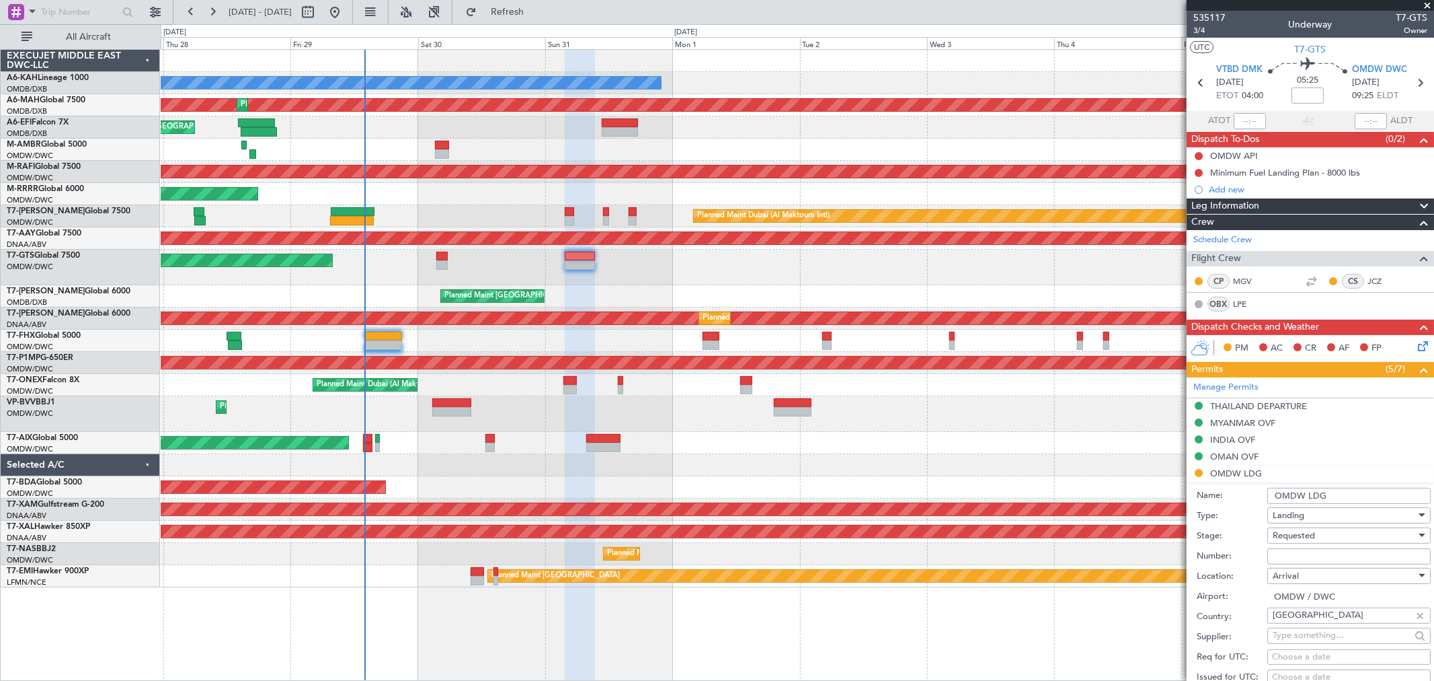
click at [1293, 554] on input "Number:" at bounding box center [1349, 556] width 163 height 16
paste input "LP/2025/11850"
type input "LP/2025/11850"
click at [1288, 545] on div "Requested" at bounding box center [1344, 535] width 143 height 20
click at [1311, 642] on span "Received OK" at bounding box center [1344, 643] width 140 height 20
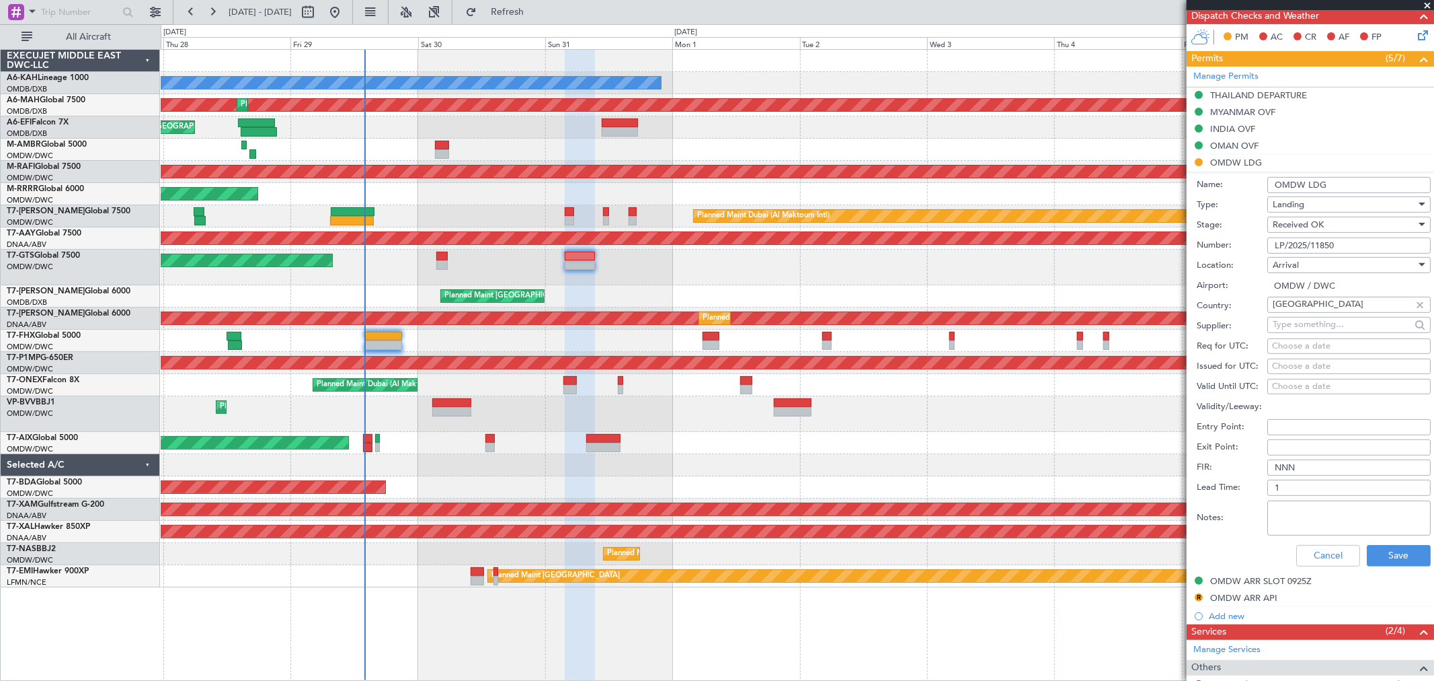
scroll to position [373, 0]
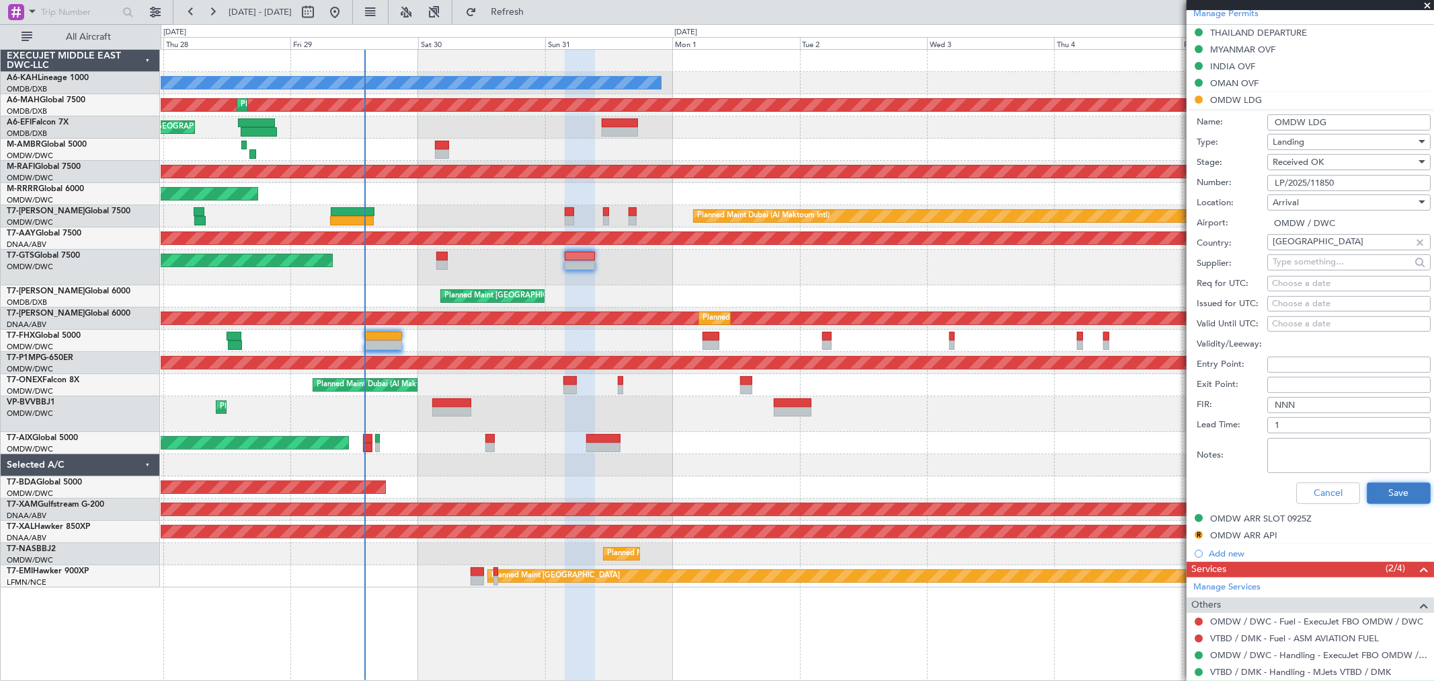
click at [1373, 502] on button "Save" at bounding box center [1399, 493] width 64 height 22
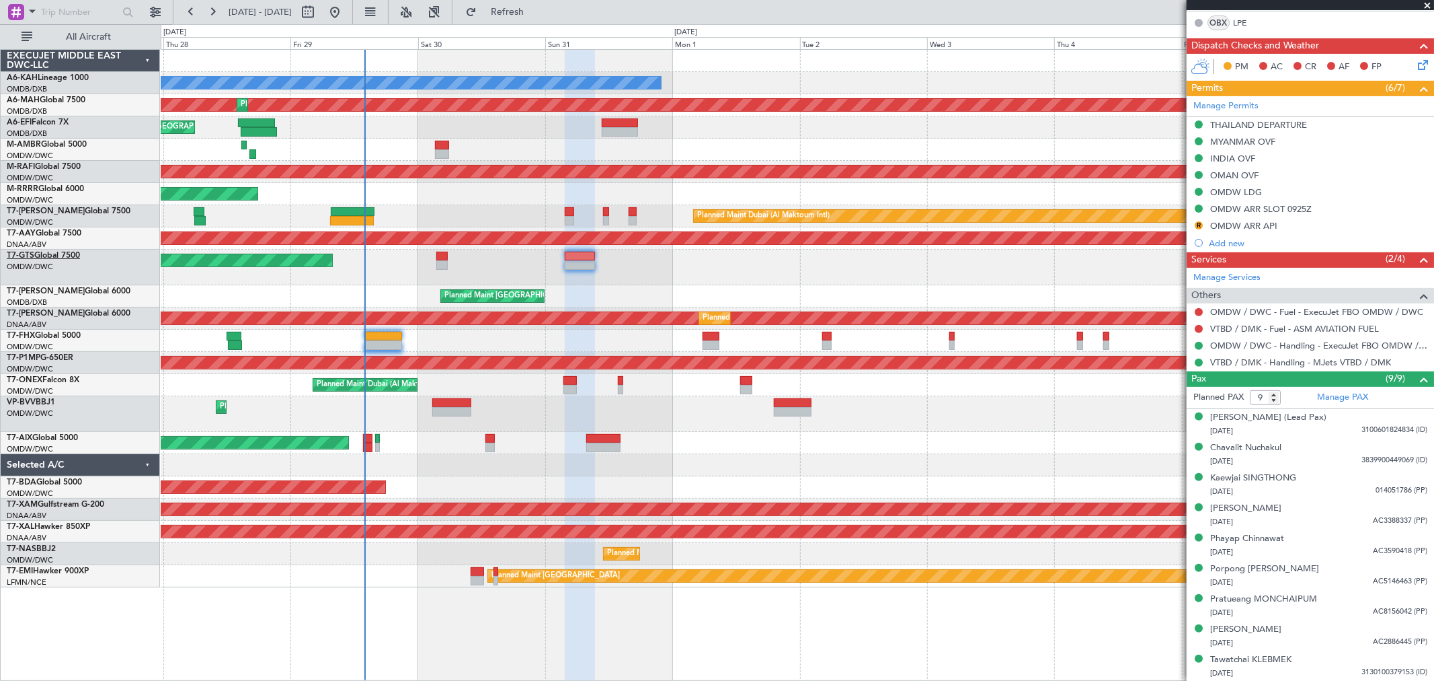
click at [61, 256] on link "T7-GTS Global 7500" at bounding box center [43, 256] width 73 height 8
click at [440, 250] on div "Unplanned Maint [GEOGRAPHIC_DATA] (Seletar)" at bounding box center [797, 267] width 1273 height 36
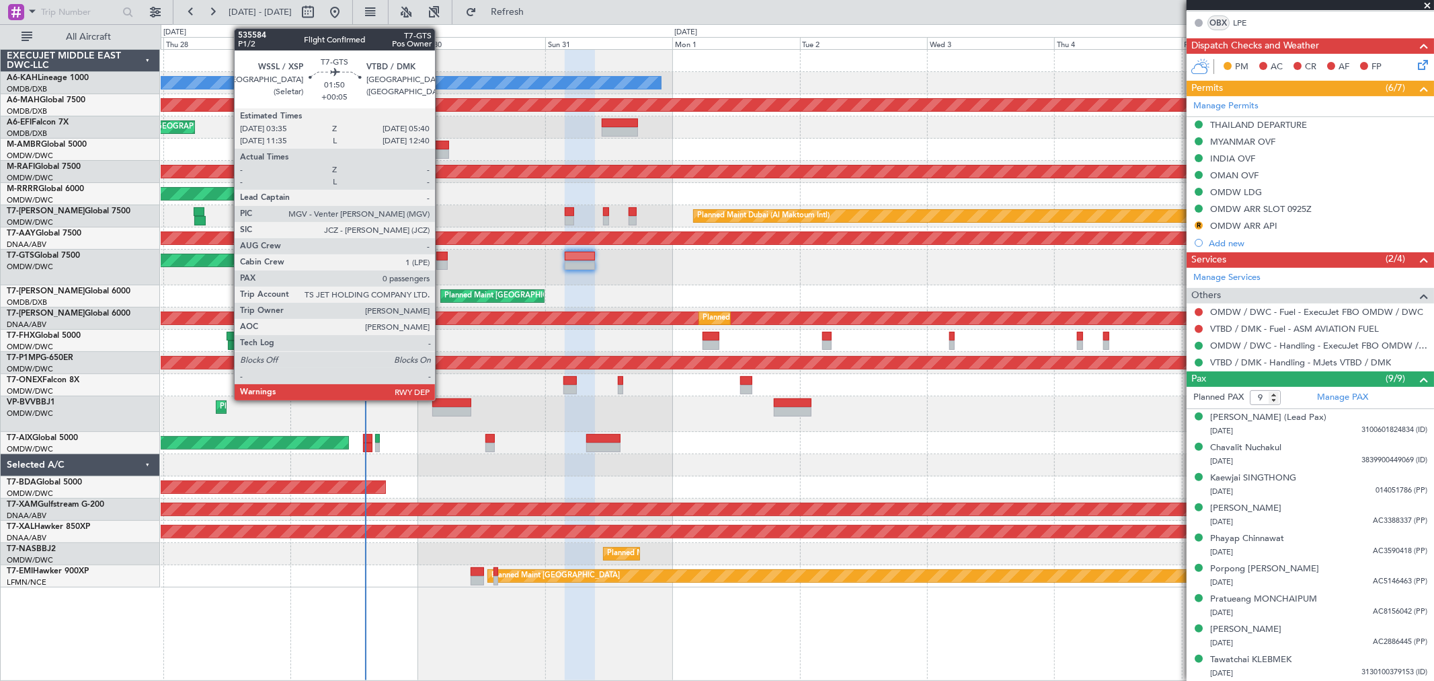
click at [442, 259] on div at bounding box center [441, 256] width 11 height 9
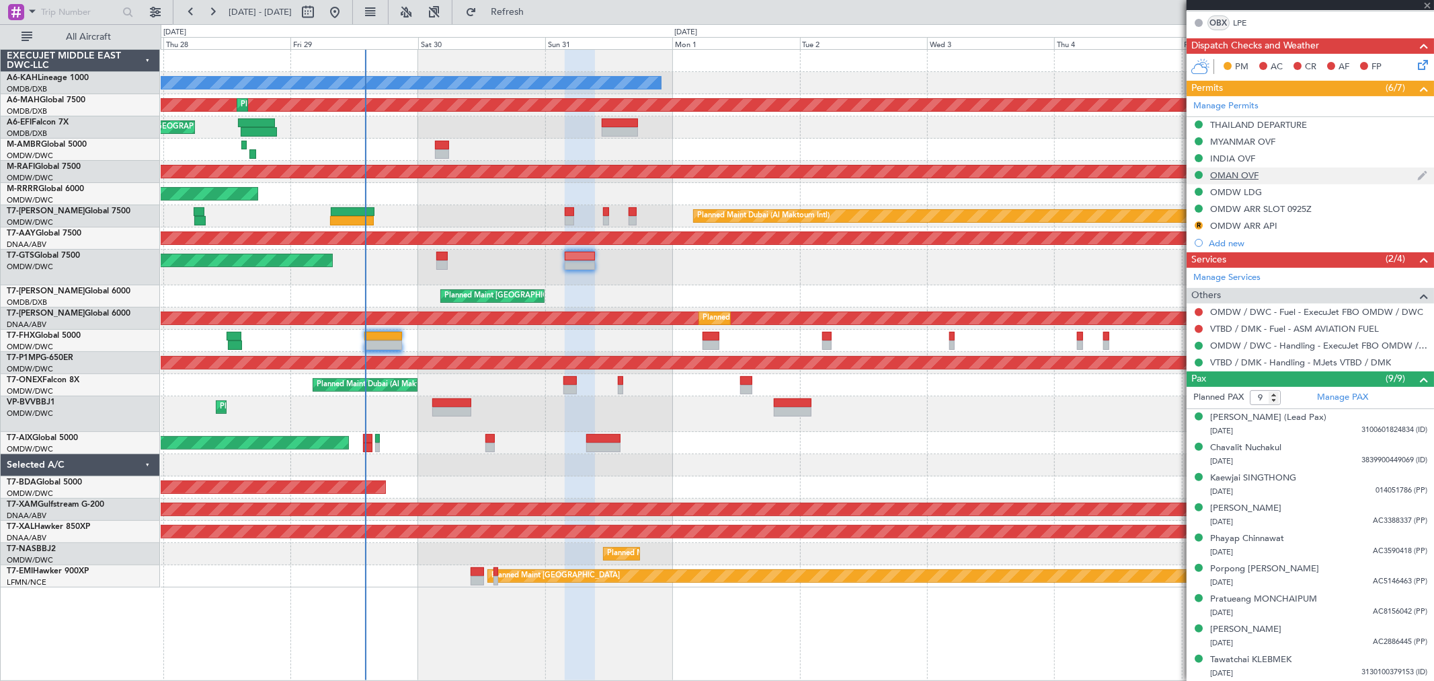
type input "+00:05"
type input "0"
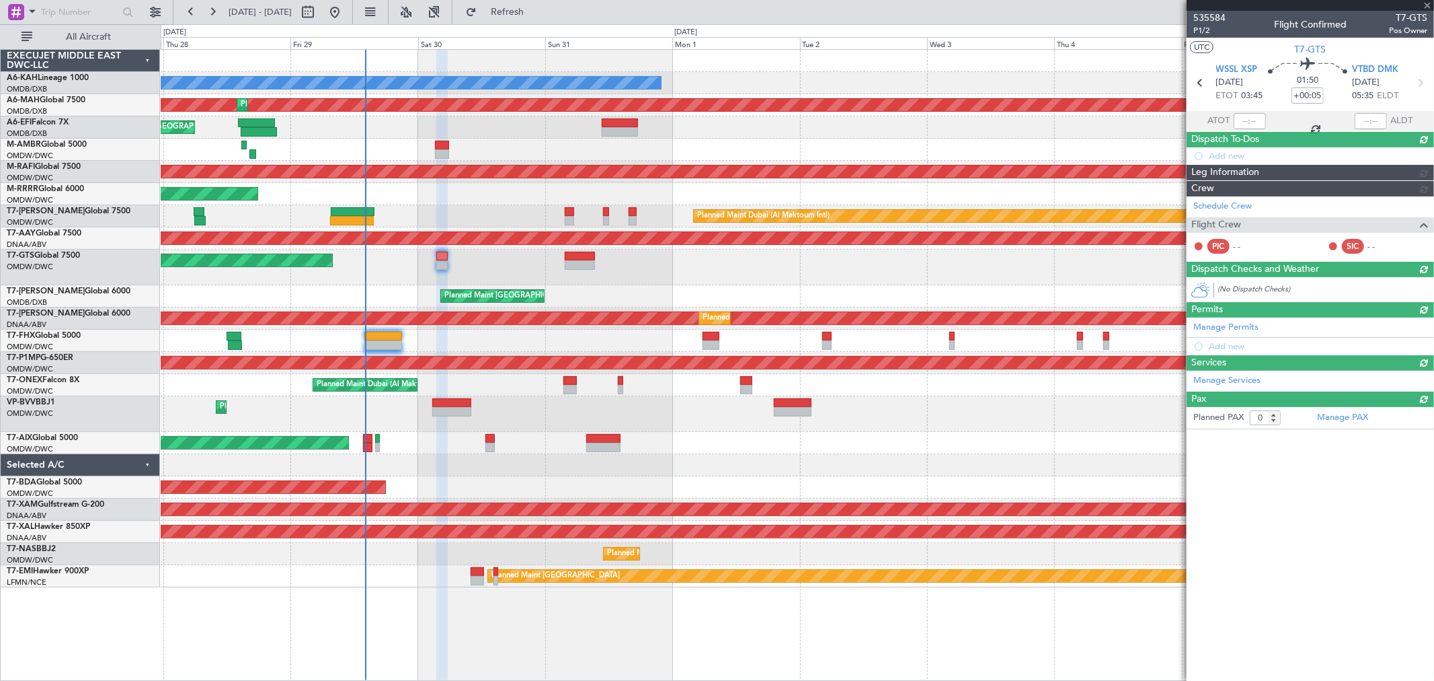
scroll to position [0, 0]
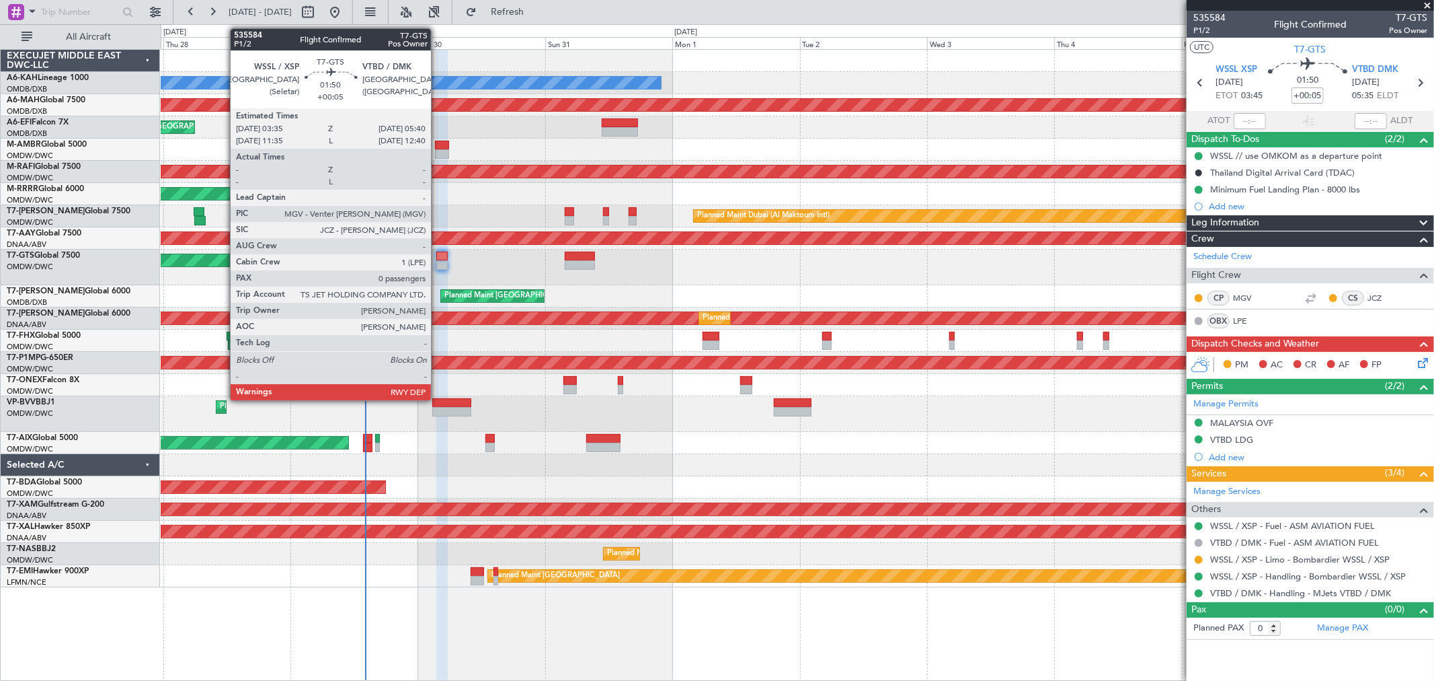
click at [438, 262] on div at bounding box center [441, 264] width 11 height 9
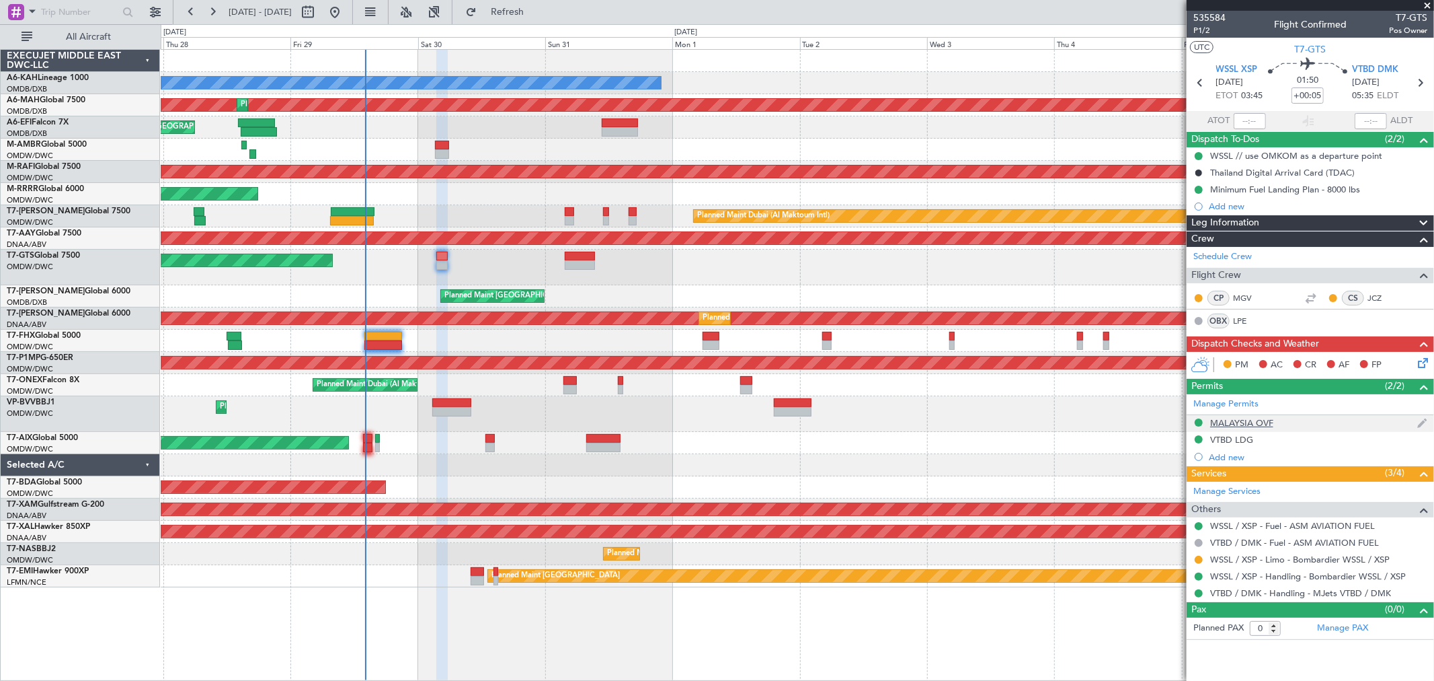
click at [1256, 420] on div "MALAYSIA OVF" at bounding box center [1241, 422] width 63 height 11
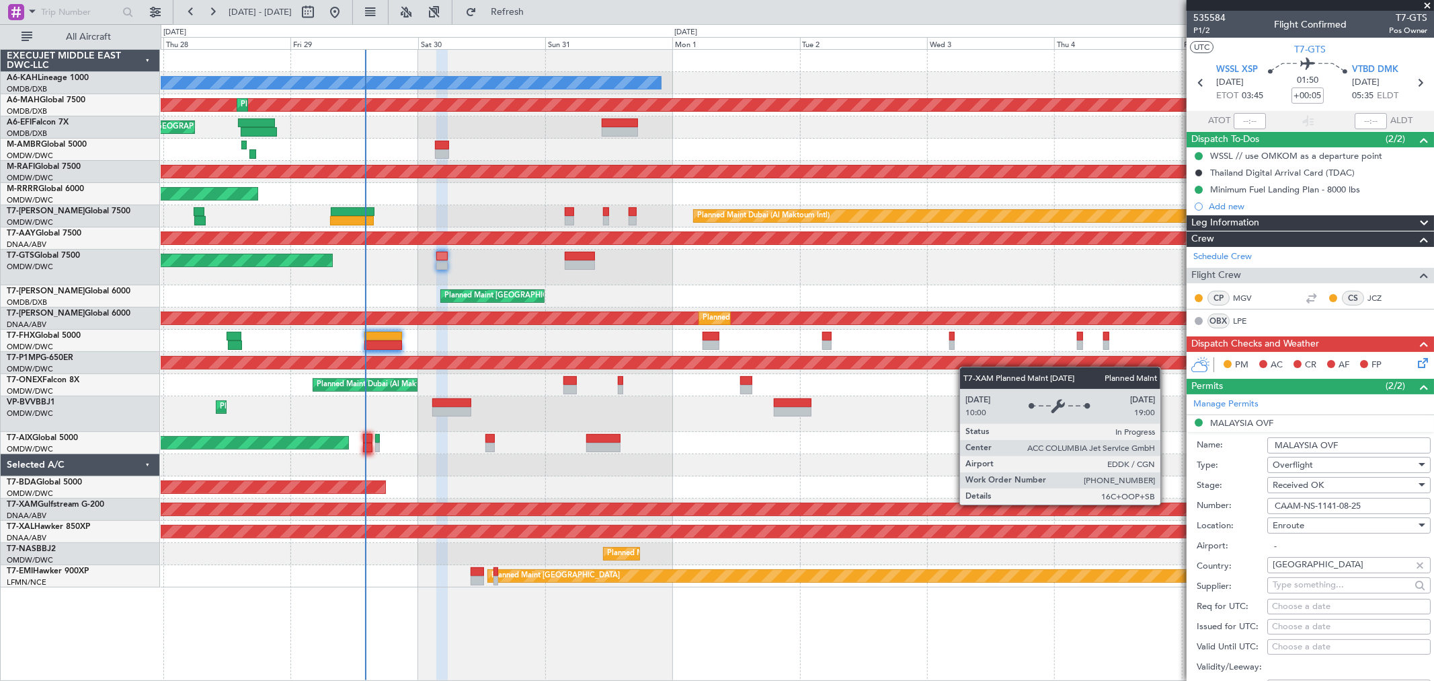
drag, startPoint x: 1385, startPoint y: 509, endPoint x: 989, endPoint y: 501, distance: 396.2
click at [1011, 502] on fb-app "27 Aug 2025 - 06 Sep 2025 Refresh Quick Links All Aircraft No Crew Planned Main…" at bounding box center [717, 345] width 1434 height 670
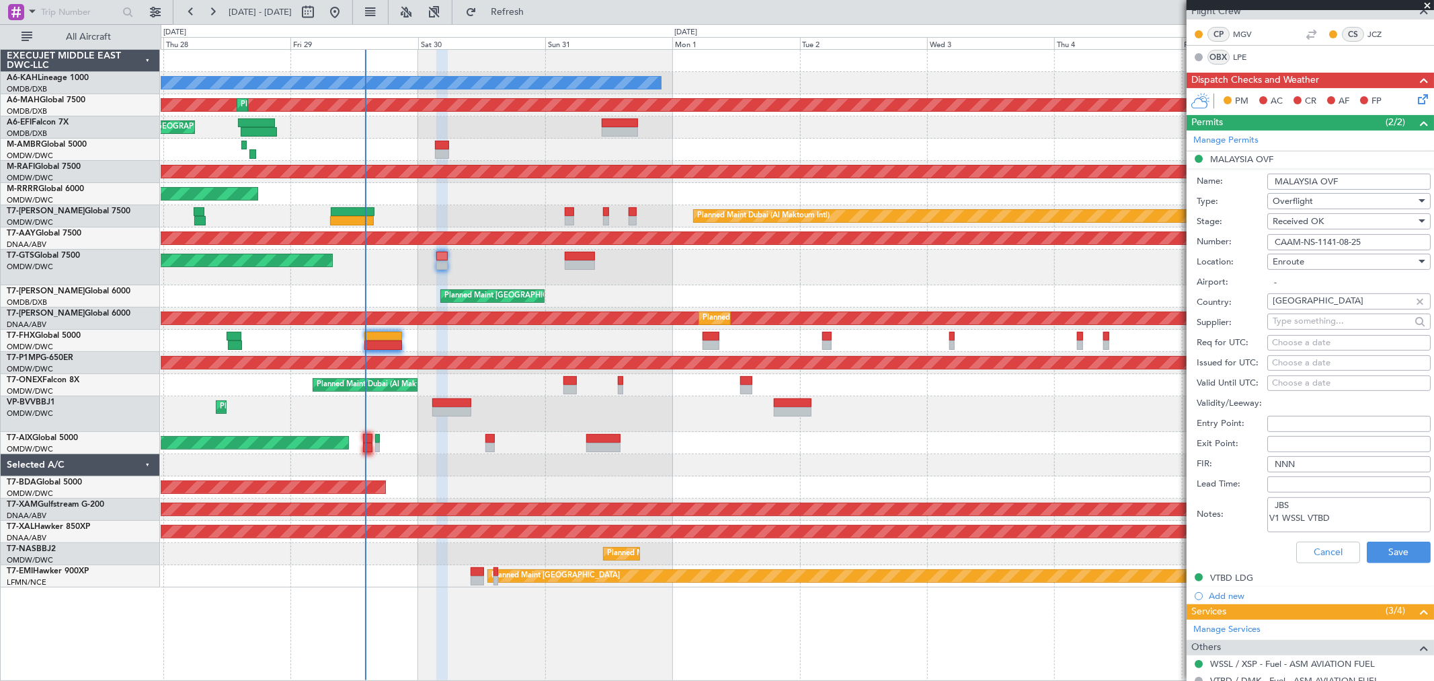
scroll to position [360, 0]
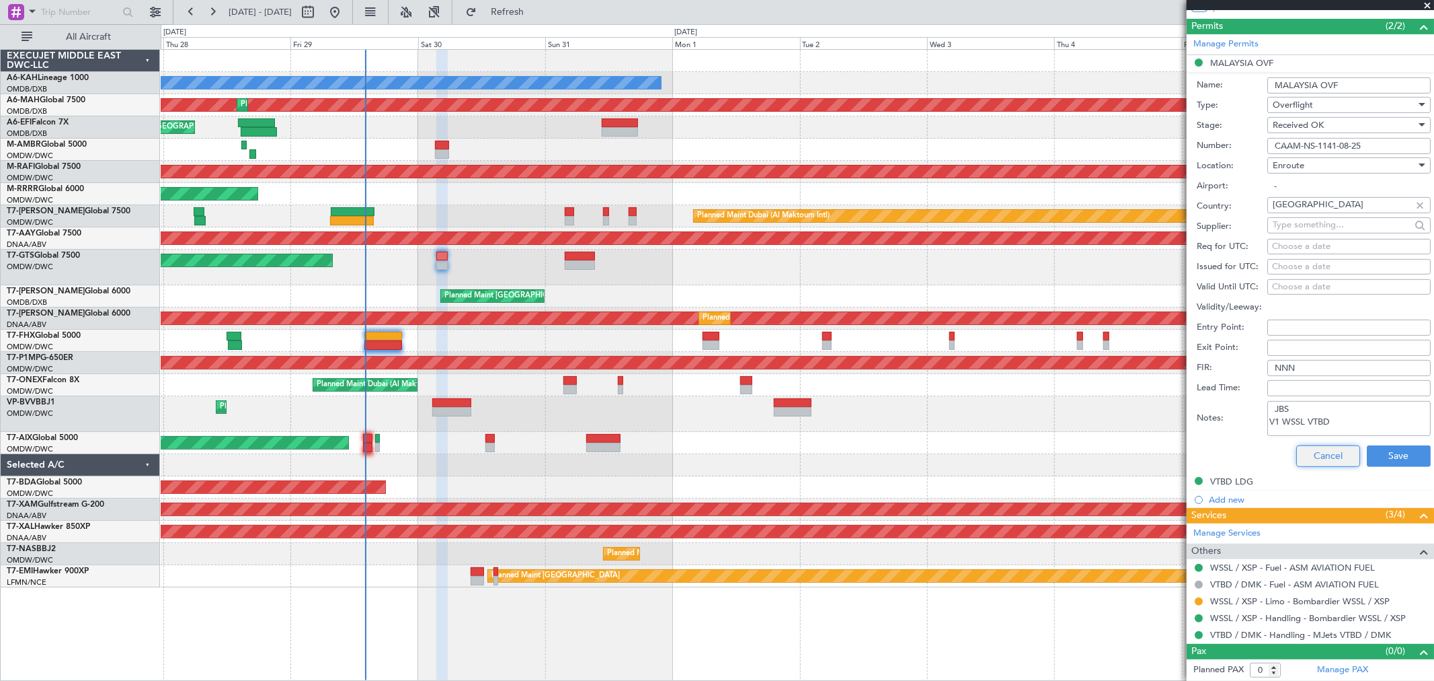
click at [1318, 452] on button "Cancel" at bounding box center [1329, 456] width 64 height 22
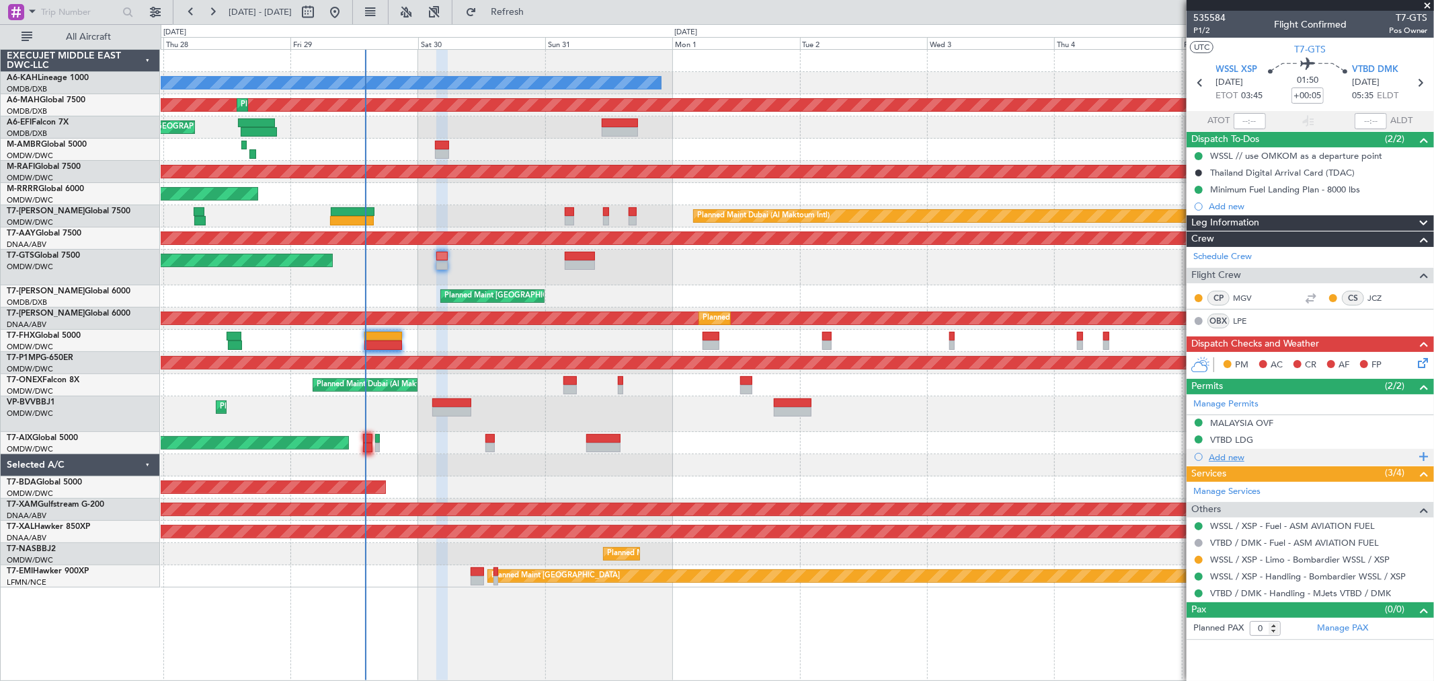
scroll to position [0, 0]
click at [1244, 440] on div "VTBD LDG" at bounding box center [1231, 439] width 43 height 11
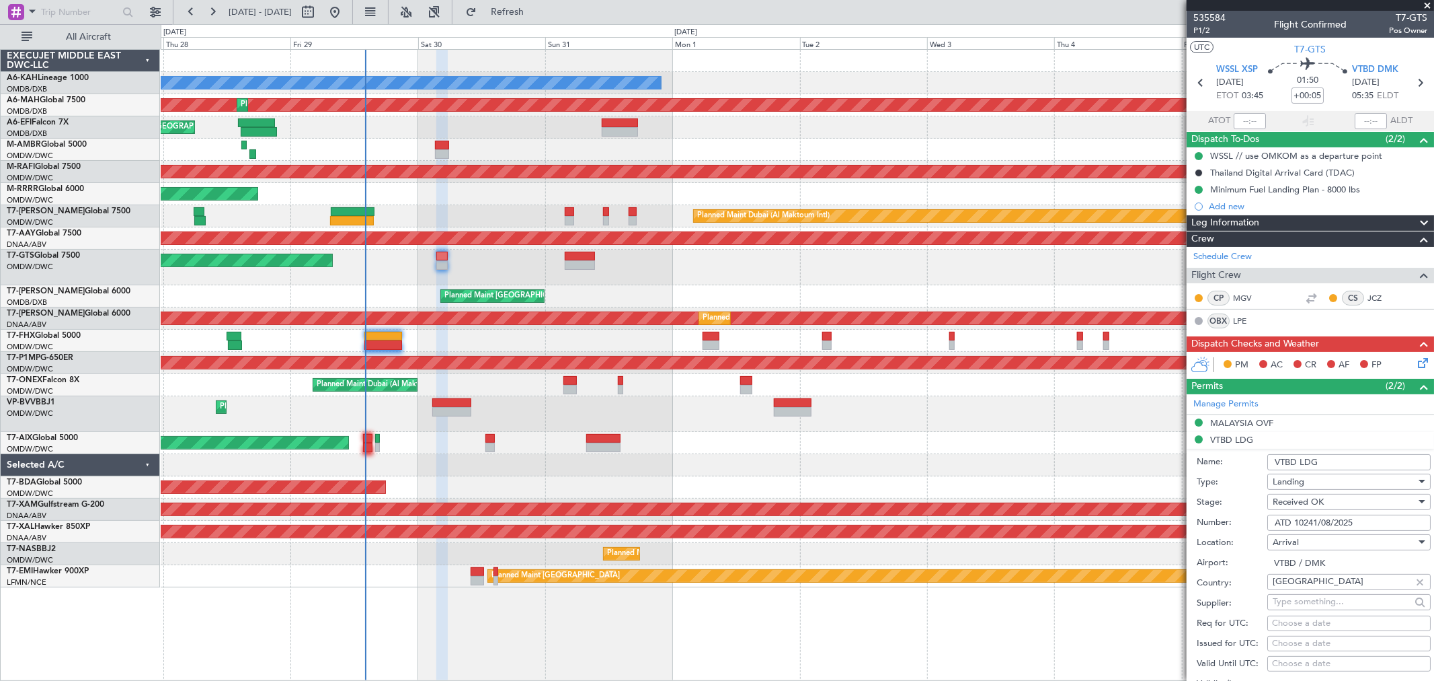
drag, startPoint x: 1377, startPoint y: 523, endPoint x: 1072, endPoint y: 535, distance: 305.6
click at [1098, 528] on fb-app "27 Aug 2025 - 06 Sep 2025 Refresh Quick Links All Aircraft No Crew Planned Main…" at bounding box center [717, 345] width 1434 height 670
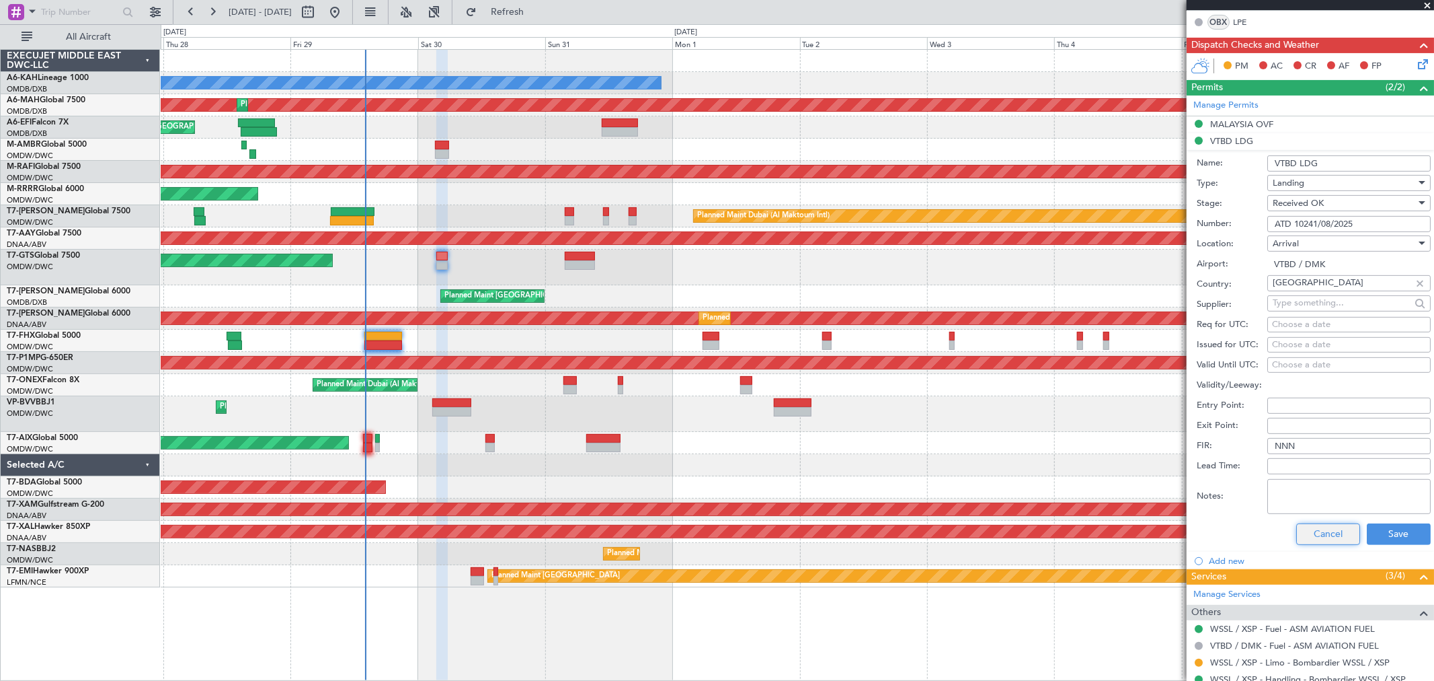
click at [1297, 536] on button "Cancel" at bounding box center [1329, 534] width 64 height 22
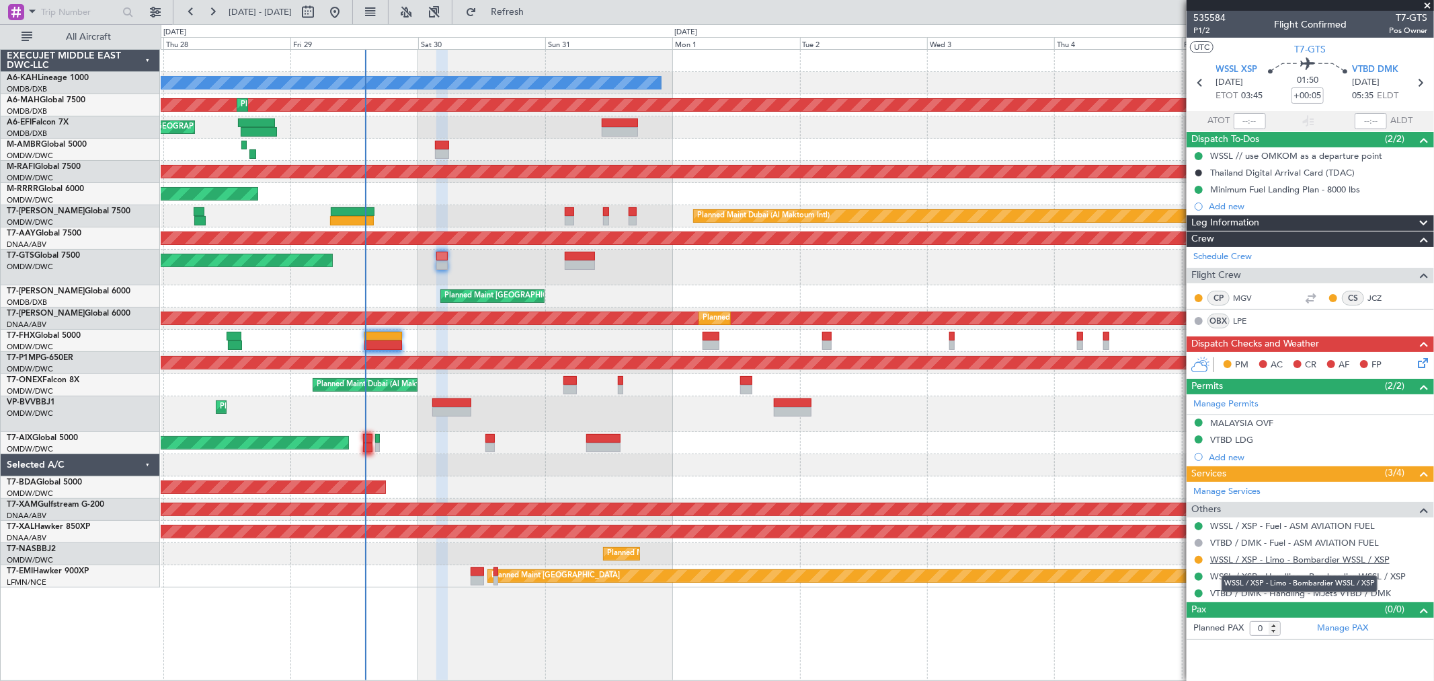
click at [1312, 555] on link "WSSL / XSP - Limo - Bombardier WSSL / XSP" at bounding box center [1300, 558] width 180 height 11
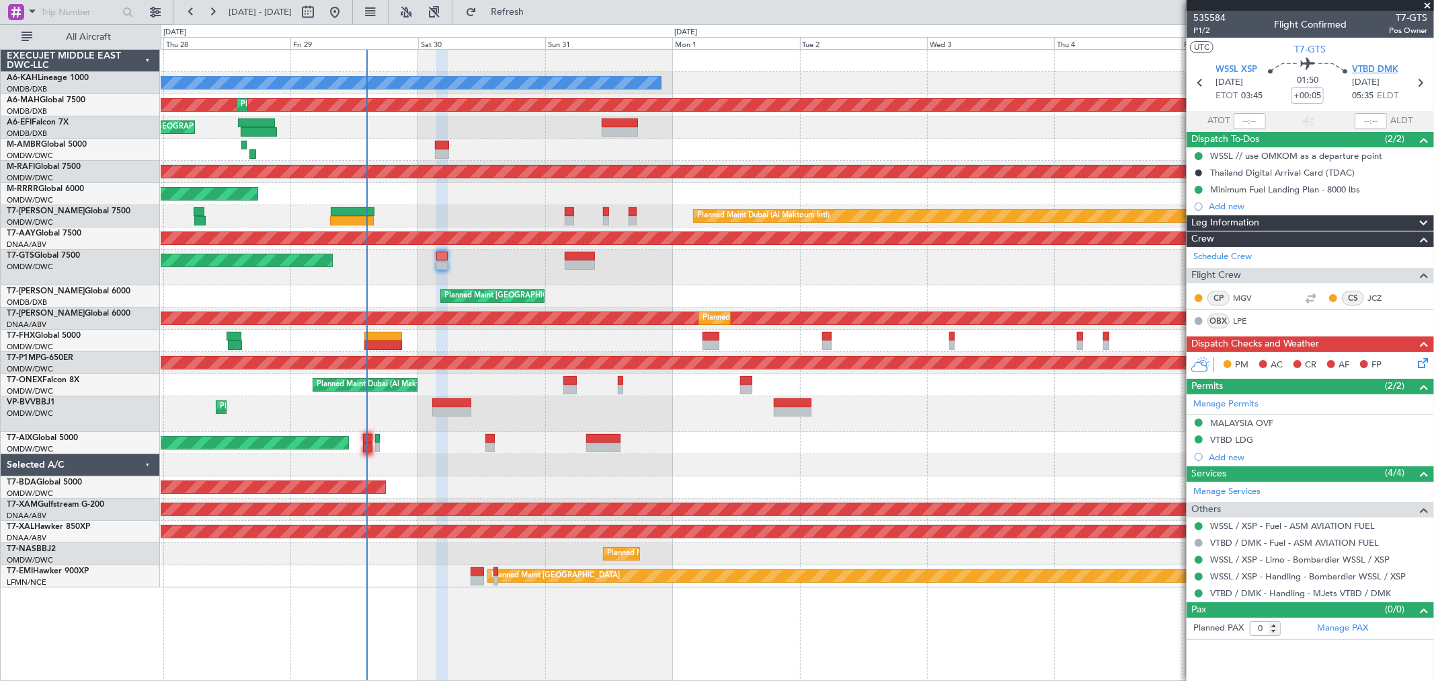
click at [1390, 74] on span "VTBD DMK" at bounding box center [1375, 69] width 46 height 13
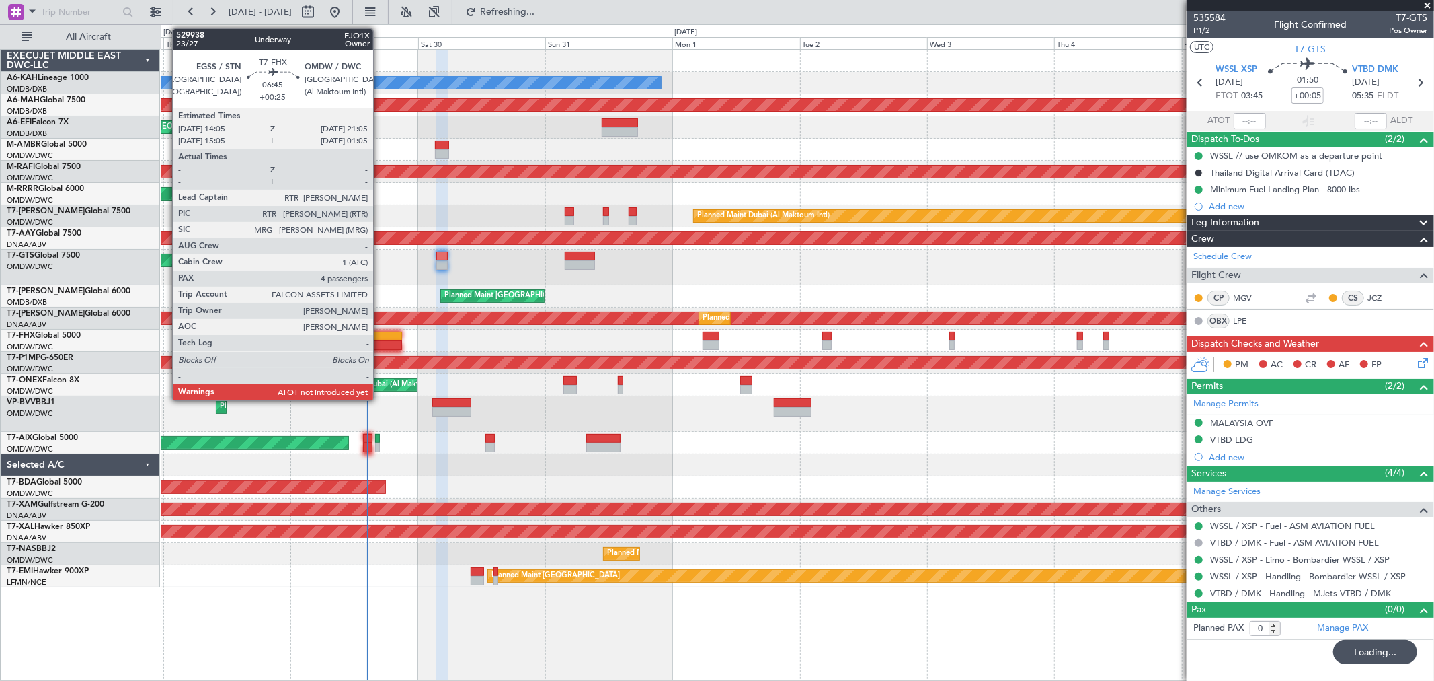
click at [380, 332] on div at bounding box center [383, 336] width 38 height 9
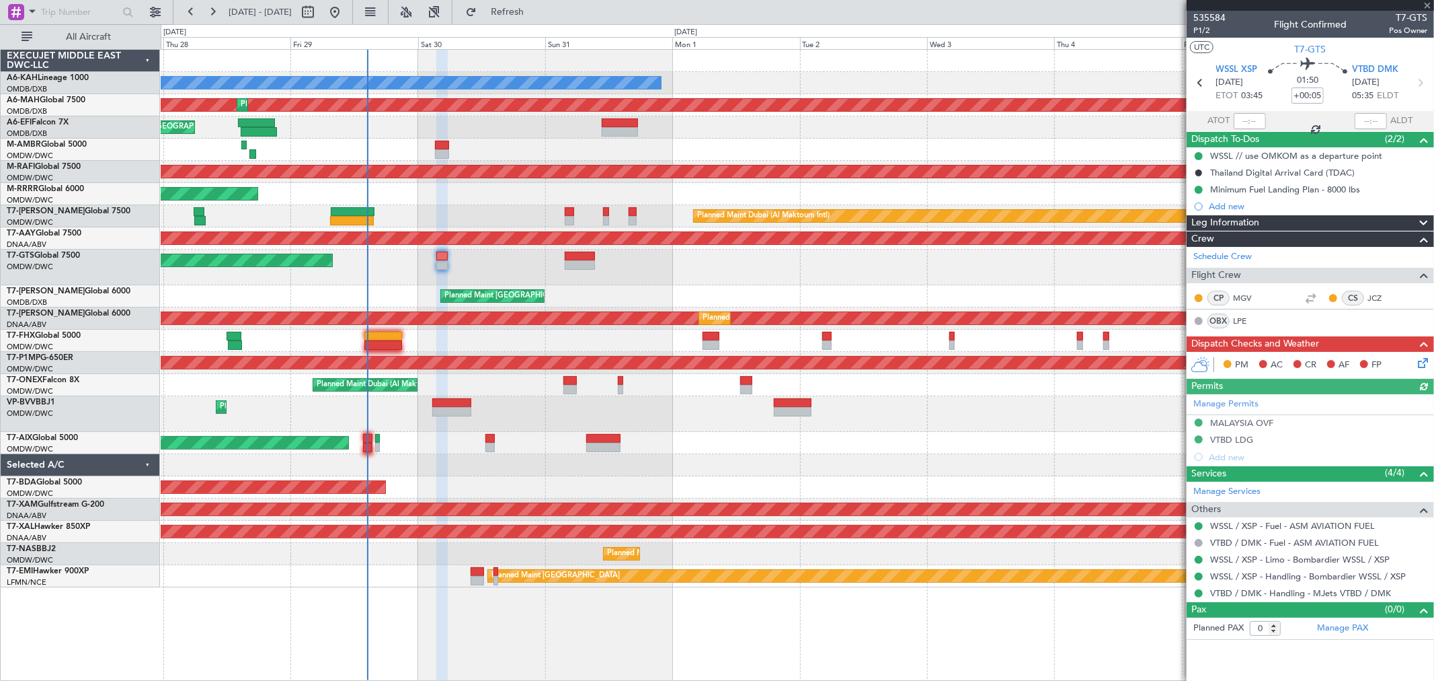
type input "+00:25"
type input "4"
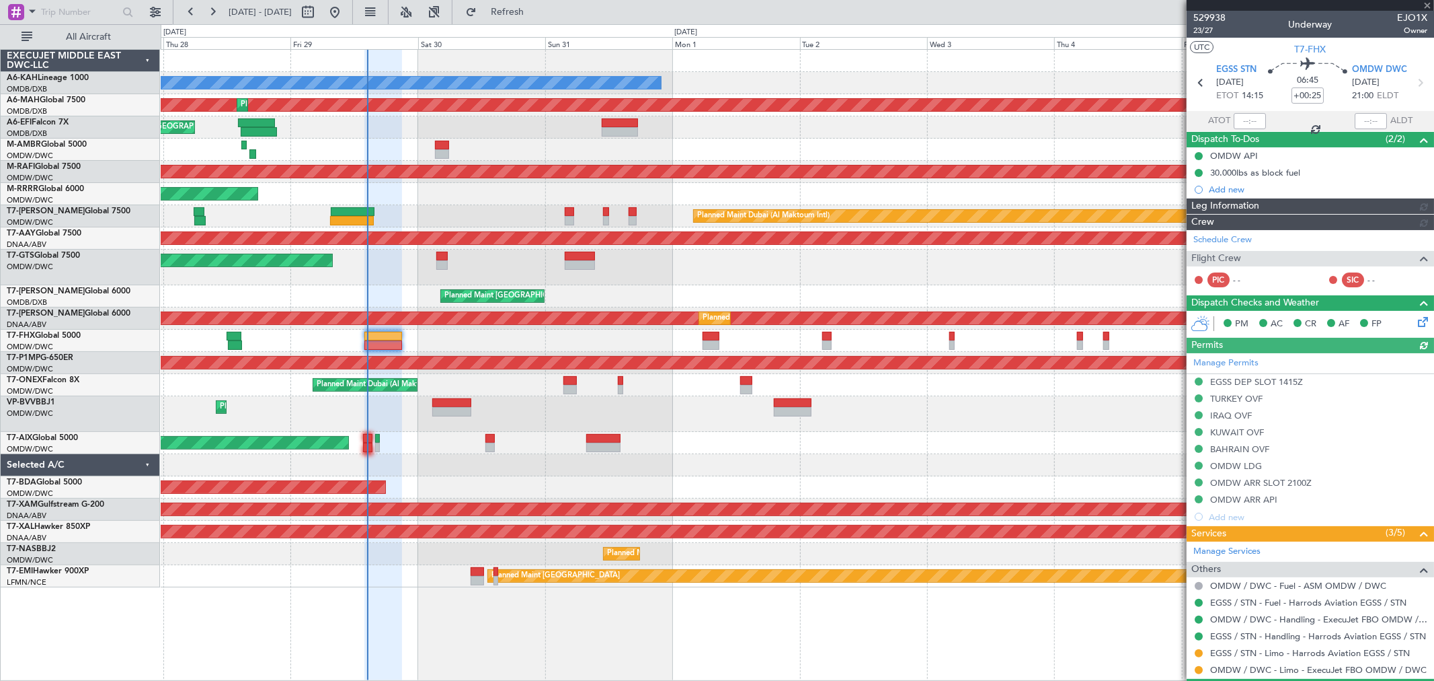
type input "[PERSON_NAME] (ANI)"
type input "7127"
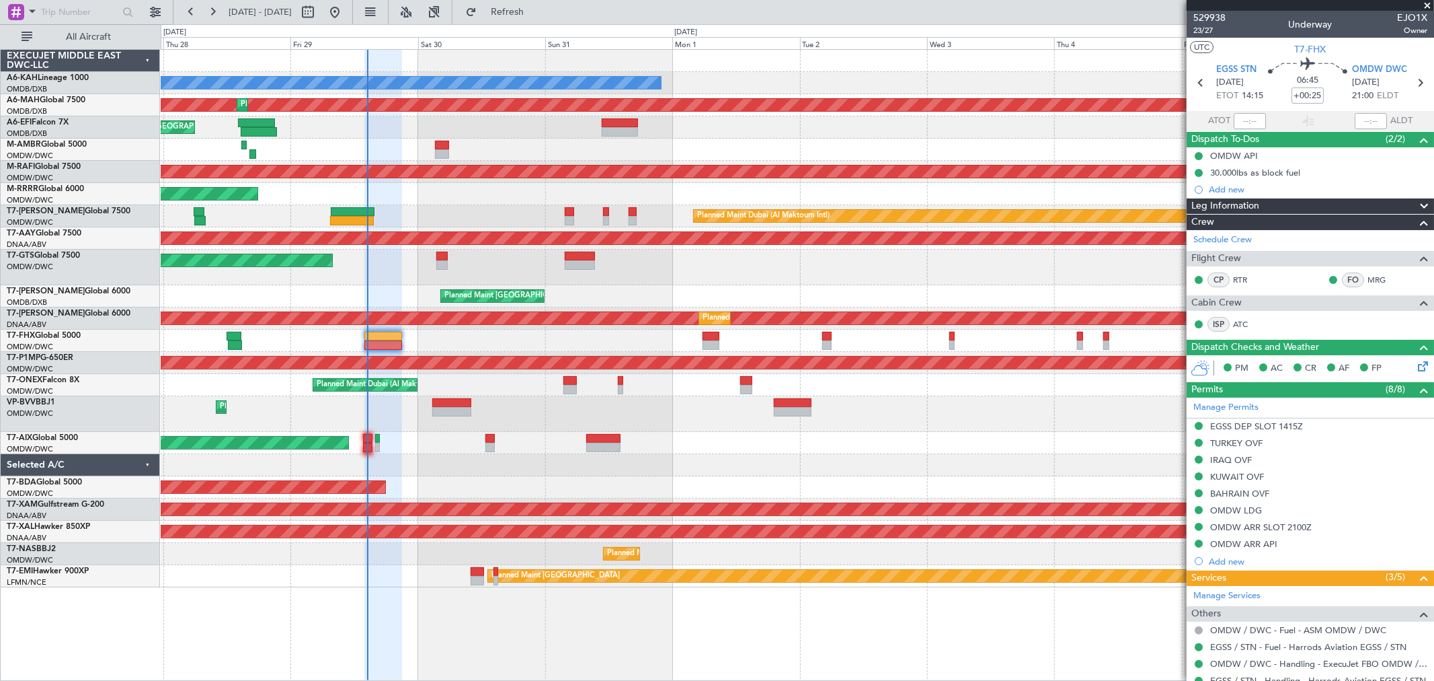
click at [1239, 113] on mat-tooltip-component "Estimated Take-Off Time" at bounding box center [1251, 120] width 108 height 36
click at [1245, 123] on div "Estimated Take-Off Time" at bounding box center [1250, 120] width 89 height 17
click at [1241, 122] on input "text" at bounding box center [1250, 121] width 32 height 16
type input "14:28"
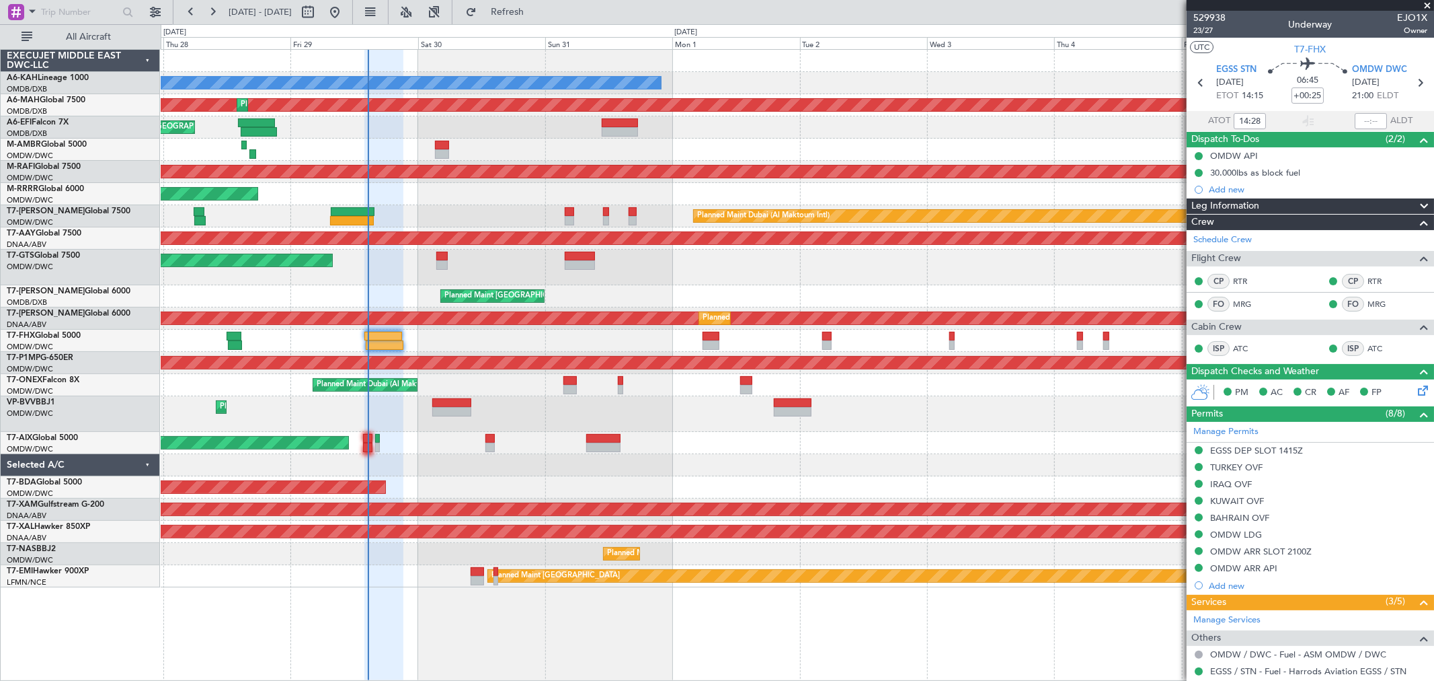
type input "[PERSON_NAME] (ANI)"
type input "7127"
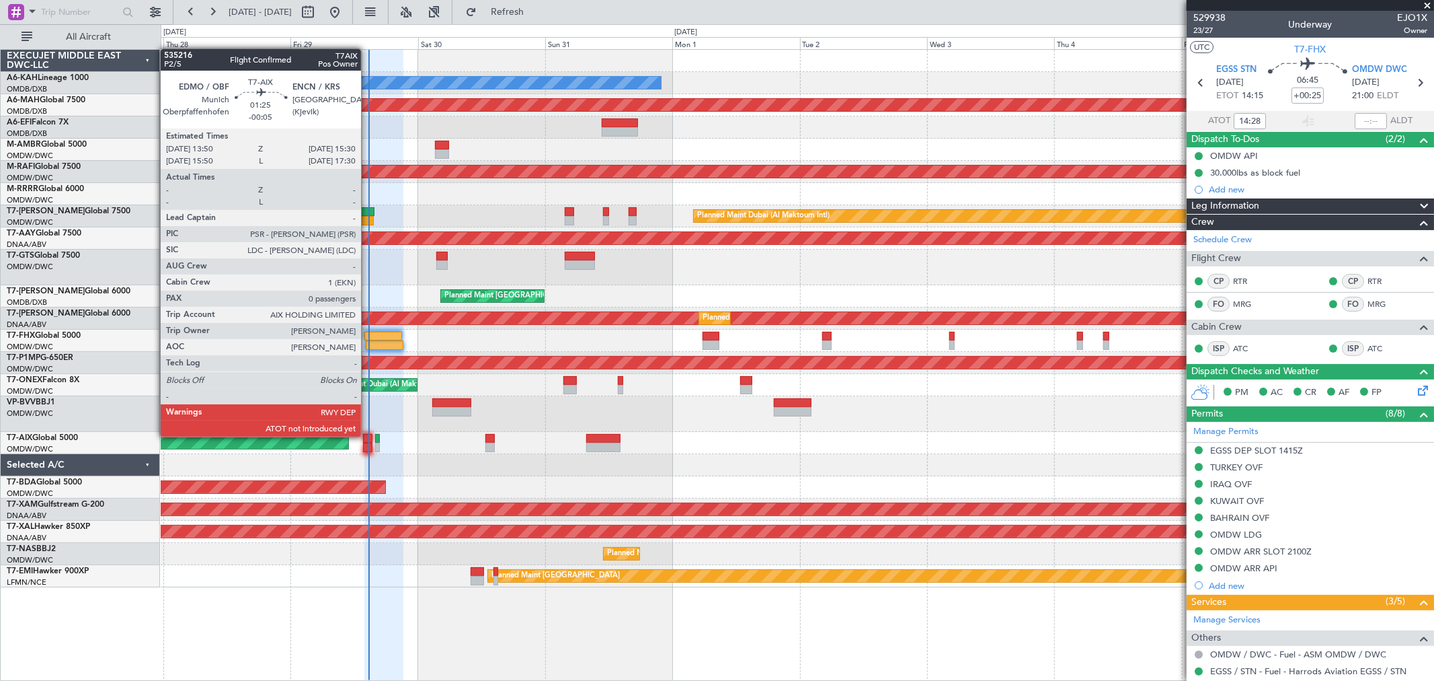
click at [368, 435] on div at bounding box center [367, 438] width 9 height 9
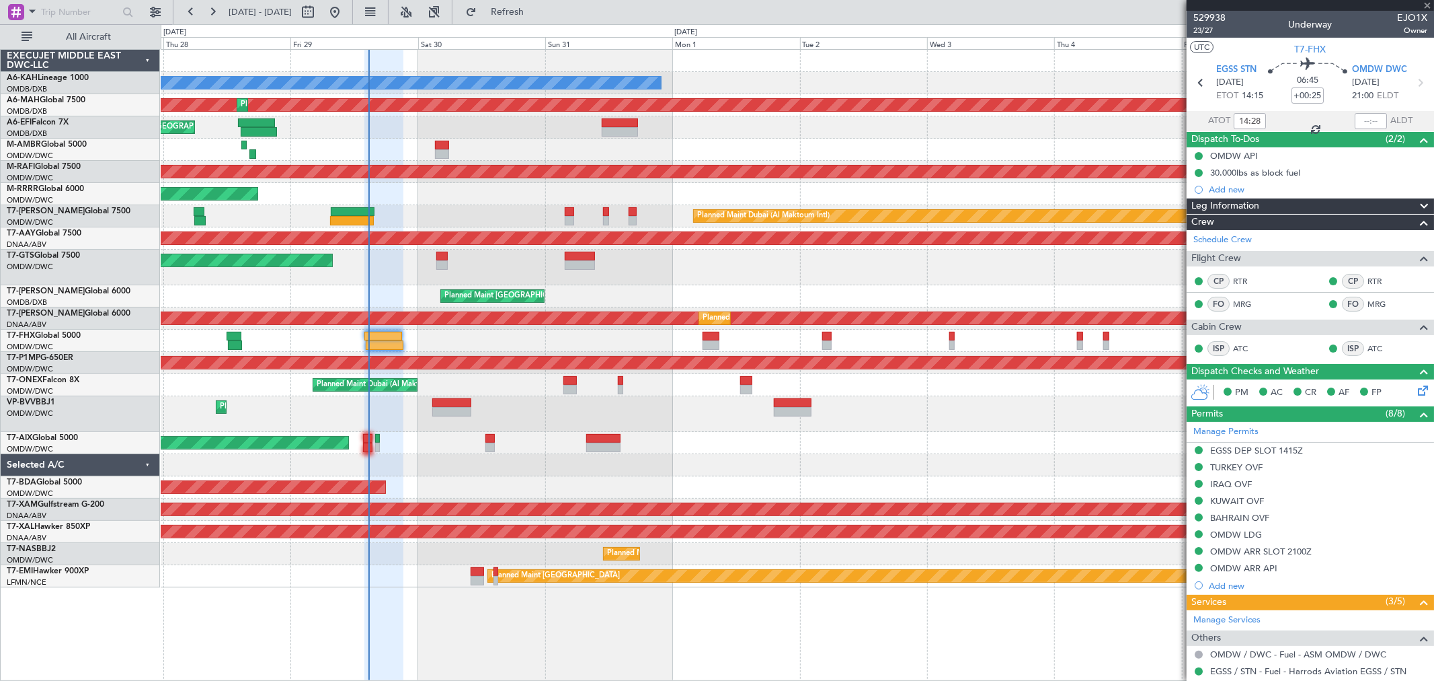
type input "-00:05"
type input "0"
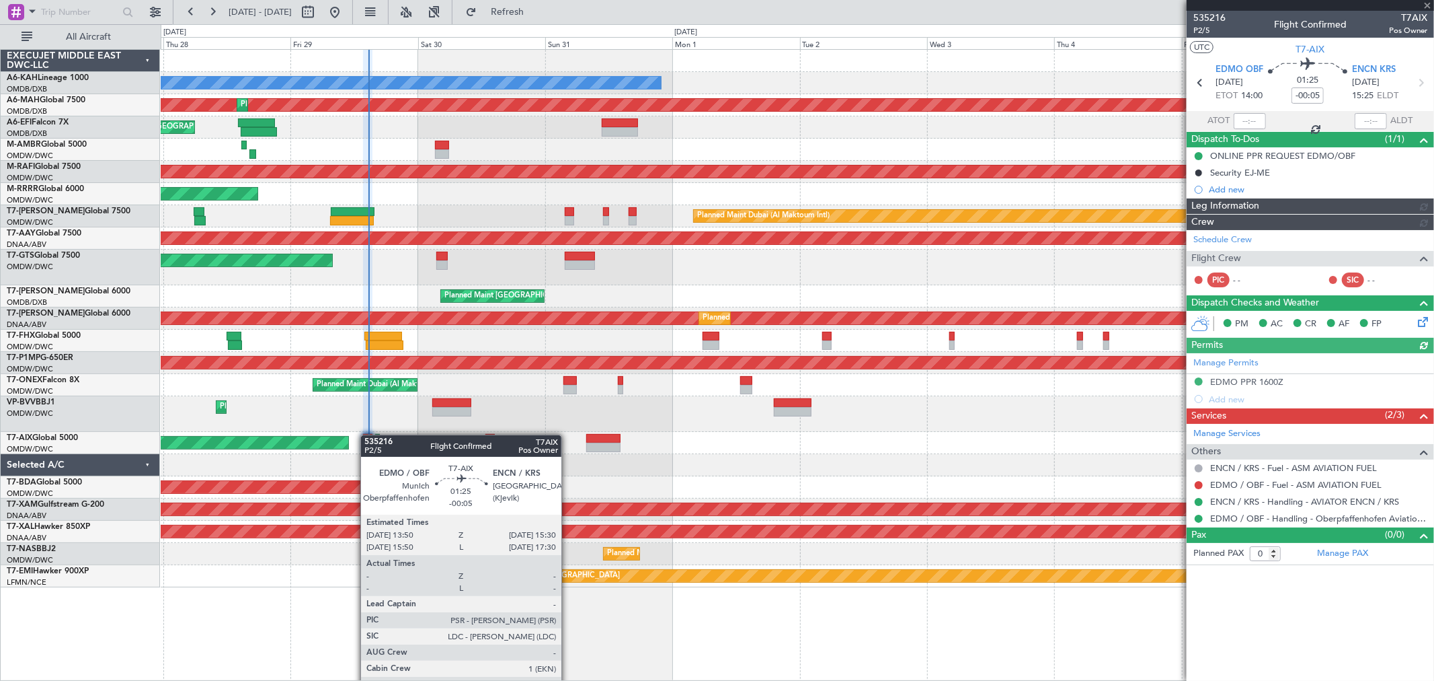
type input "[PERSON_NAME] (ANI)"
type input "7136"
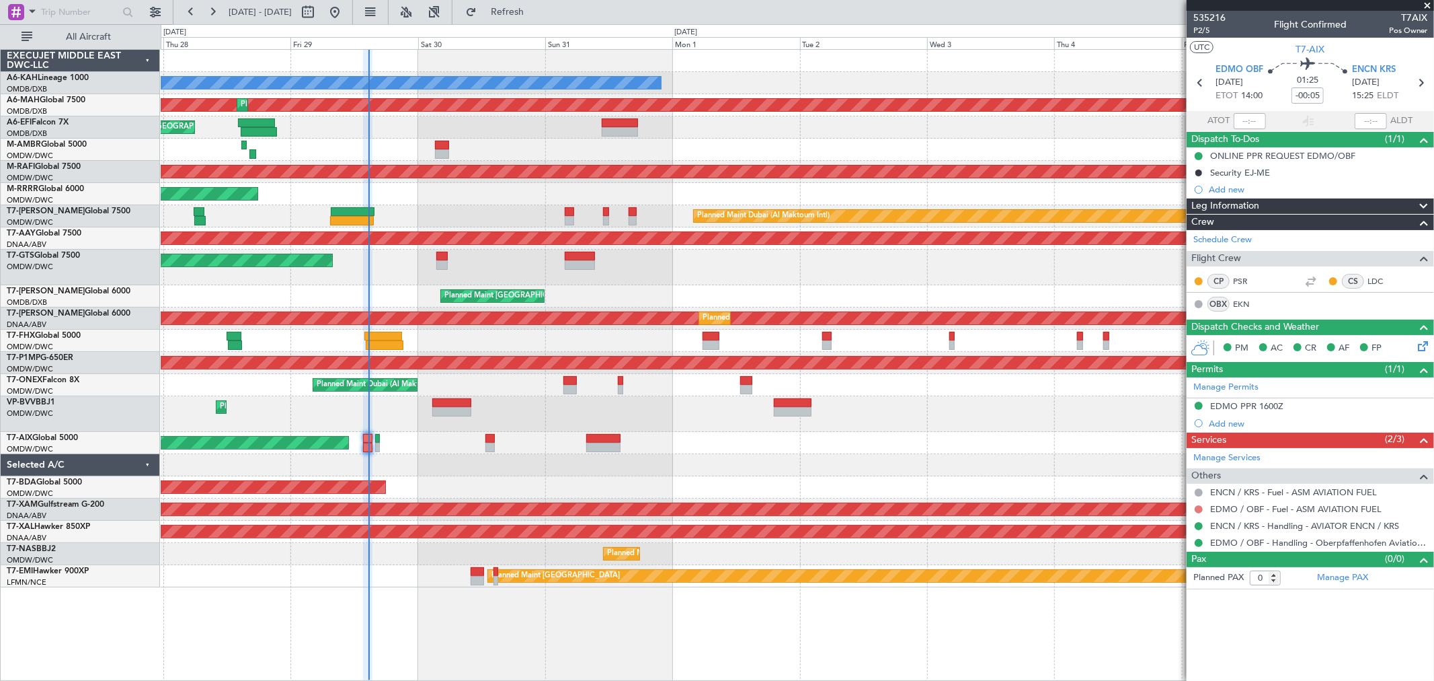
click at [1199, 508] on button at bounding box center [1199, 509] width 8 height 8
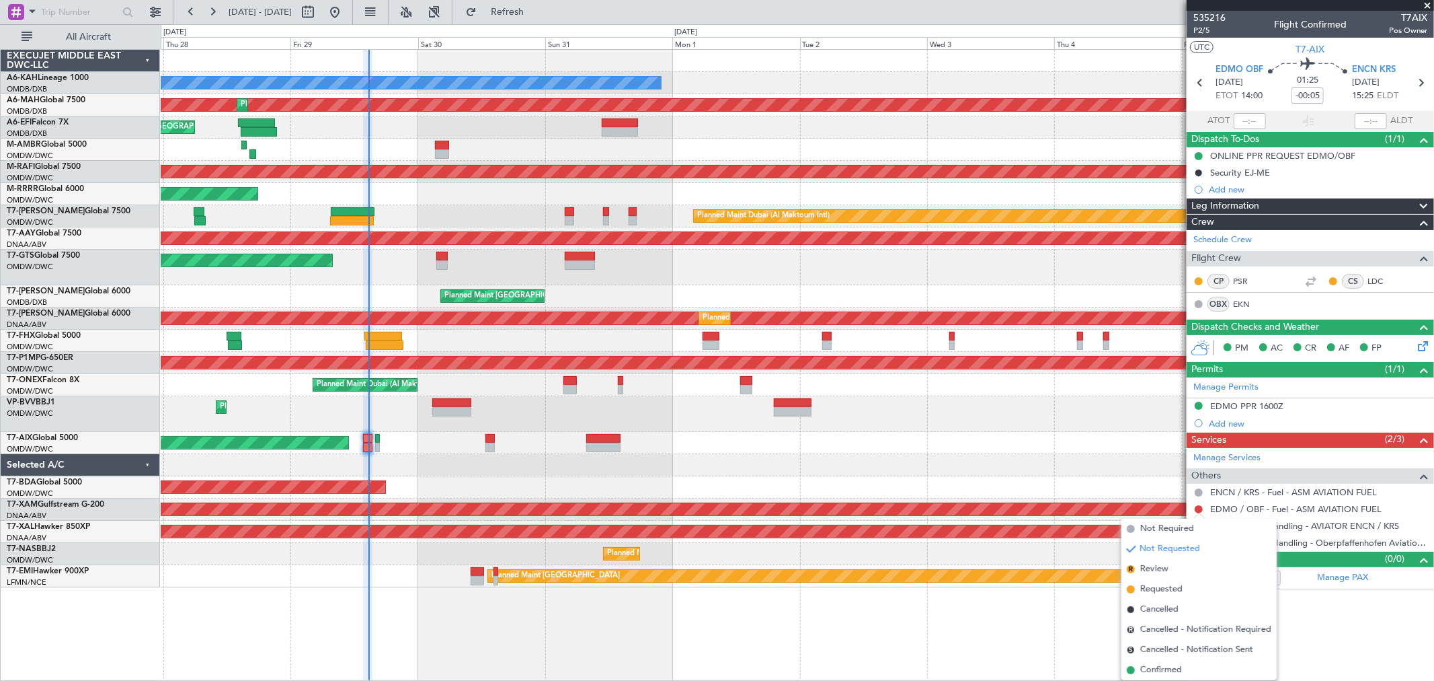
drag, startPoint x: 1159, startPoint y: 668, endPoint x: 1259, endPoint y: 198, distance: 479.8
click at [1158, 668] on span "Confirmed" at bounding box center [1162, 669] width 42 height 13
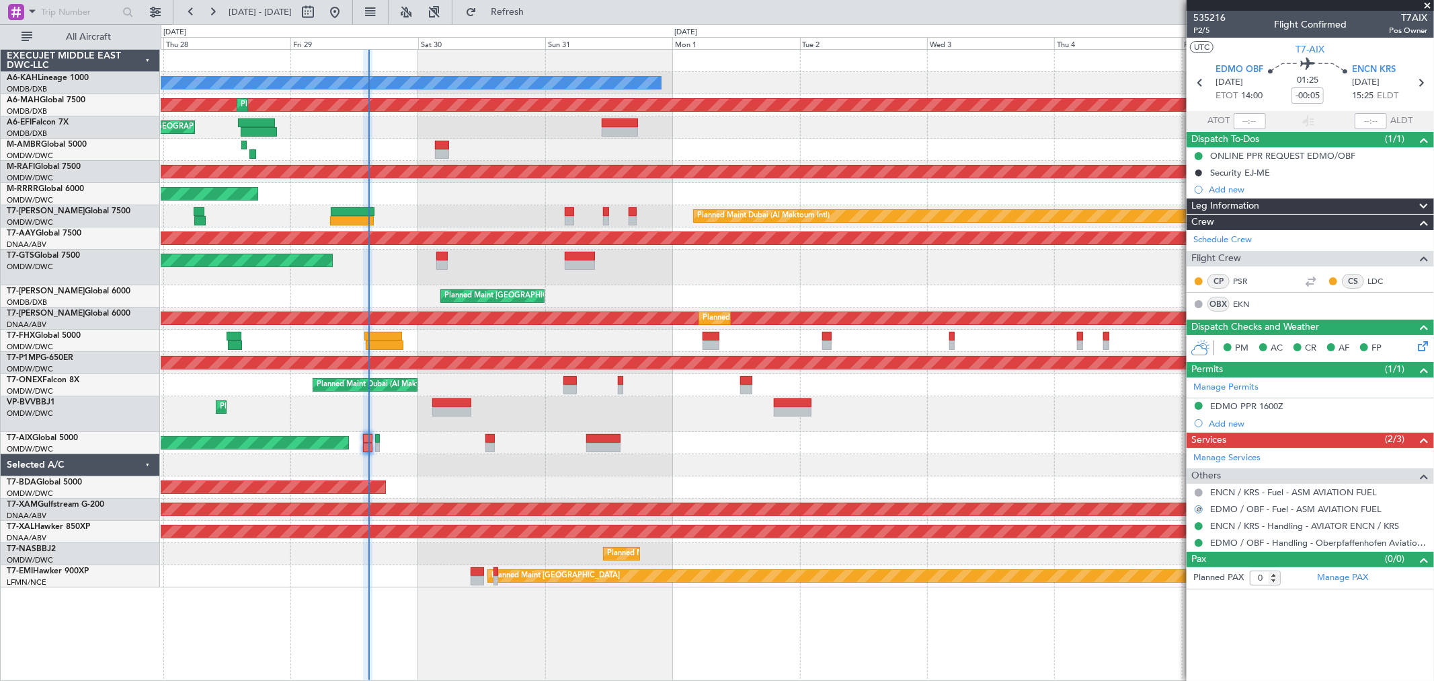
click at [1246, 118] on mat-tooltip-component "Estimated Take-Off Time" at bounding box center [1254, 120] width 108 height 36
click at [1242, 126] on input "text" at bounding box center [1250, 121] width 32 height 16
type input "14:15"
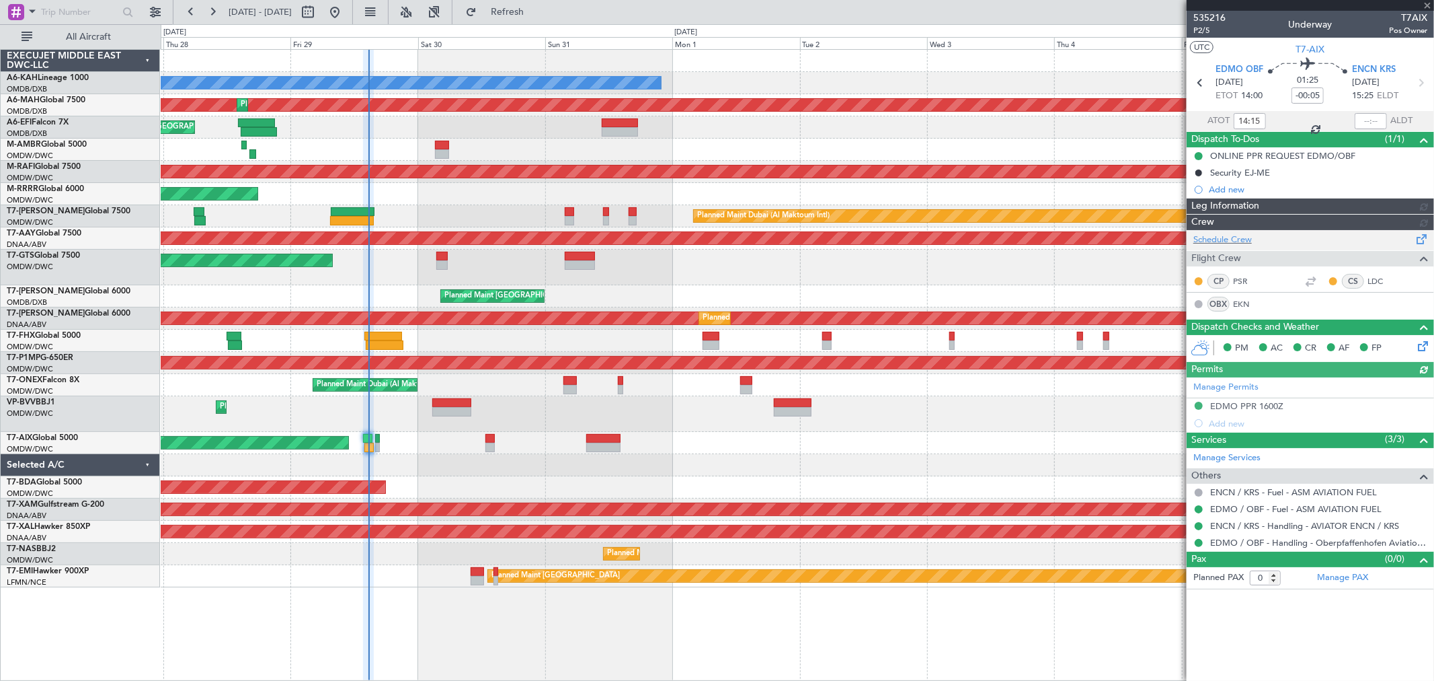
type input "[PERSON_NAME] (ANI)"
type input "7136"
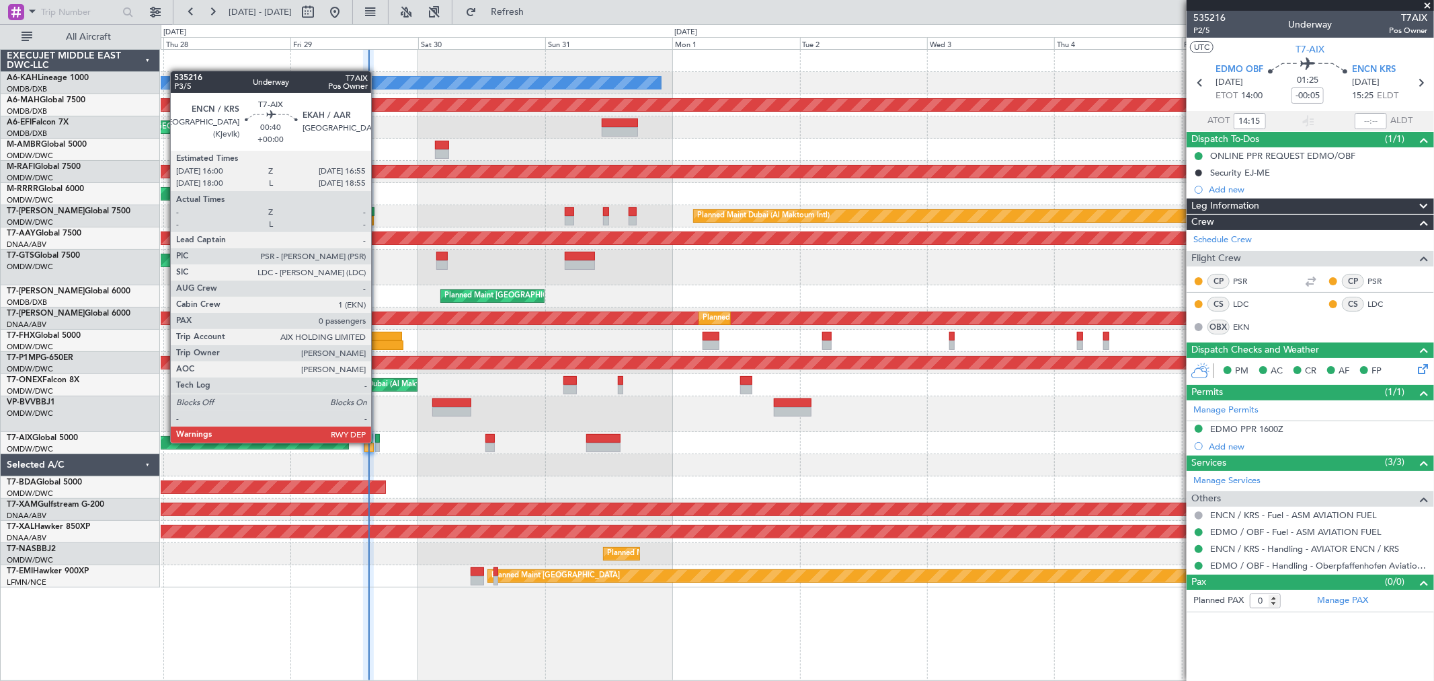
click at [378, 441] on div at bounding box center [377, 438] width 5 height 9
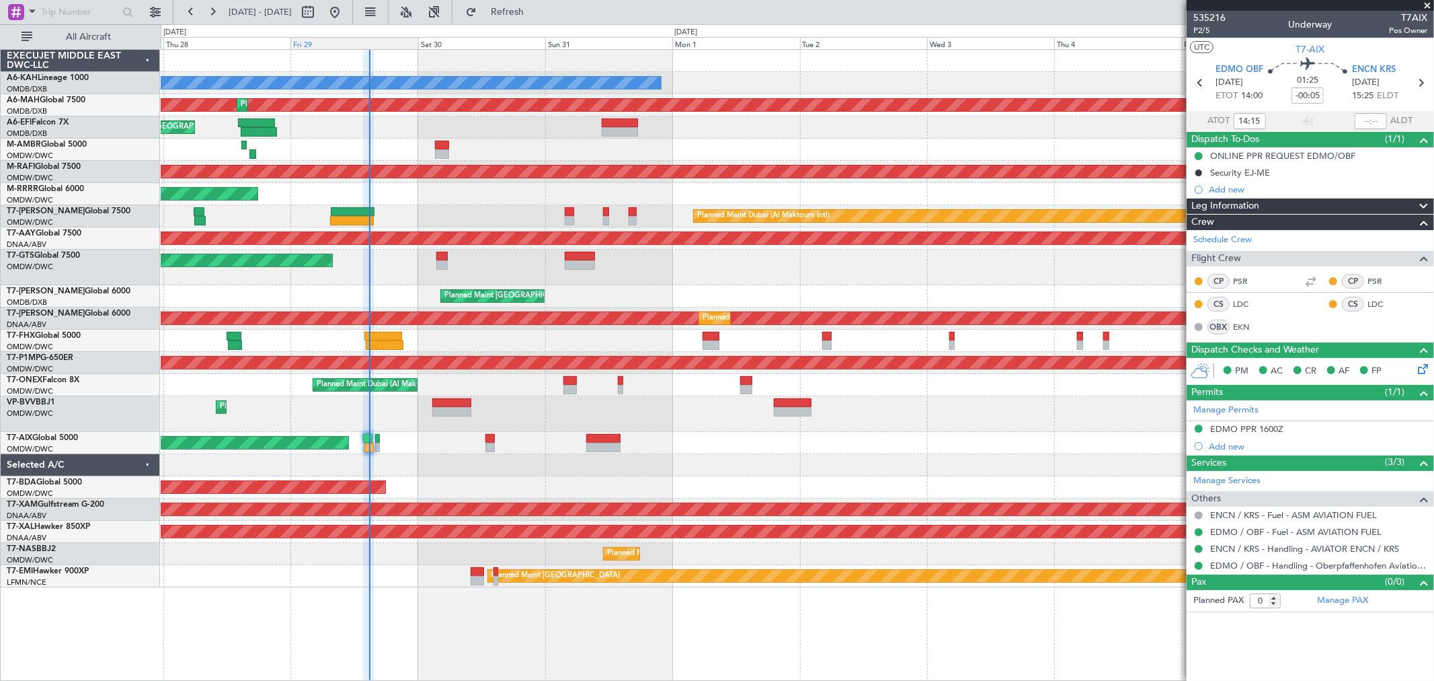
type input "Anita Mani (ANI)"
type input "7136"
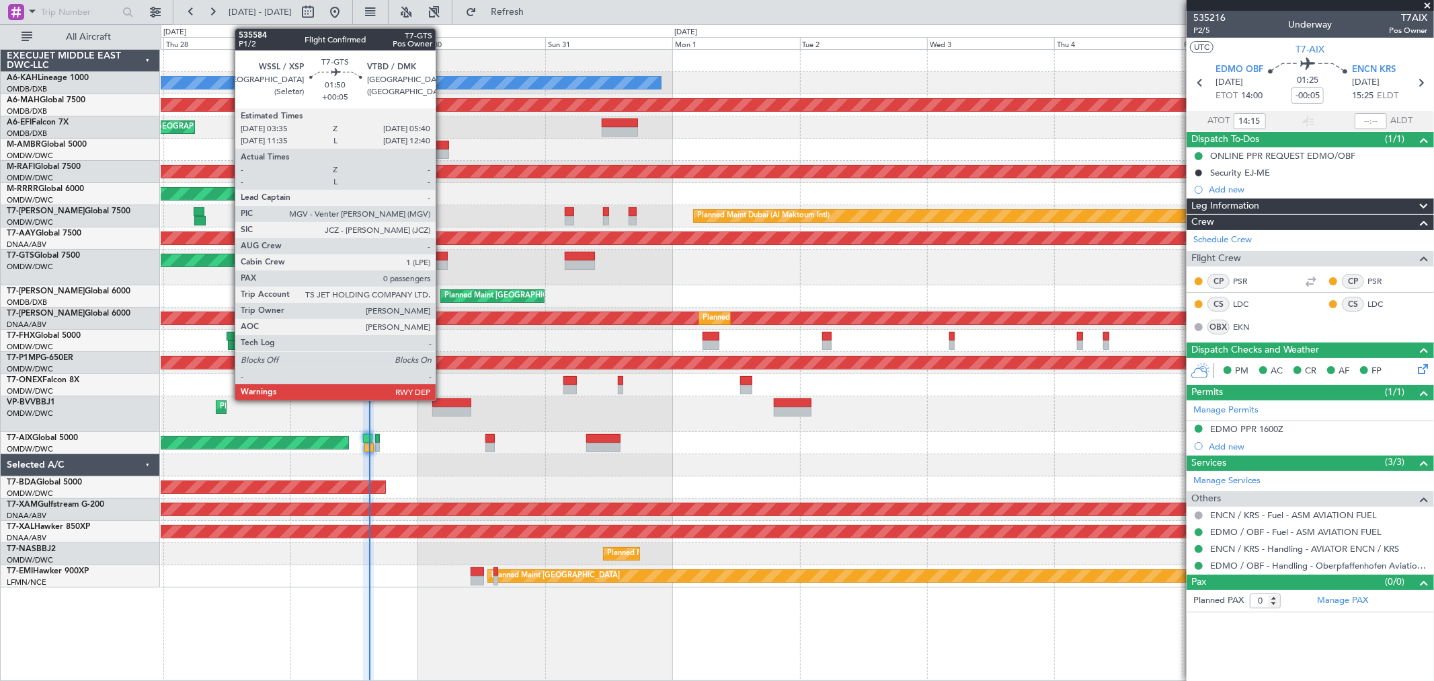
click at [442, 260] on div at bounding box center [441, 264] width 11 height 9
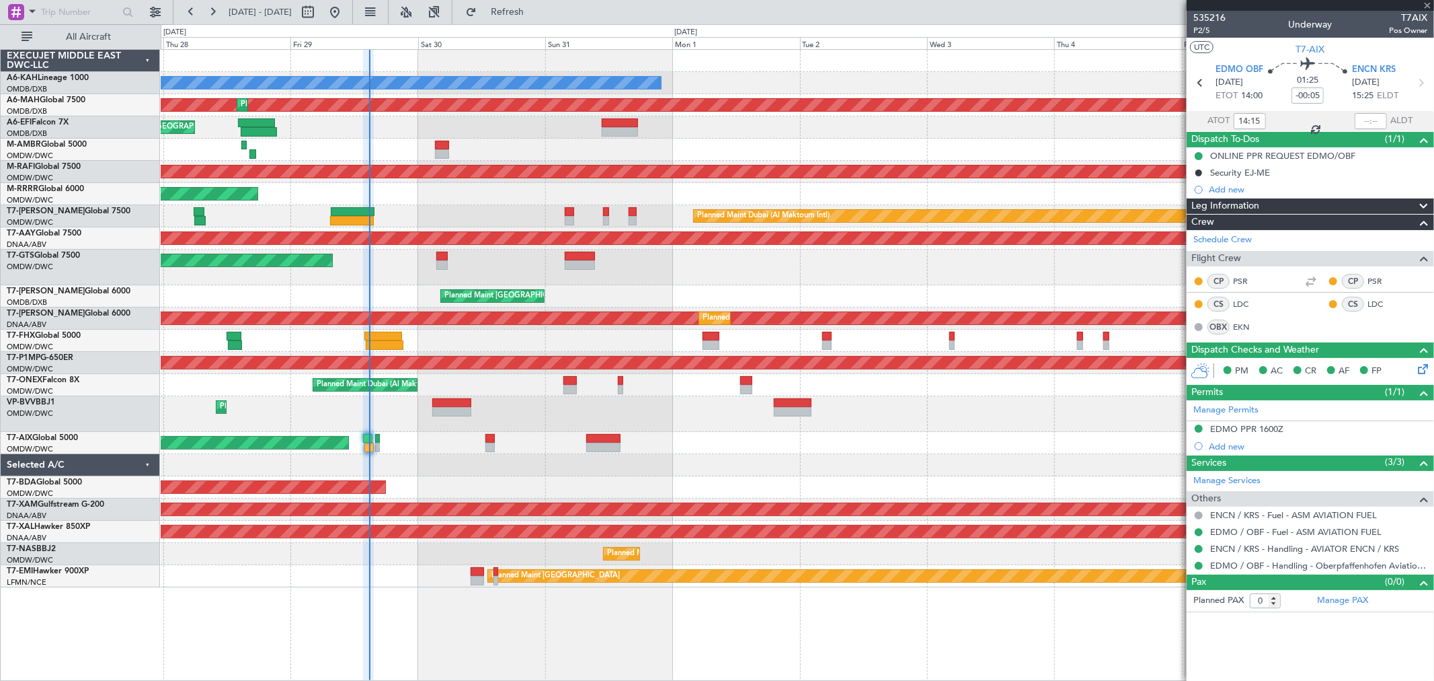
type input "+00:05"
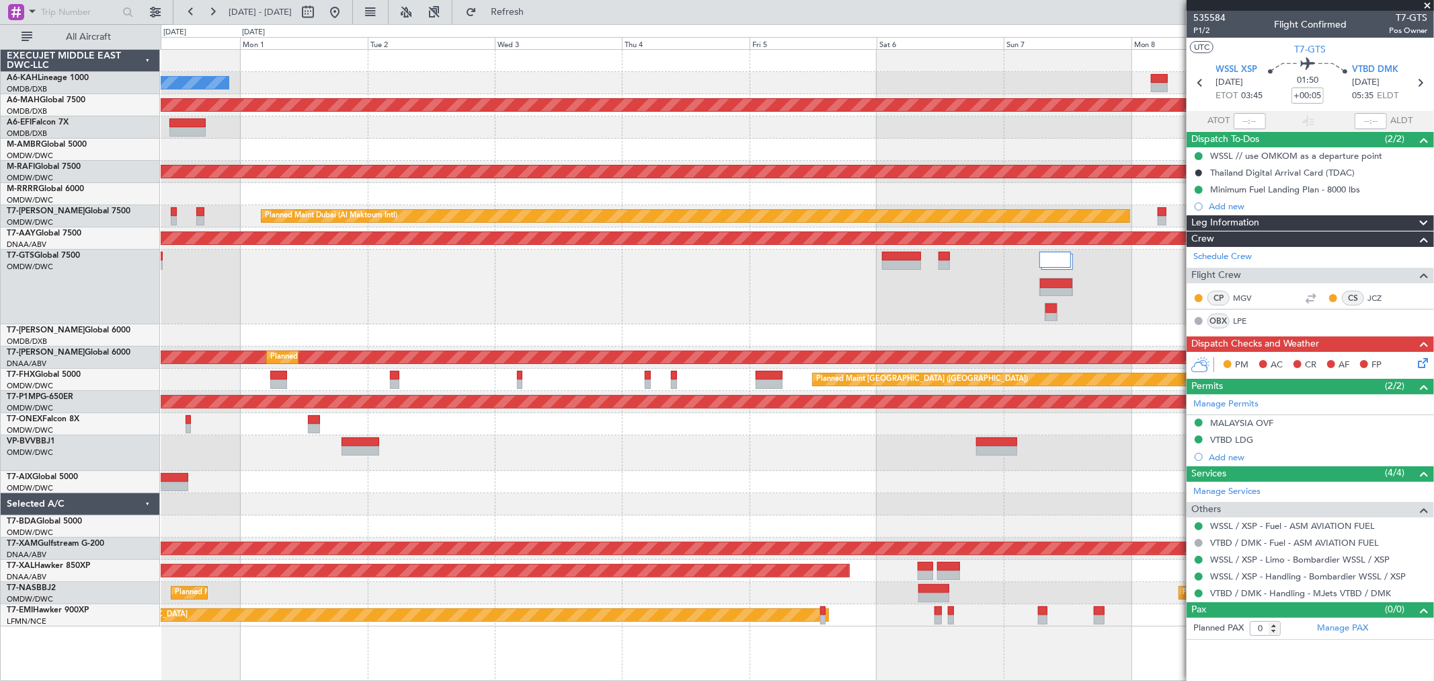
scroll to position [5, 0]
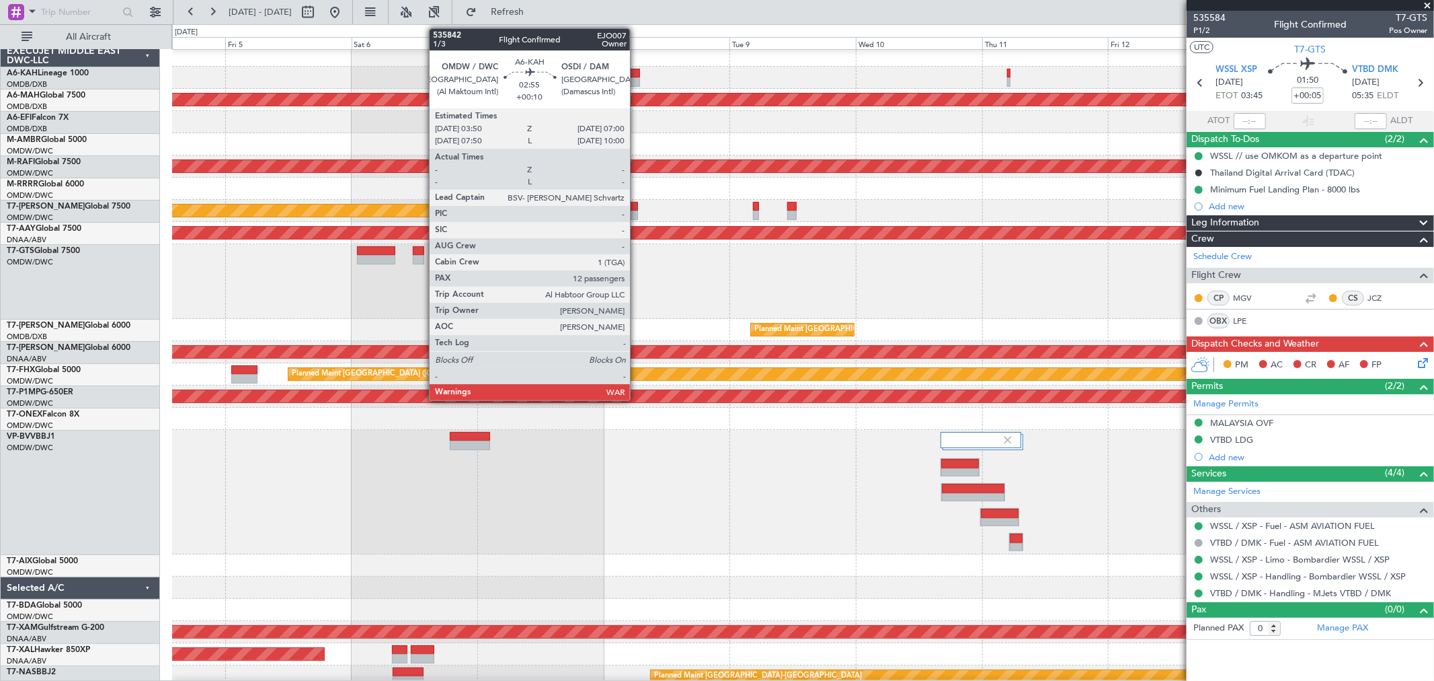
click at [637, 79] on div at bounding box center [631, 81] width 17 height 9
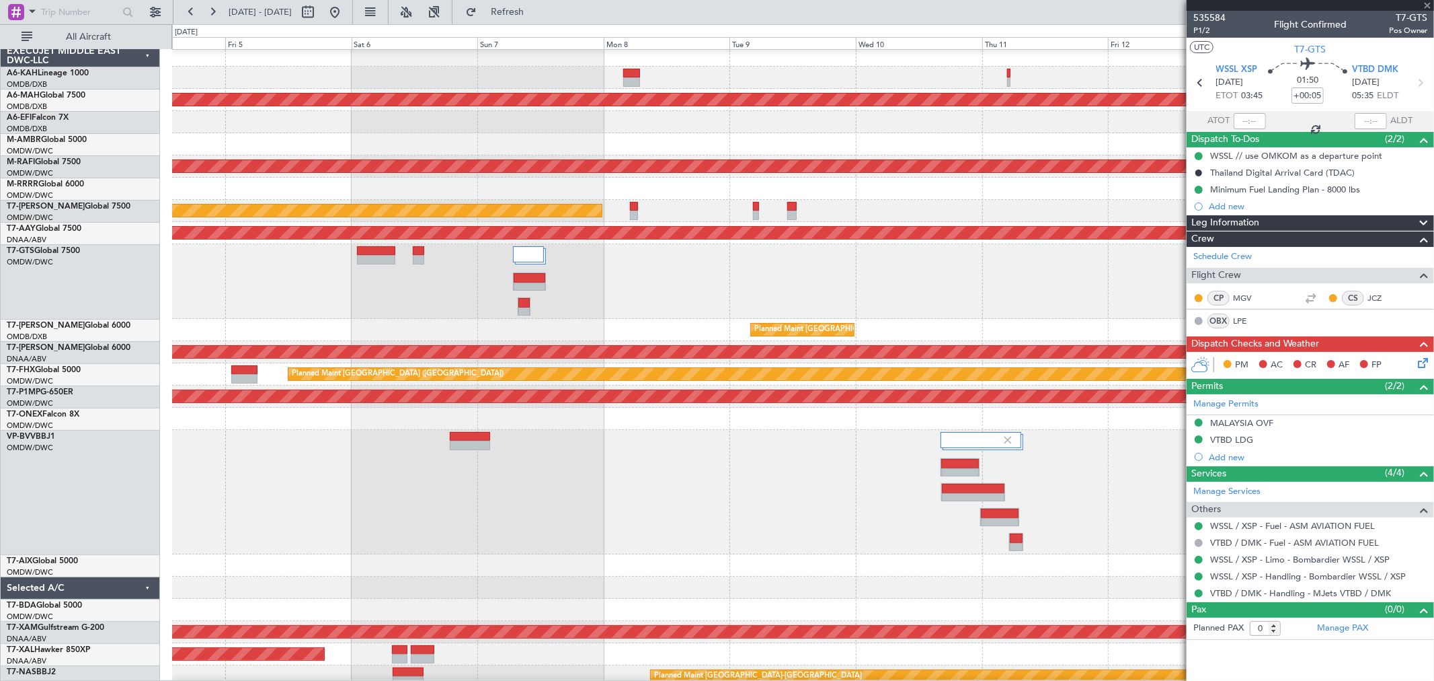
type input "+00:10"
type input "12"
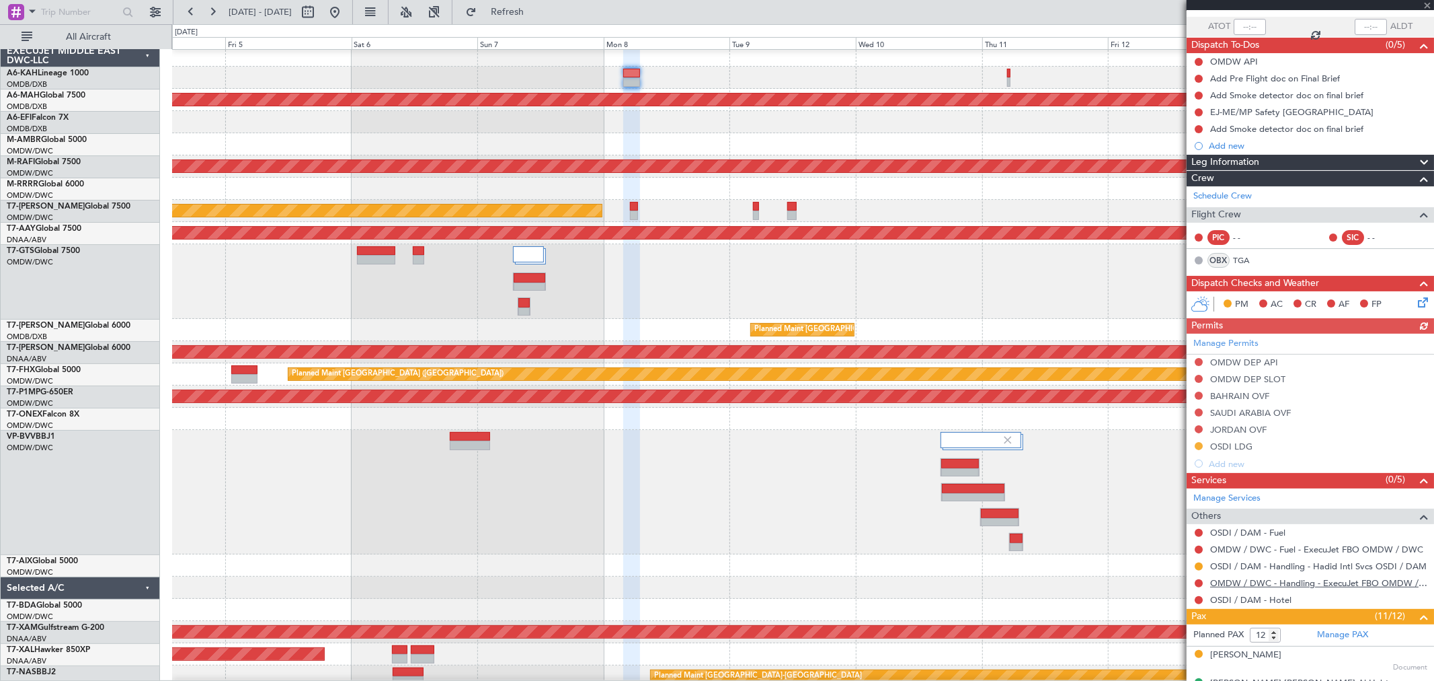
scroll to position [149, 0]
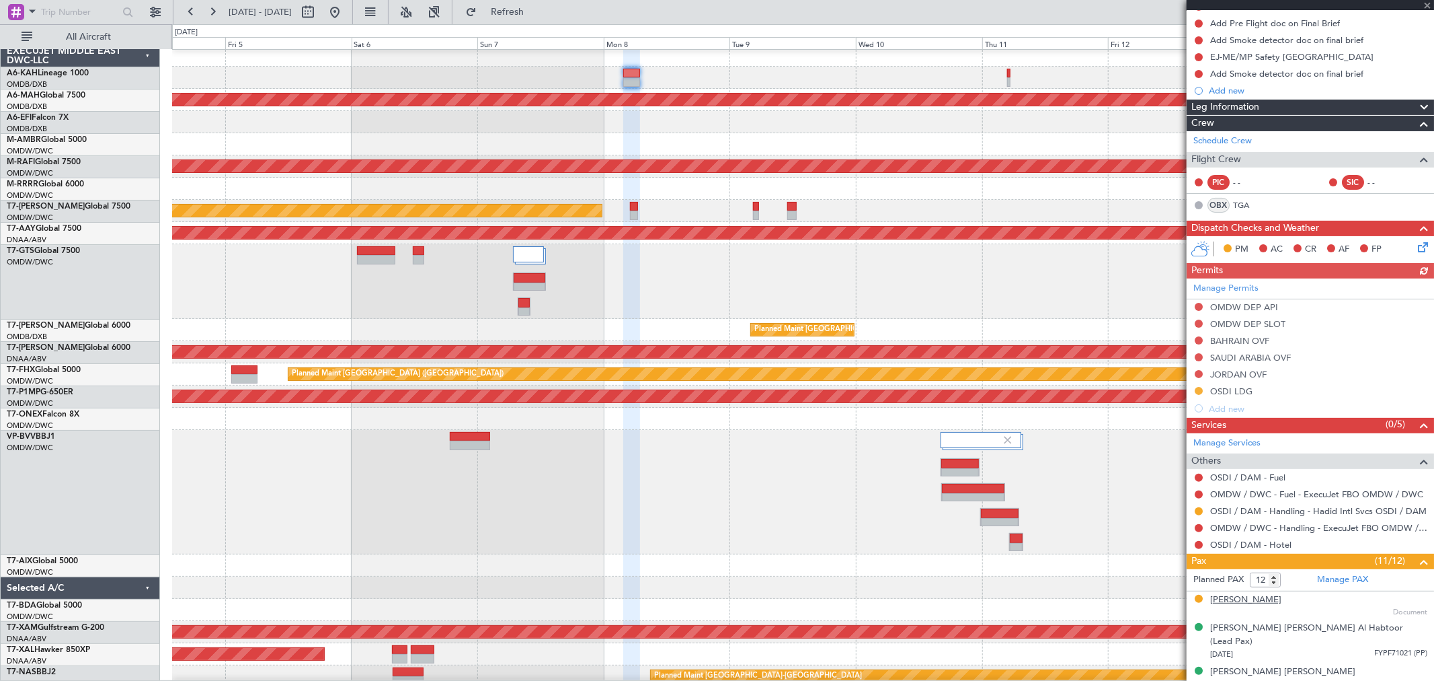
click at [1258, 597] on div "Mohammed Bin HURAIZ" at bounding box center [1245, 599] width 71 height 13
click at [1348, 583] on link "Manage PAX" at bounding box center [1342, 579] width 51 height 13
click at [540, 3] on button "Refresh" at bounding box center [499, 12] width 81 height 22
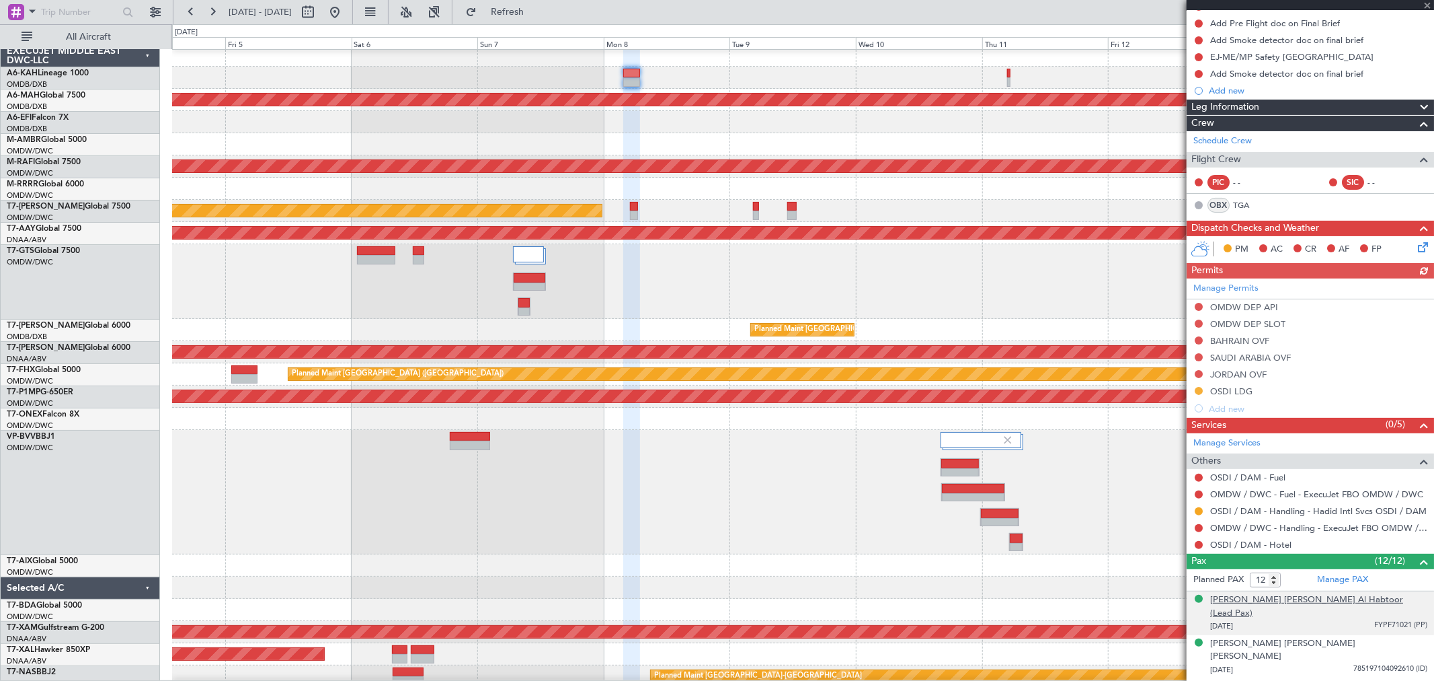
click at [1295, 603] on div "Khalaf Ahmad Mohammad Al Habtoor (Lead Pax)" at bounding box center [1318, 606] width 217 height 26
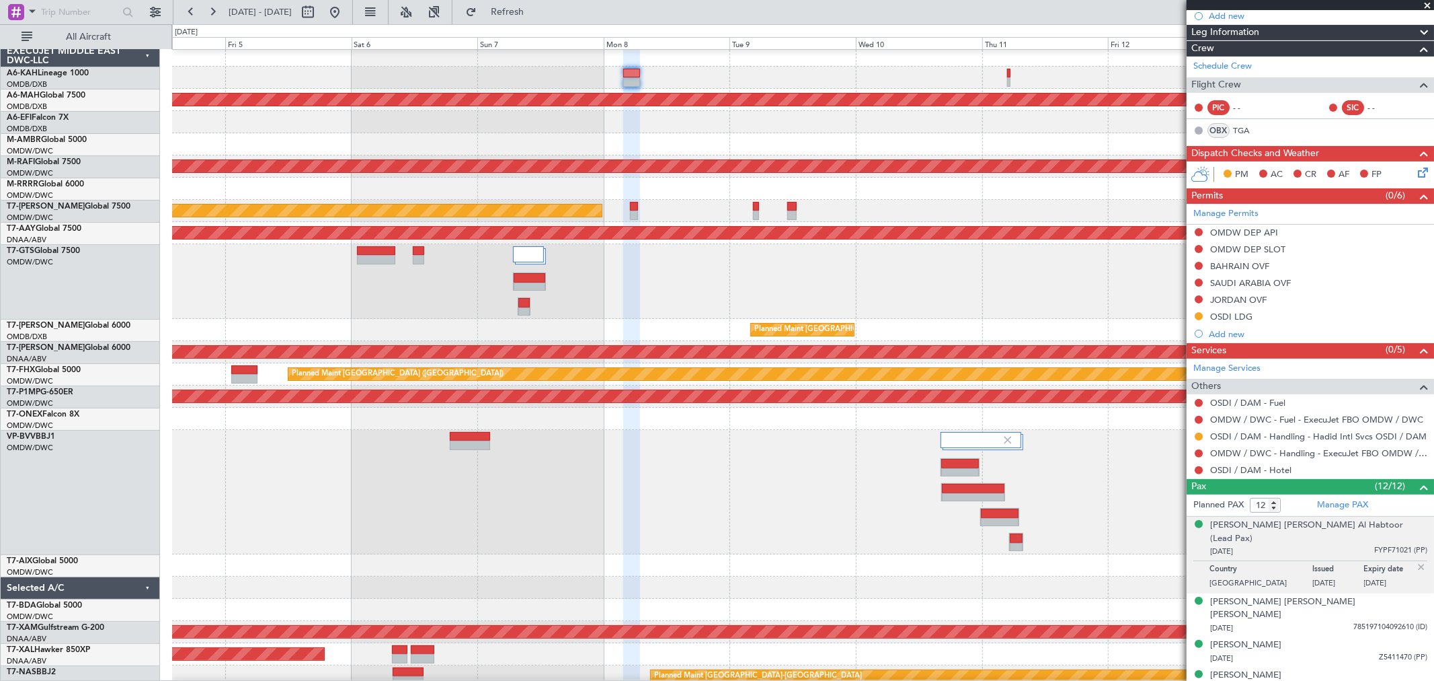
scroll to position [448, 0]
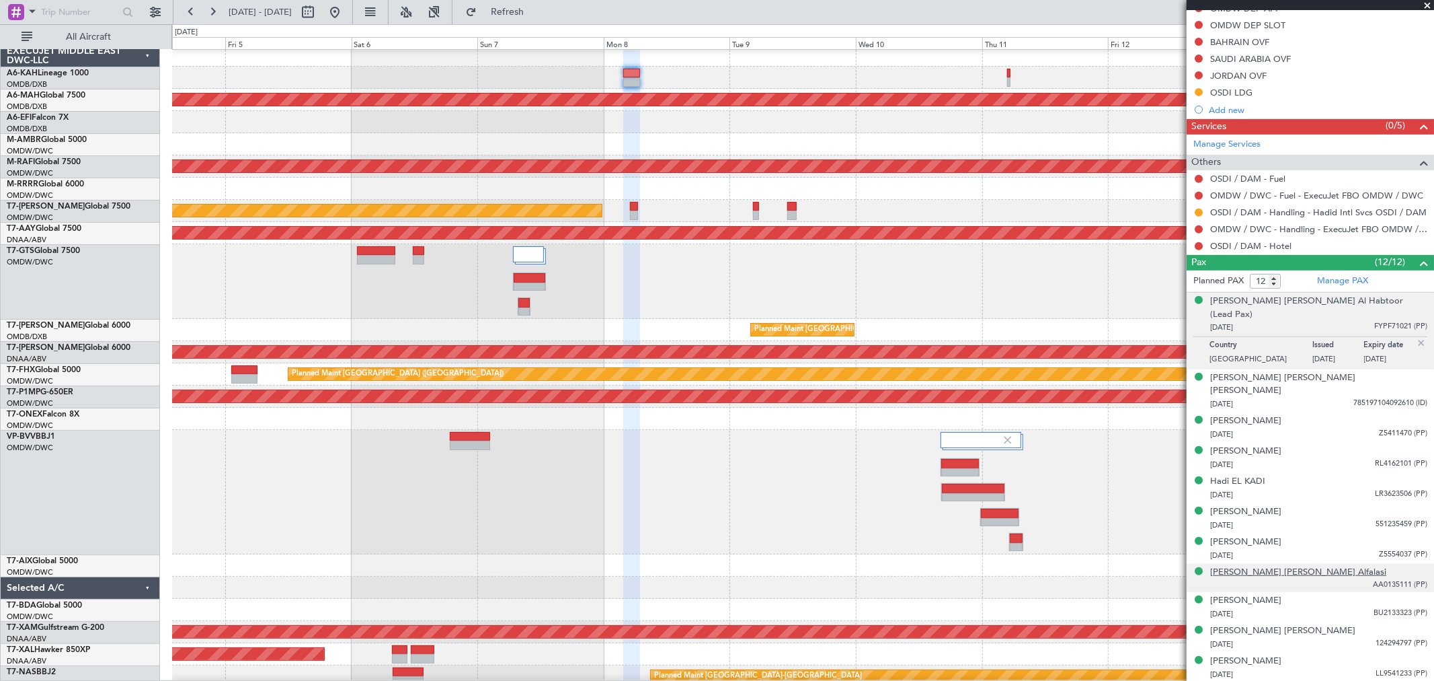
click at [1279, 566] on div "Mohammed Almur Saif Alheraiz Alfalasi" at bounding box center [1298, 572] width 176 height 13
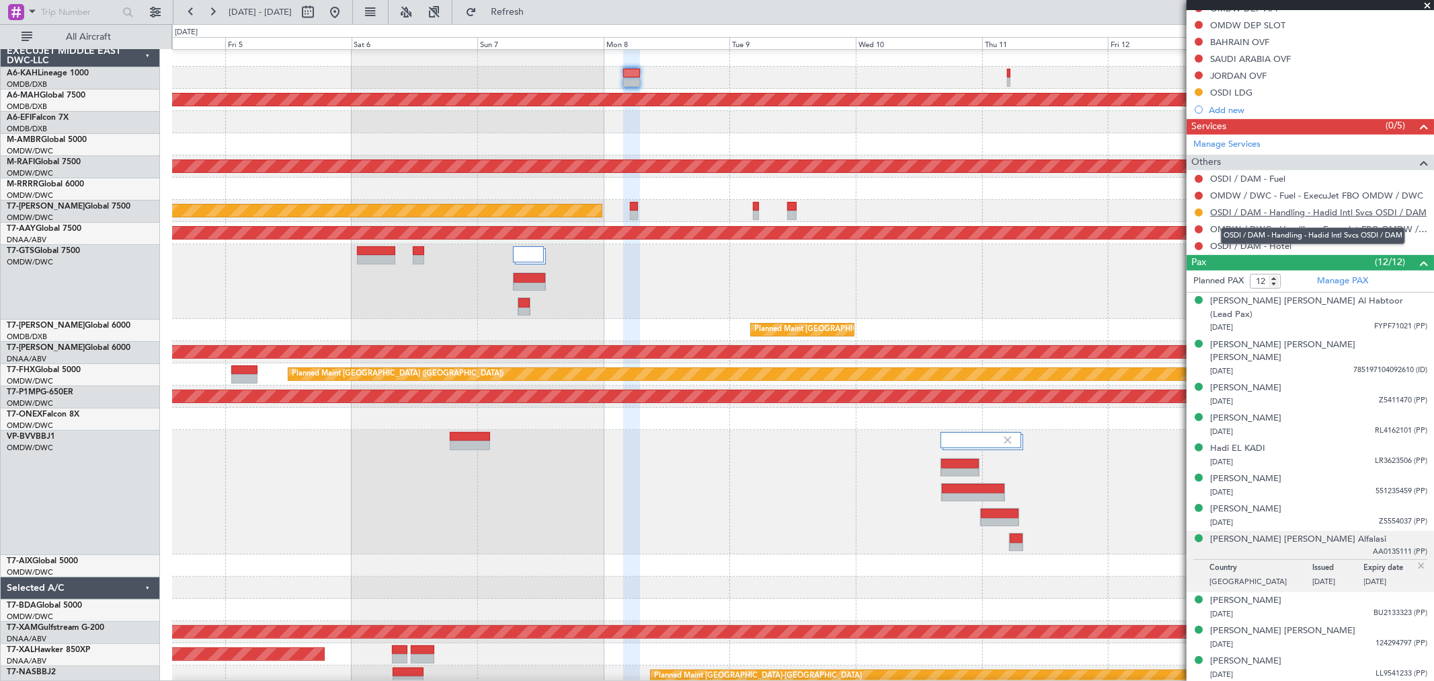
click at [1259, 209] on link "OSDI / DAM - Handling - Hadid Intl Svcs OSDI / DAM" at bounding box center [1318, 211] width 217 height 11
click at [346, 13] on button at bounding box center [335, 12] width 22 height 22
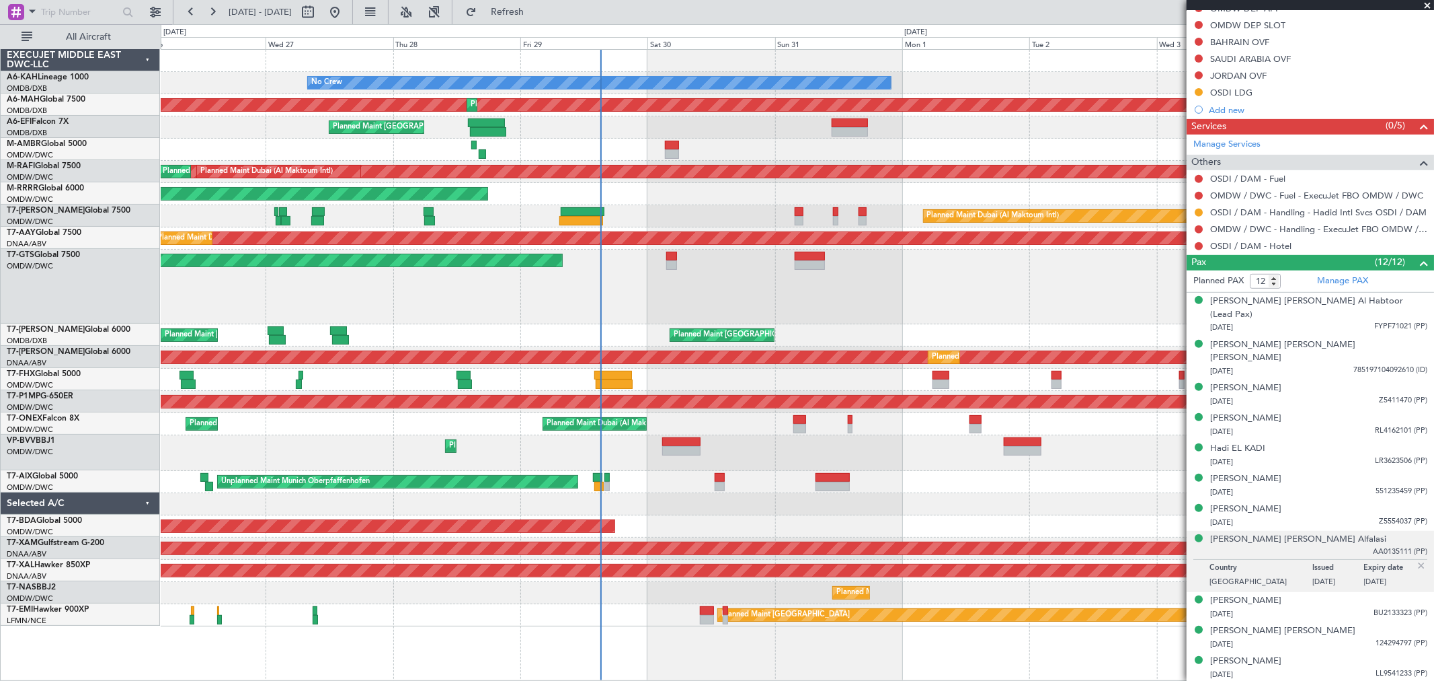
scroll to position [0, 0]
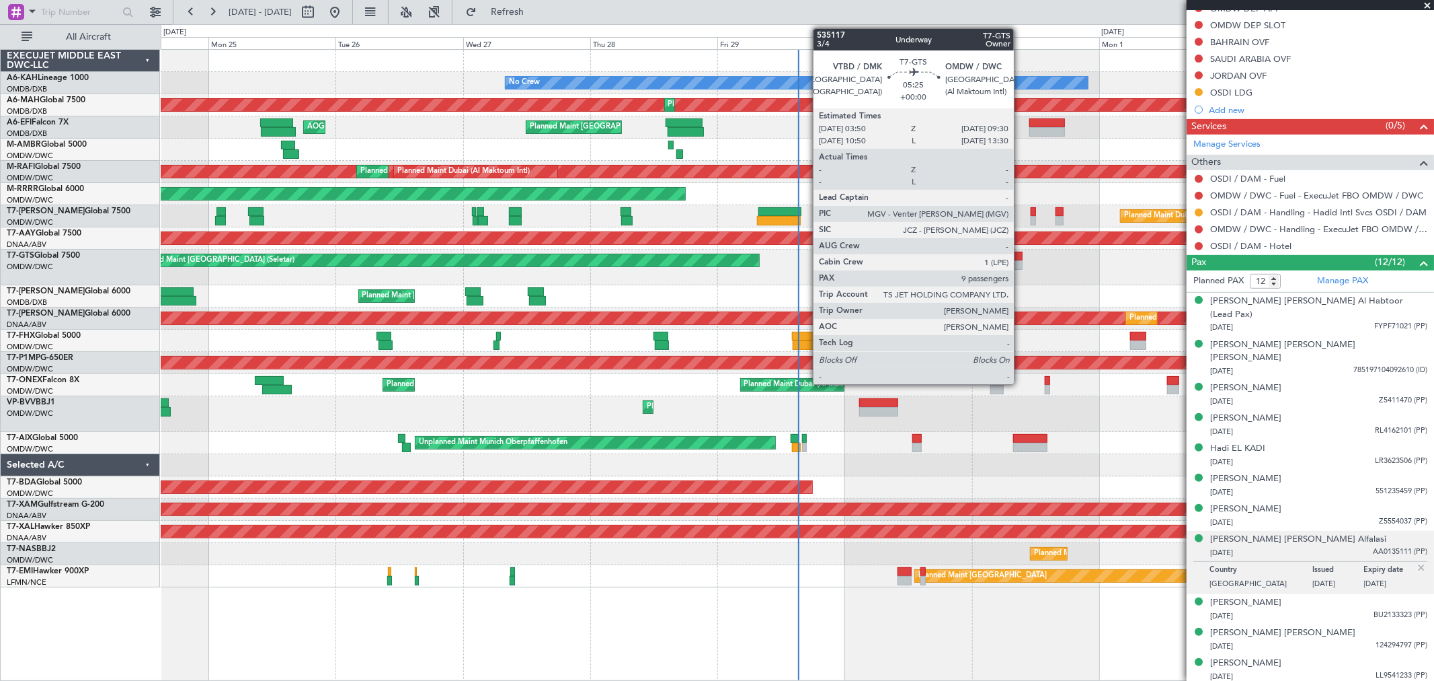
click at [1021, 260] on div at bounding box center [1007, 264] width 30 height 9
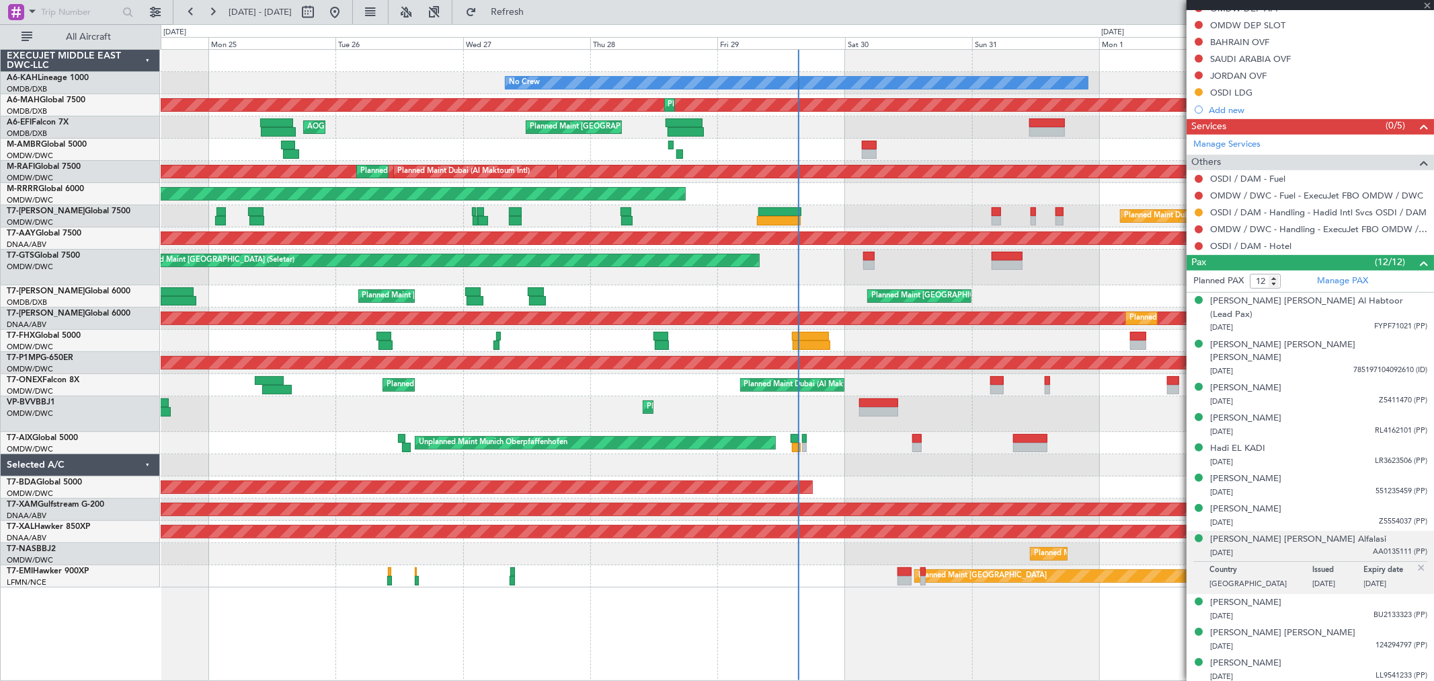
type input "9"
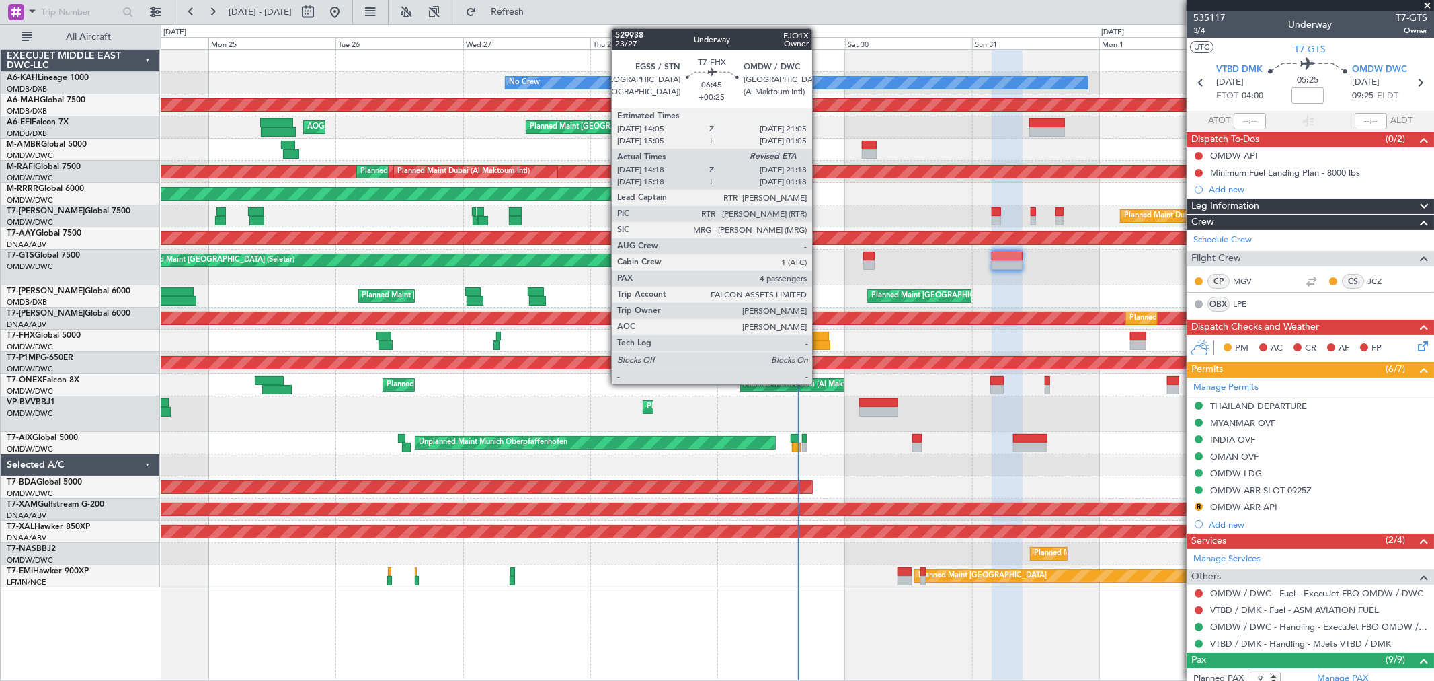
click at [819, 343] on div at bounding box center [812, 344] width 38 height 9
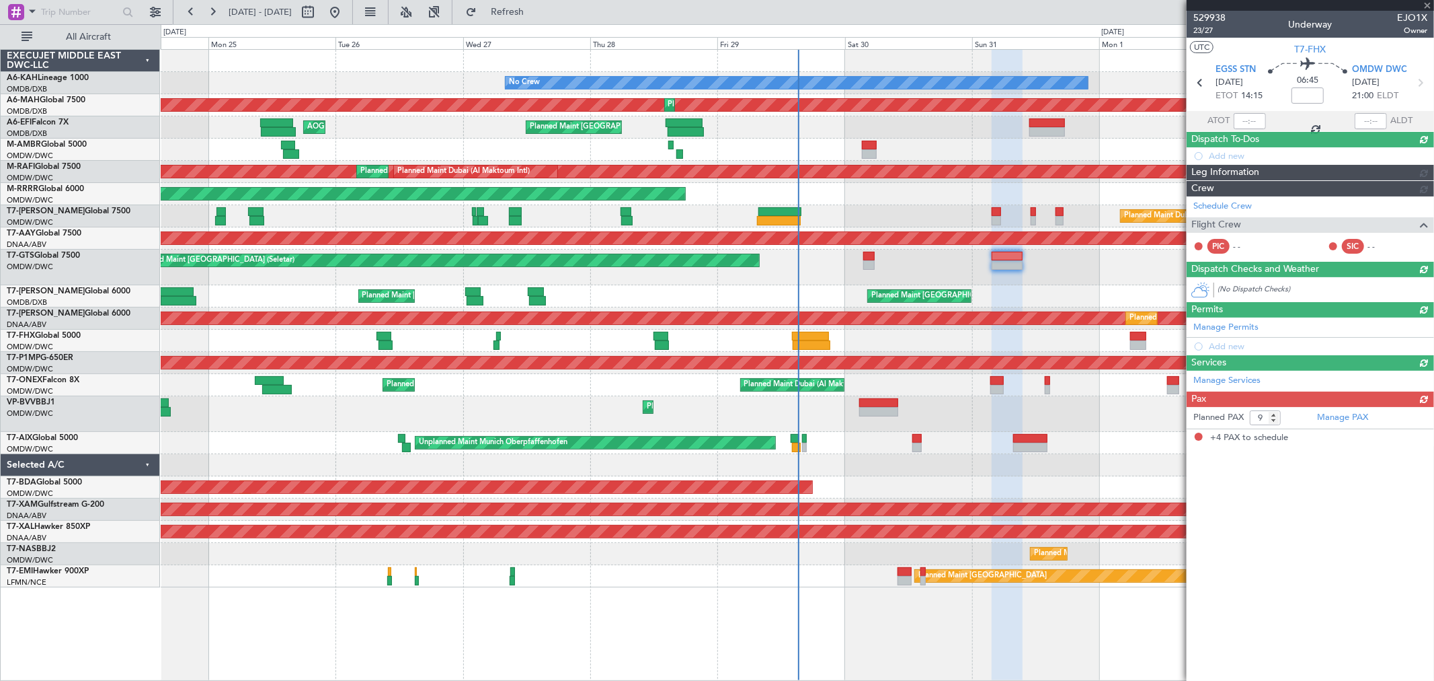
type input "+00:25"
type input "14:28"
type input "4"
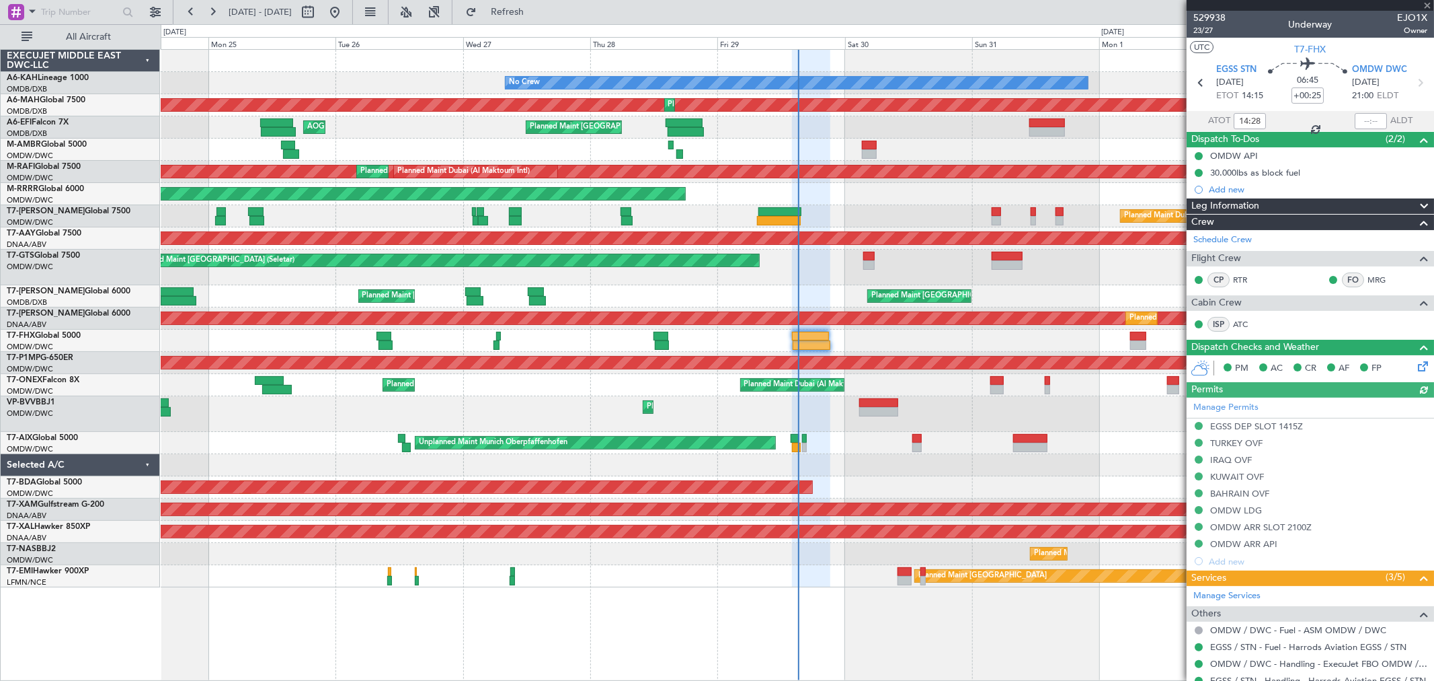
type input "Anita Mani (ANI)"
type input "7127"
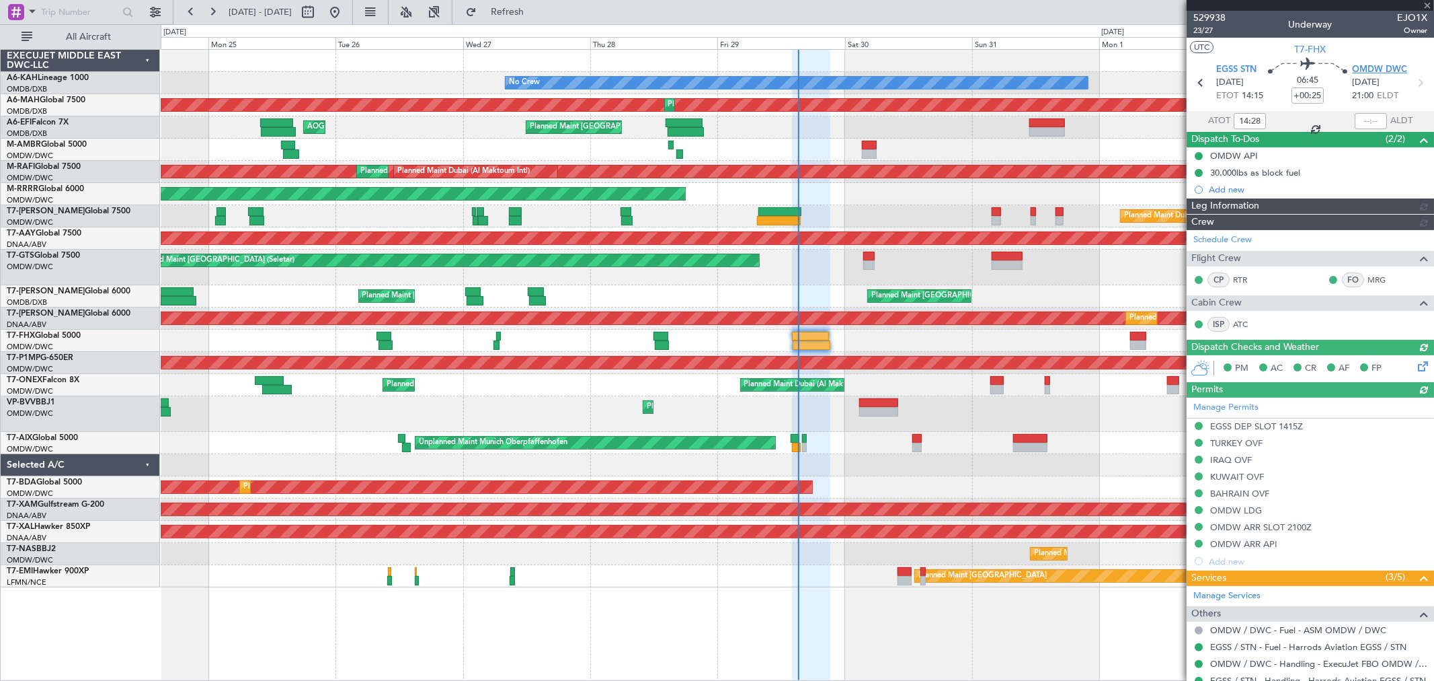
type input "Anita Mani (ANI)"
type input "7127"
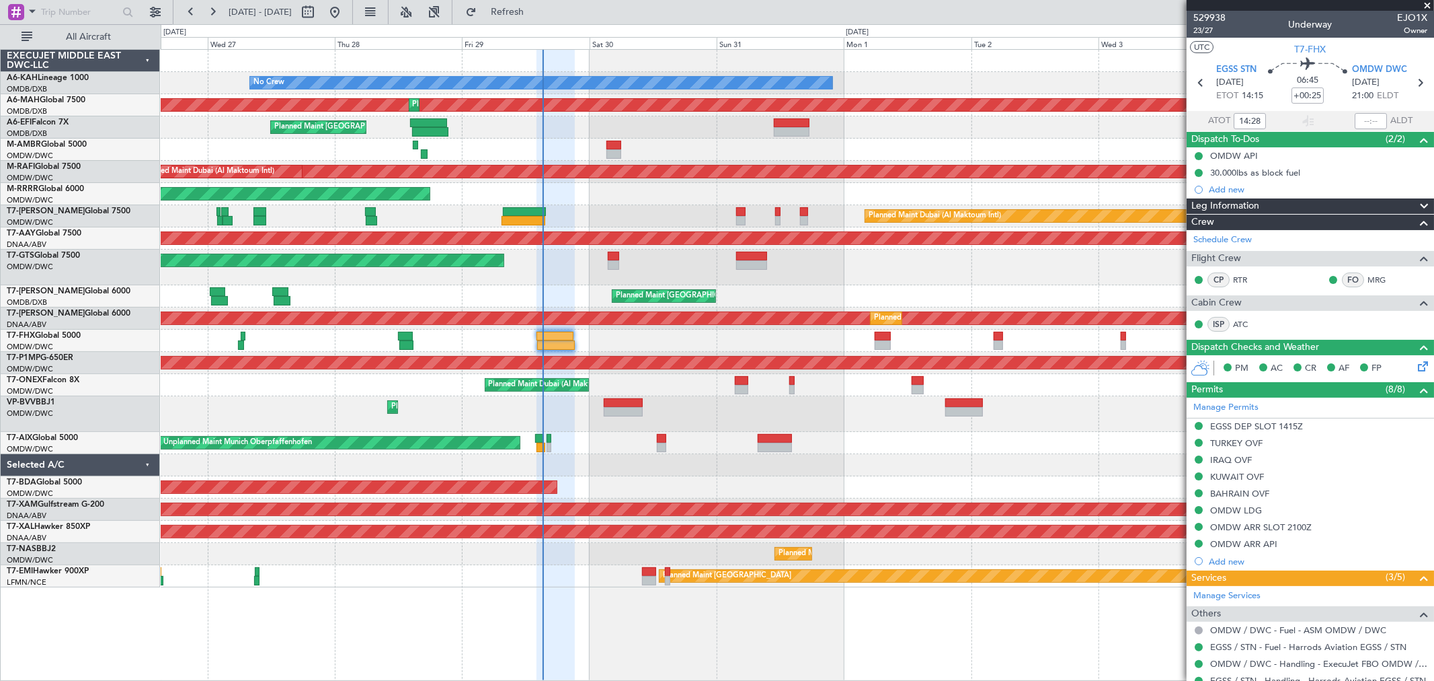
click at [841, 284] on div "Unplanned Maint [GEOGRAPHIC_DATA] (Seletar)" at bounding box center [797, 267] width 1273 height 36
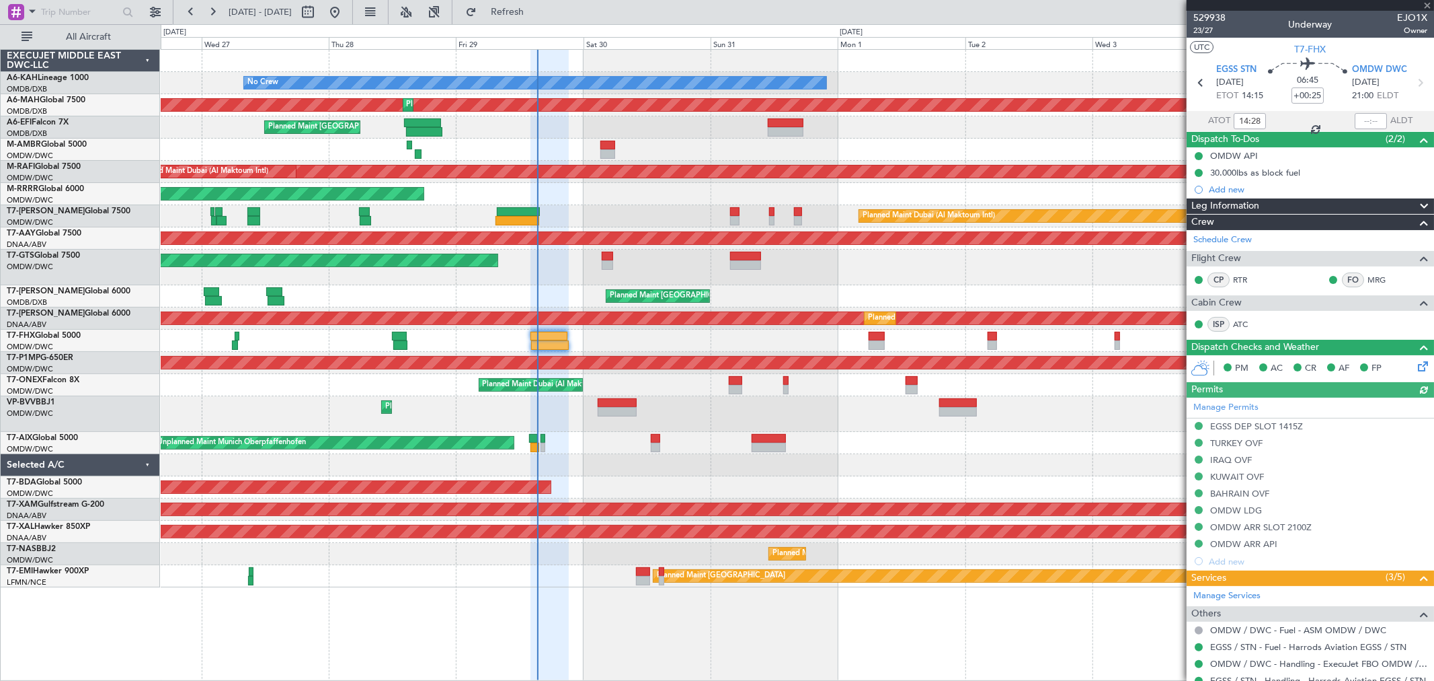
type input "Anita Mani (ANI)"
type input "7127"
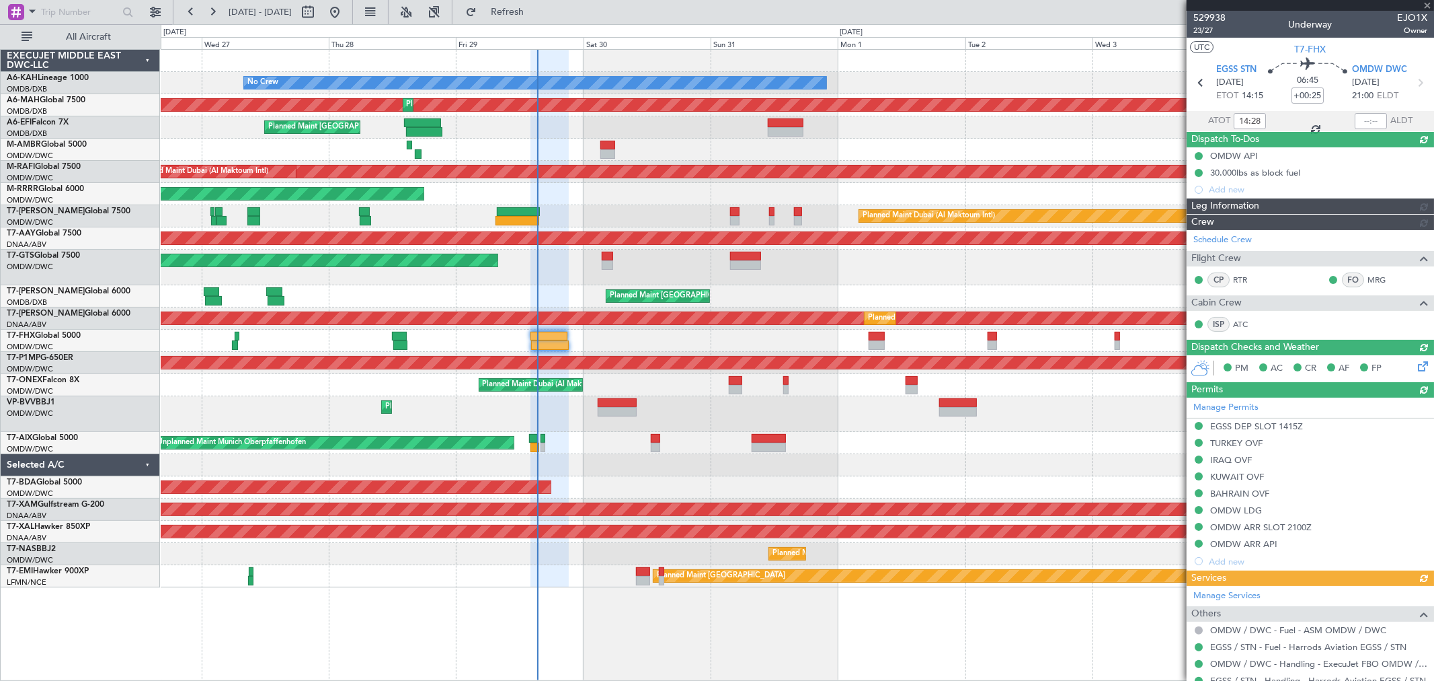
type input "Anita Mani (ANI)"
type input "7127"
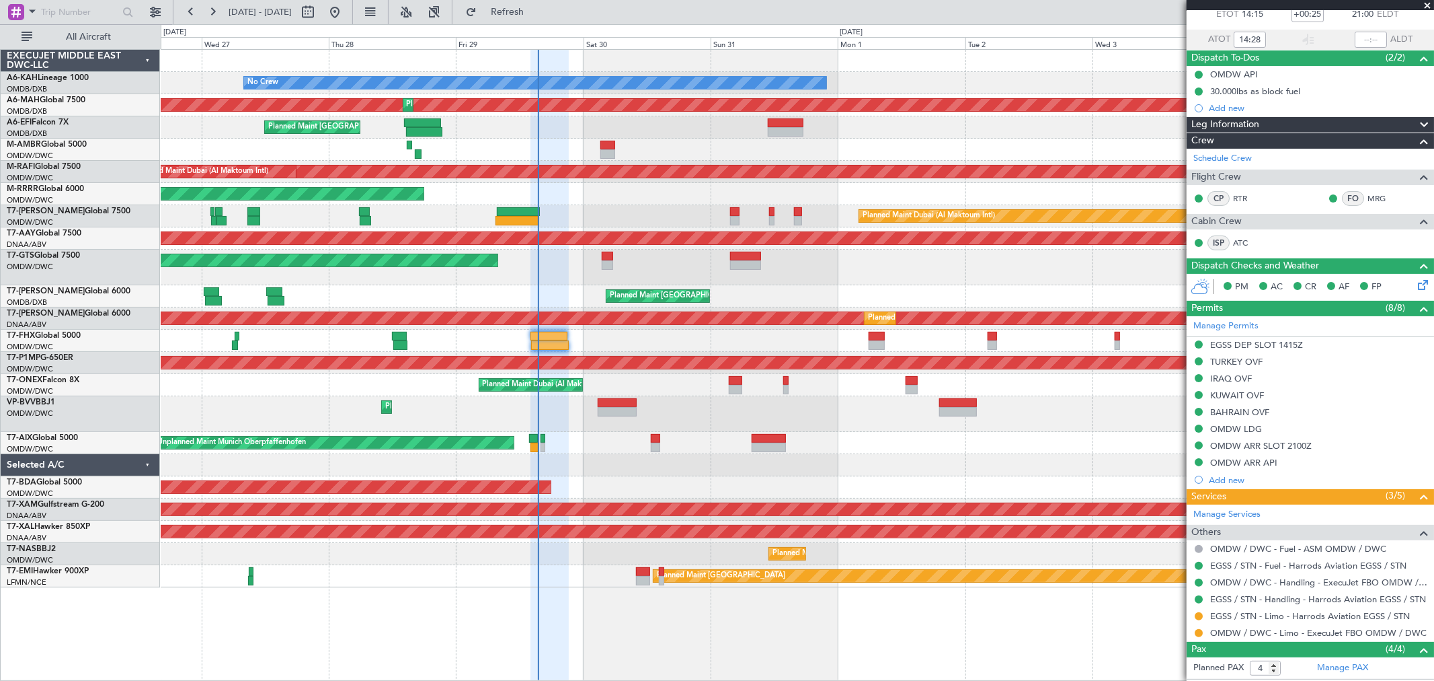
scroll to position [200, 0]
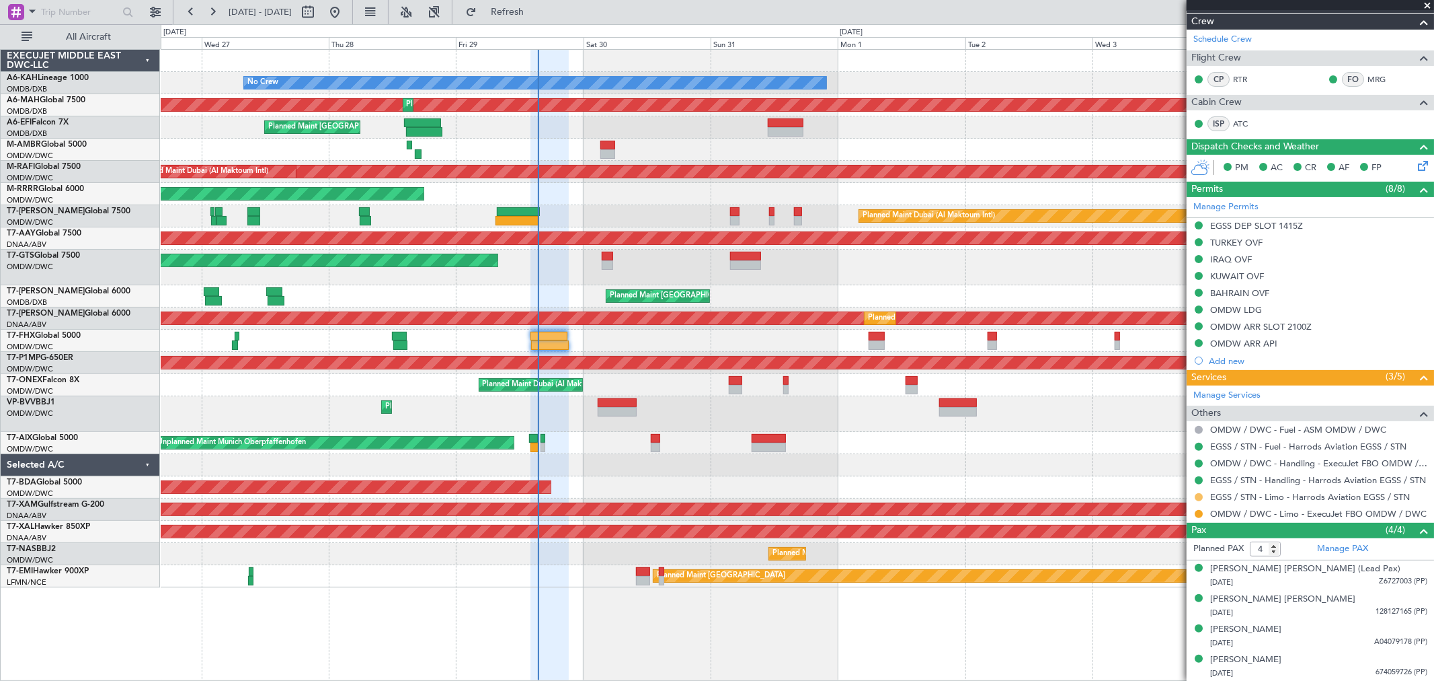
click at [1202, 494] on button at bounding box center [1199, 497] width 8 height 8
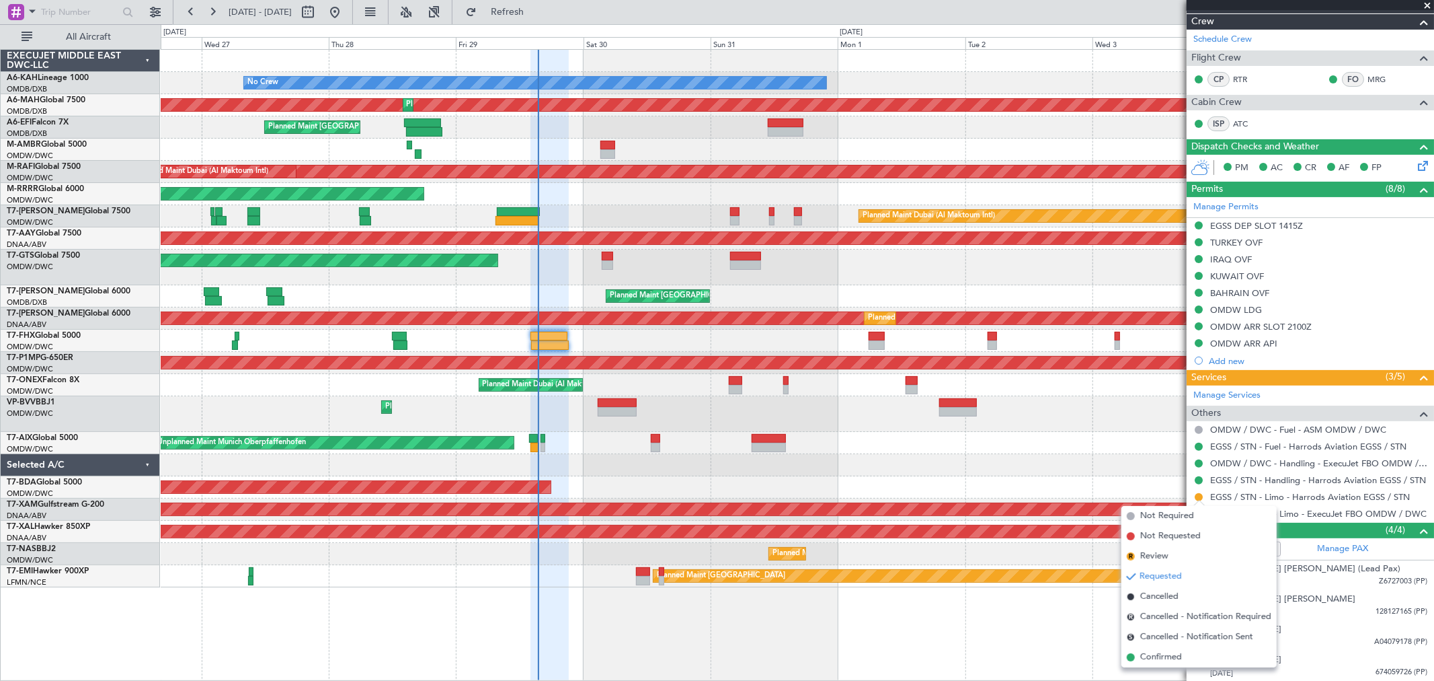
click at [1167, 655] on span "Confirmed" at bounding box center [1162, 656] width 42 height 13
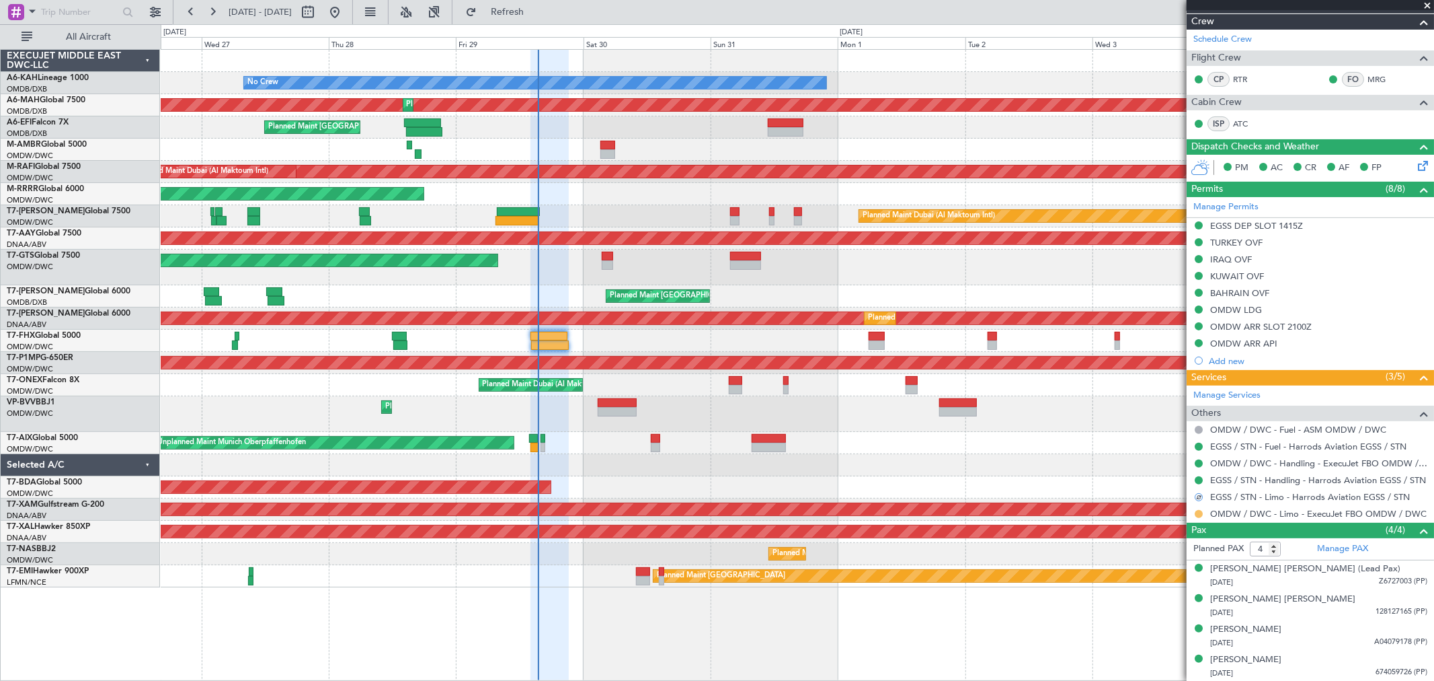
click at [1198, 512] on button at bounding box center [1199, 514] width 8 height 8
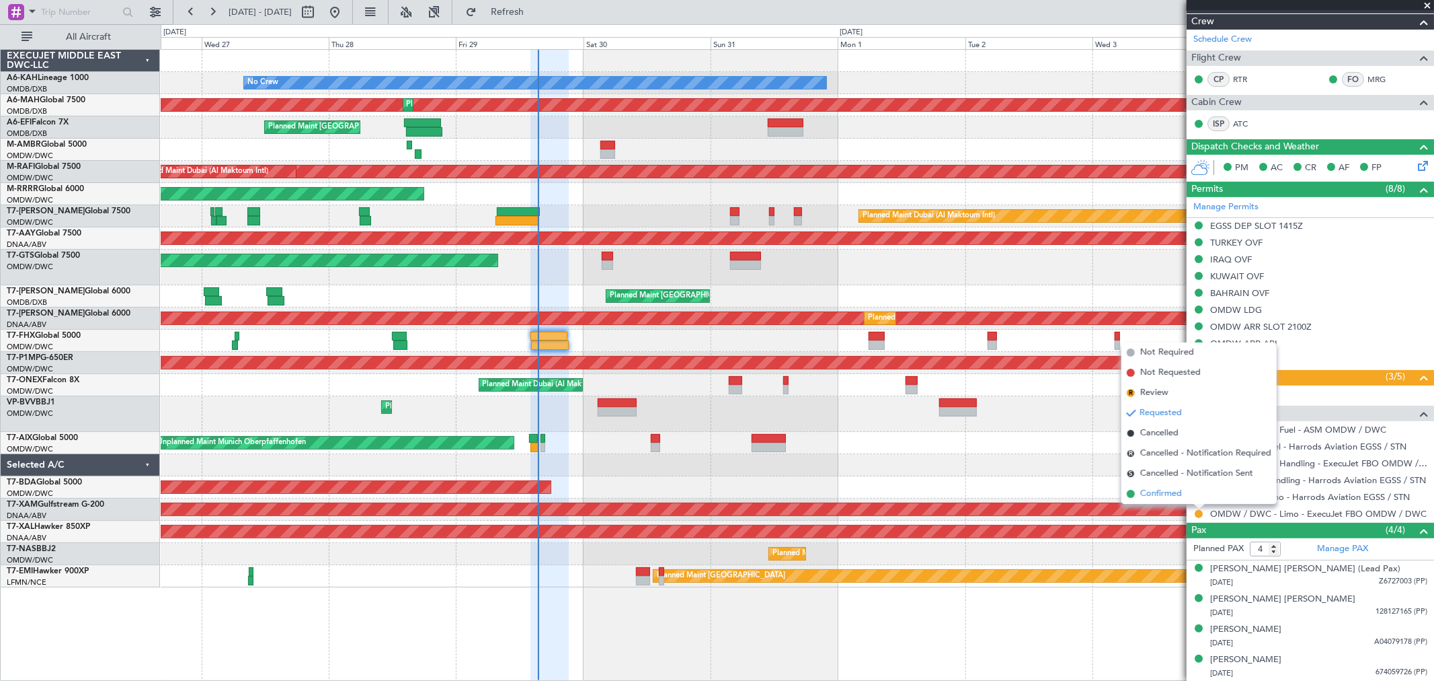
click at [1166, 484] on li "Confirmed" at bounding box center [1199, 494] width 155 height 20
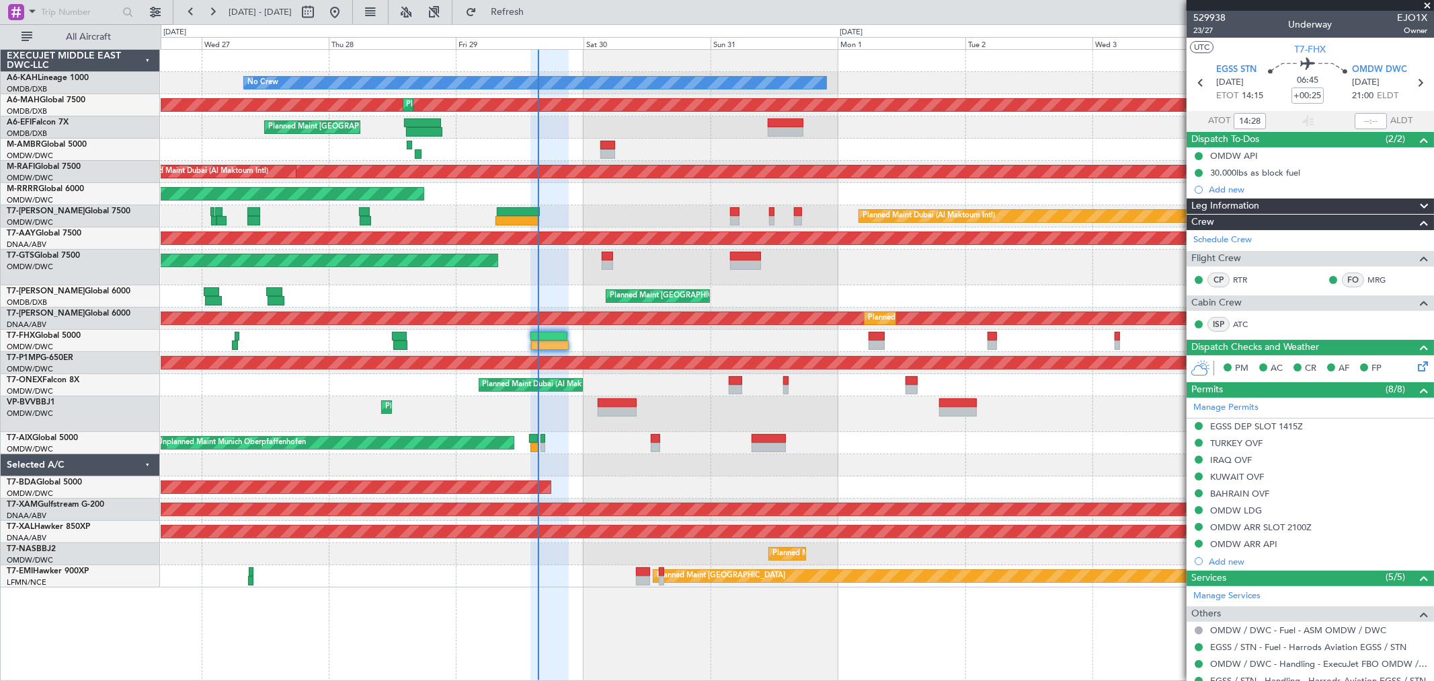
scroll to position [200, 0]
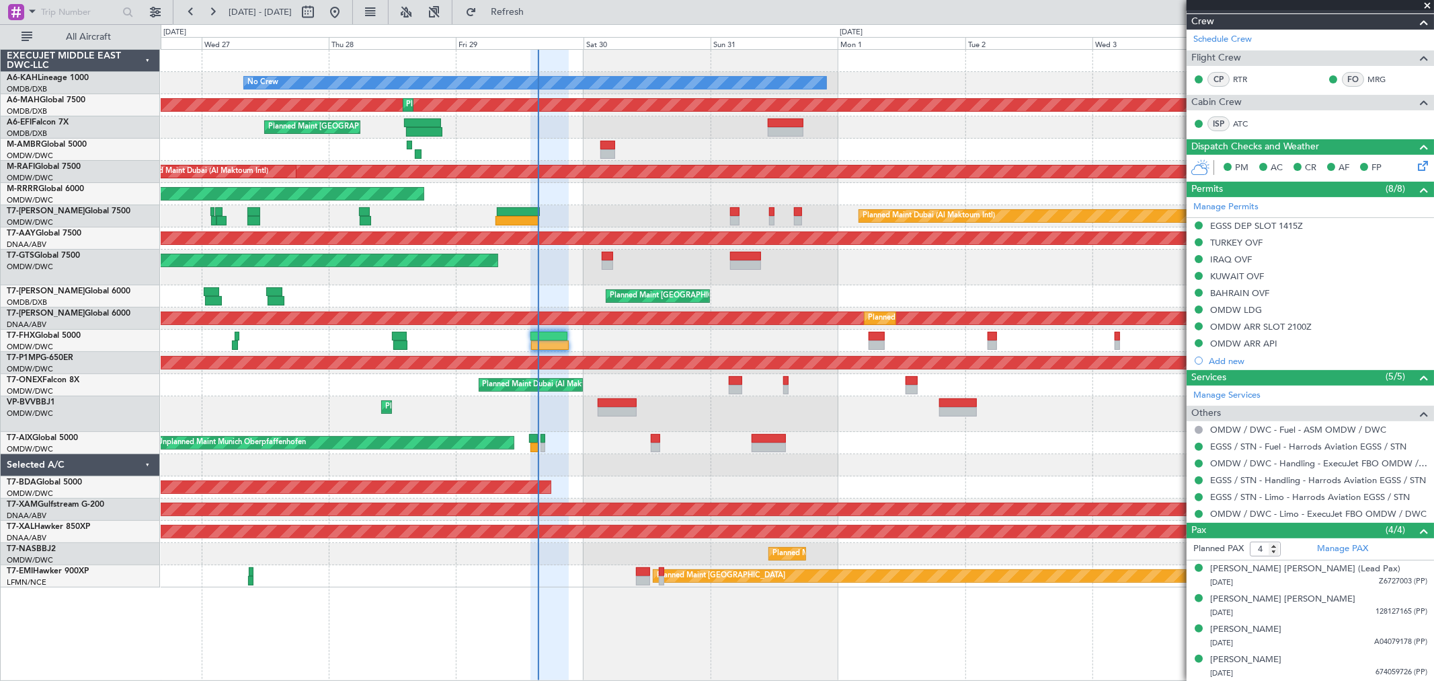
click at [509, 225] on div "Planned Maint Dubai (Al Maktoum Intl)" at bounding box center [797, 216] width 1273 height 22
click at [1281, 515] on link "OMDW / DWC - Limo - ExecuJet FBO OMDW / DWC" at bounding box center [1318, 513] width 217 height 11
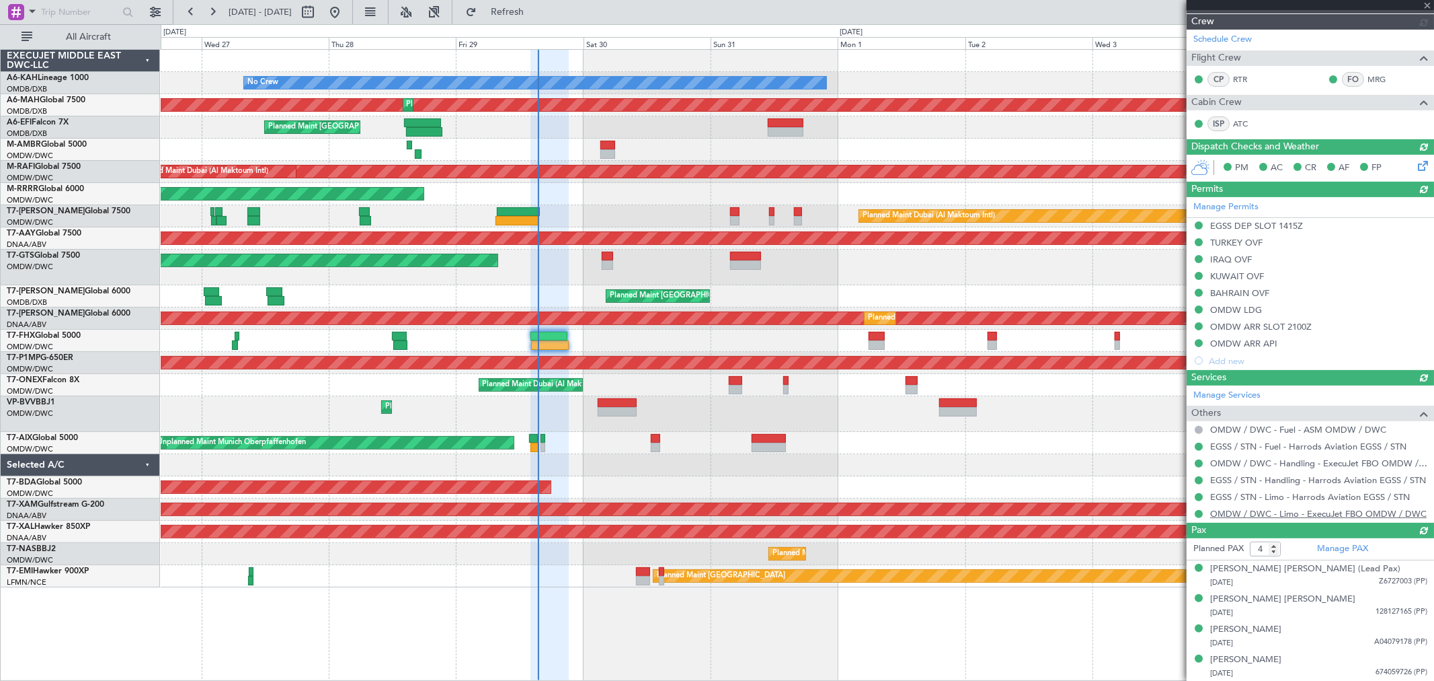
type input "[PERSON_NAME] (ANI)"
type input "7127"
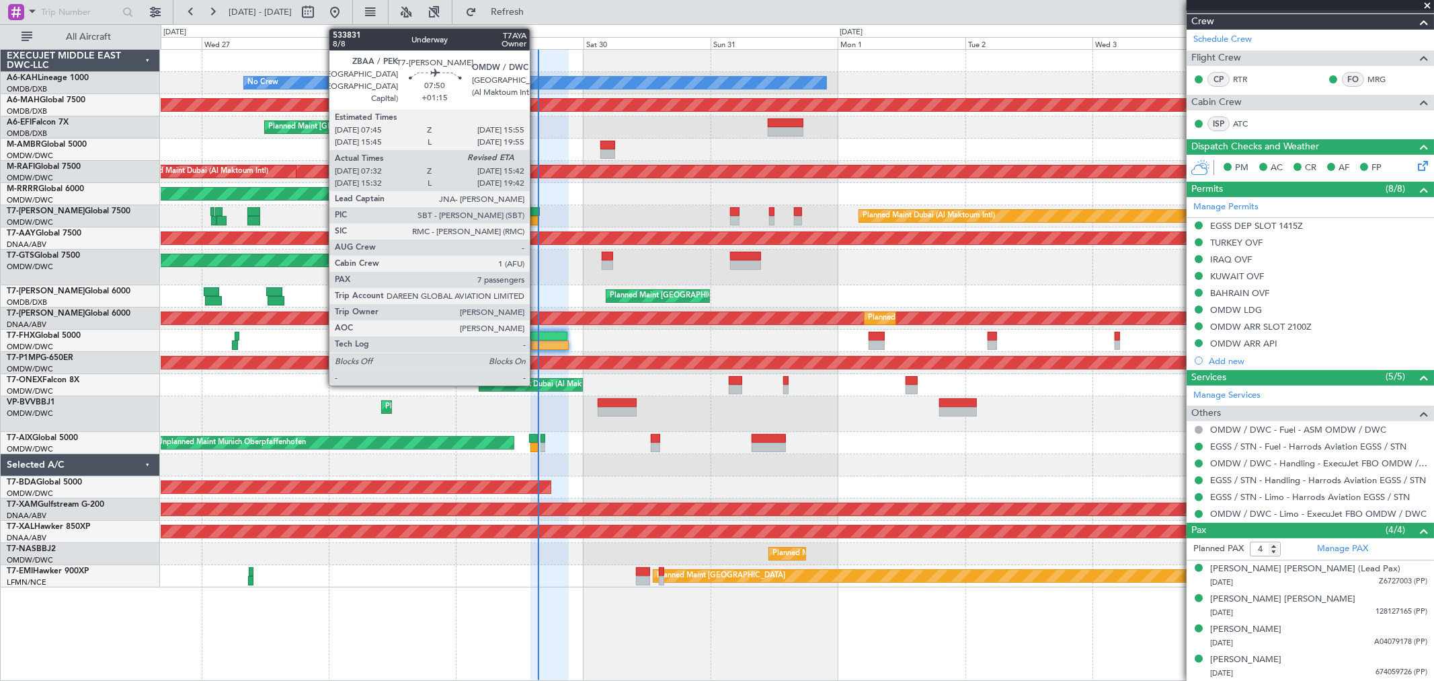
click at [537, 216] on div at bounding box center [518, 220] width 44 height 9
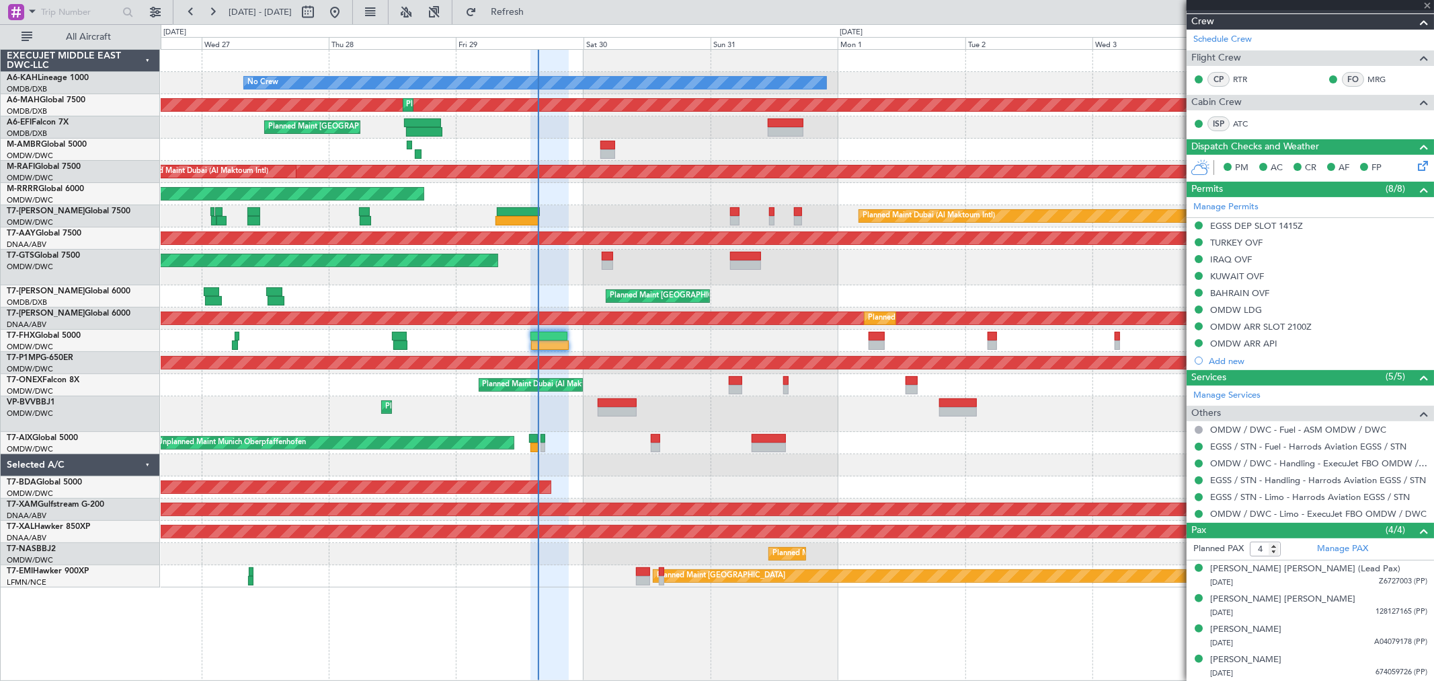
type input "+01:15"
type input "07:47"
type input "7"
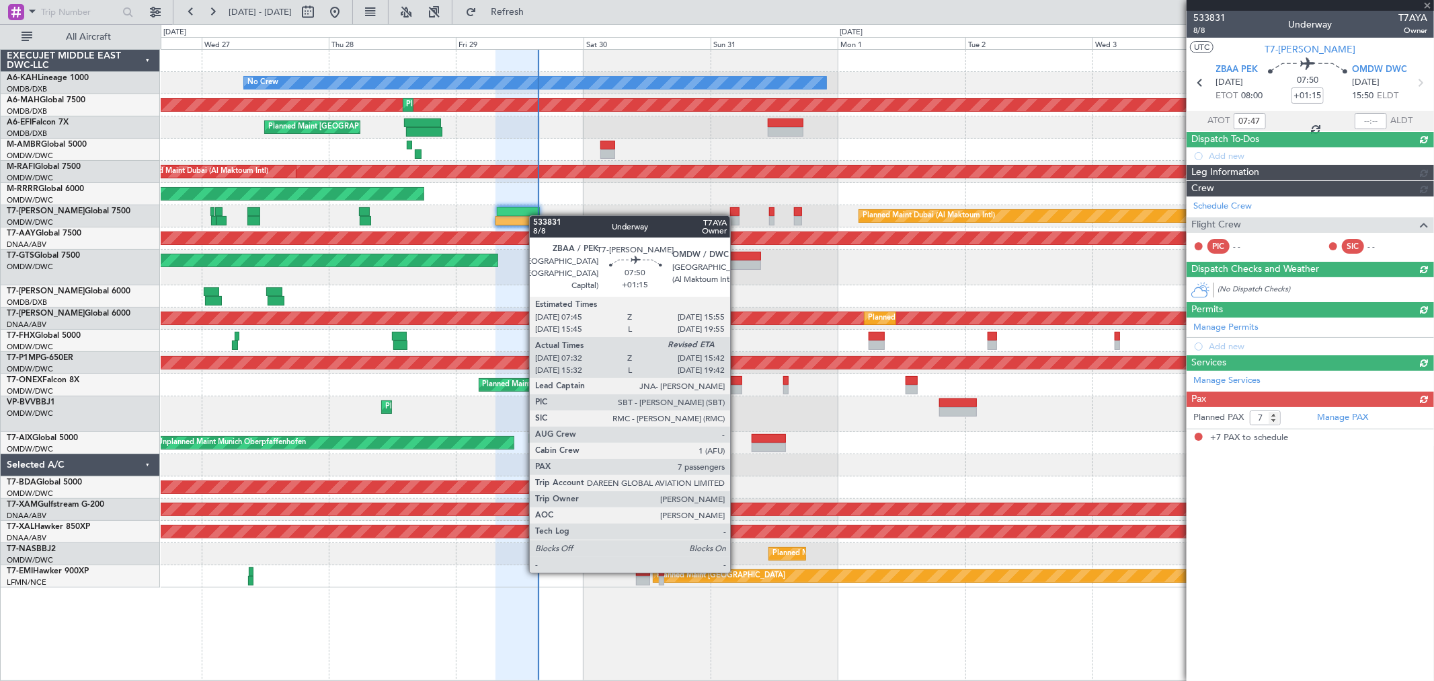
scroll to position [0, 0]
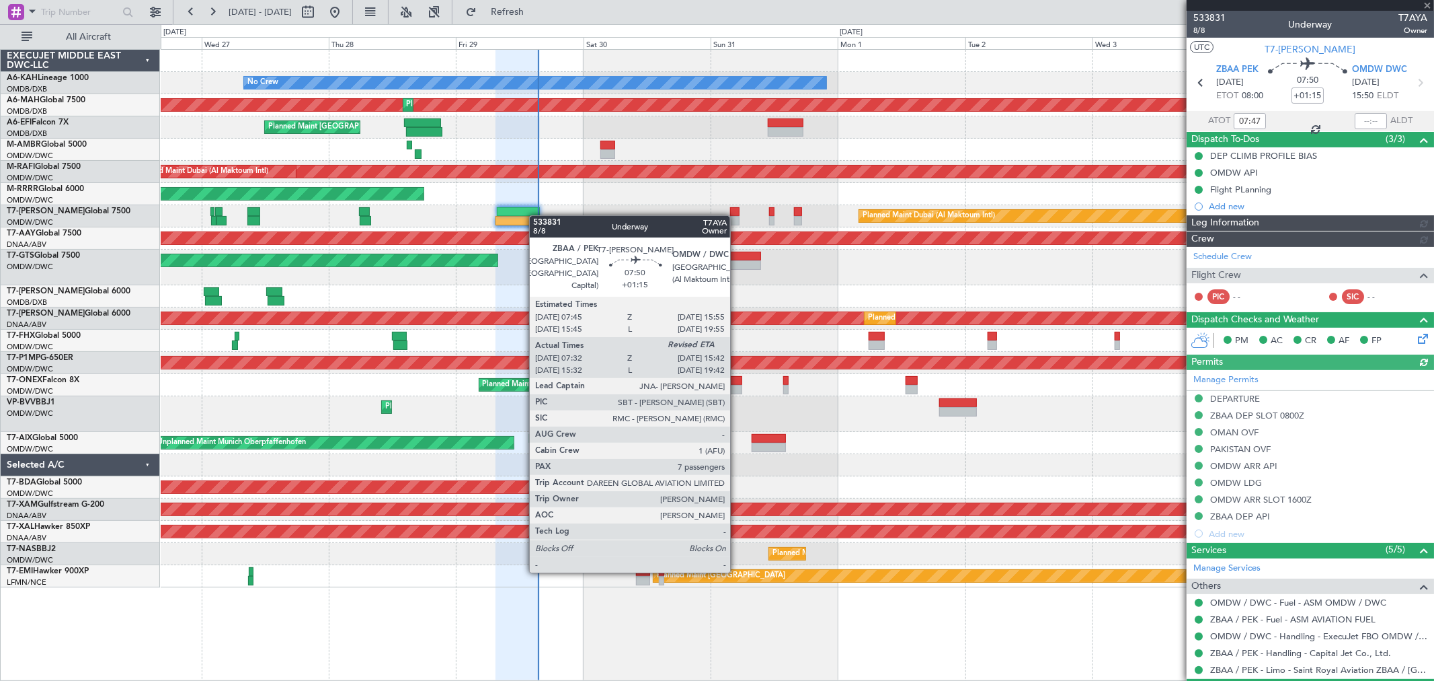
type input "[PERSON_NAME] ([PERSON_NAME])"
type input "7123"
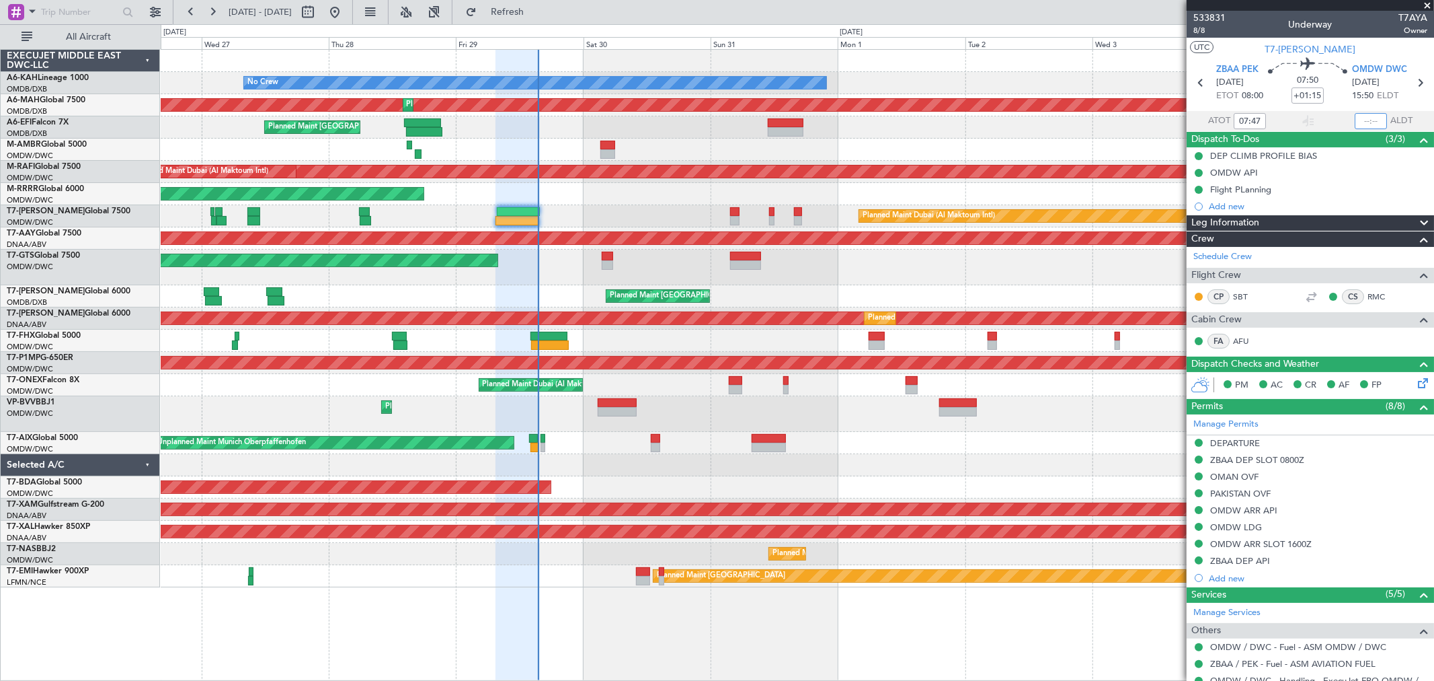
click at [1360, 120] on input "text" at bounding box center [1371, 121] width 32 height 16
type input "15:29"
click at [1421, 5] on span at bounding box center [1427, 6] width 13 height 12
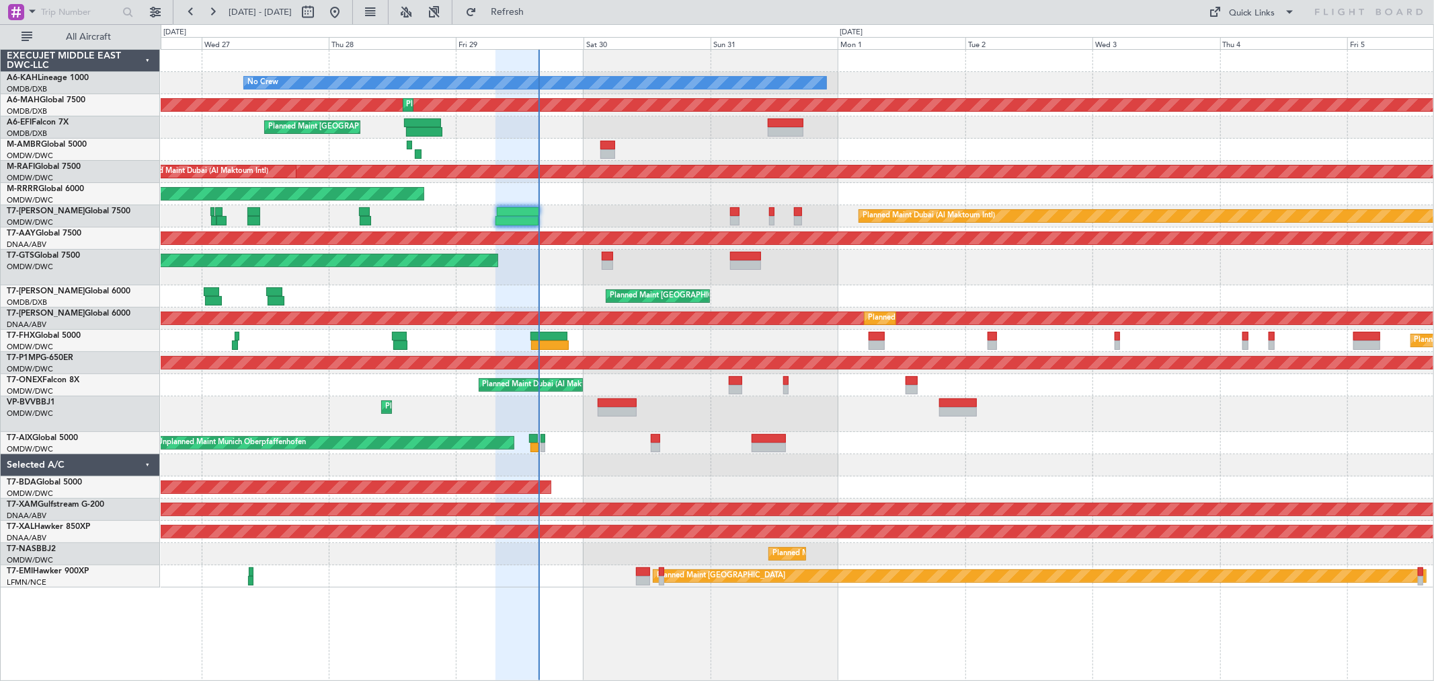
type input "0"
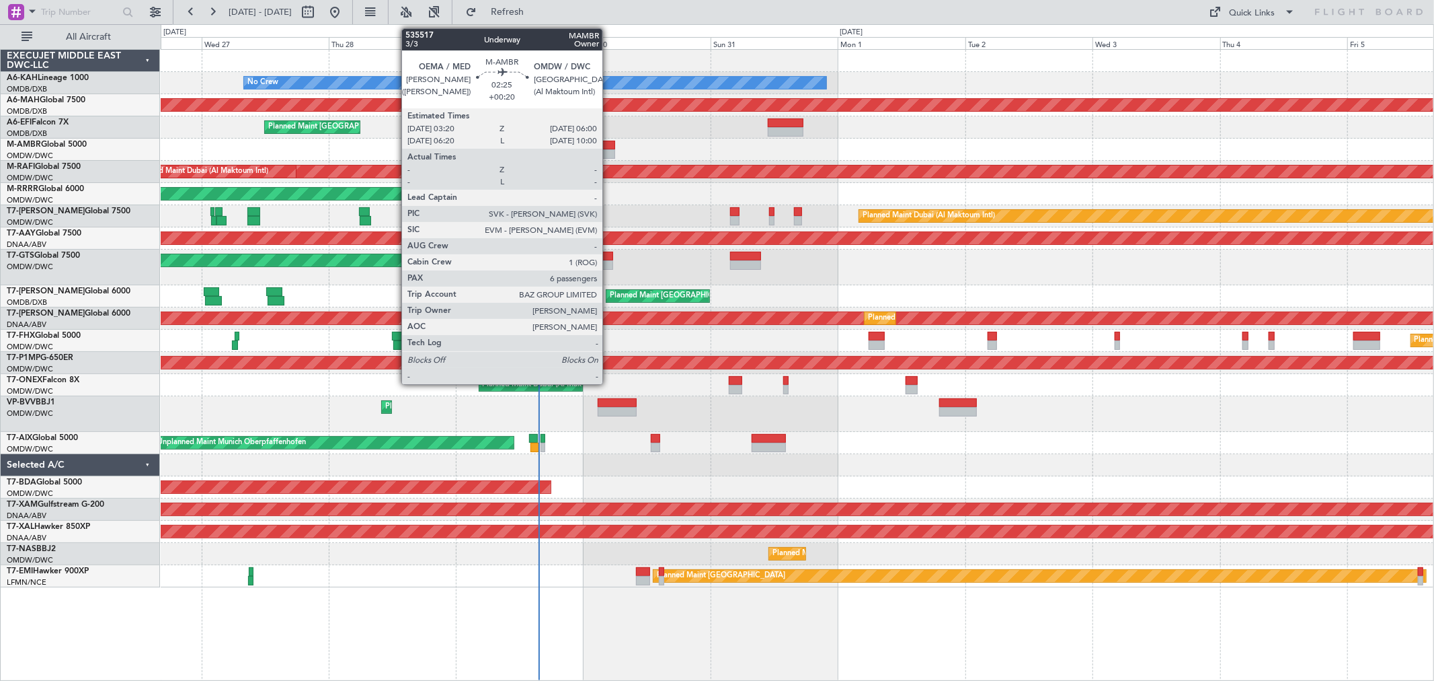
click at [609, 151] on div at bounding box center [608, 153] width 15 height 9
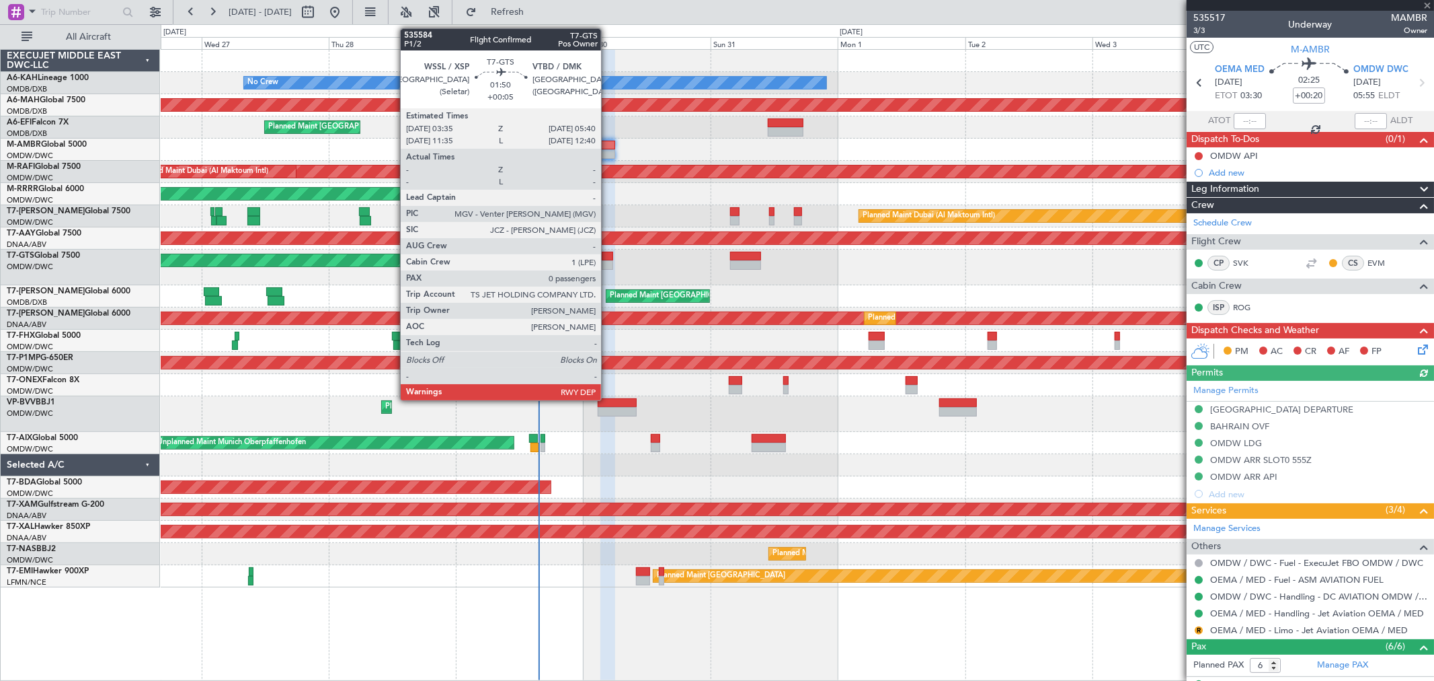
click at [608, 261] on div at bounding box center [607, 264] width 11 height 9
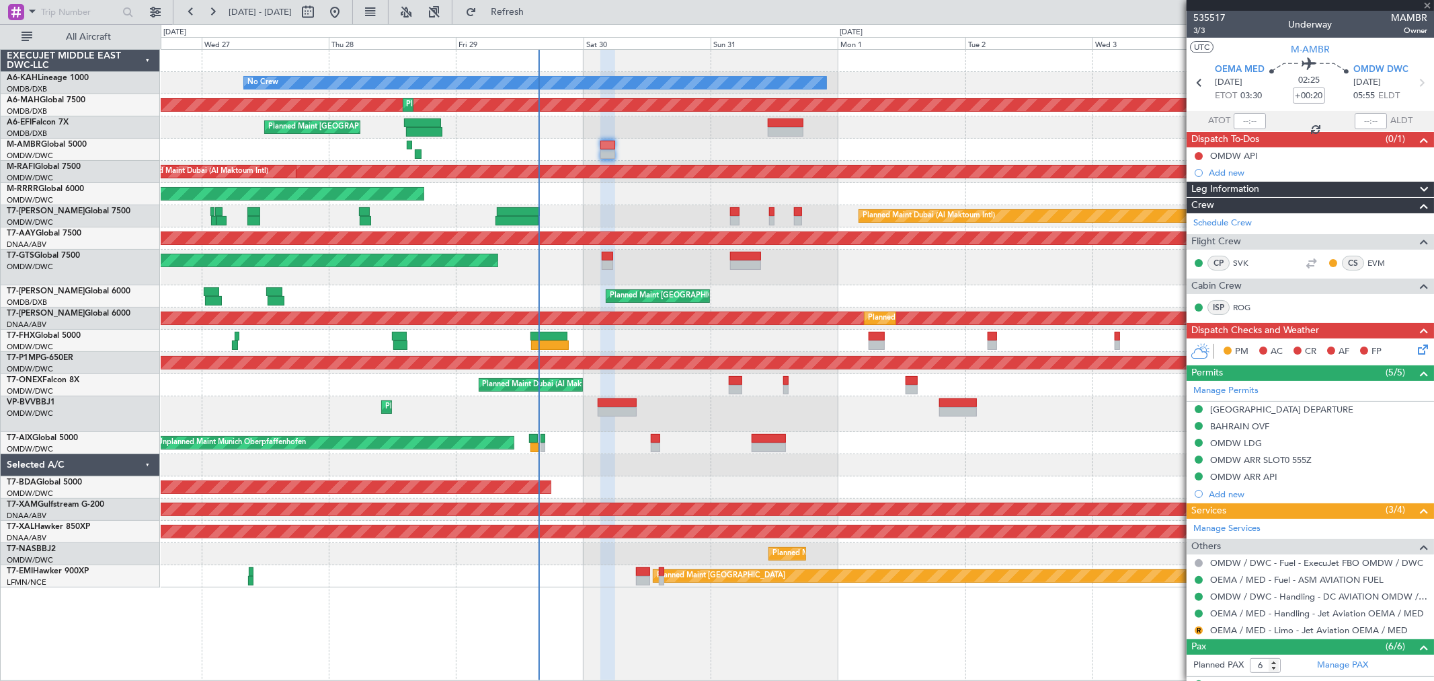
type input "+00:05"
type input "0"
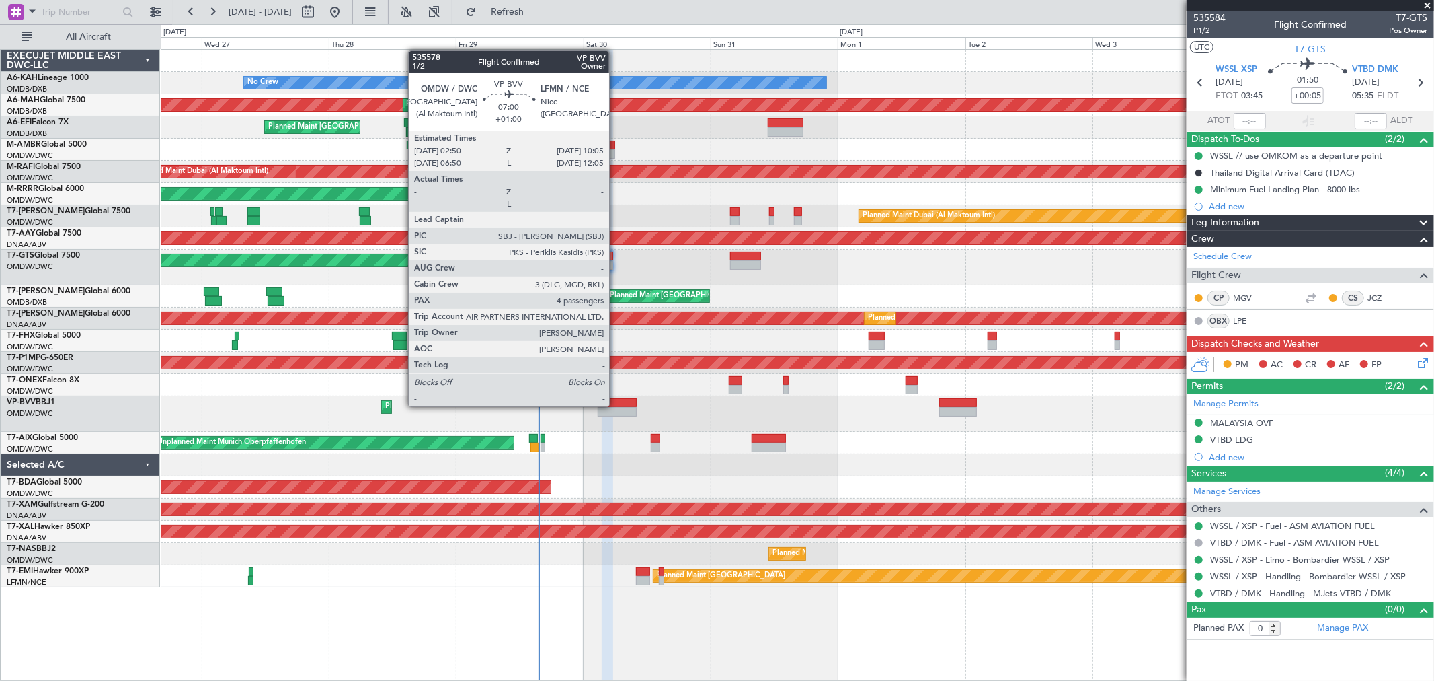
click at [616, 405] on div at bounding box center [617, 402] width 39 height 9
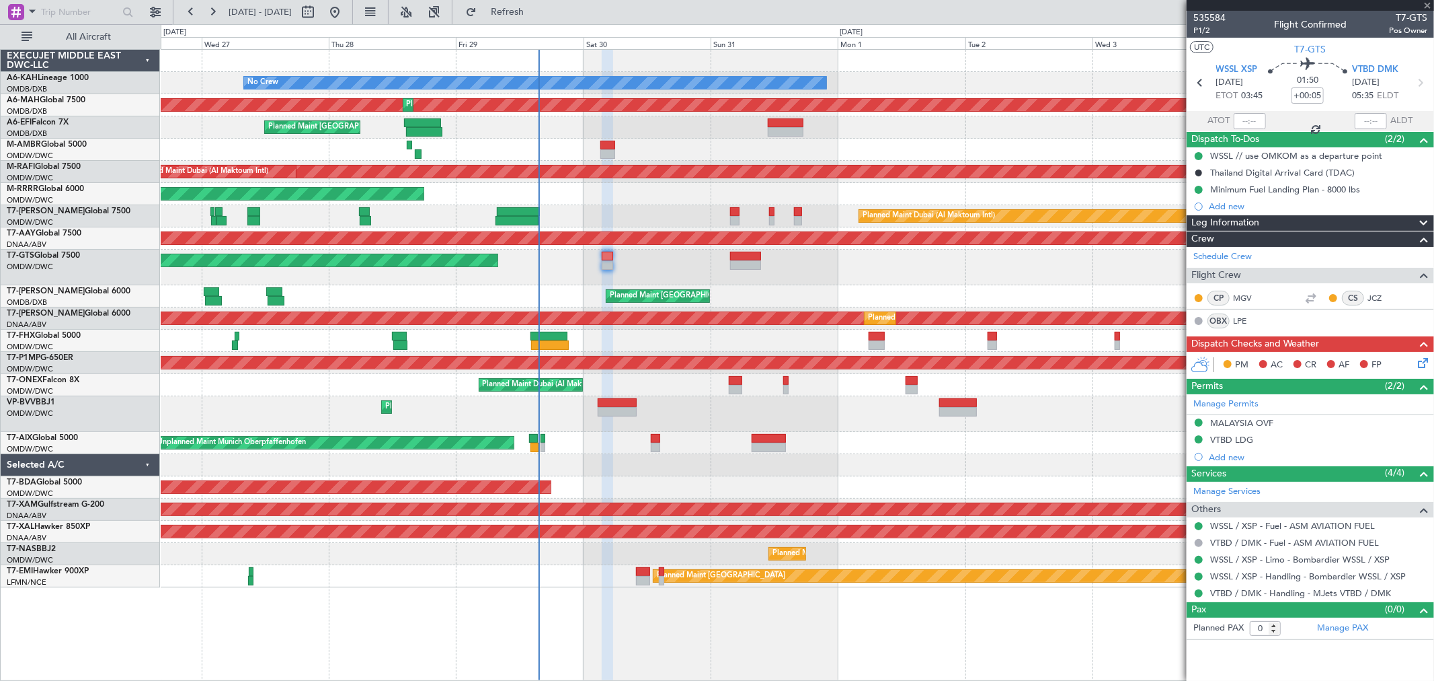
type input "+01:00"
type input "4"
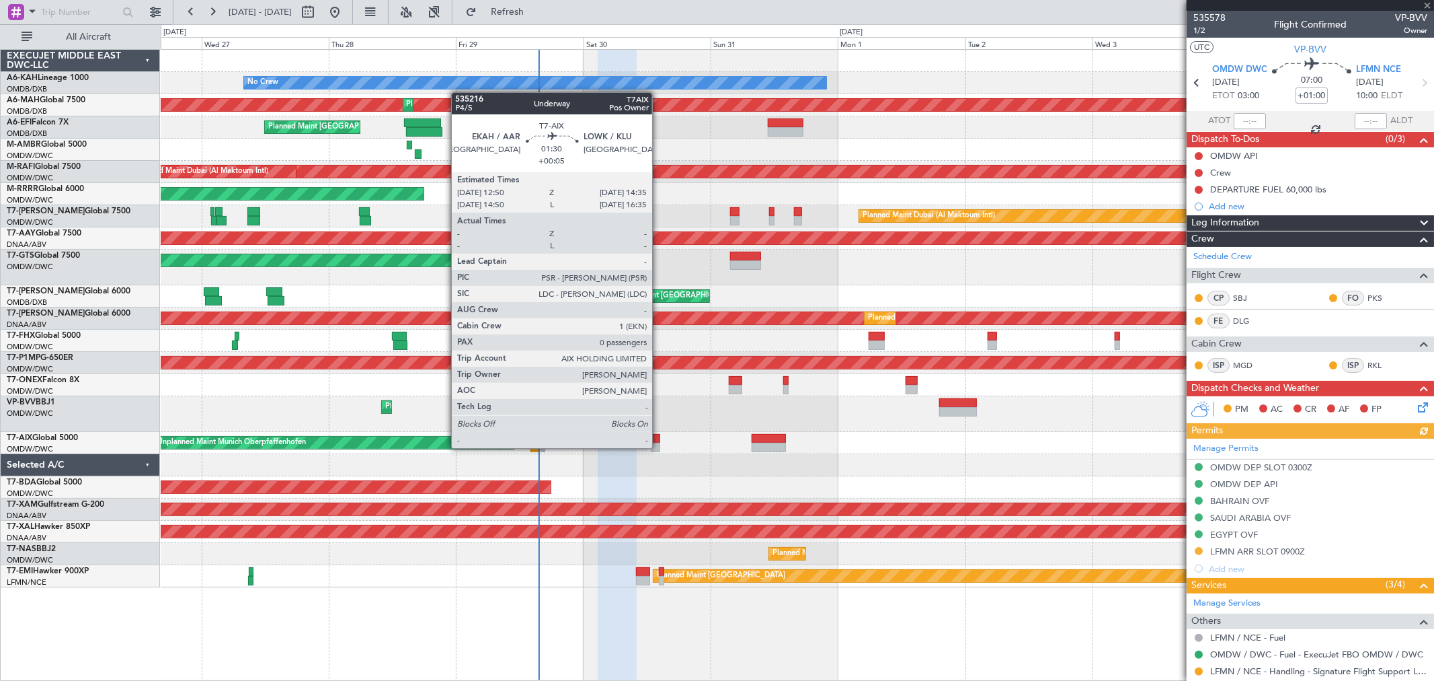
click at [657, 445] on div at bounding box center [655, 446] width 9 height 9
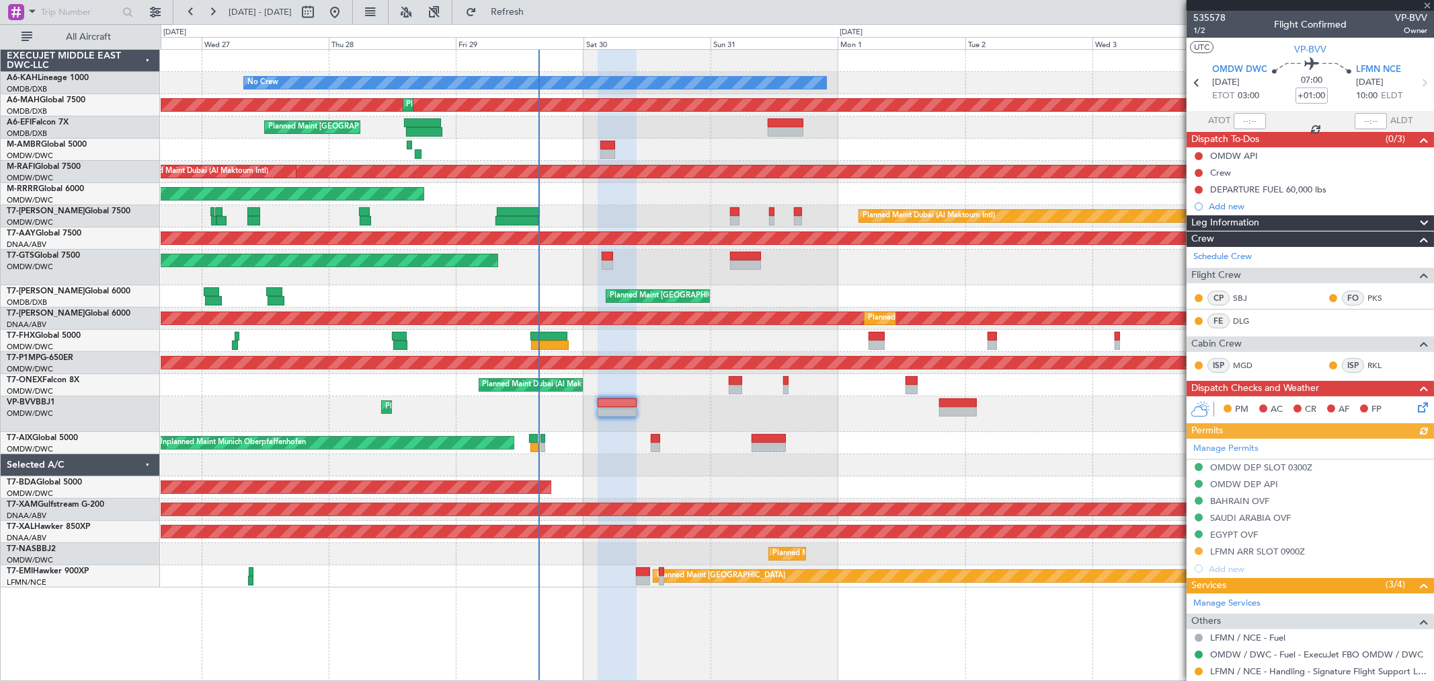
type input "+00:05"
type input "0"
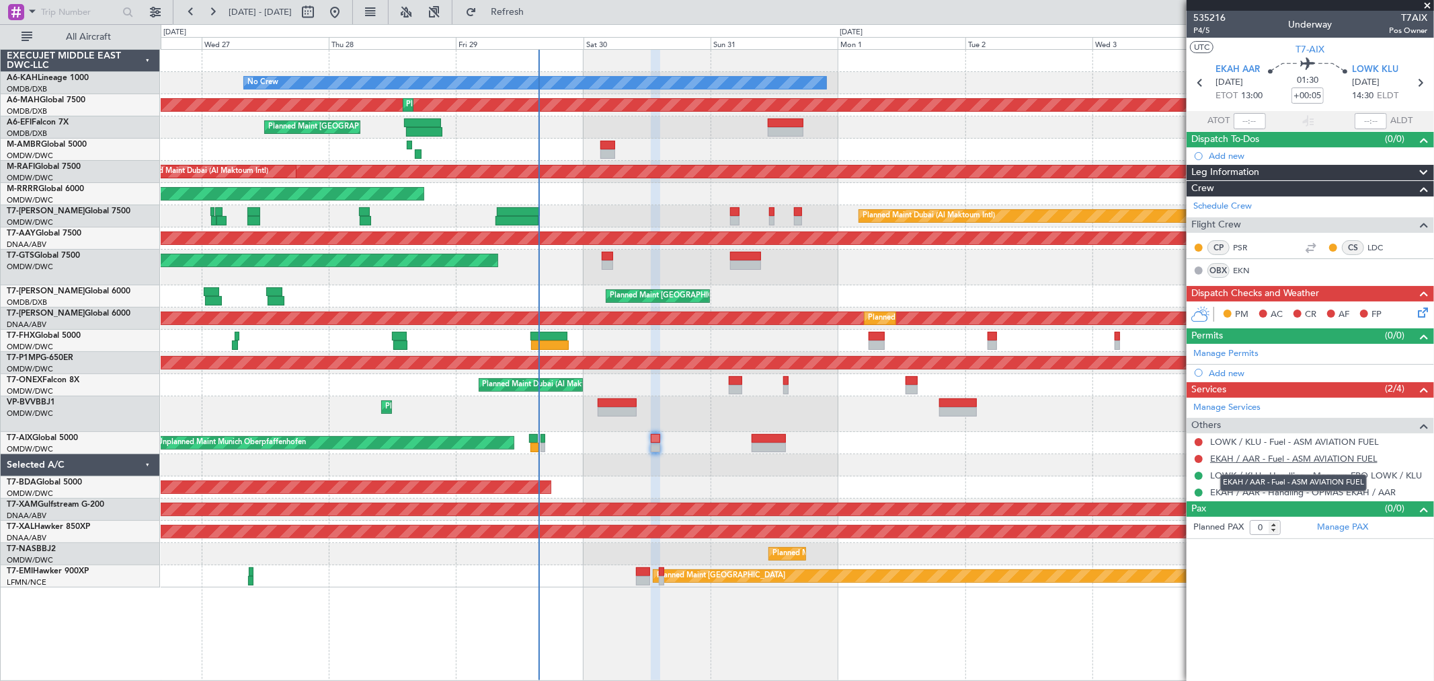
click at [1276, 460] on link "EKAH / AAR - Fuel - ASM AVIATION FUEL" at bounding box center [1293, 458] width 167 height 11
click at [1424, 3] on span at bounding box center [1427, 6] width 13 height 12
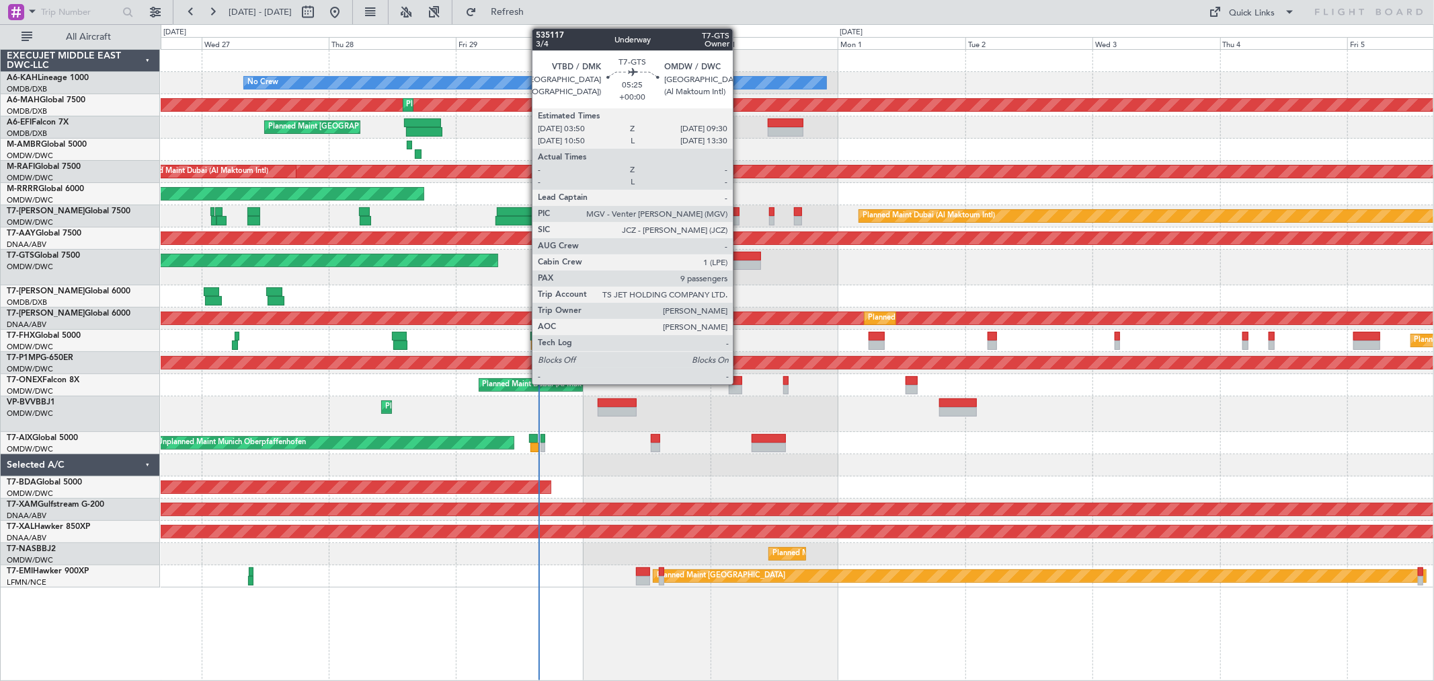
click at [740, 261] on div at bounding box center [745, 264] width 30 height 9
click at [740, 260] on div at bounding box center [745, 264] width 30 height 9
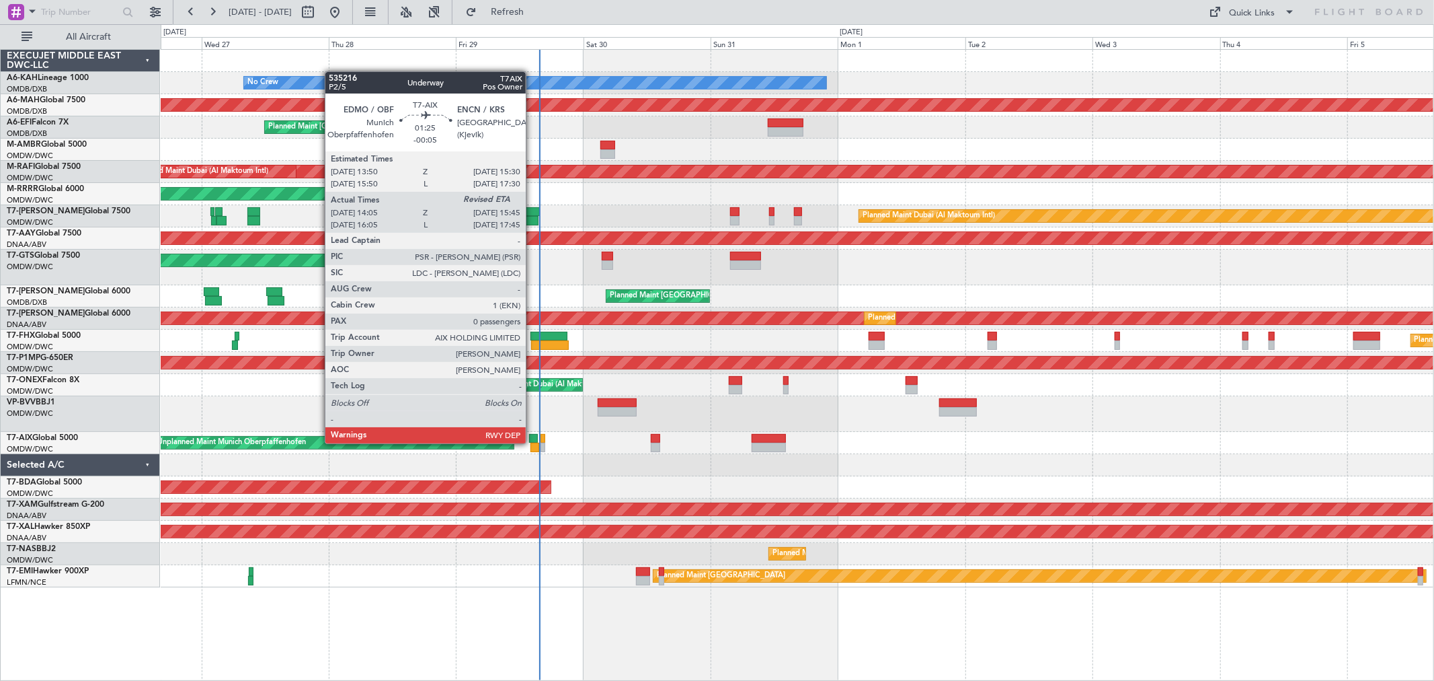
click at [533, 442] on div at bounding box center [535, 446] width 9 height 9
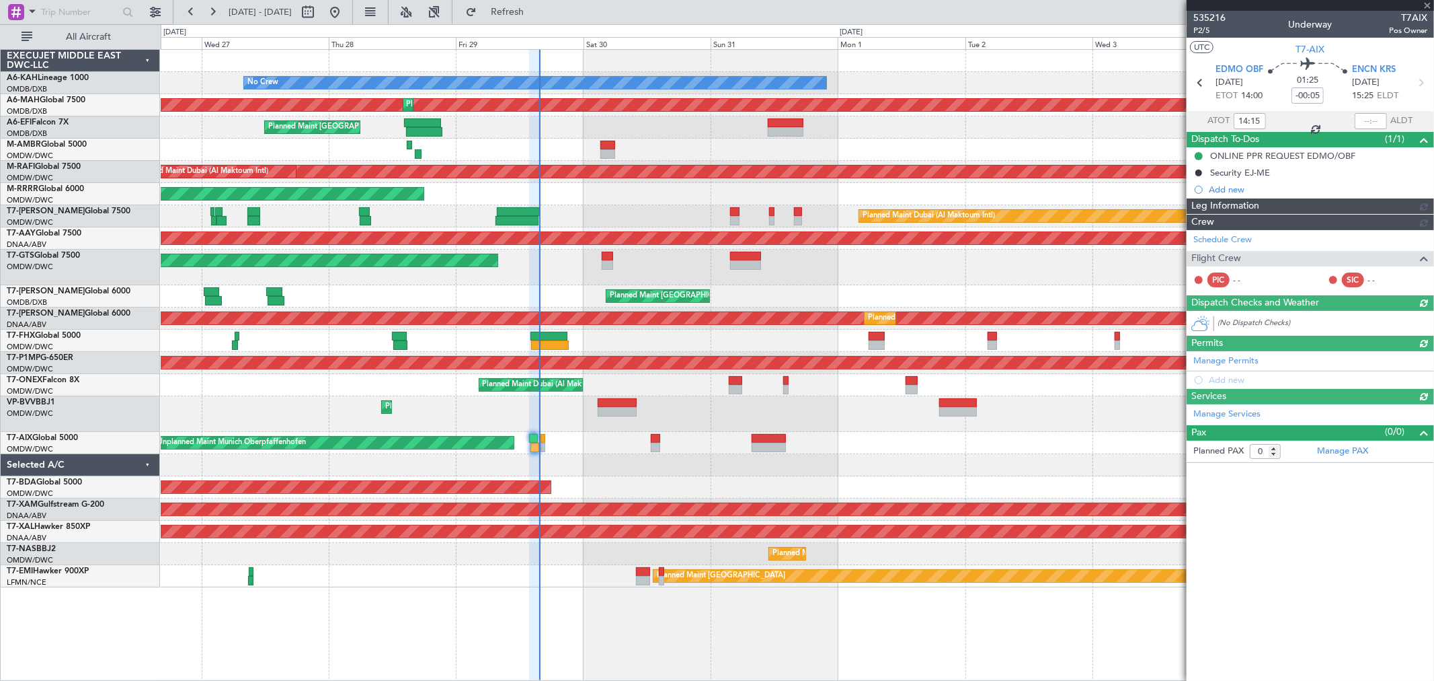
type input "[PERSON_NAME] (ANI)"
type input "7136"
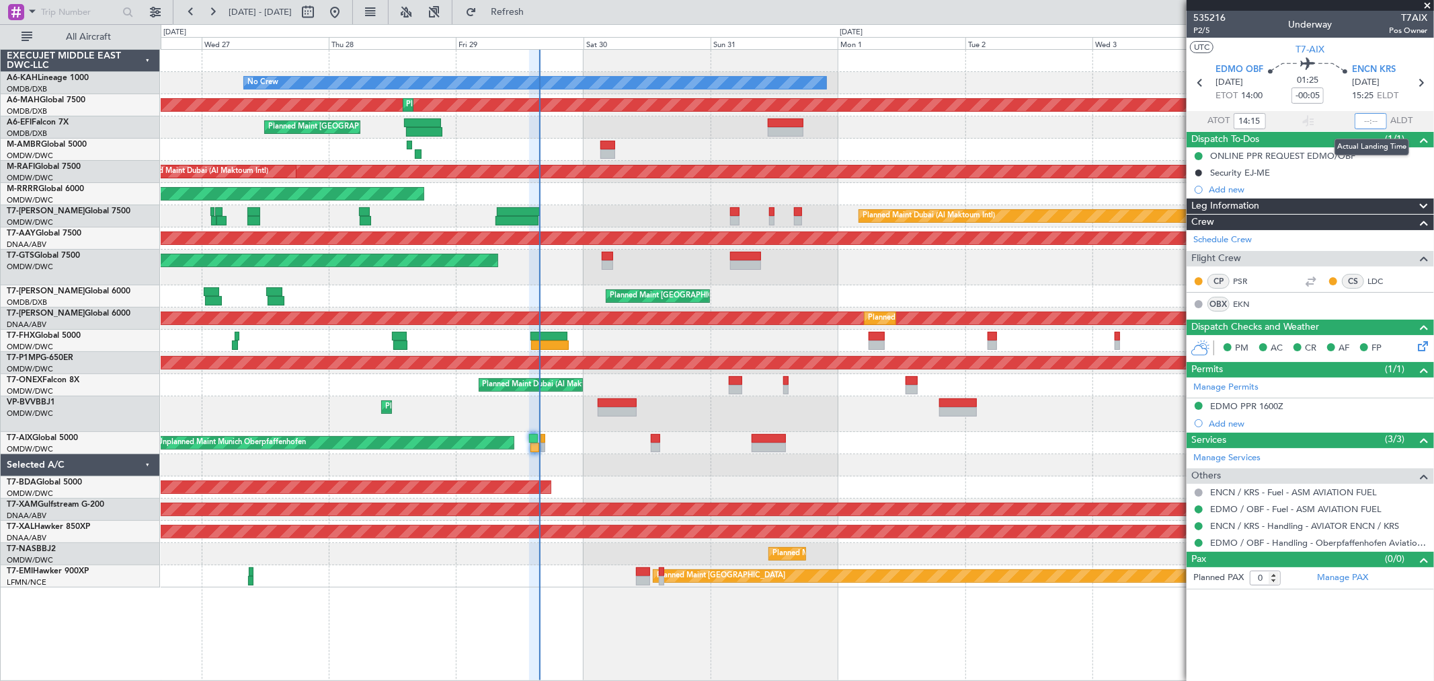
click at [1365, 122] on input "text" at bounding box center [1371, 121] width 32 height 16
type input "15:42"
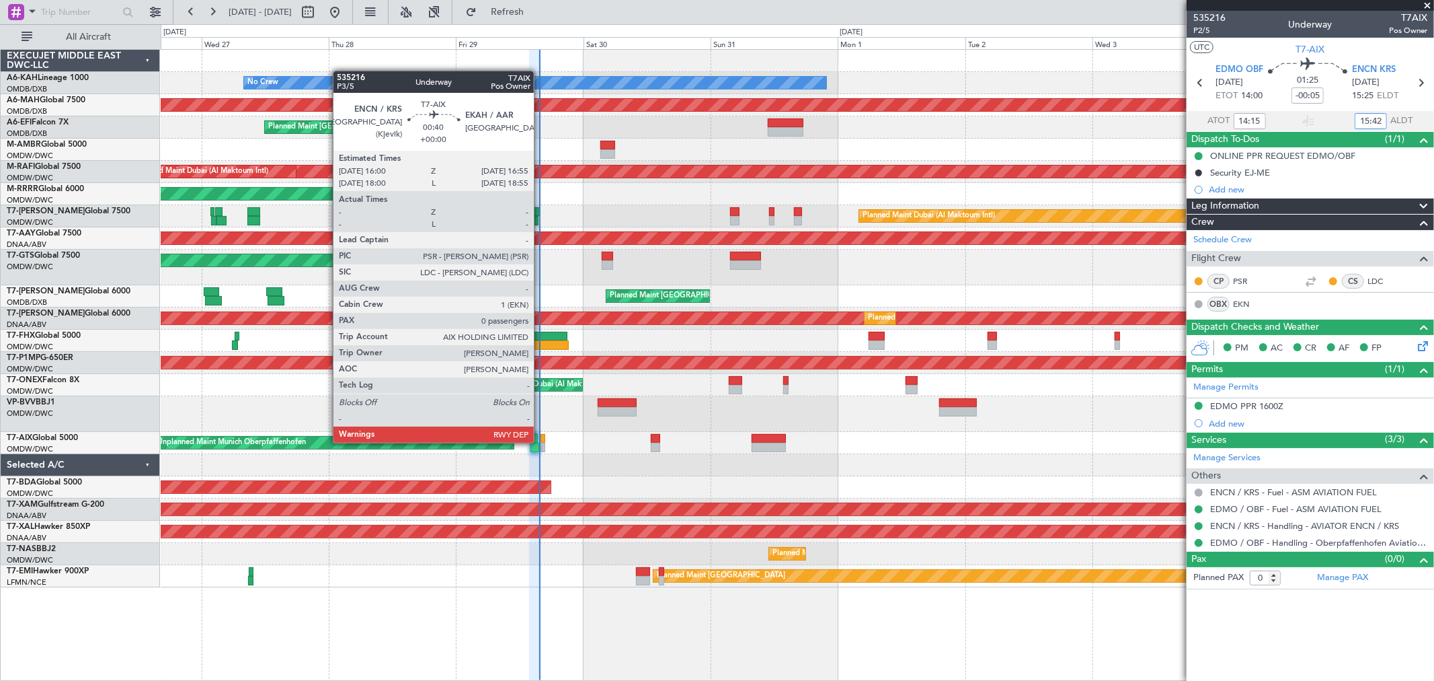
click at [541, 441] on div at bounding box center [543, 438] width 5 height 9
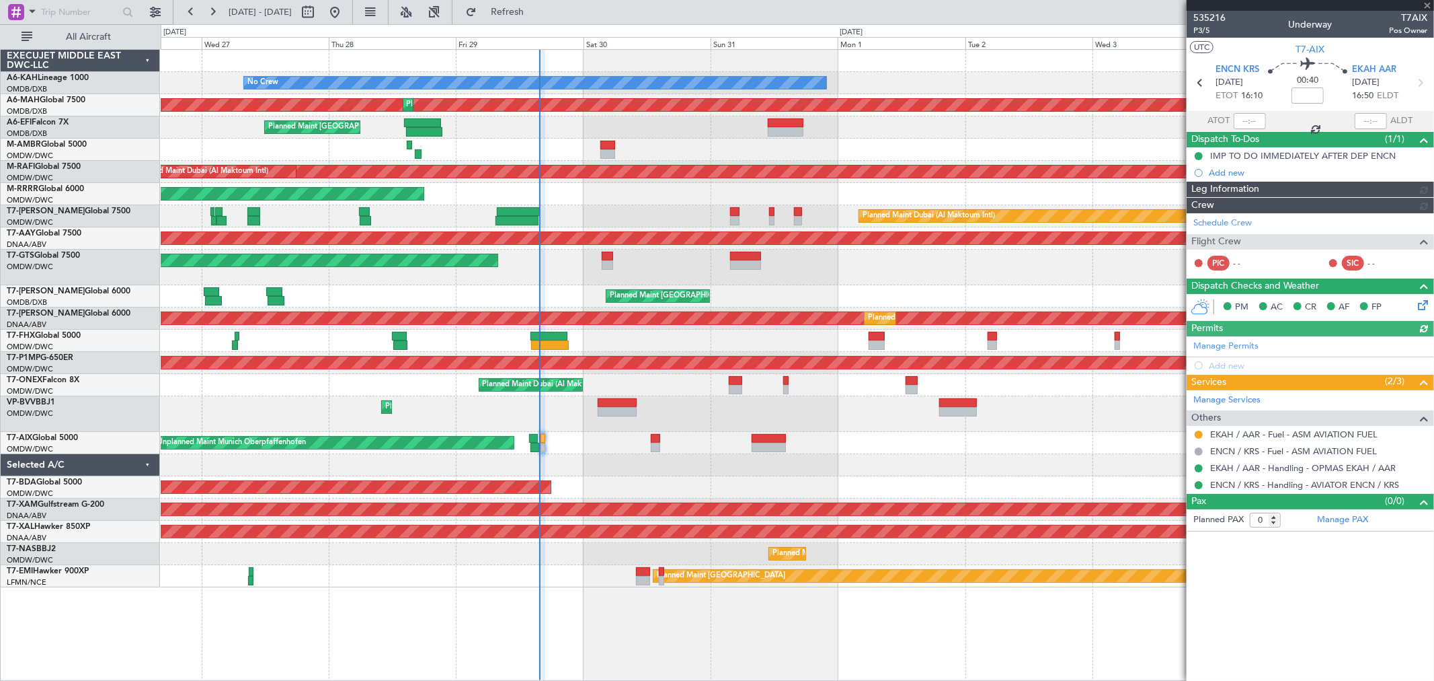
type input "[PERSON_NAME] (ANI)"
type input "7137"
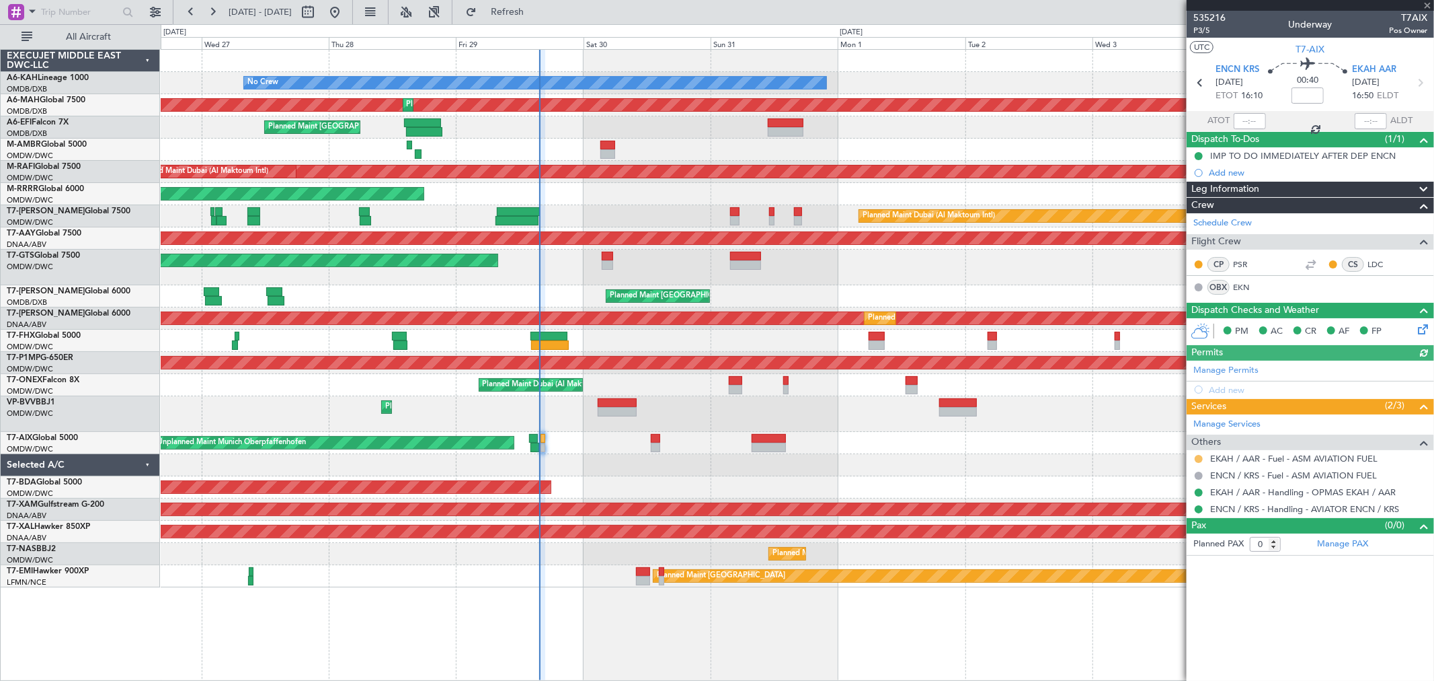
click at [1200, 458] on button at bounding box center [1199, 459] width 8 height 8
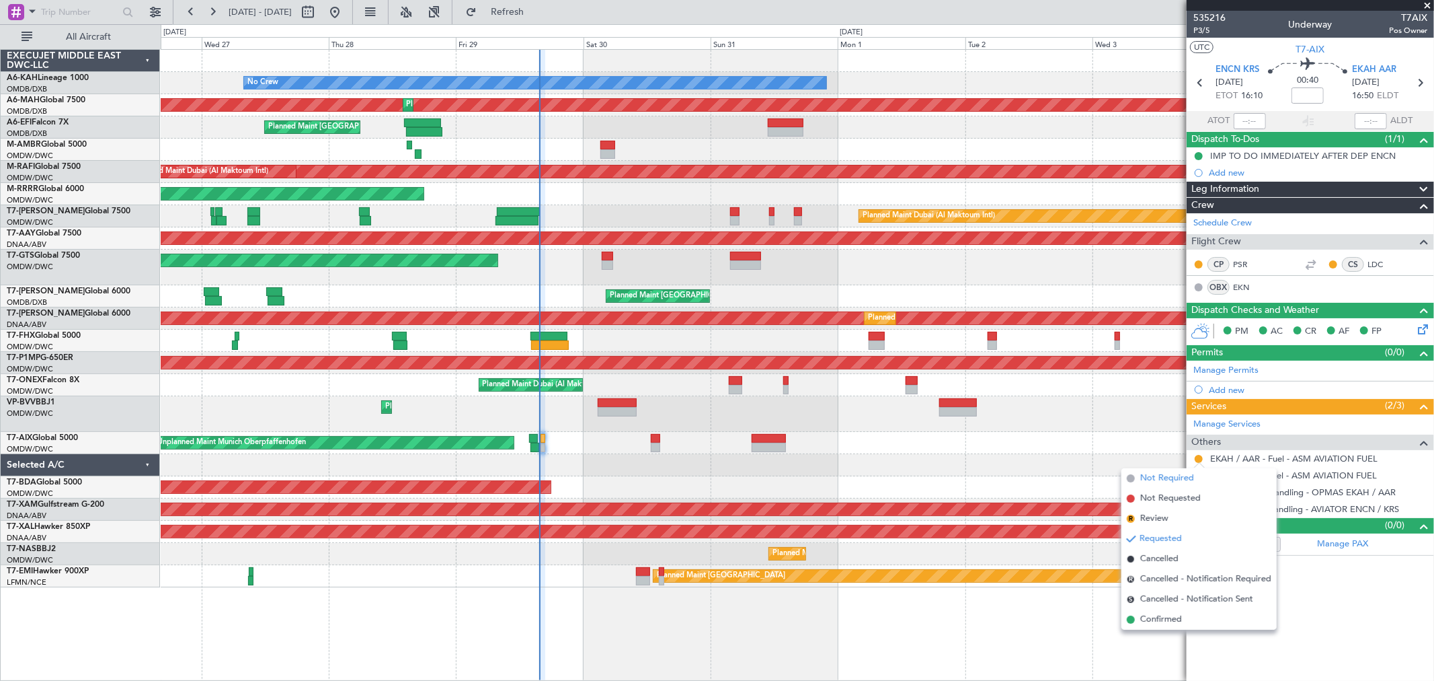
click at [1170, 472] on span "Not Required" at bounding box center [1168, 477] width 54 height 13
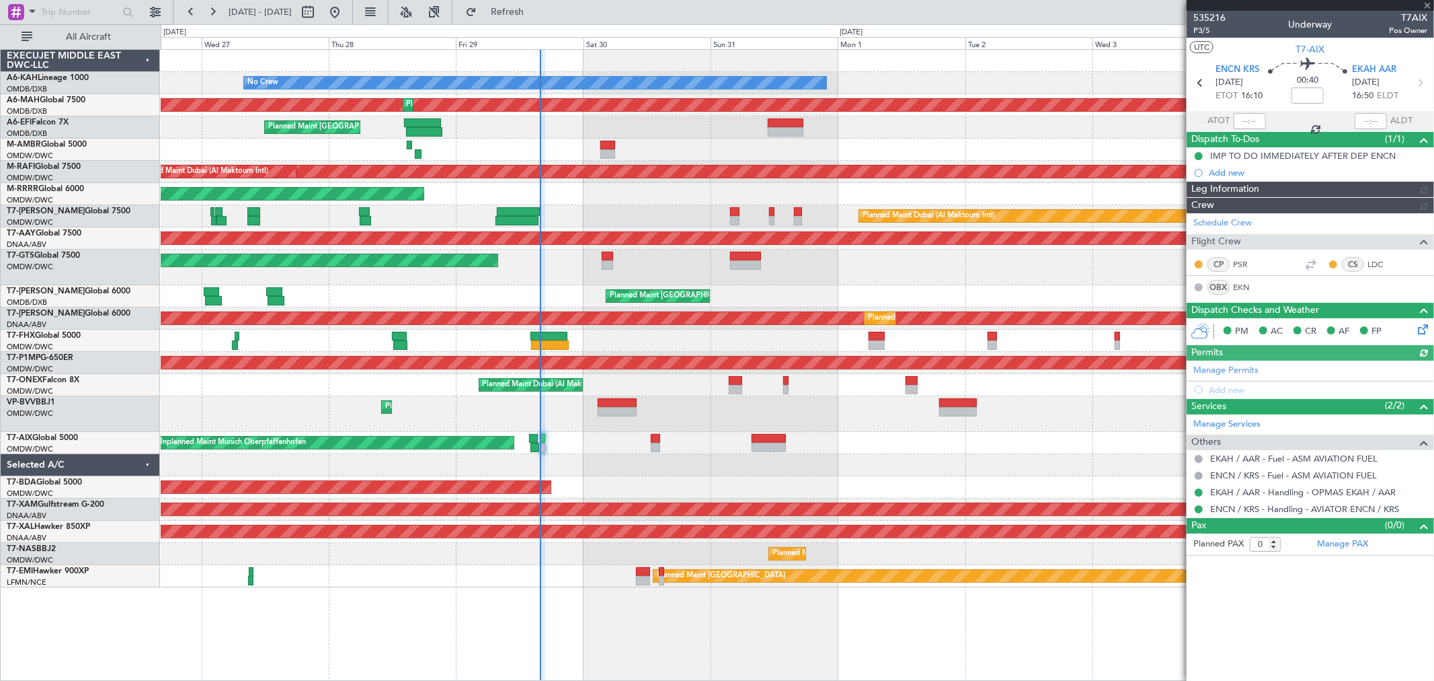
type input "[PERSON_NAME] (ANI)"
type input "7137"
type input "[PERSON_NAME] (ANI)"
type input "7137"
type input "[PERSON_NAME] (ANI)"
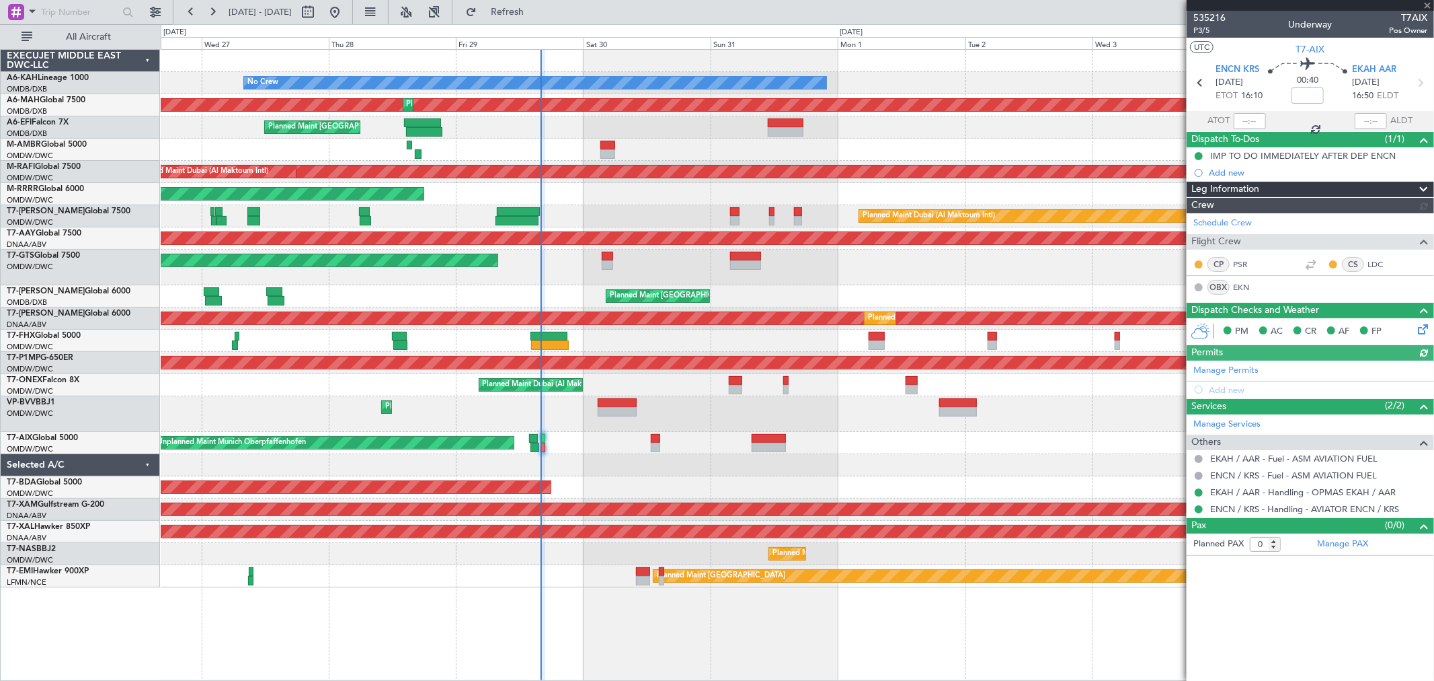
type input "7137"
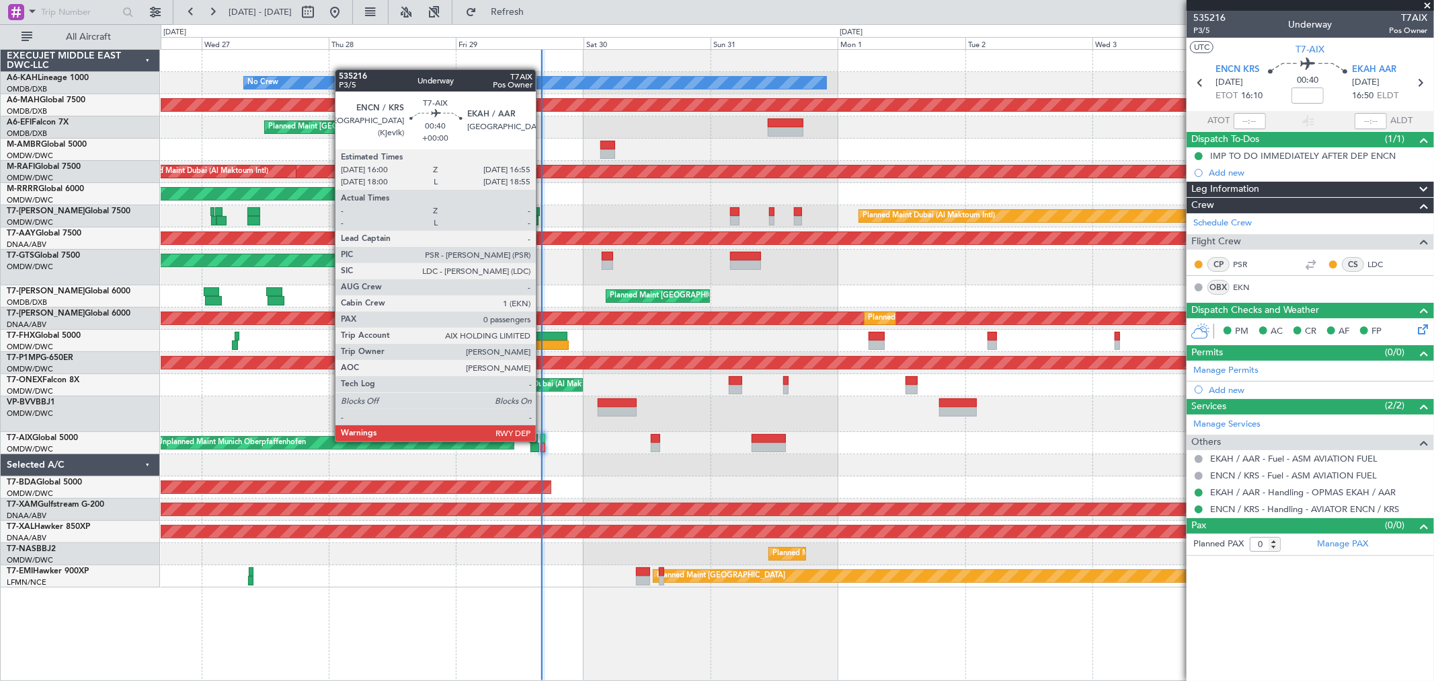
click at [543, 440] on div at bounding box center [543, 438] width 5 height 9
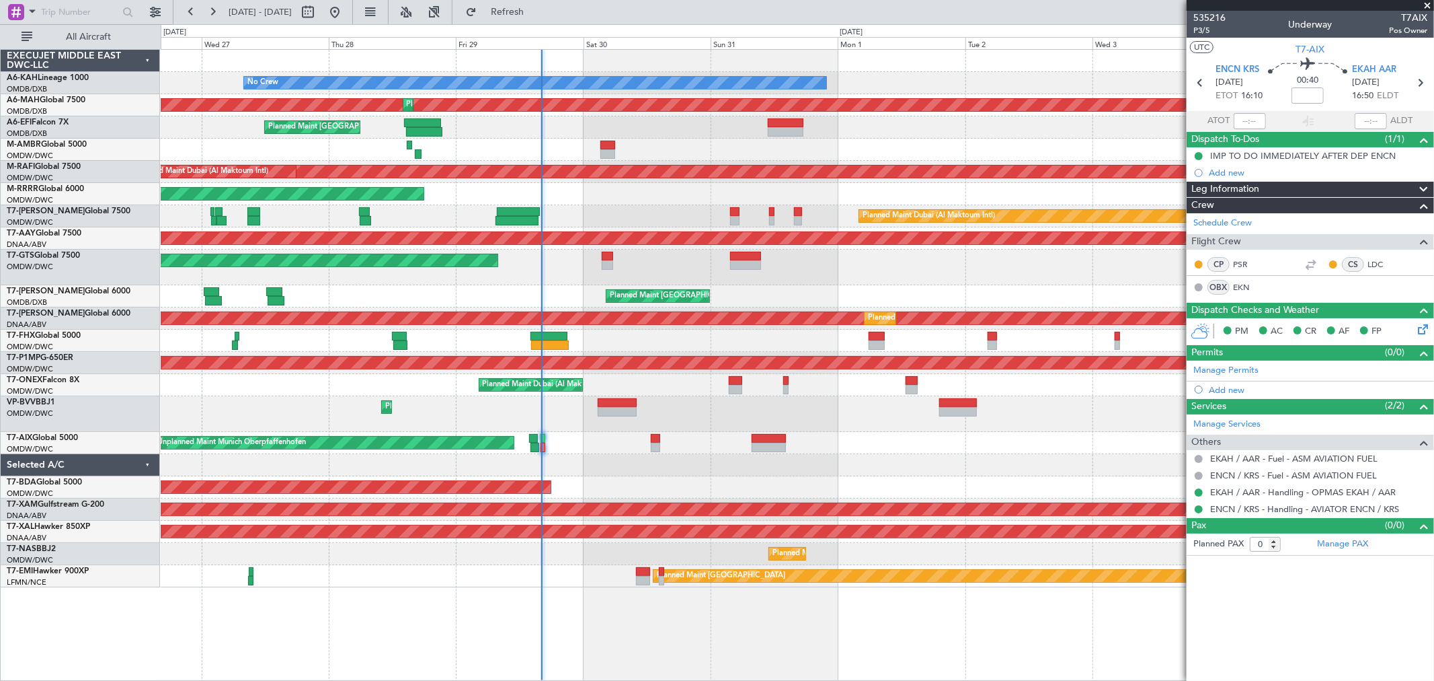
type input "[PERSON_NAME] (ANI)"
type input "7137"
type input "[PERSON_NAME] (ANI)"
type input "7137"
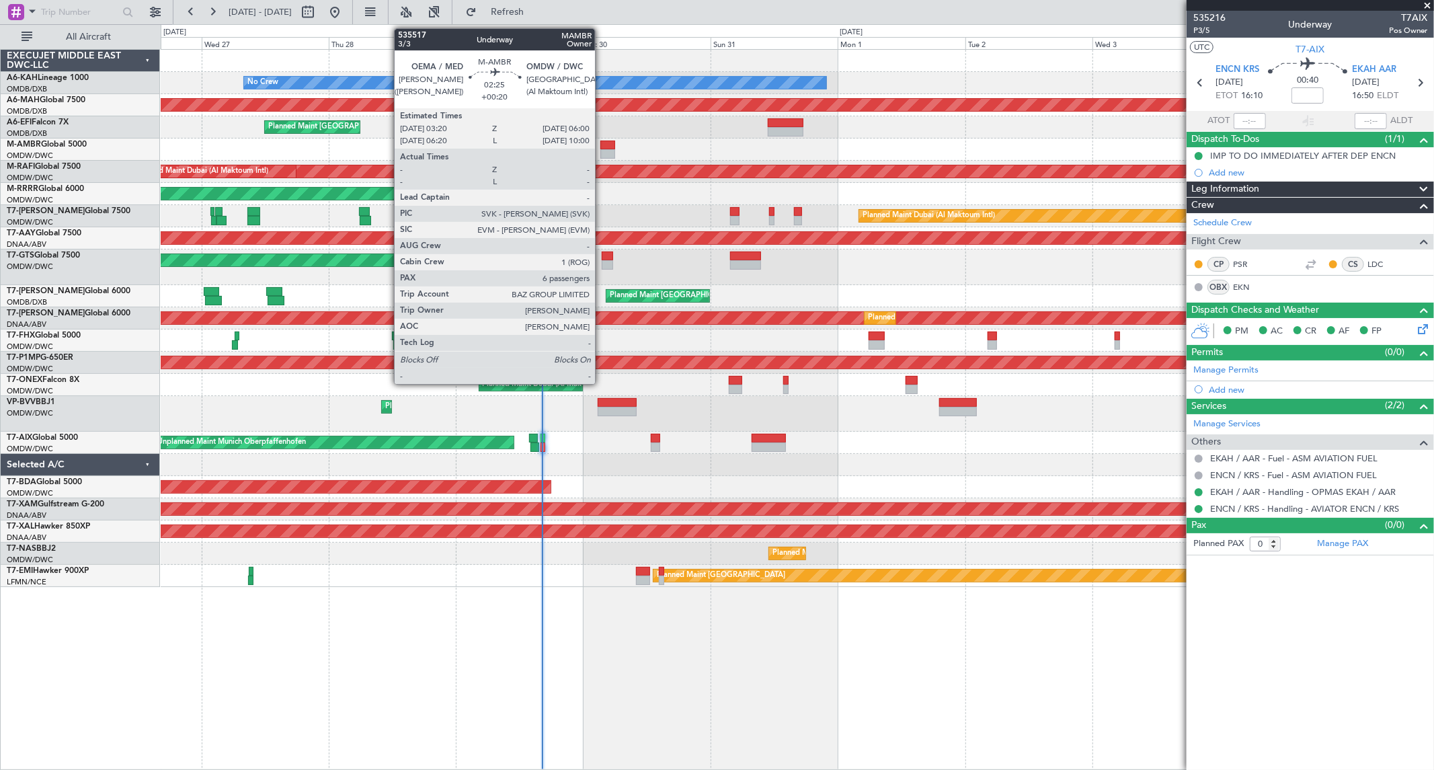
click at [602, 146] on div at bounding box center [608, 145] width 15 height 9
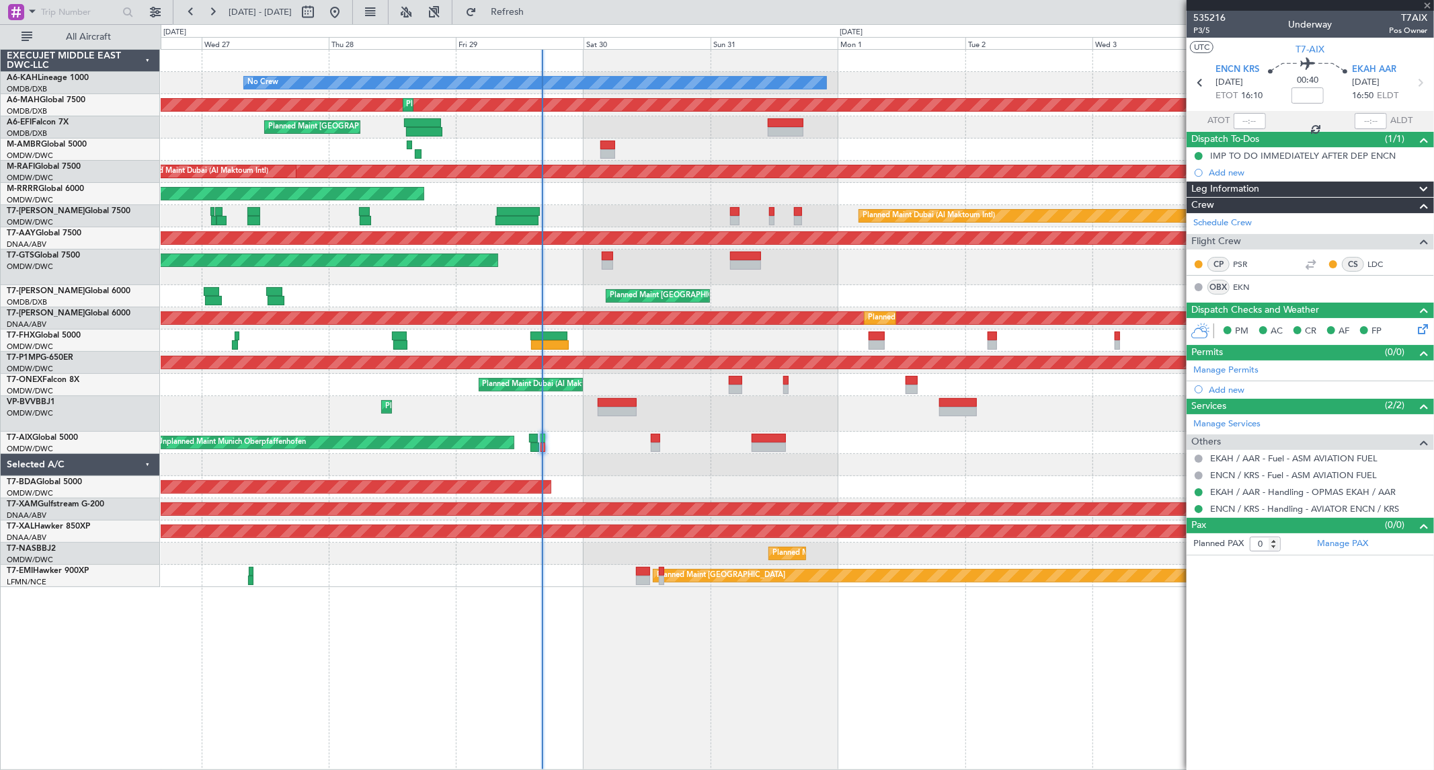
type input "+00:20"
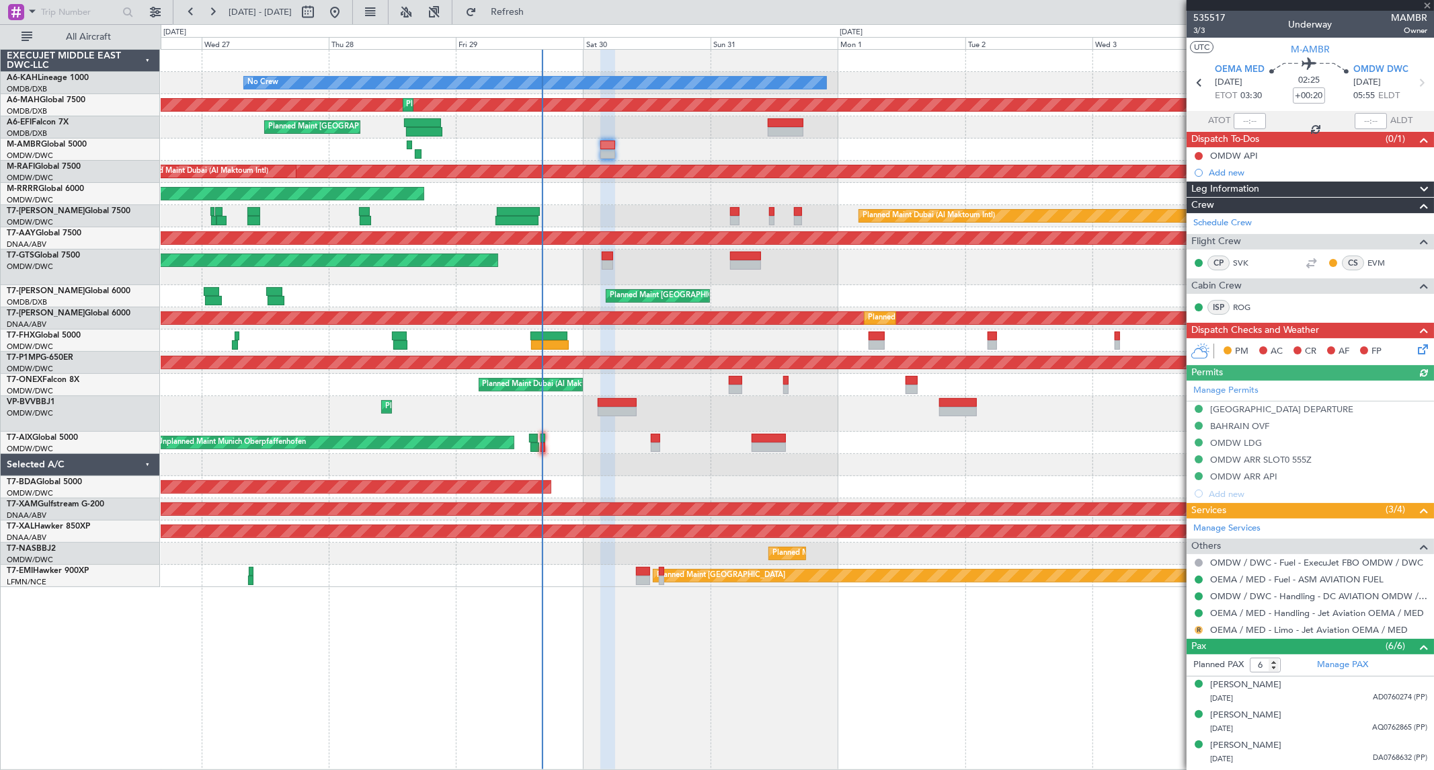
click at [1198, 628] on button "R" at bounding box center [1199, 630] width 8 height 8
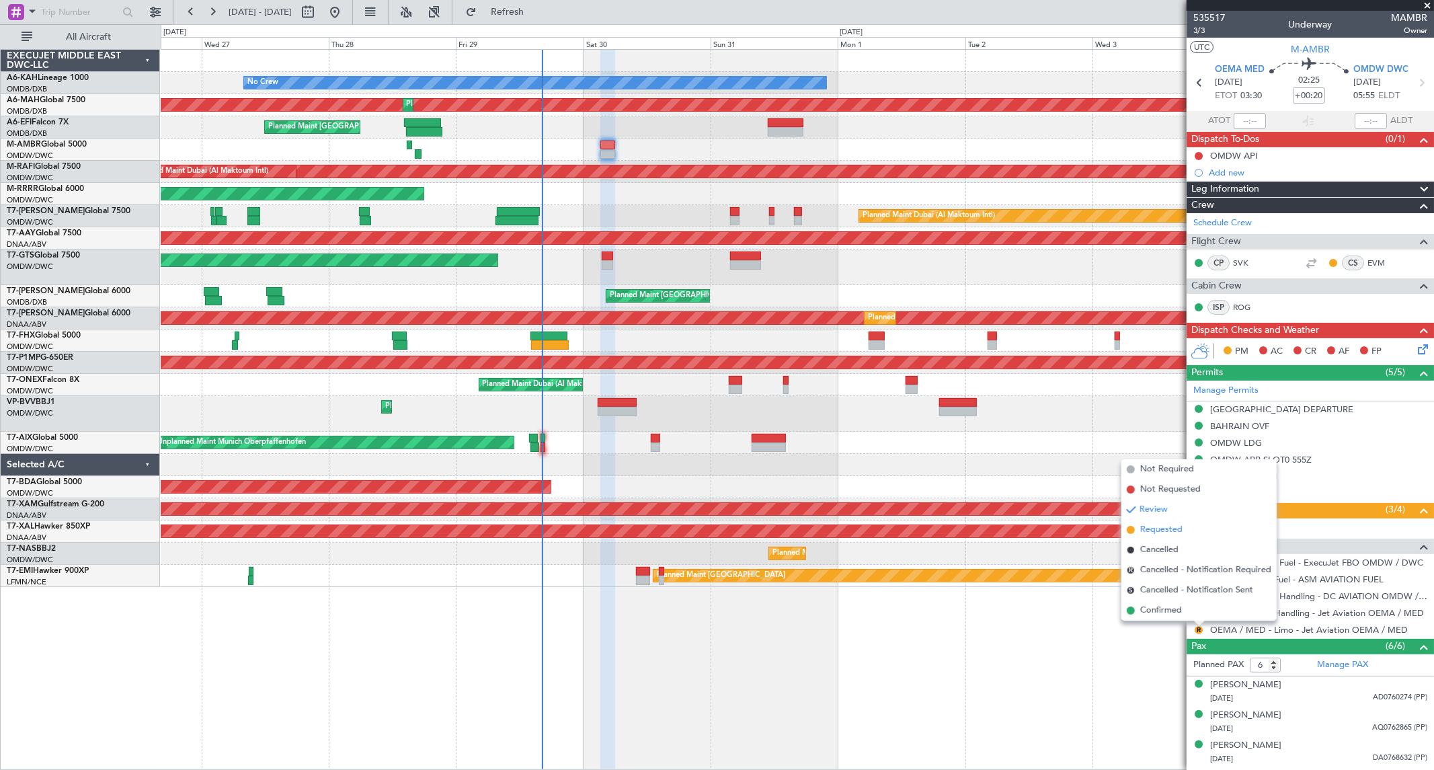
click at [1168, 533] on span "Requested" at bounding box center [1162, 529] width 42 height 13
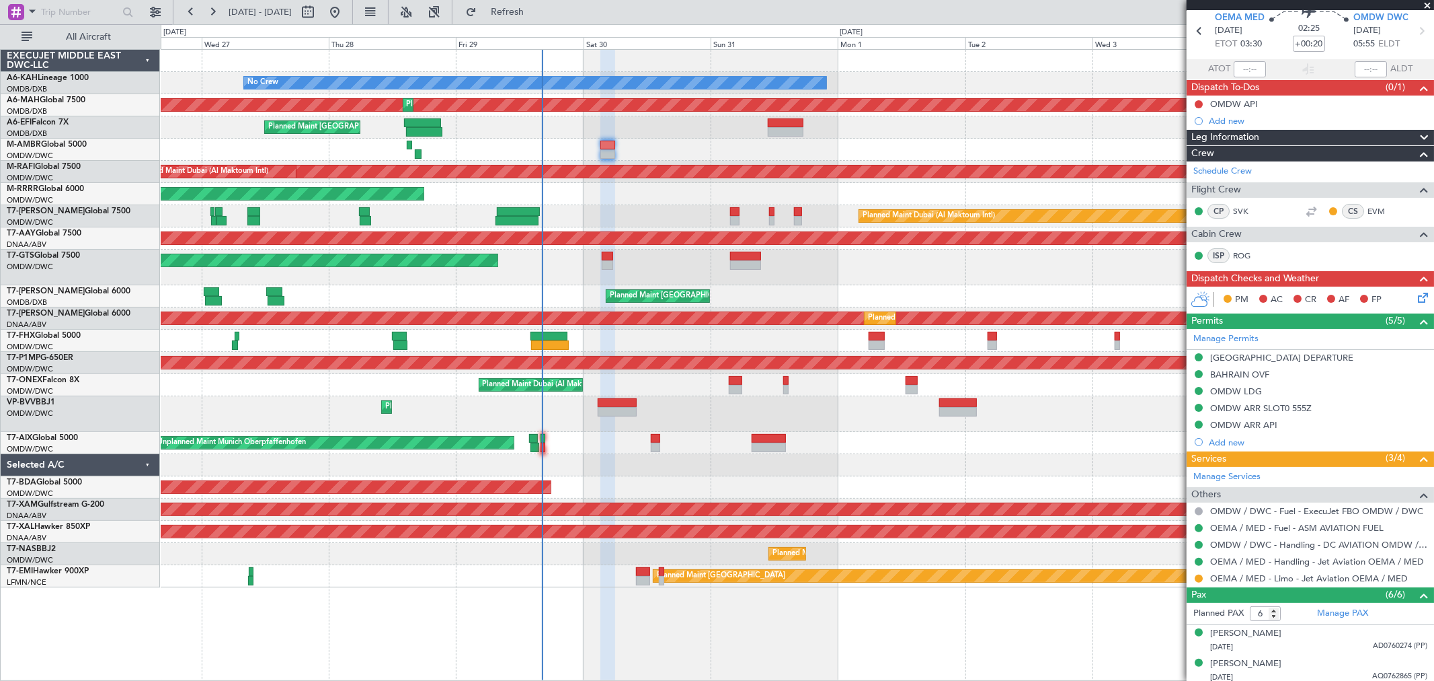
scroll to position [75, 0]
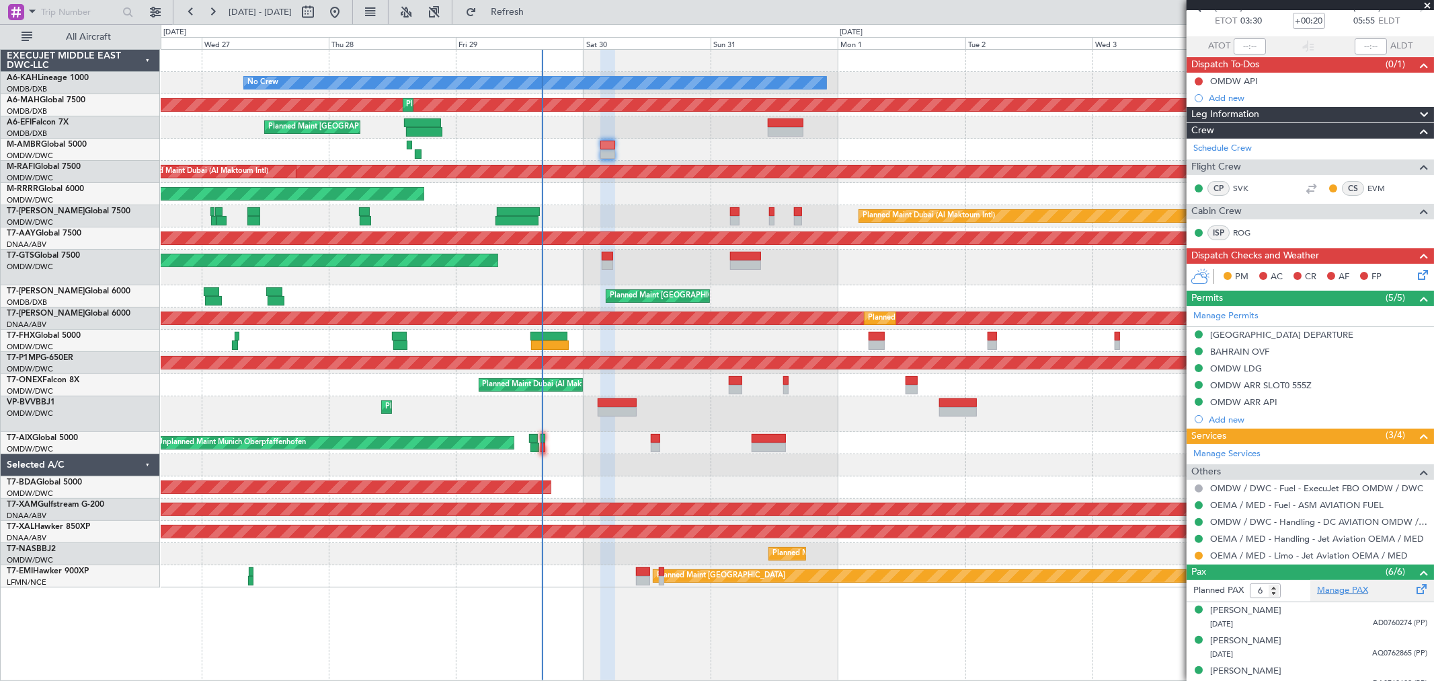
click at [1352, 582] on div "Manage PAX" at bounding box center [1373, 591] width 124 height 22
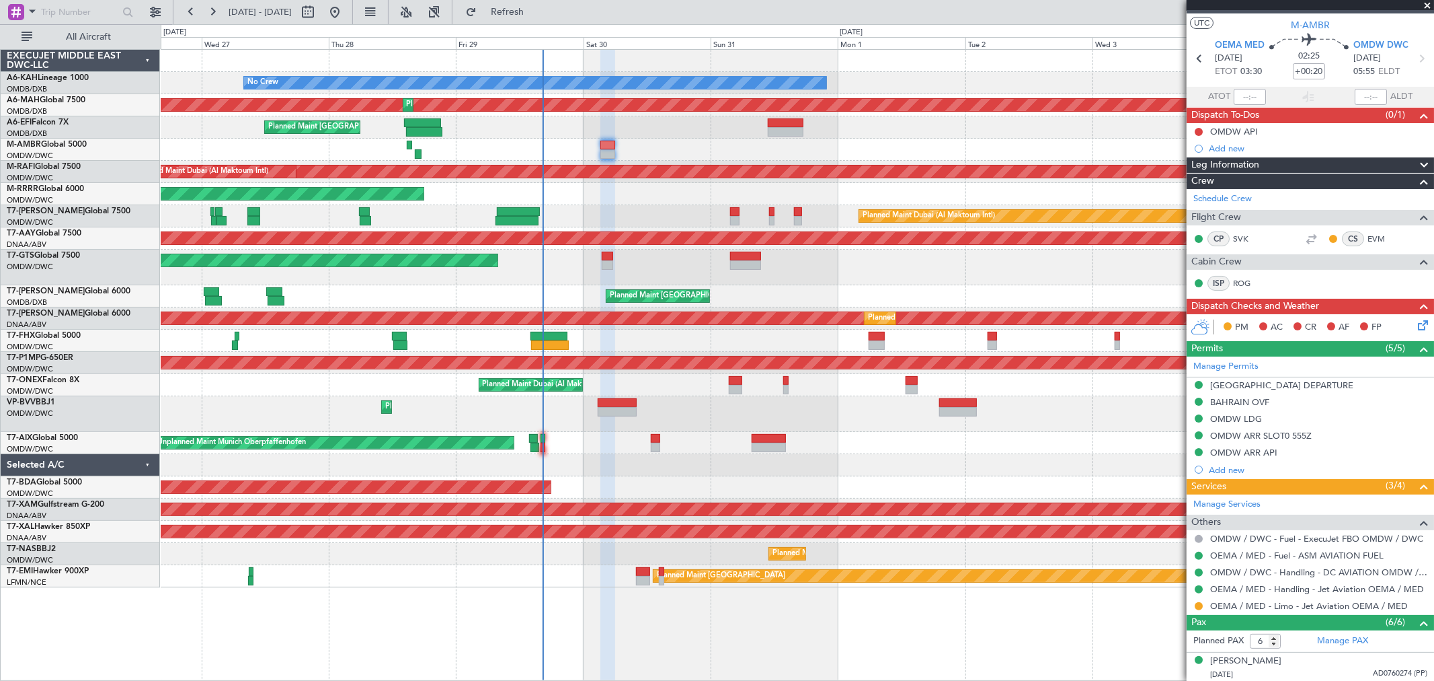
scroll to position [0, 0]
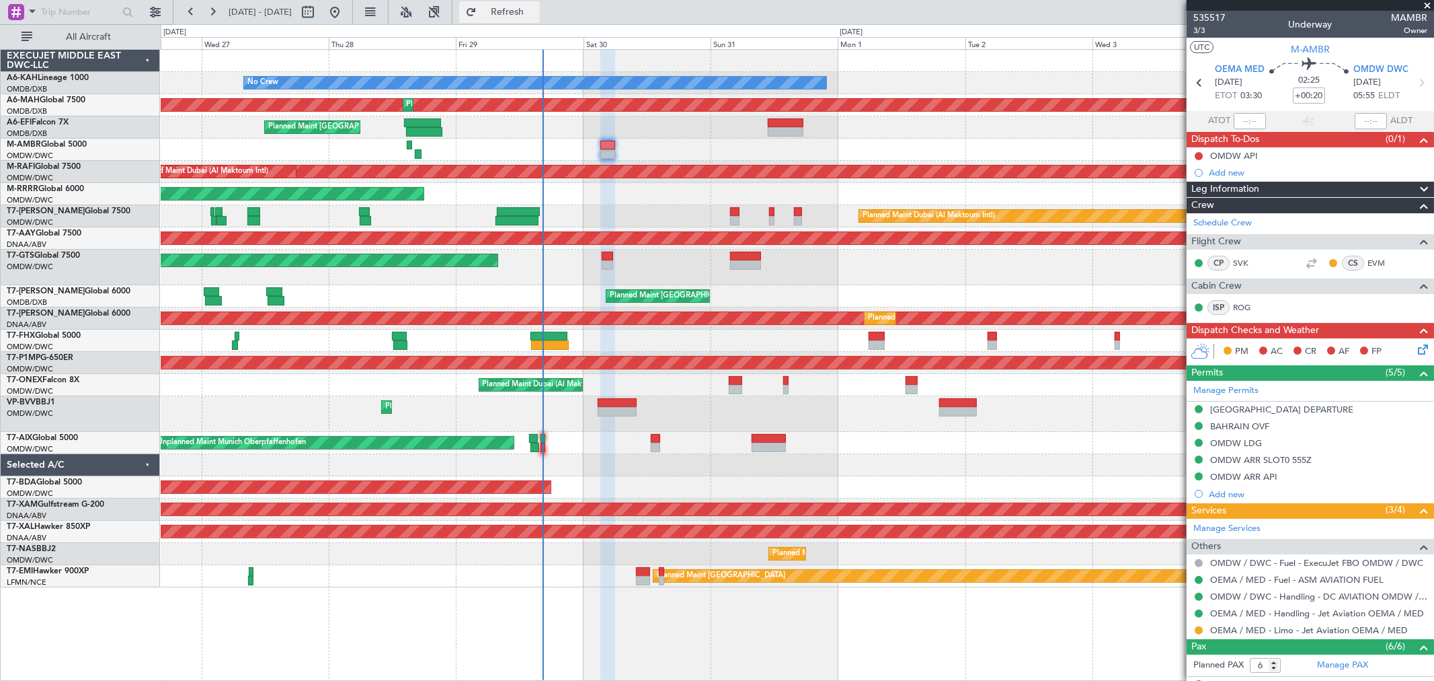
click at [528, 5] on button "Refresh" at bounding box center [499, 12] width 81 height 22
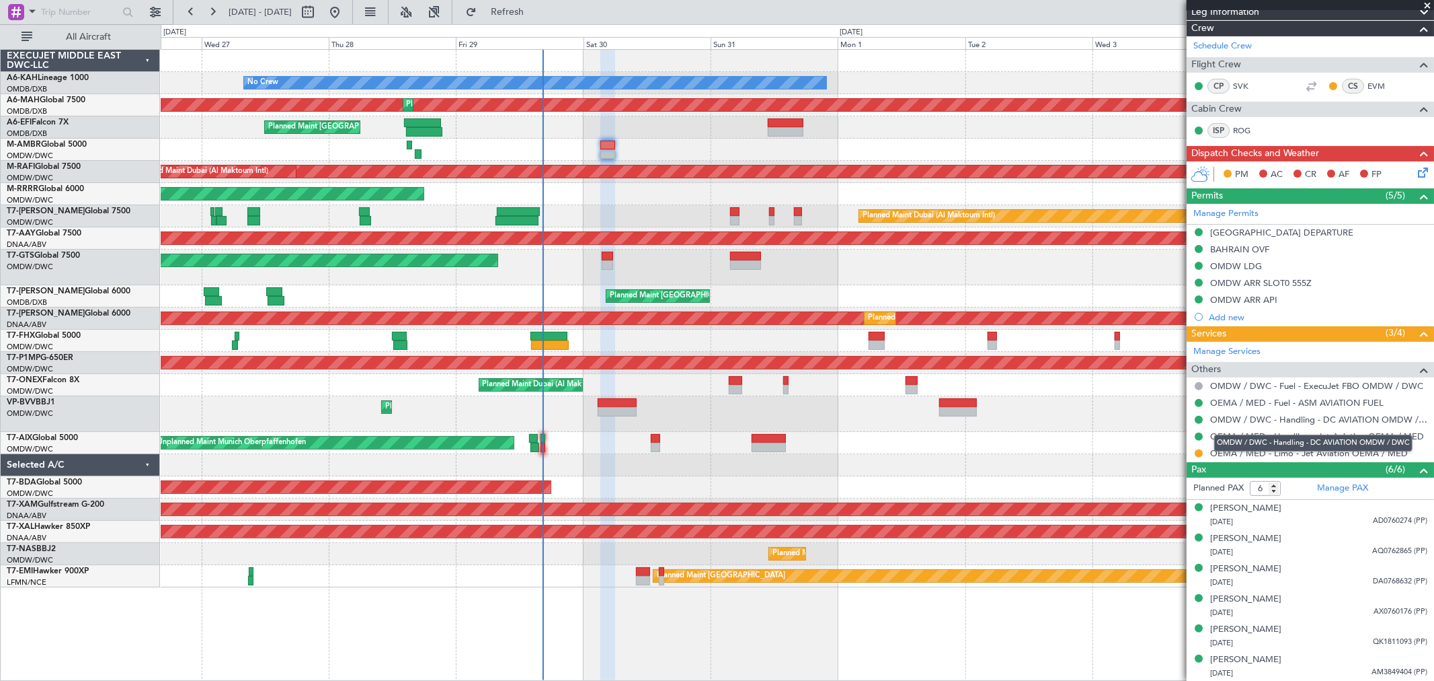
type input "7"
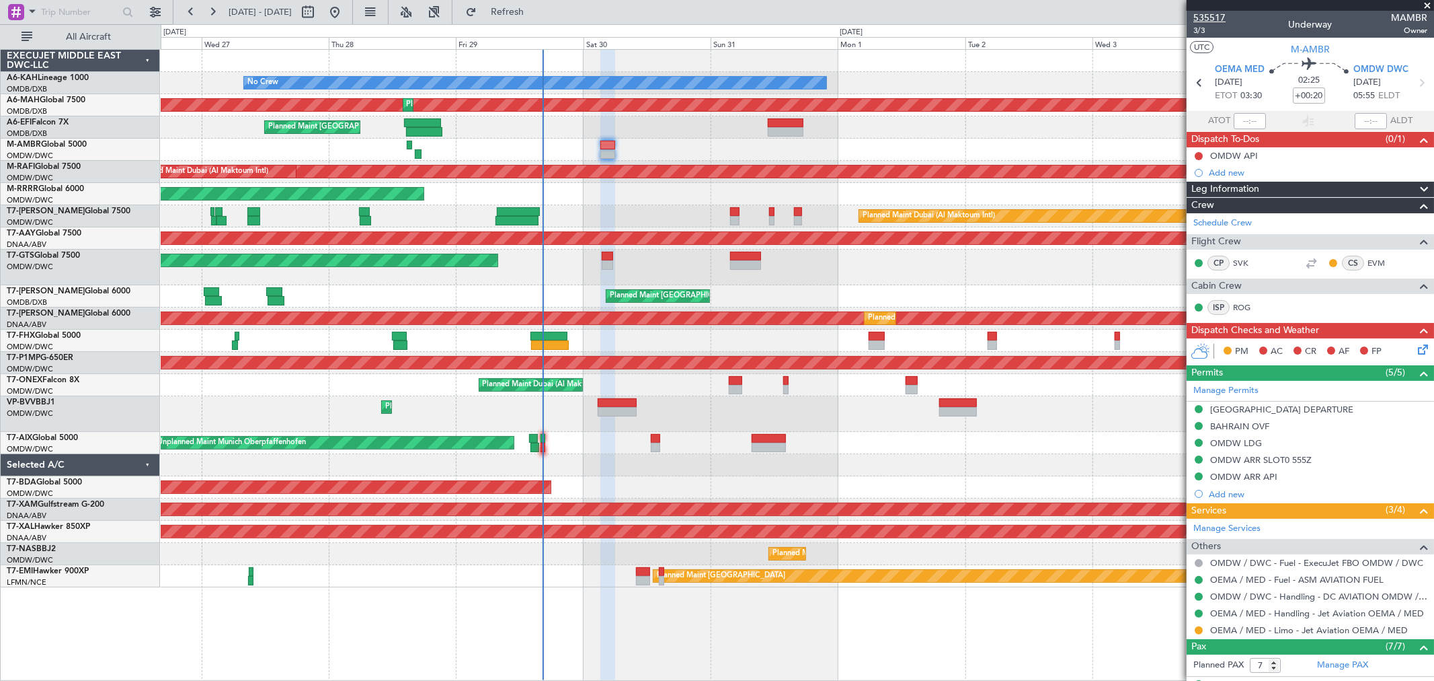
click at [1208, 21] on span "535517" at bounding box center [1210, 18] width 32 height 14
click at [1273, 607] on link "OEMA / MED - Handling - Jet Aviation OEMA / MED" at bounding box center [1317, 612] width 214 height 11
click at [1195, 476] on button at bounding box center [1199, 476] width 8 height 8
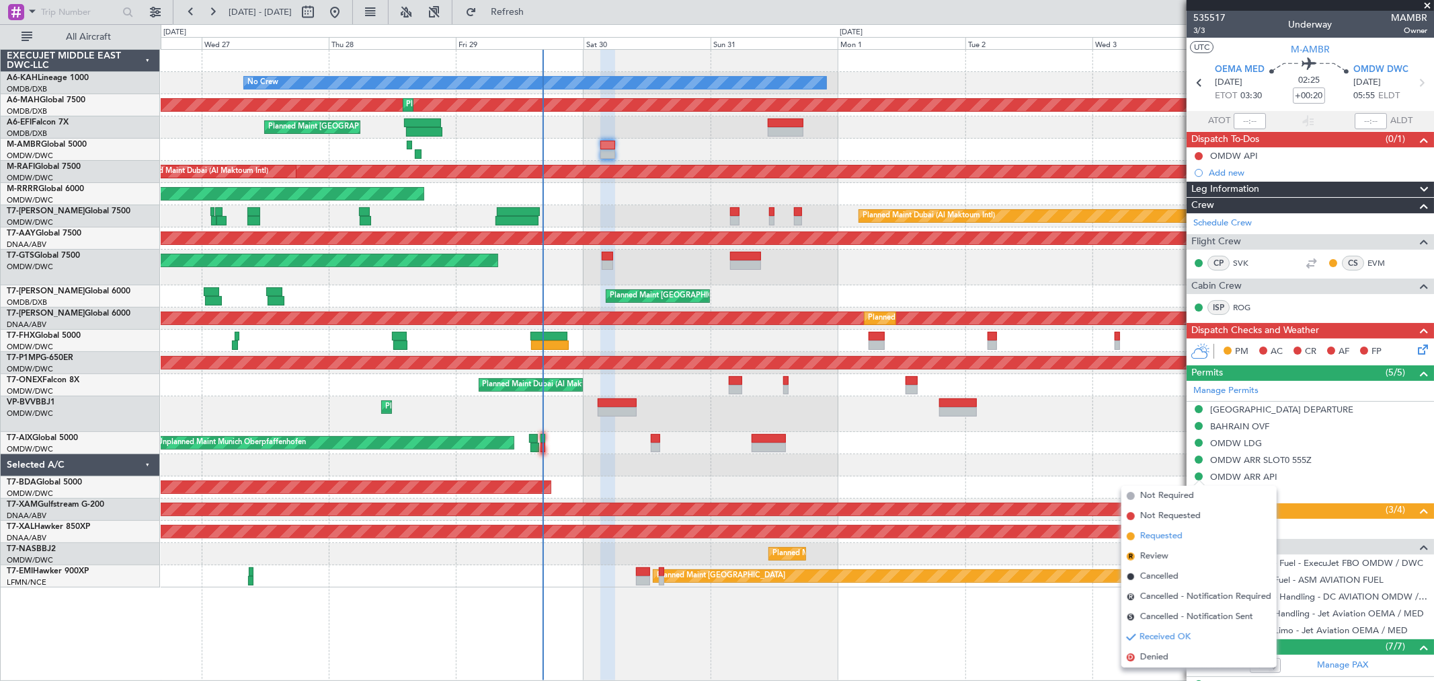
click at [1161, 536] on span "Requested" at bounding box center [1162, 535] width 42 height 13
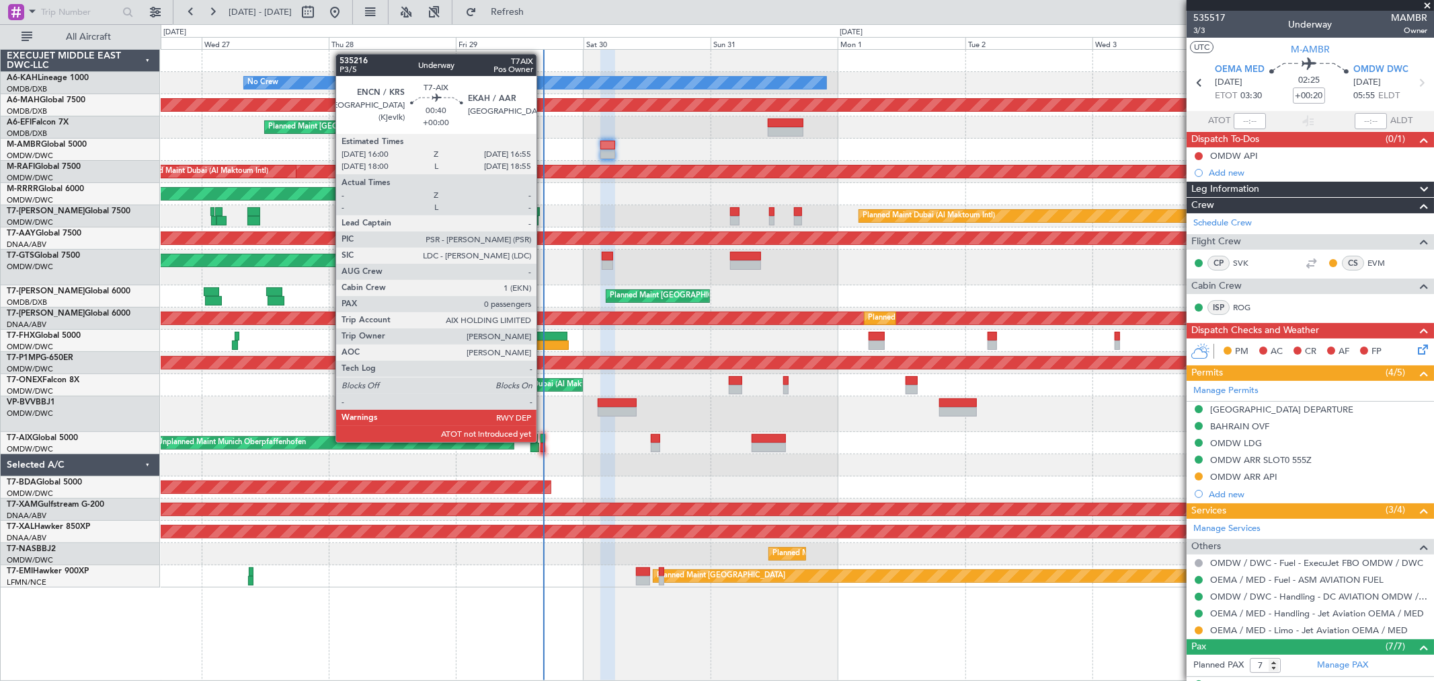
click at [543, 440] on div at bounding box center [543, 438] width 5 height 9
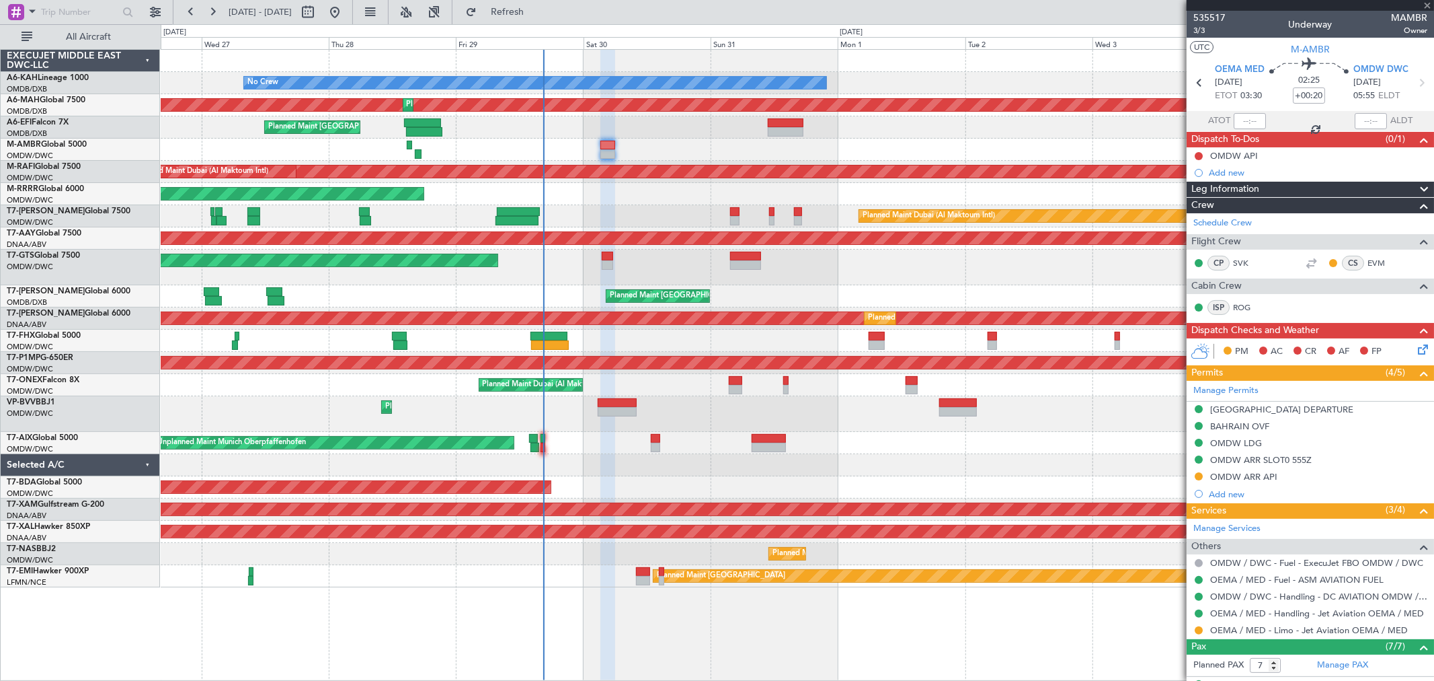
type input "0"
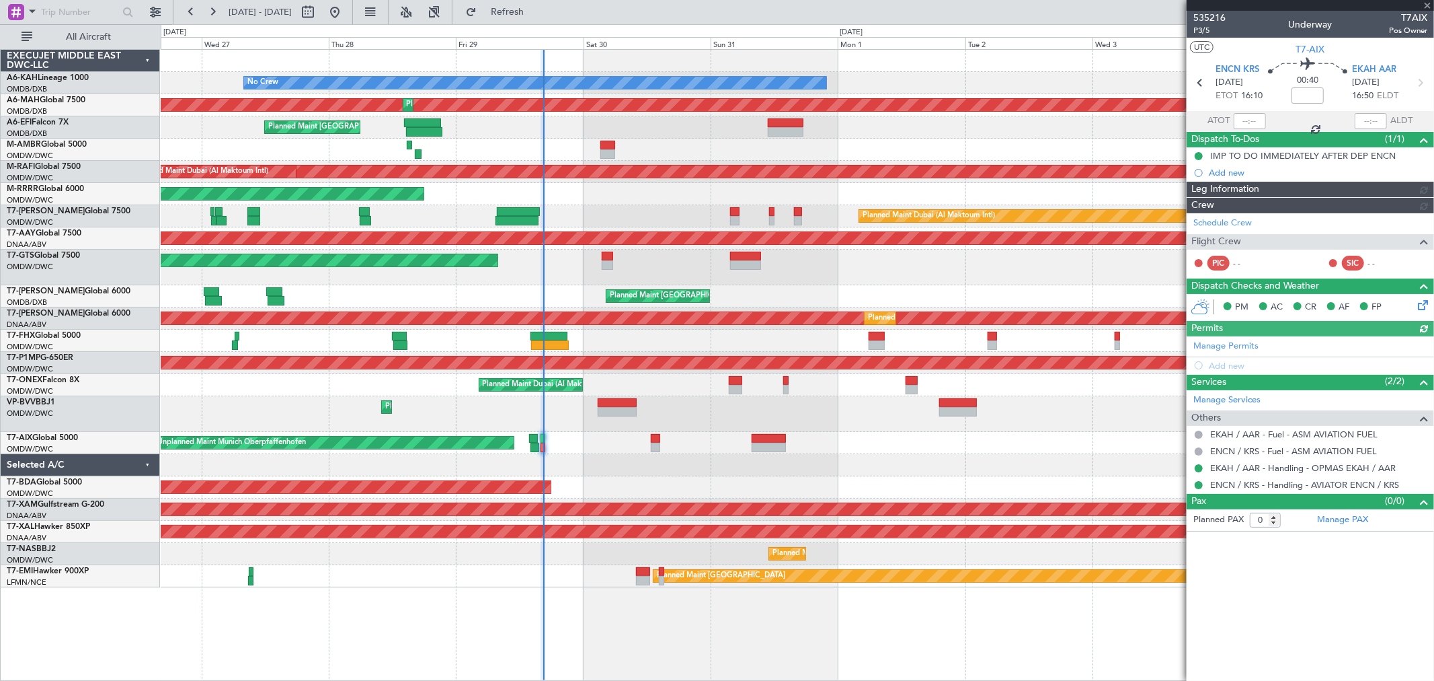
type input "[PERSON_NAME] (ANI)"
type input "7137"
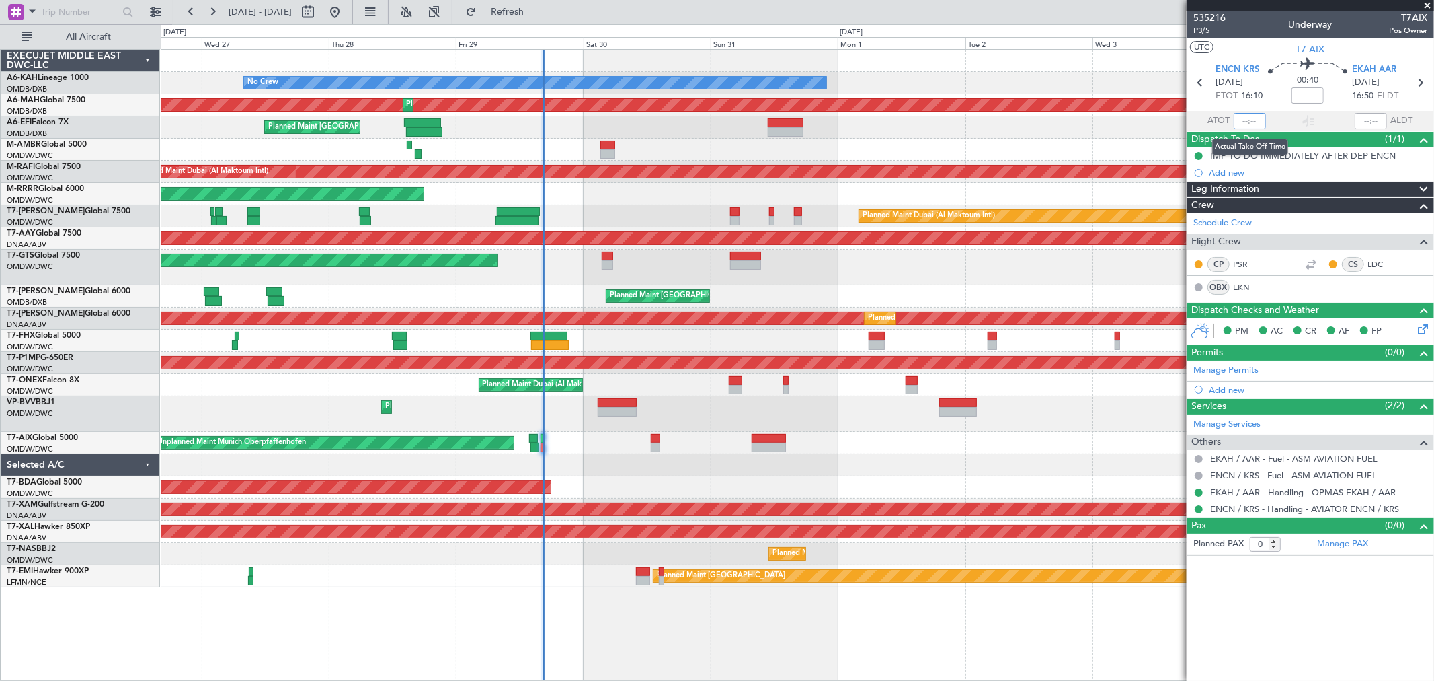
click at [1245, 116] on input "text" at bounding box center [1250, 121] width 32 height 16
click at [1296, 155] on div "IMP TO DO IMMEDIATELY AFTER DEP ENCN" at bounding box center [1303, 155] width 186 height 11
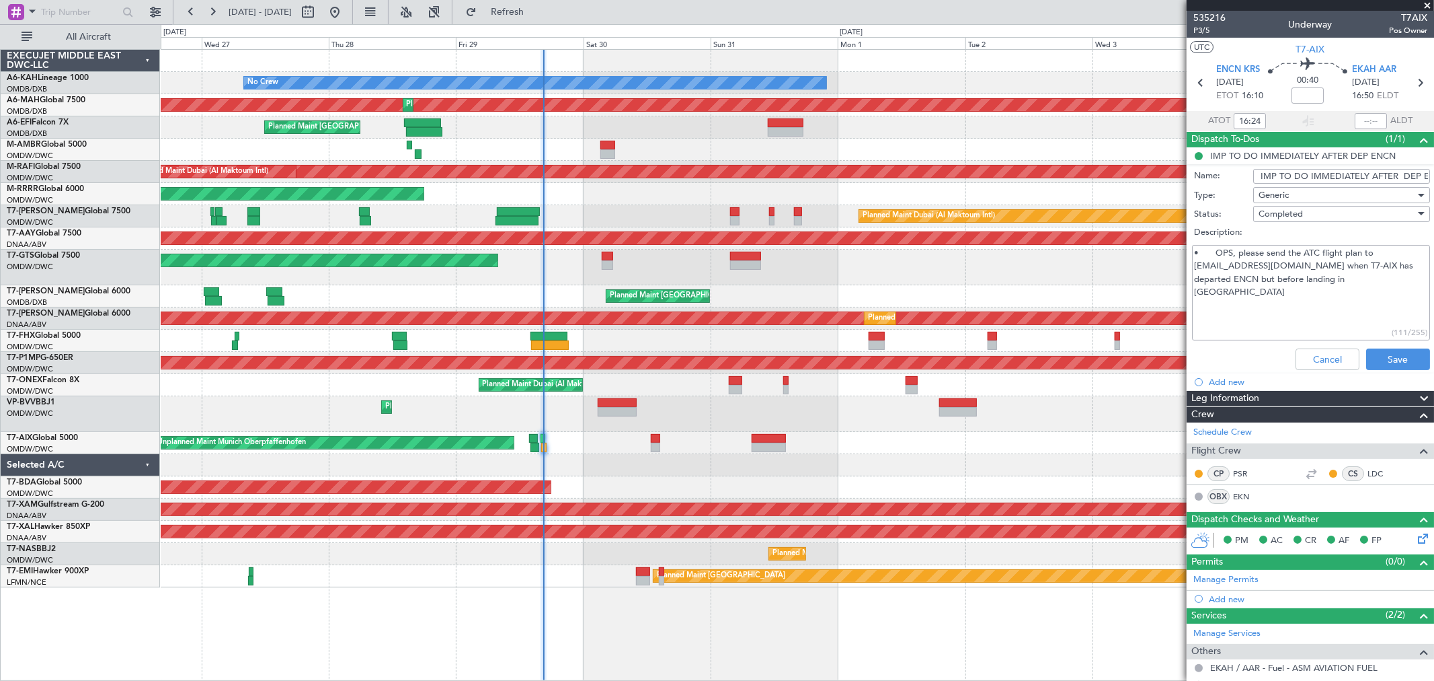
drag, startPoint x: 1254, startPoint y: 266, endPoint x: 1186, endPoint y: 264, distance: 68.0
click at [1186, 264] on fb-app "26 Aug 2025 - 05 Sep 2025 Refresh Quick Links All Aircraft No Crew Planned Main…" at bounding box center [717, 345] width 1434 height 670
click at [1202, 26] on span "P3/5" at bounding box center [1210, 30] width 32 height 11
click at [1313, 358] on button "Cancel" at bounding box center [1328, 359] width 64 height 22
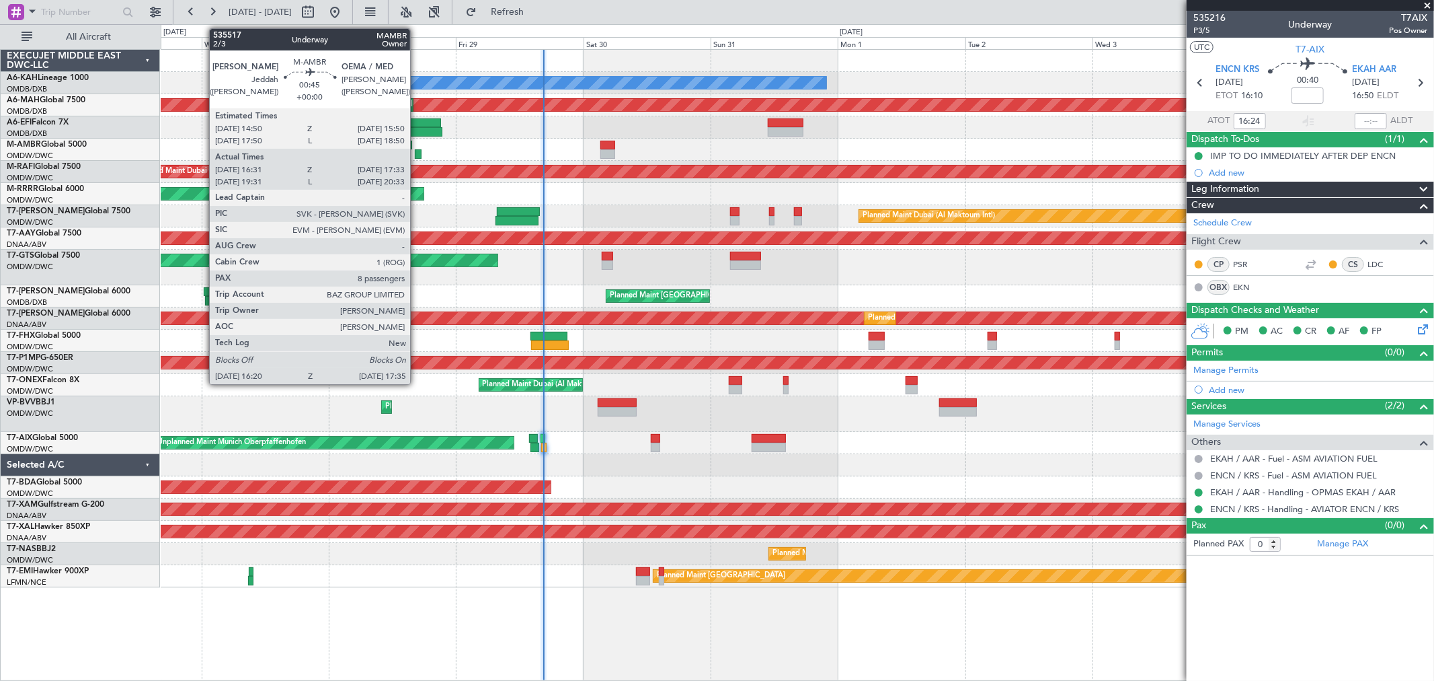
click at [417, 155] on div at bounding box center [418, 153] width 7 height 9
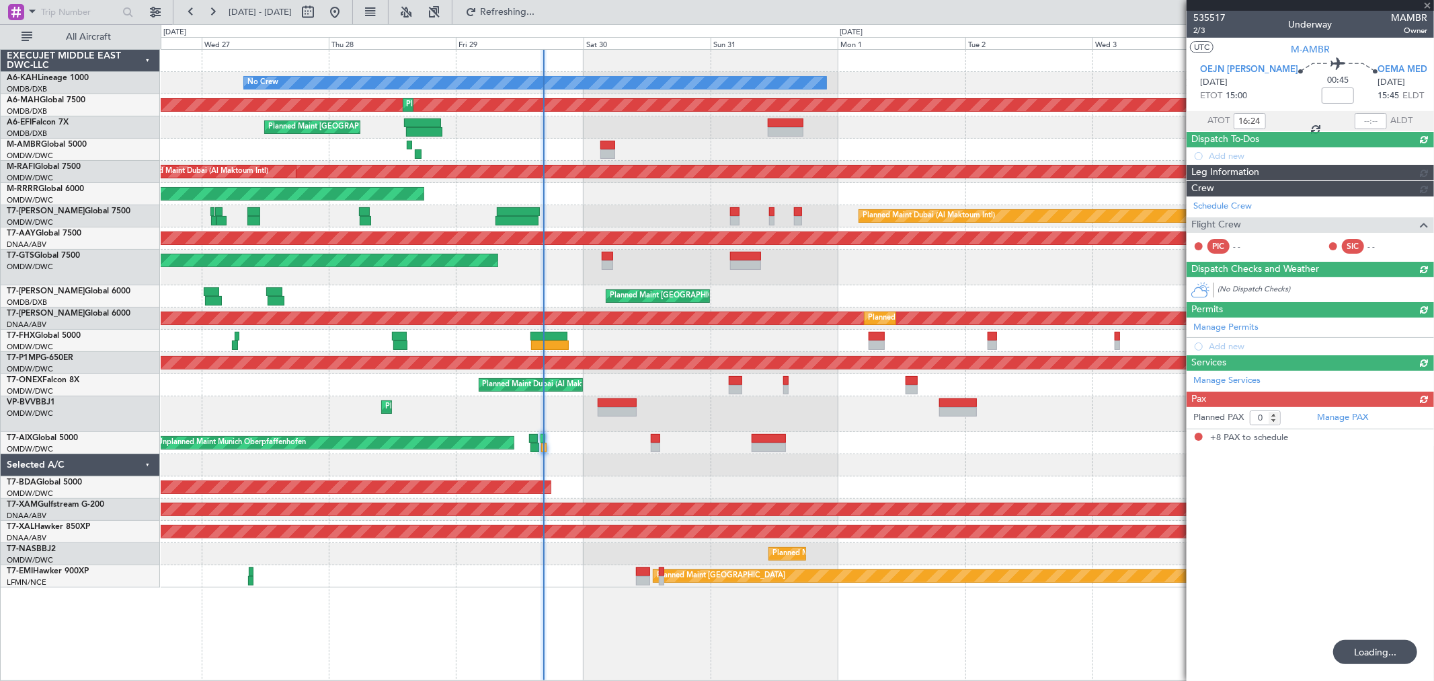
type input "16:41"
type input "17:28"
type input "8"
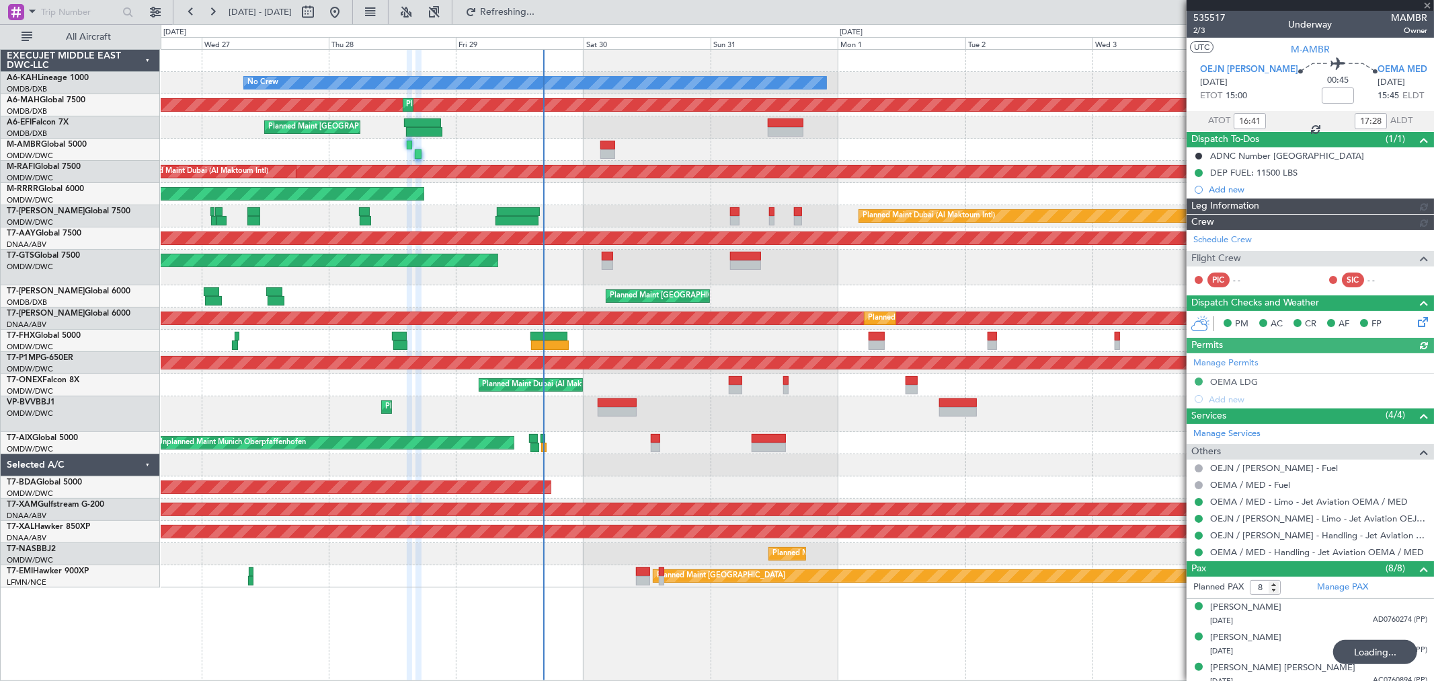
type input "[PERSON_NAME] (ANI)"
type input "7104"
type input "16:24"
type input "0"
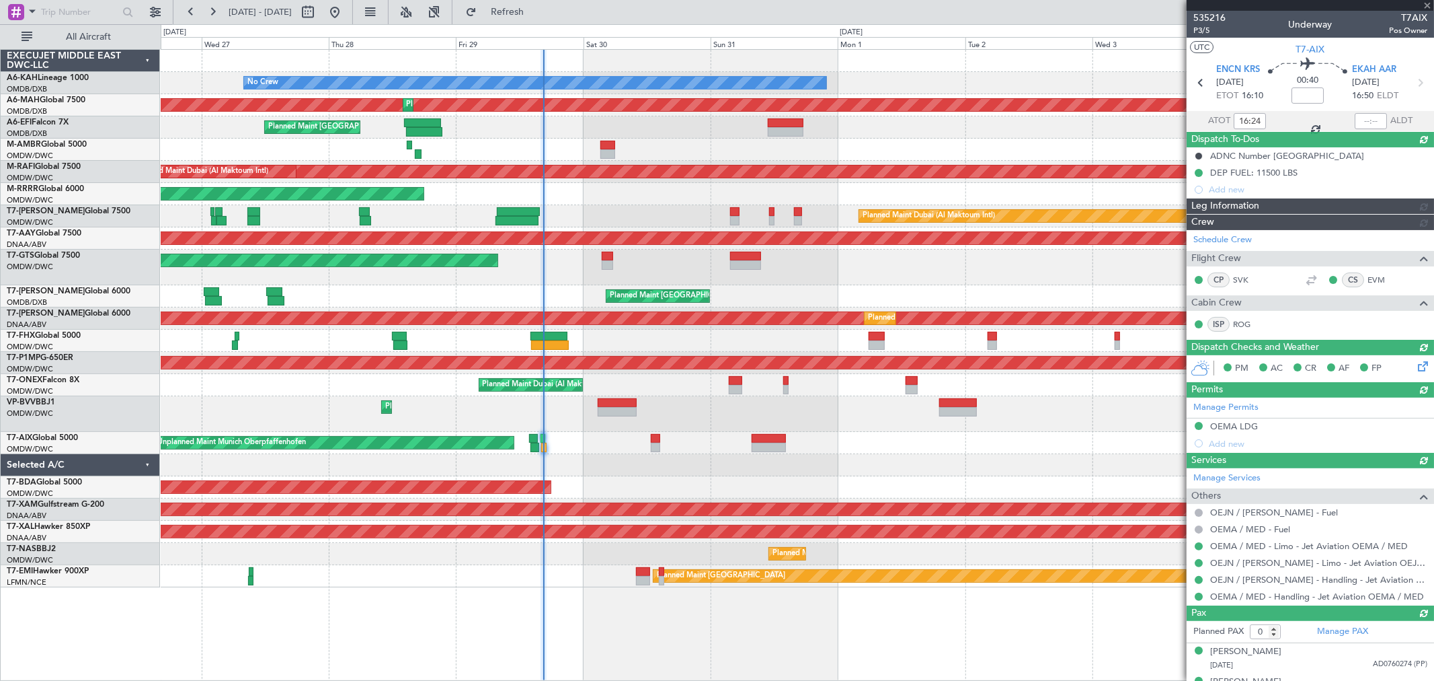
type input "[PERSON_NAME] (ANI)"
type input "7137"
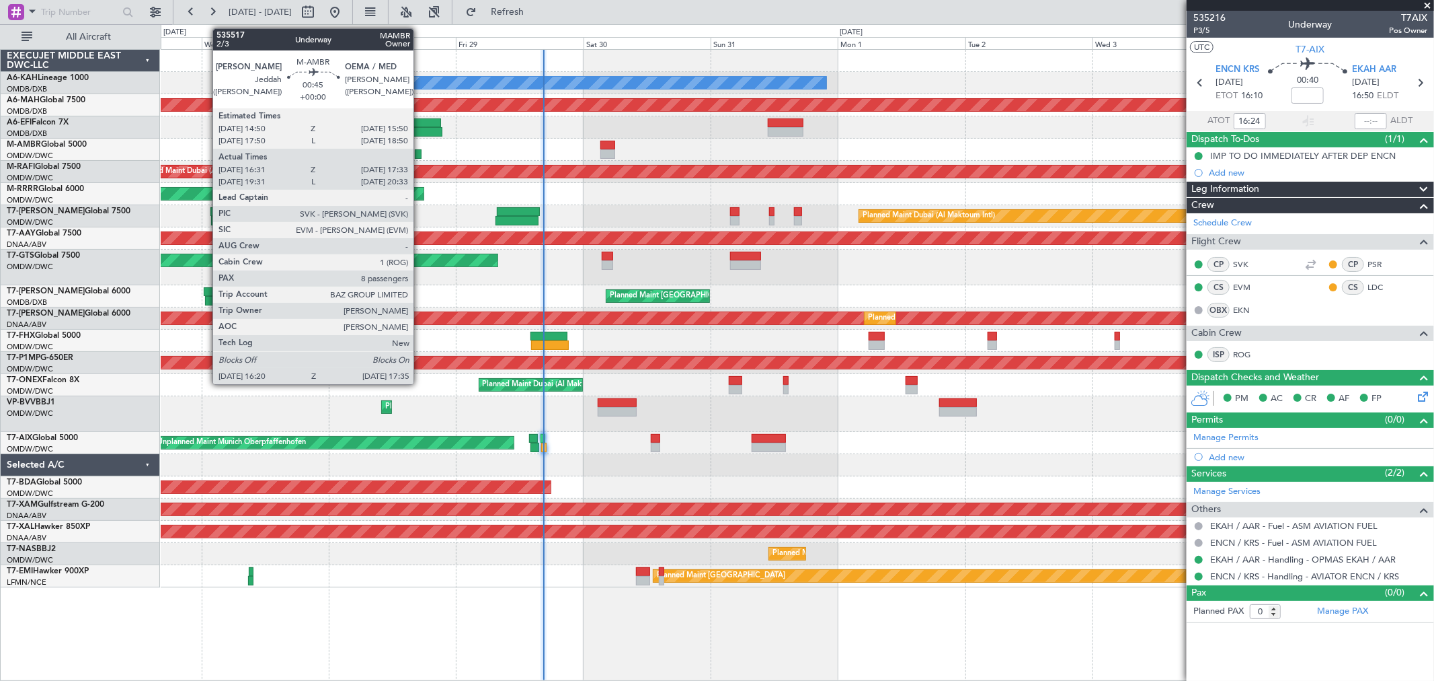
click at [420, 153] on div at bounding box center [418, 153] width 7 height 9
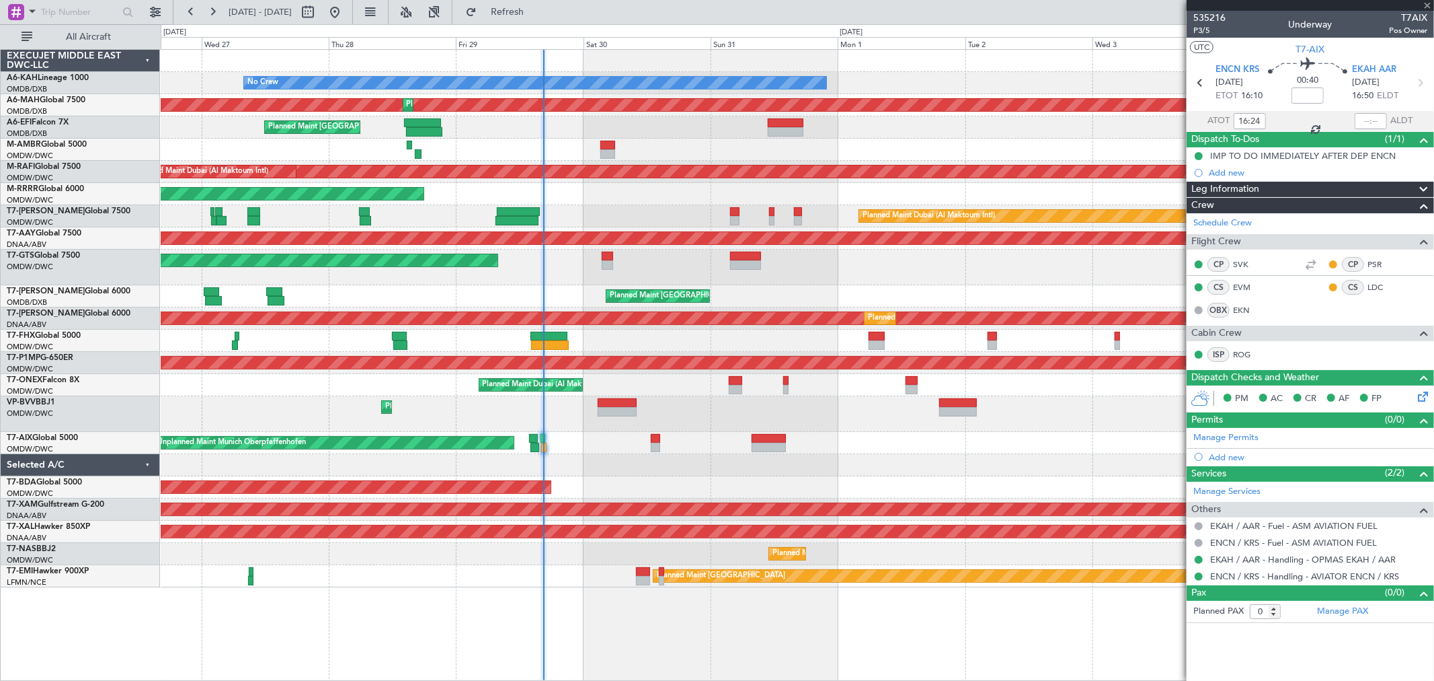
type input "16:41"
type input "17:28"
type input "8"
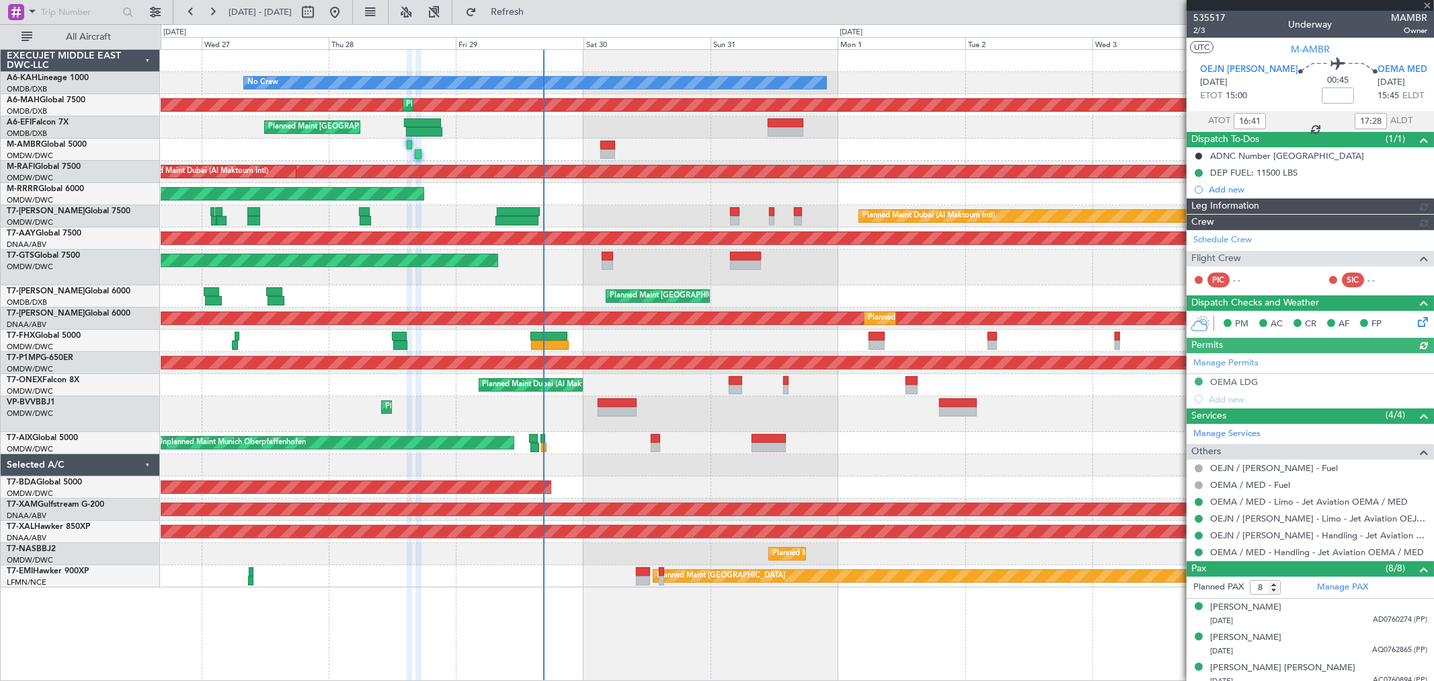
type input "[PERSON_NAME] (ANI)"
type input "7104"
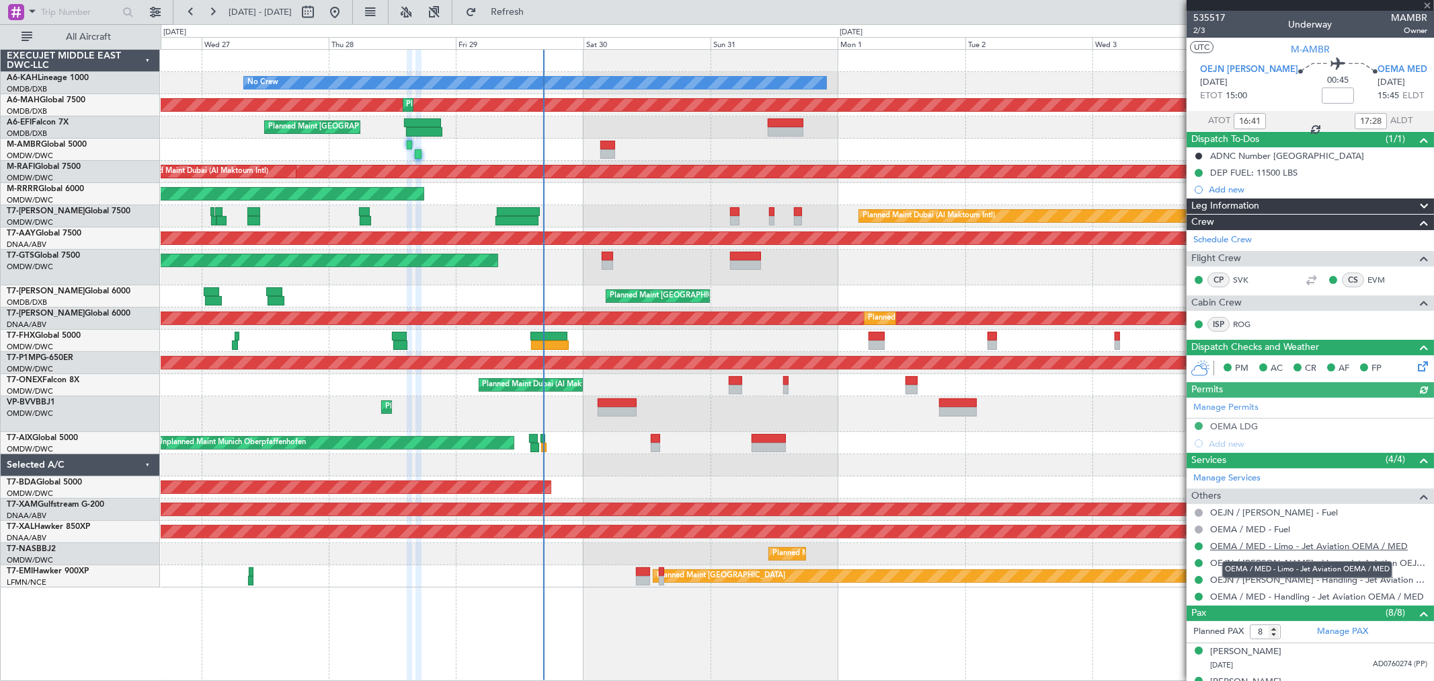
click at [1297, 546] on link "OEMA / MED - Limo - Jet Aviation OEMA / MED" at bounding box center [1309, 545] width 198 height 11
click at [1428, 2] on span at bounding box center [1427, 6] width 13 height 12
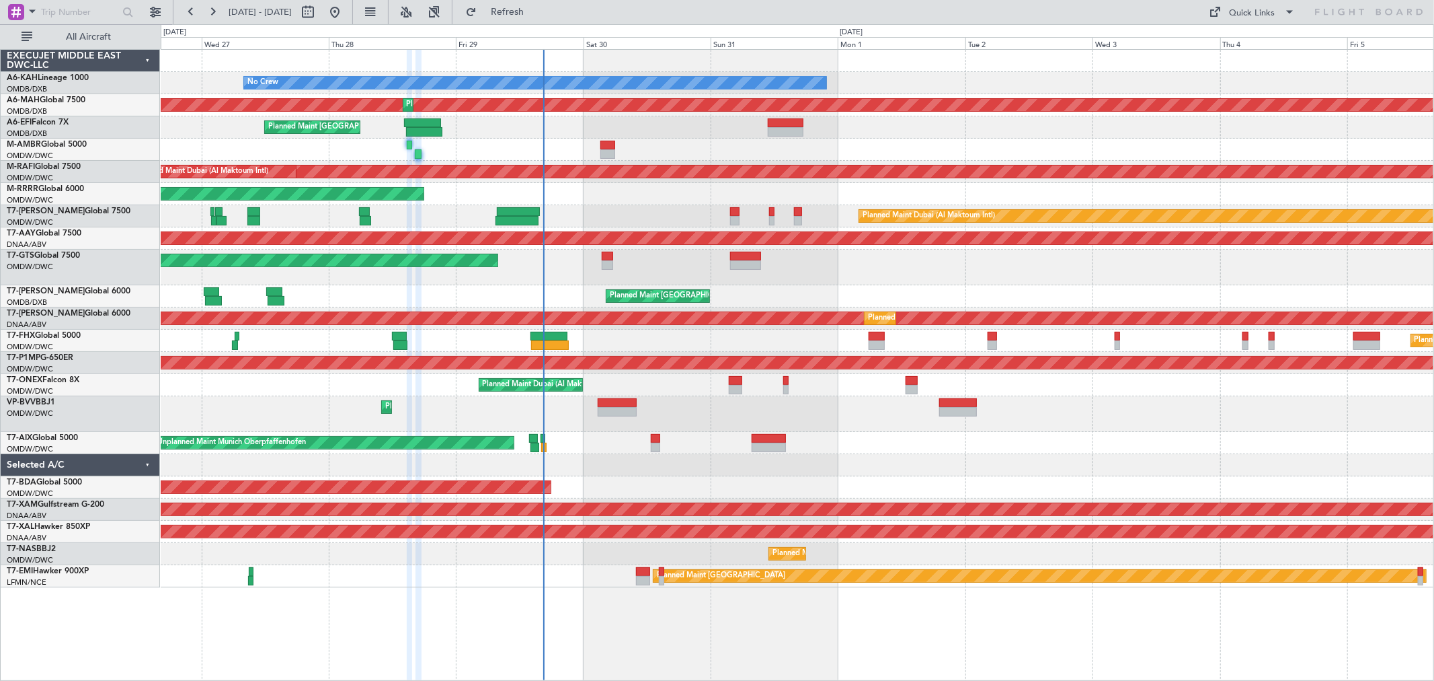
type input "0"
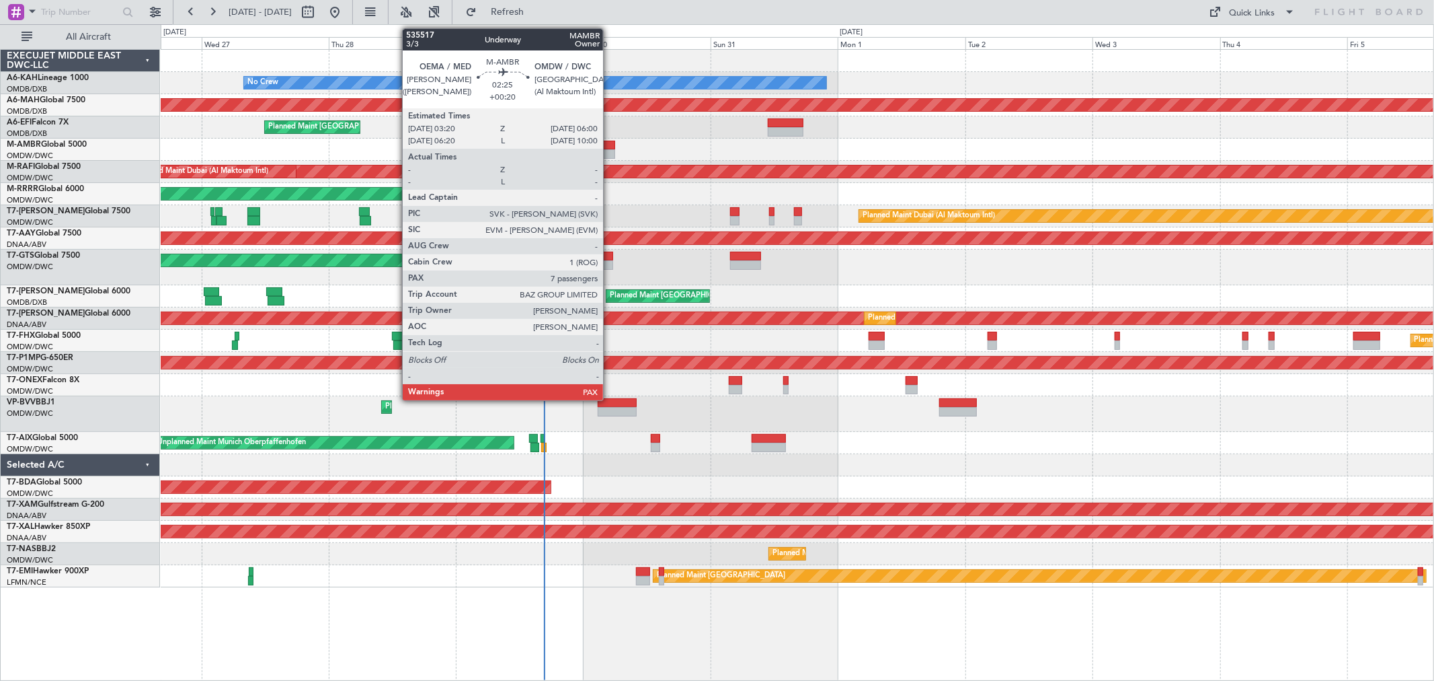
click at [610, 155] on div at bounding box center [608, 153] width 15 height 9
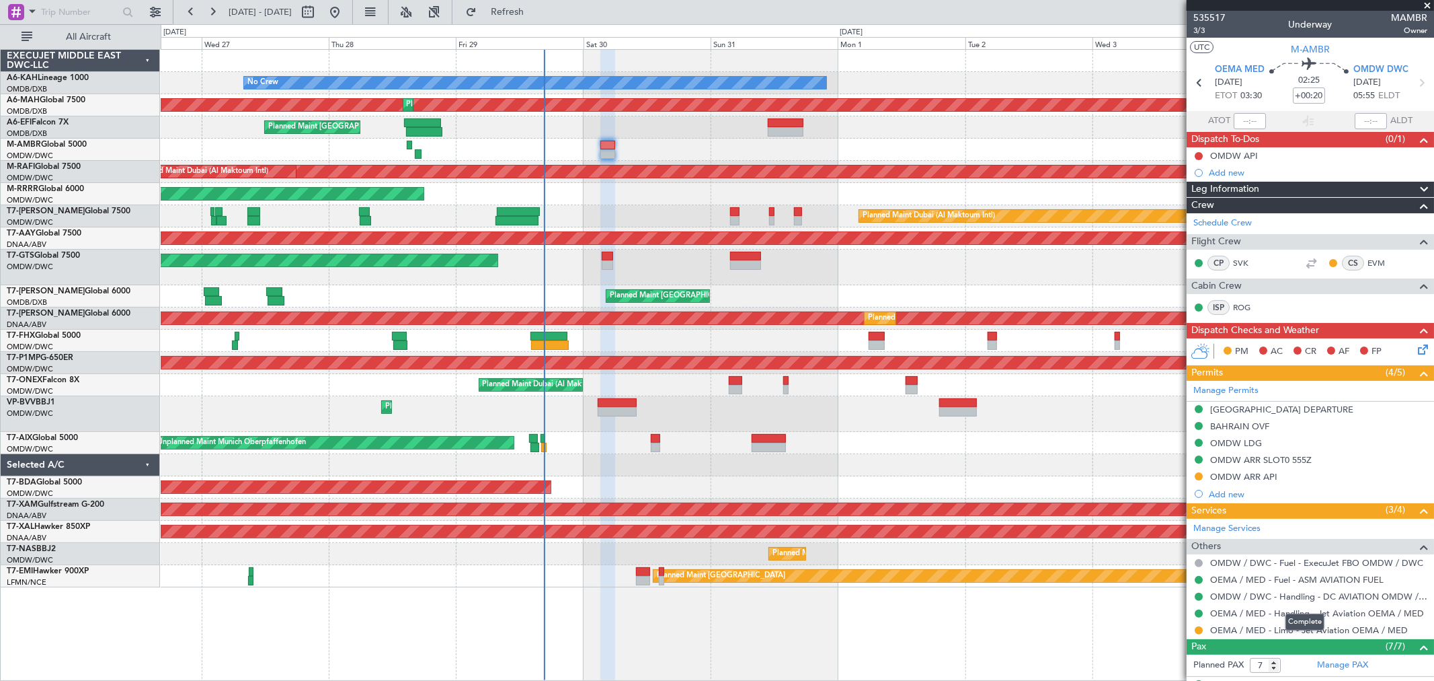
click at [1284, 630] on mat-tooltip-component "Complete" at bounding box center [1305, 622] width 58 height 36
click at [1254, 629] on link "OEMA / MED - Limo - Jet Aviation OEMA / MED" at bounding box center [1309, 629] width 198 height 11
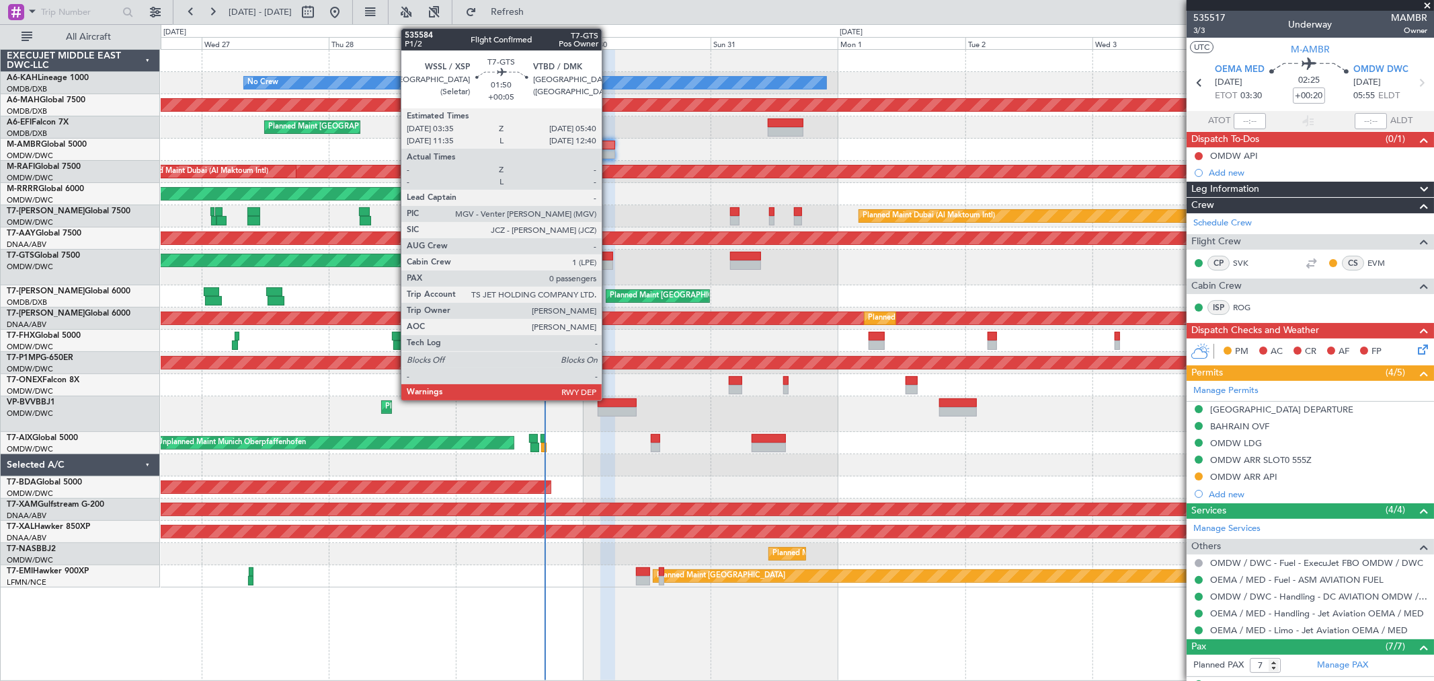
click at [609, 257] on div at bounding box center [607, 256] width 11 height 9
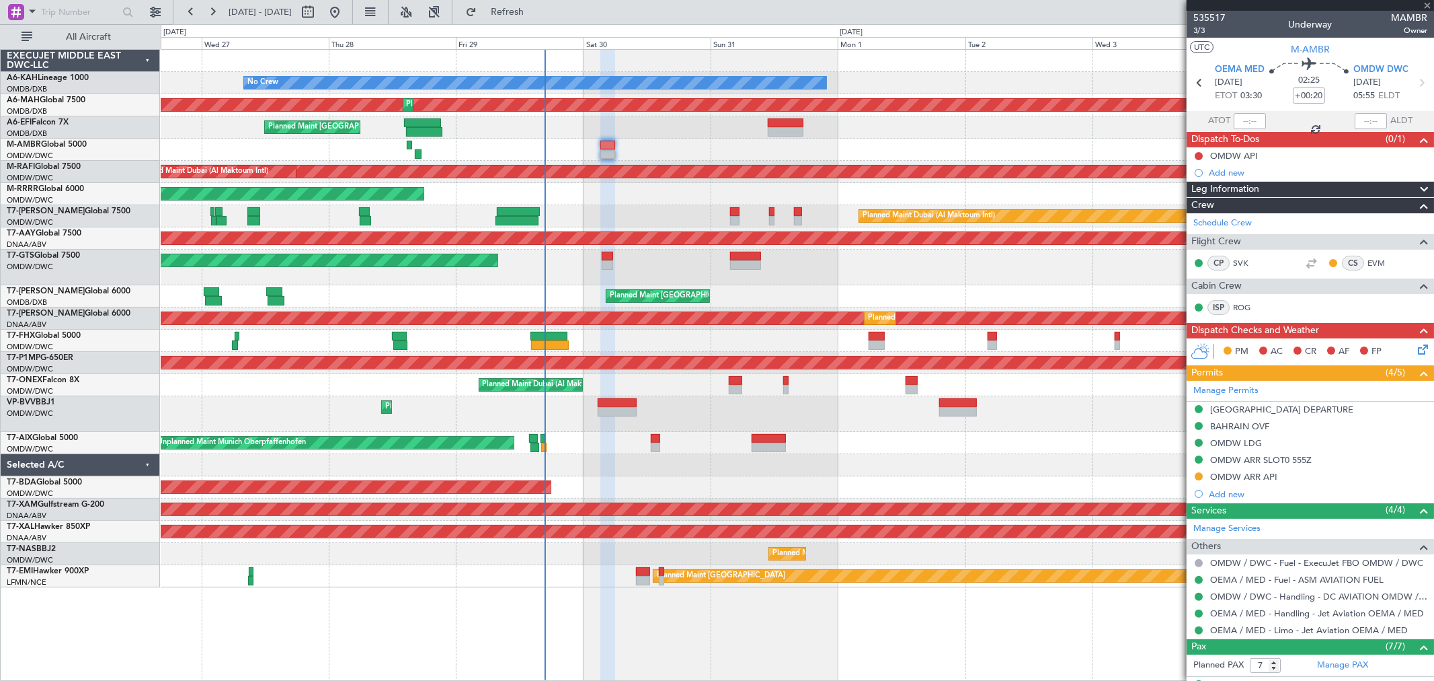
type input "+00:05"
type input "0"
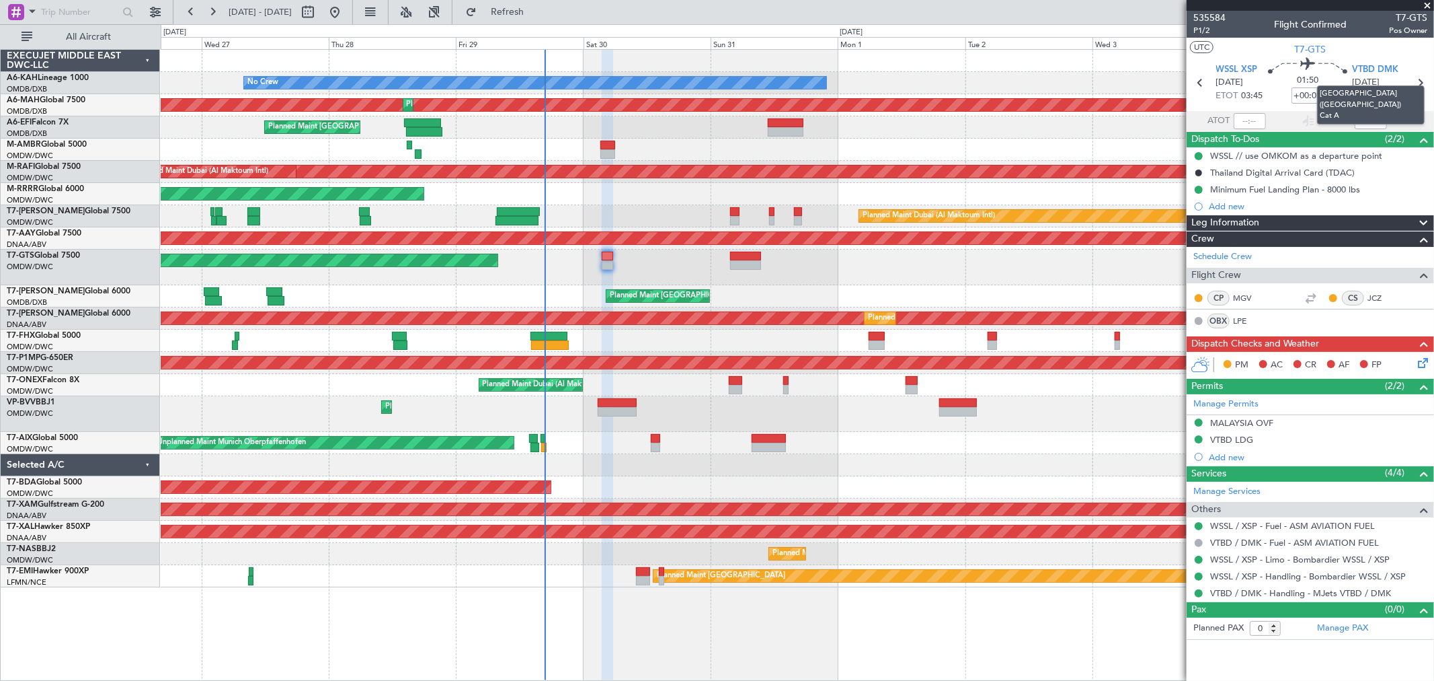
drag, startPoint x: 1325, startPoint y: 91, endPoint x: 1305, endPoint y: 95, distance: 21.2
click at [1319, 91] on div "[GEOGRAPHIC_DATA] ([GEOGRAPHIC_DATA]) Cat A" at bounding box center [1371, 104] width 108 height 39
click at [1305, 95] on input "+00:05" at bounding box center [1308, 95] width 32 height 16
click at [1204, 31] on span "P1/2" at bounding box center [1210, 30] width 32 height 11
type input "+00:10"
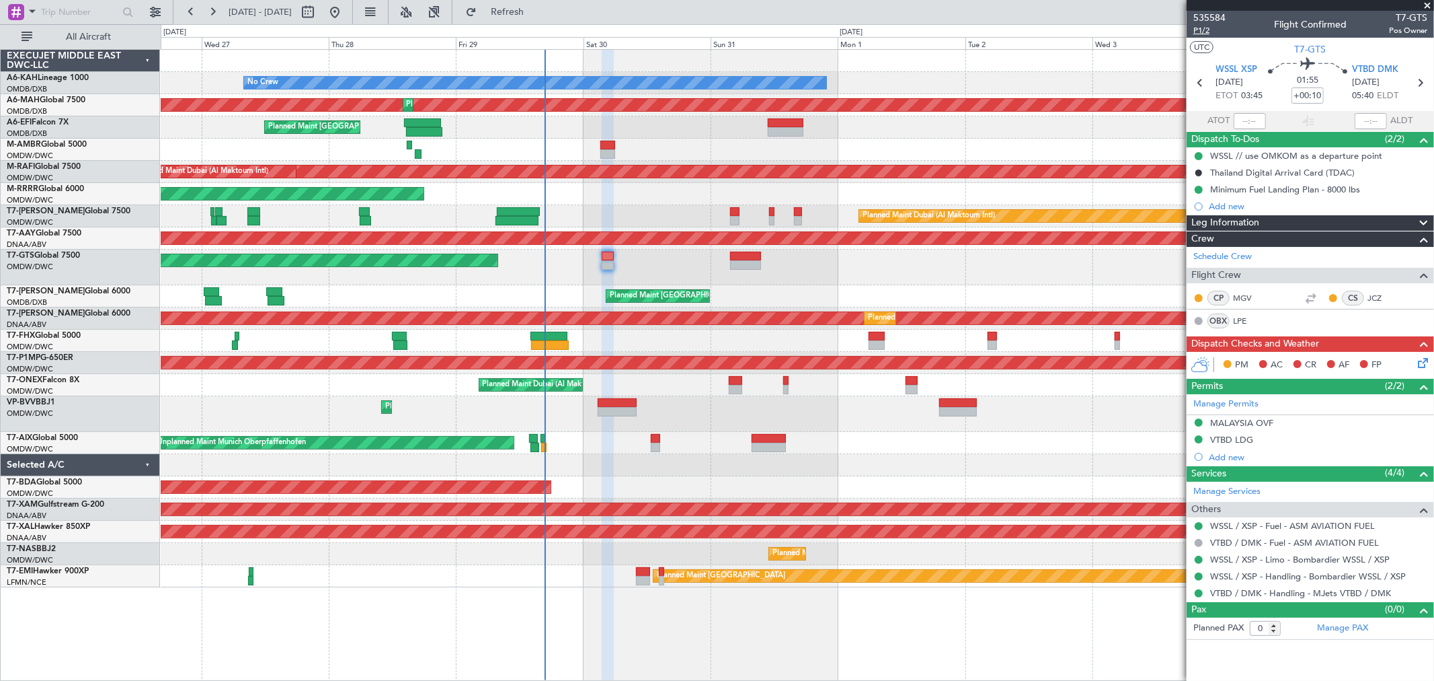
click at [1208, 29] on span "P1/2" at bounding box center [1210, 30] width 32 height 11
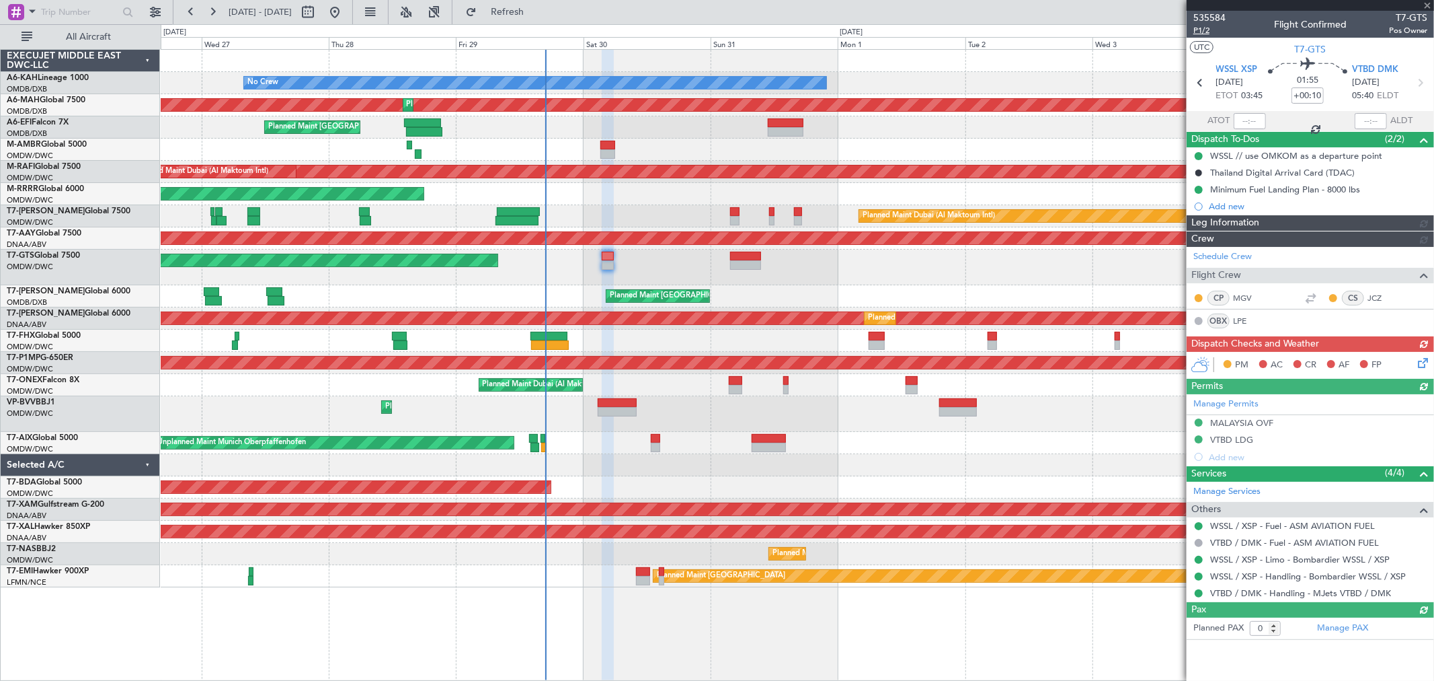
type input "[PERSON_NAME] ([PERSON_NAME])"
type input "7144"
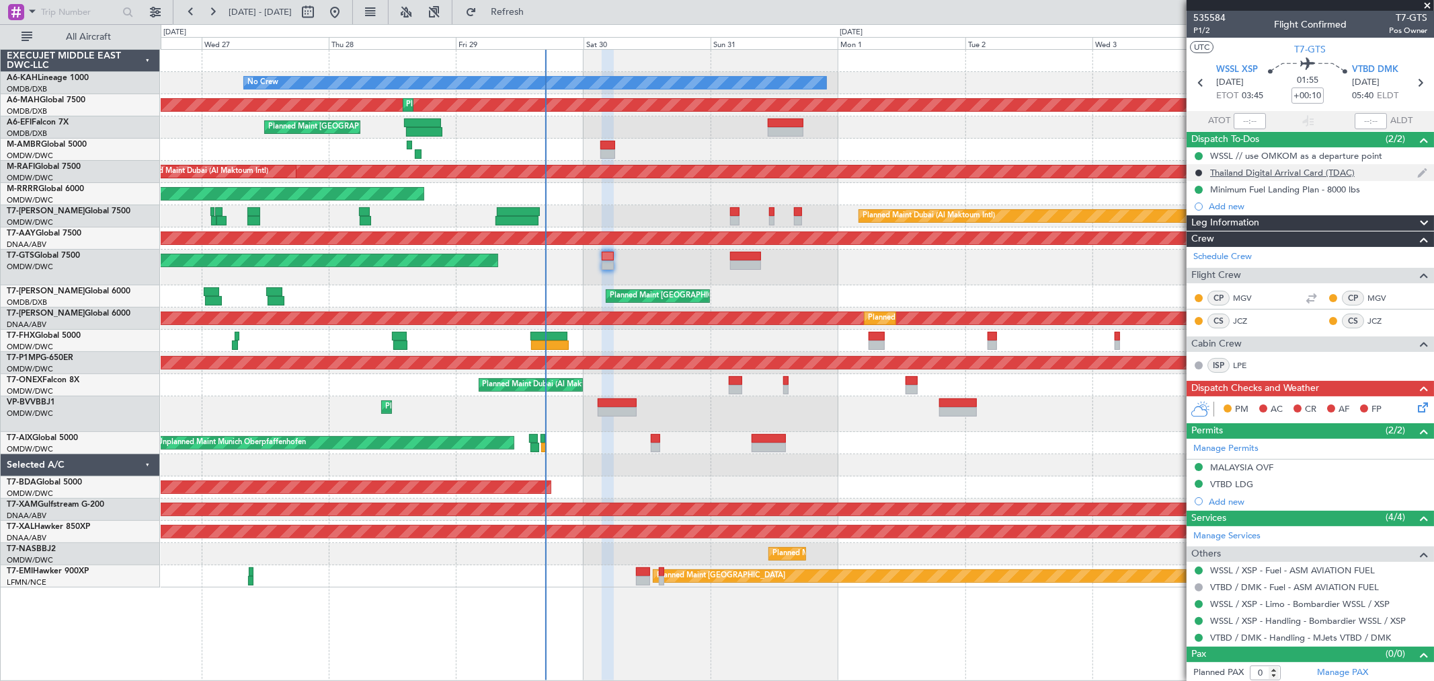
click at [1279, 172] on div "Thailand Digital Arrival Card (TDAC)" at bounding box center [1282, 172] width 145 height 11
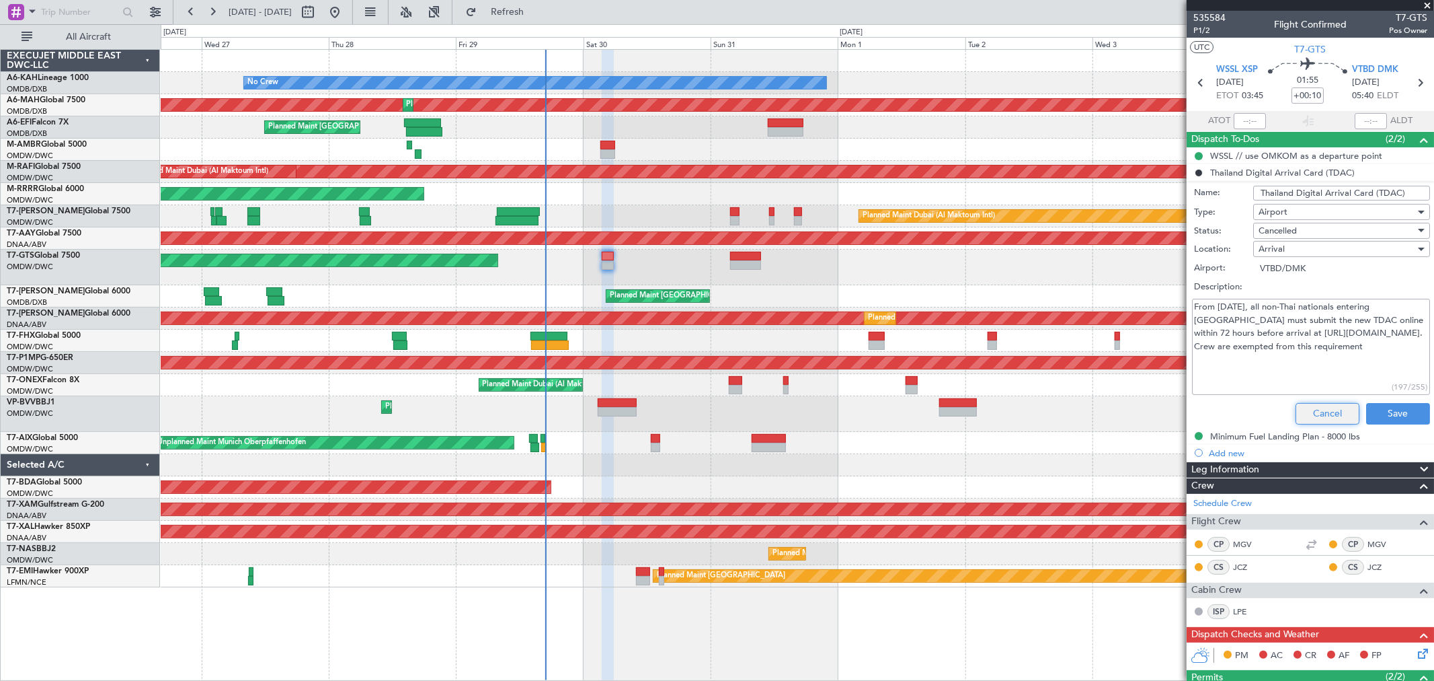
click at [1318, 406] on button "Cancel" at bounding box center [1328, 414] width 64 height 22
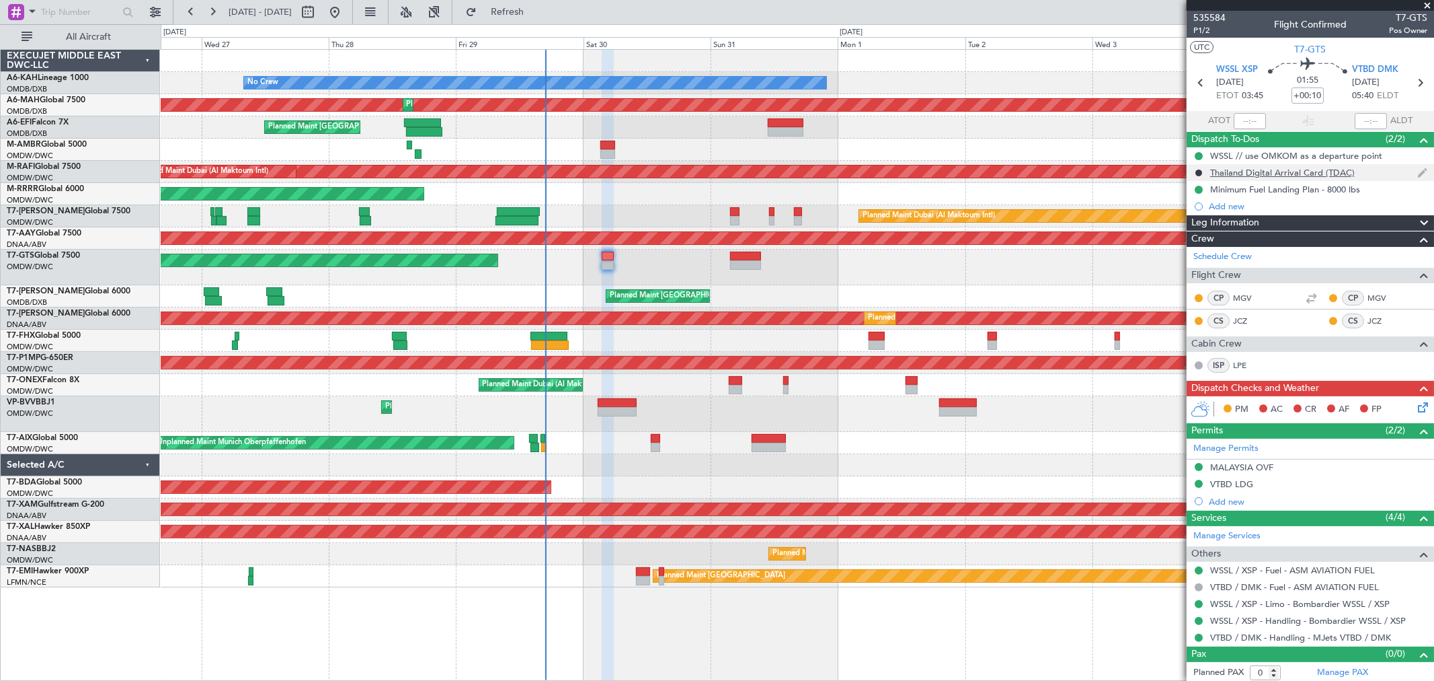
click at [1292, 176] on div "Thailand Digital Arrival Card (TDAC)" at bounding box center [1282, 172] width 145 height 11
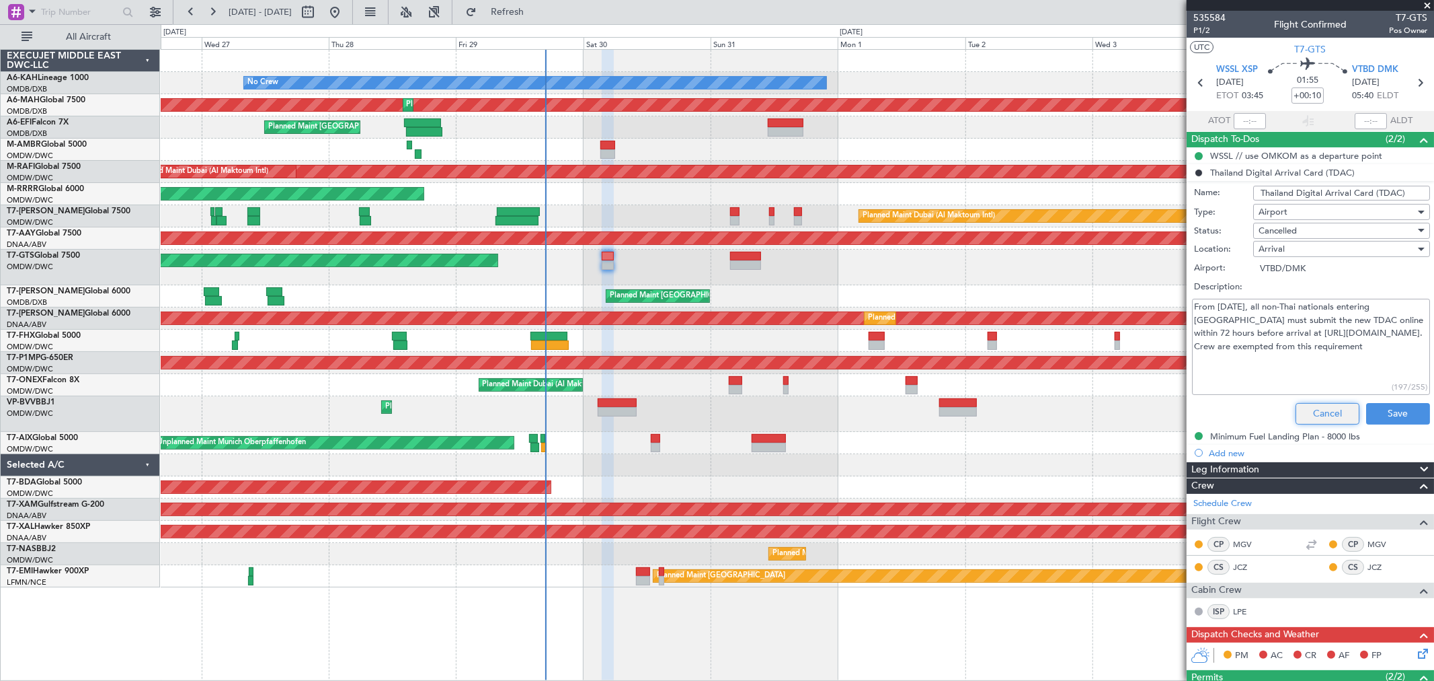
click at [1311, 409] on button "Cancel" at bounding box center [1328, 414] width 64 height 22
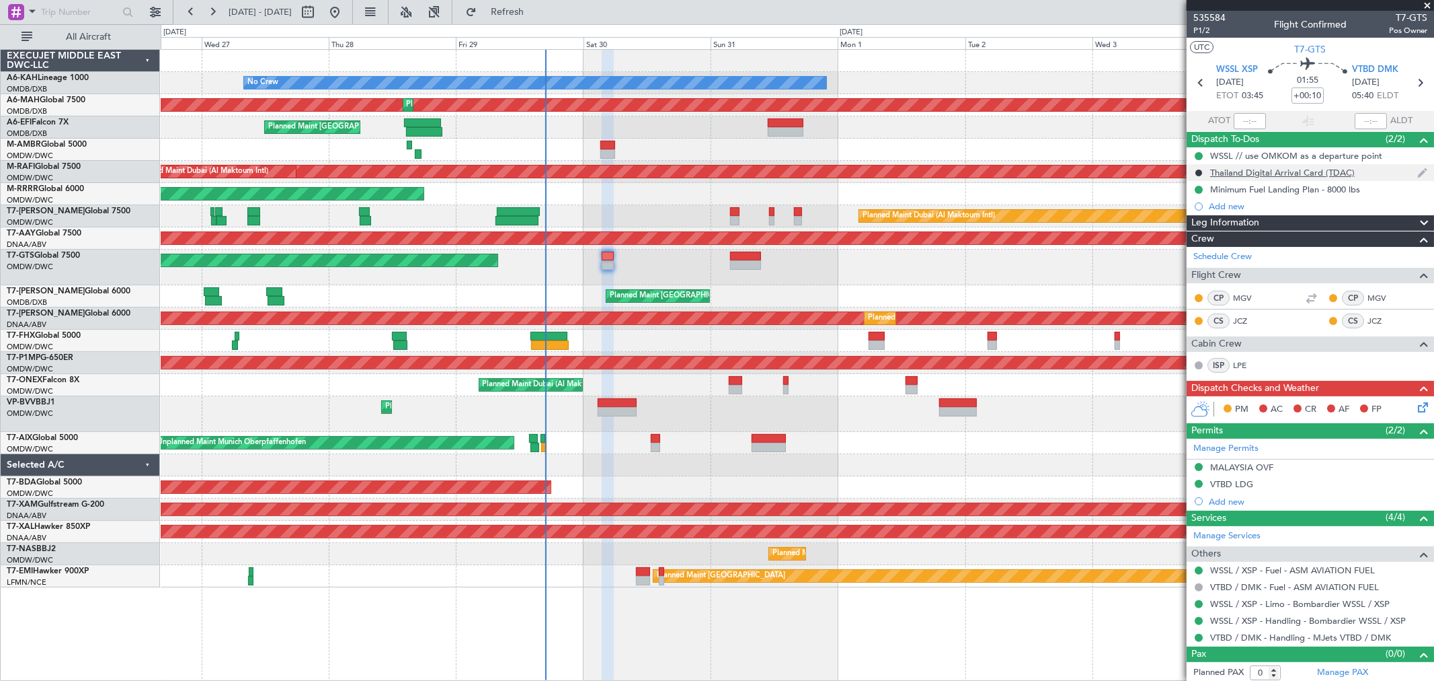
click at [1296, 169] on div "Thailand Digital Arrival Card (TDAC)" at bounding box center [1282, 172] width 145 height 11
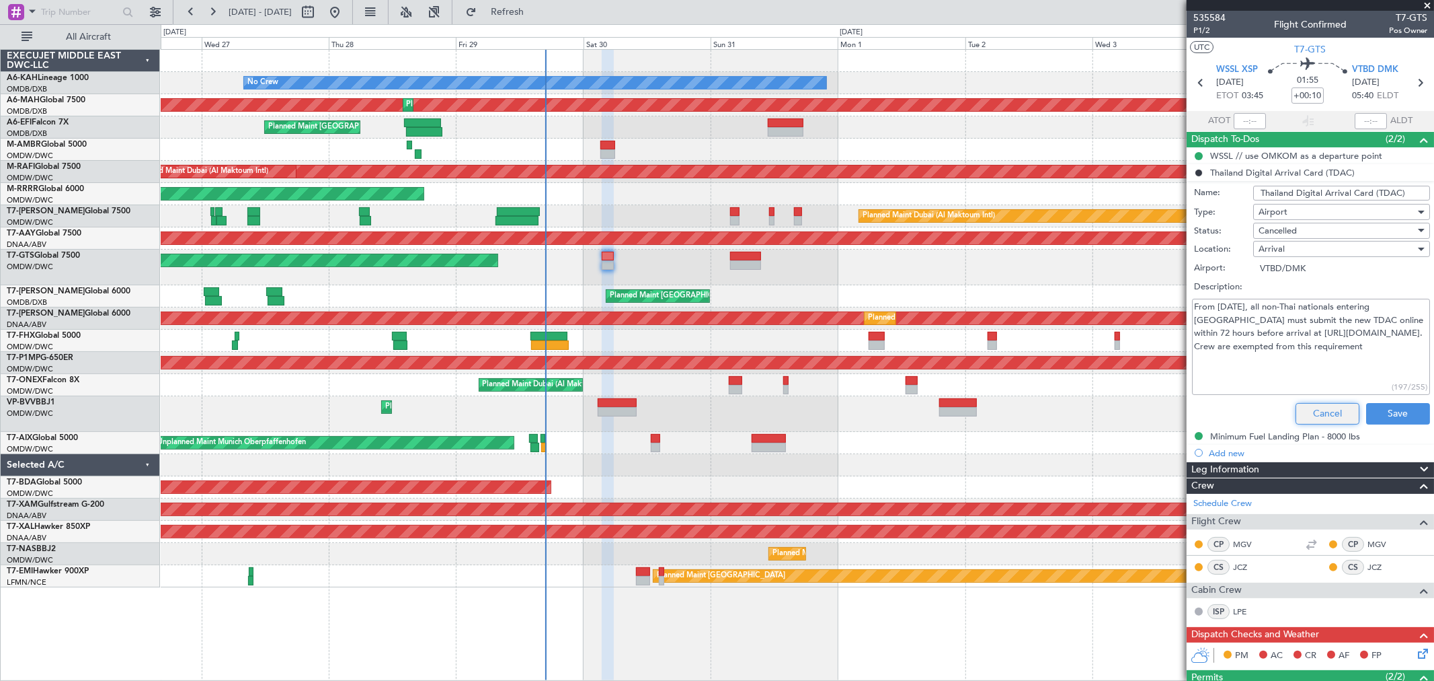
click at [1329, 412] on button "Cancel" at bounding box center [1328, 414] width 64 height 22
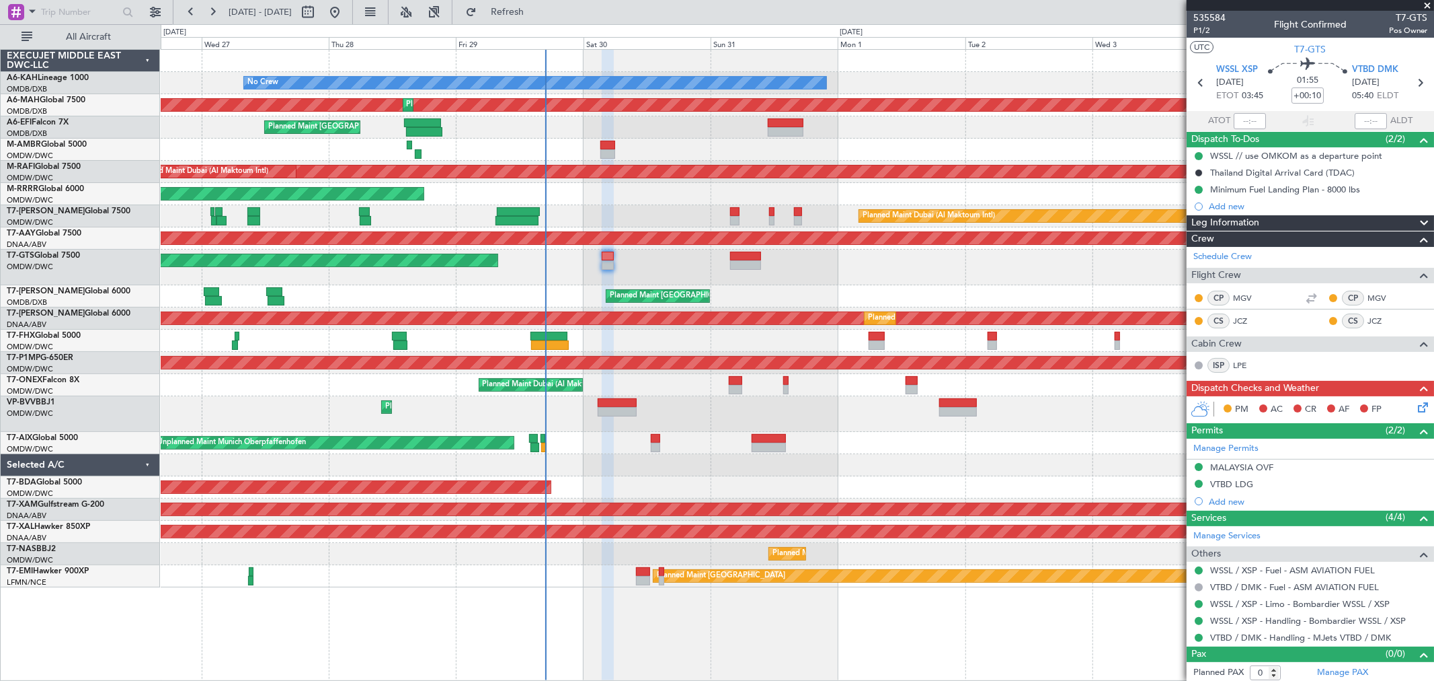
click at [1416, 407] on icon at bounding box center [1421, 404] width 11 height 11
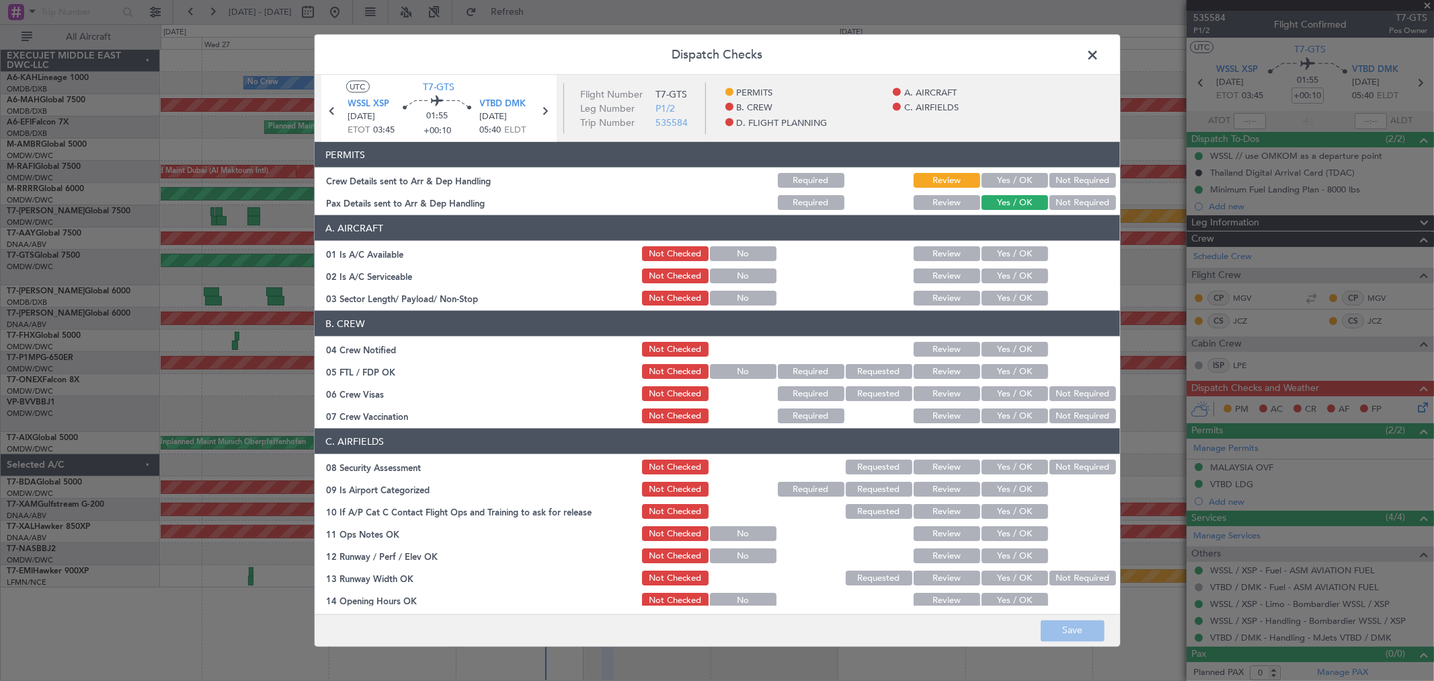
click at [1014, 182] on button "Yes / OK" at bounding box center [1015, 180] width 67 height 15
click at [1012, 247] on button "Yes / OK" at bounding box center [1015, 253] width 67 height 15
click at [1010, 272] on button "Yes / OK" at bounding box center [1015, 275] width 67 height 15
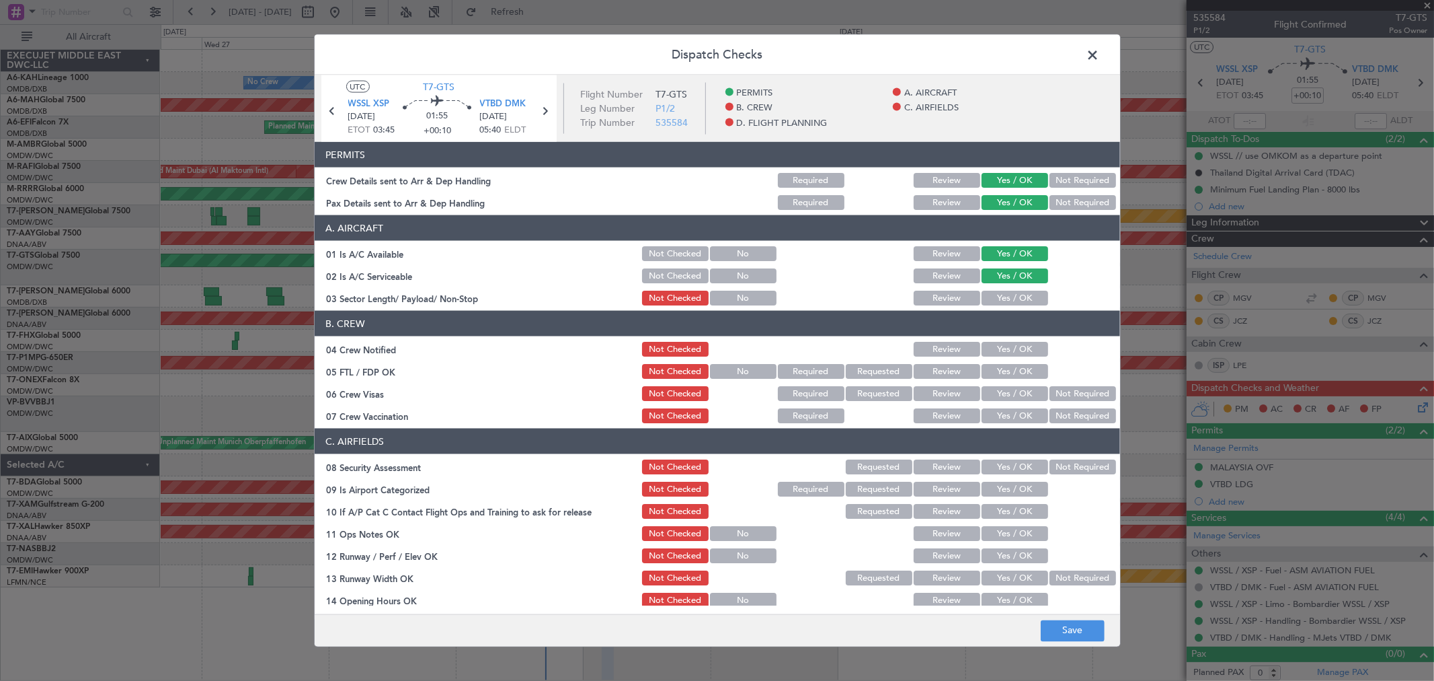
click at [1007, 301] on button "Yes / OK" at bounding box center [1015, 298] width 67 height 15
drag, startPoint x: 1005, startPoint y: 344, endPoint x: 996, endPoint y: 369, distance: 26.4
click at [1004, 344] on button "Yes / OK" at bounding box center [1015, 349] width 67 height 15
click at [995, 370] on button "Yes / OK" at bounding box center [1015, 371] width 67 height 15
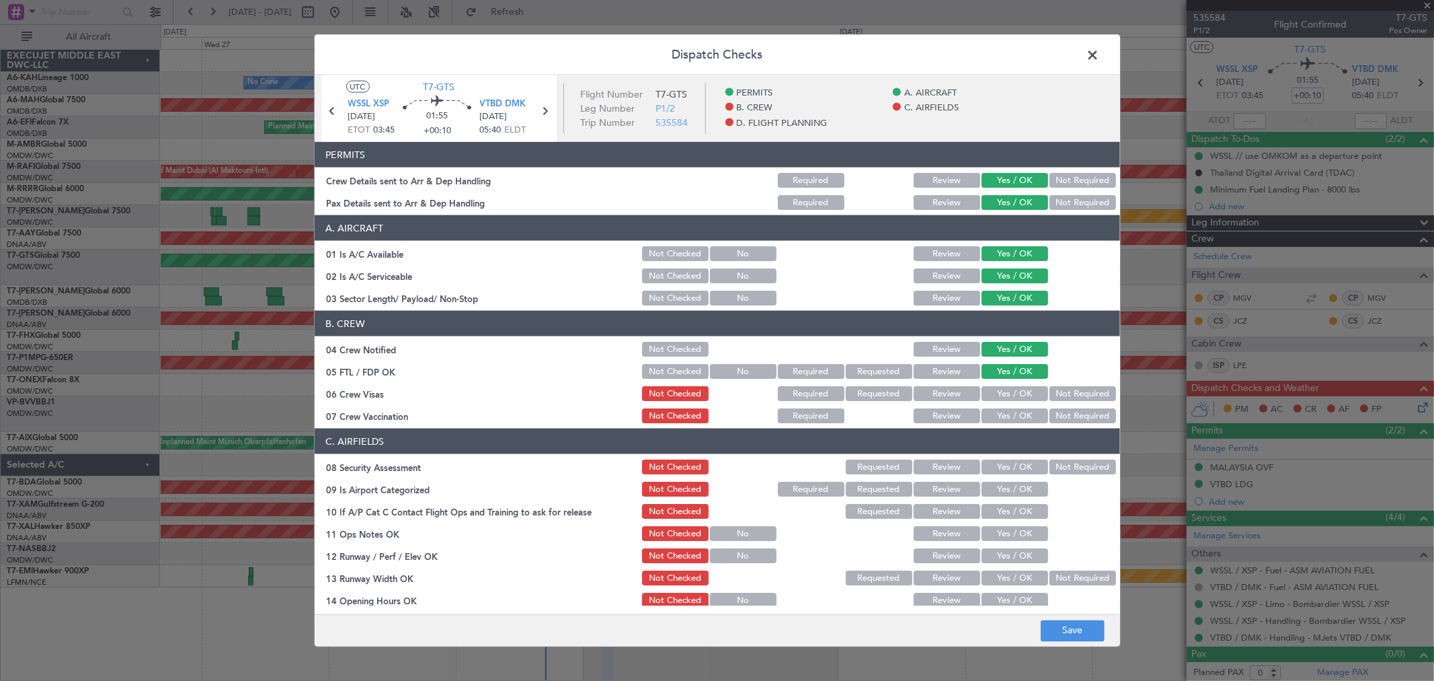
click at [997, 399] on button "Yes / OK" at bounding box center [1015, 393] width 67 height 15
click at [1000, 420] on button "Yes / OK" at bounding box center [1015, 415] width 67 height 15
click at [1000, 459] on button "Yes / OK" at bounding box center [1015, 466] width 67 height 15
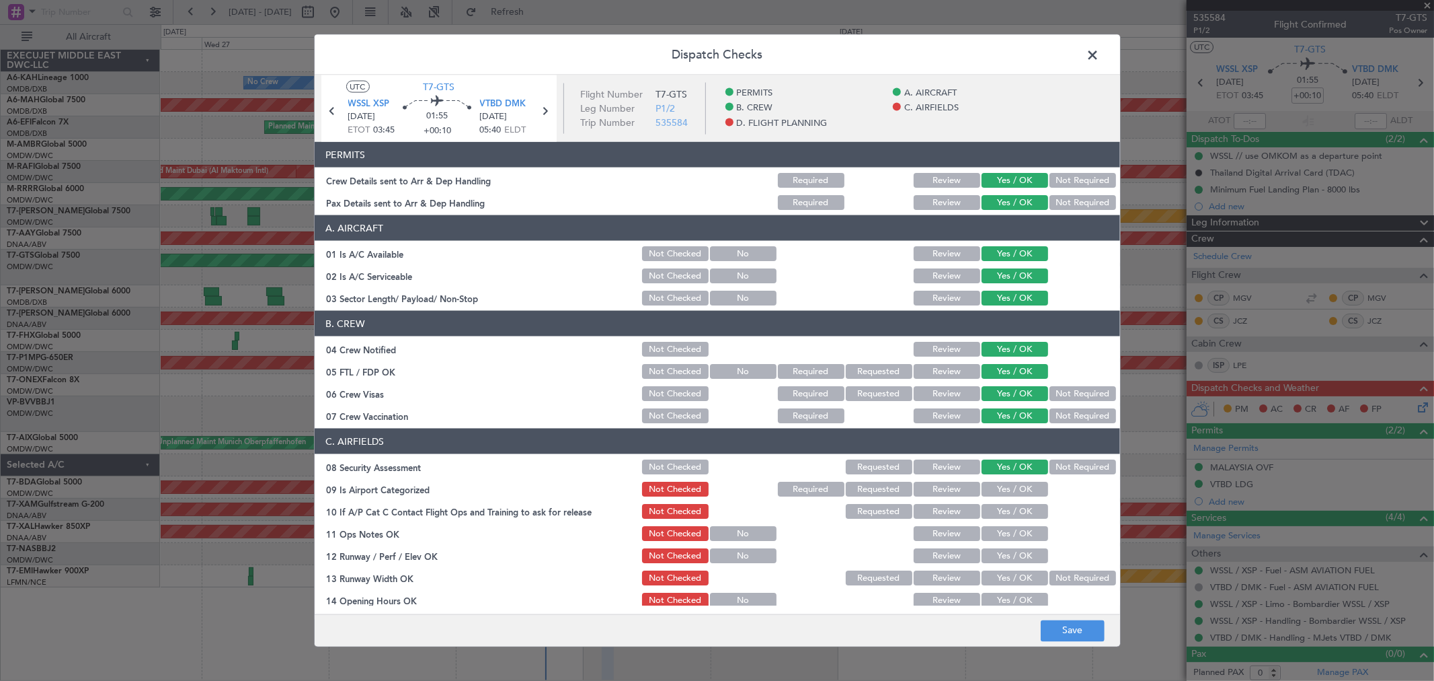
click at [999, 488] on button "Yes / OK" at bounding box center [1015, 489] width 67 height 15
click at [998, 514] on button "Yes / OK" at bounding box center [1015, 511] width 67 height 15
click at [999, 535] on button "Yes / OK" at bounding box center [1015, 533] width 67 height 15
click at [1000, 549] on button "Yes / OK" at bounding box center [1015, 555] width 67 height 15
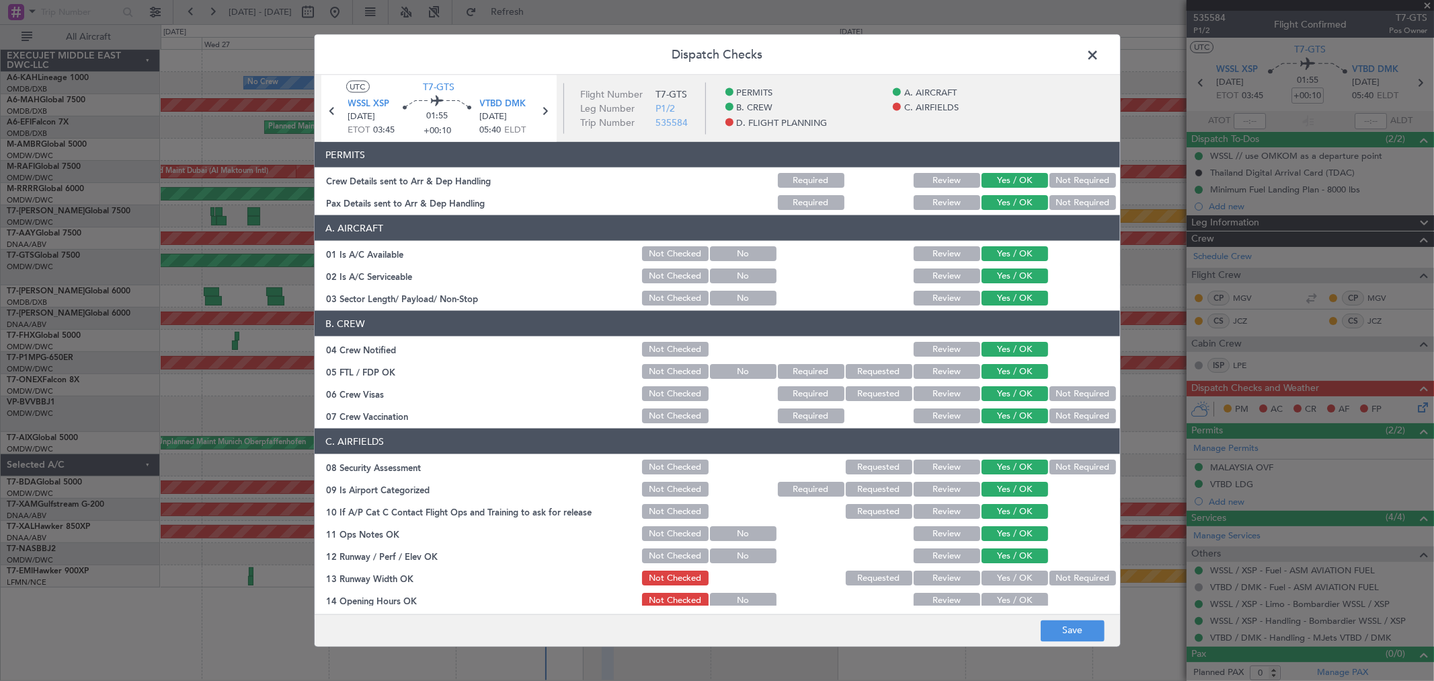
drag, startPoint x: 1001, startPoint y: 567, endPoint x: 998, endPoint y: 587, distance: 20.4
click at [999, 568] on section "C. AIRFIELDS 08 Security Assessment Not Checked Requested Review Yes / OK Not R…" at bounding box center [718, 640] width 806 height 425
click at [998, 586] on div "Yes / OK" at bounding box center [1014, 577] width 68 height 19
click at [997, 586] on section "C. AIRFIELDS 08 Security Assessment Not Checked Requested Review Yes / OK Not R…" at bounding box center [718, 640] width 806 height 425
click at [996, 588] on section "C. AIRFIELDS 08 Security Assessment Not Checked Requested Review Yes / OK Not R…" at bounding box center [718, 640] width 806 height 425
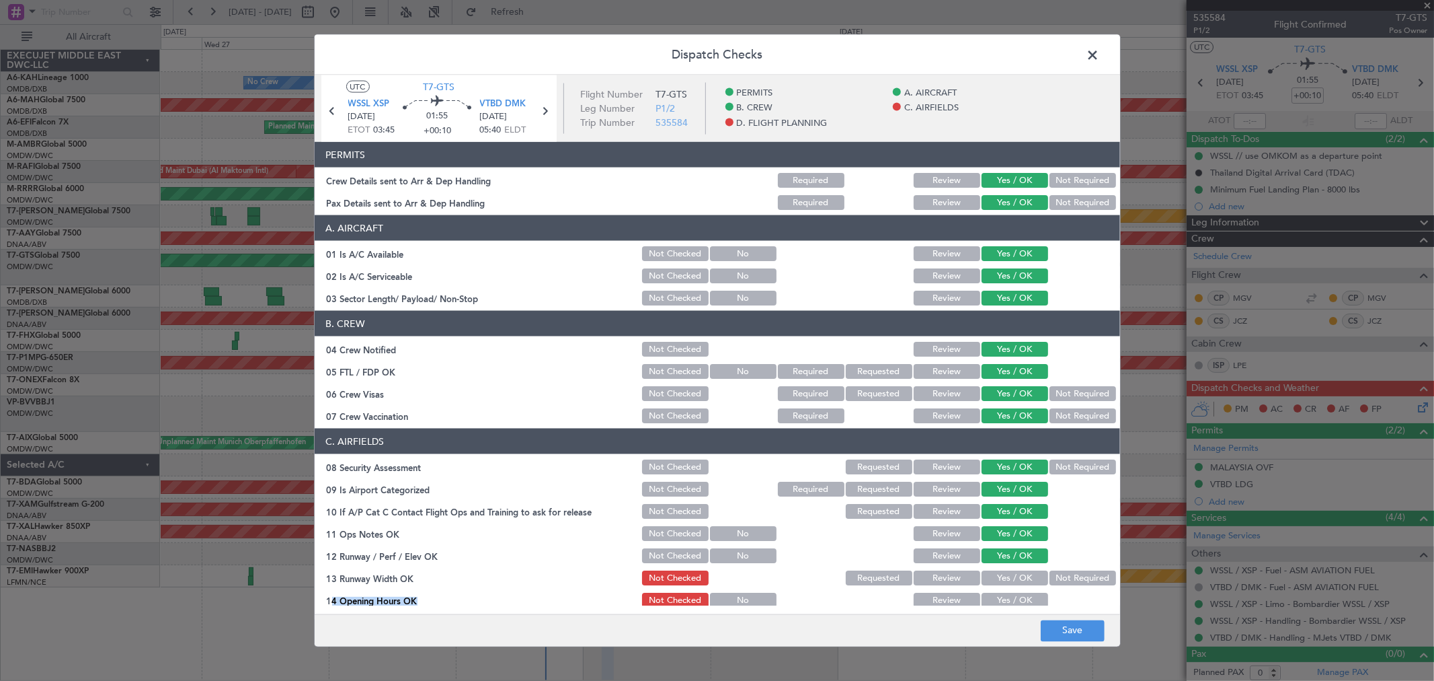
click at [996, 594] on button "Yes / OK" at bounding box center [1015, 599] width 67 height 15
drag, startPoint x: 992, startPoint y: 576, endPoint x: 1003, endPoint y: 525, distance: 51.6
click at [991, 570] on button "Yes / OK" at bounding box center [1015, 577] width 67 height 15
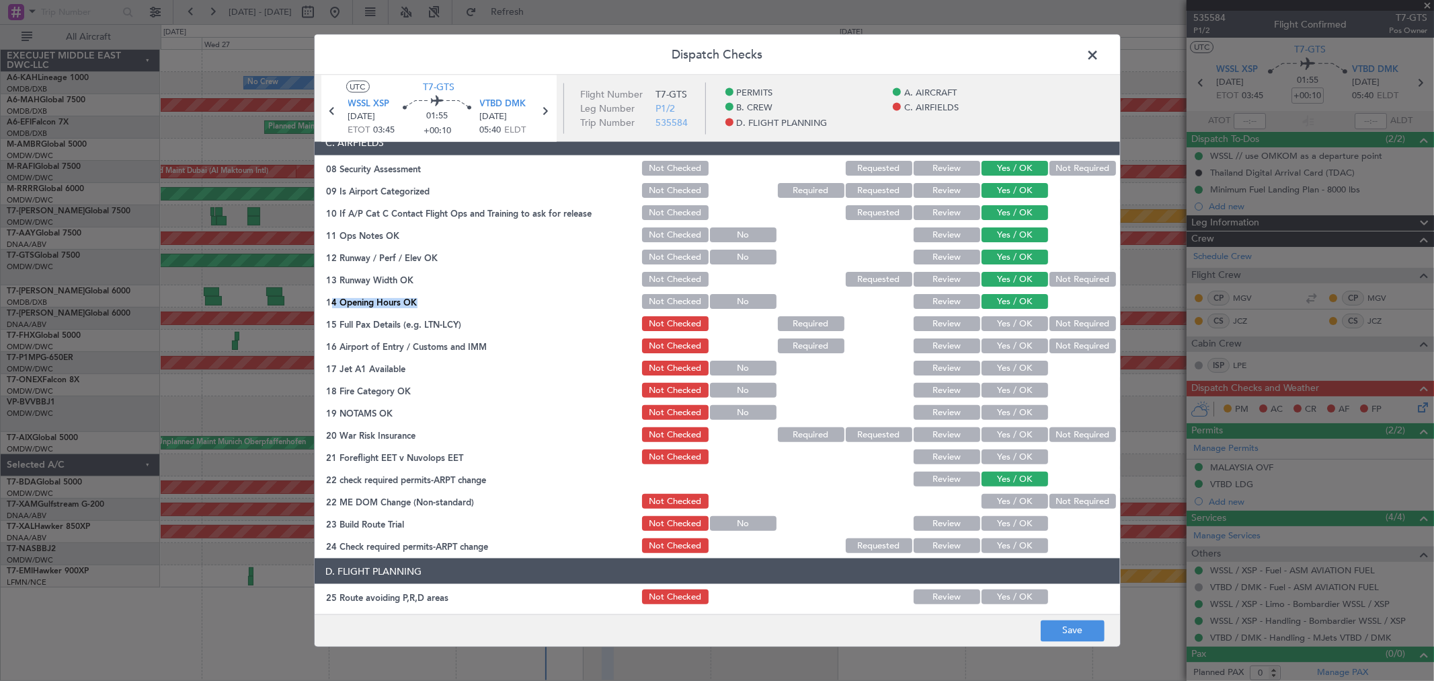
scroll to position [373, 0]
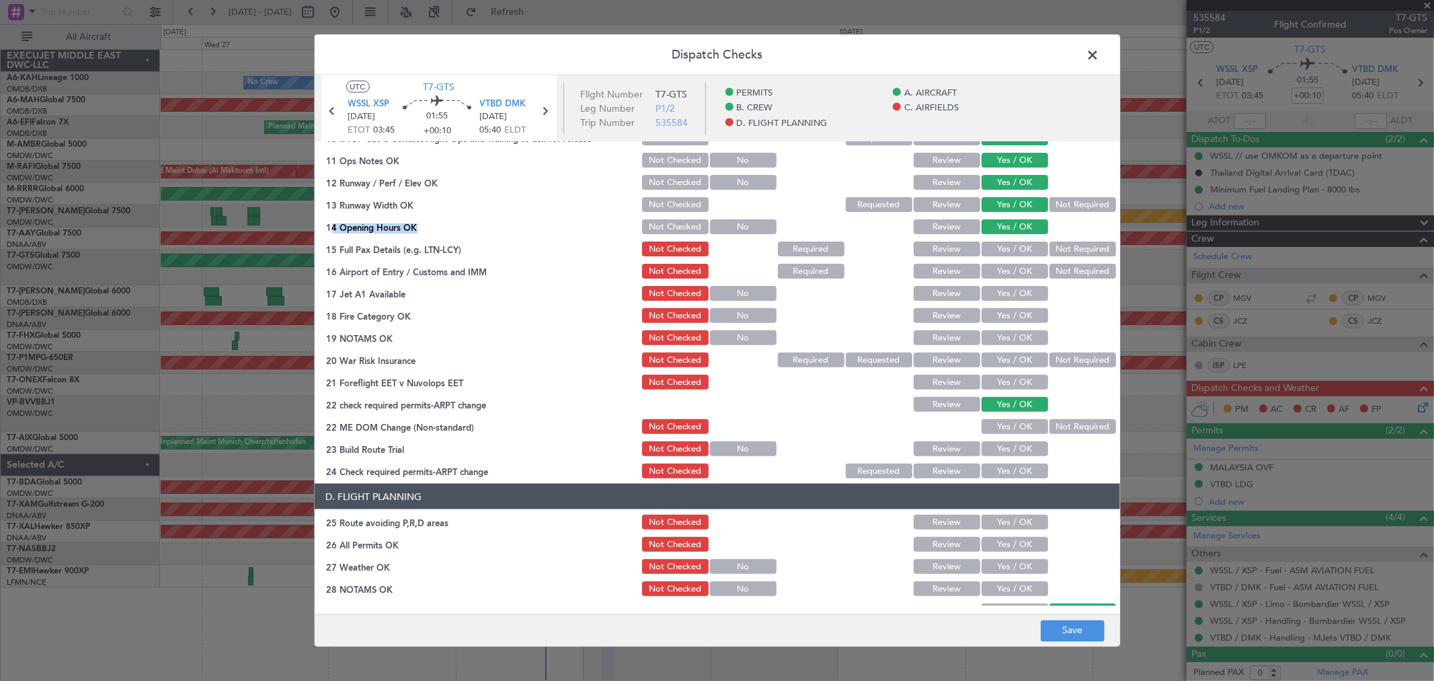
click at [994, 252] on button "Yes / OK" at bounding box center [1015, 248] width 67 height 15
drag, startPoint x: 987, startPoint y: 266, endPoint x: 986, endPoint y: 280, distance: 14.2
click at [987, 266] on button "Yes / OK" at bounding box center [1015, 271] width 67 height 15
click at [986, 286] on button "Yes / OK" at bounding box center [1015, 293] width 67 height 15
click at [993, 319] on button "Yes / OK" at bounding box center [1015, 315] width 67 height 15
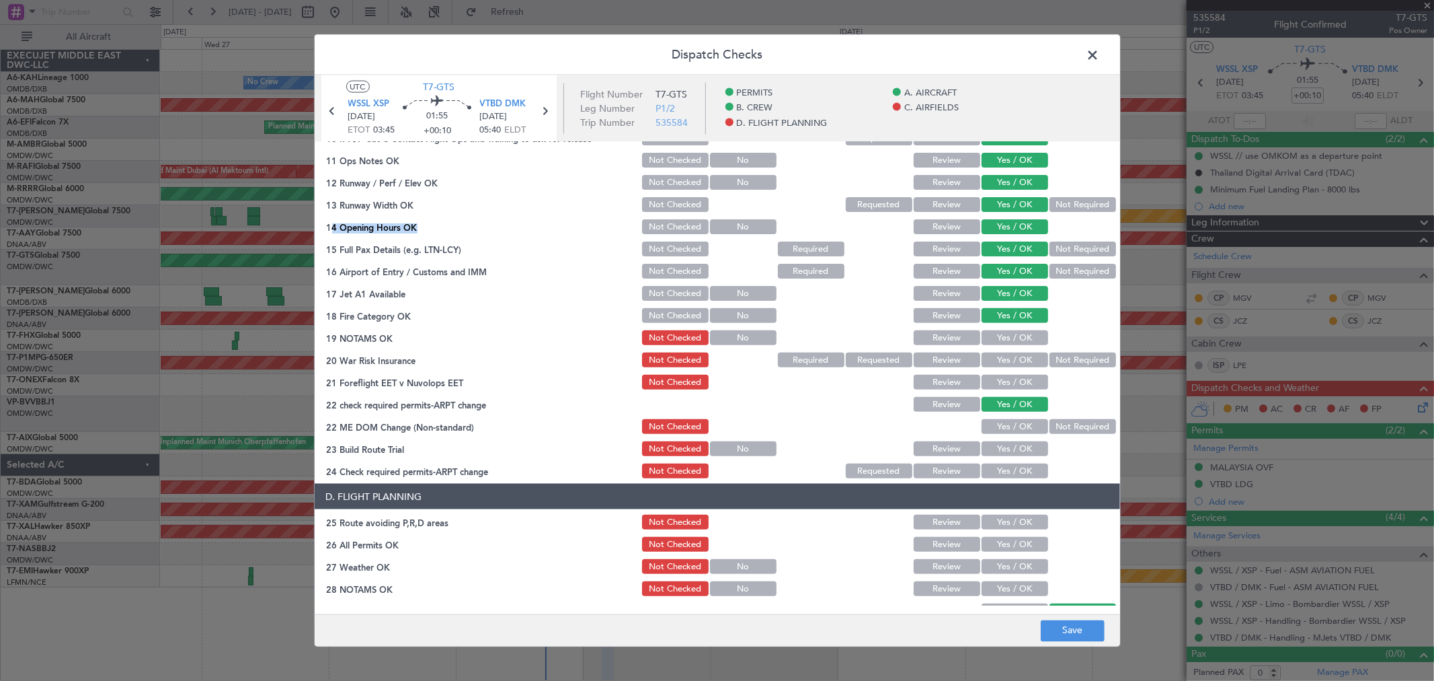
click at [991, 338] on button "Yes / OK" at bounding box center [1015, 337] width 67 height 15
drag, startPoint x: 991, startPoint y: 348, endPoint x: 996, endPoint y: 360, distance: 13.0
click at [992, 353] on div "Yes / OK" at bounding box center [1014, 359] width 68 height 19
click at [997, 363] on button "Yes / OK" at bounding box center [1015, 359] width 67 height 15
click at [998, 385] on button "Yes / OK" at bounding box center [1015, 382] width 67 height 15
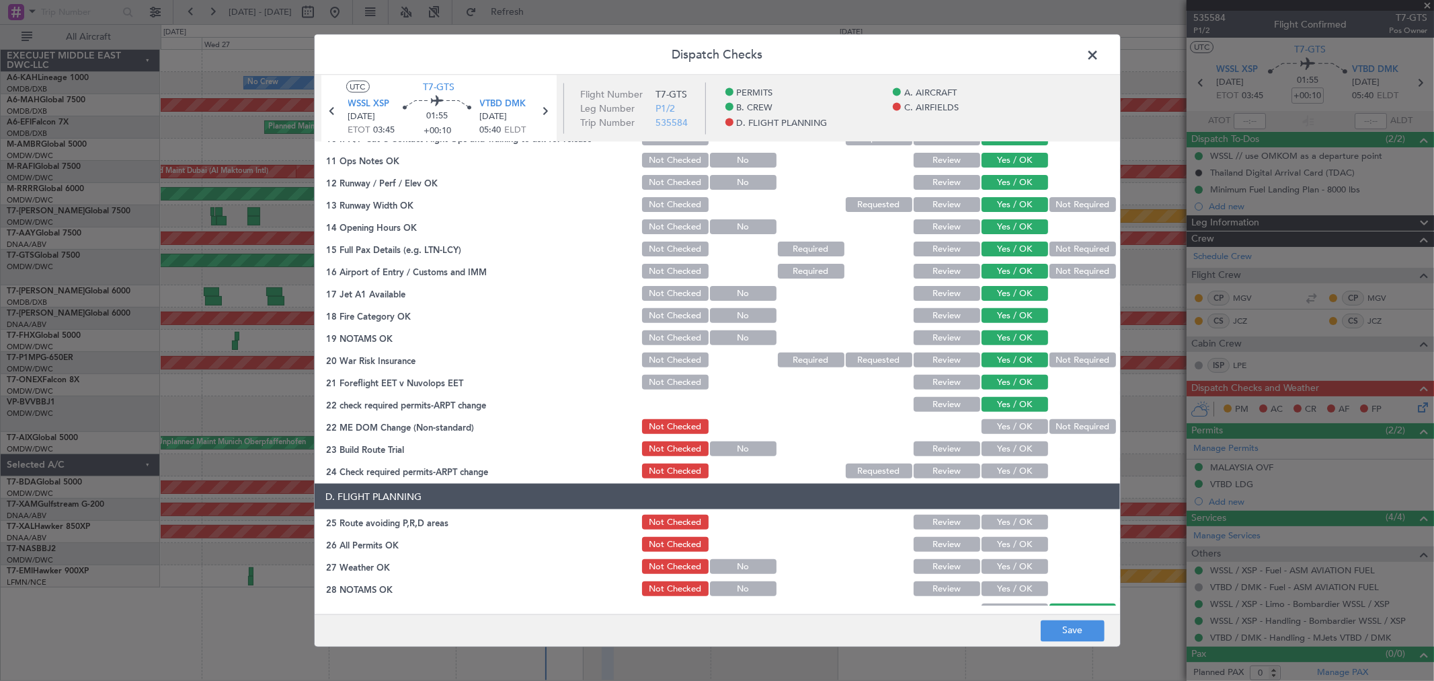
click at [1004, 420] on button "Yes / OK" at bounding box center [1015, 426] width 67 height 15
click at [1001, 444] on button "Yes / OK" at bounding box center [1015, 448] width 67 height 15
click at [1002, 467] on button "Yes / OK" at bounding box center [1015, 470] width 67 height 15
click at [1002, 518] on button "Yes / OK" at bounding box center [1015, 521] width 67 height 15
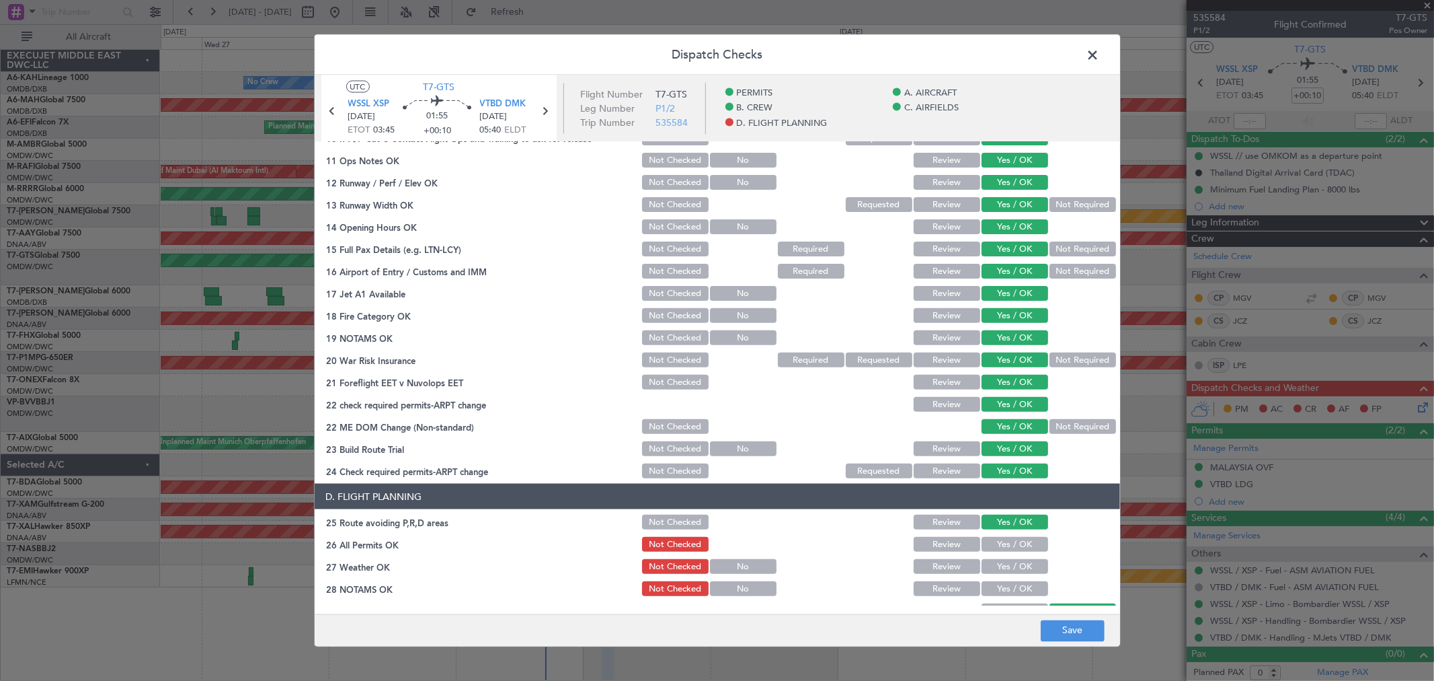
click at [1003, 535] on div "Yes / OK" at bounding box center [1014, 544] width 68 height 19
drag, startPoint x: 1003, startPoint y: 548, endPoint x: 1002, endPoint y: 566, distance: 17.5
click at [1003, 549] on button "Yes / OK" at bounding box center [1015, 544] width 67 height 15
drag, startPoint x: 999, startPoint y: 564, endPoint x: 999, endPoint y: 595, distance: 31.6
click at [999, 565] on button "Yes / OK" at bounding box center [1015, 566] width 67 height 15
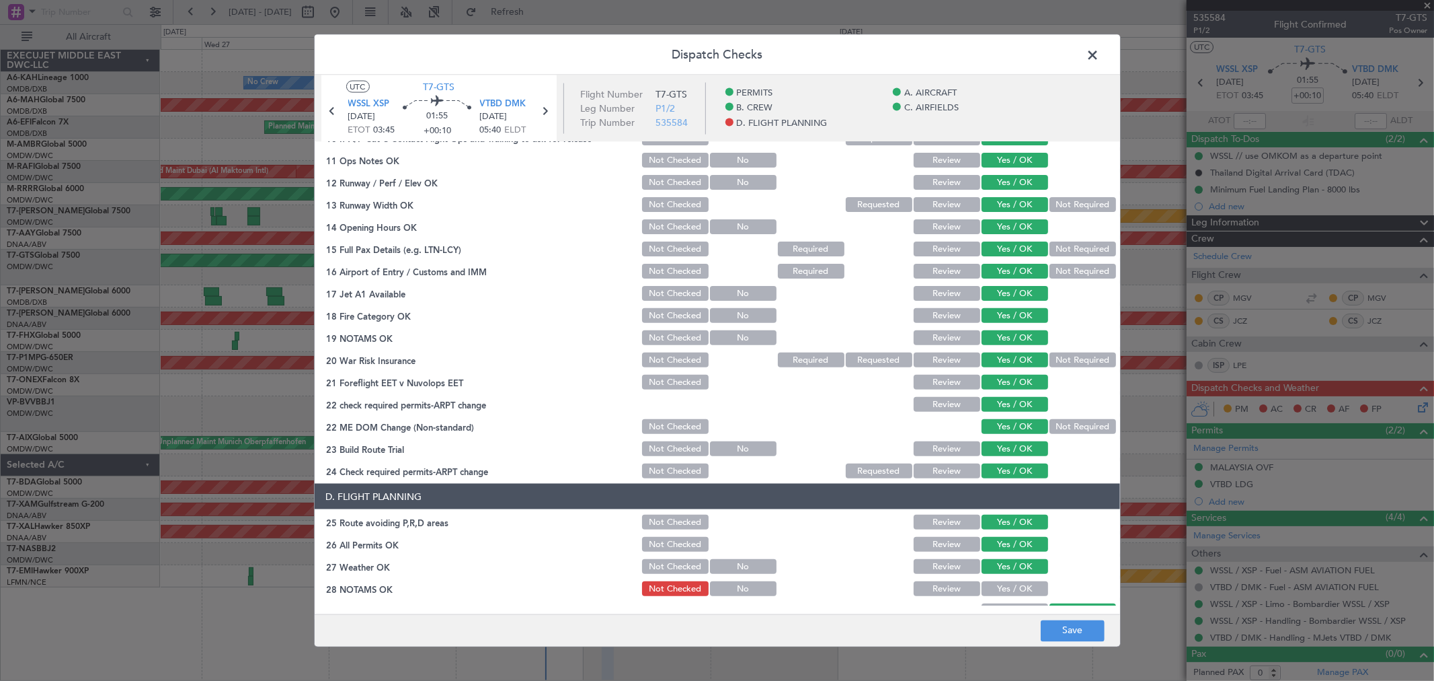
drag, startPoint x: 999, startPoint y: 595, endPoint x: 994, endPoint y: 542, distance: 53.3
click at [998, 595] on div "Yes / OK" at bounding box center [1014, 588] width 68 height 19
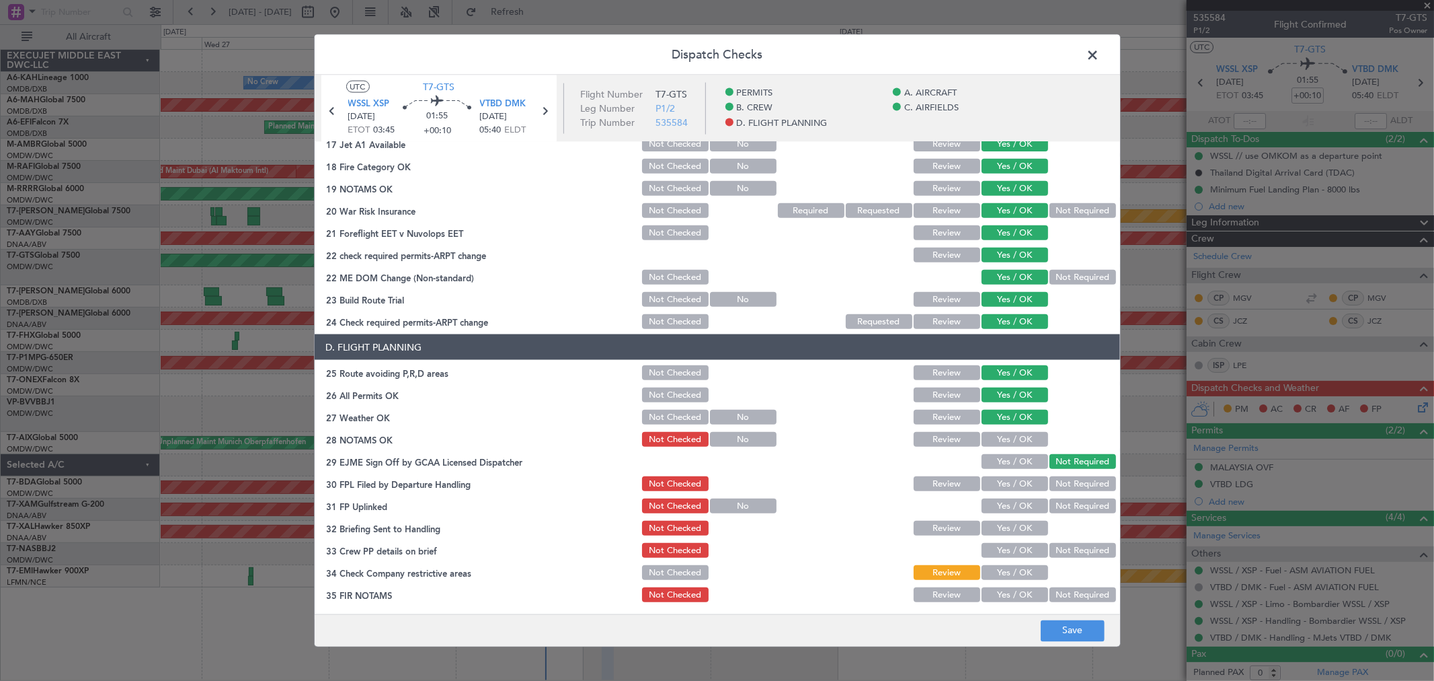
scroll to position [523, 0]
click at [993, 441] on button "Yes / OK" at bounding box center [1015, 438] width 67 height 15
drag, startPoint x: 995, startPoint y: 458, endPoint x: 999, endPoint y: 479, distance: 21.9
click at [995, 459] on button "Yes / OK" at bounding box center [1015, 460] width 67 height 15
drag, startPoint x: 999, startPoint y: 479, endPoint x: 999, endPoint y: 495, distance: 15.5
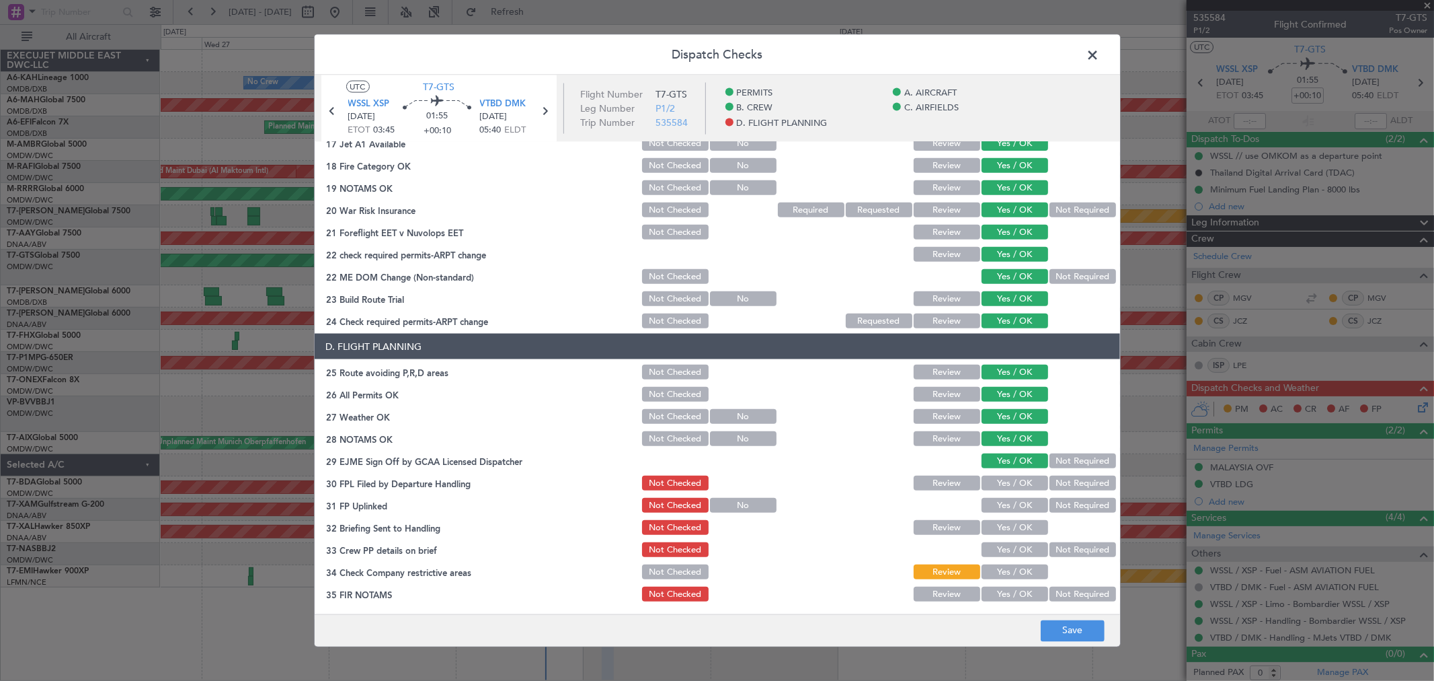
click at [999, 481] on button "Yes / OK" at bounding box center [1015, 482] width 67 height 15
click at [998, 500] on button "Yes / OK" at bounding box center [1015, 505] width 67 height 15
click at [999, 518] on div "Yes / OK" at bounding box center [1014, 527] width 68 height 19
drag, startPoint x: 998, startPoint y: 527, endPoint x: 996, endPoint y: 540, distance: 12.9
click at [997, 528] on button "Yes / OK" at bounding box center [1015, 527] width 67 height 15
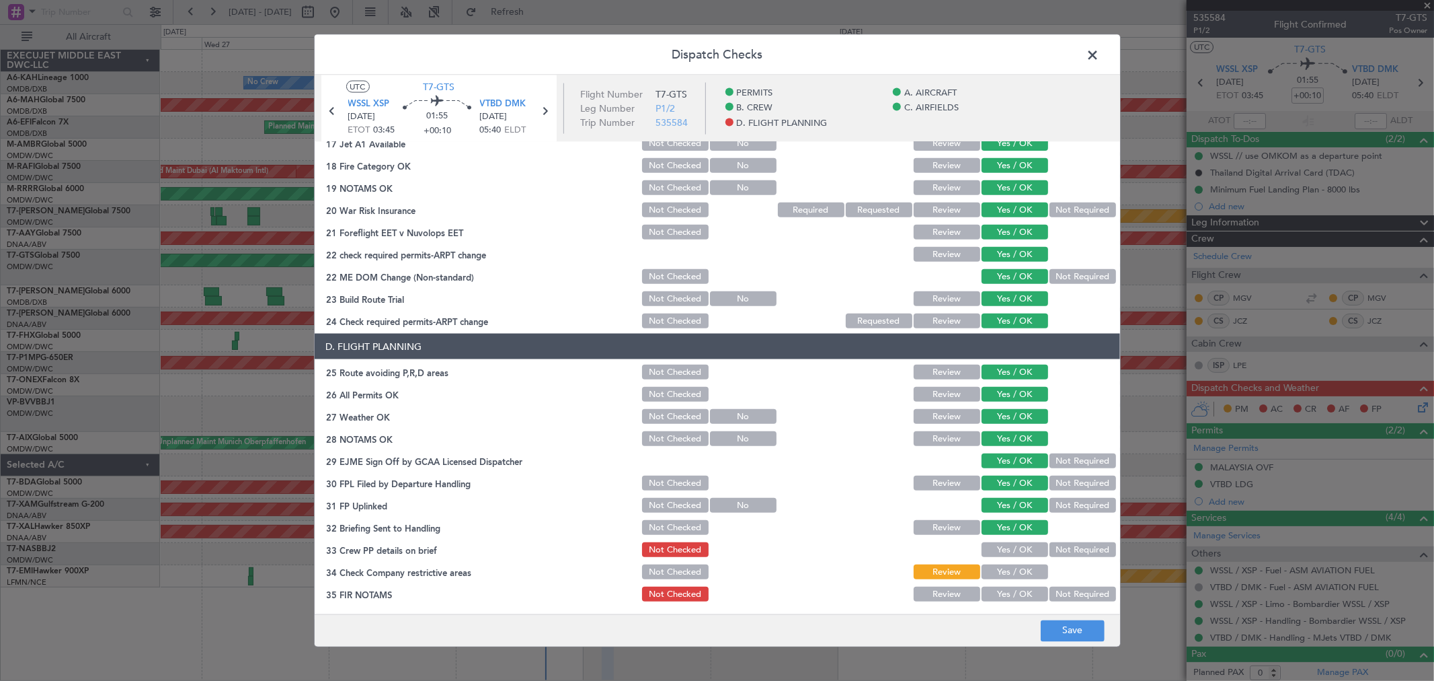
drag, startPoint x: 997, startPoint y: 541, endPoint x: 997, endPoint y: 549, distance: 7.4
click at [997, 546] on button "Yes / OK" at bounding box center [1015, 549] width 67 height 15
click at [999, 566] on button "Yes / OK" at bounding box center [1015, 571] width 67 height 15
click at [1003, 593] on button "Yes / OK" at bounding box center [1015, 593] width 67 height 15
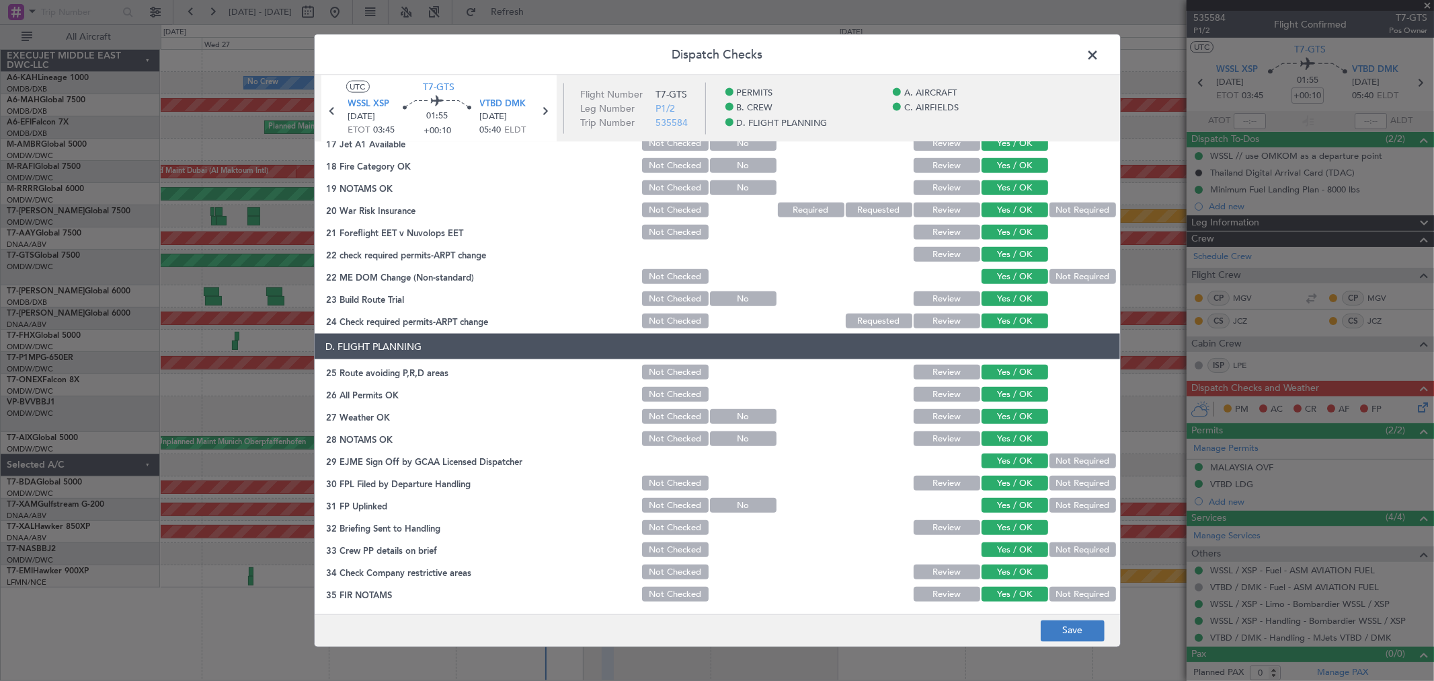
click at [1059, 646] on div "Dispatch Checks UTC T7-GTS WSSL XSP 30/08/2025 ETOT 03:45 01:55 +00:10 VTBD DMK…" at bounding box center [717, 340] width 1434 height 681
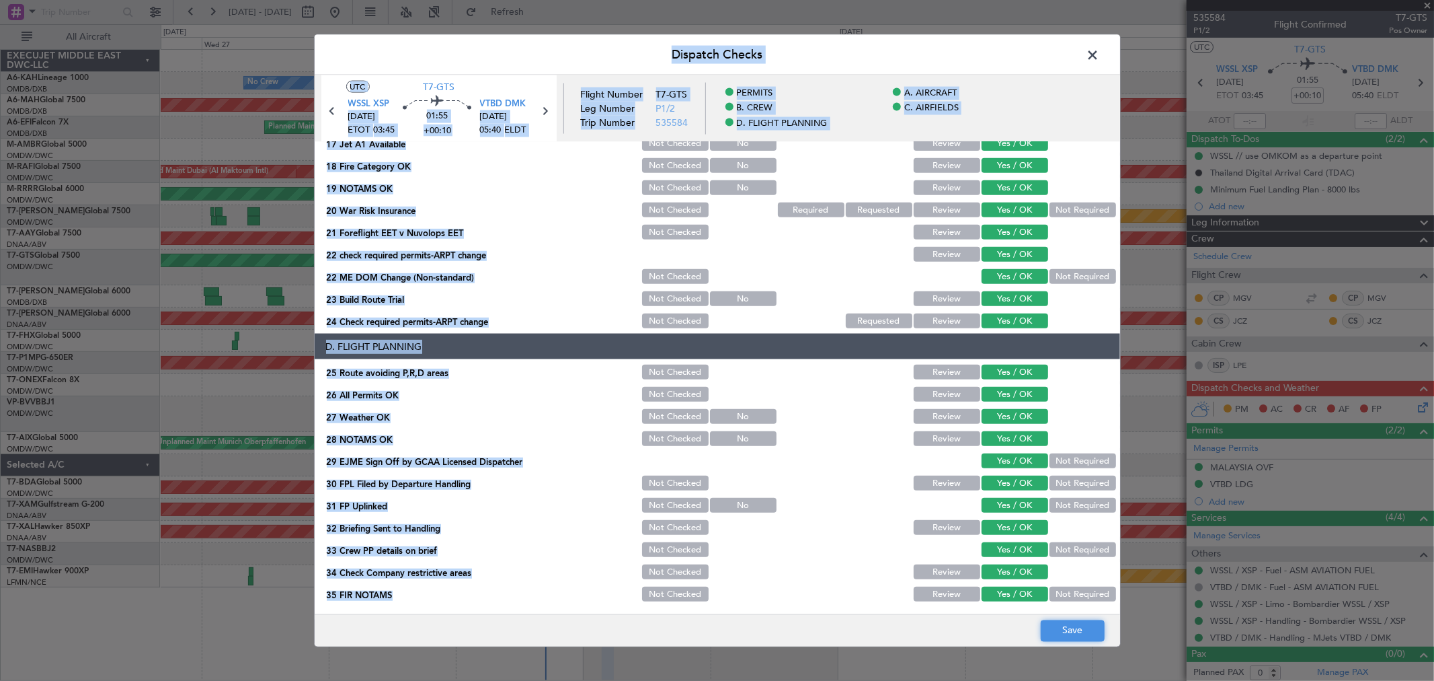
click at [1063, 630] on button "Save" at bounding box center [1073, 630] width 64 height 22
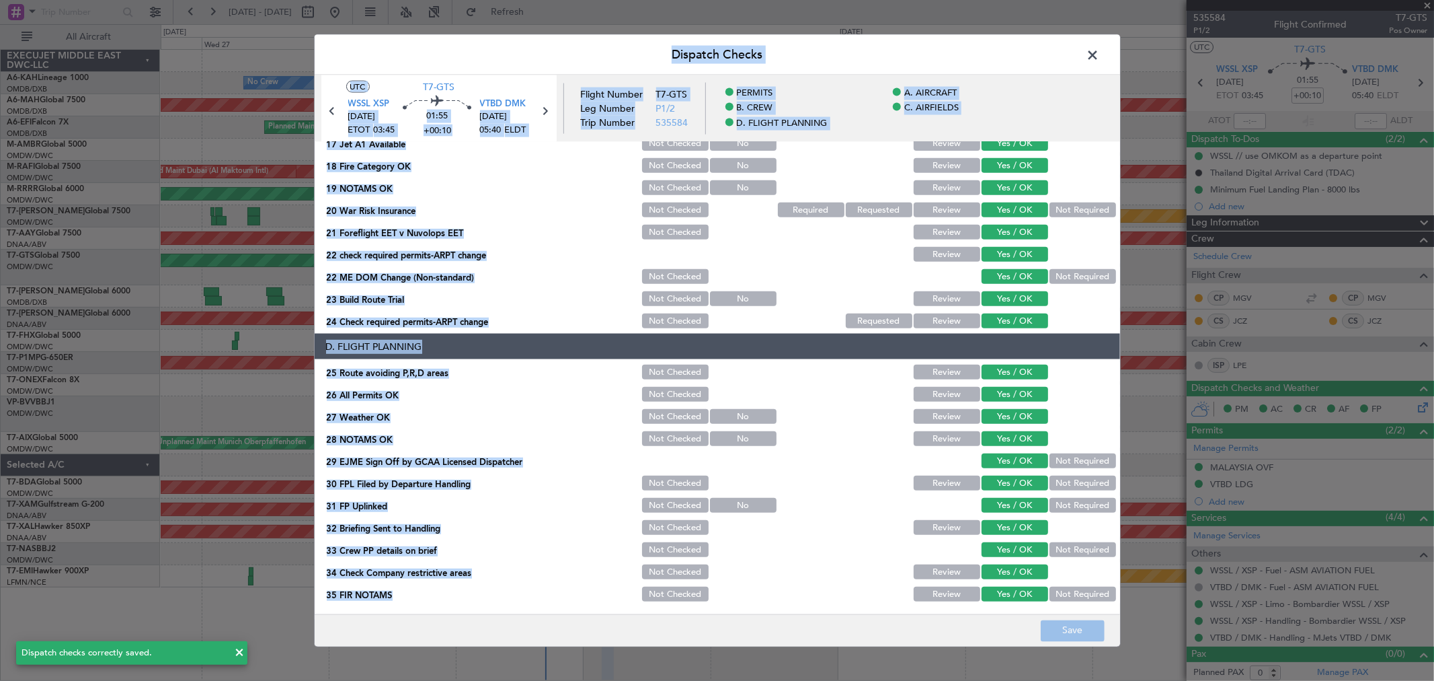
click at [1100, 50] on span at bounding box center [1100, 58] width 0 height 27
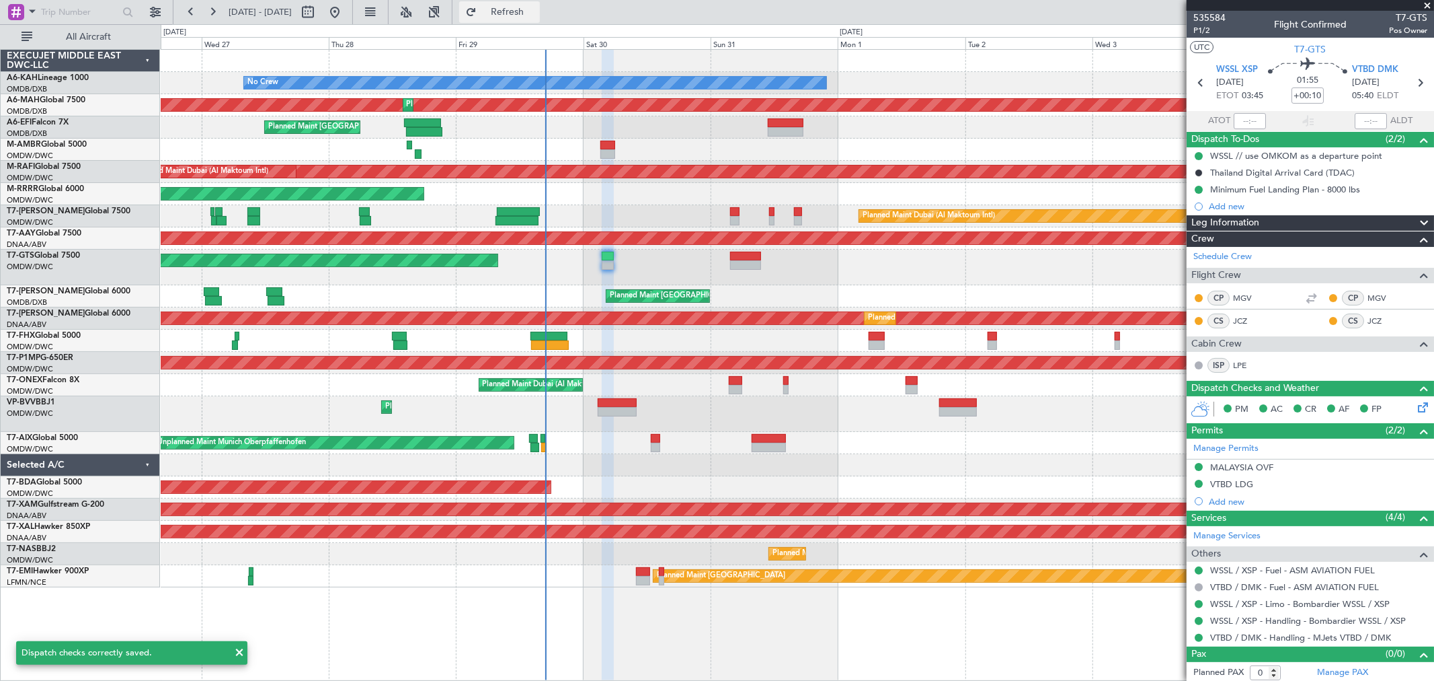
click at [536, 11] on span "Refresh" at bounding box center [507, 11] width 56 height 9
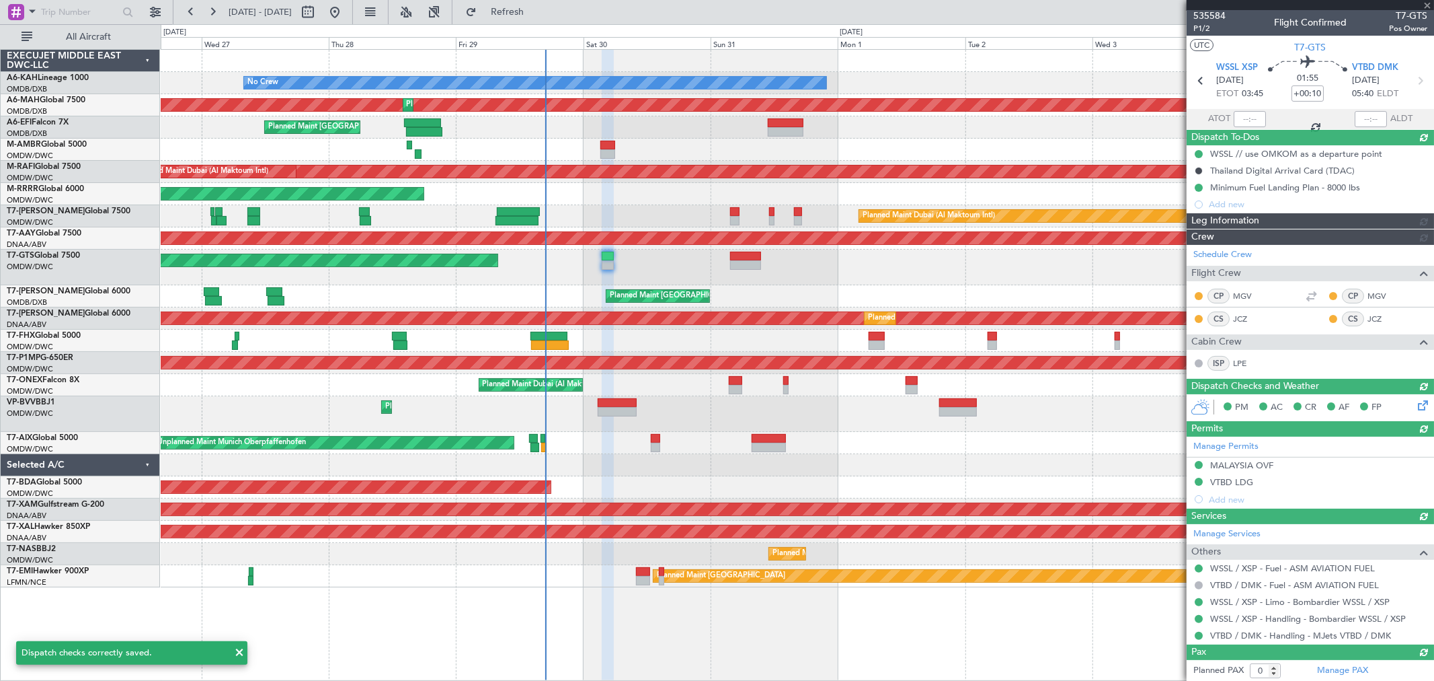
scroll to position [3, 0]
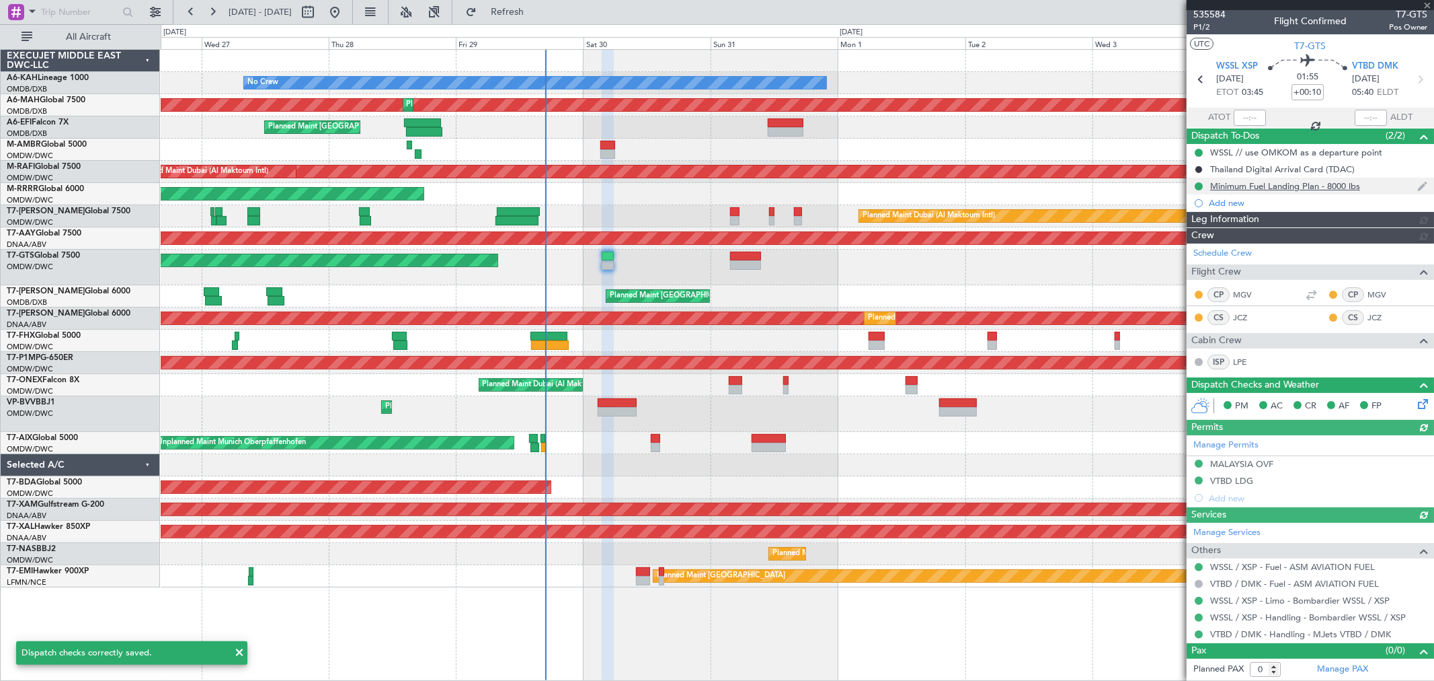
type input "[PERSON_NAME] ([PERSON_NAME])"
type input "7144"
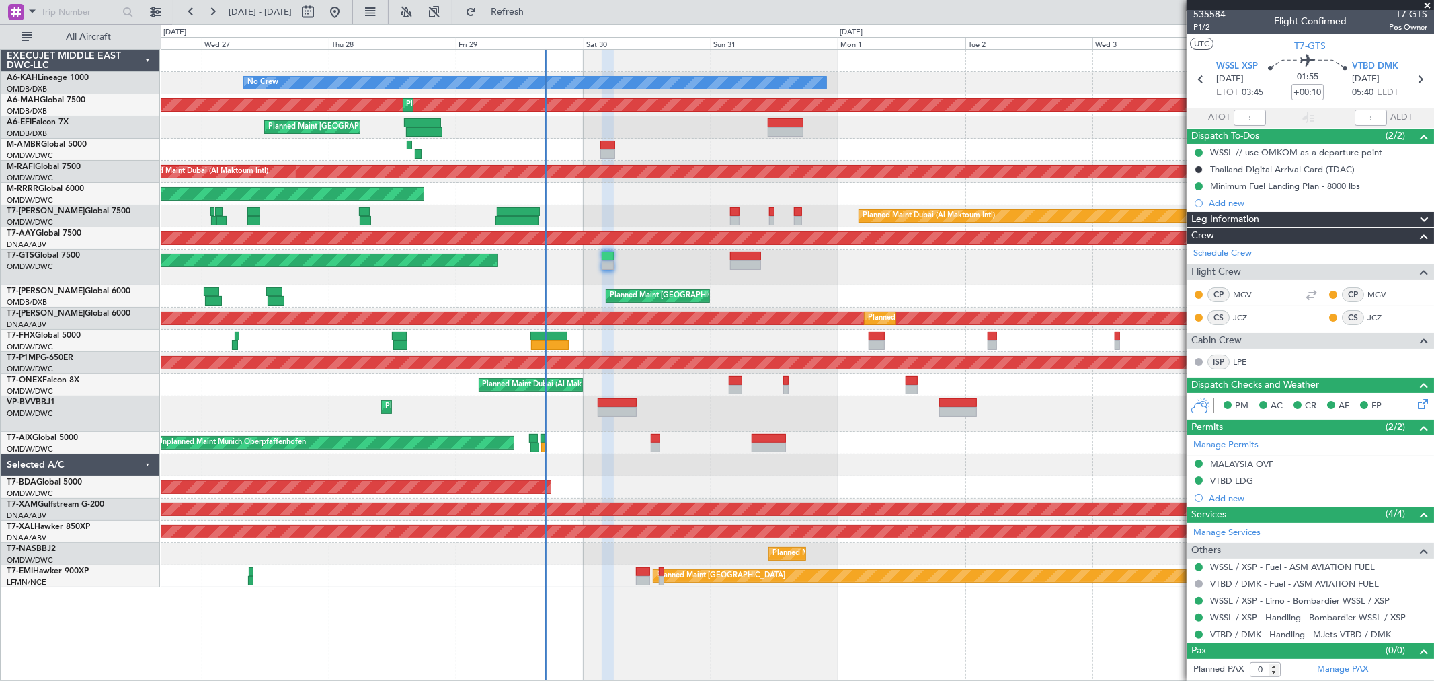
click at [1428, 3] on span at bounding box center [1427, 6] width 13 height 12
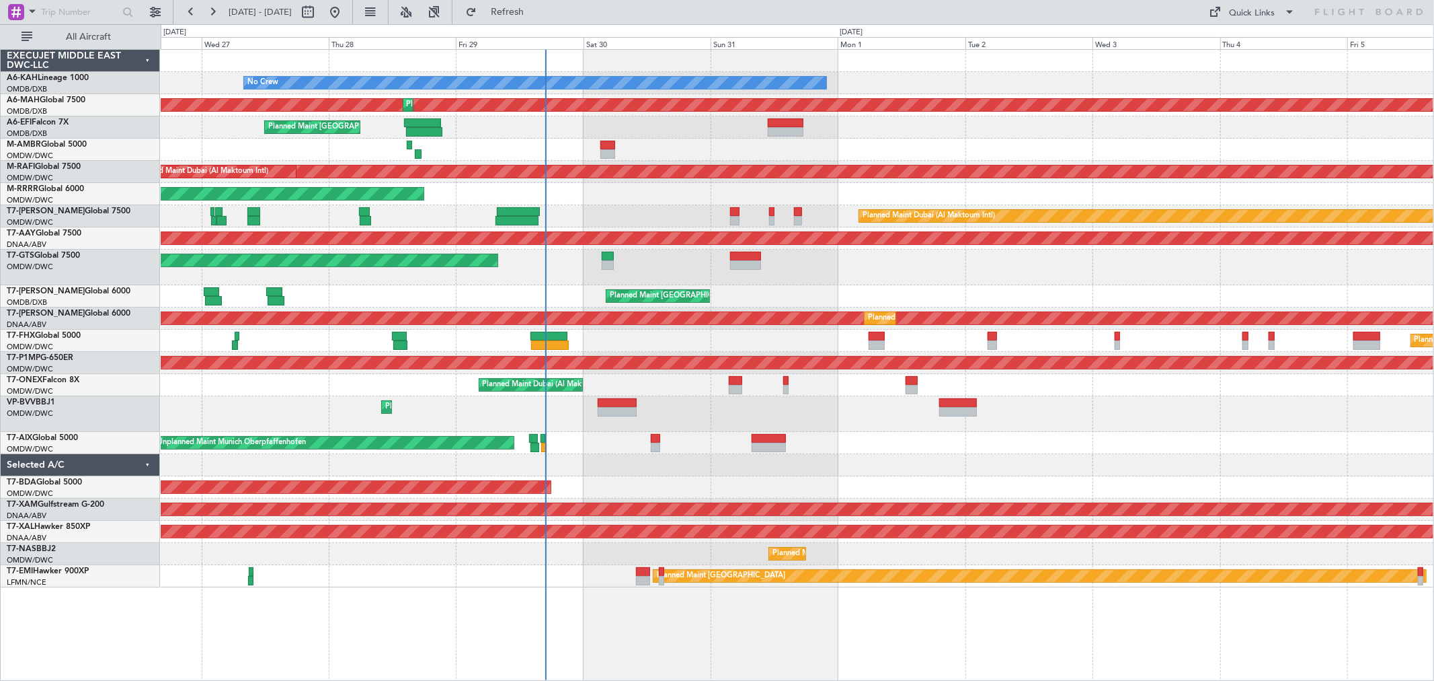
scroll to position [0, 0]
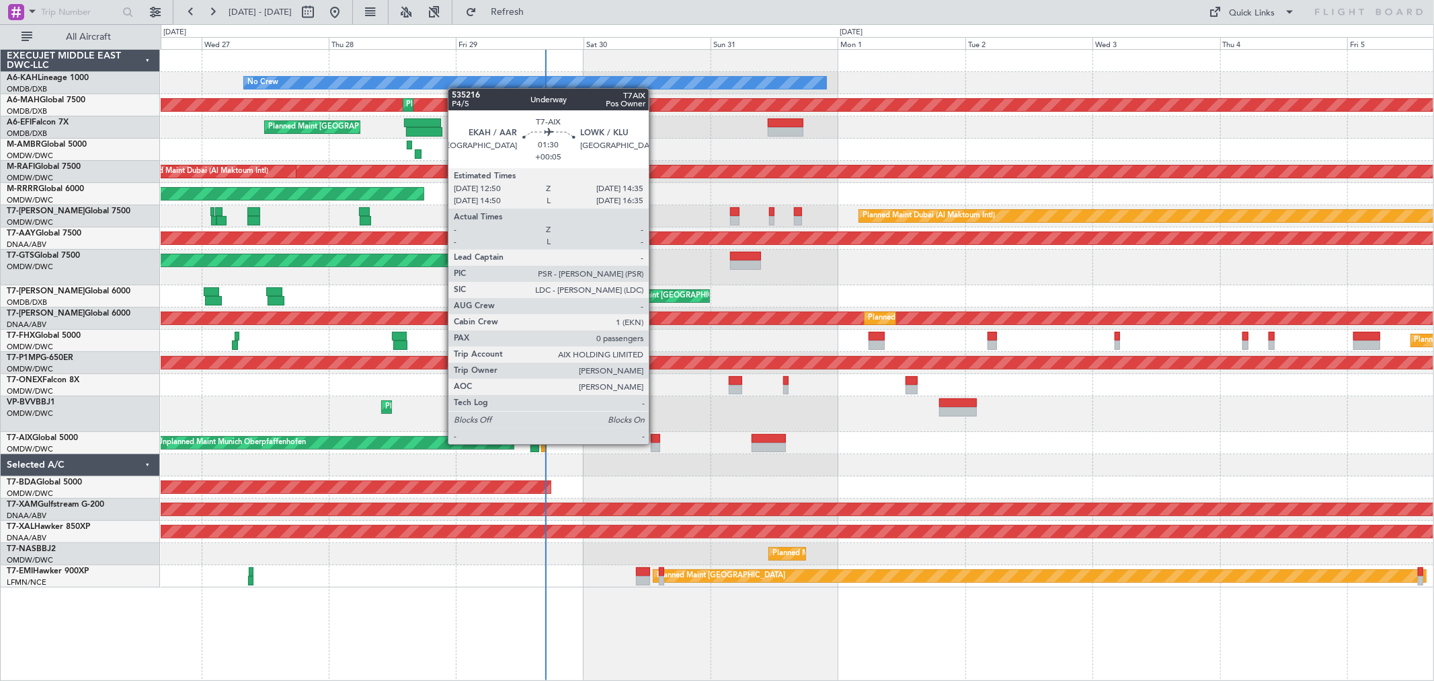
click at [656, 442] on div at bounding box center [655, 446] width 9 height 9
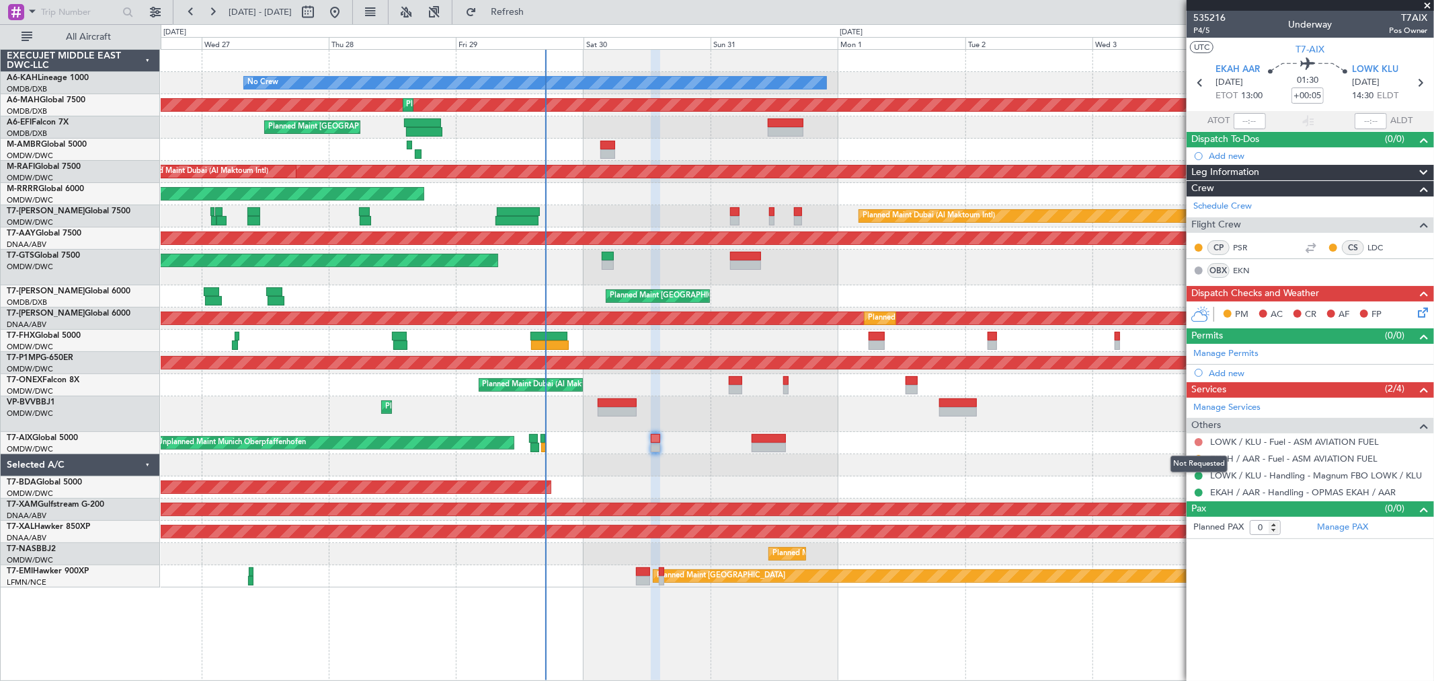
click at [1199, 439] on button at bounding box center [1199, 442] width 8 height 8
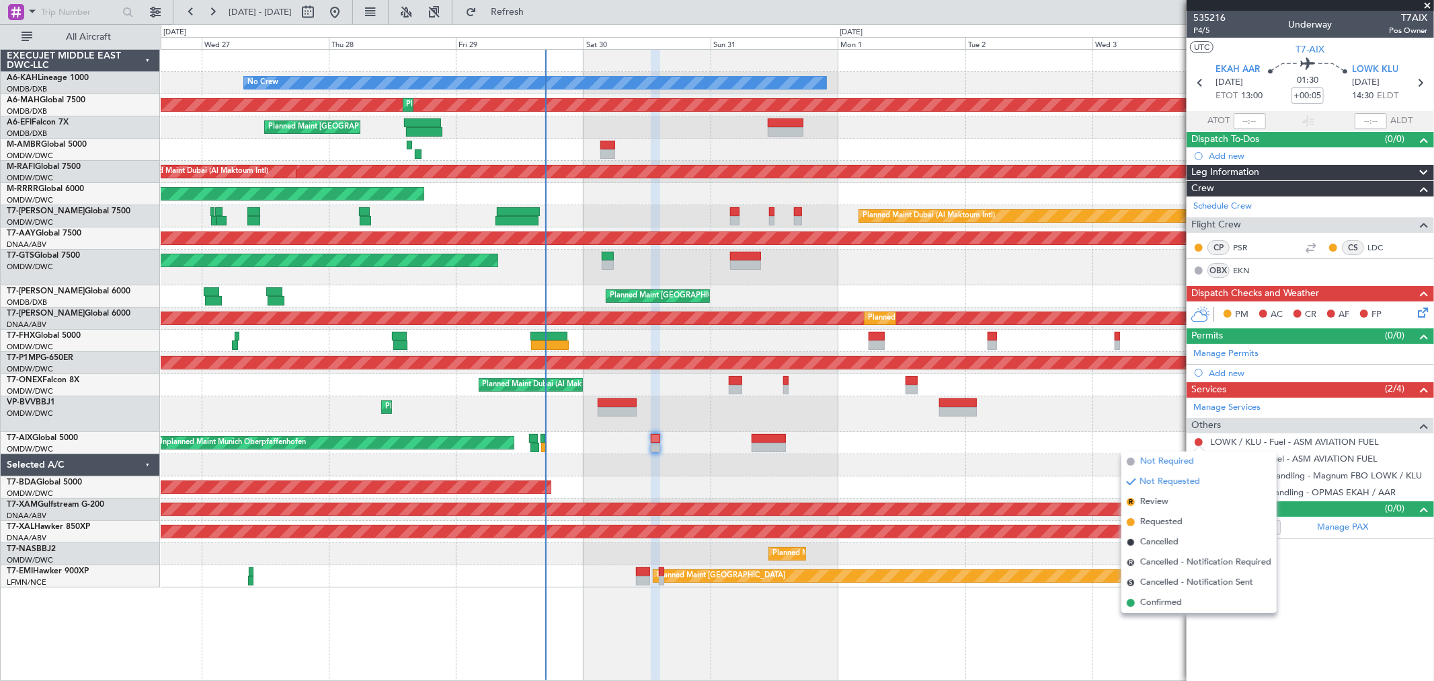
click at [1167, 458] on span "Not Required" at bounding box center [1168, 461] width 54 height 13
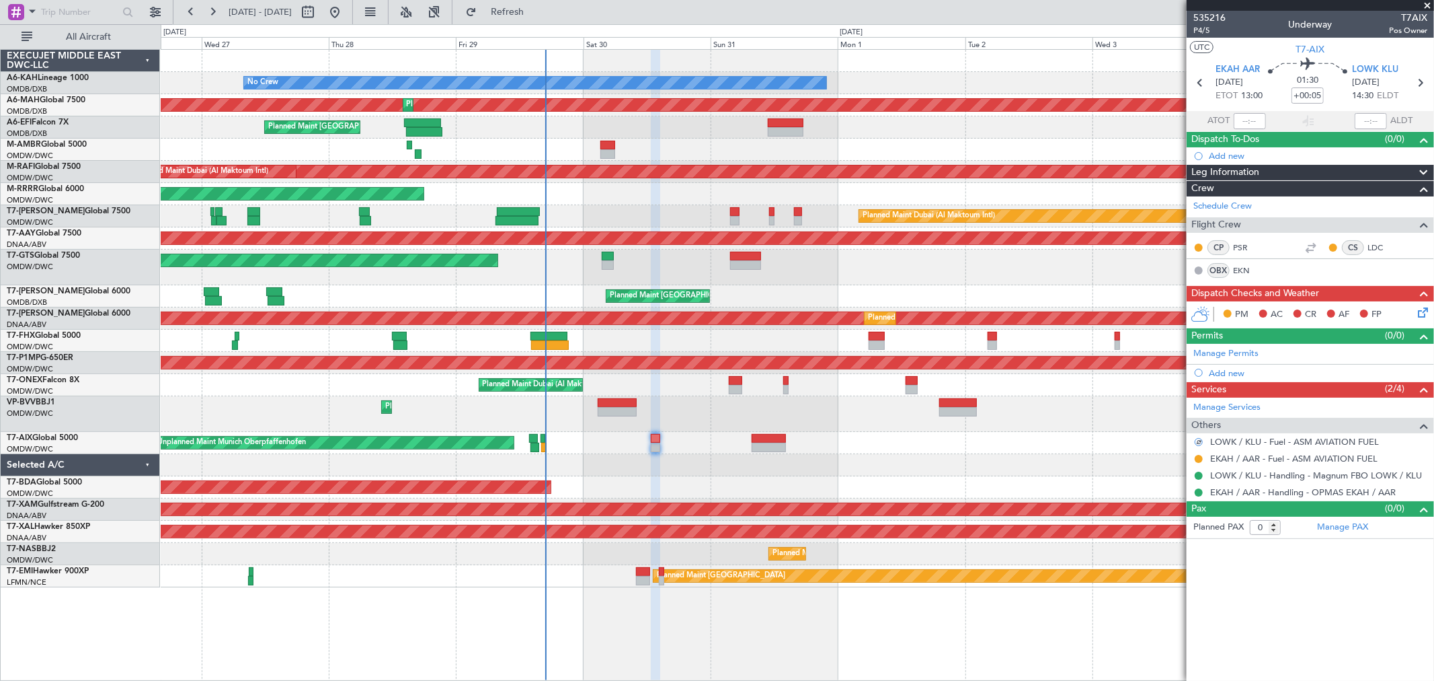
click at [895, 457] on div at bounding box center [797, 465] width 1273 height 22
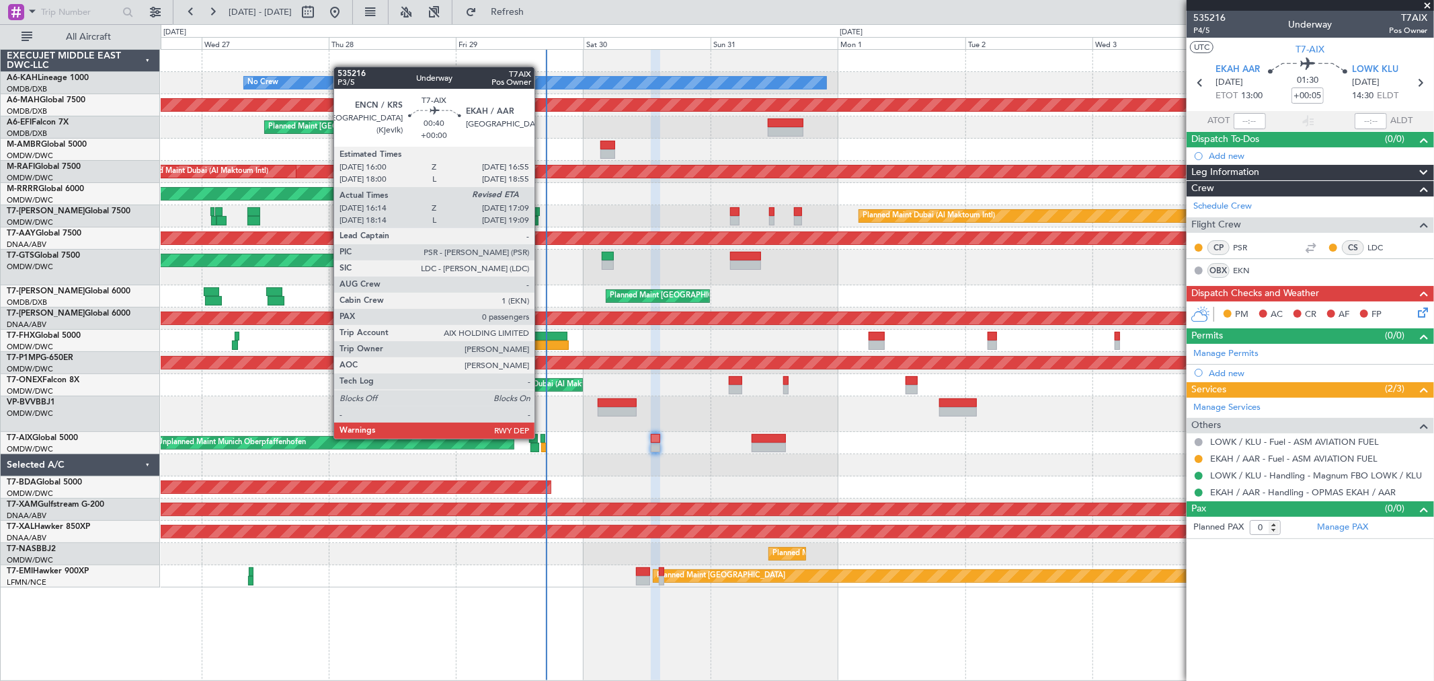
click at [541, 437] on div at bounding box center [543, 438] width 5 height 9
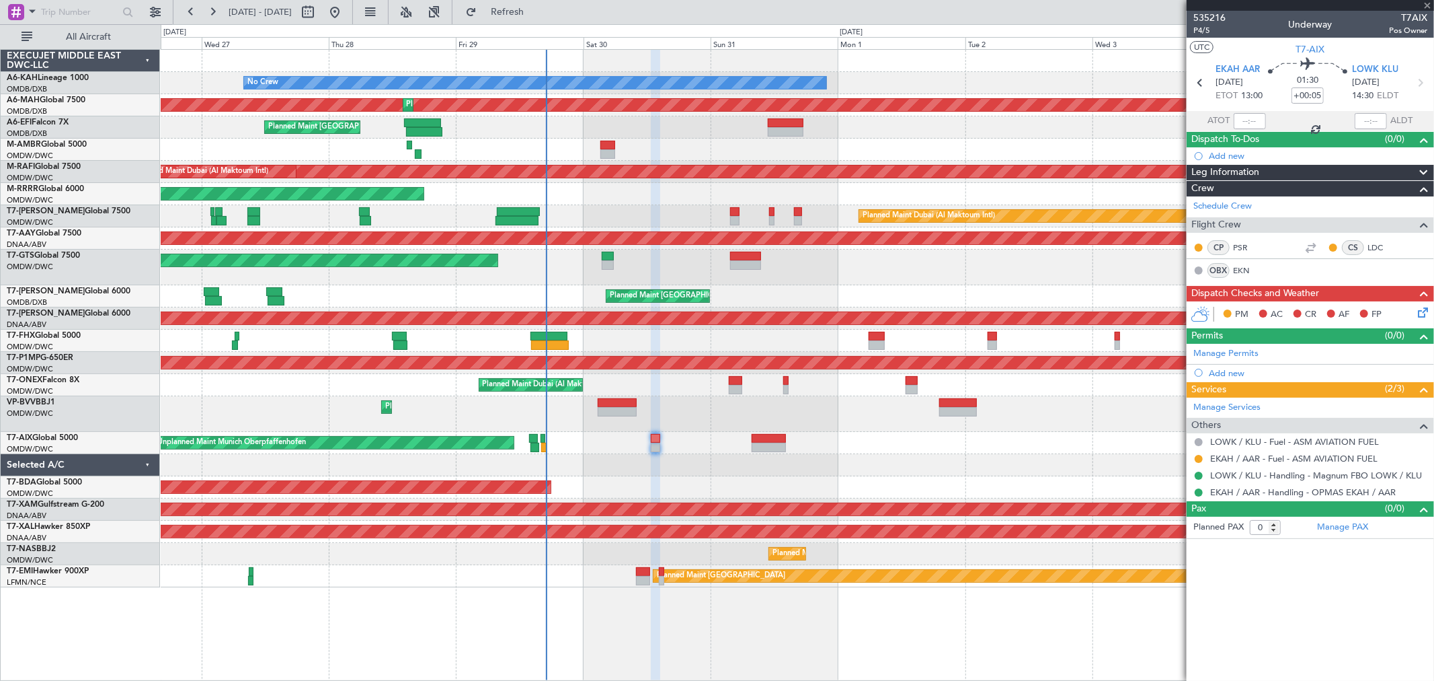
type input "16:24"
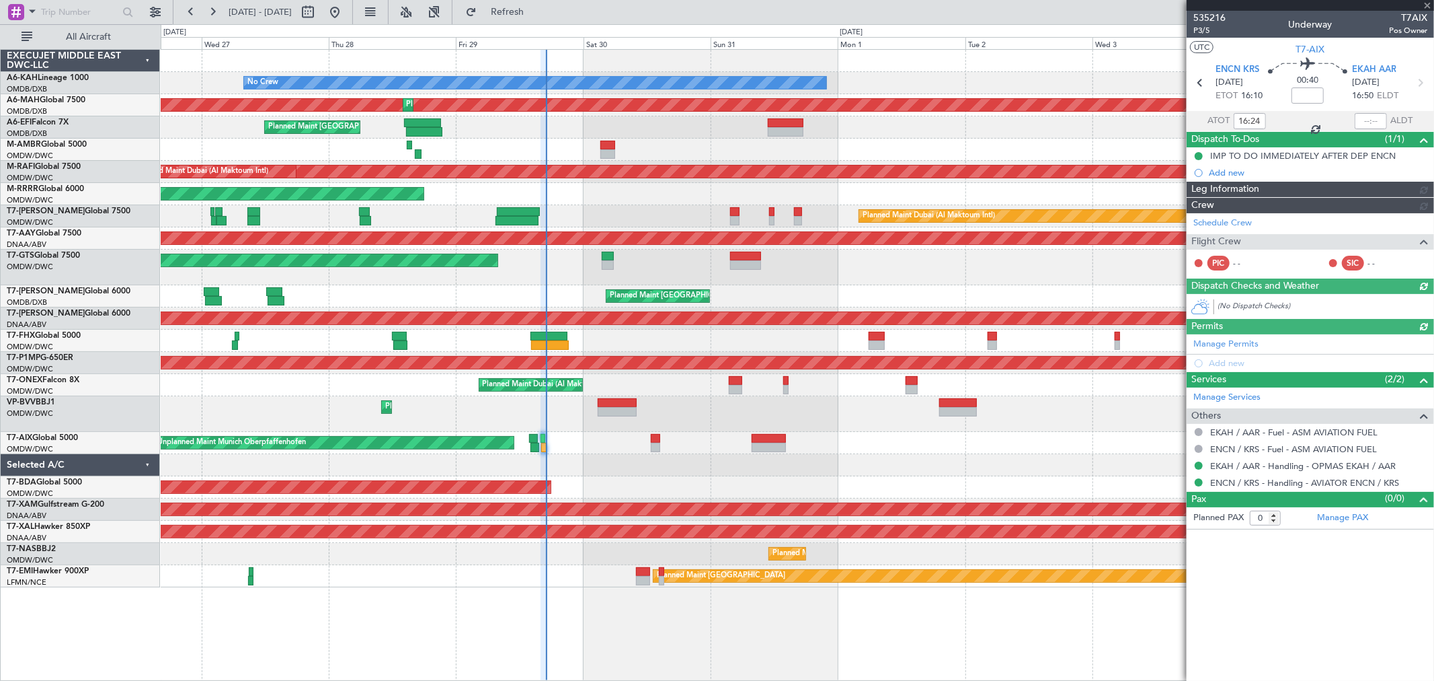
type input "Anita Mani (ANI)"
type input "7137"
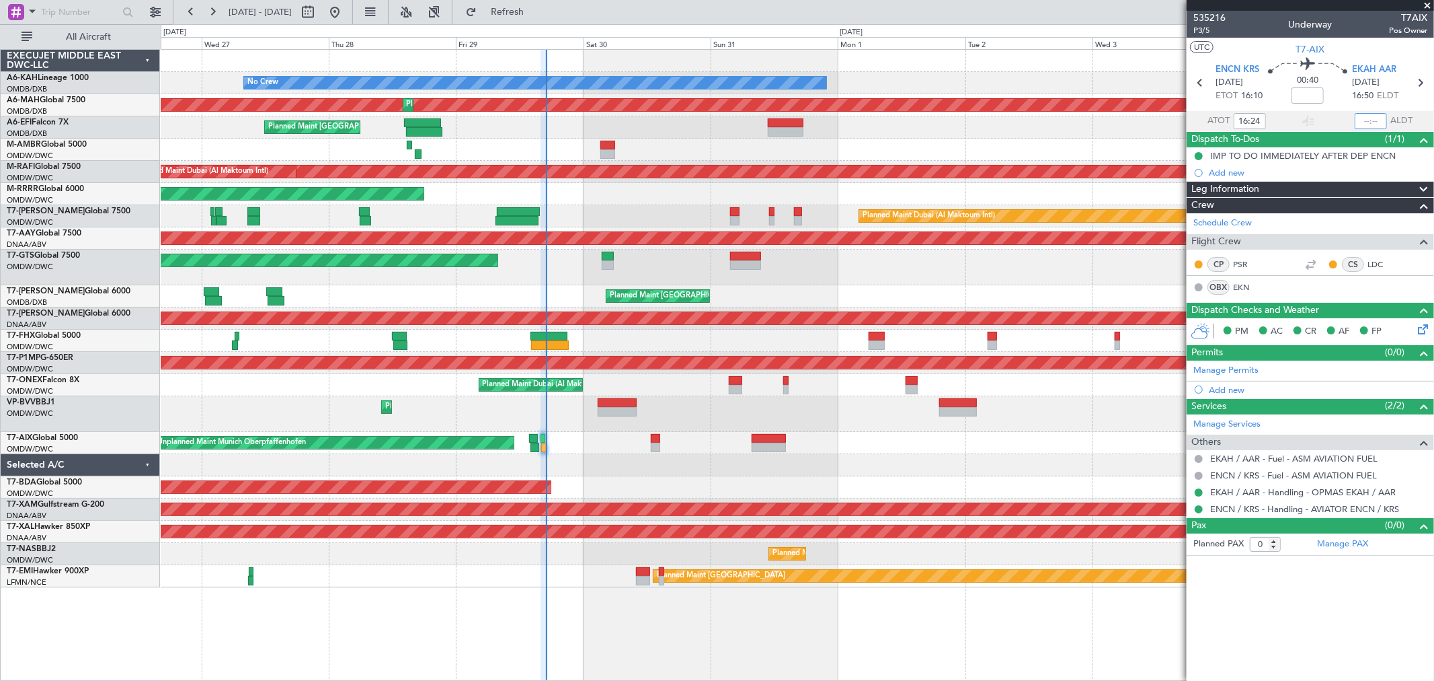
click at [1369, 120] on input "text" at bounding box center [1371, 121] width 32 height 16
type input "16:54"
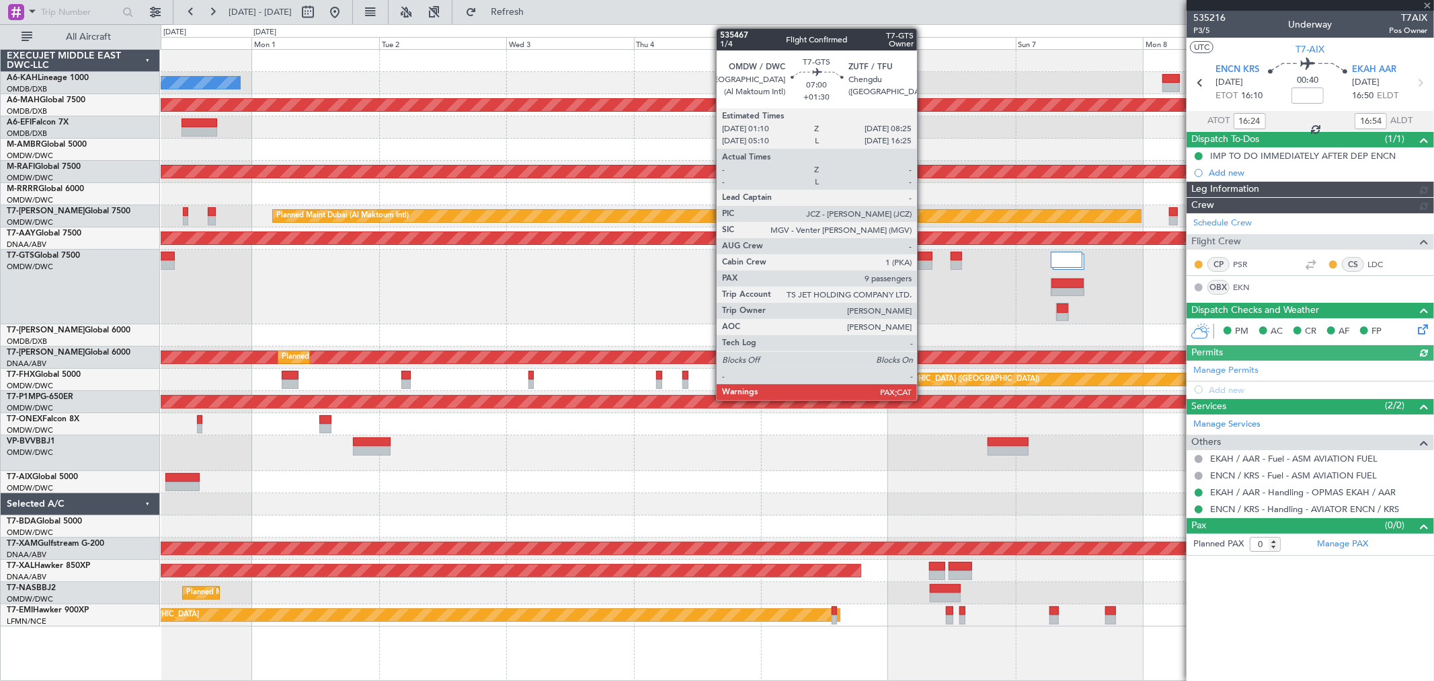
type input "Anita Mani (ANI)"
type input "7137"
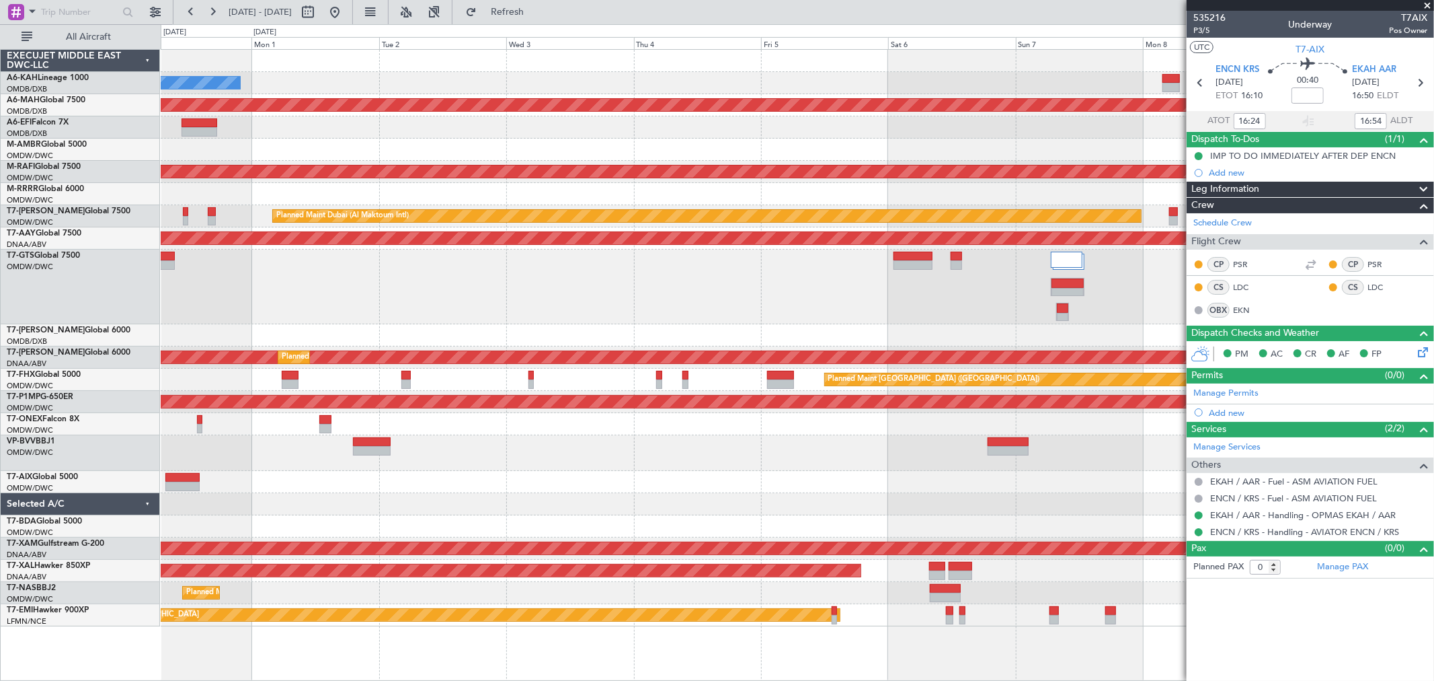
drag, startPoint x: 373, startPoint y: 5, endPoint x: 458, endPoint y: 83, distance: 115.2
click at [346, 5] on button at bounding box center [335, 12] width 22 height 22
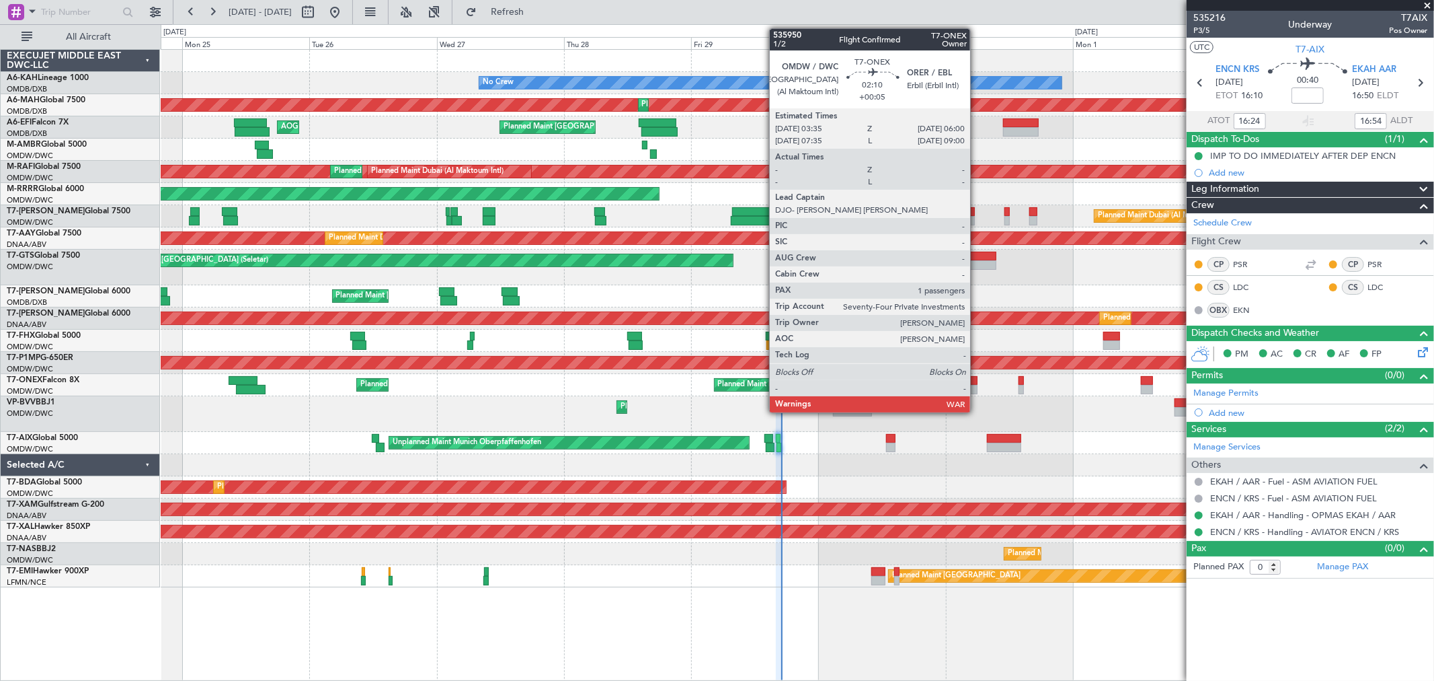
click at [977, 387] on div at bounding box center [970, 389] width 13 height 9
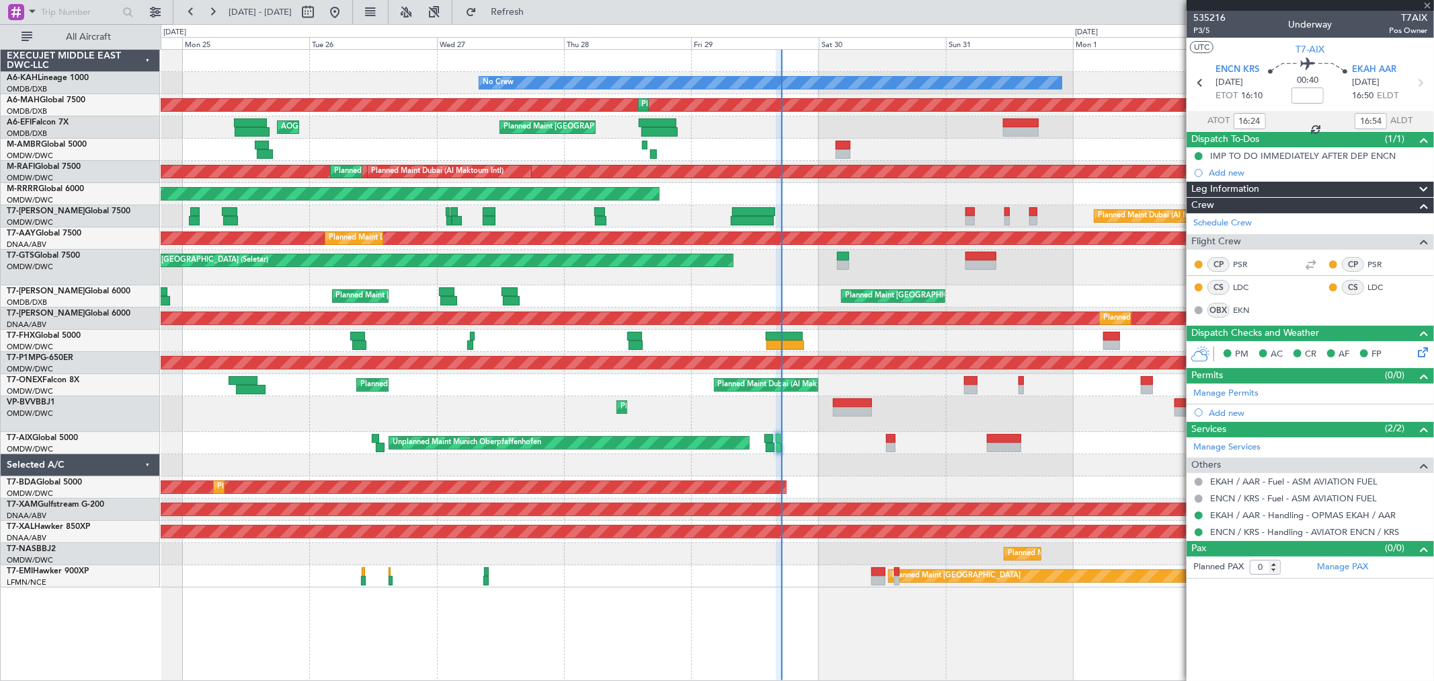
type input "+00:05"
type input "1"
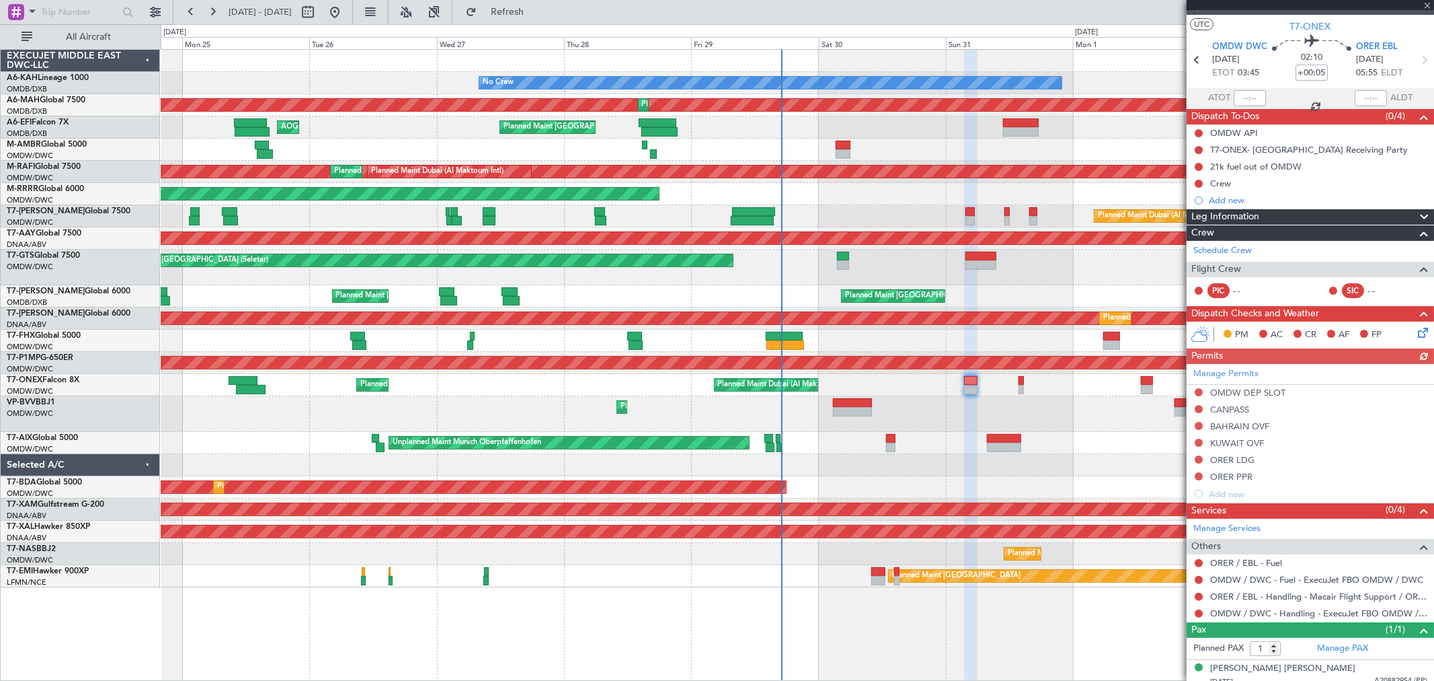
scroll to position [32, 0]
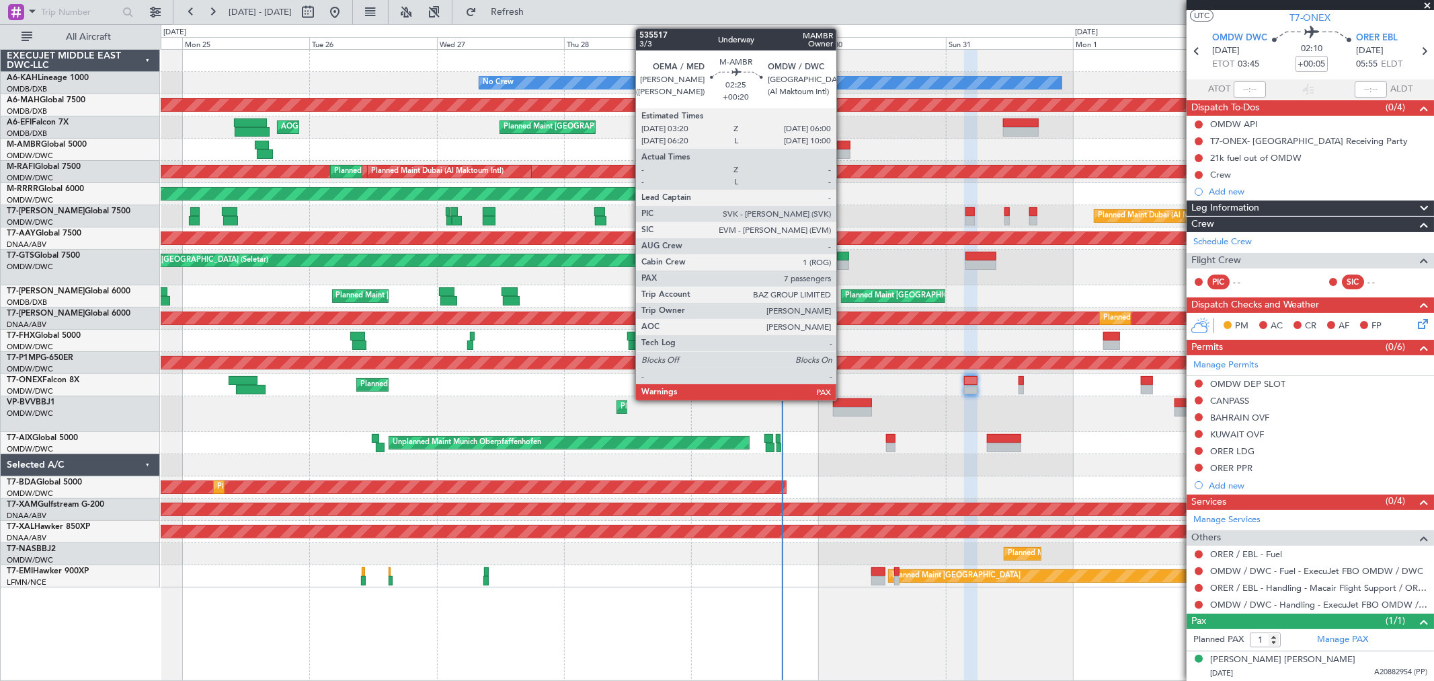
click at [843, 153] on div at bounding box center [843, 153] width 15 height 9
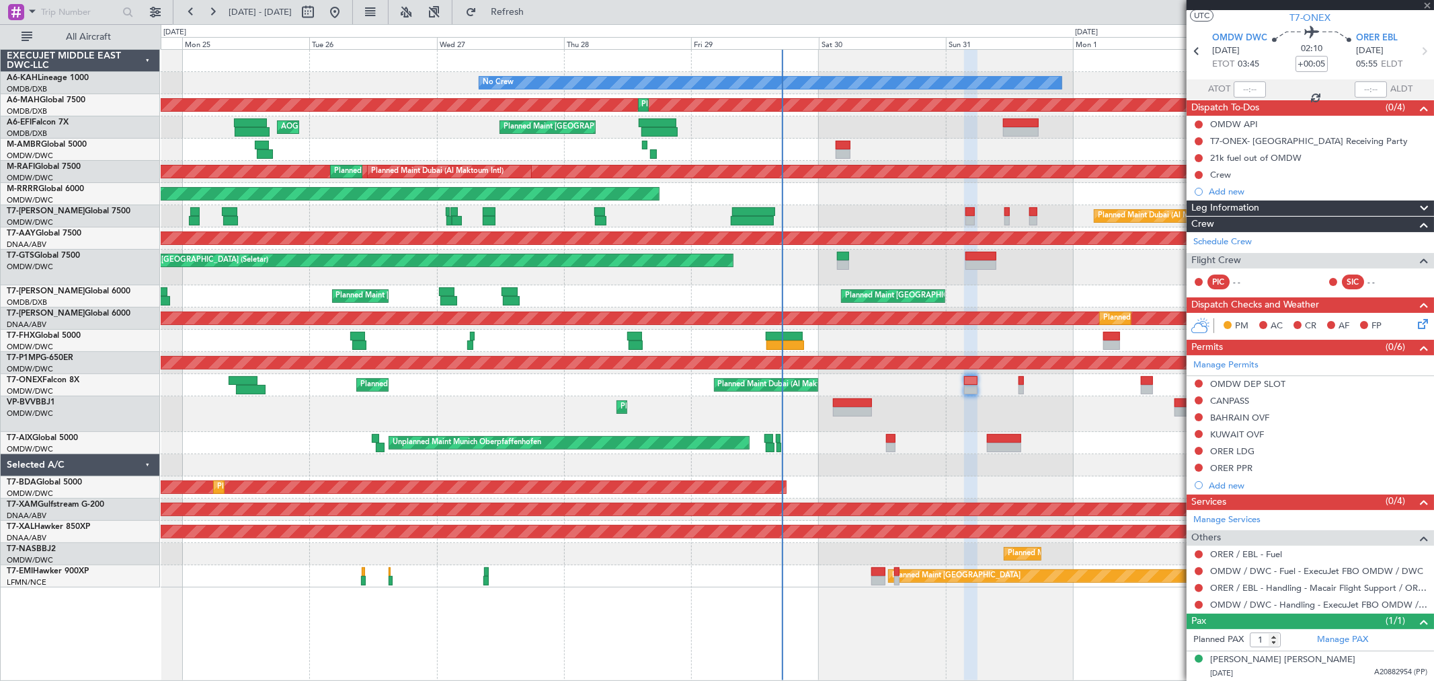
type input "+00:20"
type input "7"
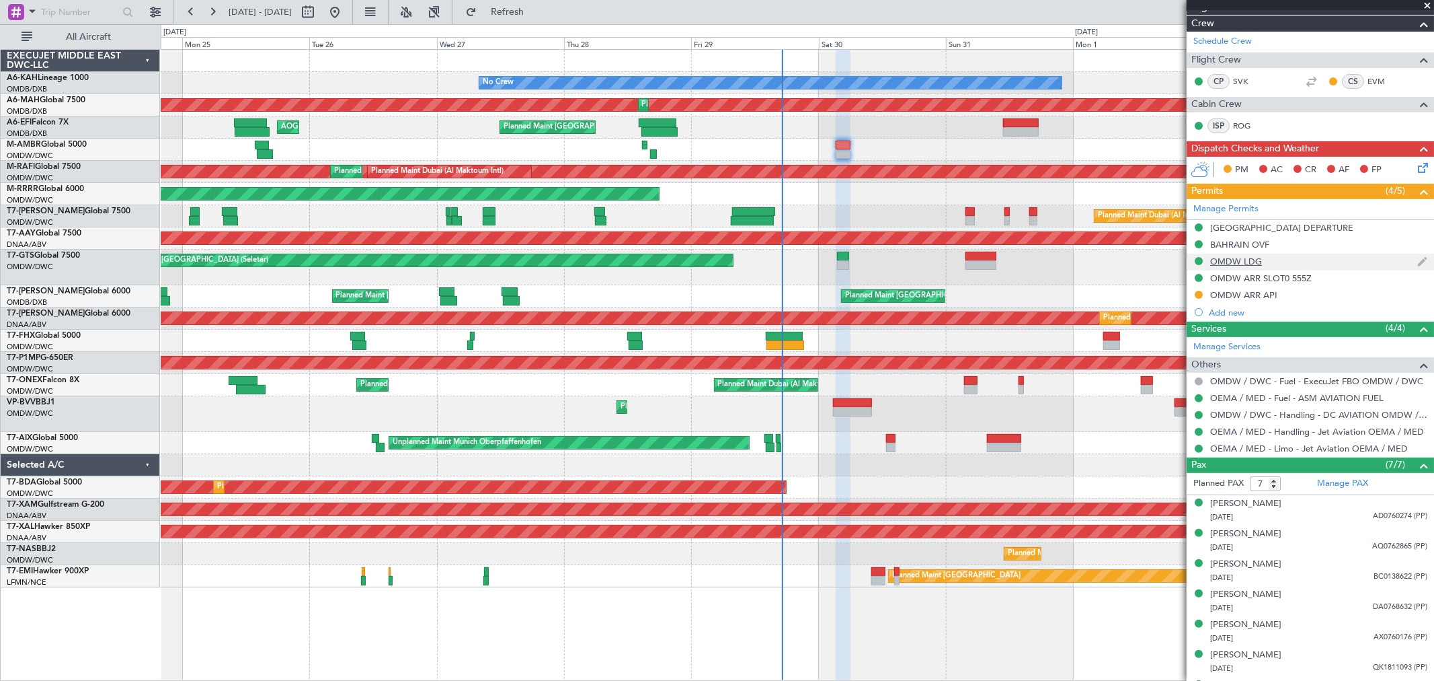
scroll to position [207, 0]
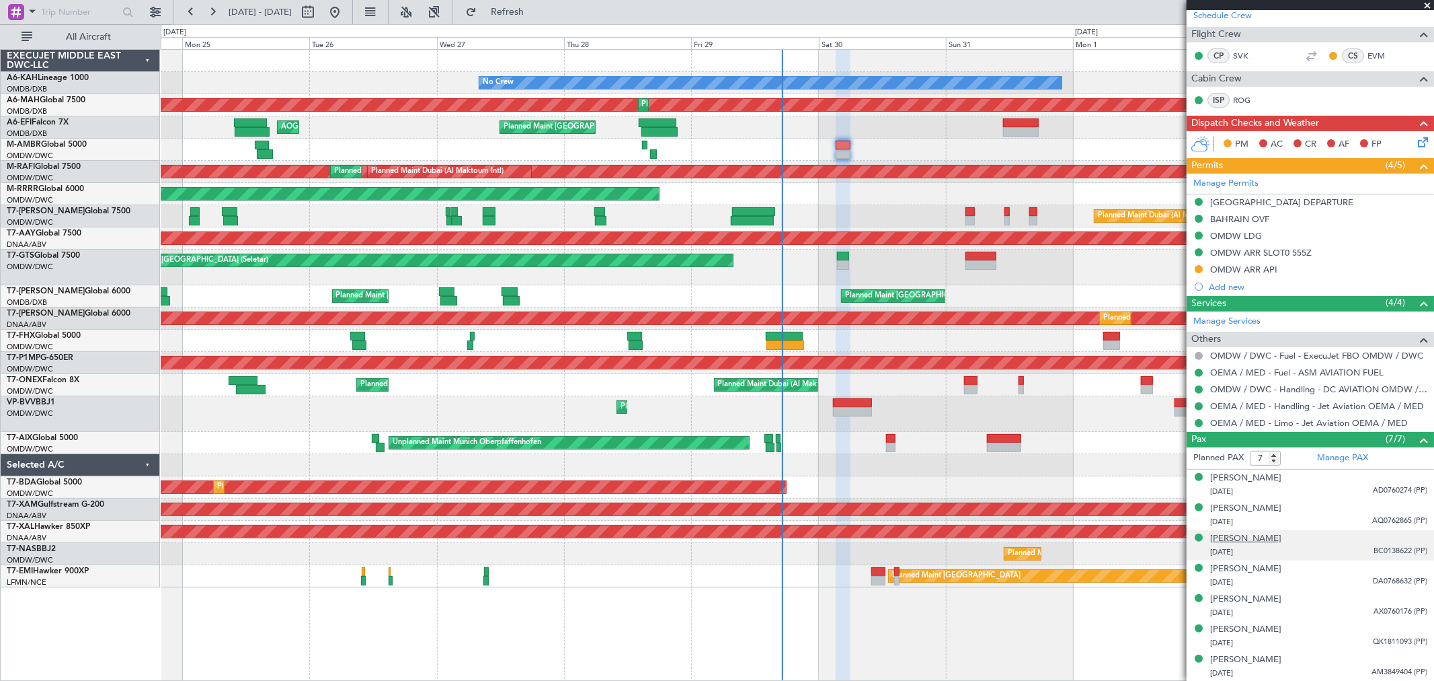
click at [1260, 537] on div "[PERSON_NAME]" at bounding box center [1245, 538] width 71 height 13
click at [1249, 506] on div "[PERSON_NAME]" at bounding box center [1245, 508] width 71 height 13
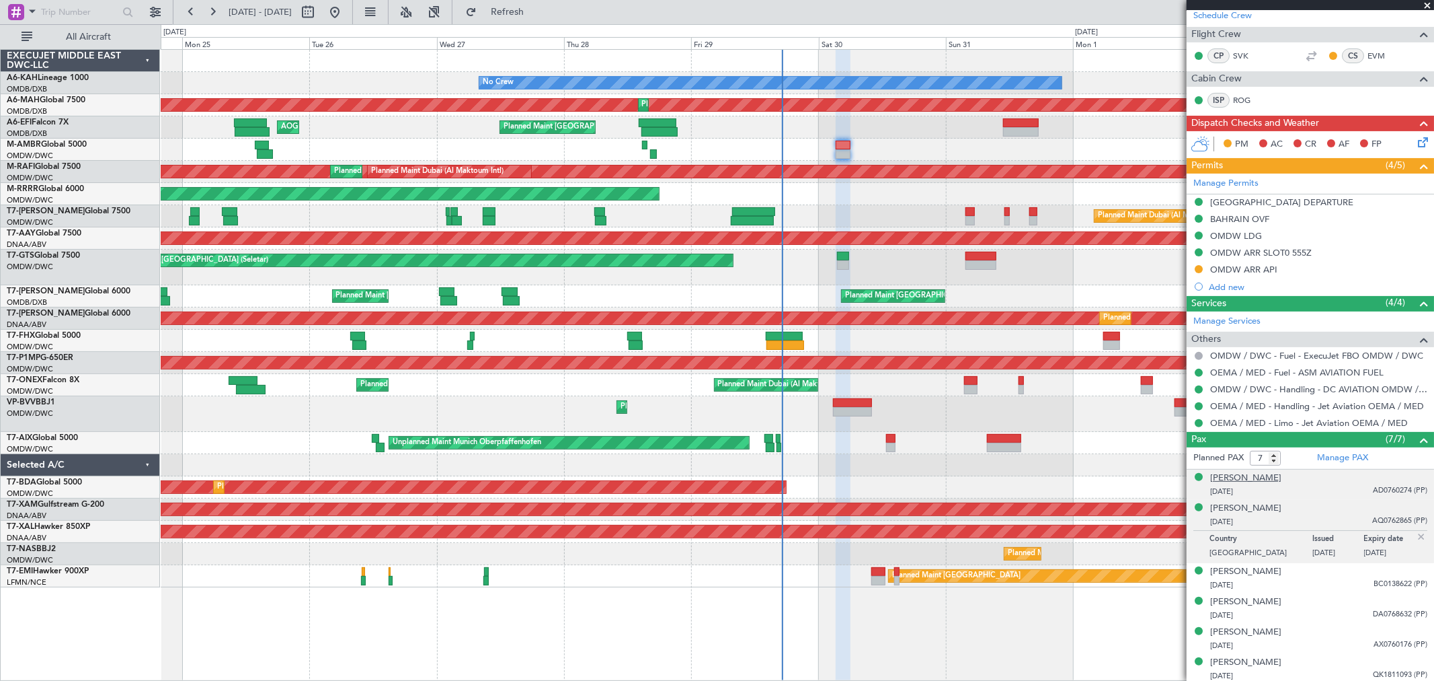
click at [1235, 475] on div "[PERSON_NAME]" at bounding box center [1245, 477] width 71 height 13
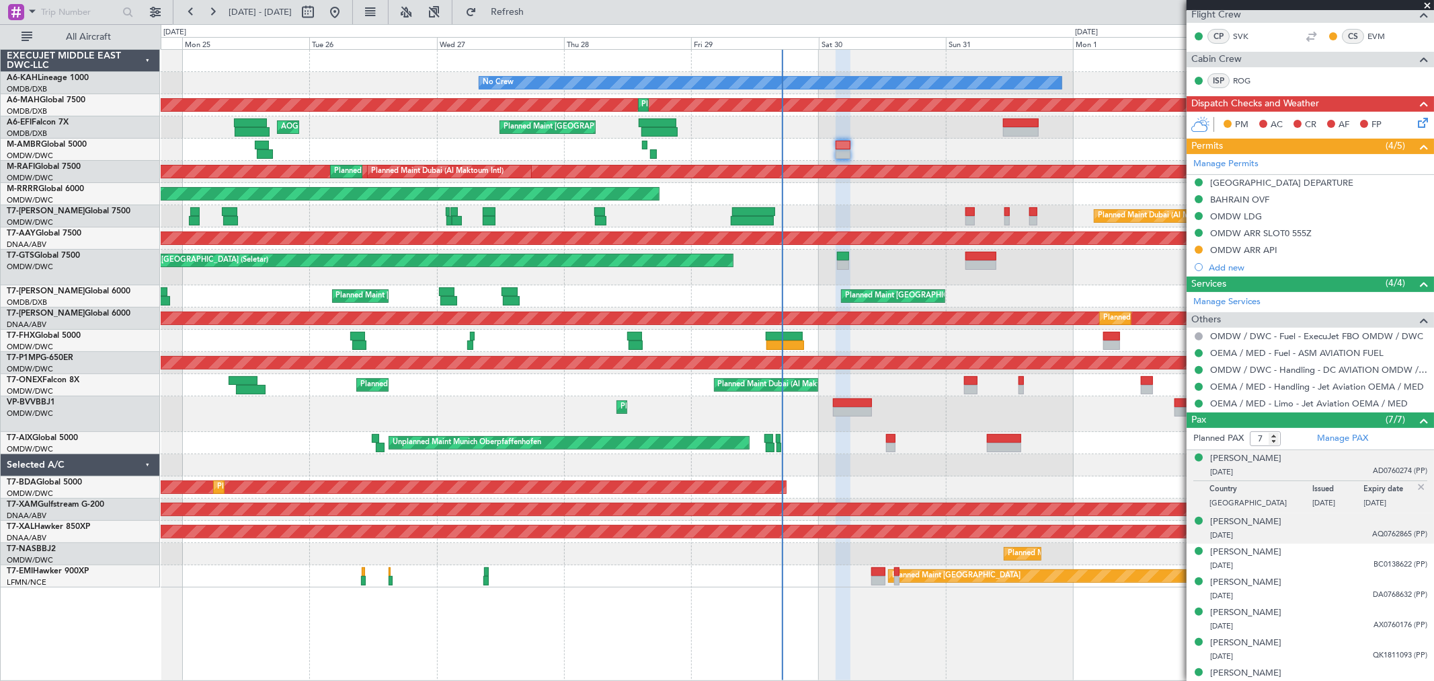
scroll to position [240, 0]
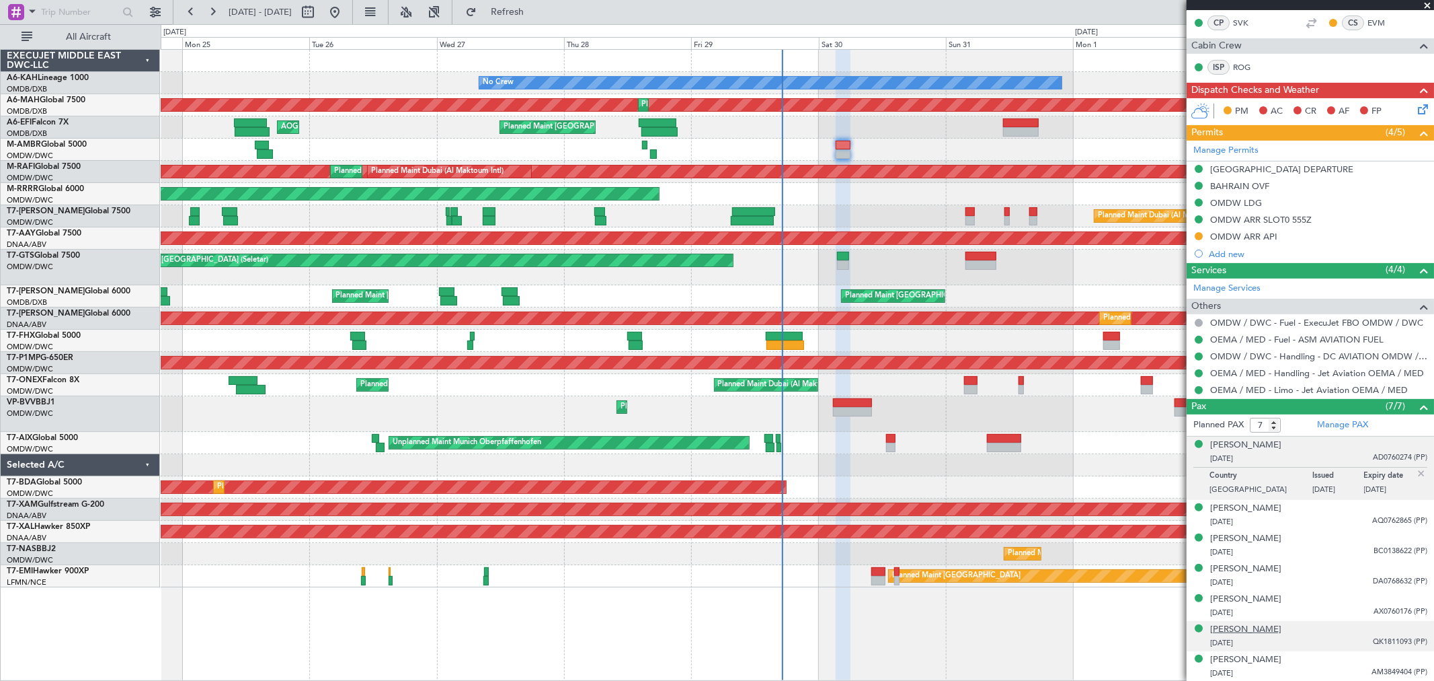
click at [1235, 630] on div "[PERSON_NAME]" at bounding box center [1245, 629] width 71 height 13
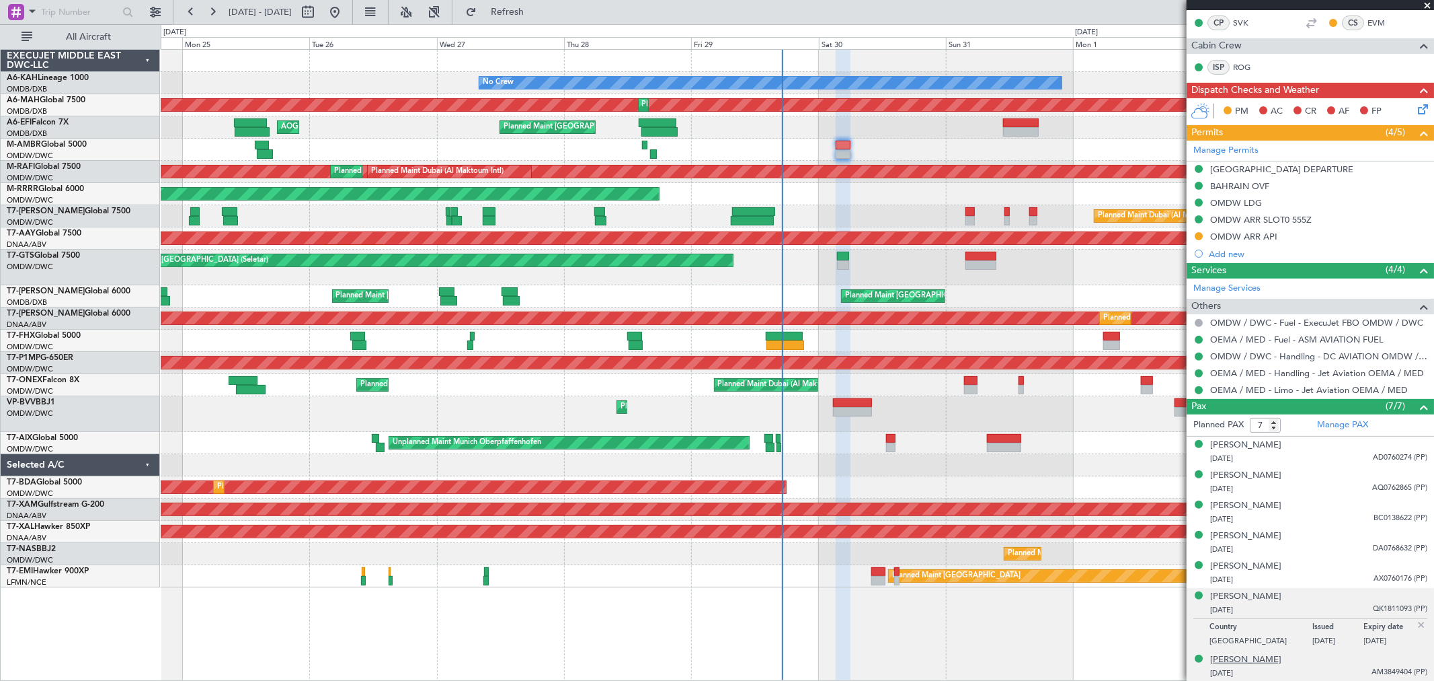
click at [1245, 662] on div "[PERSON_NAME]" at bounding box center [1245, 659] width 71 height 13
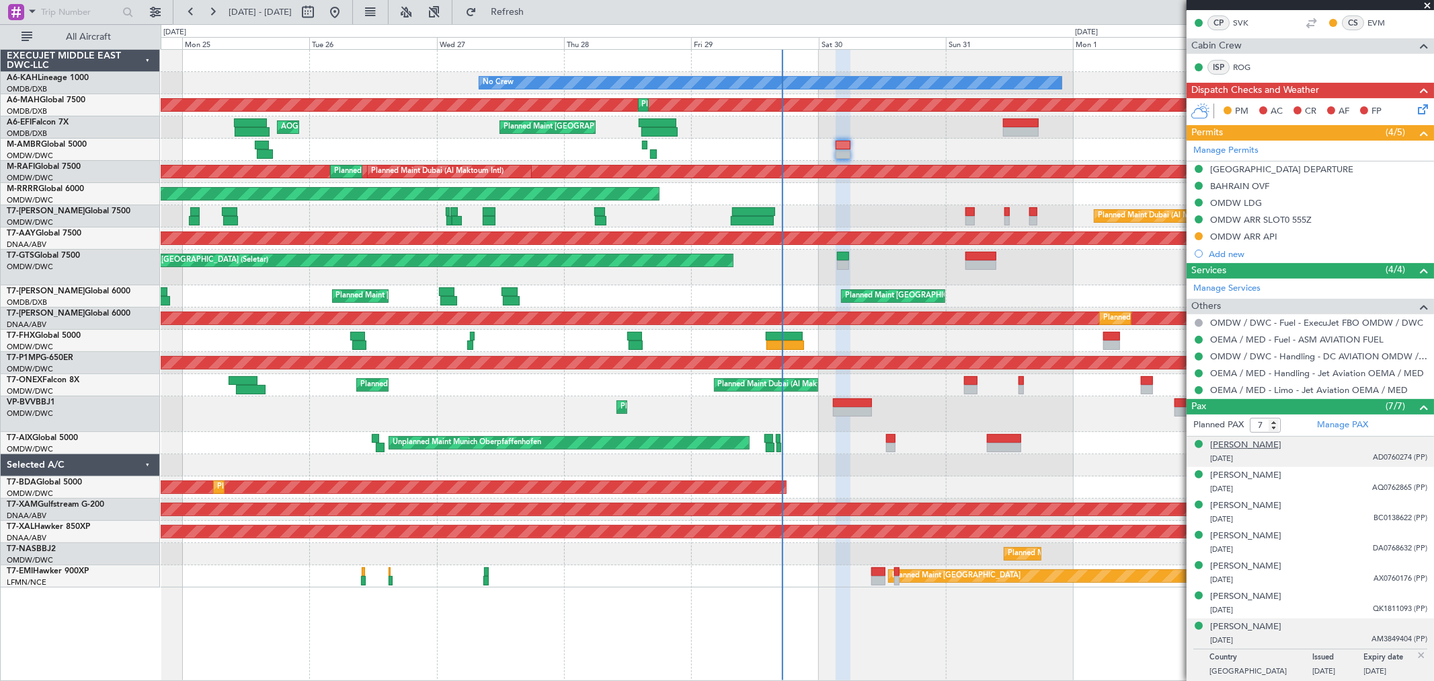
click at [1245, 445] on div "[PERSON_NAME]" at bounding box center [1245, 444] width 71 height 13
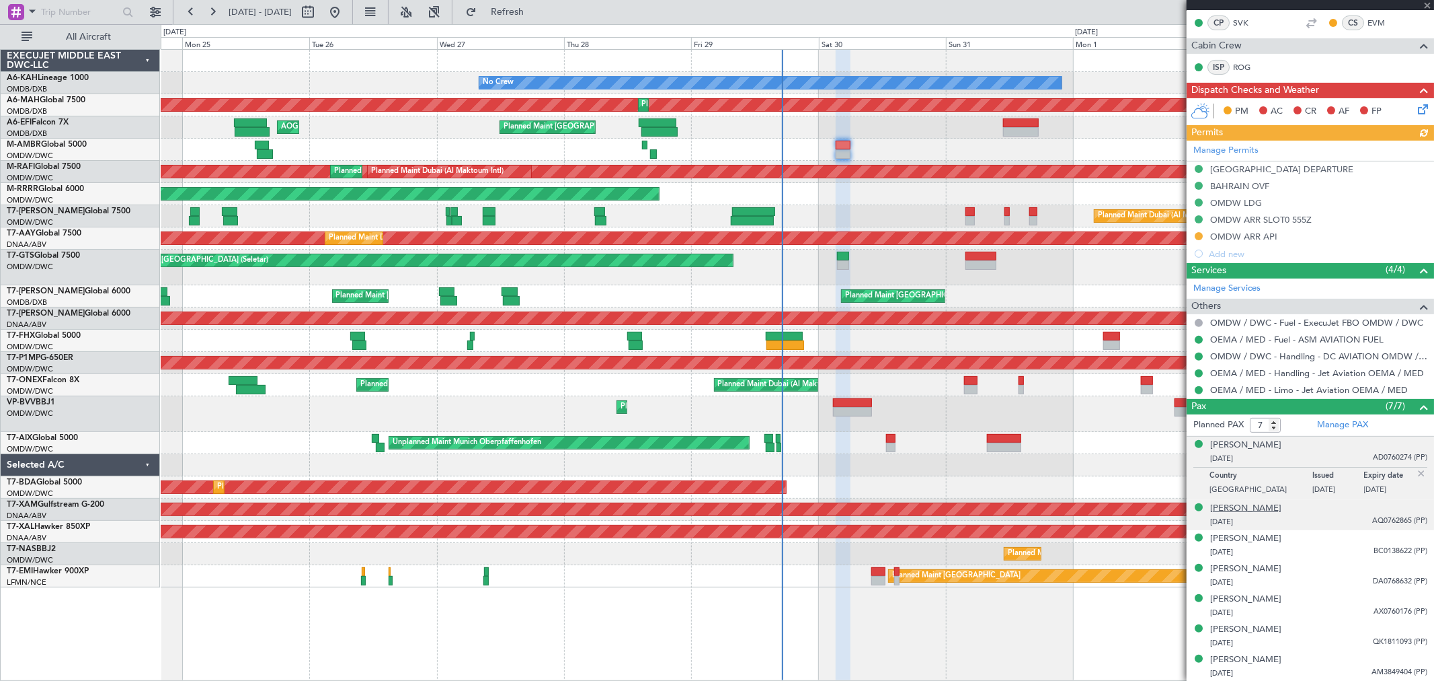
click at [1252, 506] on div "[PERSON_NAME]" at bounding box center [1245, 508] width 71 height 13
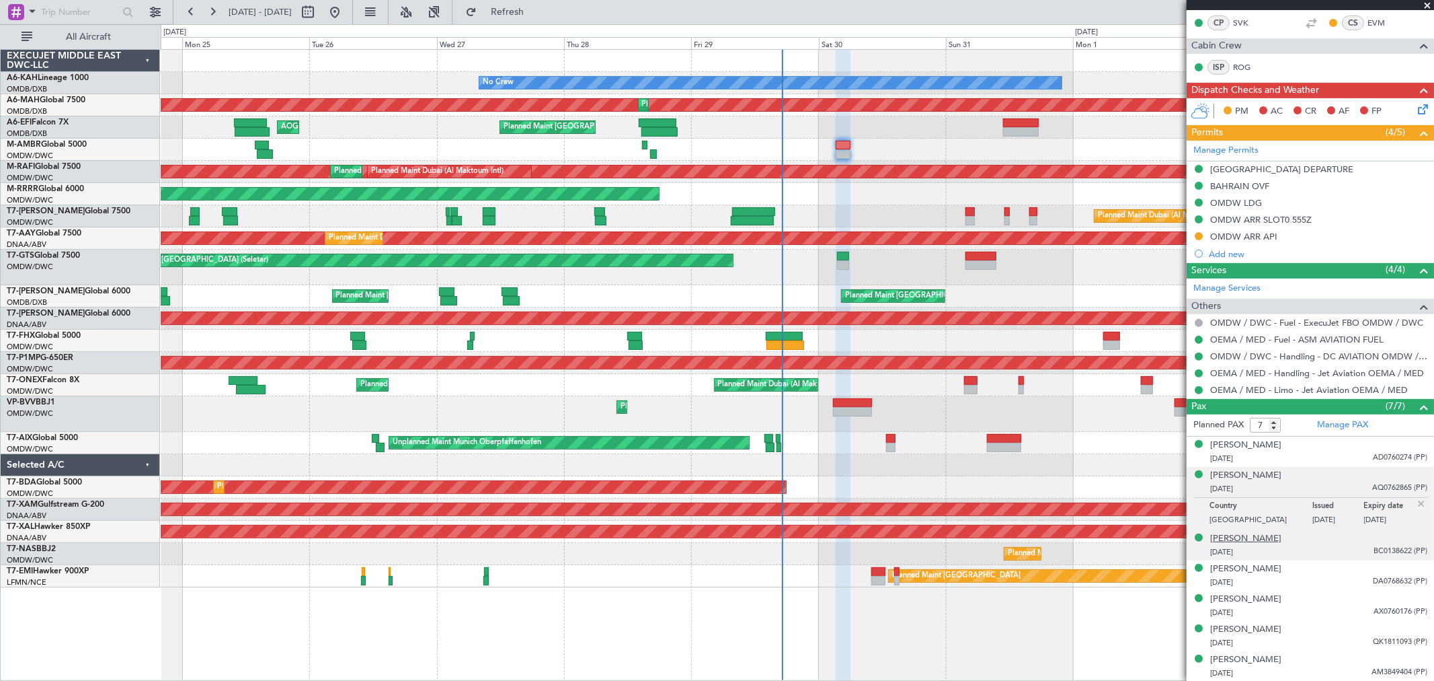
click at [1260, 541] on div "[PERSON_NAME]" at bounding box center [1245, 538] width 71 height 13
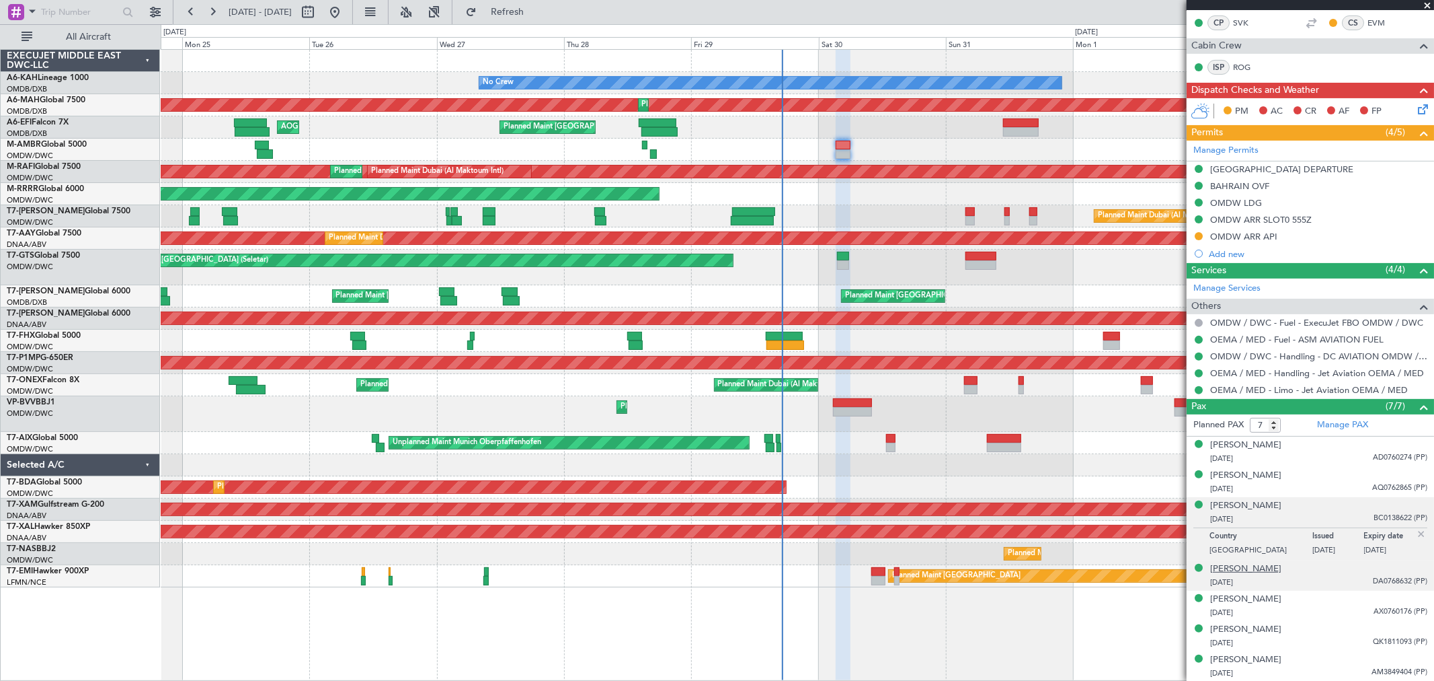
click at [1239, 566] on div "[PERSON_NAME]" at bounding box center [1245, 568] width 71 height 13
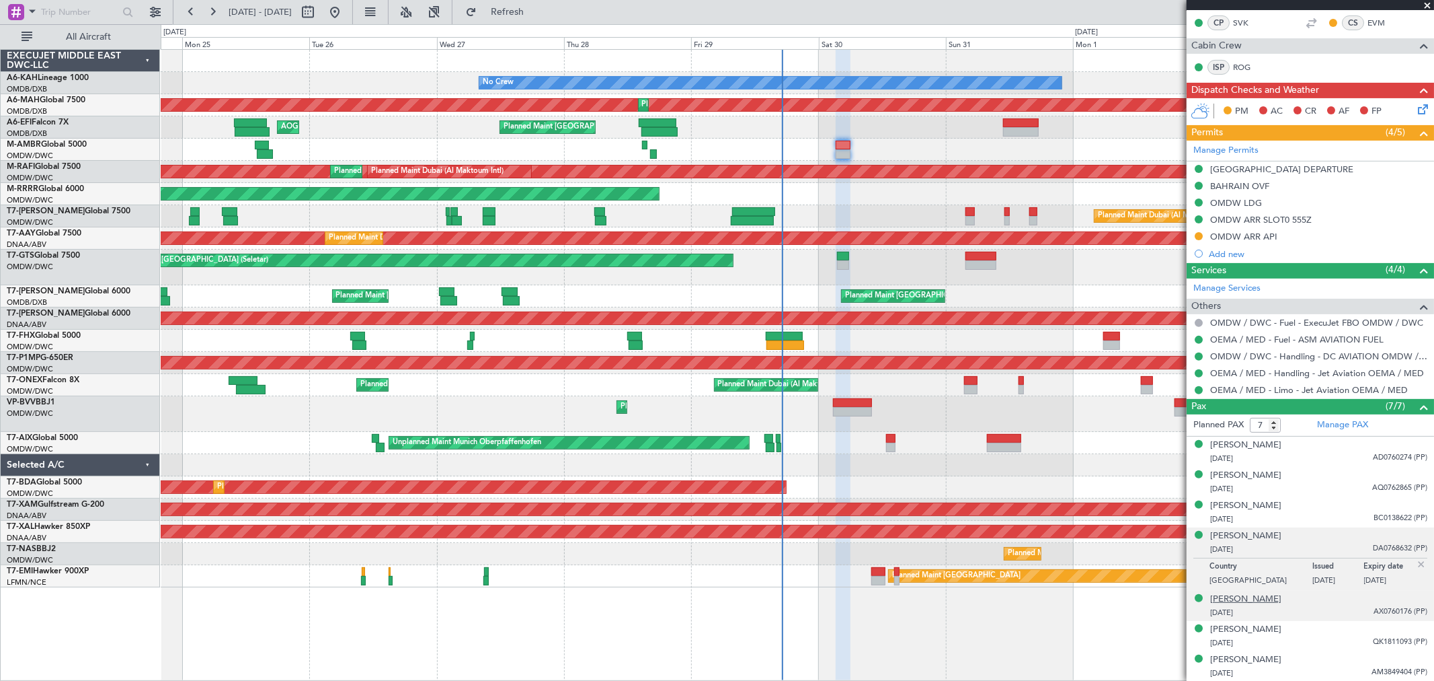
click at [1251, 595] on div "[PERSON_NAME]" at bounding box center [1245, 598] width 71 height 13
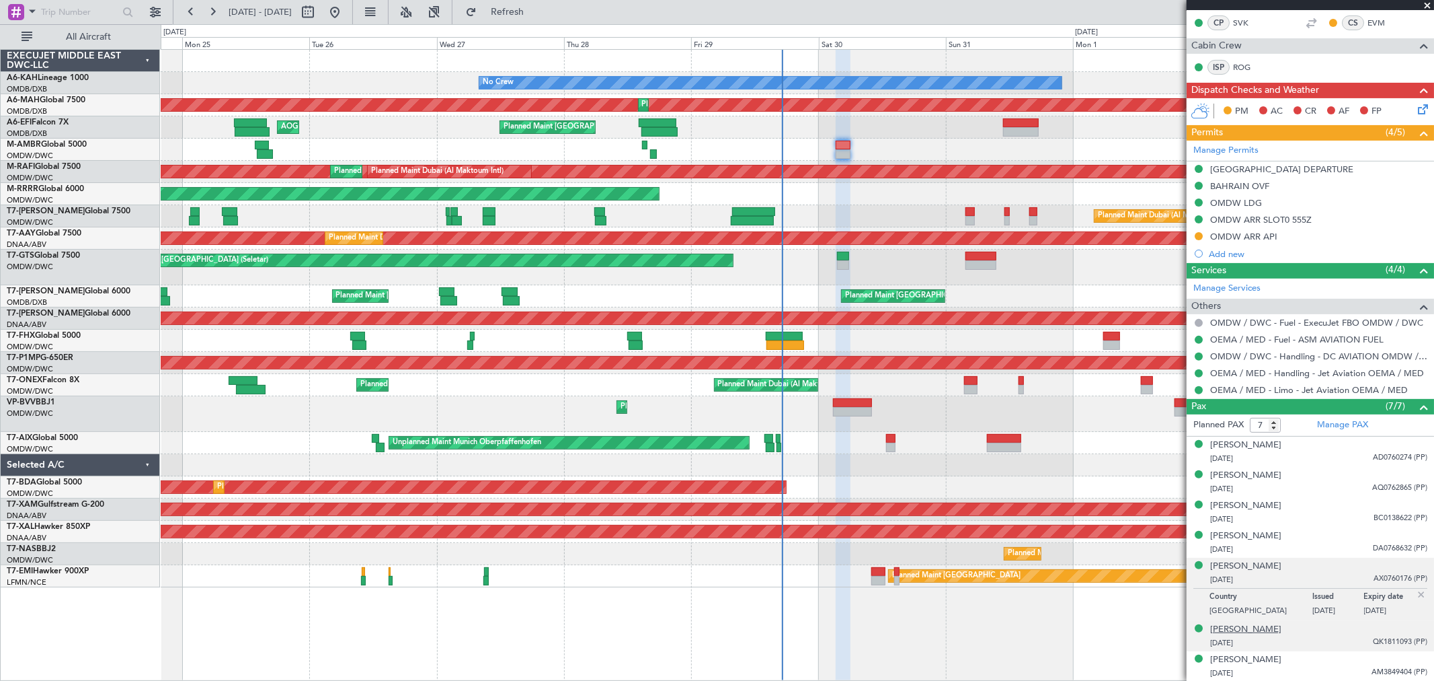
click at [1239, 626] on div "[PERSON_NAME]" at bounding box center [1245, 629] width 71 height 13
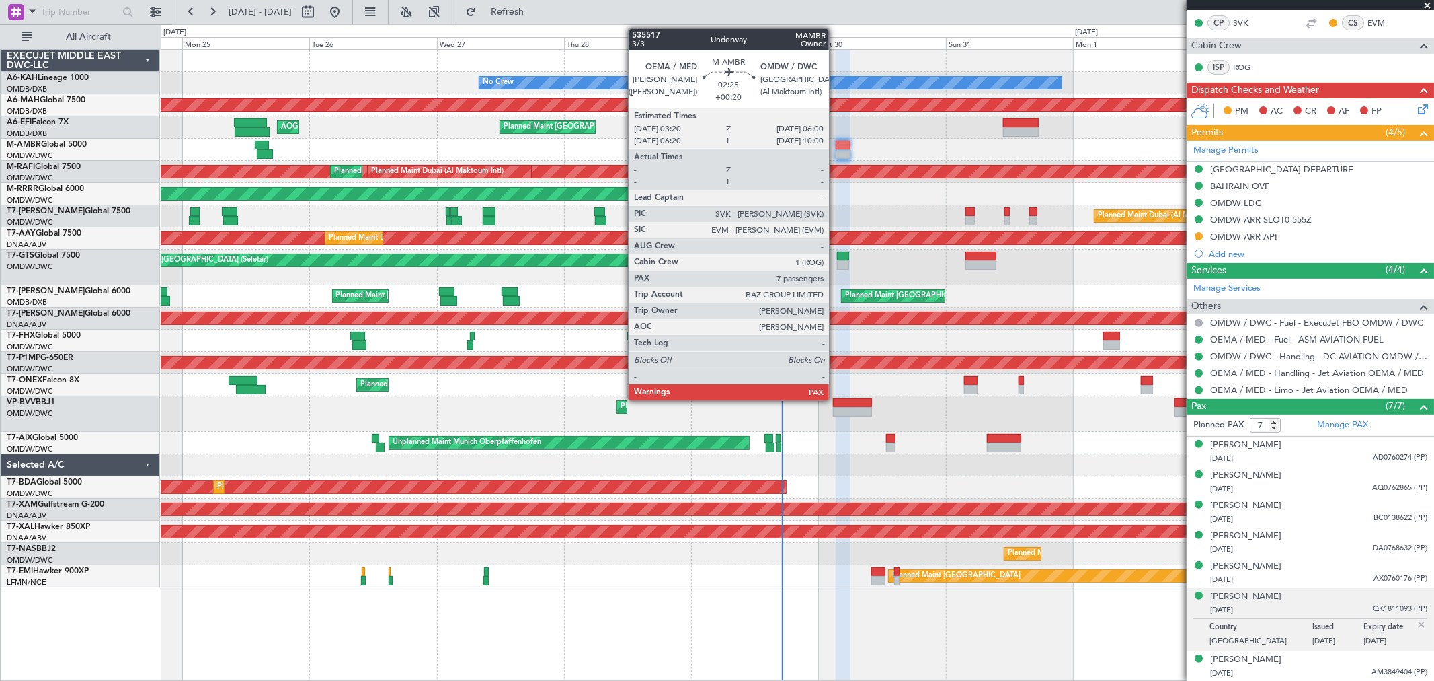
click at [836, 153] on div at bounding box center [843, 153] width 15 height 9
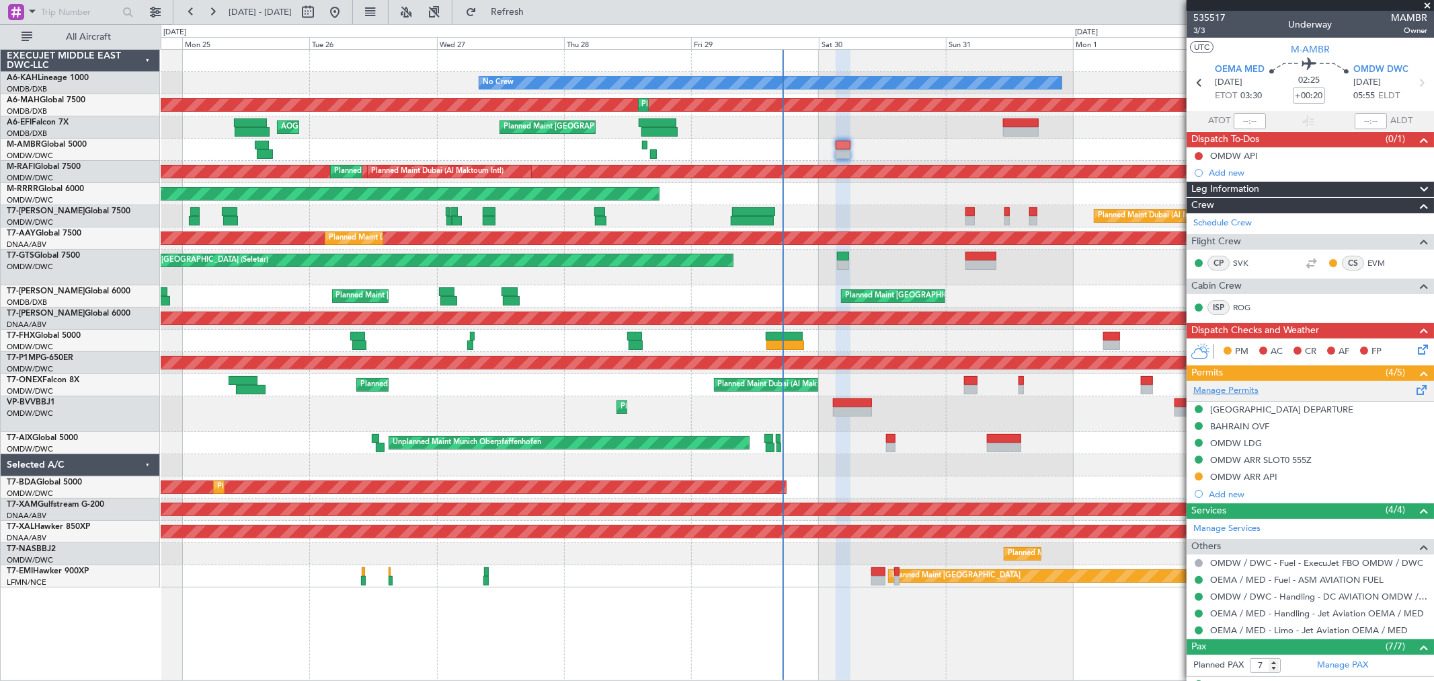
click at [1231, 389] on link "Manage Permits" at bounding box center [1226, 390] width 65 height 13
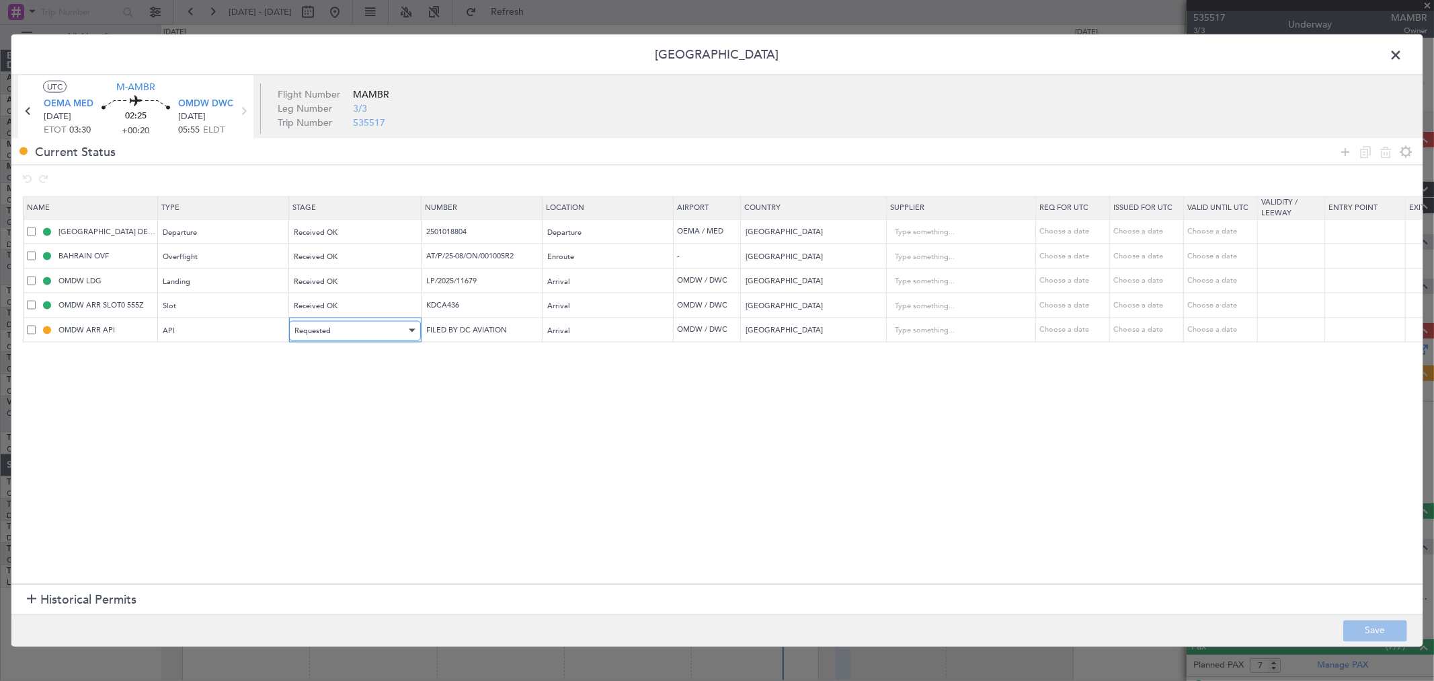
click at [318, 334] on span "Requested" at bounding box center [313, 330] width 36 height 10
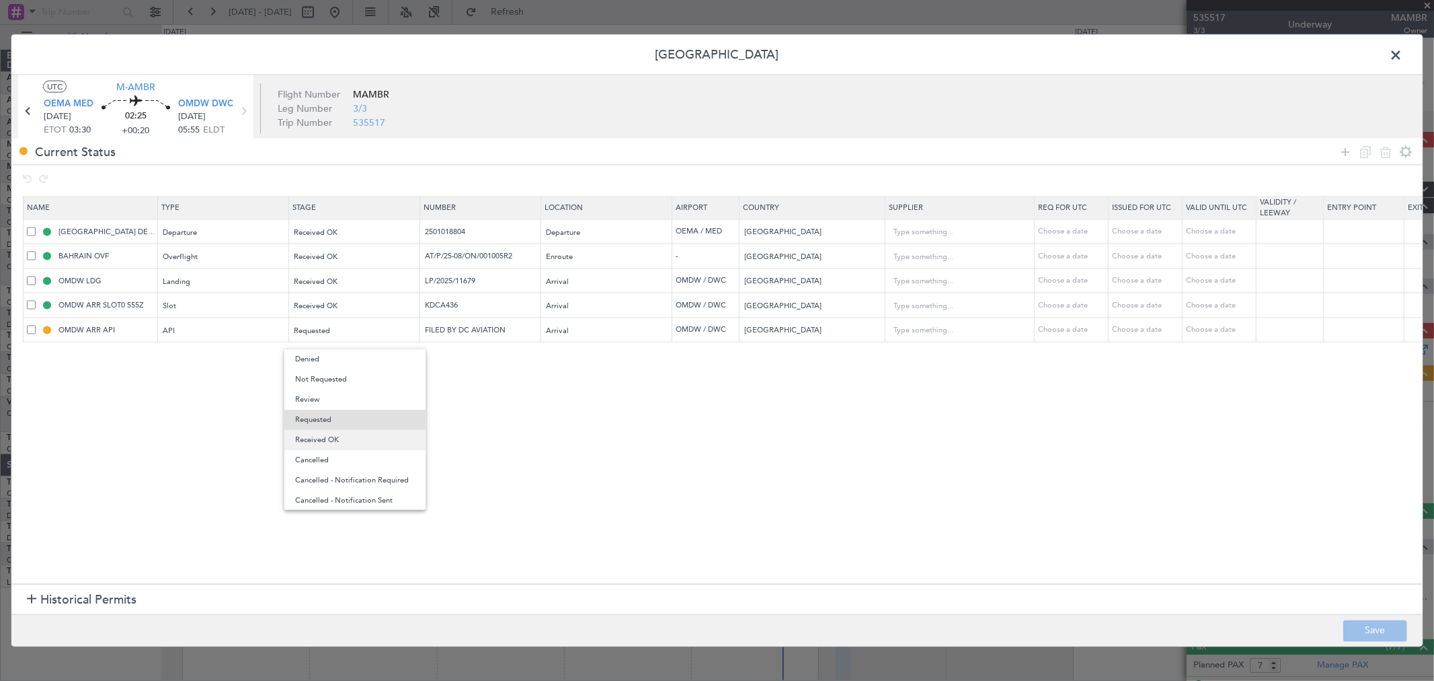
click at [343, 432] on span "Received OK" at bounding box center [355, 440] width 120 height 20
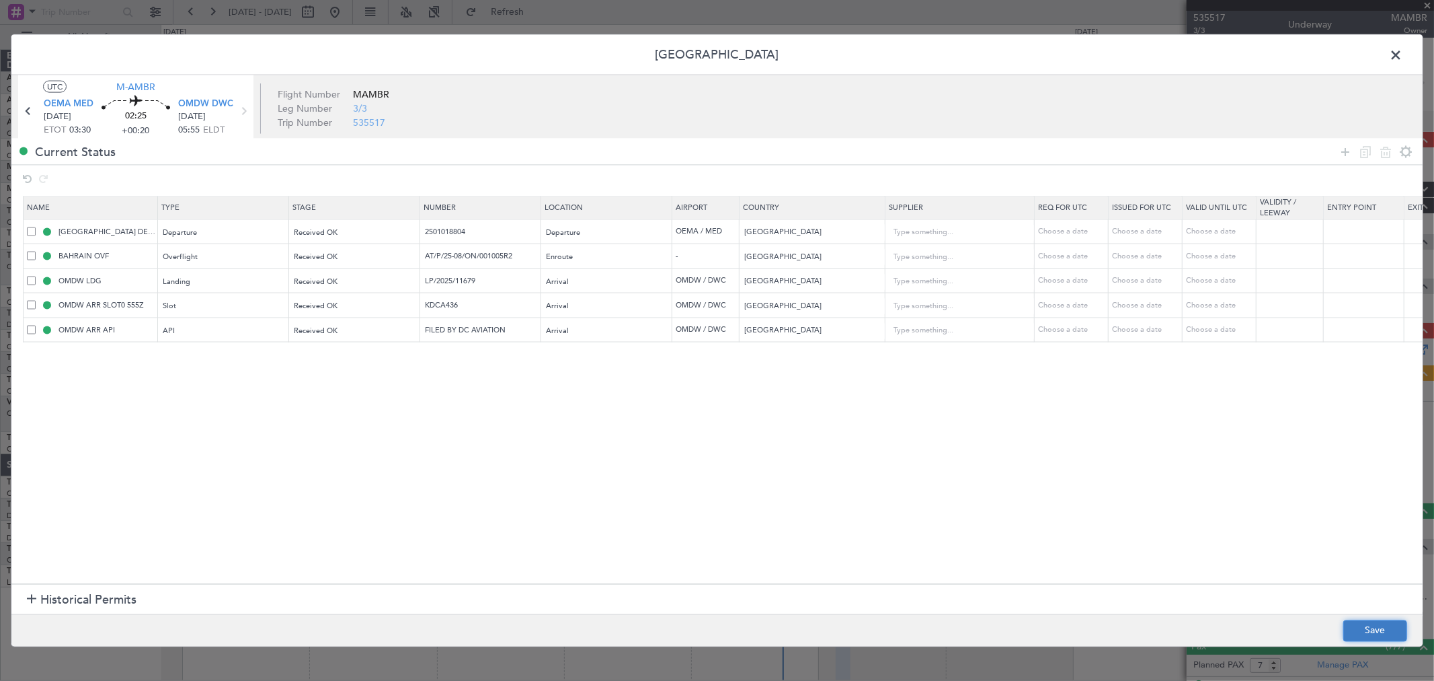
click at [1377, 630] on button "Save" at bounding box center [1376, 630] width 64 height 22
click at [475, 226] on div at bounding box center [717, 340] width 1412 height 611
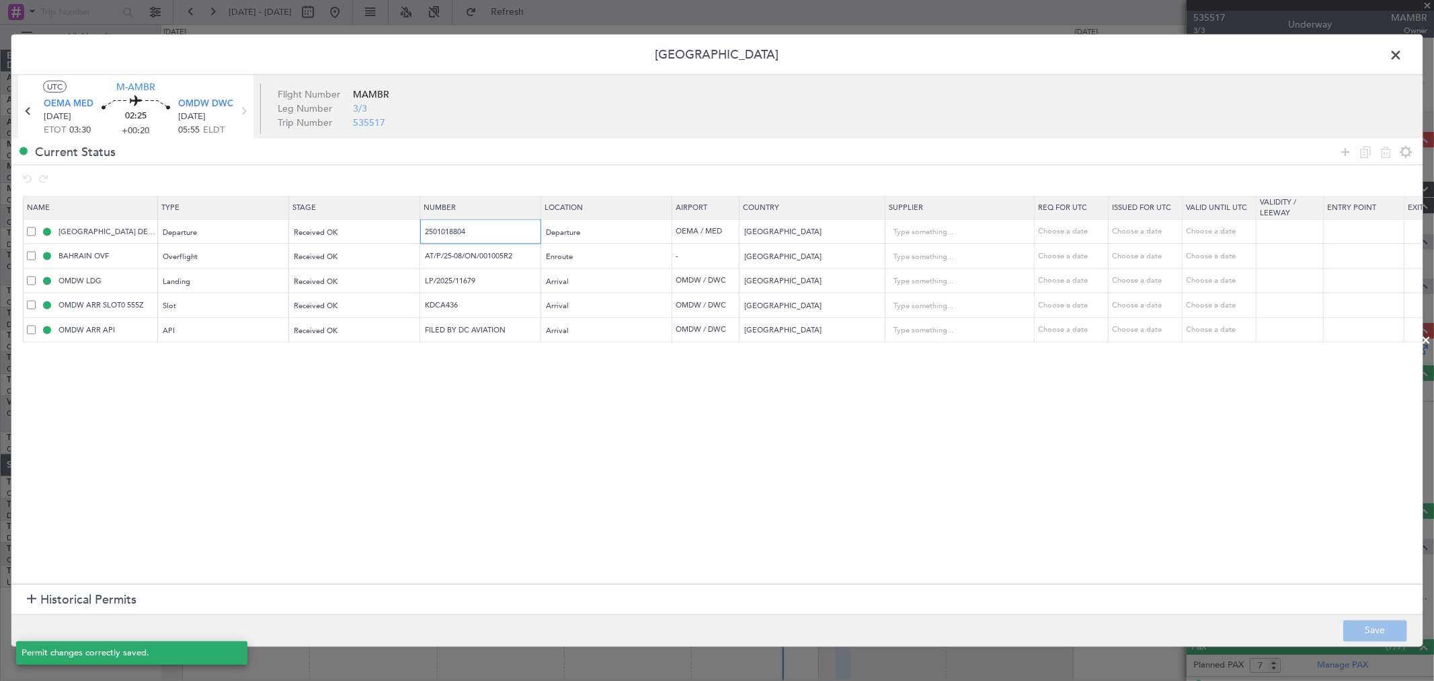
click at [475, 227] on input "2501018804" at bounding box center [482, 230] width 117 height 11
drag, startPoint x: 477, startPoint y: 229, endPoint x: 371, endPoint y: 225, distance: 106.3
click at [371, 225] on tr "[GEOGRAPHIC_DATA] DEPARTURE Departure Received OK 2501018804 Departure OEMA / M…" at bounding box center [882, 231] width 1716 height 25
click at [516, 260] on input "AT/P/25-08/ON/001005R2" at bounding box center [482, 255] width 117 height 11
click at [486, 284] on input "LP/2025/11679" at bounding box center [482, 279] width 117 height 11
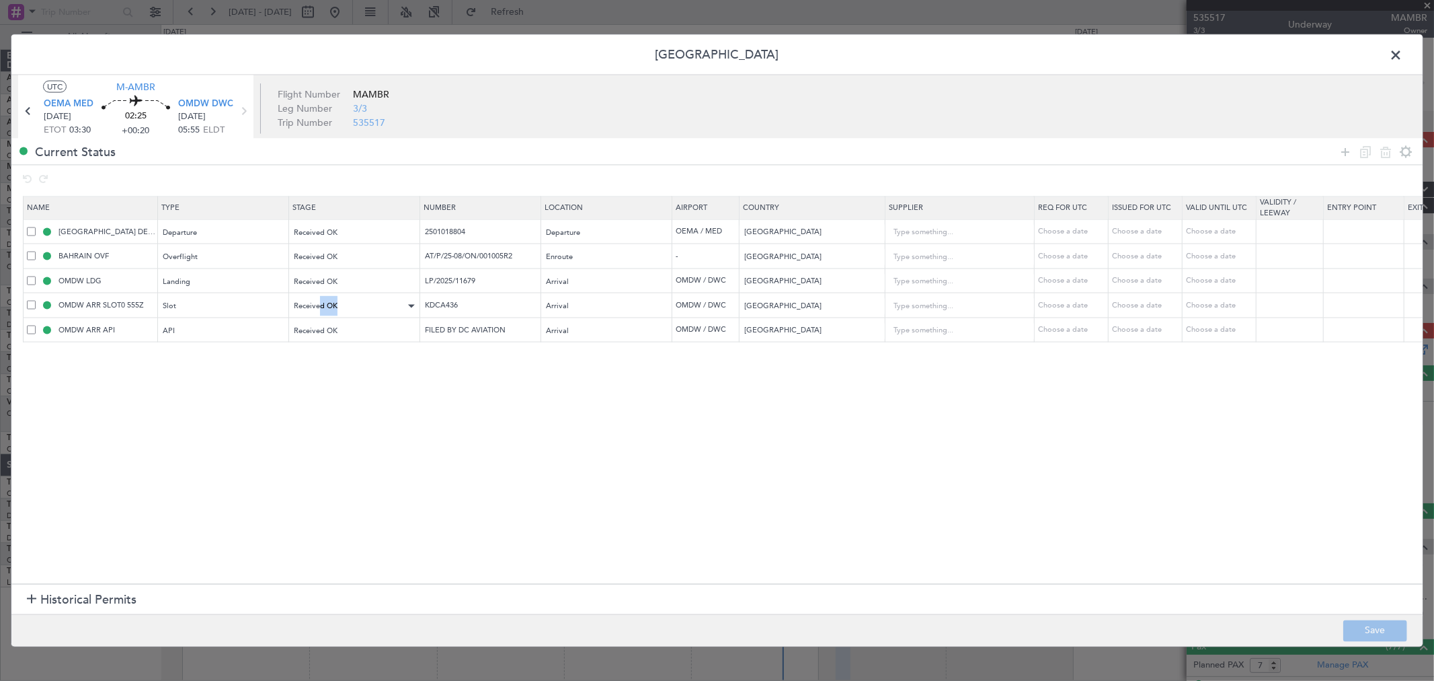
drag, startPoint x: 479, startPoint y: 298, endPoint x: 321, endPoint y: 299, distance: 157.4
click at [321, 299] on tr "OMDW ARR SLOT0 555Z Slot Received OK KDCA436 Arrival OMDW / DWC [GEOGRAPHIC_DAT…" at bounding box center [882, 305] width 1716 height 25
drag, startPoint x: 440, startPoint y: 299, endPoint x: 317, endPoint y: 297, distance: 123.1
click at [317, 297] on tr "OMDW ARR SLOT0 555Z Slot Received OK KDCA436 Arrival OMDW / DWC [GEOGRAPHIC_DAT…" at bounding box center [882, 305] width 1716 height 25
click at [1403, 54] on span at bounding box center [1403, 58] width 0 height 27
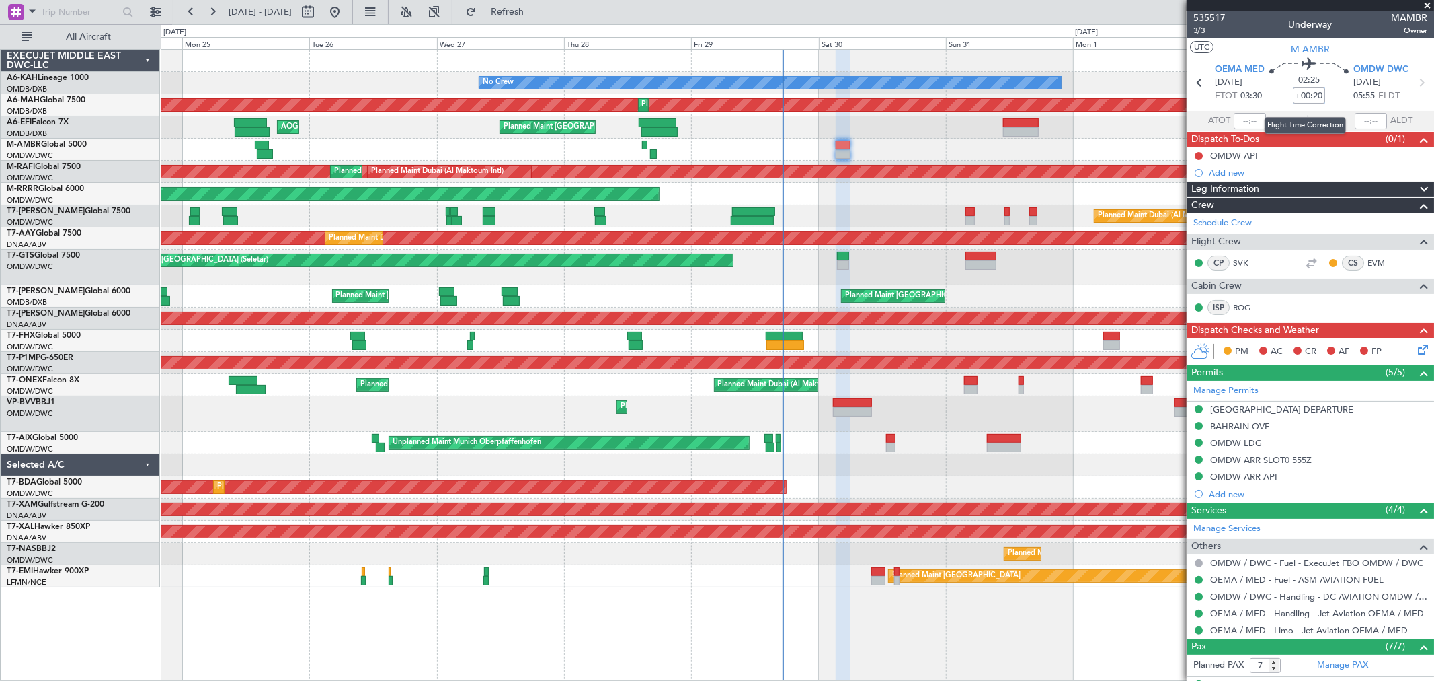
click at [1313, 98] on input "+00:20" at bounding box center [1309, 95] width 32 height 16
click at [1308, 93] on input "+00:20" at bounding box center [1309, 95] width 32 height 16
drag, startPoint x: 1313, startPoint y: 90, endPoint x: 1323, endPoint y: 94, distance: 10.9
click at [1323, 94] on div "02:25 +00:20" at bounding box center [1309, 83] width 89 height 50
type input "+00:15"
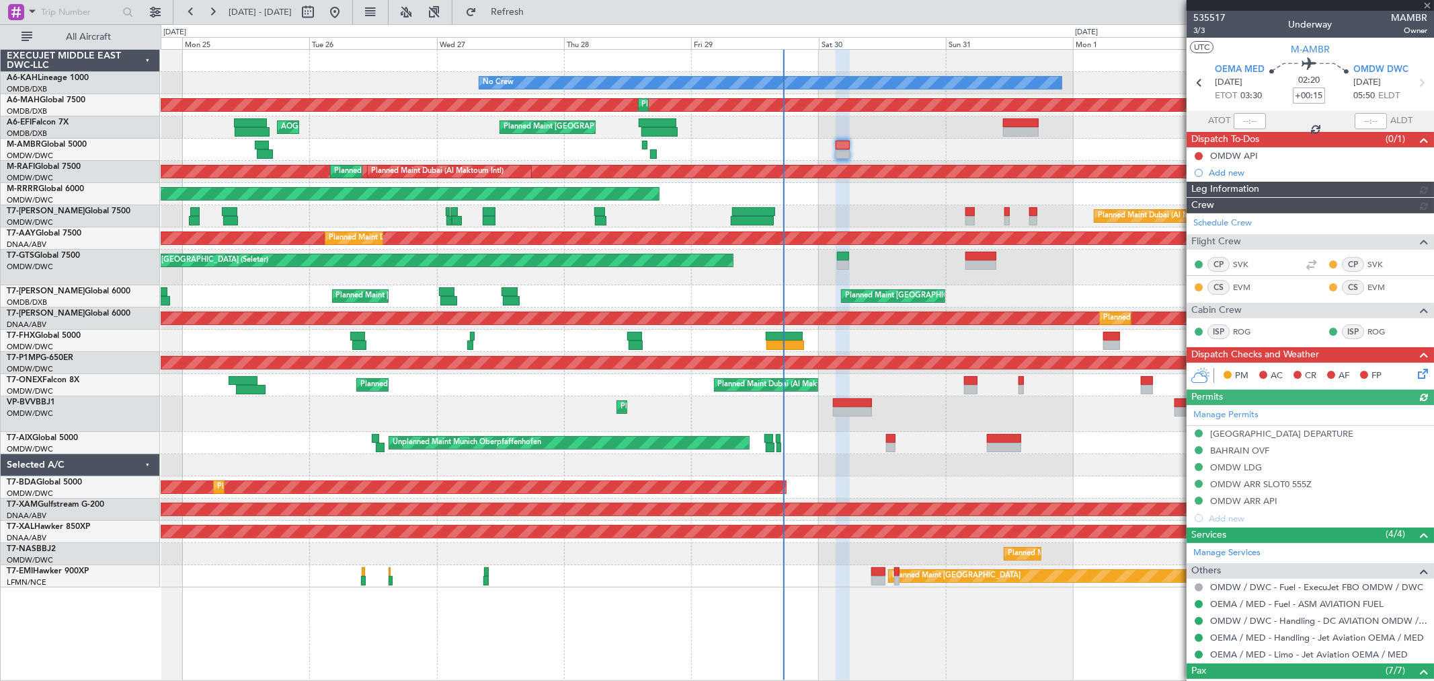
type input "[PERSON_NAME] ([PERSON_NAME])"
type input "7105"
drag, startPoint x: 1428, startPoint y: 5, endPoint x: 1332, endPoint y: 32, distance: 99.7
click at [1428, 5] on span at bounding box center [1427, 6] width 13 height 12
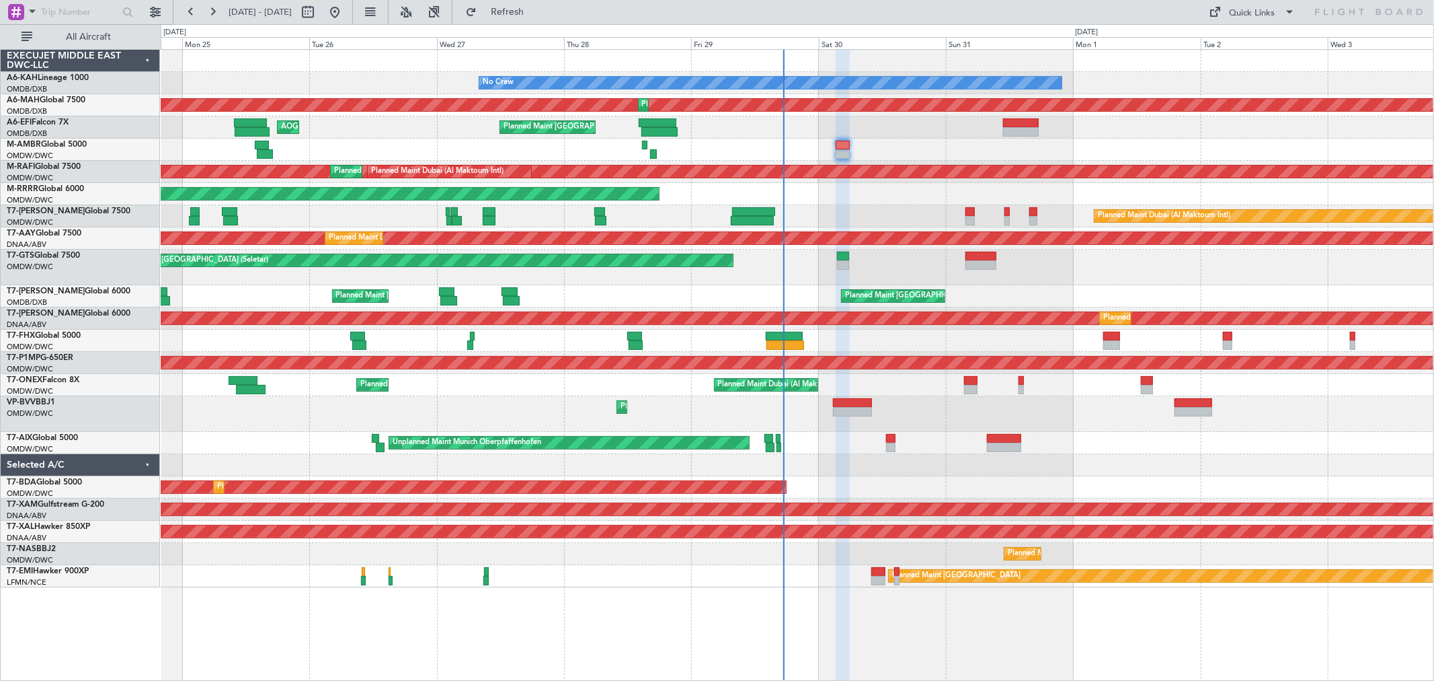
type input "0"
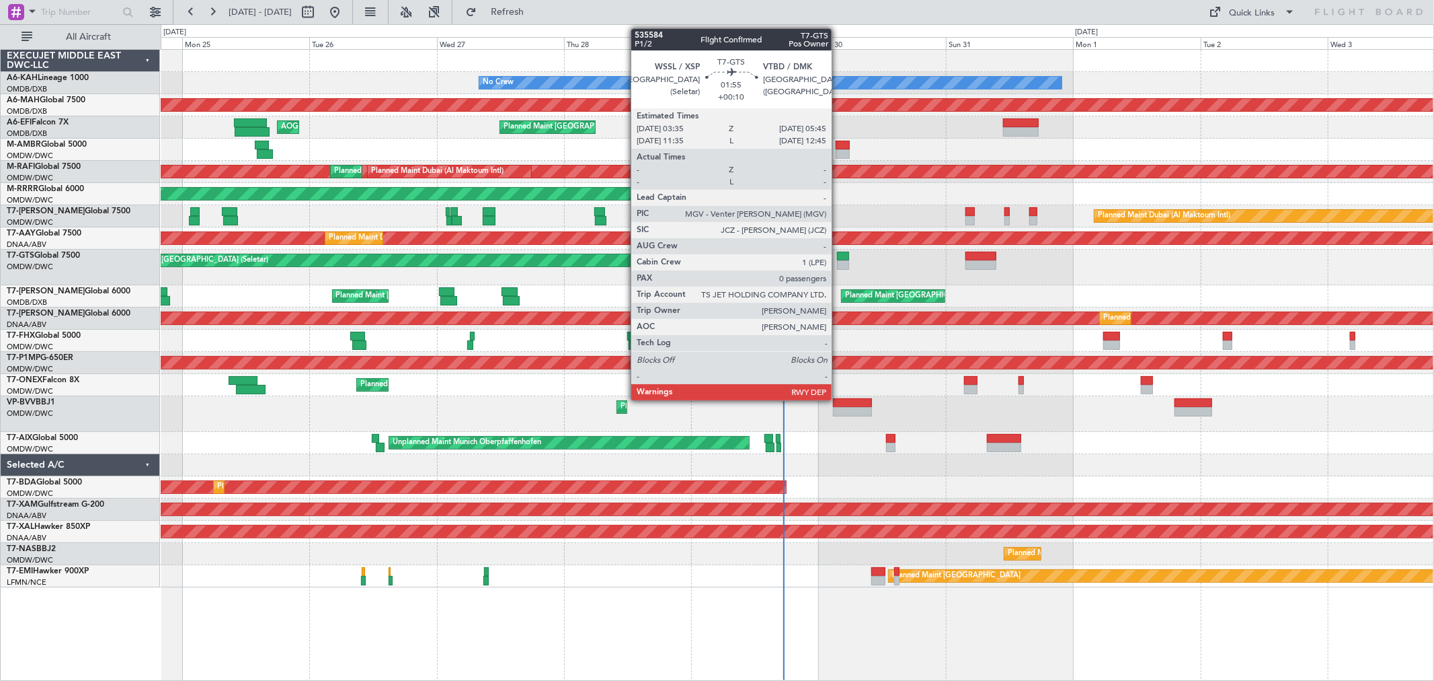
click at [839, 264] on div at bounding box center [843, 264] width 12 height 9
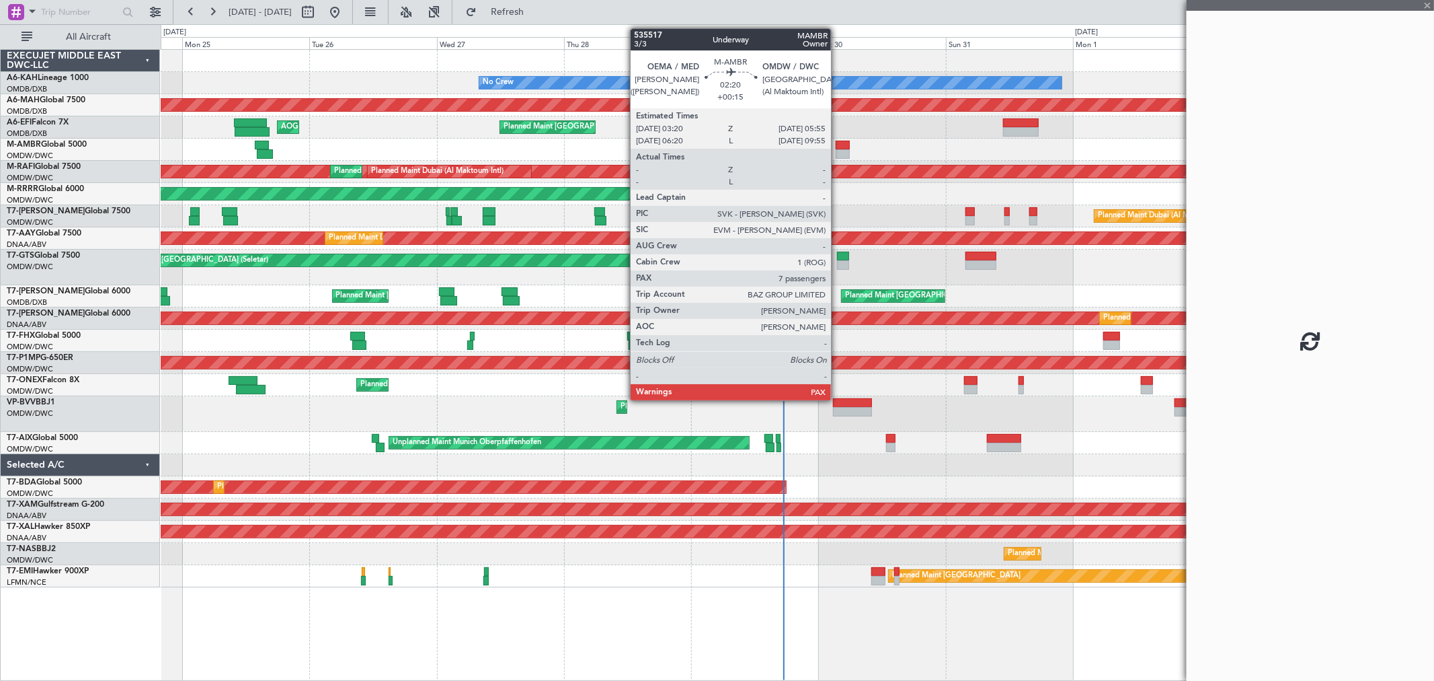
click at [838, 146] on div at bounding box center [843, 145] width 14 height 9
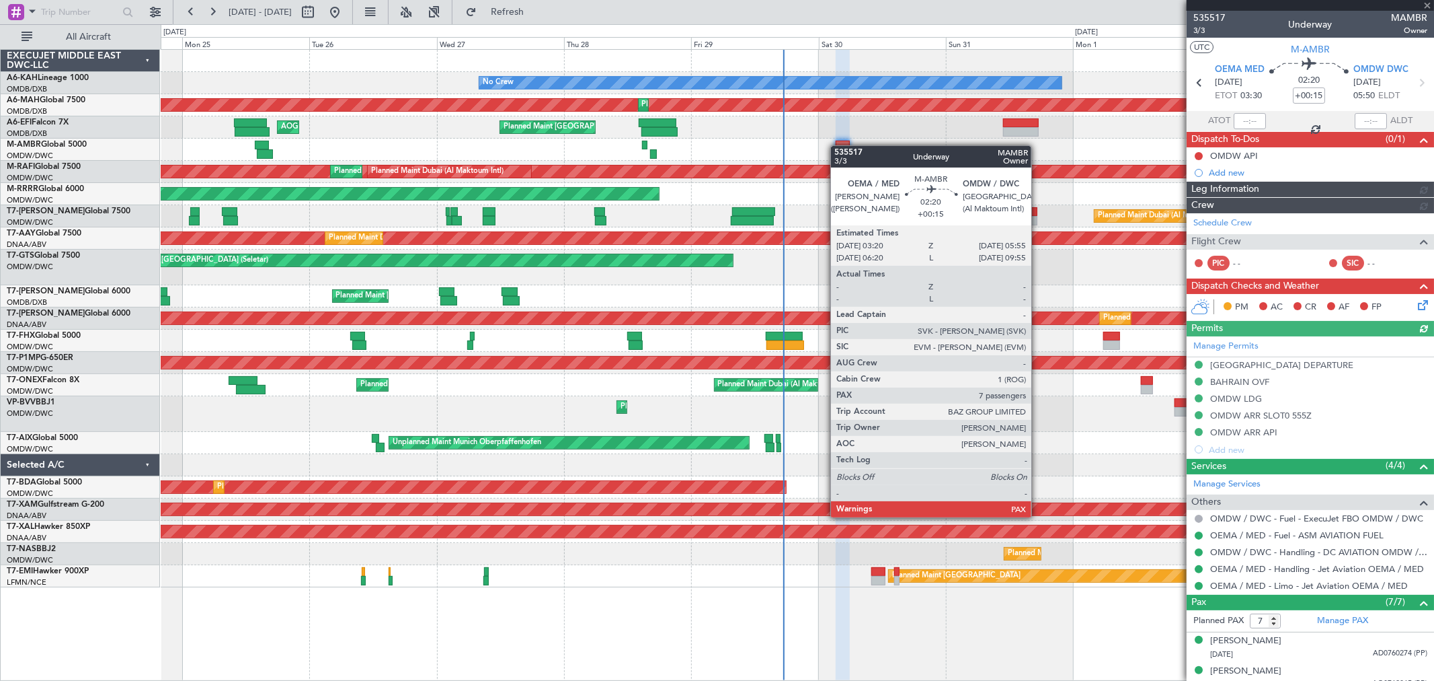
type input "[PERSON_NAME] ([PERSON_NAME])"
type input "7105"
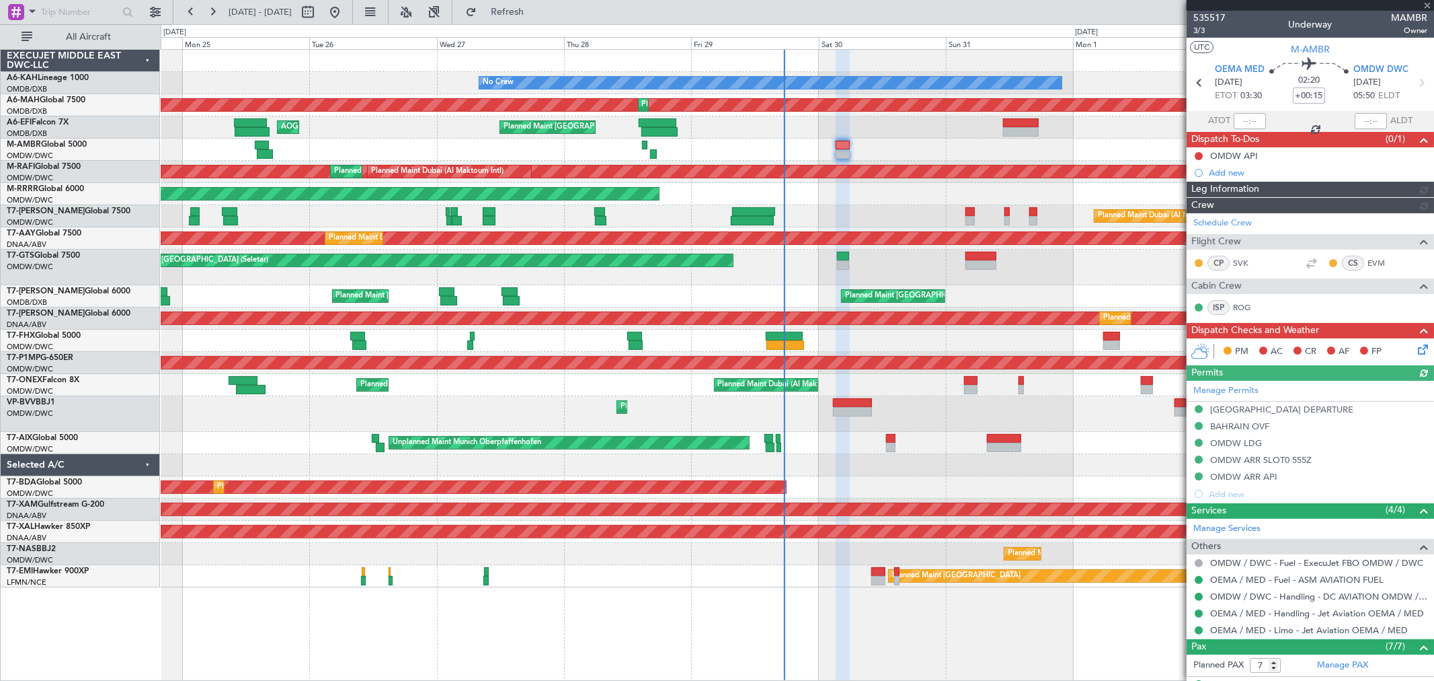
type input "[PERSON_NAME] ([PERSON_NAME])"
type input "7105"
click at [1200, 153] on button at bounding box center [1199, 156] width 8 height 8
click at [1200, 214] on span "Completed" at bounding box center [1205, 214] width 44 height 13
click at [1416, 350] on icon at bounding box center [1421, 347] width 11 height 11
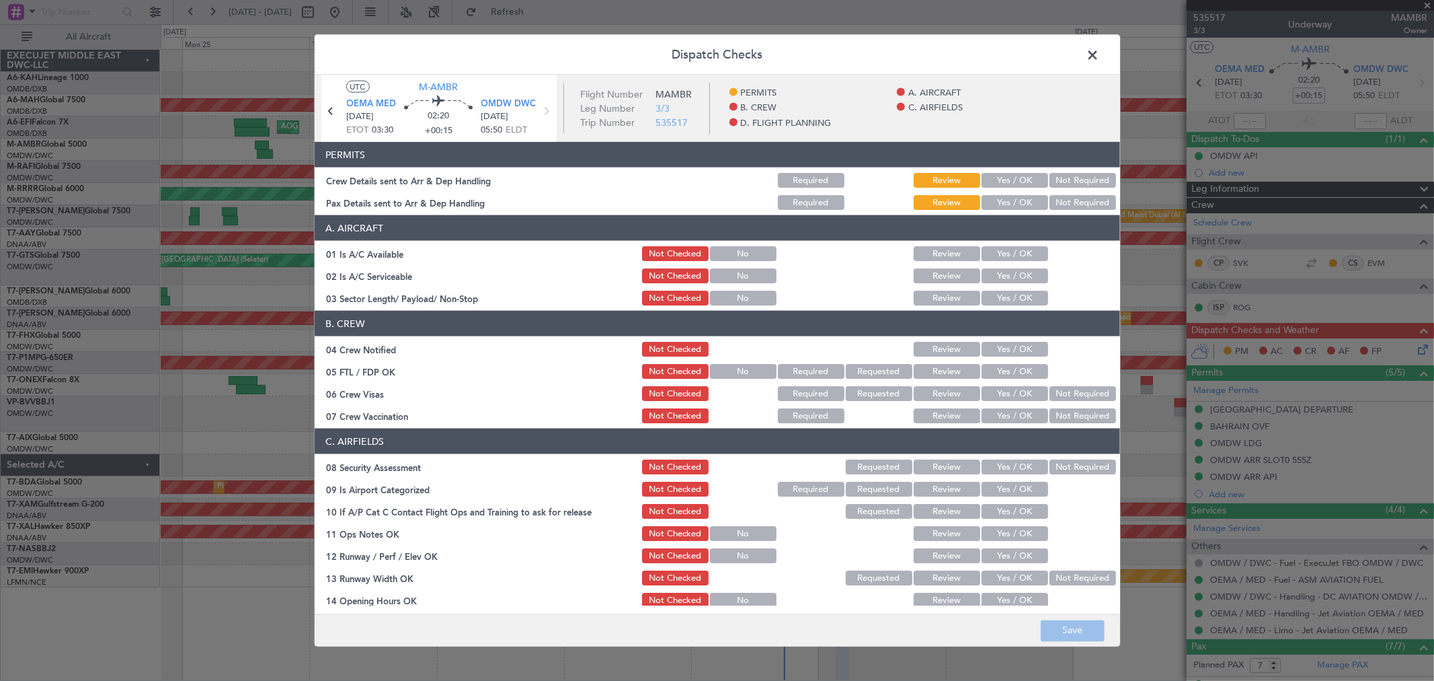
click at [1024, 176] on button "Yes / OK" at bounding box center [1015, 180] width 67 height 15
click at [992, 206] on button "Yes / OK" at bounding box center [1015, 202] width 67 height 15
drag, startPoint x: 1007, startPoint y: 247, endPoint x: 1007, endPoint y: 280, distance: 32.3
click at [1007, 253] on button "Yes / OK" at bounding box center [1015, 253] width 67 height 15
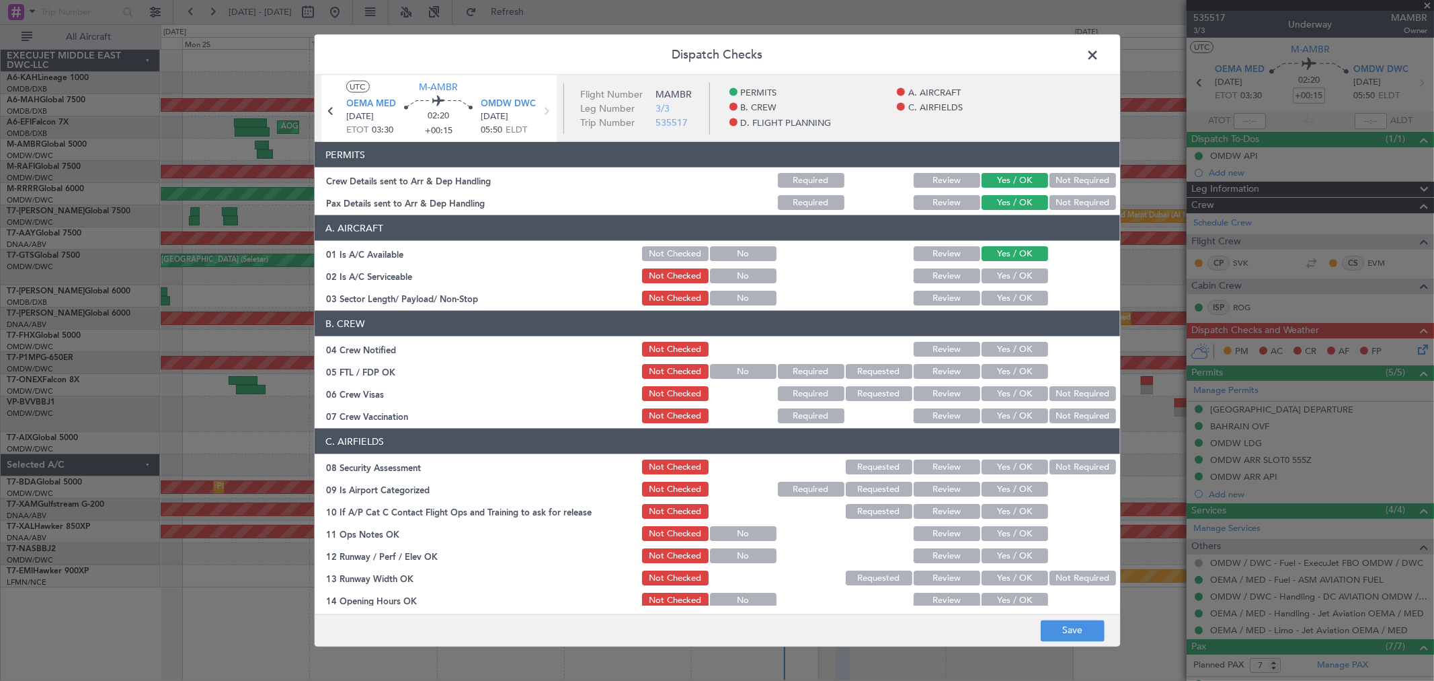
click at [1009, 280] on button "Yes / OK" at bounding box center [1015, 275] width 67 height 15
click at [1011, 299] on button "Yes / OK" at bounding box center [1015, 298] width 67 height 15
click at [1019, 350] on button "Yes / OK" at bounding box center [1015, 349] width 67 height 15
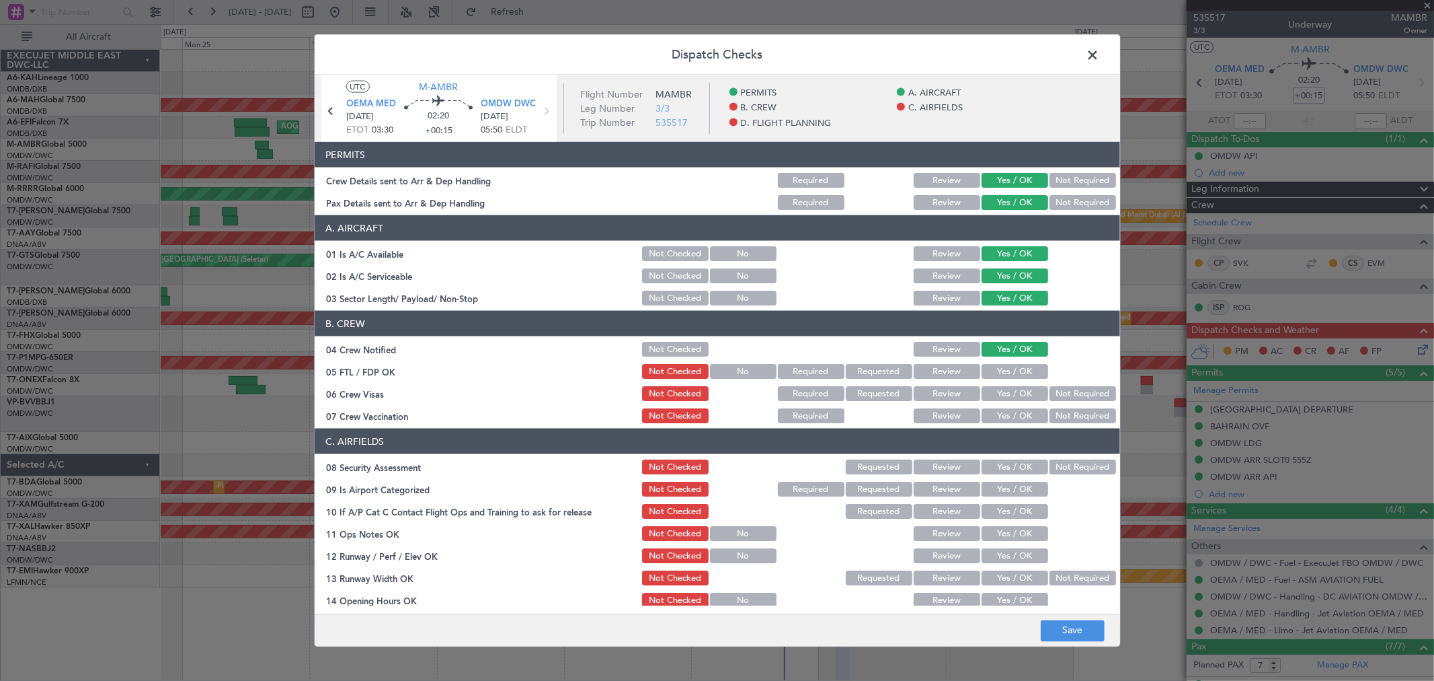
click at [1017, 364] on button "Yes / OK" at bounding box center [1015, 371] width 67 height 15
click at [1017, 367] on button "Yes / OK" at bounding box center [1015, 371] width 67 height 15
drag, startPoint x: 1013, startPoint y: 385, endPoint x: 1007, endPoint y: 409, distance: 24.3
click at [1012, 386] on button "Yes / OK" at bounding box center [1015, 393] width 67 height 15
click at [1007, 413] on button "Yes / OK" at bounding box center [1015, 415] width 67 height 15
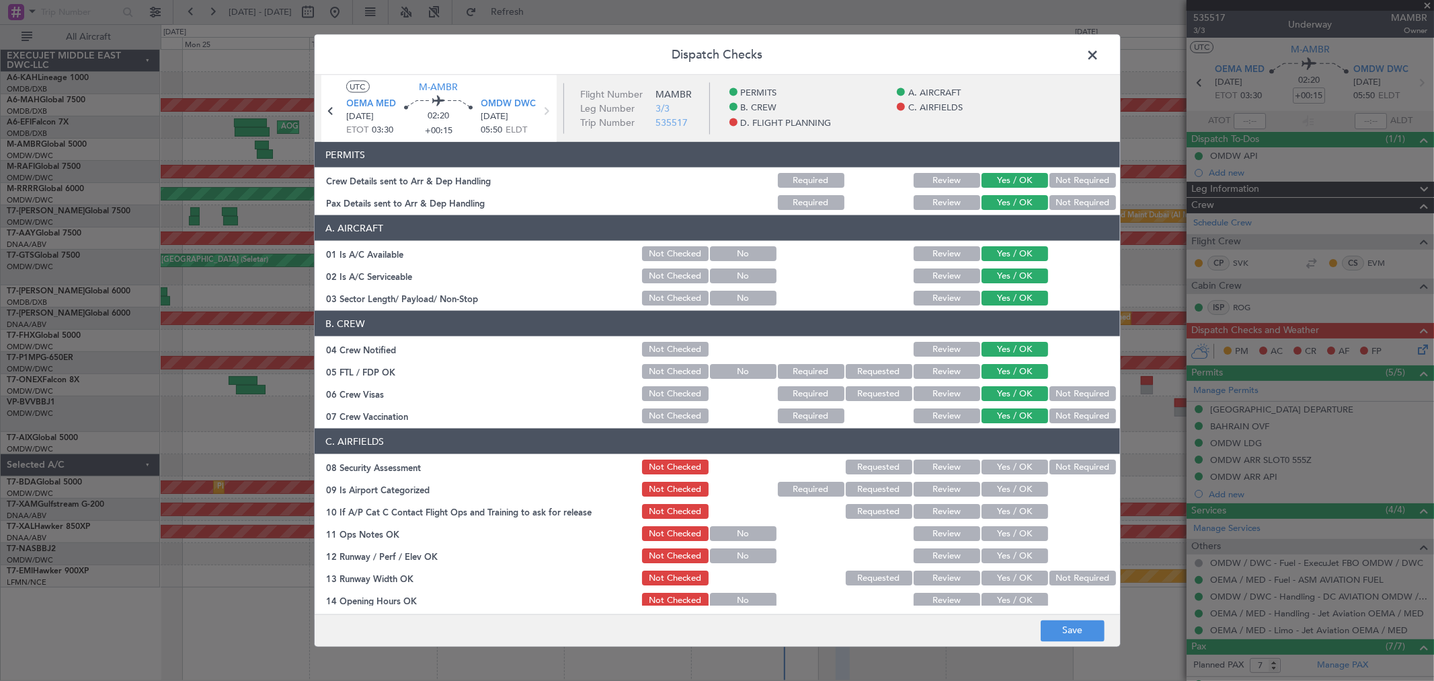
click at [993, 461] on button "Yes / OK" at bounding box center [1015, 466] width 67 height 15
drag, startPoint x: 996, startPoint y: 475, endPoint x: 999, endPoint y: 492, distance: 16.4
click at [996, 476] on section "C. AIRFIELDS 08 Security Assessment Not Checked Requested Review Yes / OK Not R…" at bounding box center [718, 640] width 806 height 425
click at [999, 492] on button "Yes / OK" at bounding box center [1015, 489] width 67 height 15
drag, startPoint x: 1004, startPoint y: 509, endPoint x: 1007, endPoint y: 535, distance: 26.4
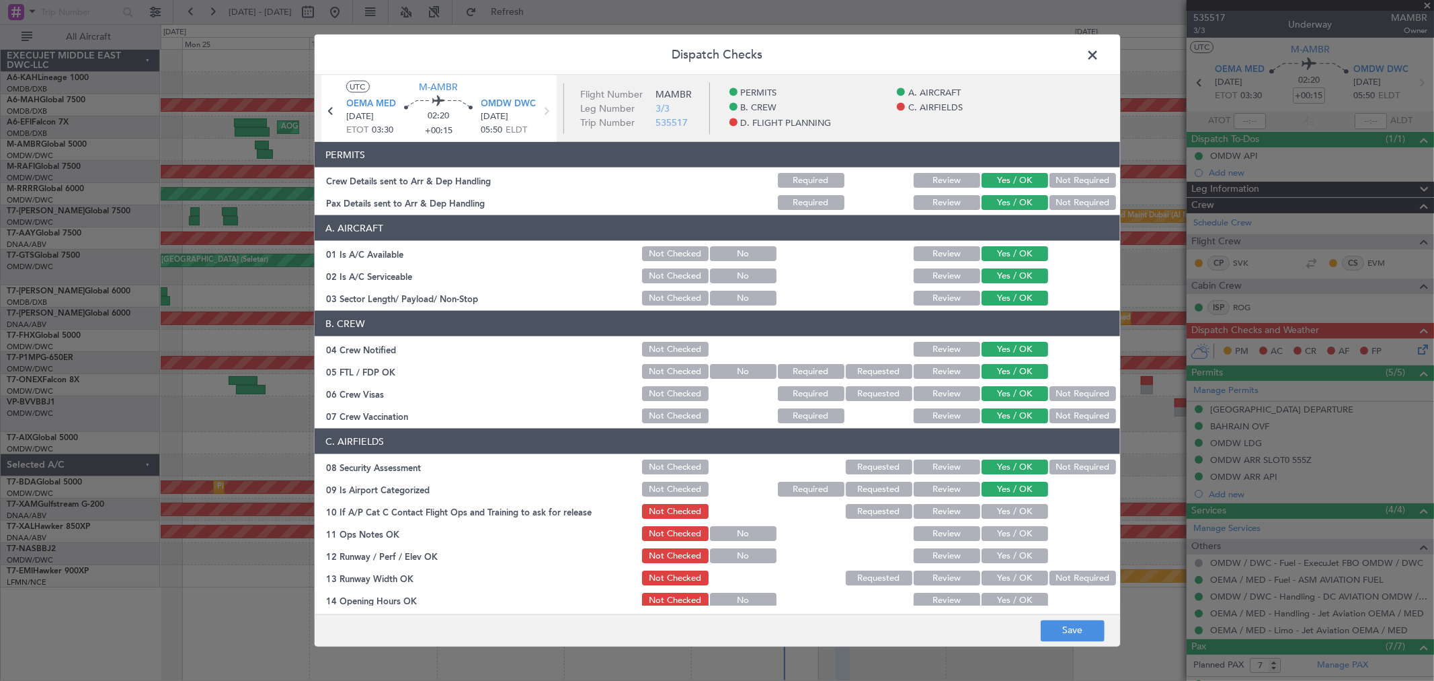
click at [1004, 512] on button "Yes / OK" at bounding box center [1015, 511] width 67 height 15
click at [1005, 535] on button "Yes / OK" at bounding box center [1015, 533] width 67 height 15
click at [1002, 547] on div "Yes / OK" at bounding box center [1014, 555] width 68 height 19
click at [1001, 566] on section "C. AIRFIELDS 08 Security Assessment Not Checked Requested Review Yes / OK Not R…" at bounding box center [718, 640] width 806 height 425
click at [993, 553] on button "Yes / OK" at bounding box center [1015, 555] width 67 height 15
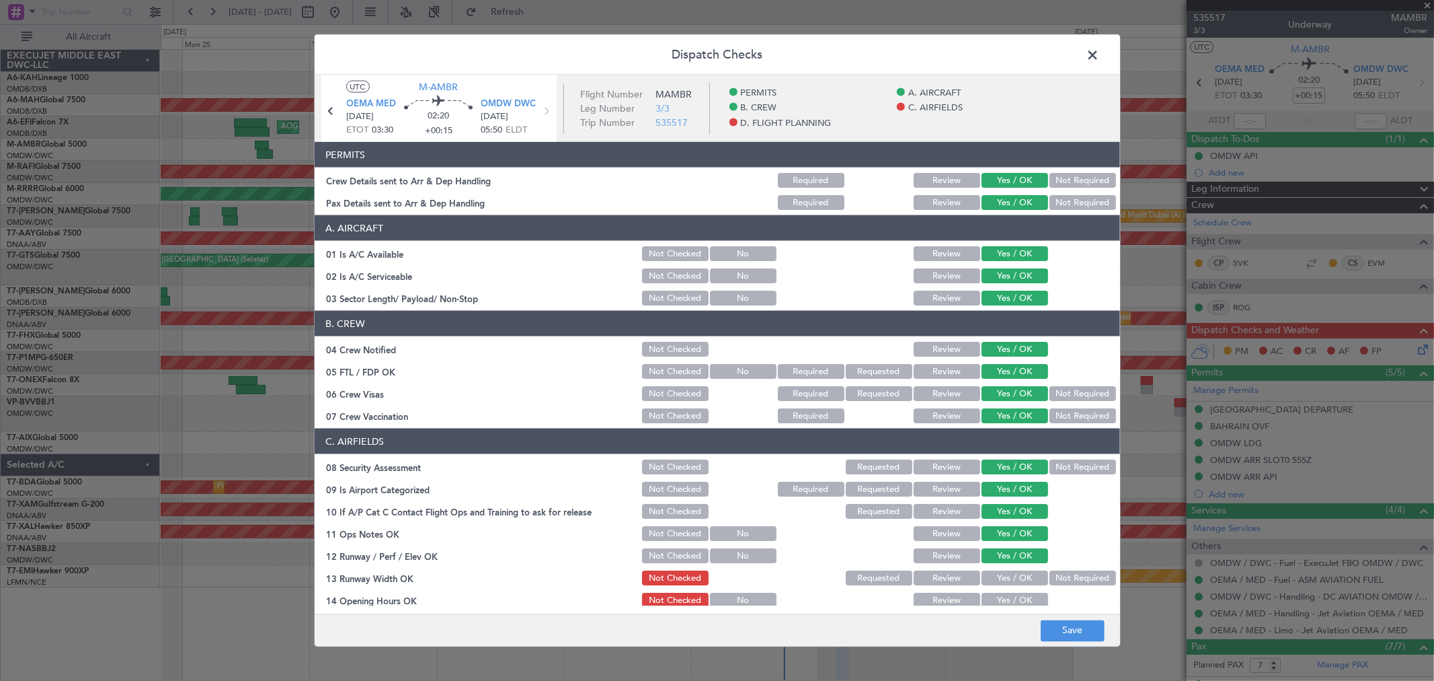
click at [998, 580] on button "Yes / OK" at bounding box center [1015, 577] width 67 height 15
drag, startPoint x: 998, startPoint y: 607, endPoint x: 994, endPoint y: 596, distance: 11.5
click at [997, 607] on main "UTC M-AMBR OEMA MED [DATE] ETOT 03:30 02:20 +00:15 OMDW DWC [DATE] 05:50 ELDT F…" at bounding box center [718, 347] width 806 height 544
click at [994, 596] on button "Yes / OK" at bounding box center [1015, 599] width 67 height 15
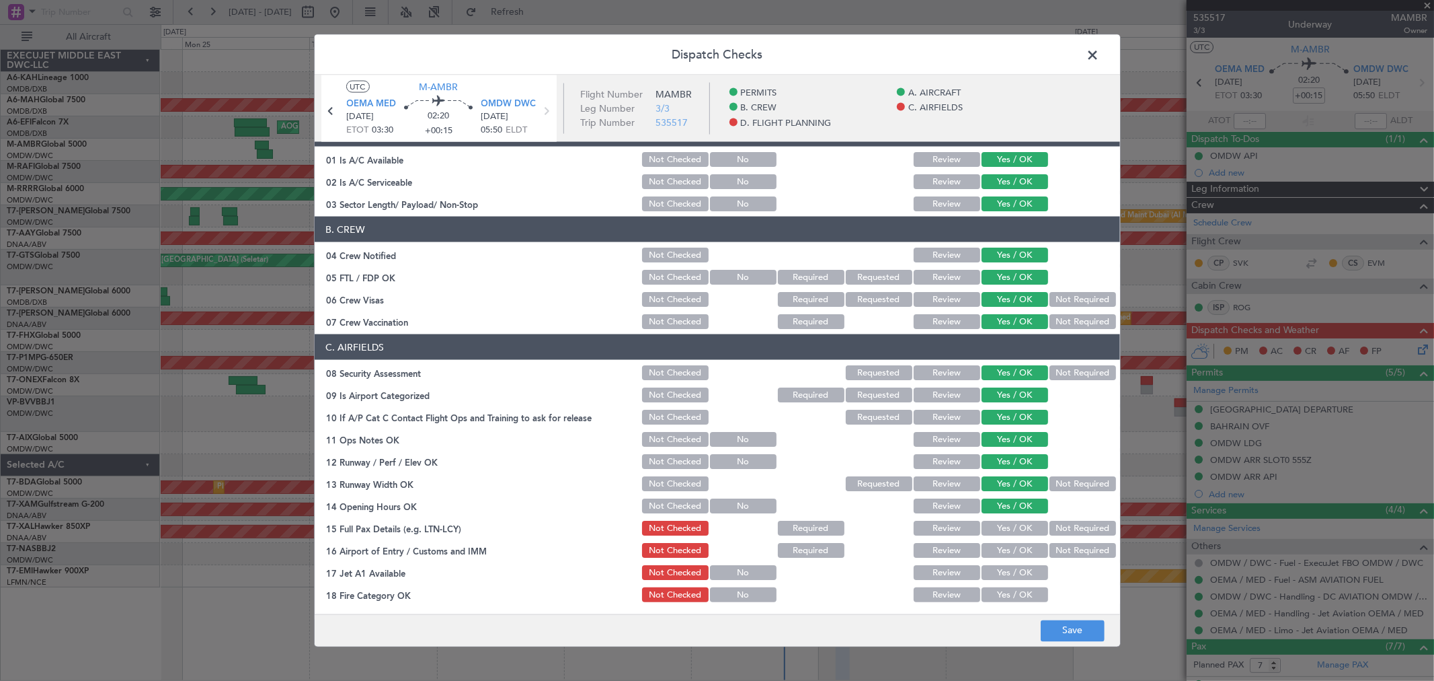
scroll to position [373, 0]
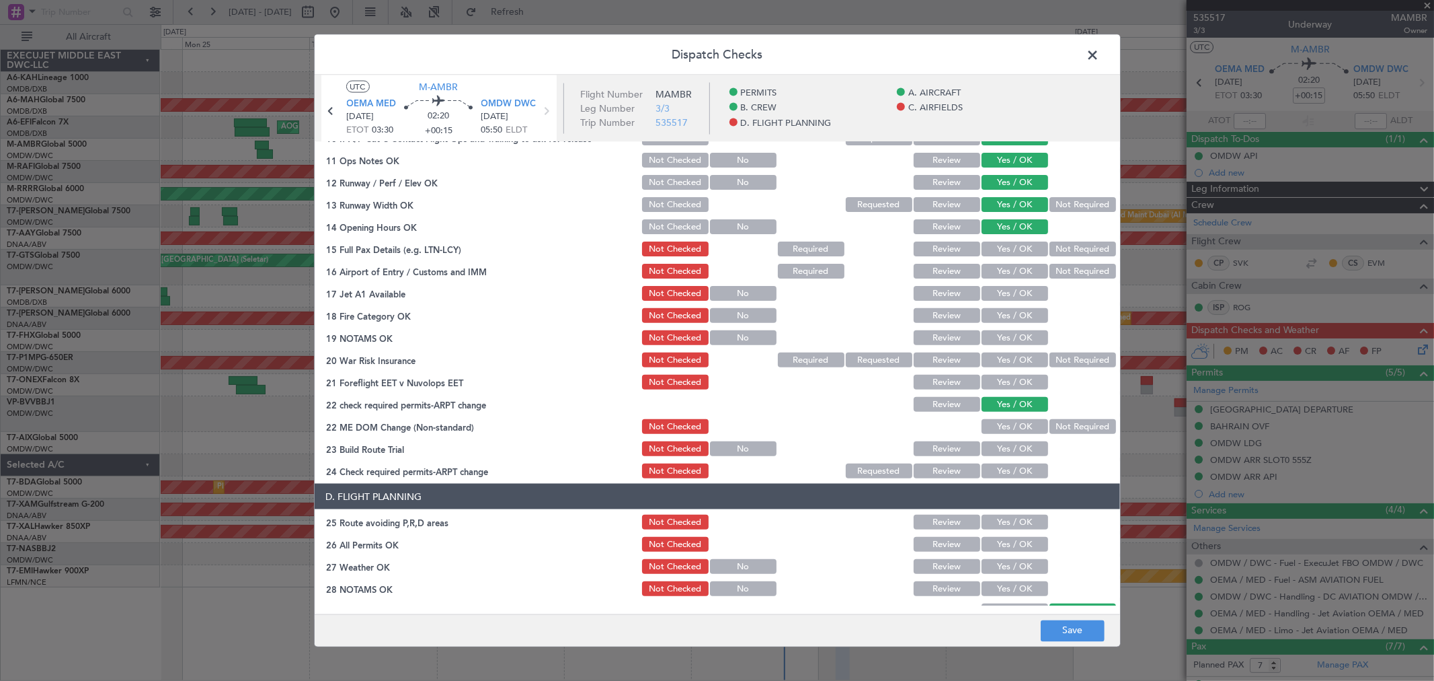
click at [997, 257] on div "Yes / OK" at bounding box center [1014, 248] width 68 height 19
click at [998, 245] on button "Yes / OK" at bounding box center [1015, 248] width 67 height 15
drag, startPoint x: 993, startPoint y: 268, endPoint x: 993, endPoint y: 286, distance: 18.2
click at [993, 276] on button "Yes / OK" at bounding box center [1015, 271] width 67 height 15
click at [993, 286] on button "Yes / OK" at bounding box center [1015, 293] width 67 height 15
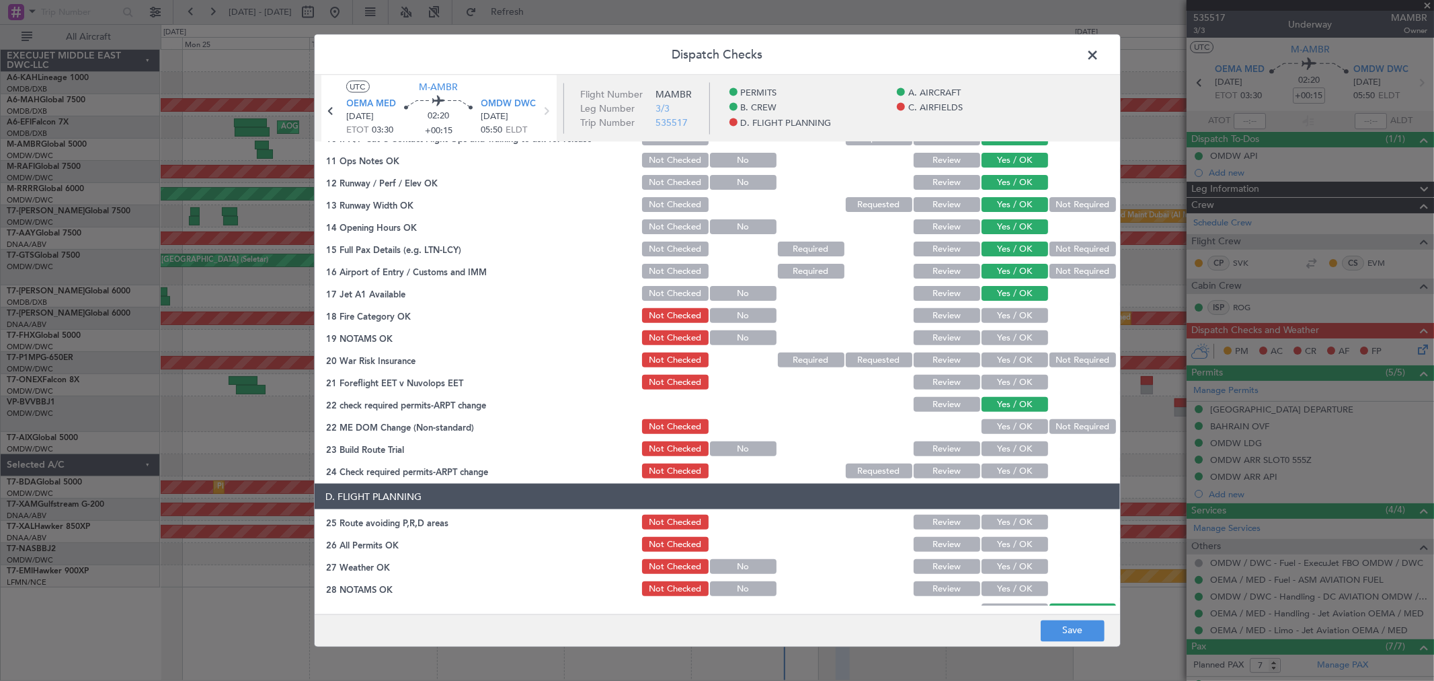
drag, startPoint x: 996, startPoint y: 315, endPoint x: 999, endPoint y: 323, distance: 8.5
click at [996, 316] on button "Yes / OK" at bounding box center [1015, 315] width 67 height 15
drag, startPoint x: 999, startPoint y: 334, endPoint x: 998, endPoint y: 352, distance: 17.5
click at [999, 335] on button "Yes / OK" at bounding box center [1015, 337] width 67 height 15
click at [997, 354] on button "Yes / OK" at bounding box center [1015, 359] width 67 height 15
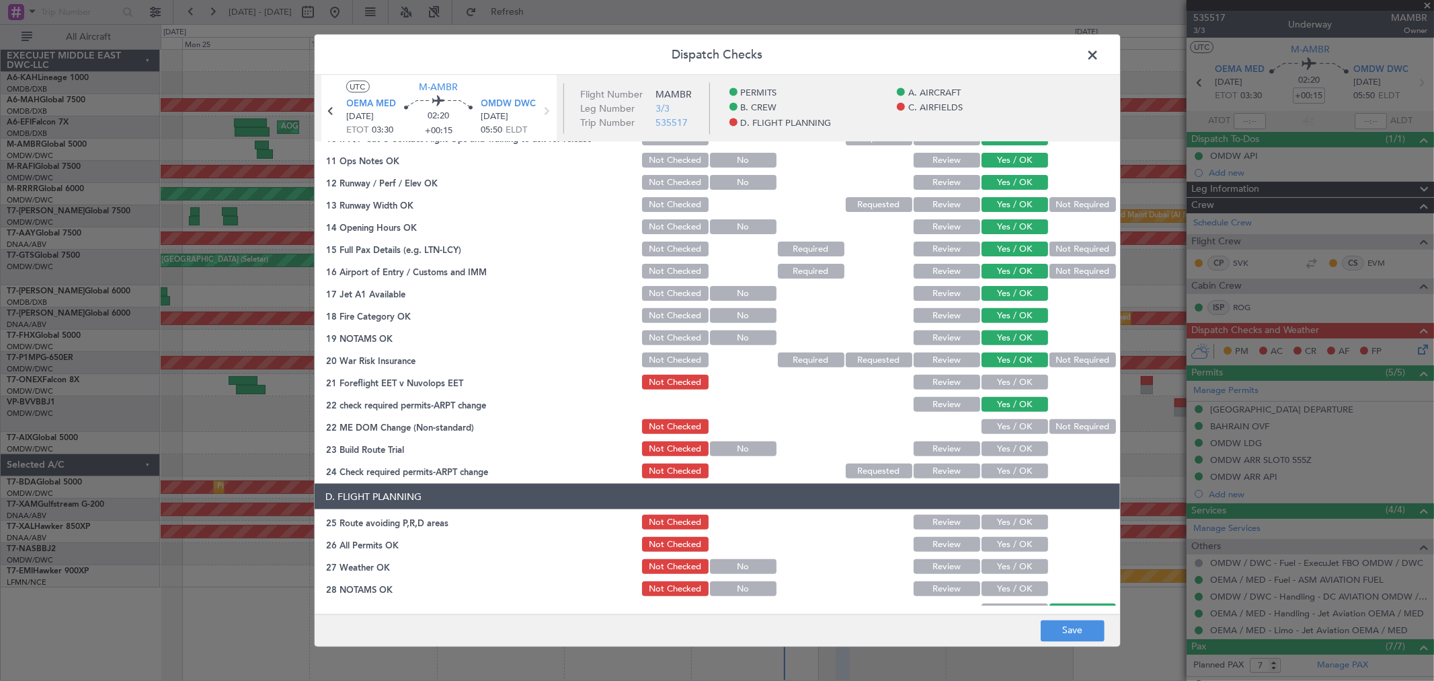
click at [1000, 369] on section "C. AIRFIELDS 08 Security Assessment Not Checked Requested Review Yes / OK Not R…" at bounding box center [718, 267] width 806 height 425
drag, startPoint x: 1006, startPoint y: 379, endPoint x: 1010, endPoint y: 398, distance: 19.3
click at [1006, 380] on button "Yes / OK" at bounding box center [1015, 382] width 67 height 15
click at [1011, 430] on button "Yes / OK" at bounding box center [1015, 426] width 67 height 15
click at [1003, 449] on button "Yes / OK" at bounding box center [1015, 448] width 67 height 15
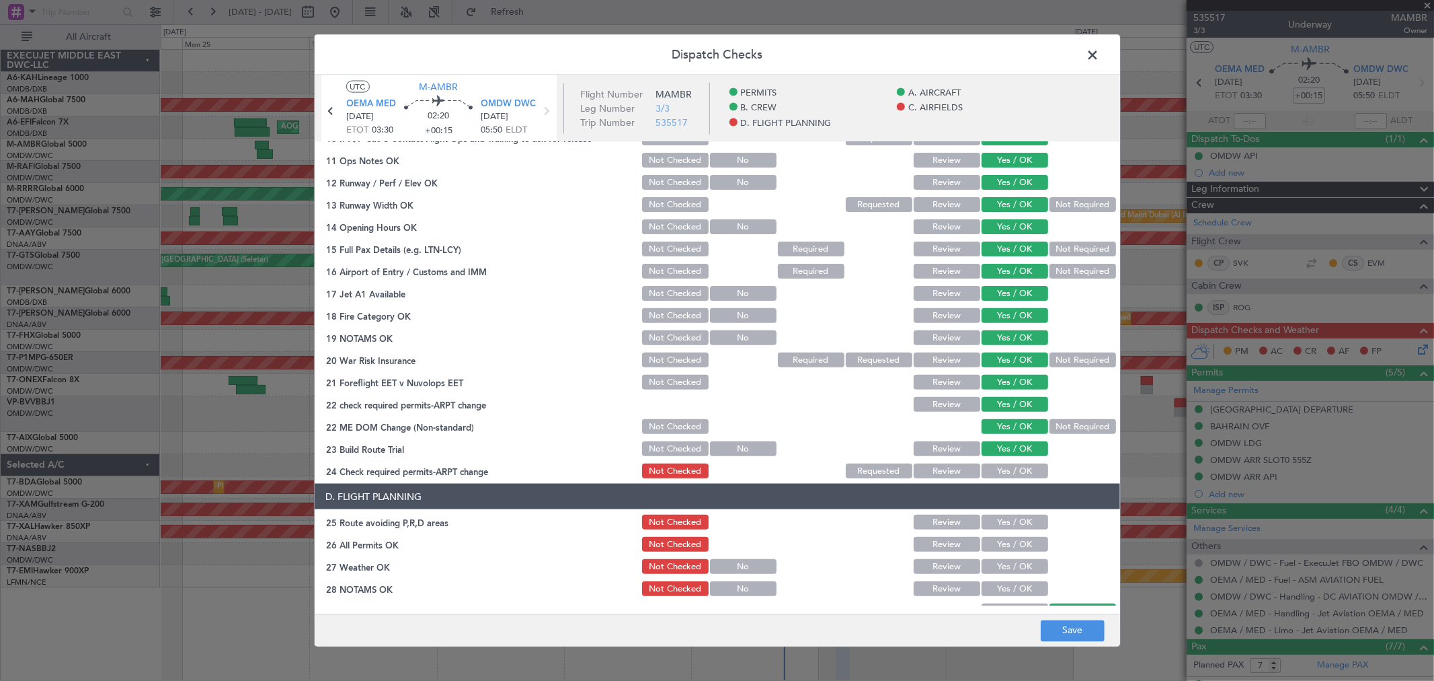
click at [1005, 466] on button "Yes / OK" at bounding box center [1015, 470] width 67 height 15
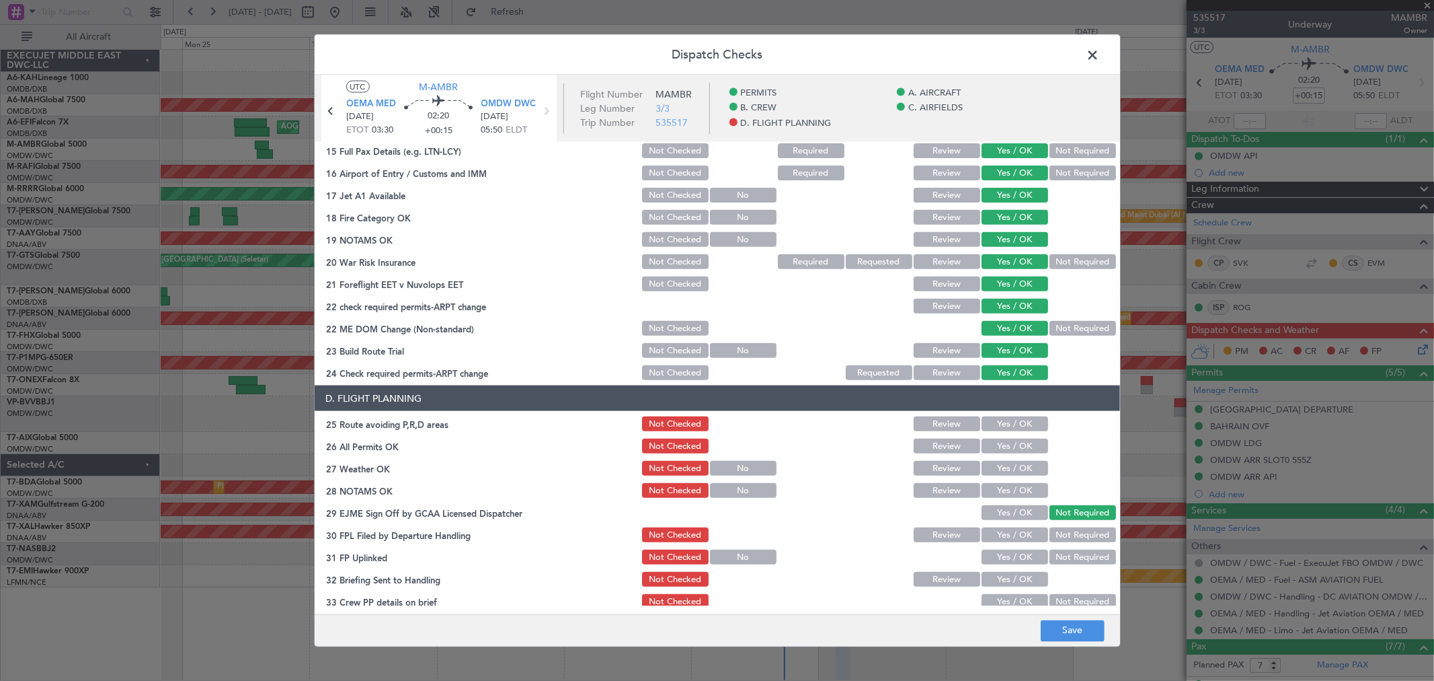
scroll to position [523, 0]
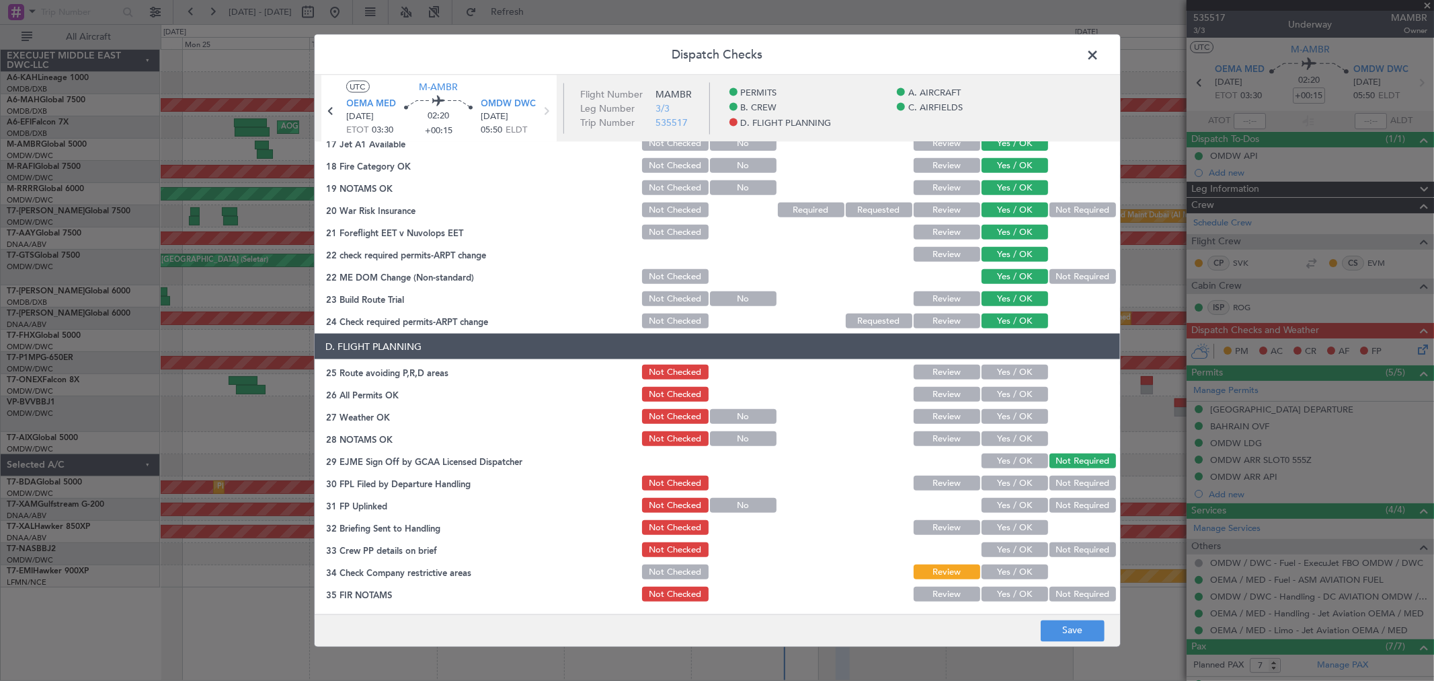
drag, startPoint x: 999, startPoint y: 383, endPoint x: 999, endPoint y: 373, distance: 10.8
click at [999, 381] on section "D. FLIGHT PLANNING 25 Route avoiding P,R,D areas Not Checked Review Yes / OK 26…" at bounding box center [718, 469] width 806 height 270
click at [999, 373] on button "Yes / OK" at bounding box center [1015, 371] width 67 height 15
drag, startPoint x: 1001, startPoint y: 394, endPoint x: 1003, endPoint y: 408, distance: 14.3
click at [1001, 395] on button "Yes / OK" at bounding box center [1015, 394] width 67 height 15
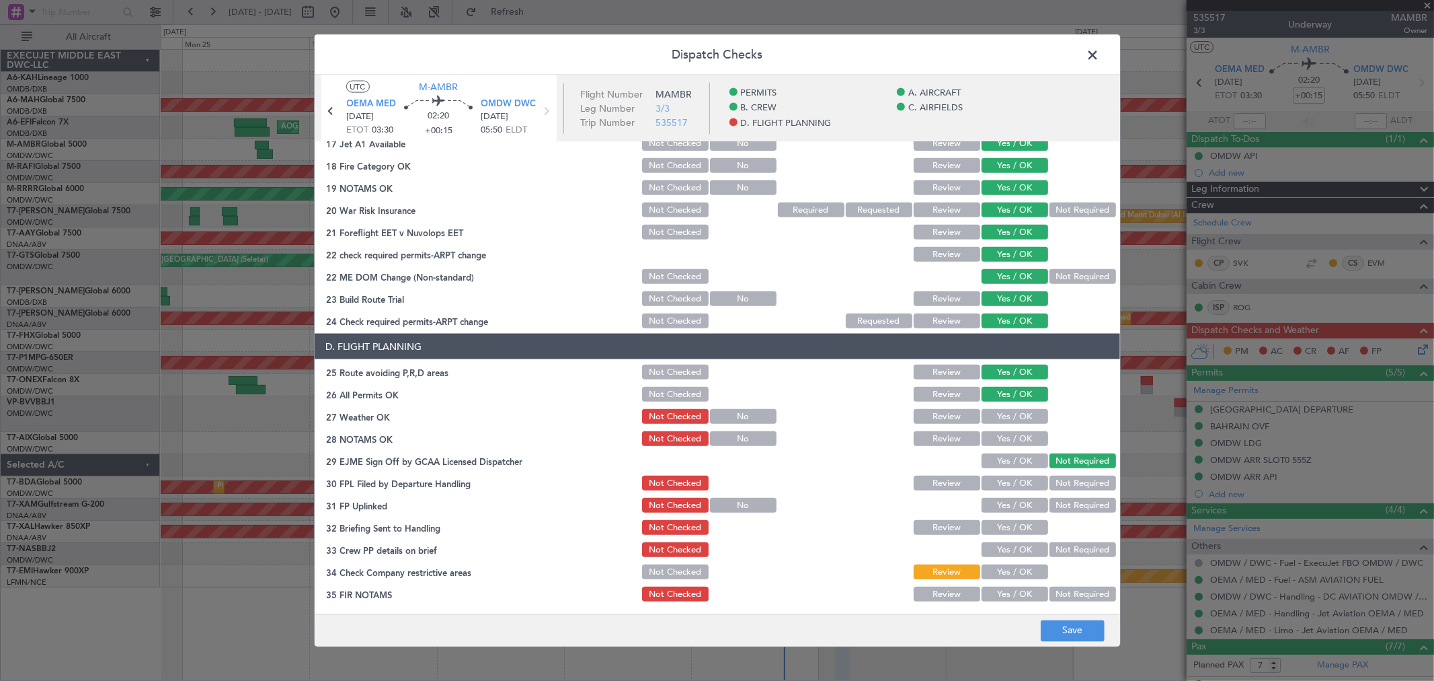
click at [1003, 409] on button "Yes / OK" at bounding box center [1015, 416] width 67 height 15
click at [1003, 431] on button "Yes / OK" at bounding box center [1015, 438] width 67 height 15
click at [997, 461] on button "Yes / OK" at bounding box center [1015, 460] width 67 height 15
click at [1003, 486] on button "Yes / OK" at bounding box center [1015, 482] width 67 height 15
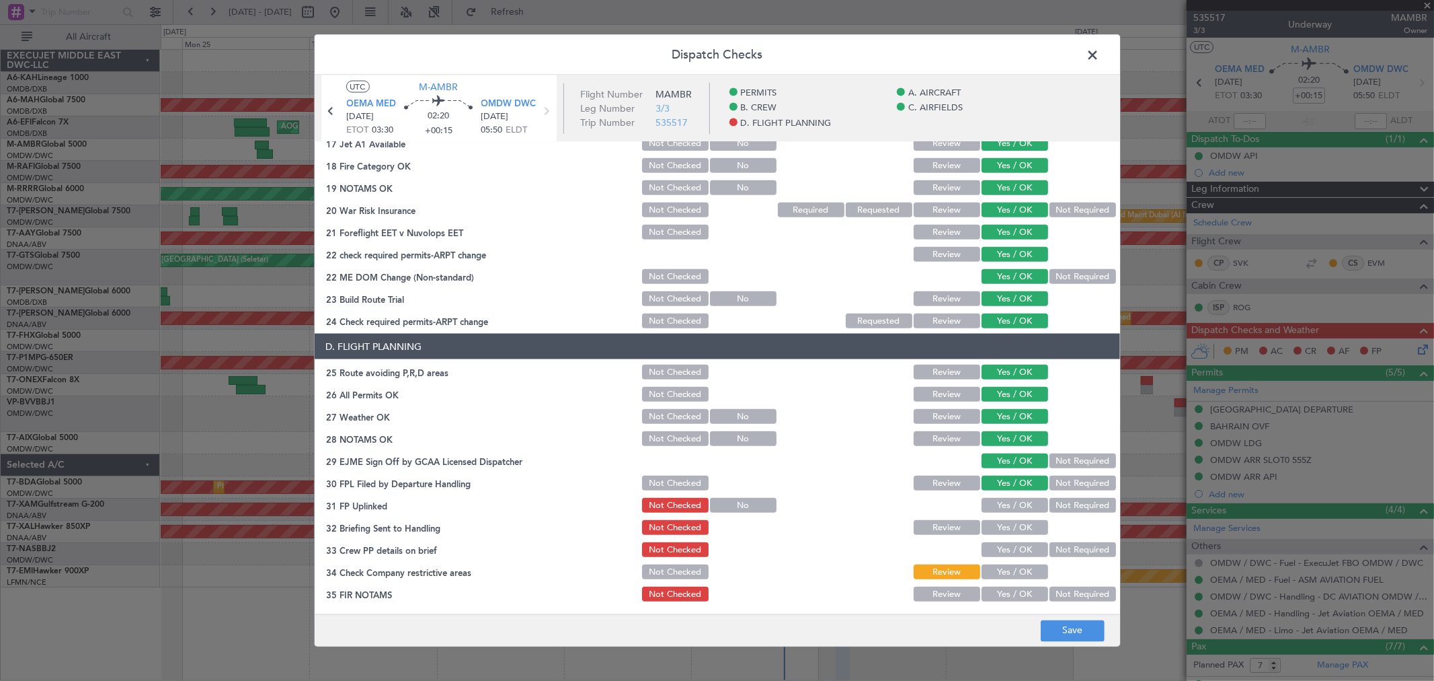
click at [1002, 508] on button "Yes / OK" at bounding box center [1015, 505] width 67 height 15
drag, startPoint x: 1001, startPoint y: 527, endPoint x: 1003, endPoint y: 543, distance: 17.0
click at [1001, 528] on button "Yes / OK" at bounding box center [1015, 527] width 67 height 15
click at [1004, 545] on button "Yes / OK" at bounding box center [1015, 549] width 67 height 15
click at [1005, 560] on section "D. FLIGHT PLANNING 25 Route avoiding P,R,D areas Not Checked Review Yes / OK 26…" at bounding box center [718, 469] width 806 height 270
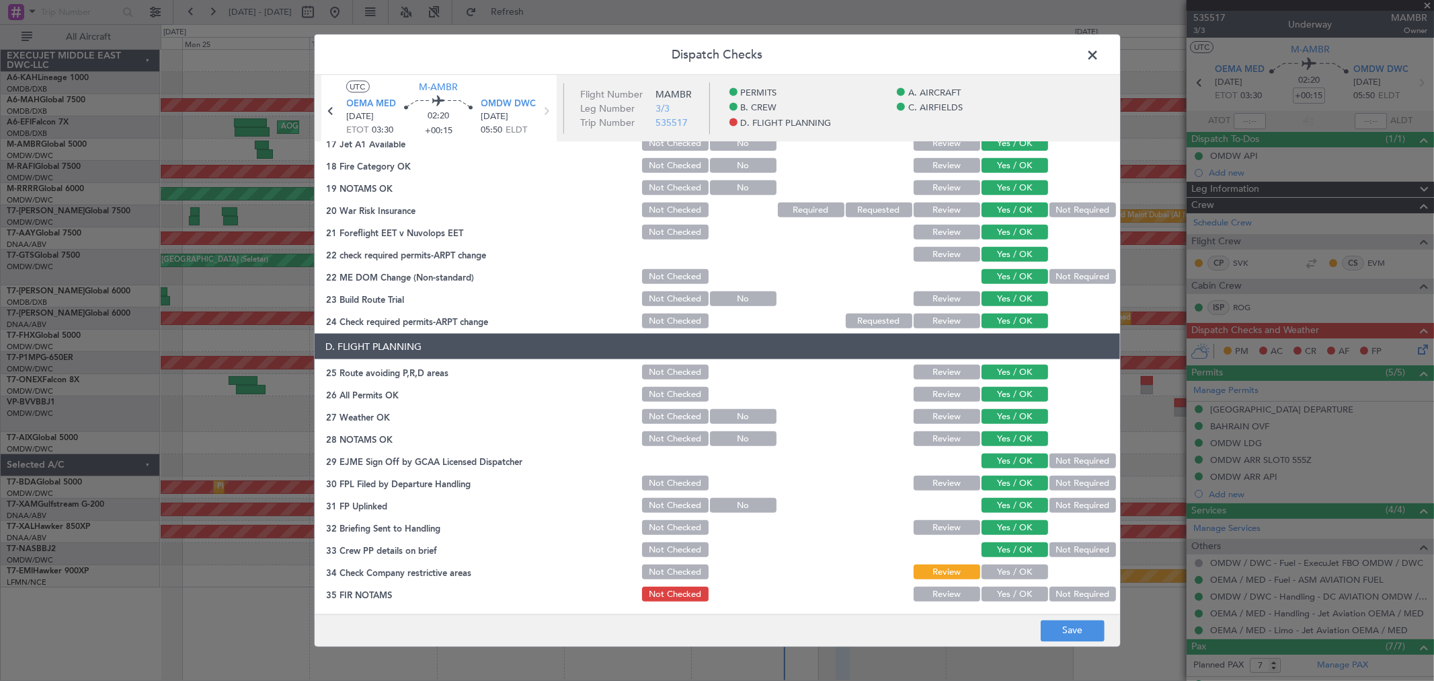
click at [1004, 574] on button "Yes / OK" at bounding box center [1015, 571] width 67 height 15
drag, startPoint x: 1007, startPoint y: 589, endPoint x: 1024, endPoint y: 601, distance: 20.9
click at [1007, 589] on button "Yes / OK" at bounding box center [1015, 593] width 67 height 15
click at [1068, 625] on button "Save" at bounding box center [1073, 630] width 64 height 22
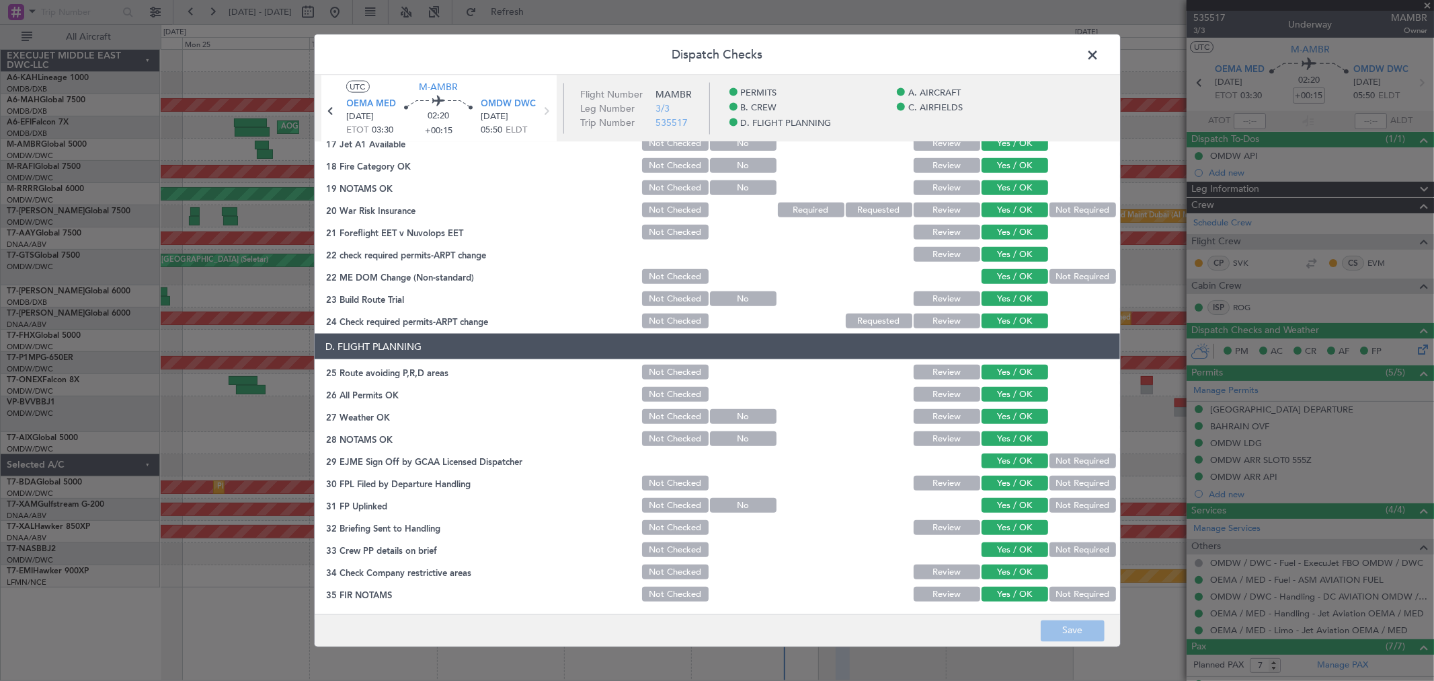
click at [1100, 61] on span at bounding box center [1100, 58] width 0 height 27
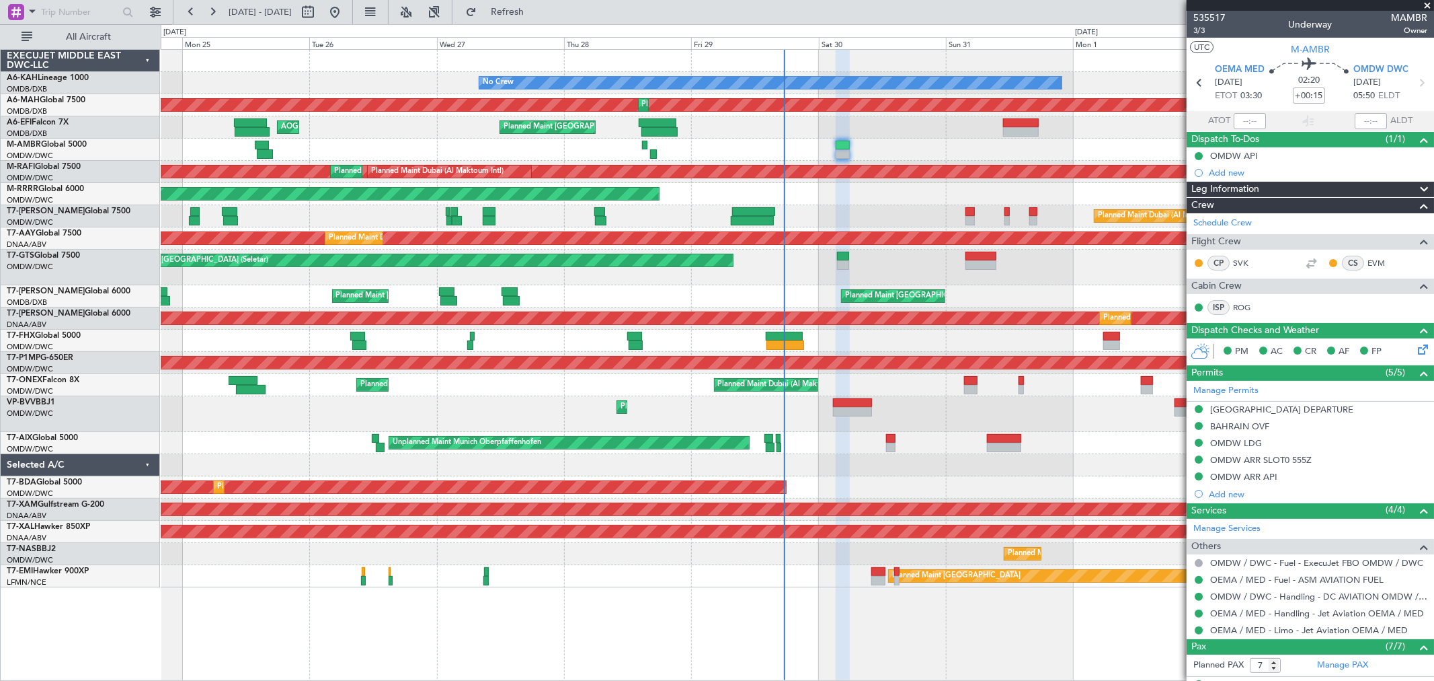
click at [1426, 5] on span at bounding box center [1427, 6] width 13 height 12
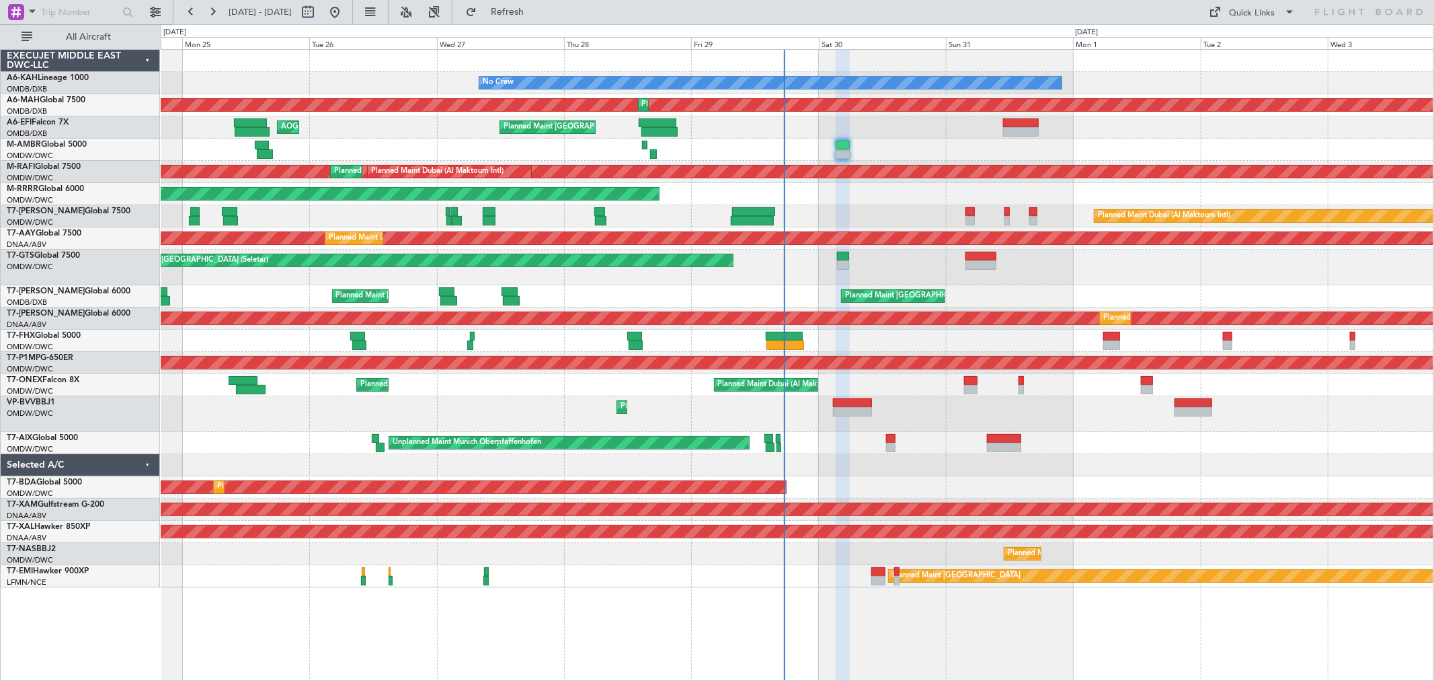
type input "0"
click at [896, 272] on div "Unplanned Maint [GEOGRAPHIC_DATA] (Seletar)" at bounding box center [797, 267] width 1273 height 36
